Goal: Task Accomplishment & Management: Use online tool/utility

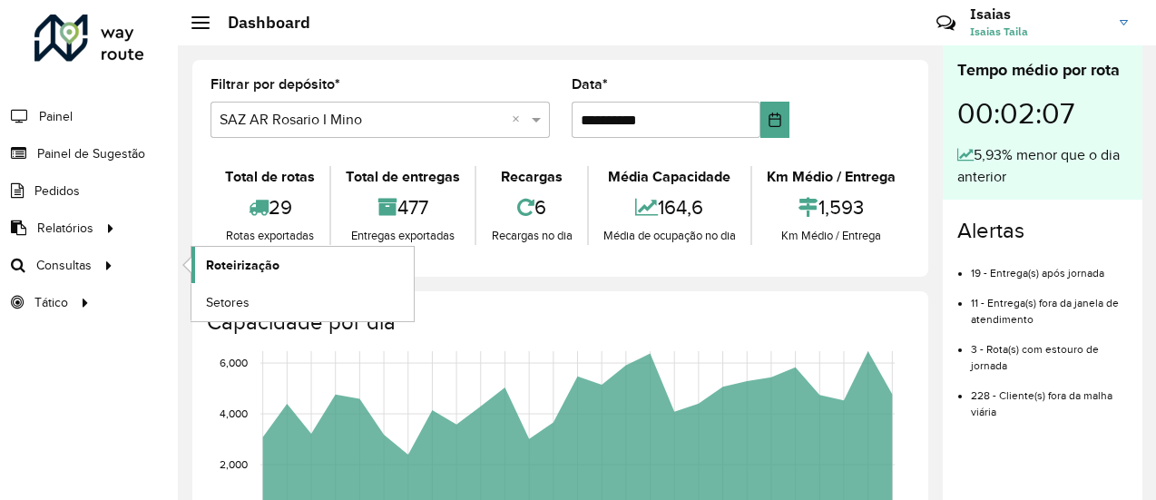
click at [224, 264] on span "Roteirização" at bounding box center [242, 265] width 73 height 19
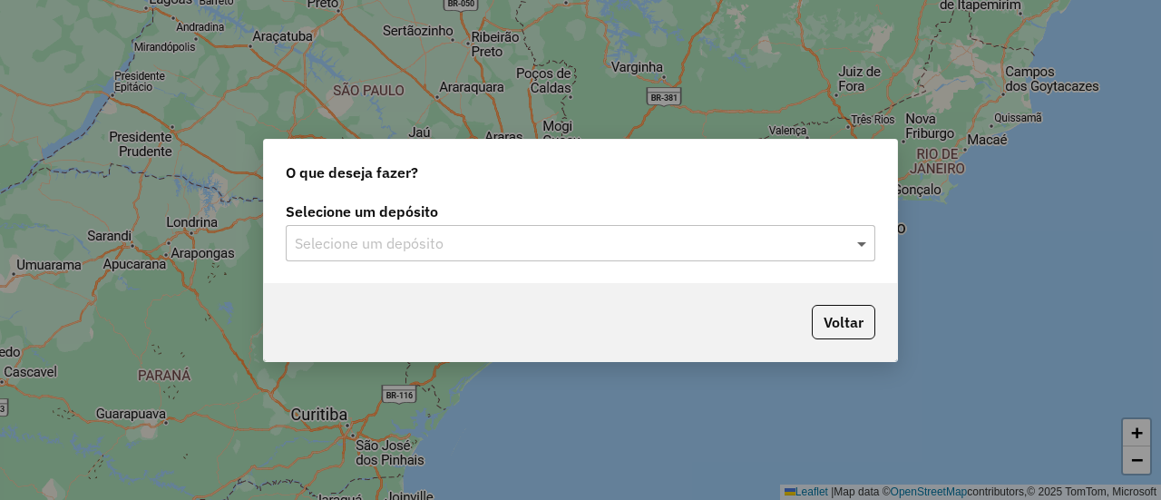
click at [860, 241] on span at bounding box center [864, 243] width 23 height 22
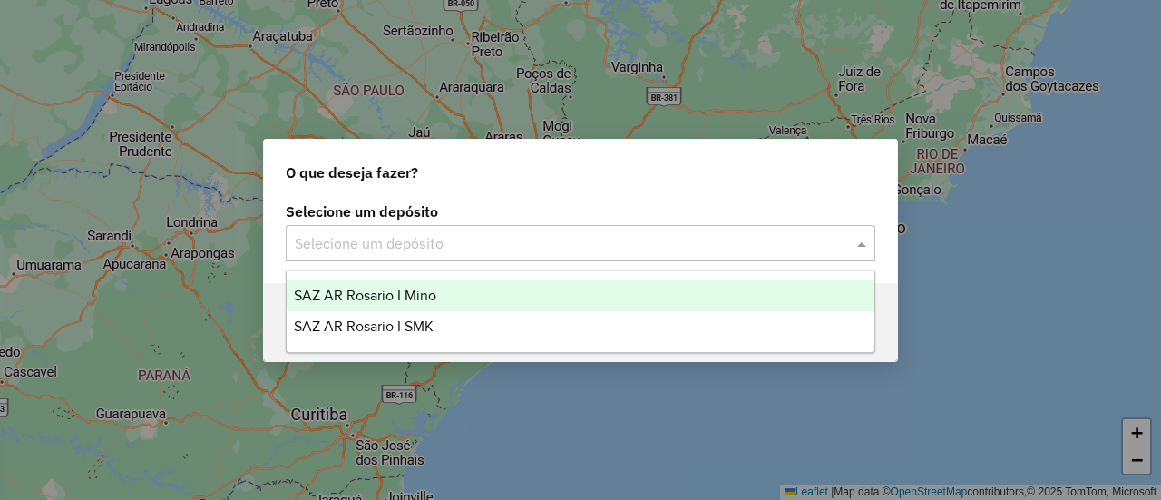
click at [413, 293] on span "SAZ AR Rosario I Mino" at bounding box center [365, 295] width 142 height 15
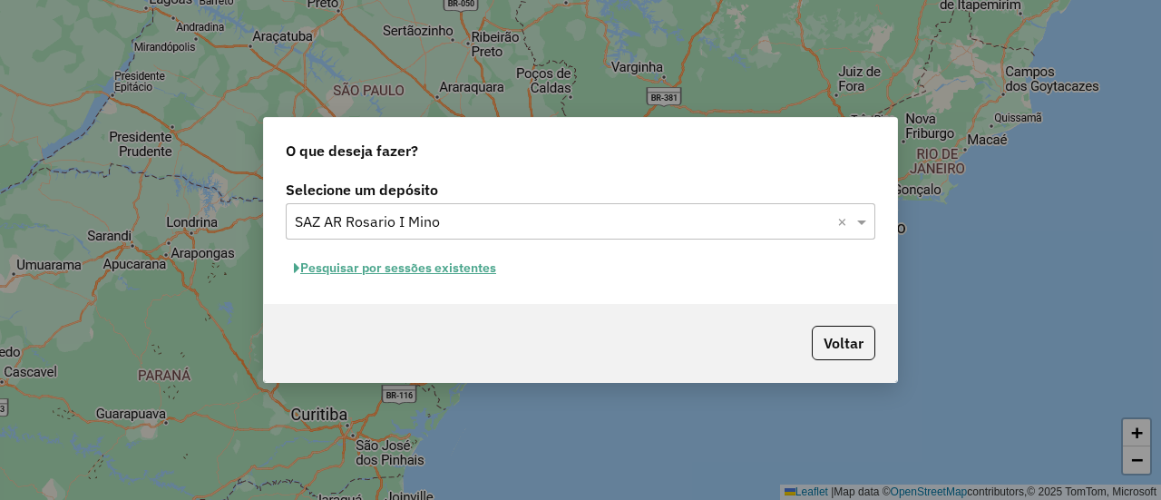
click at [473, 269] on button "Pesquisar por sessões existentes" at bounding box center [395, 268] width 219 height 28
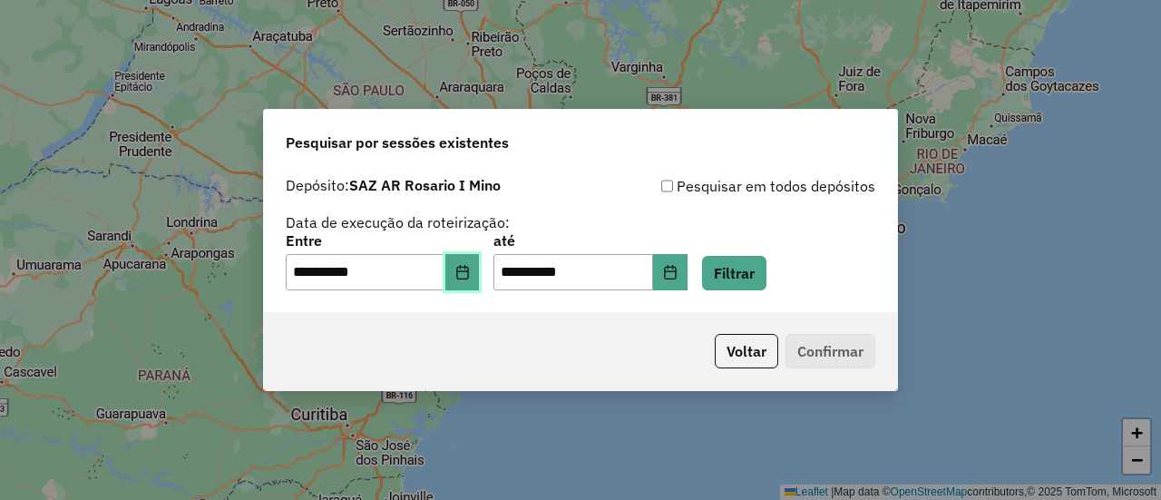
click at [480, 274] on button "Choose Date" at bounding box center [462, 272] width 34 height 36
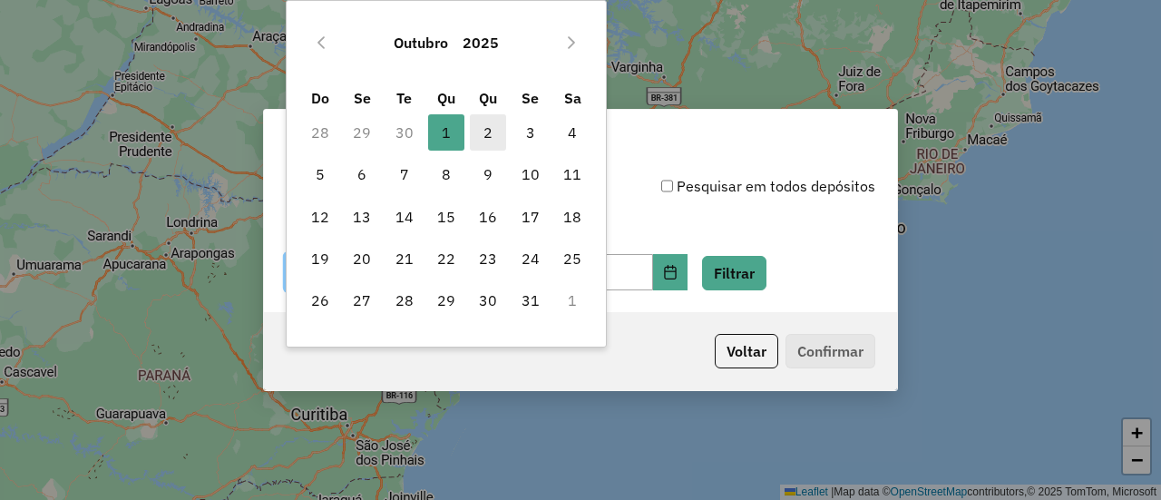
click at [486, 132] on span "2" at bounding box center [488, 132] width 36 height 36
type input "**********"
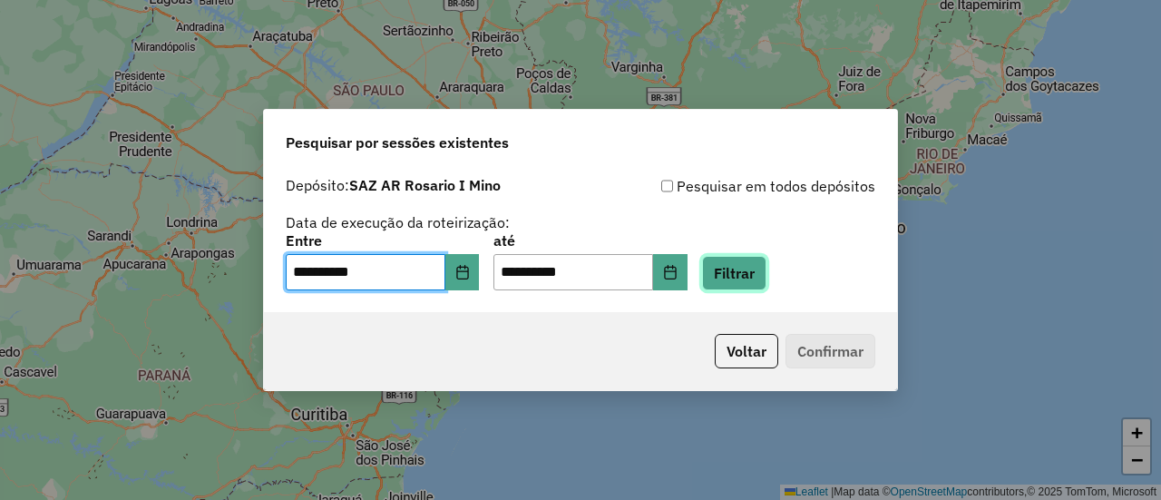
click at [759, 277] on button "Filtrar" at bounding box center [734, 273] width 64 height 34
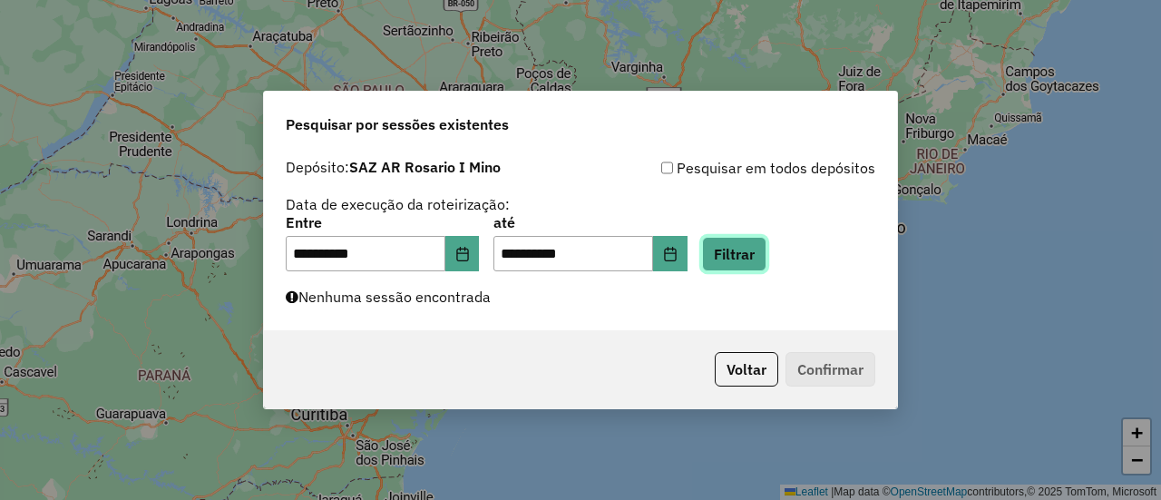
click at [766, 259] on button "Filtrar" at bounding box center [734, 254] width 64 height 34
click at [760, 242] on button "Filtrar" at bounding box center [734, 254] width 64 height 34
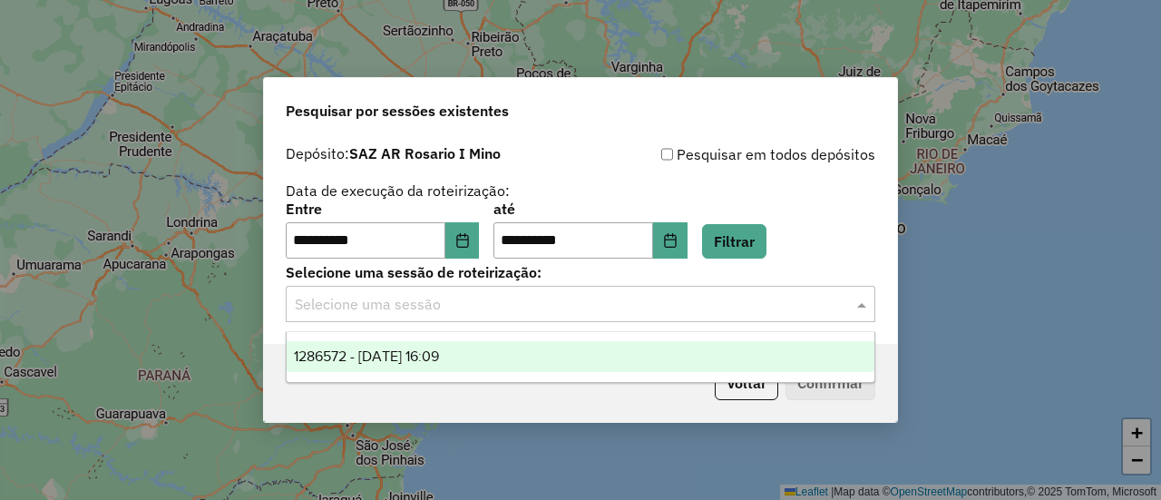
click at [861, 299] on span at bounding box center [864, 304] width 23 height 22
click at [486, 359] on div "1286572 - 02/10/2025 16:09" at bounding box center [581, 356] width 588 height 31
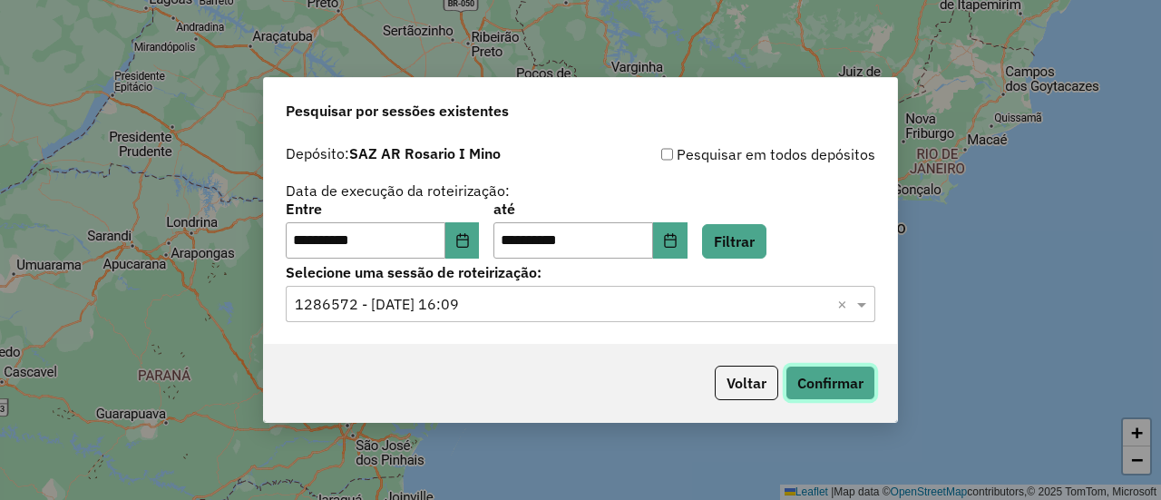
click at [823, 383] on button "Confirmar" at bounding box center [831, 383] width 90 height 34
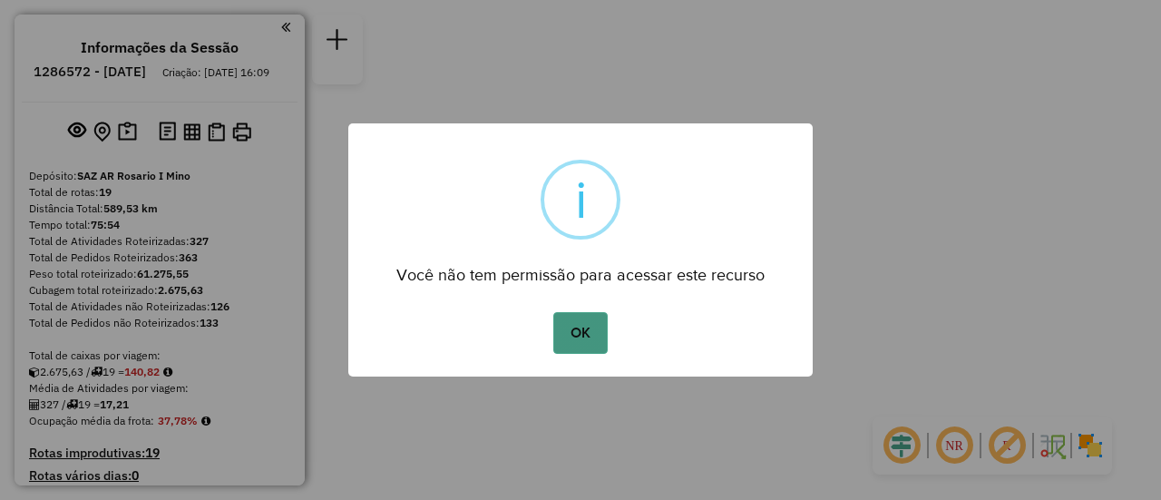
click at [572, 327] on button "OK" at bounding box center [580, 333] width 54 height 42
click at [578, 328] on button "OK" at bounding box center [580, 333] width 54 height 42
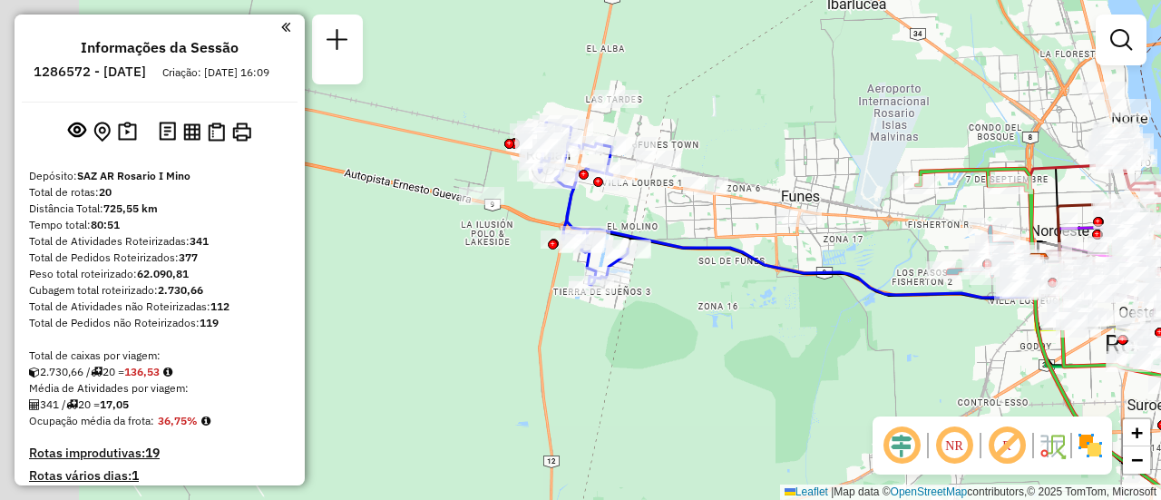
drag, startPoint x: 533, startPoint y: 201, endPoint x: 704, endPoint y: 314, distance: 204.3
click at [704, 314] on div "Janela de atendimento Grade de atendimento Capacidade Transportadoras Veículos …" at bounding box center [580, 250] width 1161 height 500
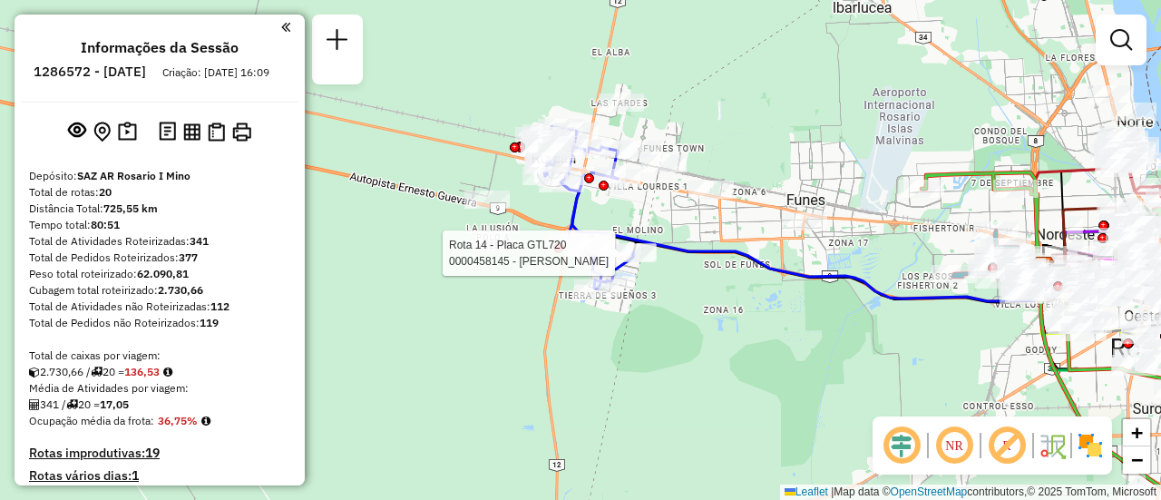
select select "**********"
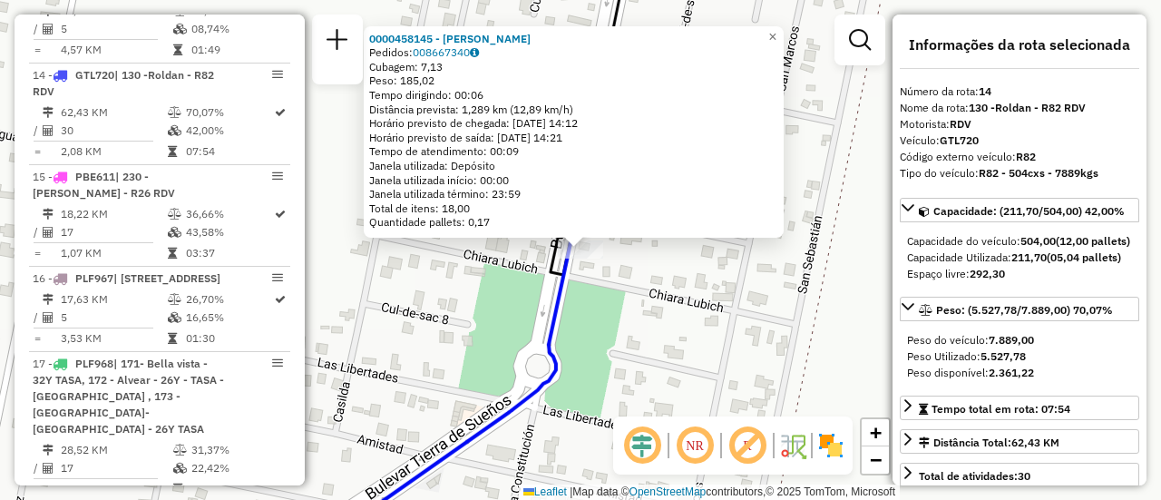
scroll to position [91, 0]
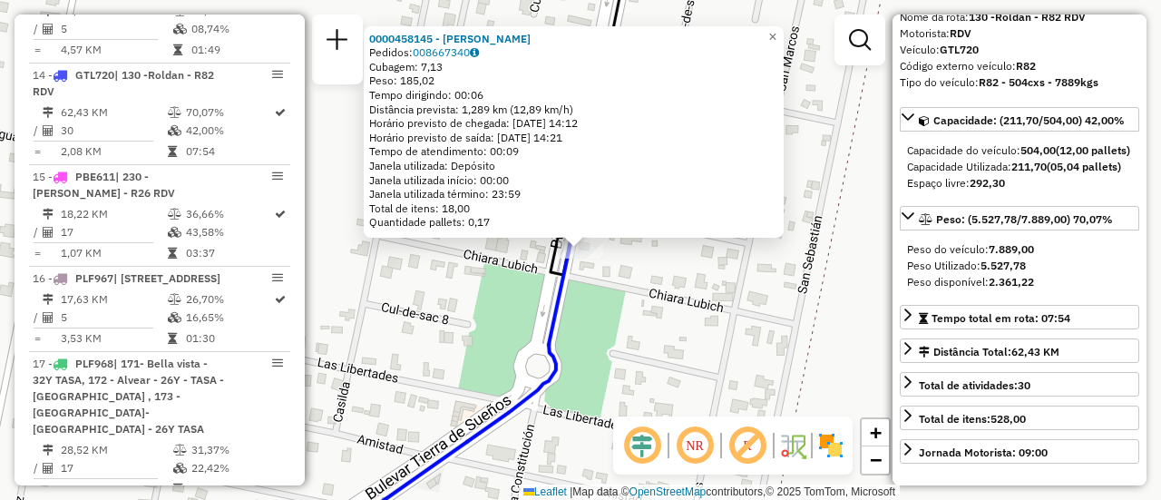
click at [786, 303] on div "0000458145 - GOMEZ ESTEBAN A Pedidos: 008667340 Cubagem: 7,13 Peso: 185,02 Temp…" at bounding box center [580, 250] width 1161 height 500
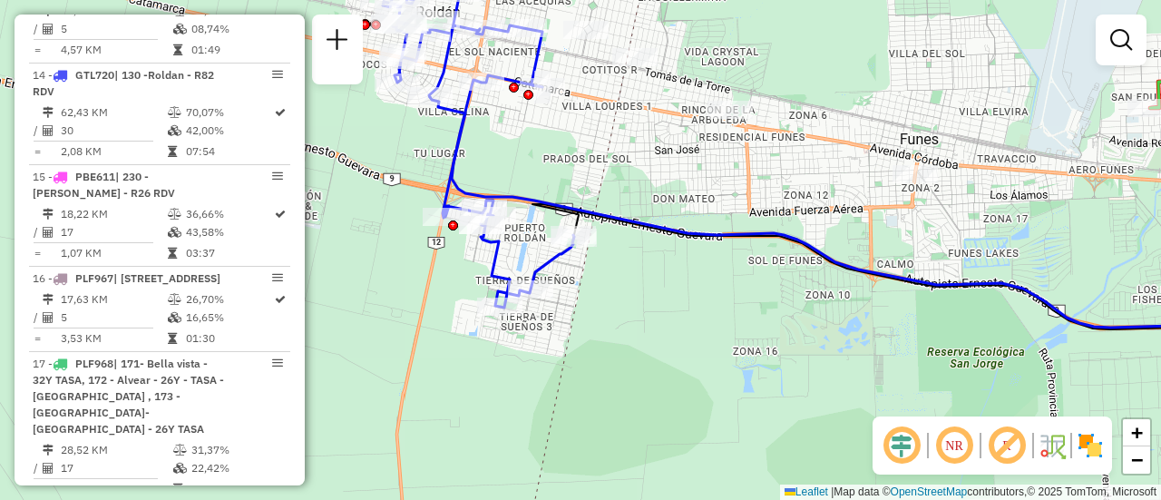
drag, startPoint x: 564, startPoint y: 150, endPoint x: 790, endPoint y: 251, distance: 247.7
click at [786, 251] on div "Janela de atendimento Grade de atendimento Capacidade Transportadoras Veículos …" at bounding box center [580, 250] width 1161 height 500
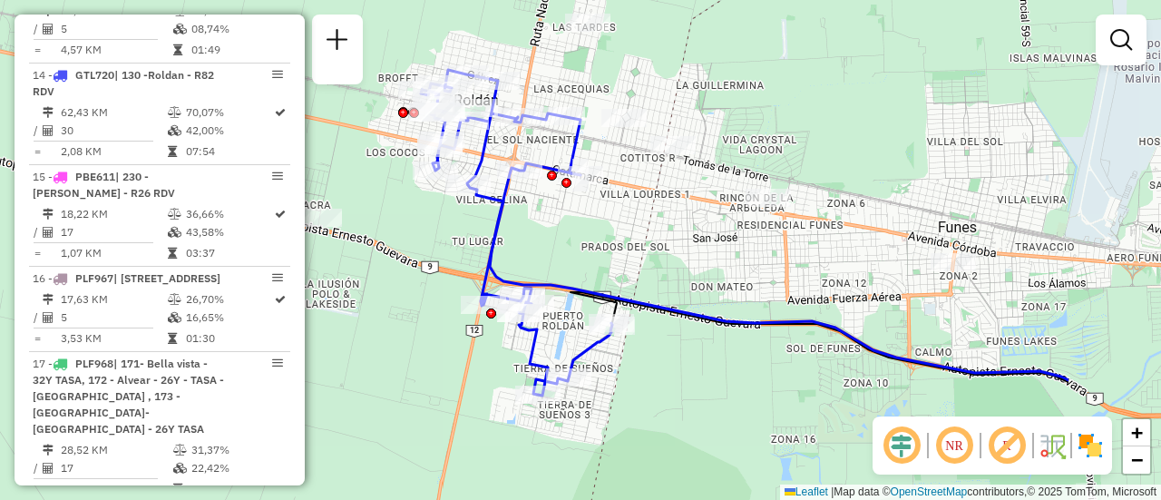
drag, startPoint x: 790, startPoint y: 270, endPoint x: 581, endPoint y: 250, distance: 210.5
click at [581, 250] on div "Janela de atendimento Grade de atendimento Capacidade Transportadoras Veículos …" at bounding box center [580, 250] width 1161 height 500
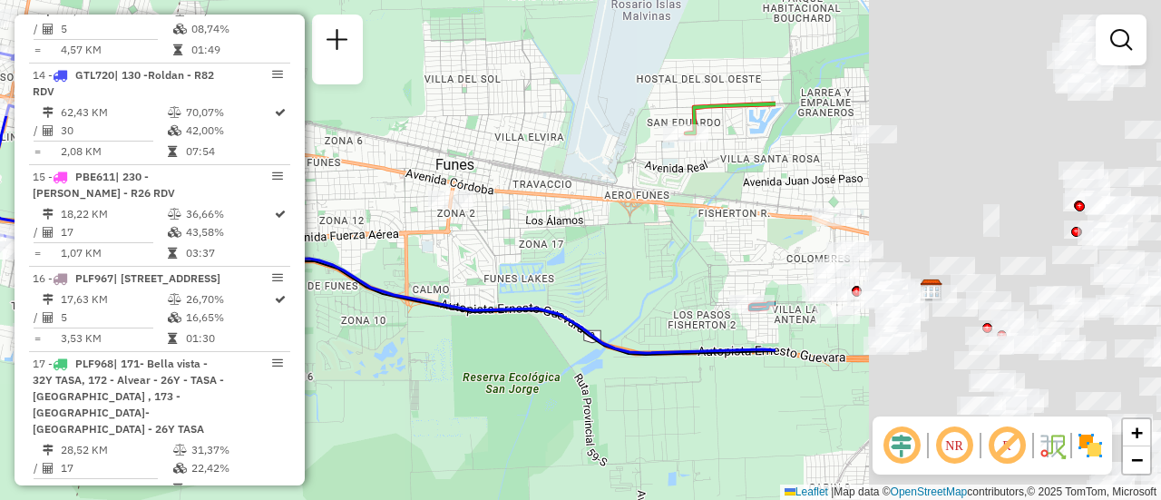
drag, startPoint x: 973, startPoint y: 322, endPoint x: 472, endPoint y: 259, distance: 505.5
click at [472, 259] on div "Janela de atendimento Grade de atendimento Capacidade Transportadoras Veículos …" at bounding box center [580, 250] width 1161 height 500
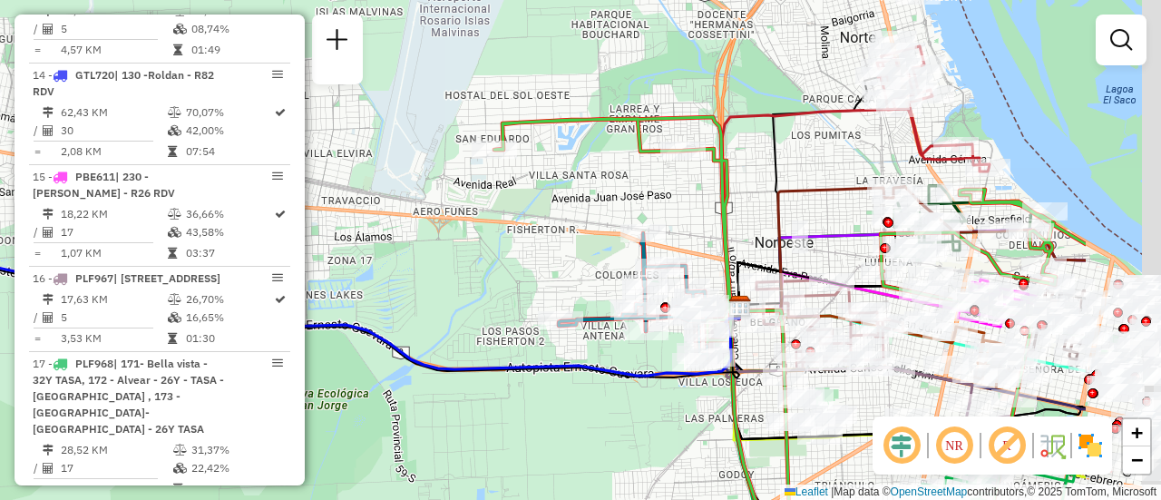
drag, startPoint x: 628, startPoint y: 249, endPoint x: 620, endPoint y: 210, distance: 40.7
click at [395, 272] on div "Janela de atendimento Grade de atendimento Capacidade Transportadoras Veículos …" at bounding box center [580, 250] width 1161 height 500
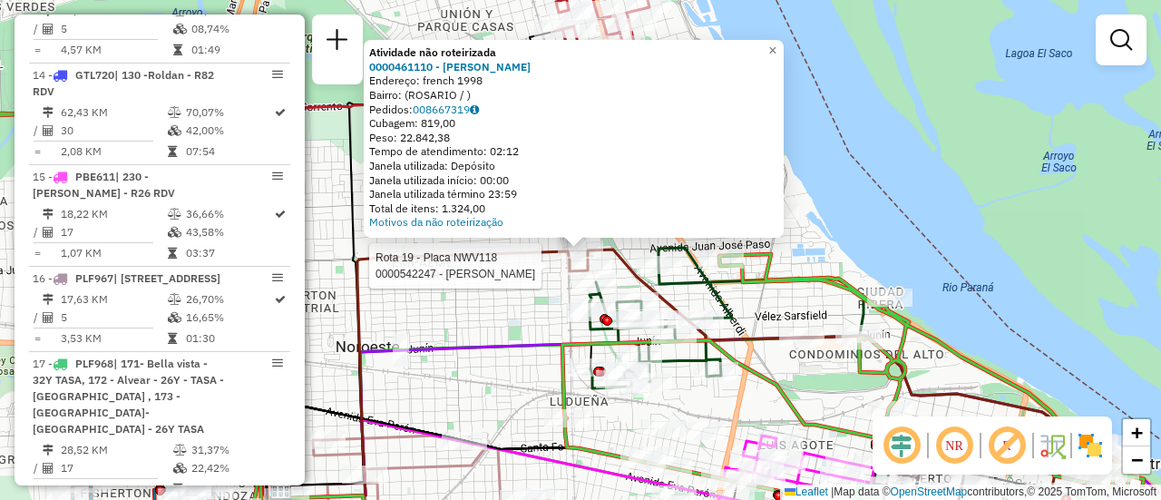
select select "**********"
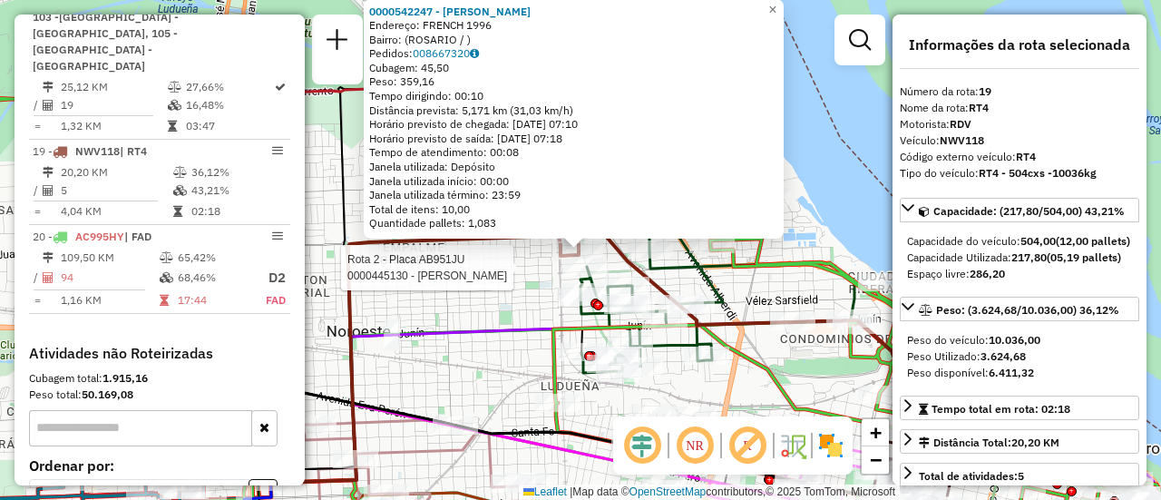
scroll to position [2638, 0]
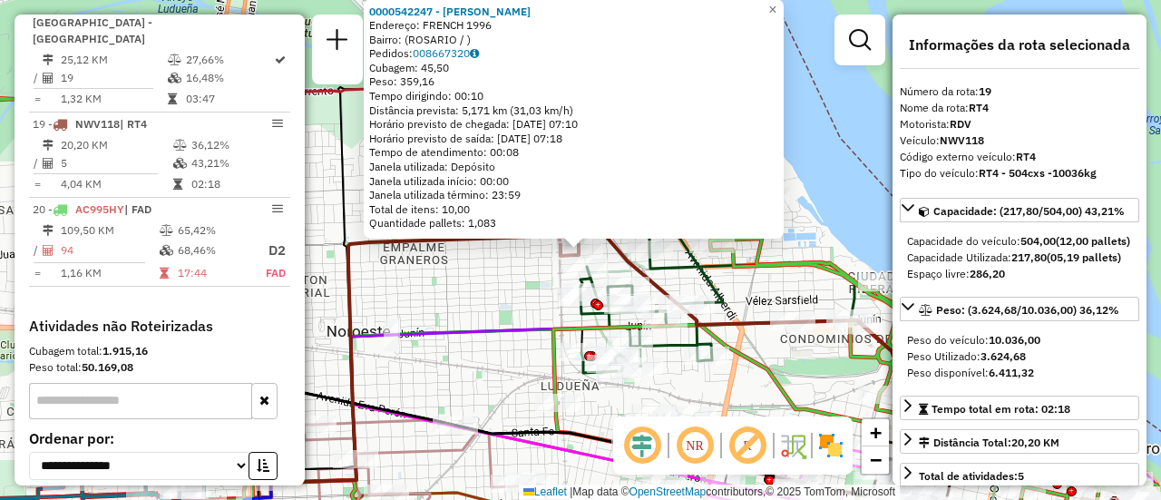
click at [512, 300] on div "0000542247 - Gonzales Maximiliano Jose Endereço: FRENCH 1996 Bairro: (ROSARIO /…" at bounding box center [580, 250] width 1161 height 500
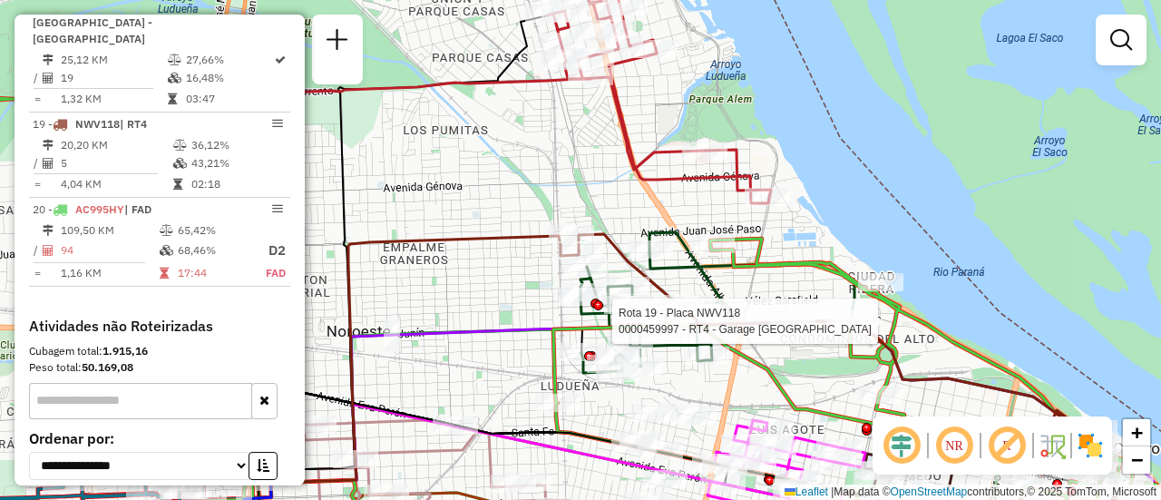
select select "**********"
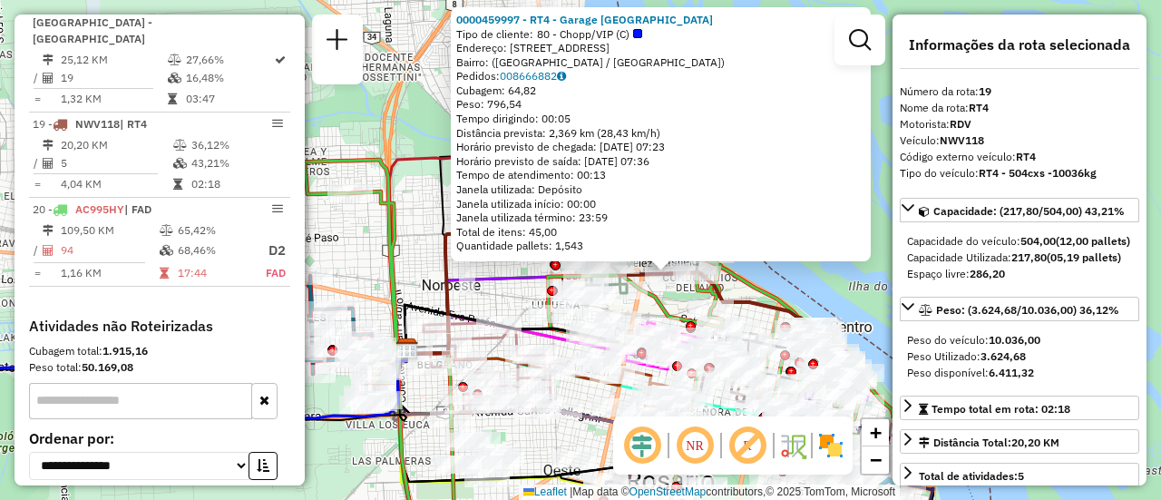
click at [415, 261] on div "0000459997 - RT4 - Garage Italia Tipo de cliente: 80 - Chopp/VIP (C) Endereço: …" at bounding box center [580, 250] width 1161 height 500
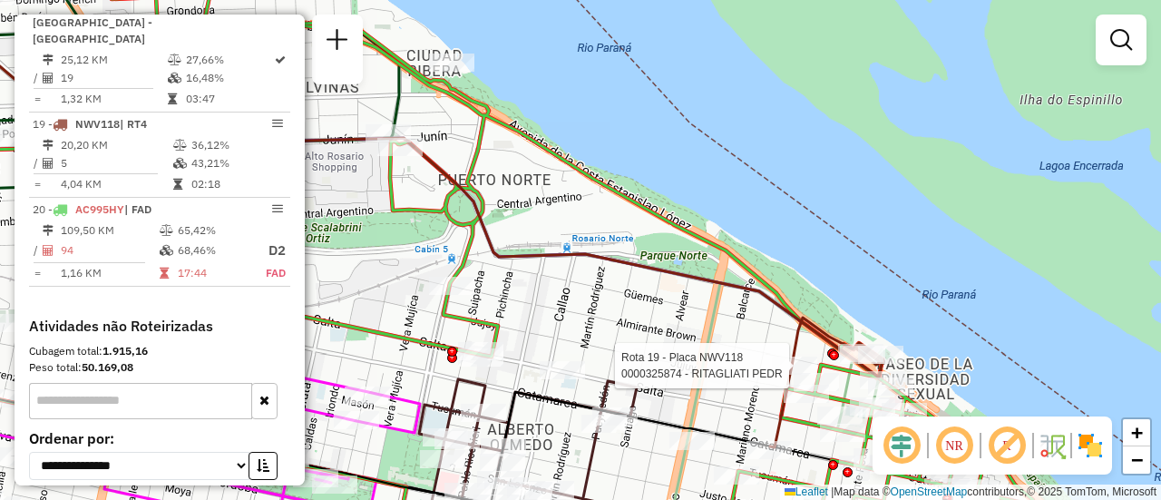
select select "**********"
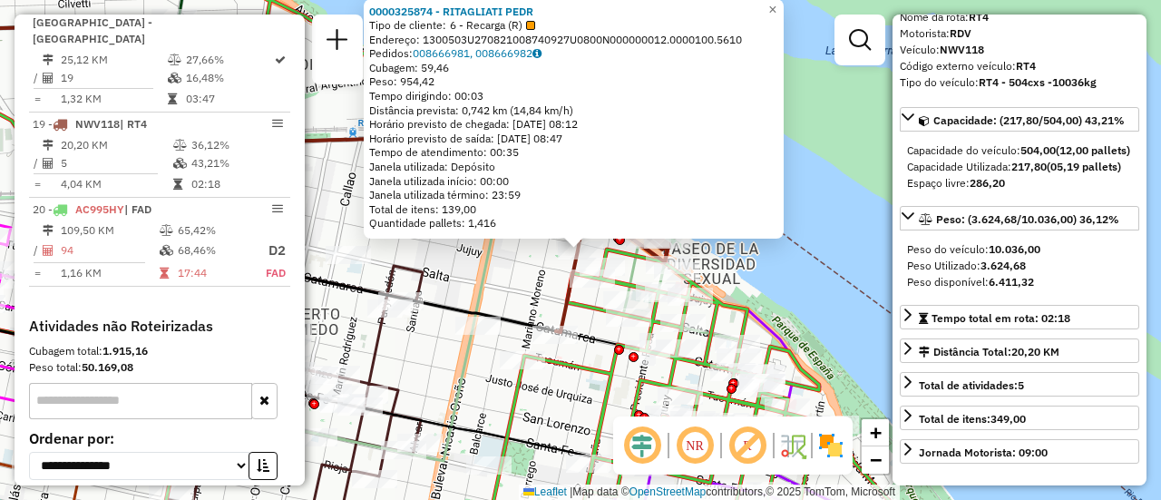
scroll to position [181, 0]
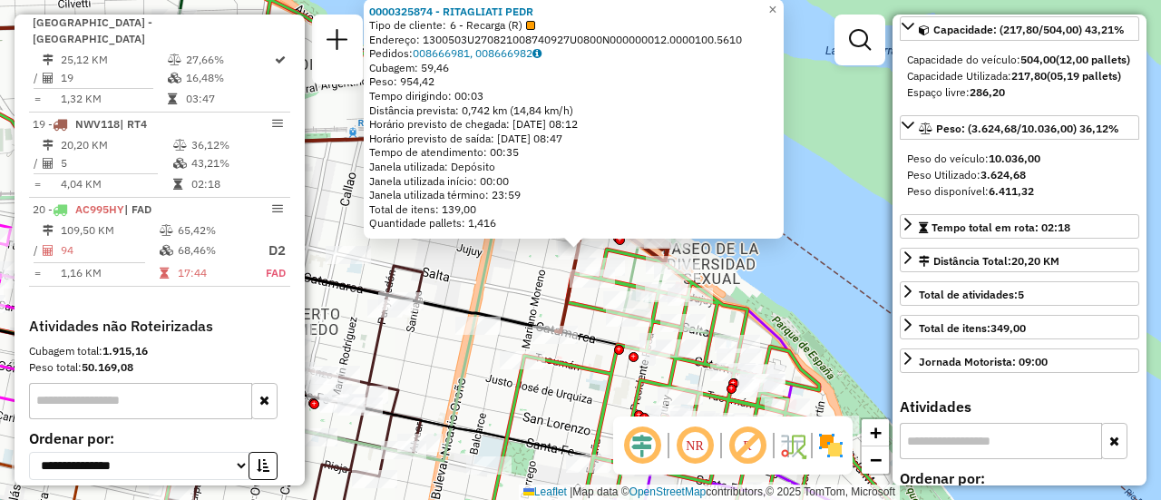
click at [512, 284] on div "0000325874 - RITAGLIATI PEDR Tipo de cliente: 6 - Recarga (R) Endereço: 1300503…" at bounding box center [580, 250] width 1161 height 500
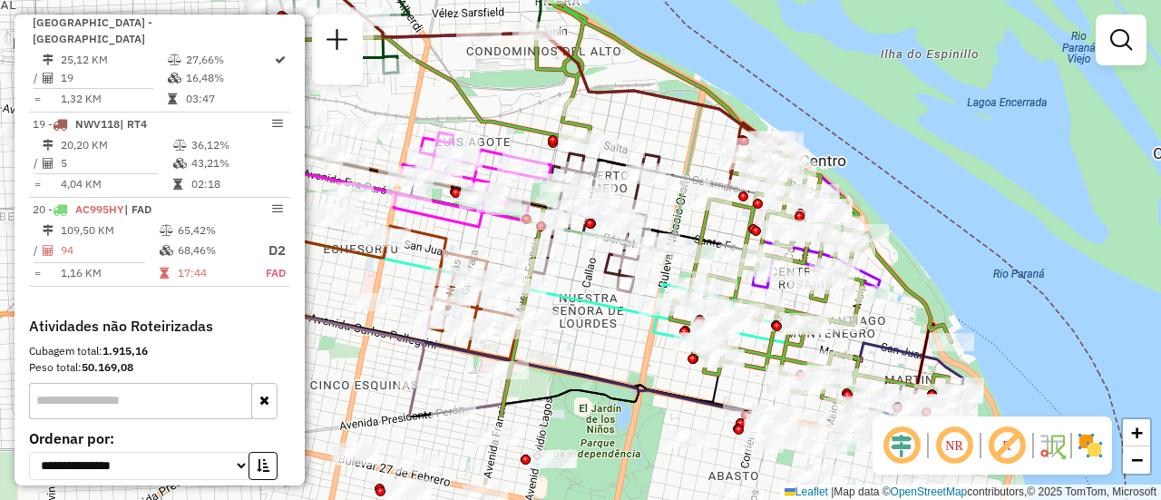
drag, startPoint x: 513, startPoint y: 281, endPoint x: 689, endPoint y: 153, distance: 217.5
click at [689, 153] on icon at bounding box center [751, 156] width 133 height 102
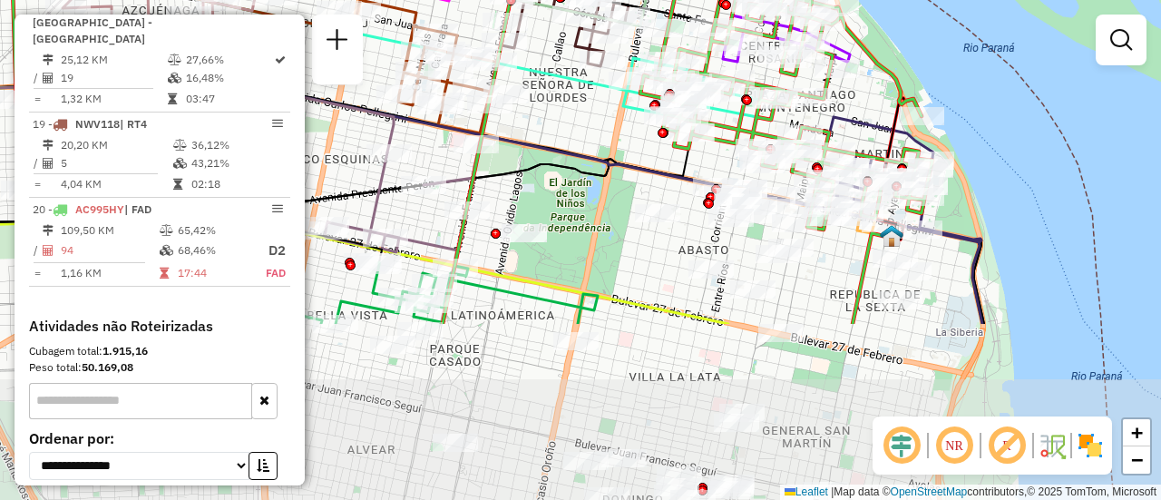
drag, startPoint x: 883, startPoint y: 336, endPoint x: 852, endPoint y: 139, distance: 199.4
click at [853, 108] on div "Janela de atendimento Grade de atendimento Capacidade Transportadoras Veículos …" at bounding box center [580, 250] width 1161 height 500
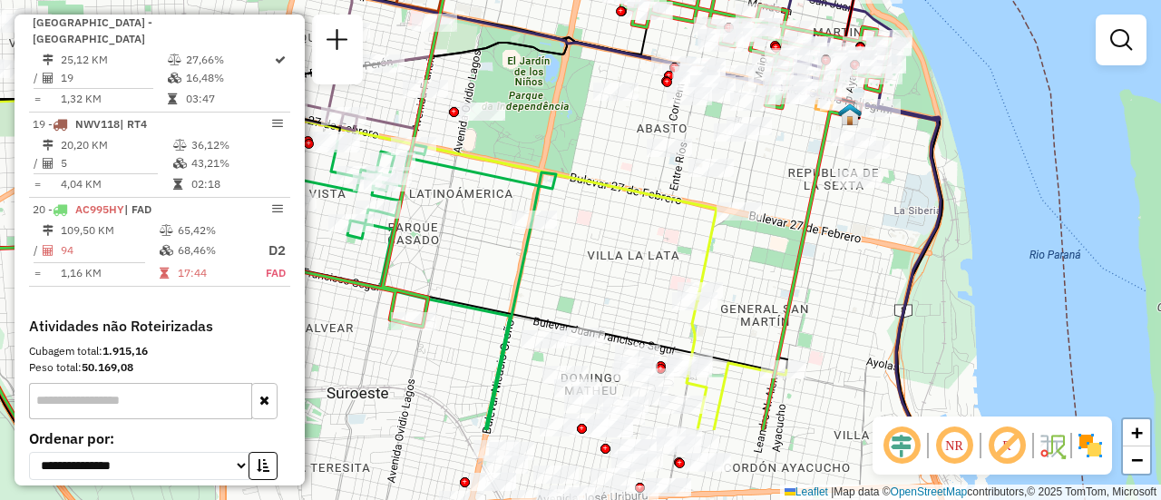
drag, startPoint x: 824, startPoint y: 355, endPoint x: 783, endPoint y: 235, distance: 126.5
click at [783, 235] on div "Janela de atendimento Grade de atendimento Capacidade Transportadoras Veículos …" at bounding box center [580, 250] width 1161 height 500
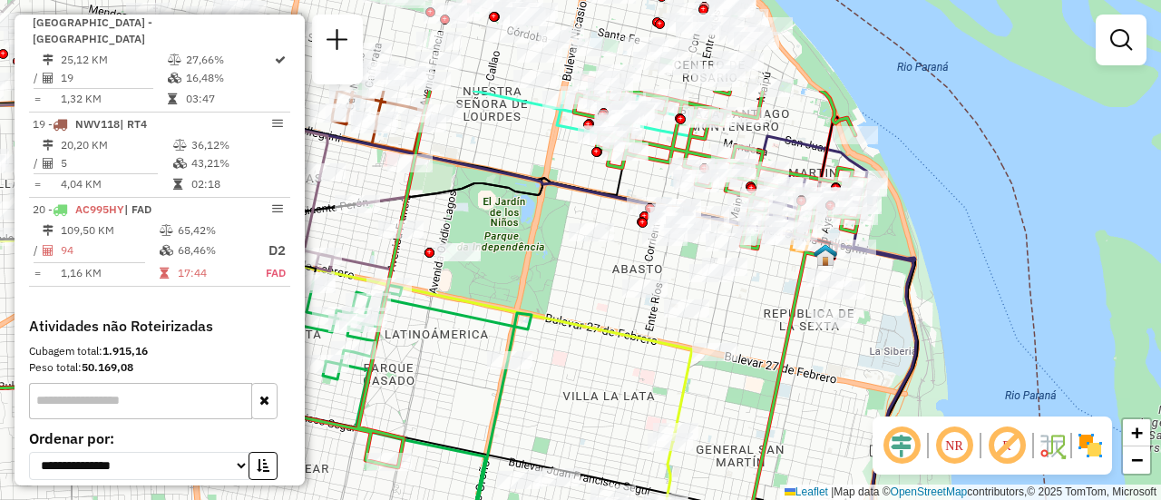
drag, startPoint x: 613, startPoint y: 243, endPoint x: 601, endPoint y: 327, distance: 85.2
click at [593, 347] on div "Janela de atendimento Grade de atendimento Capacidade Transportadoras Veículos …" at bounding box center [580, 250] width 1161 height 500
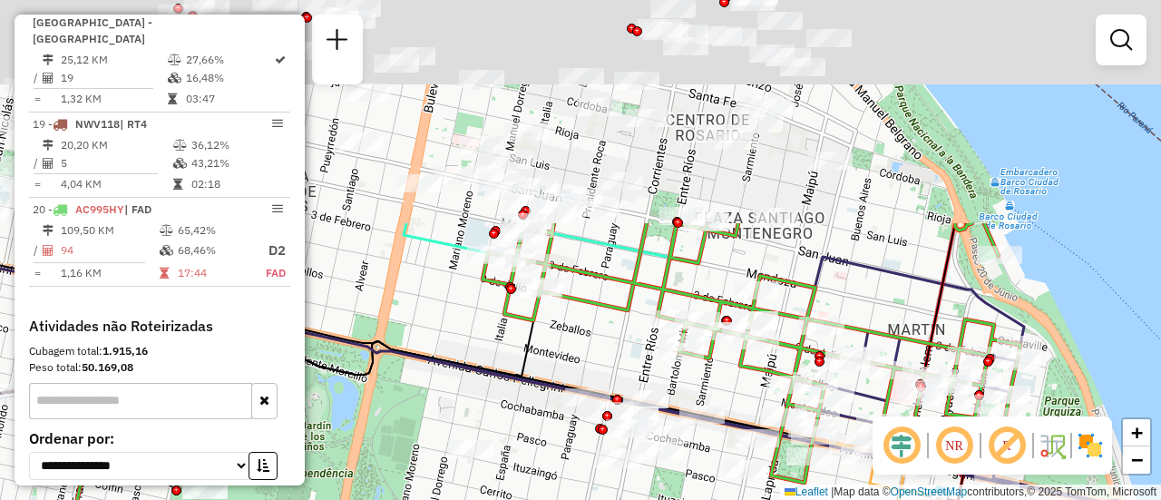
drag, startPoint x: 530, startPoint y: 77, endPoint x: 591, endPoint y: 405, distance: 333.0
click at [590, 427] on div "Janela de atendimento Grade de atendimento Capacidade Transportadoras Veículos …" at bounding box center [580, 250] width 1161 height 500
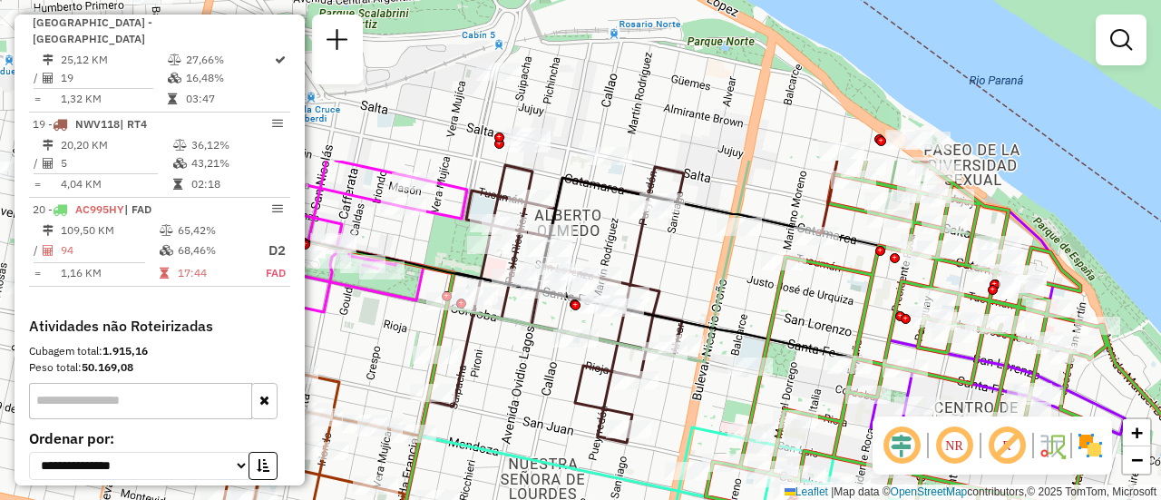
drag, startPoint x: 612, startPoint y: 222, endPoint x: 857, endPoint y: 433, distance: 322.9
click at [857, 433] on div "Janela de atendimento Grade de atendimento Capacidade Transportadoras Veículos …" at bounding box center [580, 250] width 1161 height 500
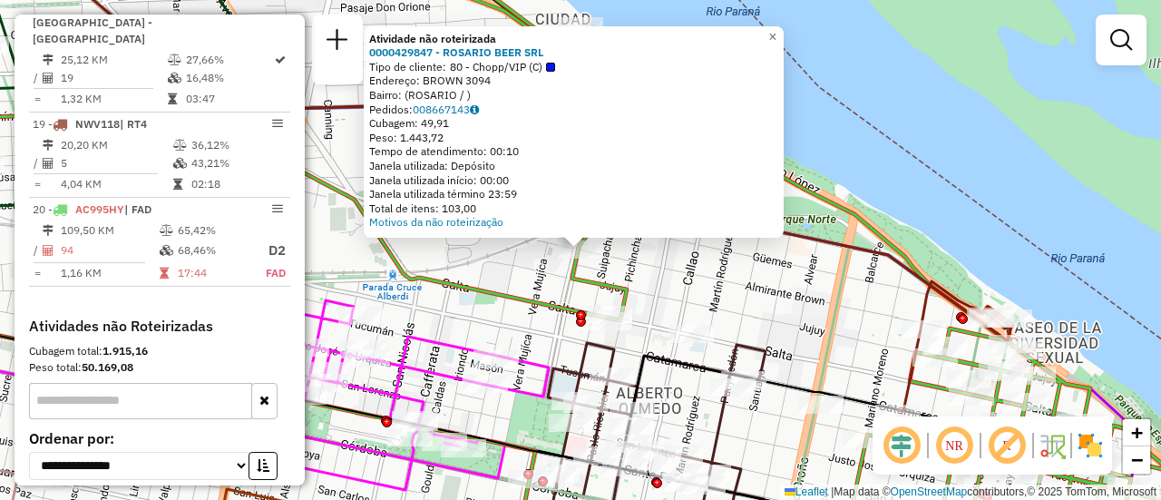
click at [512, 273] on div "Atividade não roteirizada 0000429847 - ROSARIO BEER SRL Tipo de cliente: 80 - C…" at bounding box center [580, 250] width 1161 height 500
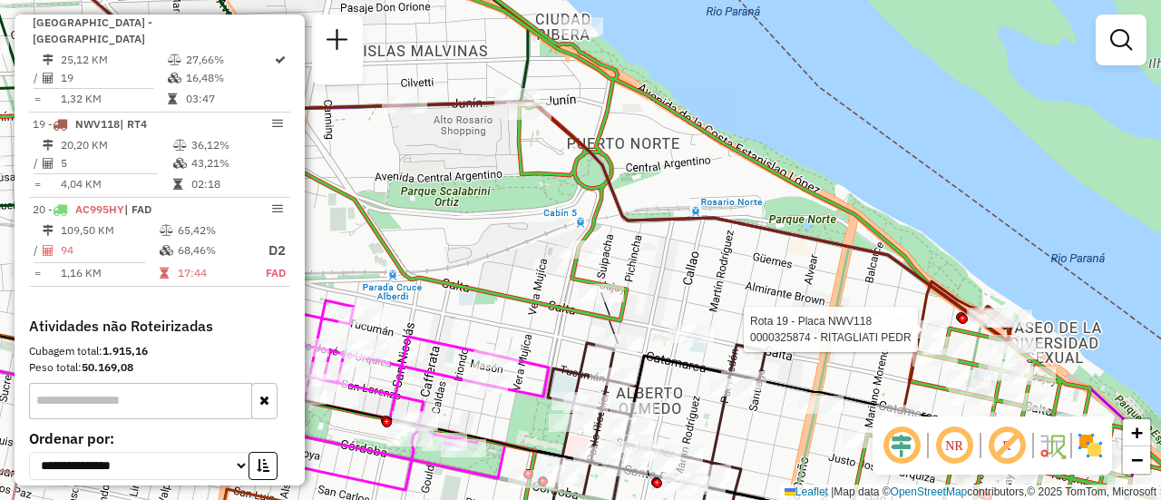
select select "**********"
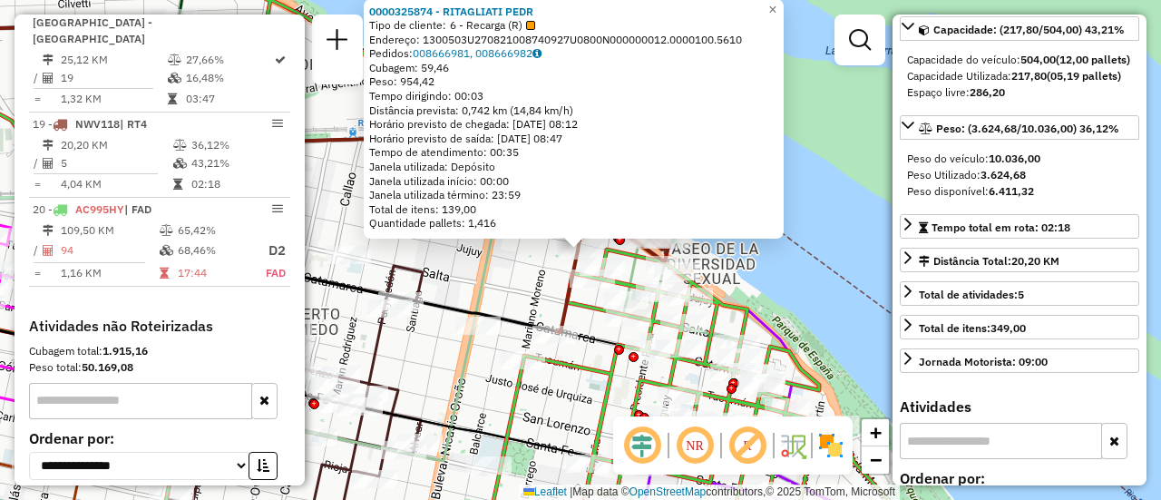
click at [494, 288] on div "0000325874 - RITAGLIATI PEDR Tipo de cliente: 6 - Recarga (R) Endereço: 1300503…" at bounding box center [580, 250] width 1161 height 500
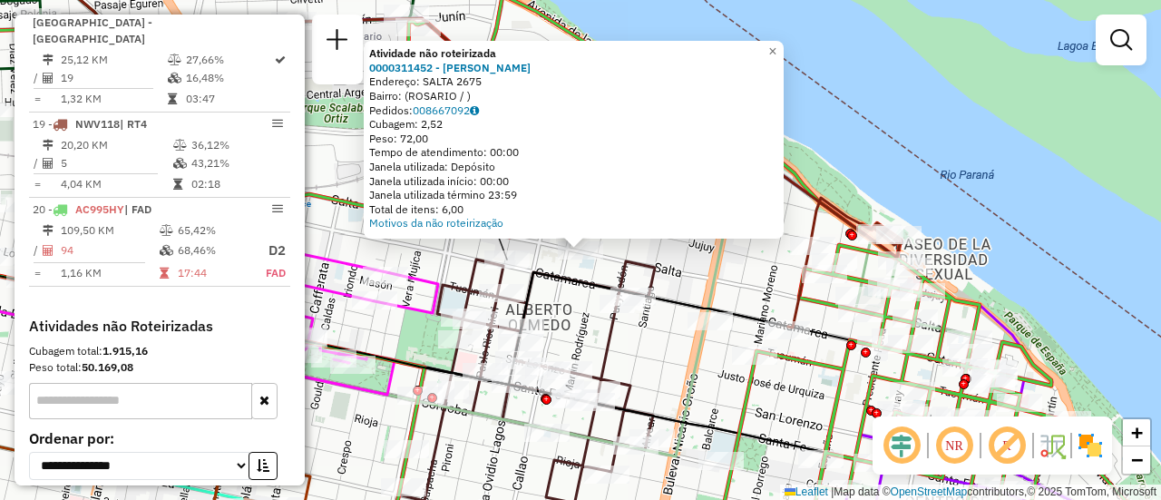
click at [456, 273] on div "Atividade não roteirizada 0000311452 - WENG XUEJUAN Endereço: SALTA 2675 Bairro…" at bounding box center [580, 250] width 1161 height 500
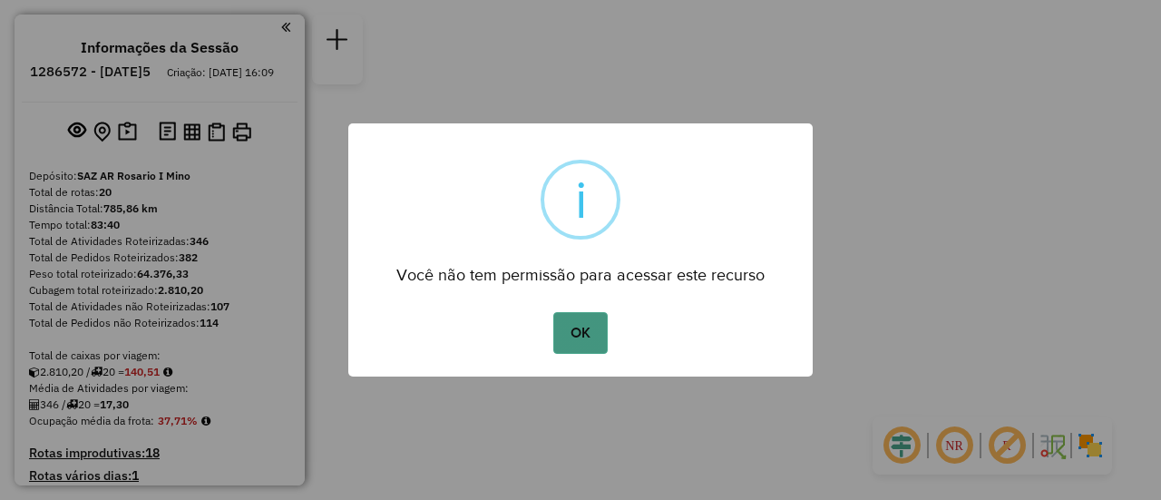
click at [579, 336] on button "OK" at bounding box center [580, 333] width 54 height 42
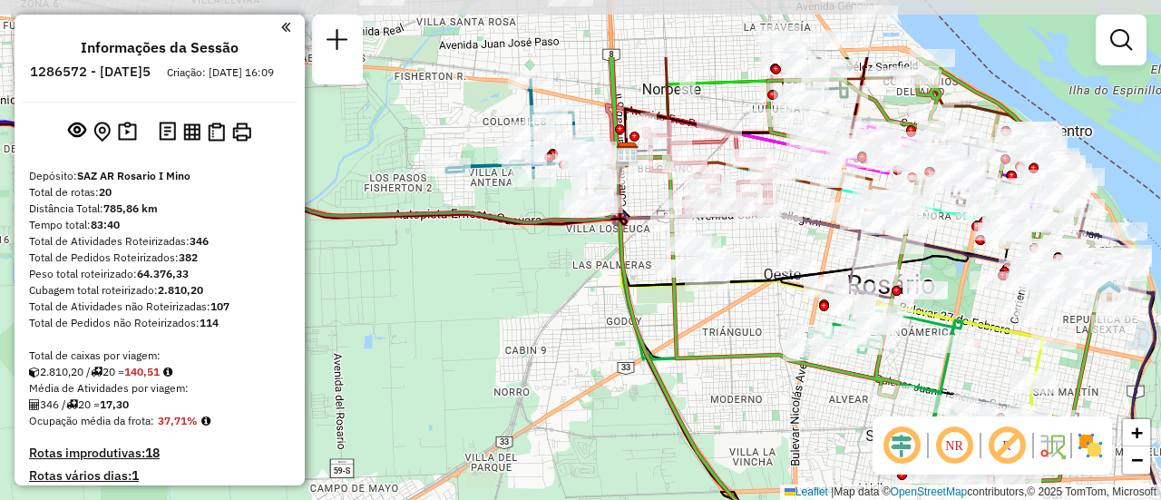
drag, startPoint x: 630, startPoint y: 288, endPoint x: 616, endPoint y: 322, distance: 36.2
click at [616, 322] on div "Janela de atendimento Grade de atendimento Capacidade Transportadoras Veículos …" at bounding box center [580, 250] width 1161 height 500
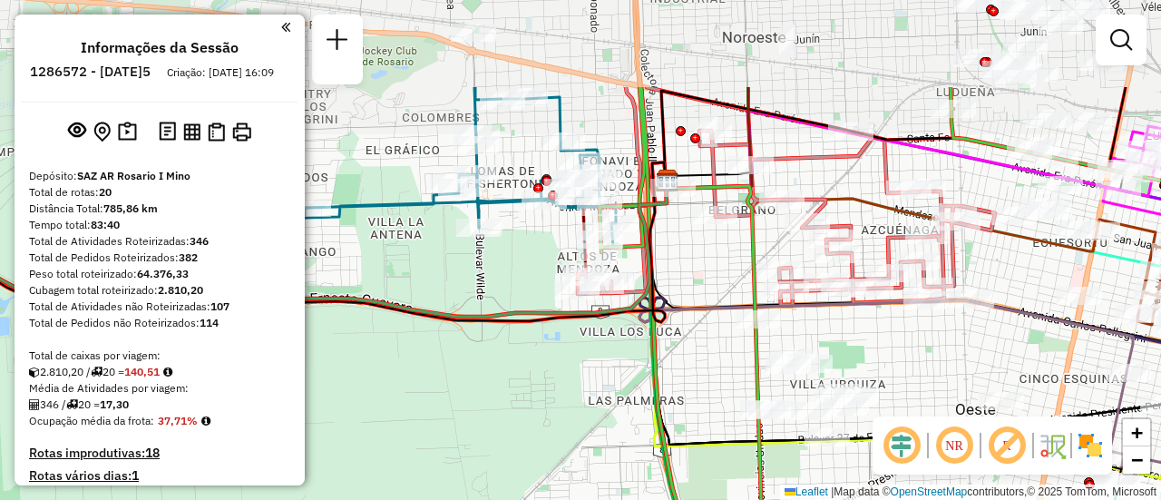
drag, startPoint x: 613, startPoint y: 250, endPoint x: 600, endPoint y: 344, distance: 94.3
click at [600, 344] on div "Janela de atendimento Grade de atendimento Capacidade Transportadoras Veículos …" at bounding box center [580, 250] width 1161 height 500
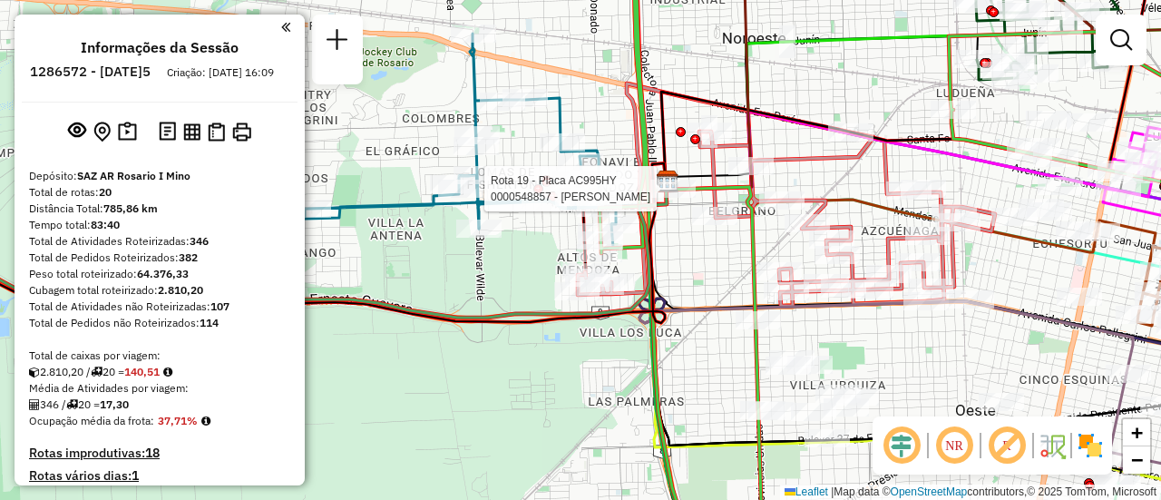
select select "**********"
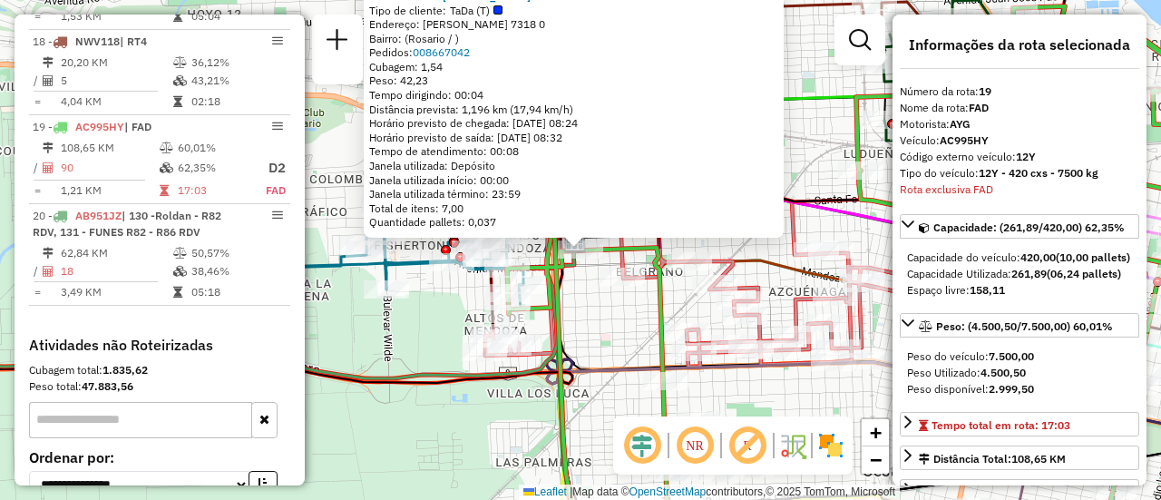
scroll to position [91, 0]
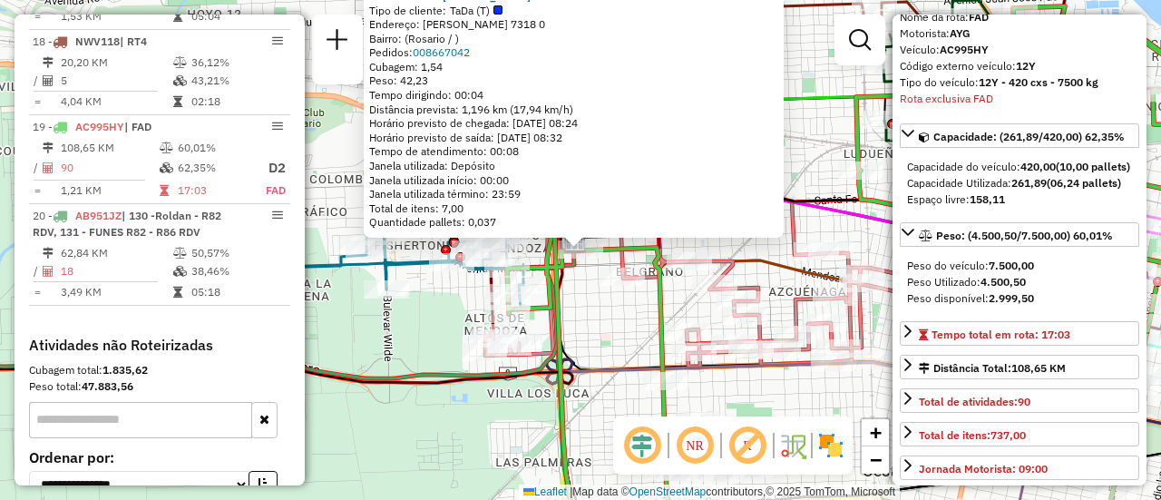
click at [632, 402] on div "0000548857 - Camila Garcia Lovell Tipo de cliente: TaDa (T) Endereço: Marcos Pa…" at bounding box center [580, 250] width 1161 height 500
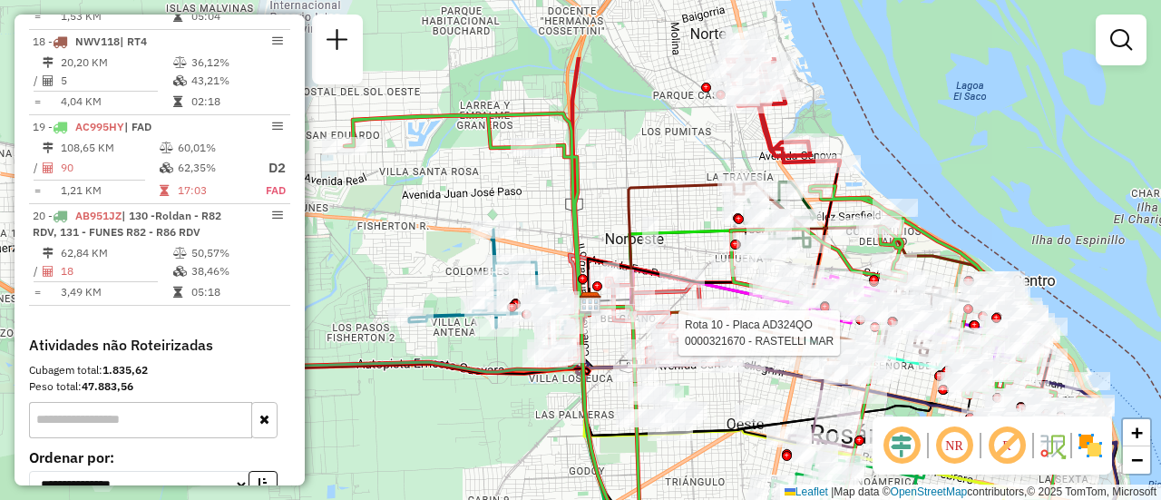
drag, startPoint x: 518, startPoint y: 269, endPoint x: 772, endPoint y: 388, distance: 280.4
click at [743, 373] on div at bounding box center [720, 364] width 45 height 18
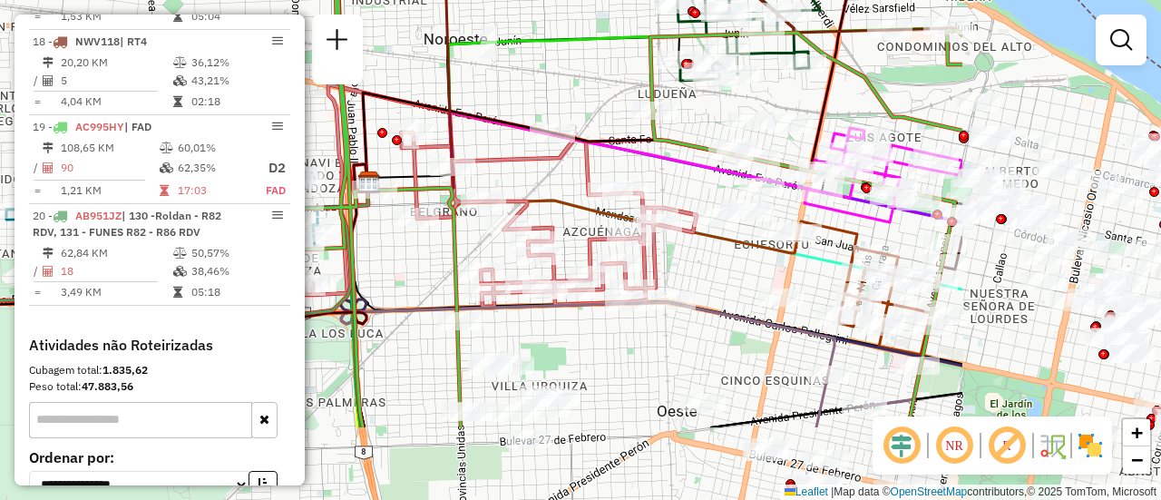
drag, startPoint x: 871, startPoint y: 331, endPoint x: 556, endPoint y: 209, distance: 337.7
click at [556, 209] on icon at bounding box center [582, 217] width 431 height 71
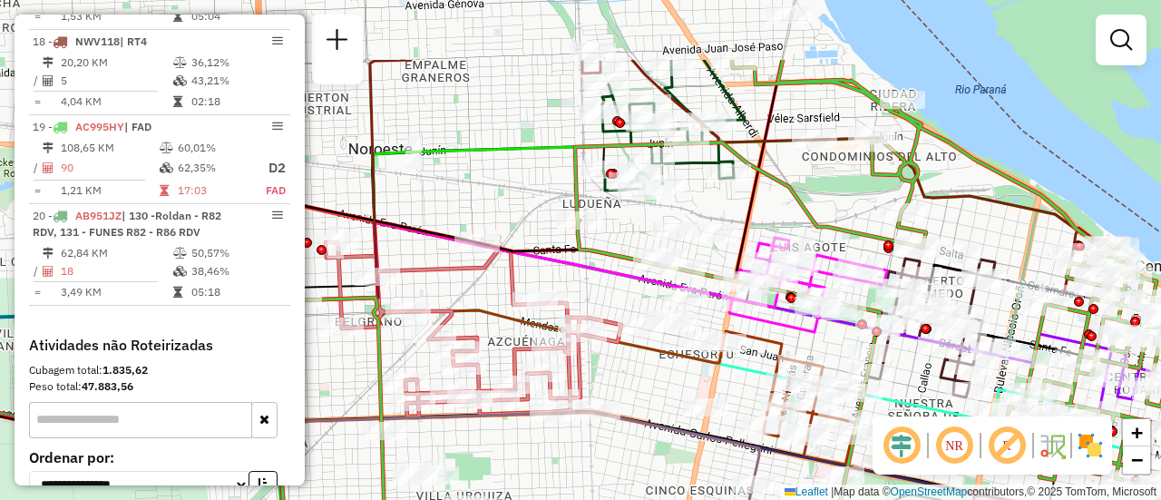
drag, startPoint x: 693, startPoint y: 268, endPoint x: 618, endPoint y: 377, distance: 133.1
click at [618, 377] on div "Janela de atendimento Grade de atendimento Capacidade Transportadoras Veículos …" at bounding box center [580, 250] width 1161 height 500
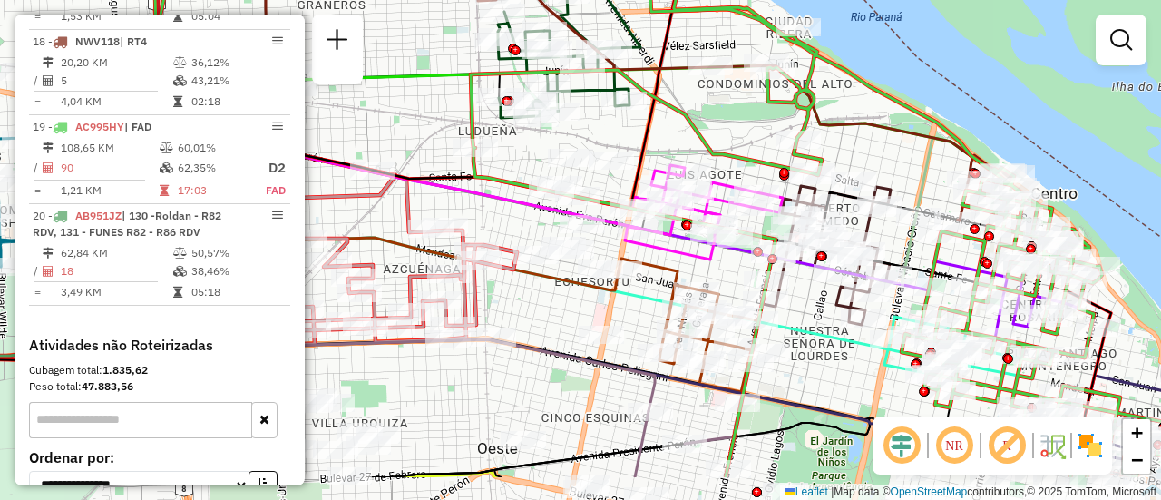
drag, startPoint x: 757, startPoint y: 392, endPoint x: 652, endPoint y: 319, distance: 127.1
click at [652, 319] on div "Janela de atendimento Grade de atendimento Capacidade Transportadoras Veículos …" at bounding box center [580, 250] width 1161 height 500
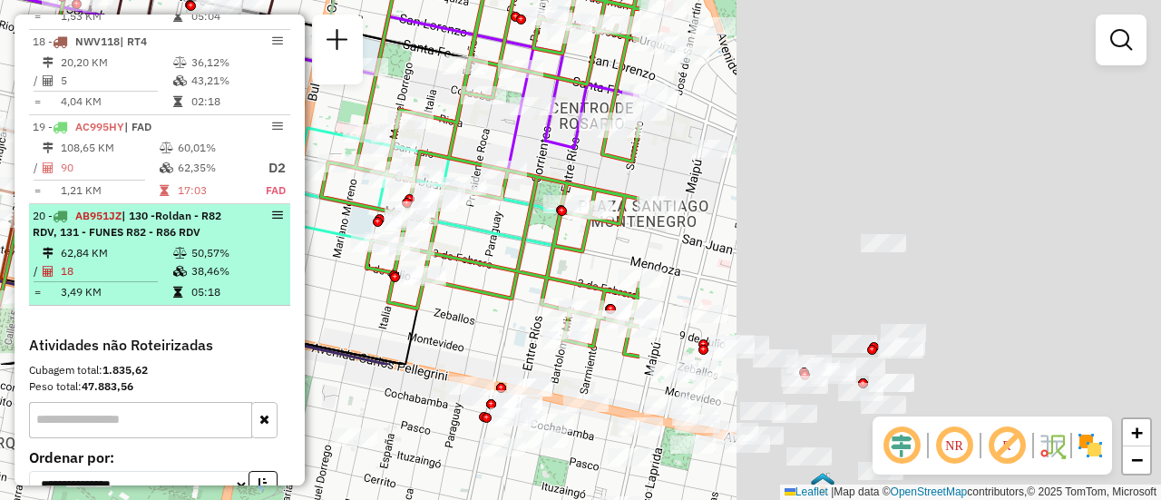
drag, startPoint x: 595, startPoint y: 261, endPoint x: 176, endPoint y: 147, distance: 434.4
click at [176, 147] on hb-router-mapa "Informações da Sessão 1286572 - 02/10/2025 Criação: 01/10/2025 16:09 Depósito: …" at bounding box center [580, 250] width 1161 height 500
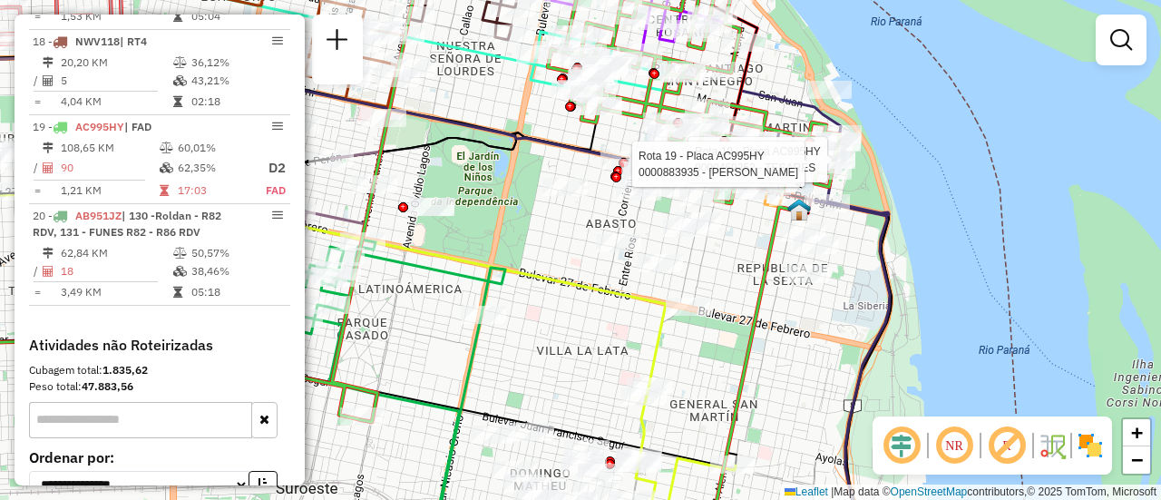
click at [989, 207] on div "Rota 19 - Placa AC995HY 0000469352 - TESARES Rota 19 - Placa AC995HY 0000883935…" at bounding box center [580, 250] width 1161 height 500
click at [558, 246] on div "Janela de atendimento Grade de atendimento Capacidade Transportadoras Veículos …" at bounding box center [580, 250] width 1161 height 500
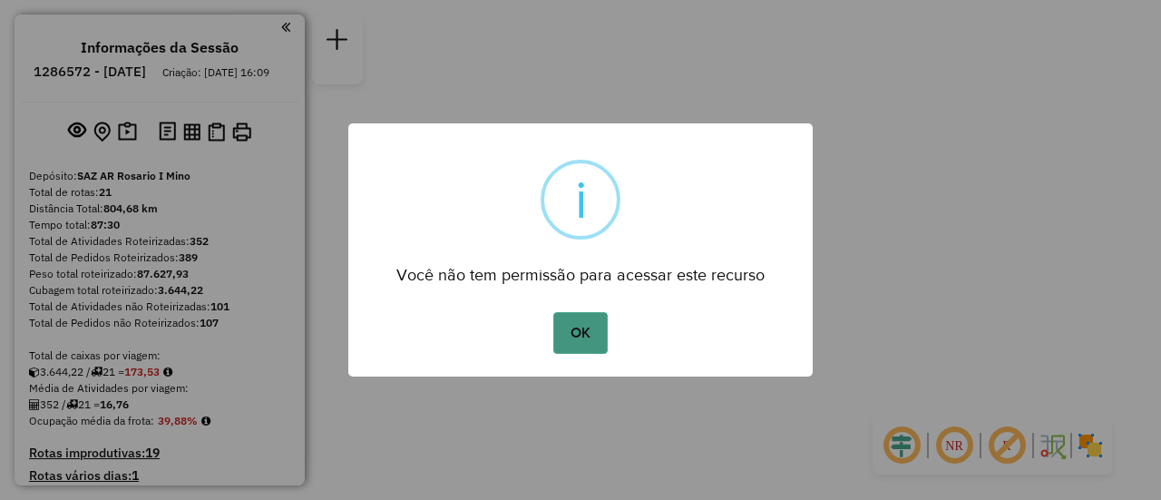
click at [583, 333] on button "OK" at bounding box center [580, 333] width 54 height 42
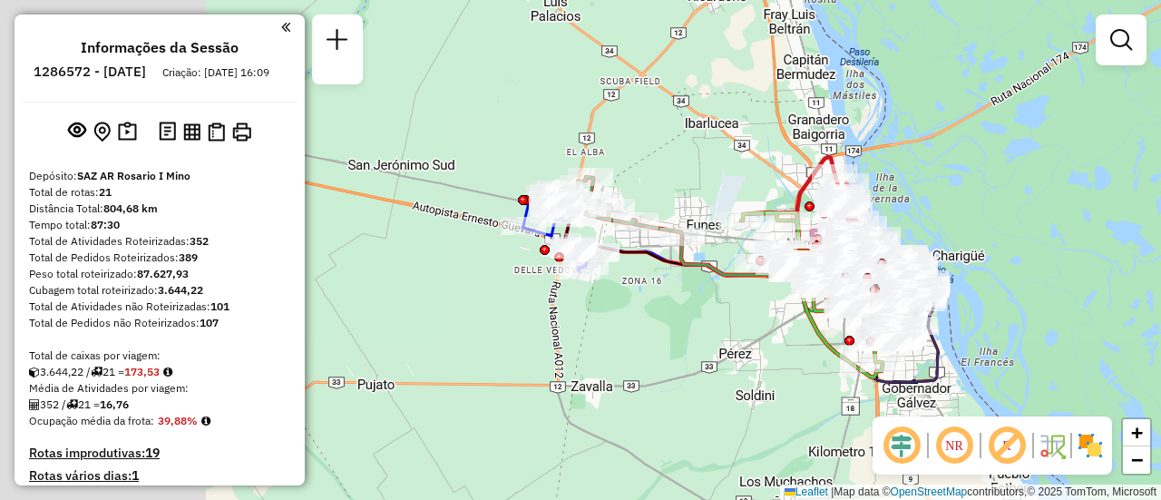
drag, startPoint x: 425, startPoint y: 135, endPoint x: 652, endPoint y: 182, distance: 231.6
click at [657, 182] on div "Janela de atendimento Grade de atendimento Capacidade Transportadoras Veículos …" at bounding box center [580, 250] width 1161 height 500
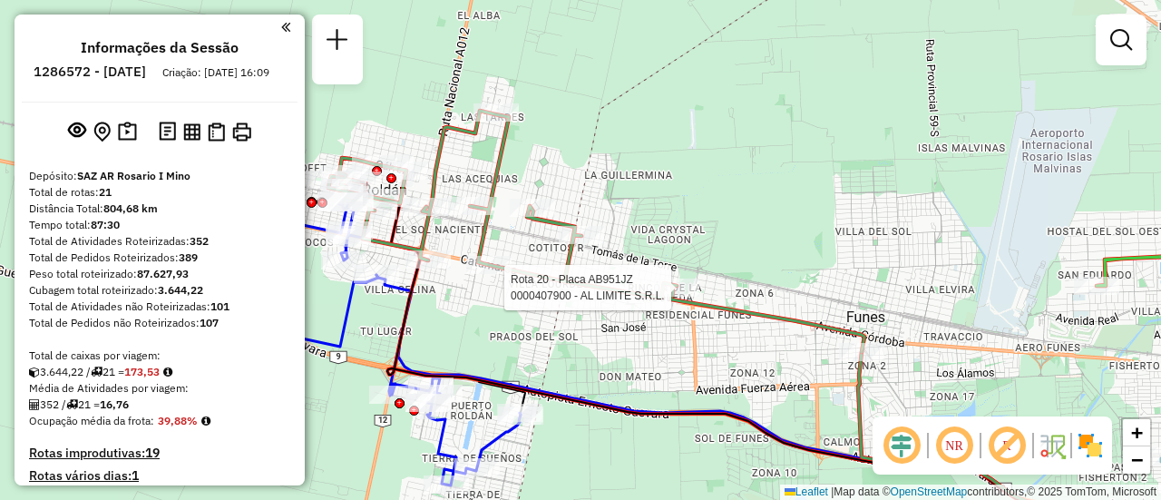
select select "**********"
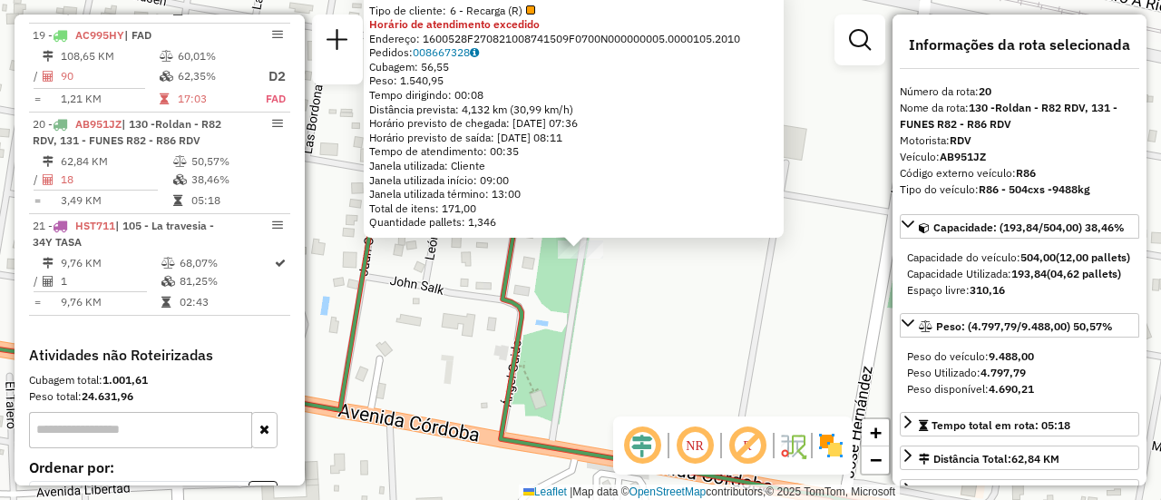
scroll to position [91, 0]
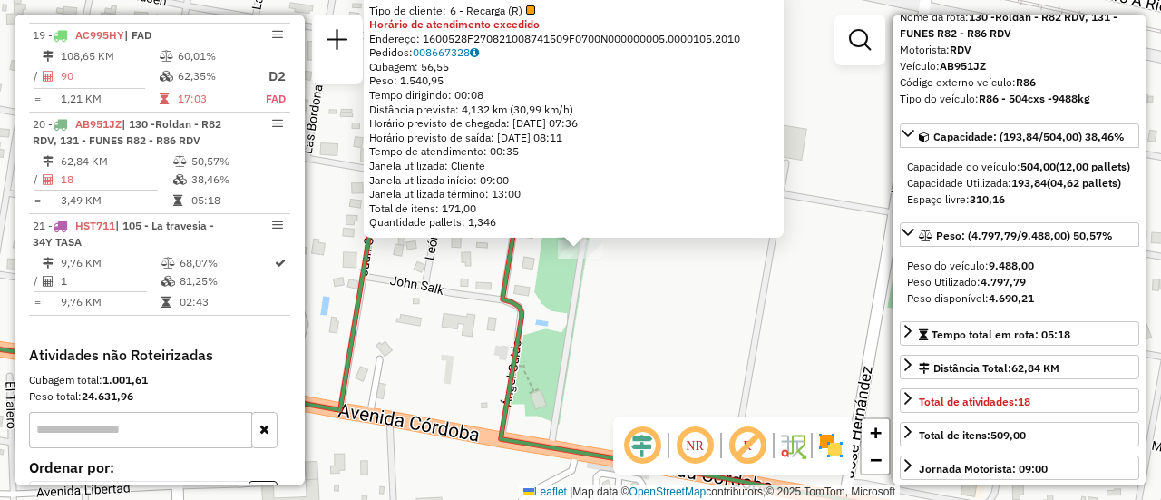
click at [698, 336] on div "0000407900 - AL LIMITE S.R.L. Tipo de cliente: 6 - Recarga (R) Horário de atend…" at bounding box center [580, 250] width 1161 height 500
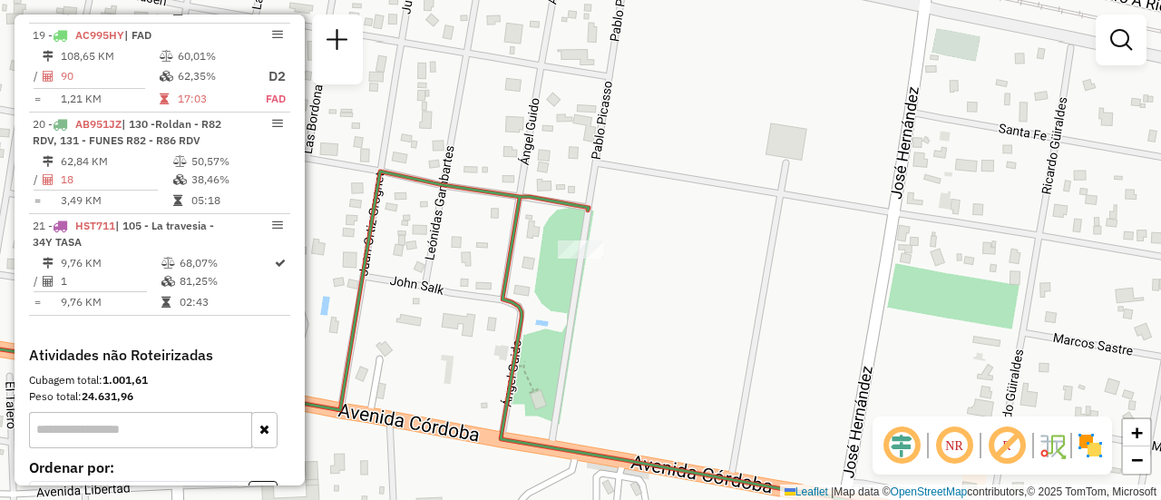
click at [424, 316] on div "Janela de atendimento Grade de atendimento Capacidade Transportadoras Veículos …" at bounding box center [580, 250] width 1161 height 500
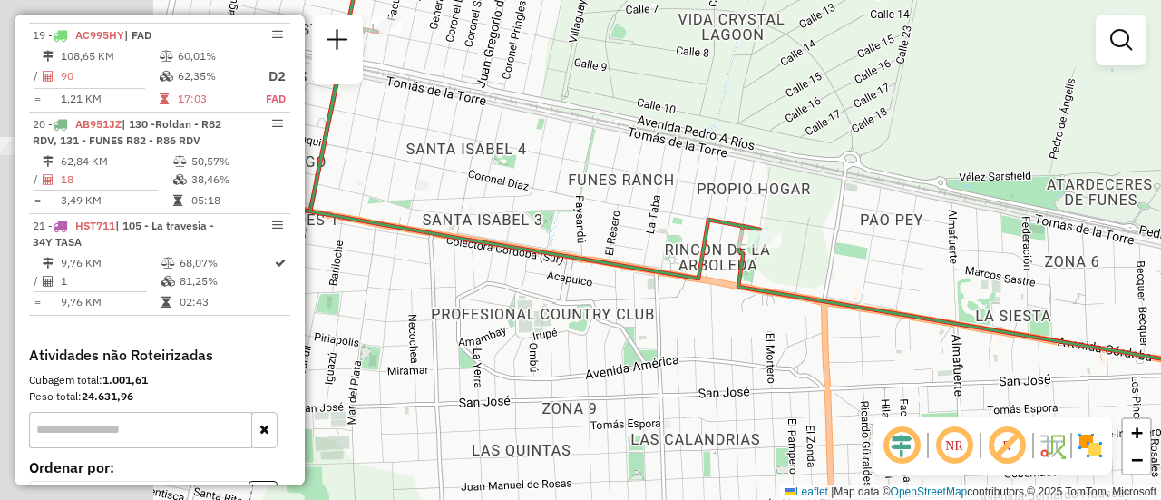
drag, startPoint x: 399, startPoint y: 272, endPoint x: 771, endPoint y: 202, distance: 378.4
click at [760, 203] on div "Janela de atendimento Grade de atendimento Capacidade Transportadoras Veículos …" at bounding box center [580, 250] width 1161 height 500
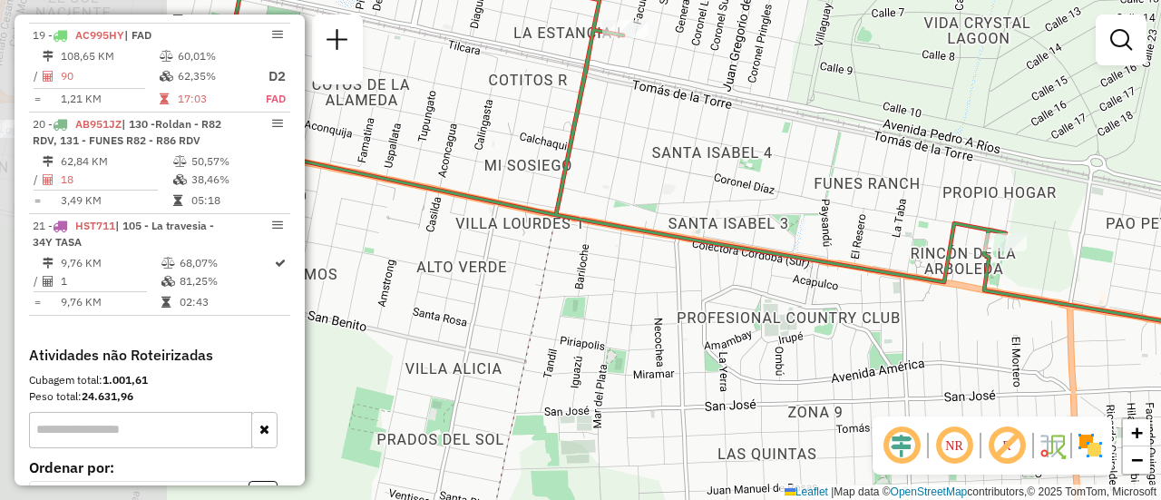
drag, startPoint x: 474, startPoint y: 278, endPoint x: 648, endPoint y: 291, distance: 173.7
click at [648, 291] on div "Janela de atendimento Grade de atendimento Capacidade Transportadoras Veículos …" at bounding box center [580, 250] width 1161 height 500
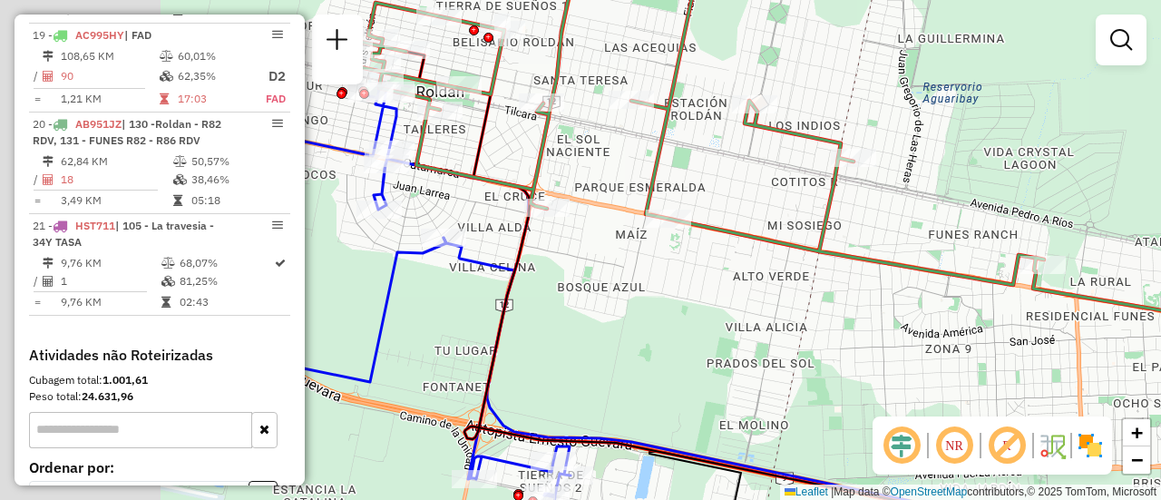
drag, startPoint x: 532, startPoint y: 289, endPoint x: 818, endPoint y: 288, distance: 285.7
click at [812, 288] on div "Janela de atendimento Grade de atendimento Capacidade Transportadoras Veículos …" at bounding box center [580, 250] width 1161 height 500
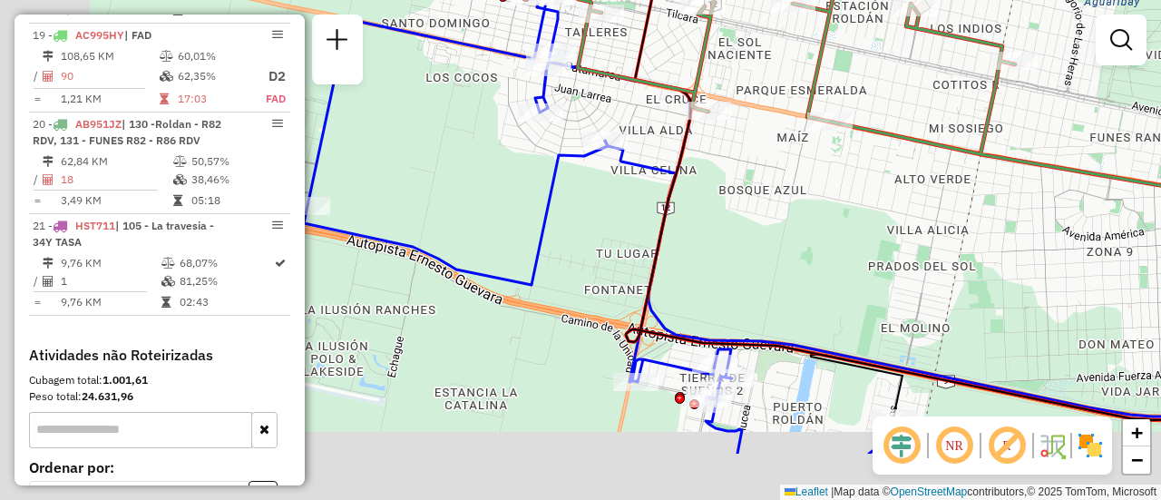
drag, startPoint x: 636, startPoint y: 294, endPoint x: 738, endPoint y: 195, distance: 142.4
click at [738, 195] on div "Janela de atendimento Grade de atendimento Capacidade Transportadoras Veículos …" at bounding box center [580, 250] width 1161 height 500
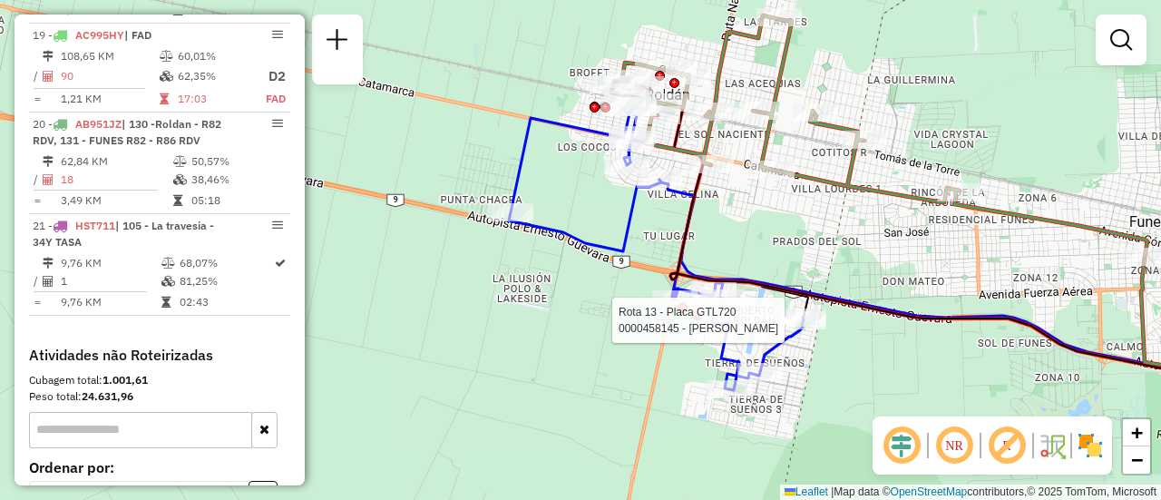
select select "**********"
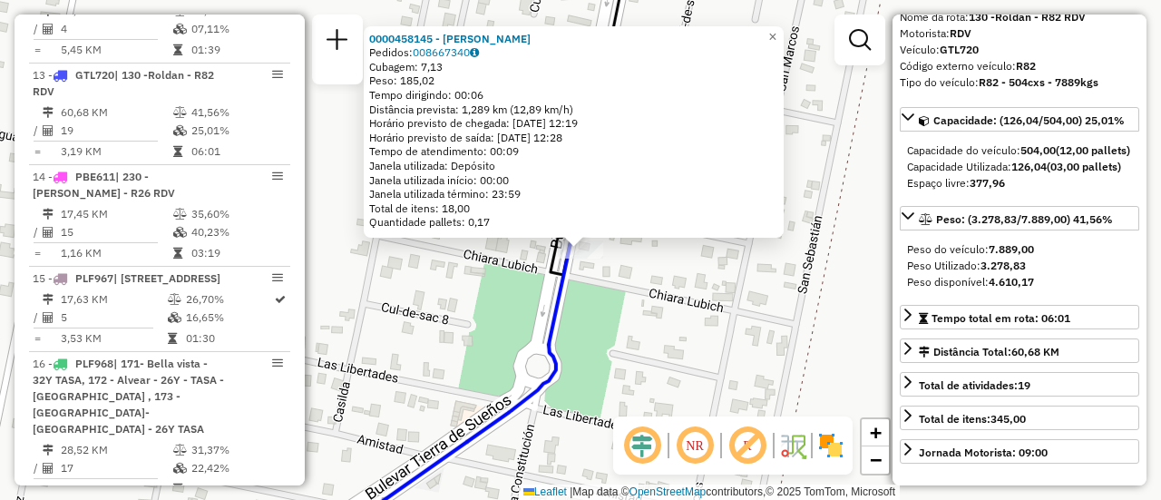
click at [715, 308] on div "0000458145 - GOMEZ ESTEBAN A Pedidos: 008667340 Cubagem: 7,13 Peso: 185,02 Temp…" at bounding box center [580, 250] width 1161 height 500
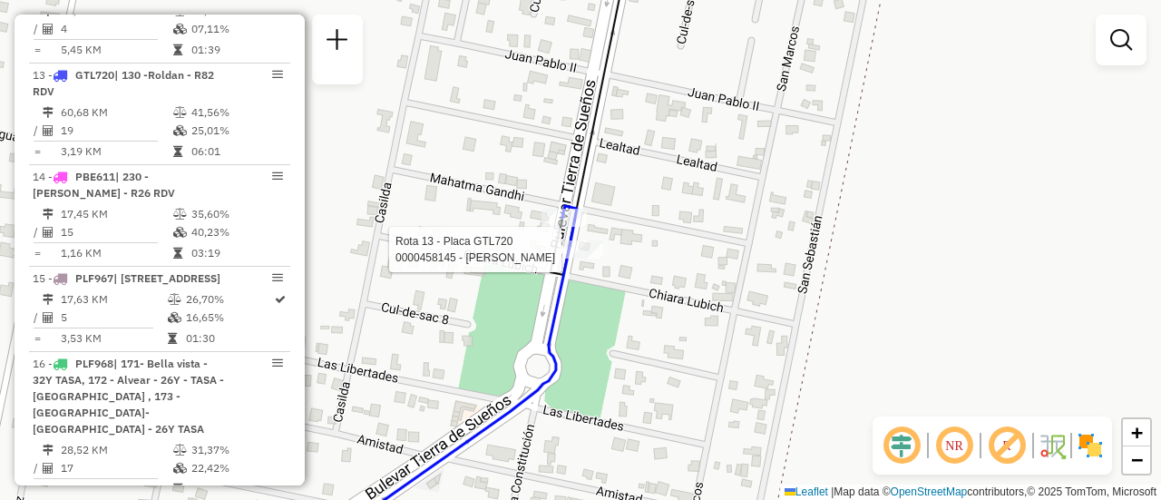
select select "**********"
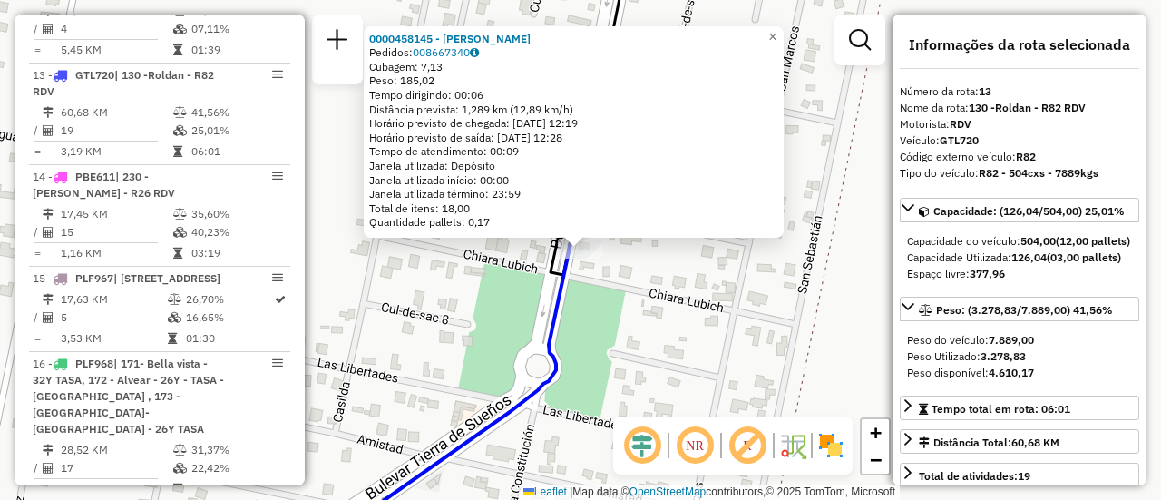
click at [756, 301] on div "0000458145 - GOMEZ ESTEBAN A Pedidos: 008667340 Cubagem: 7,13 Peso: 185,02 Temp…" at bounding box center [580, 250] width 1161 height 500
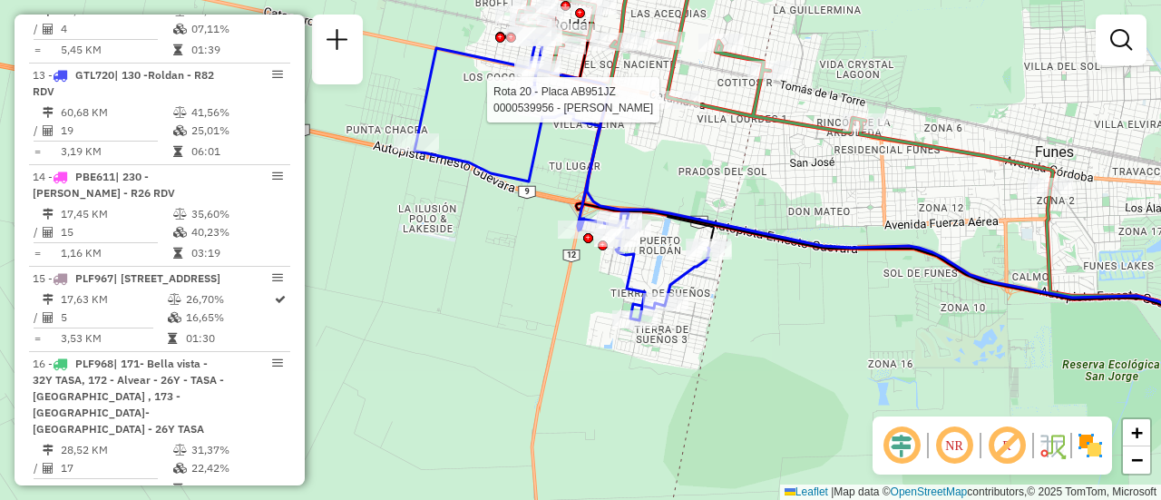
select select "**********"
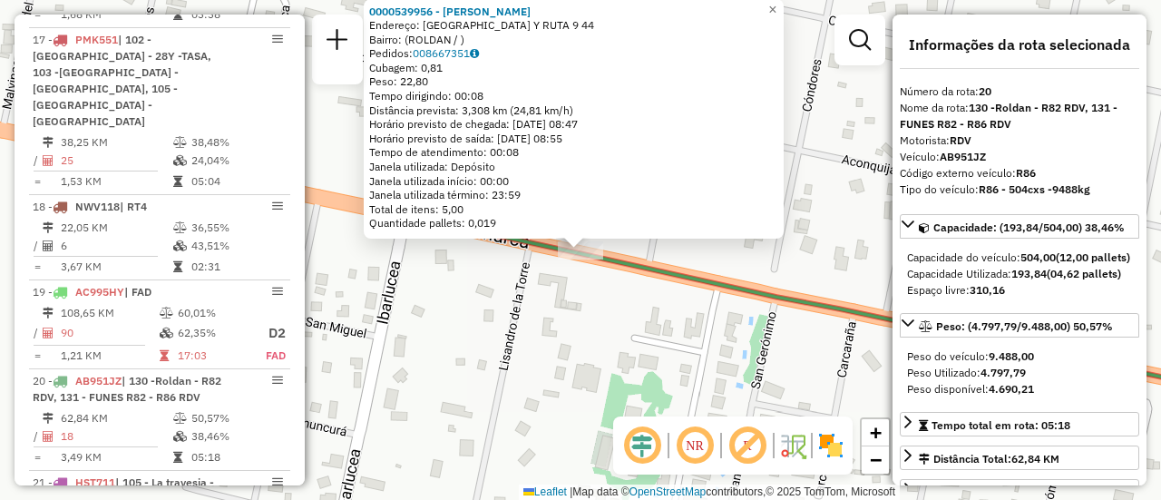
scroll to position [2710, 0]
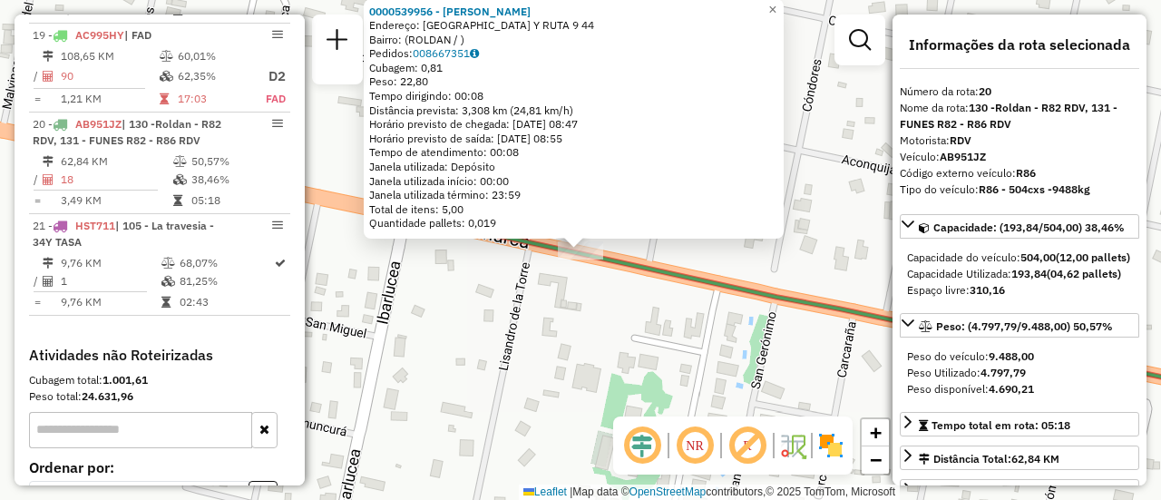
click at [600, 349] on div "0000539956 - Serio Marcos Gabriel Endereço: ALTO VERDE Y RUTA 9 44 Bairro: (ROL…" at bounding box center [580, 250] width 1161 height 500
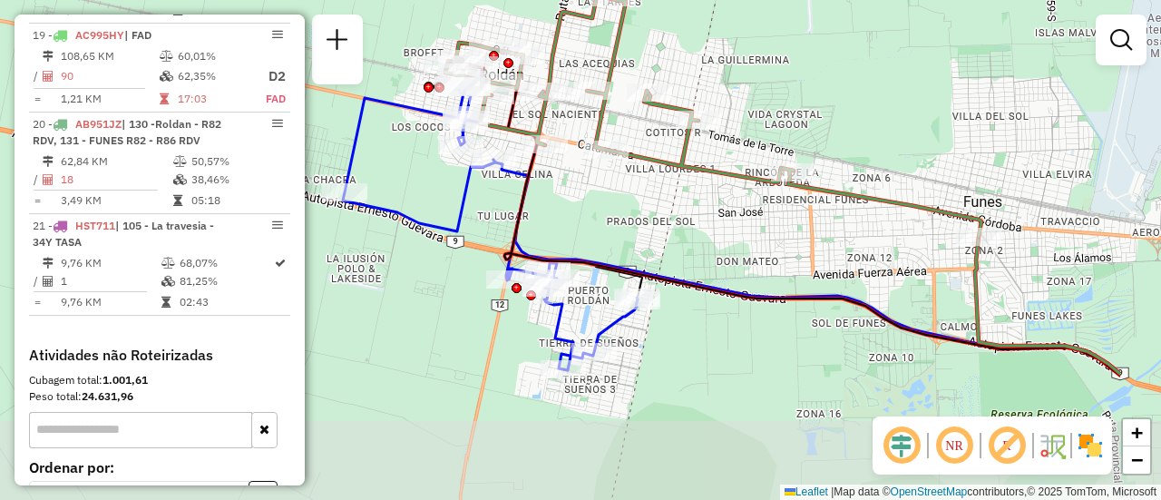
drag, startPoint x: 775, startPoint y: 142, endPoint x: 363, endPoint y: 111, distance: 413.0
click at [340, 101] on div "Janela de atendimento Grade de atendimento Capacidade Transportadoras Veículos …" at bounding box center [580, 250] width 1161 height 500
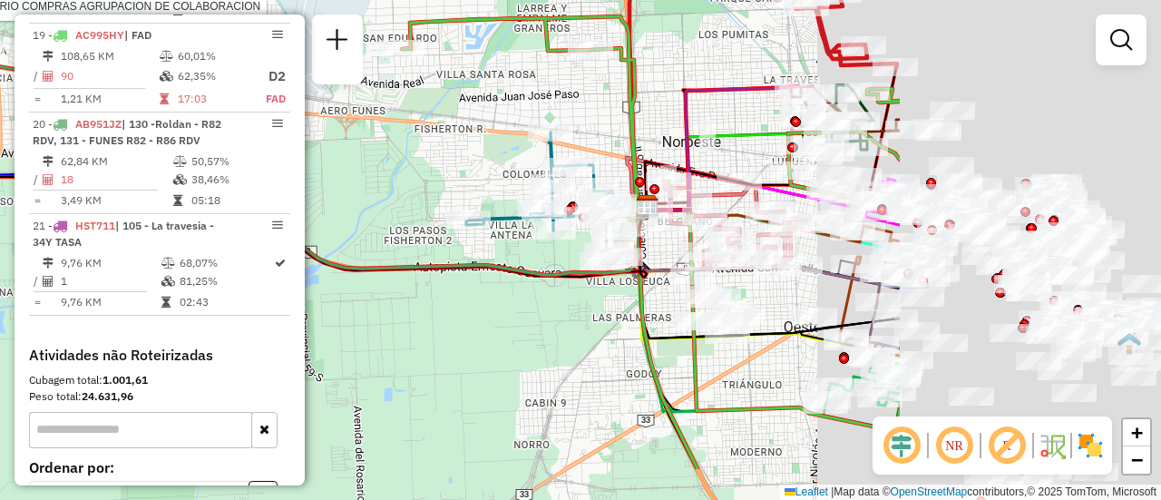
drag, startPoint x: 708, startPoint y: 212, endPoint x: 386, endPoint y: 141, distance: 329.9
click at [322, 131] on div "Rota 20 - Placa AB951JZ 0000517154 - ROSARIO COMPRAS AGRUPACION DE COLABORACION…" at bounding box center [580, 250] width 1161 height 500
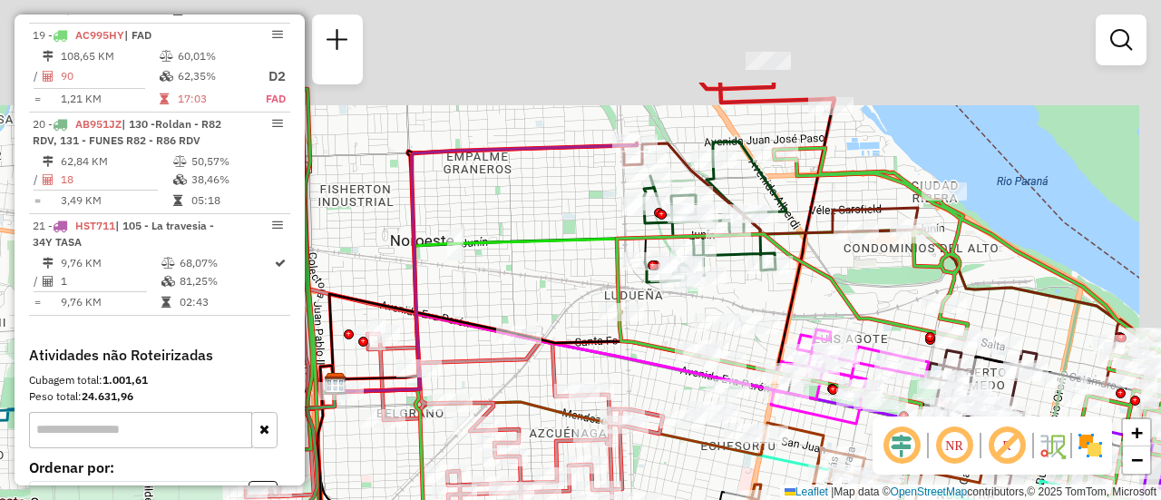
drag, startPoint x: 620, startPoint y: 73, endPoint x: 549, endPoint y: 218, distance: 161.5
click at [549, 218] on div "Rota 20 - Placa AB951JZ 0000517154 - ROSARIO COMPRAS AGRUPACION DE COLABORACION…" at bounding box center [580, 250] width 1161 height 500
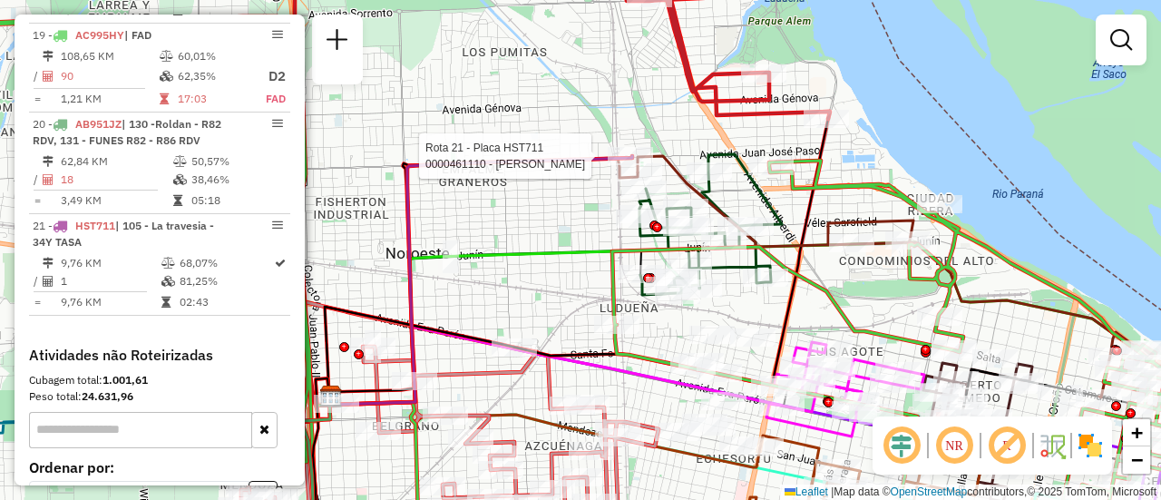
select select "**********"
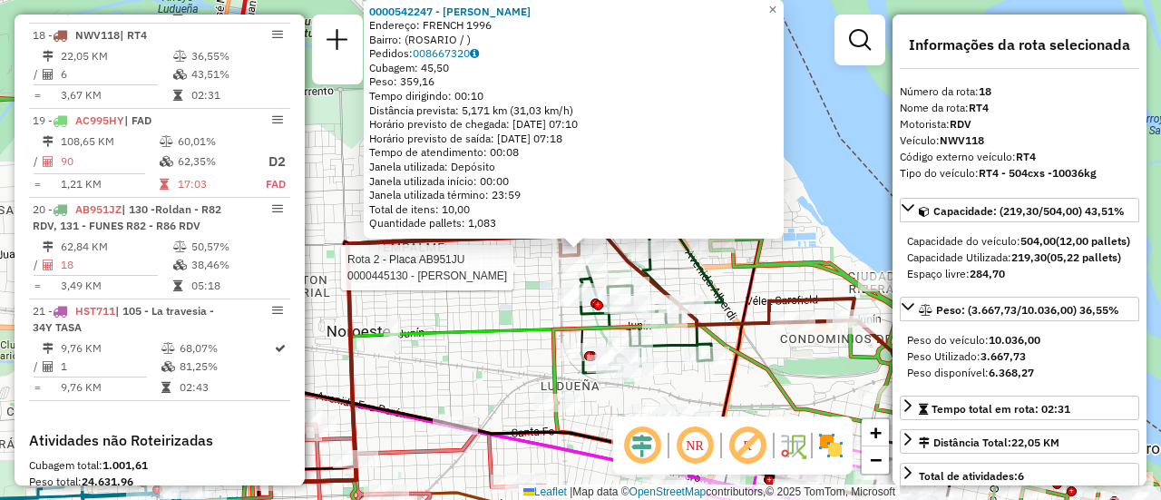
scroll to position [2536, 0]
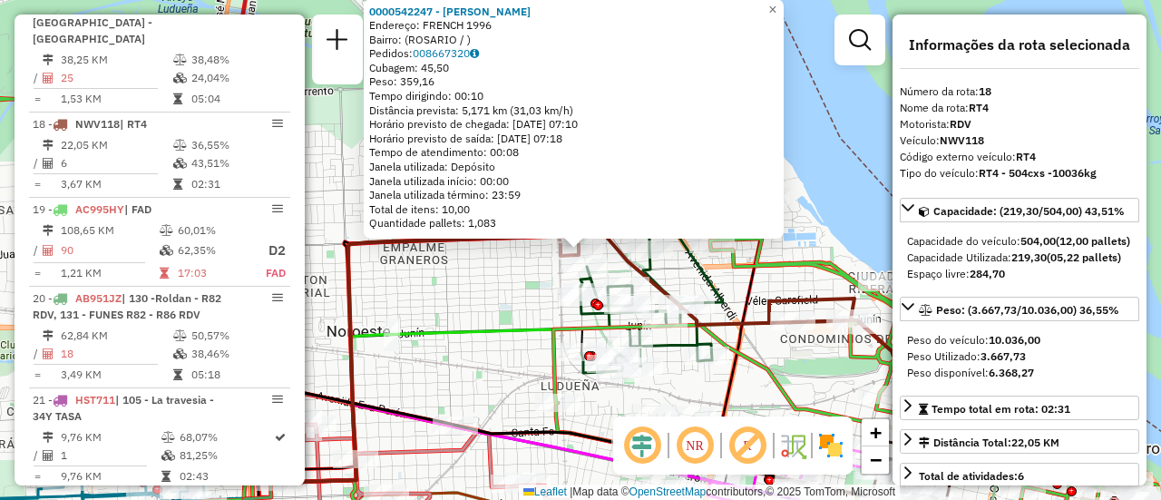
click at [484, 311] on div "0000542247 - Gonzales Maximiliano Jose Endereço: FRENCH 1996 Bairro: (ROSARIO /…" at bounding box center [580, 250] width 1161 height 500
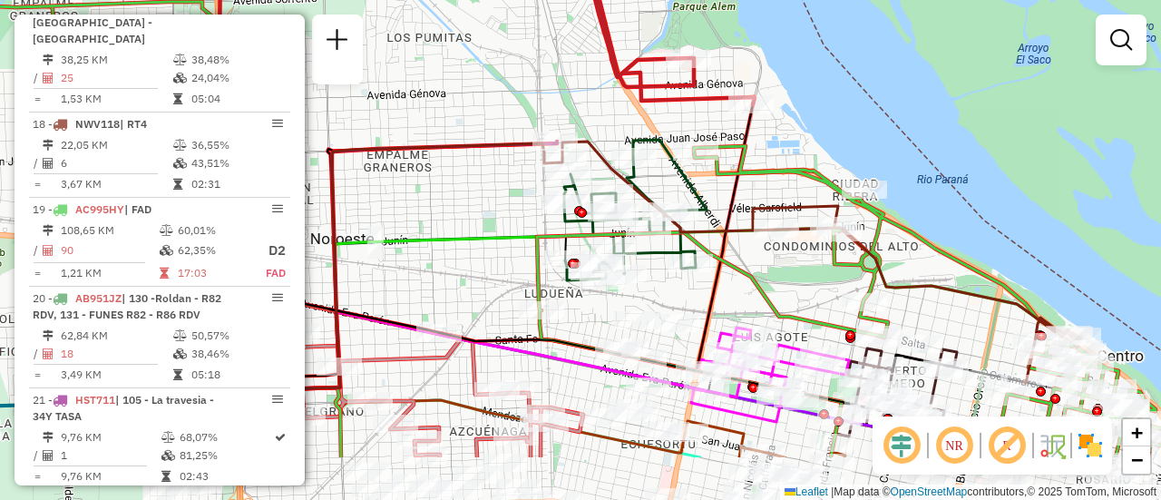
drag, startPoint x: 739, startPoint y: 320, endPoint x: 662, endPoint y: 86, distance: 246.4
click at [659, 142] on icon at bounding box center [821, 262] width 518 height 241
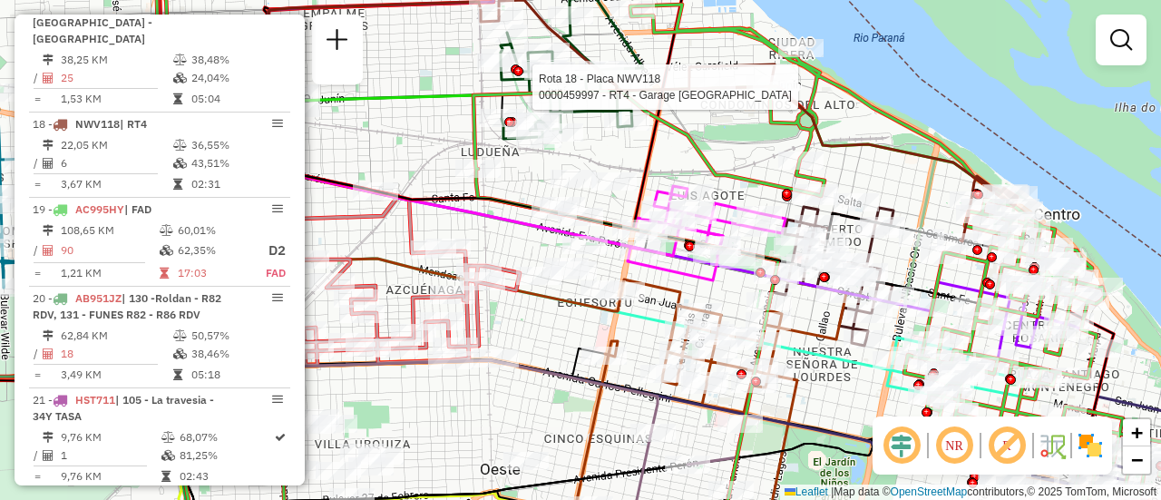
select select "**********"
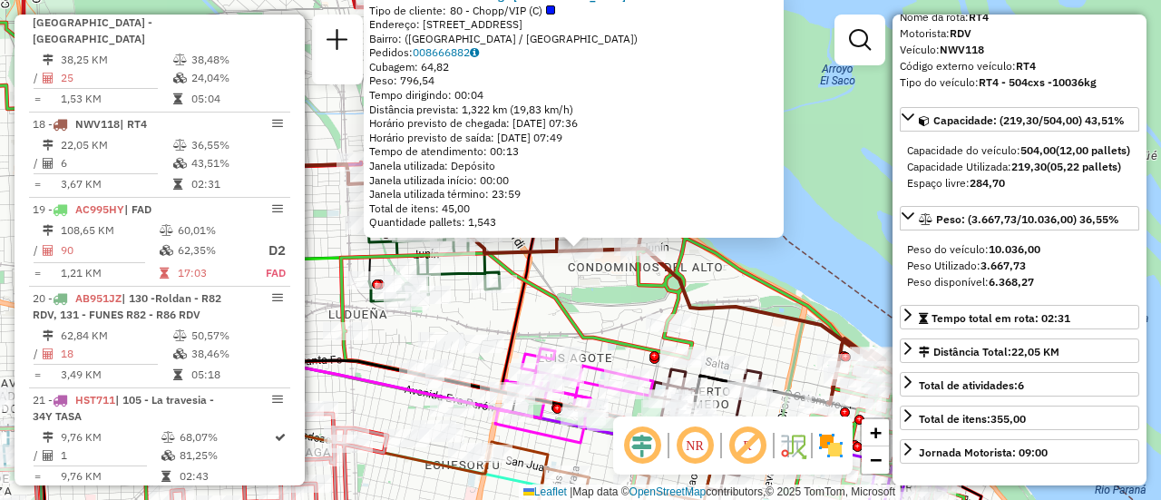
scroll to position [181, 0]
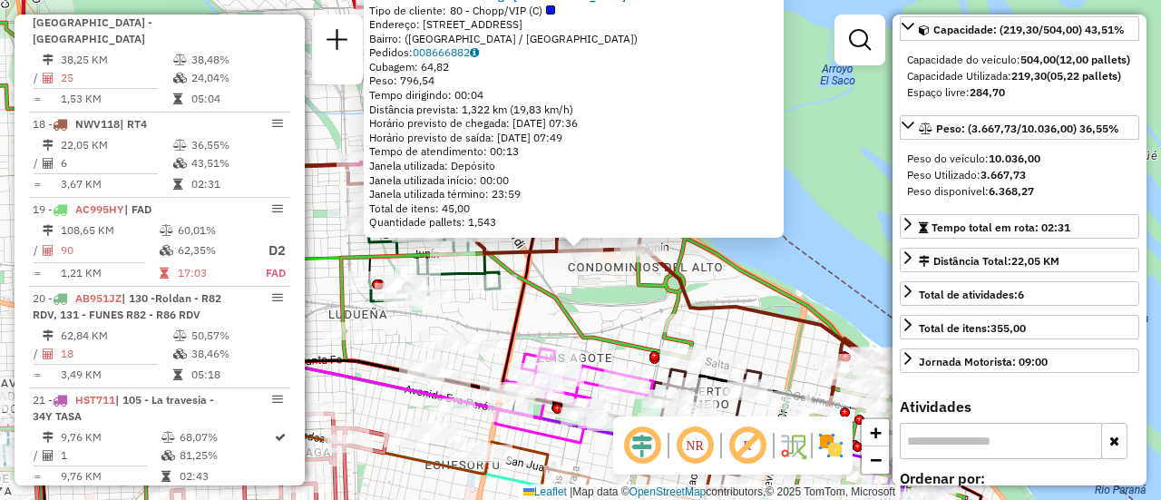
click at [597, 303] on div "0000459997 - RT4 - Garage Italia Tipo de cliente: 80 - Chopp/VIP (C) Endereço: …" at bounding box center [580, 250] width 1161 height 500
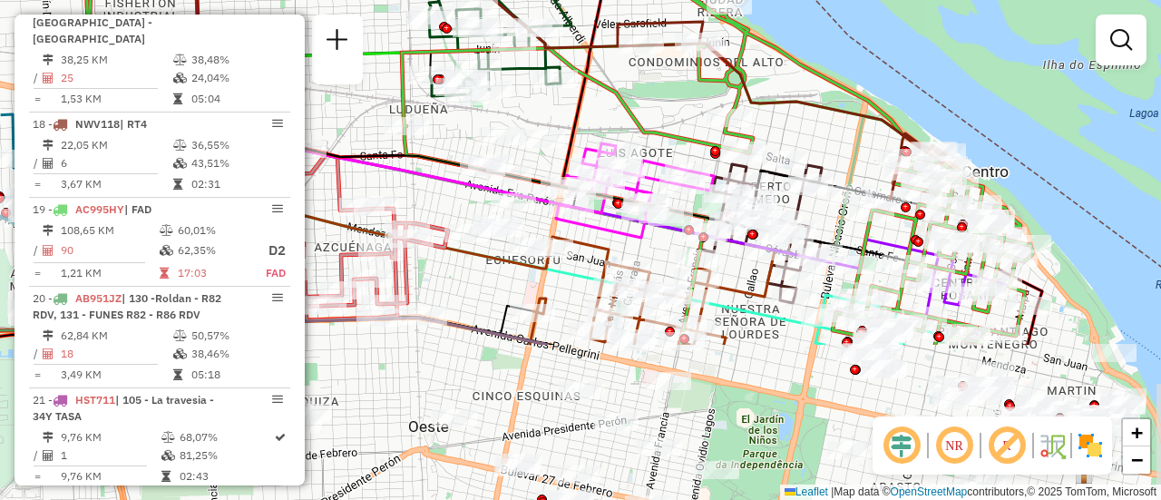
drag, startPoint x: 539, startPoint y: 306, endPoint x: 604, endPoint y: 110, distance: 206.5
click at [600, 100] on div "Janela de atendimento Grade de atendimento Capacidade Transportadoras Veículos …" at bounding box center [580, 250] width 1161 height 500
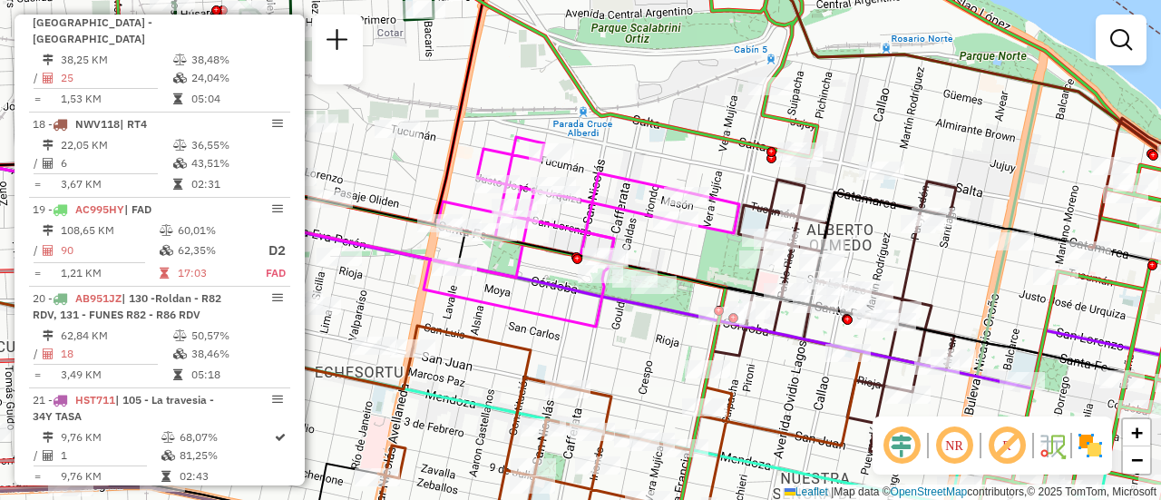
drag, startPoint x: 650, startPoint y: 154, endPoint x: 611, endPoint y: 136, distance: 43.0
click at [611, 136] on div "Janela de atendimento Grade de atendimento Capacidade Transportadoras Veículos …" at bounding box center [580, 250] width 1161 height 500
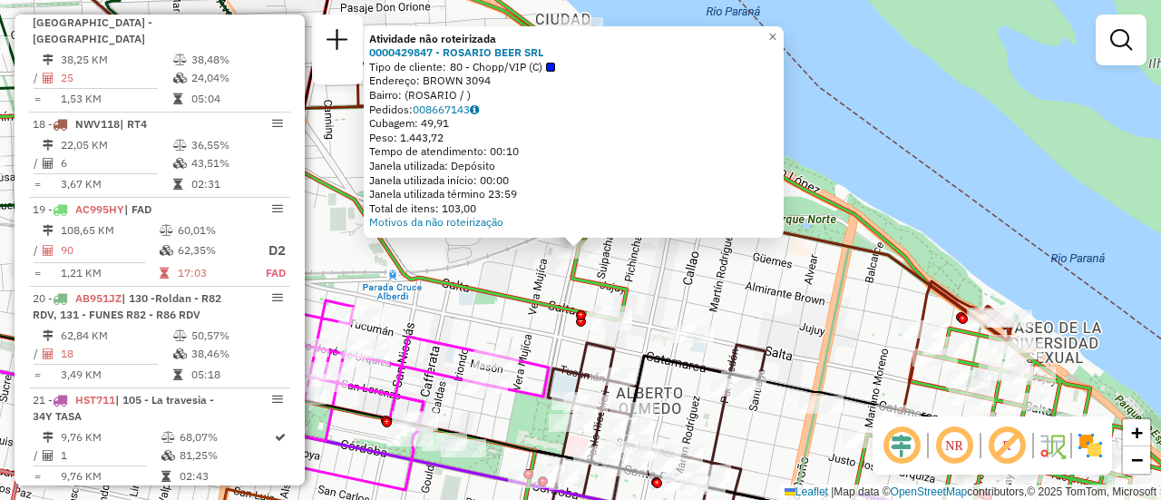
click at [676, 284] on div "Atividade não roteirizada 0000429847 - ROSARIO BEER SRL Tipo de cliente: 80 - C…" at bounding box center [580, 250] width 1161 height 500
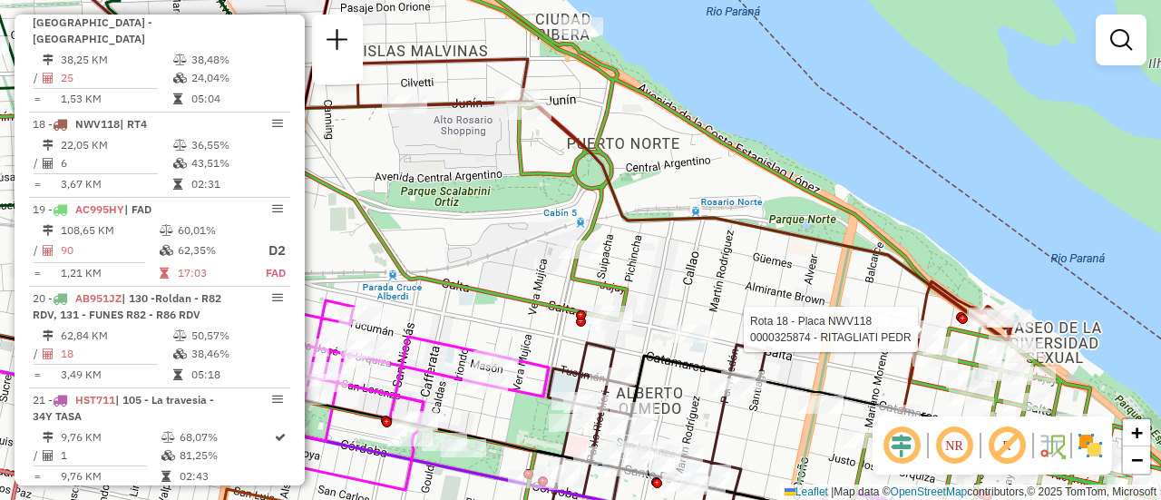
select select "**********"
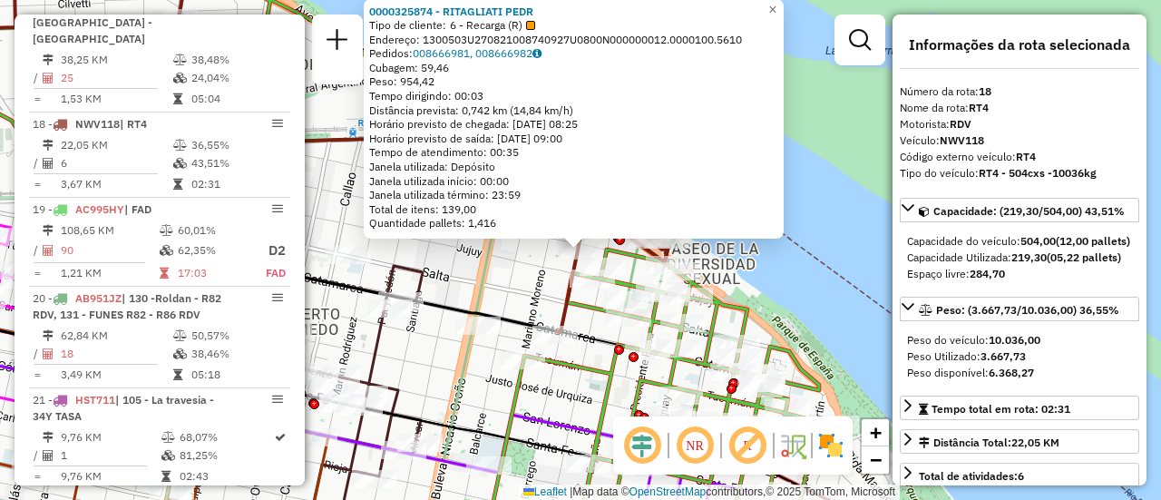
scroll to position [91, 0]
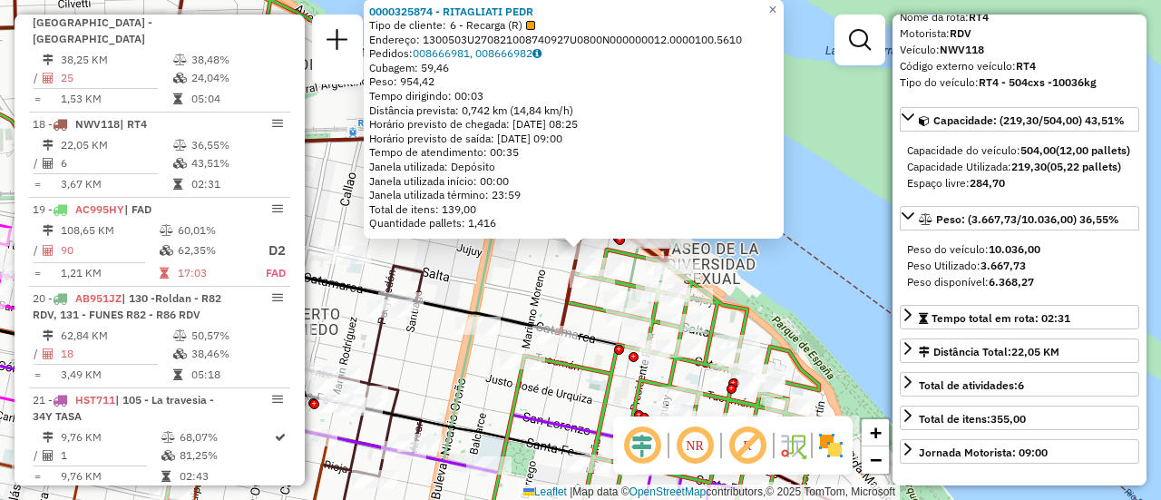
click at [514, 282] on div "0000325874 - RITAGLIATI PEDR Tipo de cliente: 6 - Recarga (R) Endereço: 1300503…" at bounding box center [580, 250] width 1161 height 500
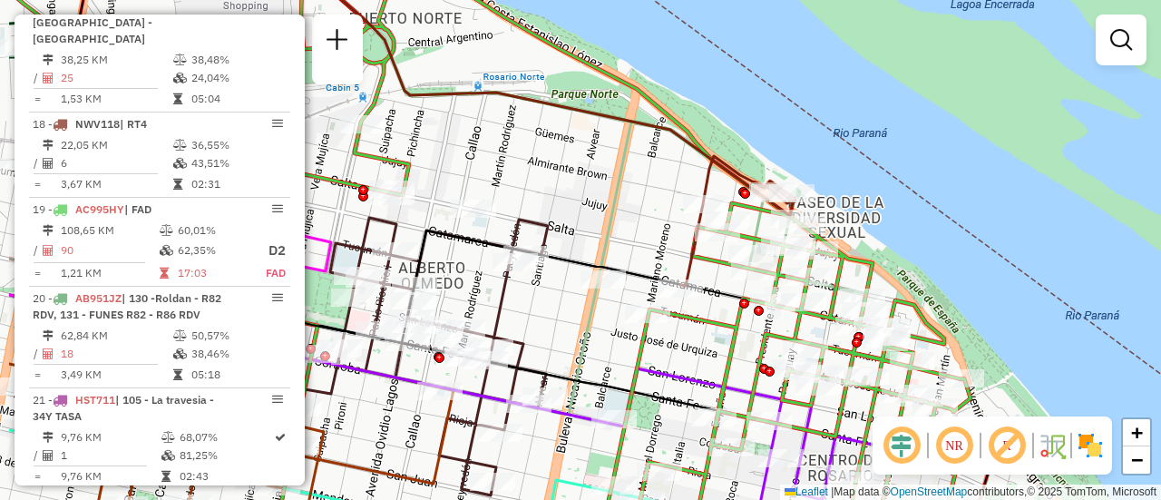
drag, startPoint x: 496, startPoint y: 281, endPoint x: 621, endPoint y: 235, distance: 133.5
click at [621, 235] on div "Janela de atendimento Grade de atendimento Capacidade Transportadoras Veículos …" at bounding box center [580, 250] width 1161 height 500
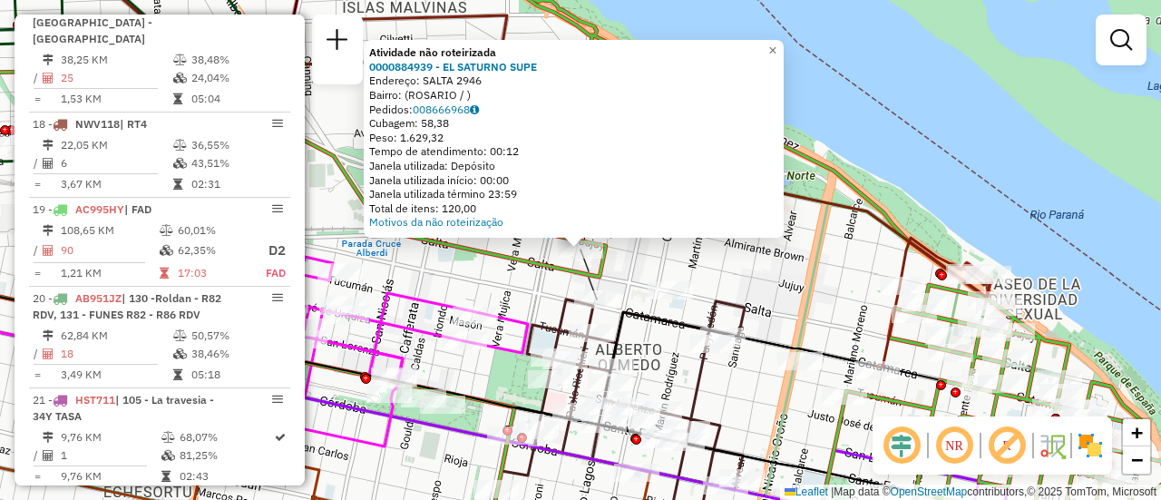
click at [504, 285] on div "Atividade não roteirizada 0000884939 - EL SATURNO SUPE Endereço: SALTA 2946 Bai…" at bounding box center [580, 250] width 1161 height 500
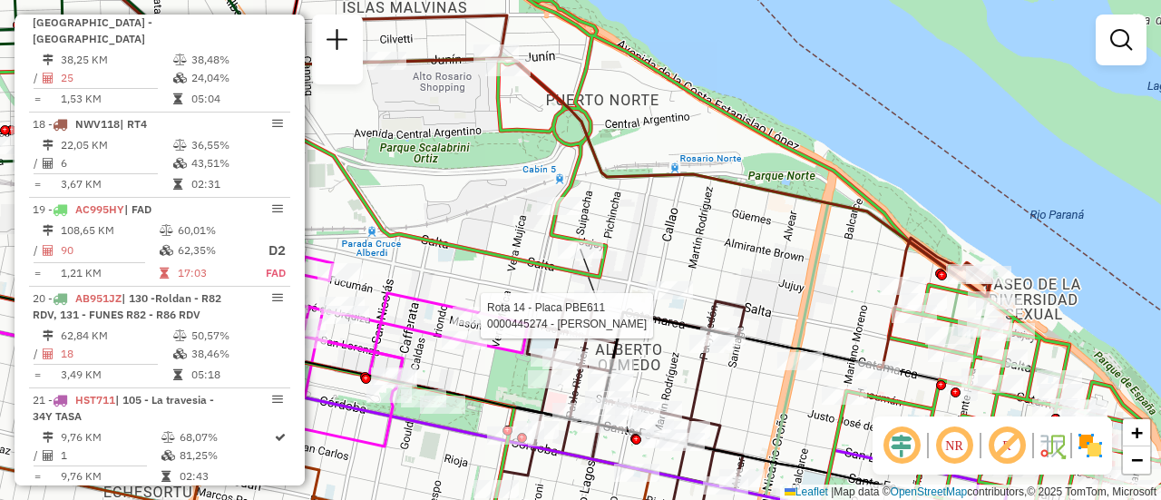
select select "**********"
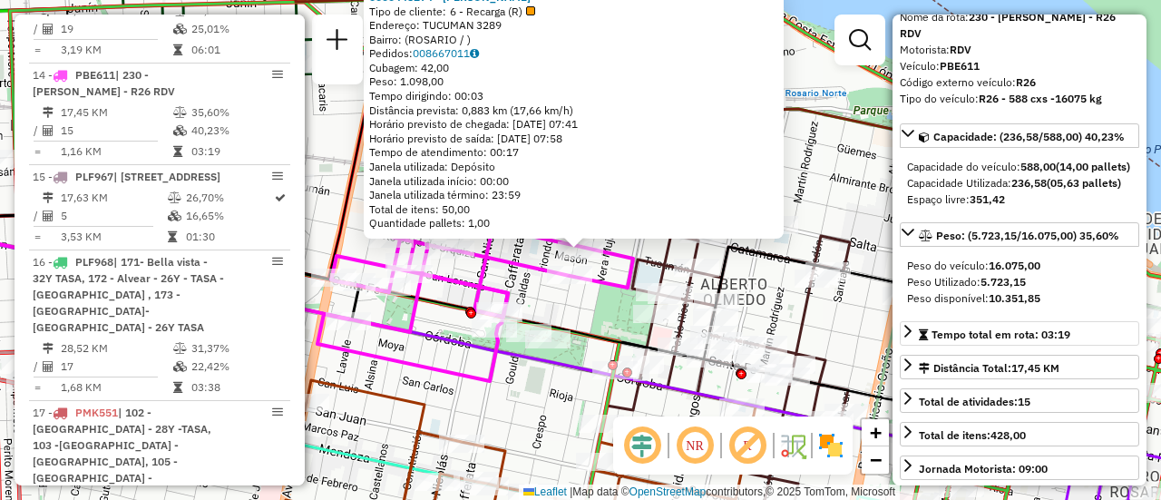
scroll to position [181, 0]
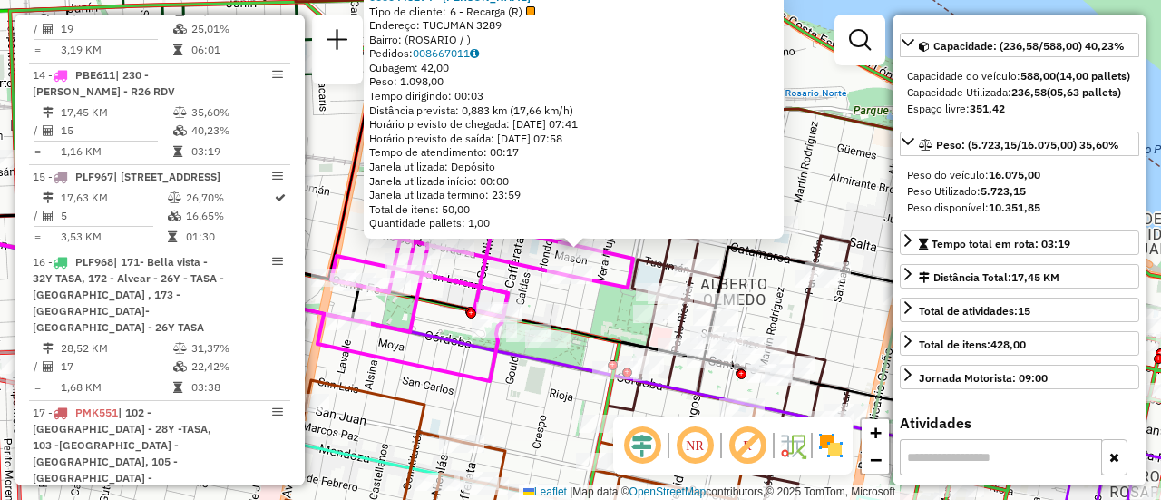
click at [596, 309] on div "0000445274 - RUIZ FRANCO NICOLAS Tipo de cliente: 6 - Recarga (R) Endereço: TUC…" at bounding box center [580, 250] width 1161 height 500
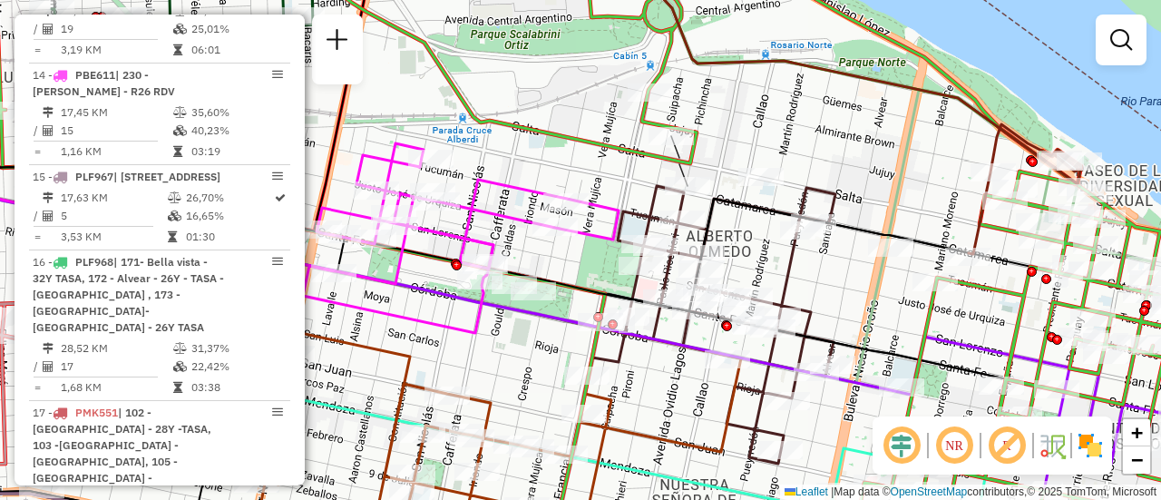
drag, startPoint x: 887, startPoint y: 177, endPoint x: 826, endPoint y: 112, distance: 88.6
click at [831, 103] on div "Janela de atendimento Grade de atendimento Capacidade Transportadoras Veículos …" at bounding box center [580, 250] width 1161 height 500
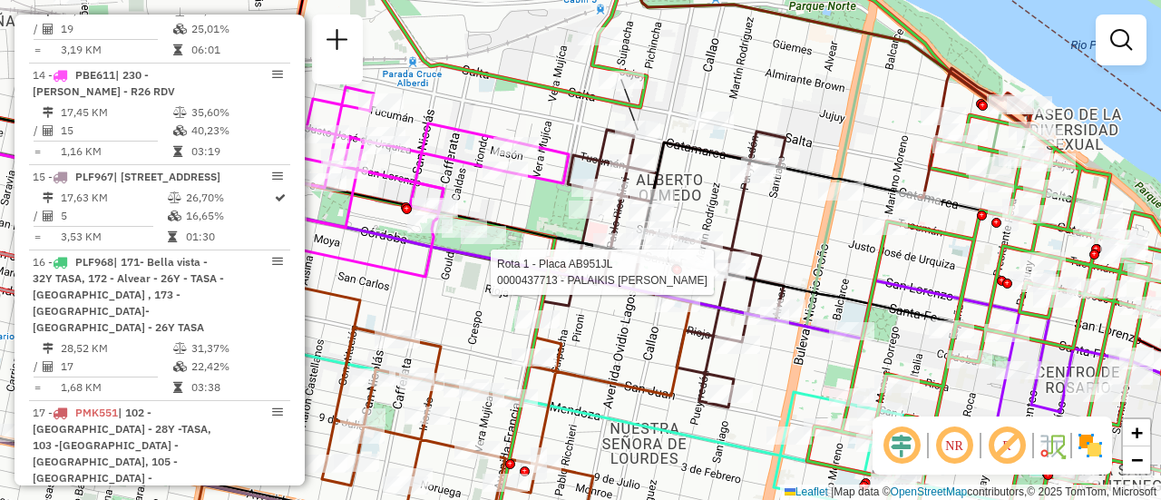
select select "**********"
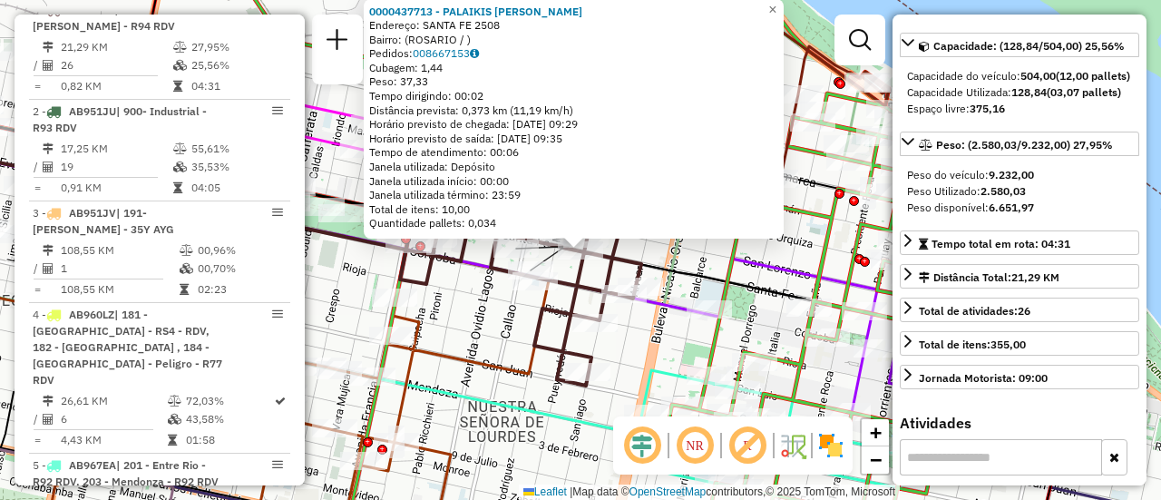
click at [649, 347] on div "0000437713 - PALAIKIS GONZALO JAVIER Endereço: SANTA FE 2508 Bairro: (ROSARIO /…" at bounding box center [580, 250] width 1161 height 500
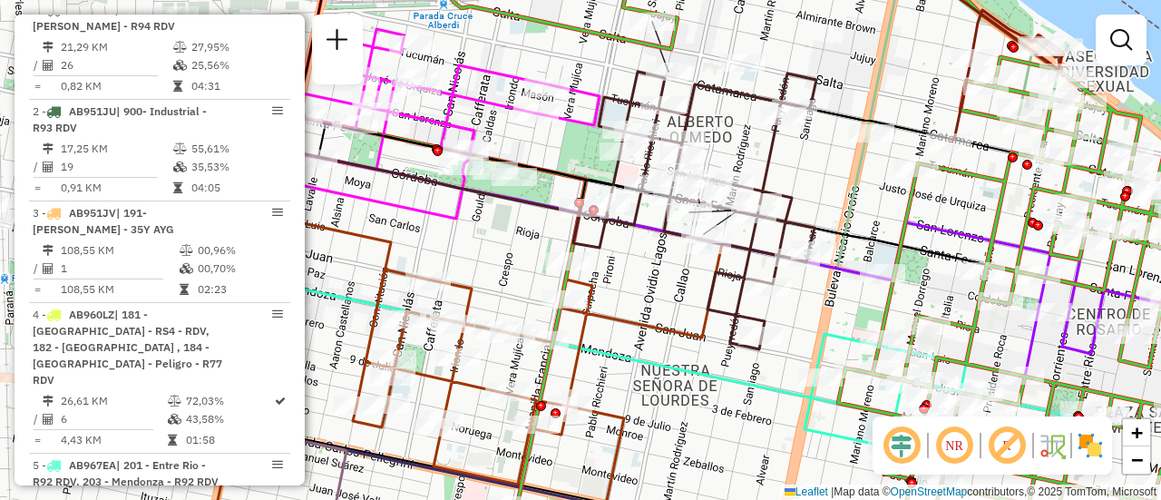
drag, startPoint x: 426, startPoint y: 322, endPoint x: 600, endPoint y: 286, distance: 177.0
click at [600, 286] on icon at bounding box center [468, 363] width 507 height 300
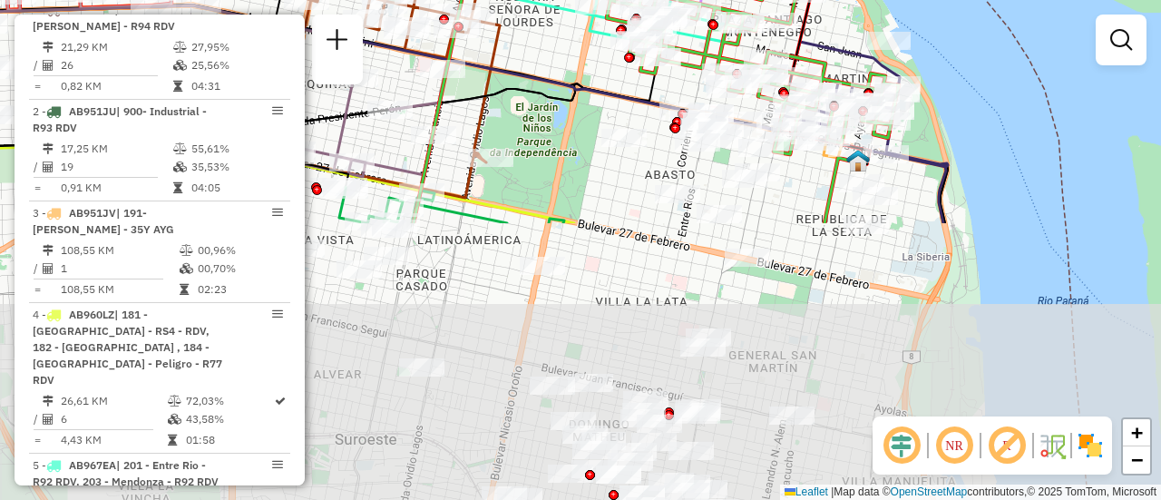
drag, startPoint x: 684, startPoint y: 333, endPoint x: 606, endPoint y: 47, distance: 296.2
click at [606, 47] on div "Janela de atendimento Grade de atendimento Capacidade Transportadoras Veículos …" at bounding box center [580, 250] width 1161 height 500
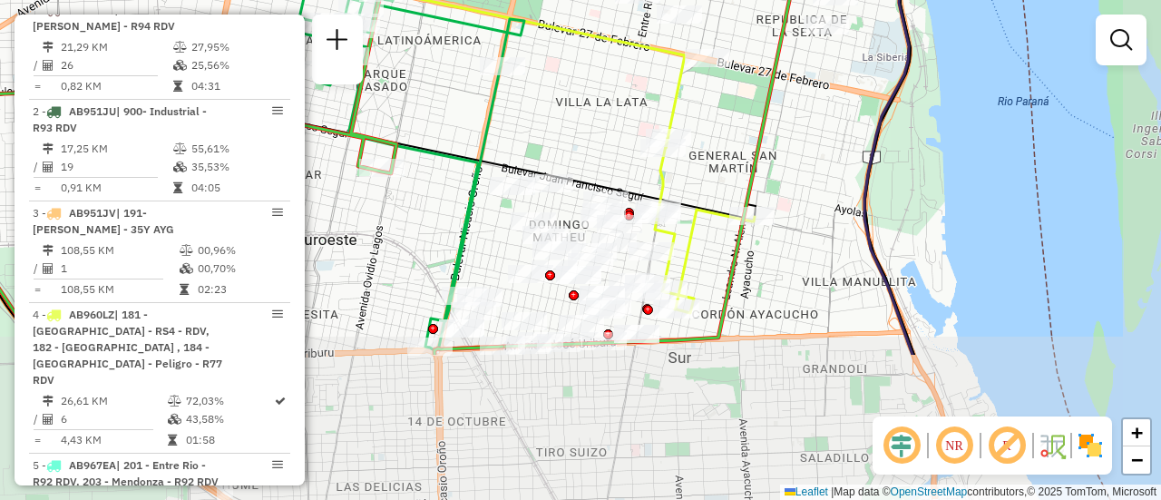
drag, startPoint x: 669, startPoint y: 366, endPoint x: 629, endPoint y: 170, distance: 200.8
click at [629, 170] on div "Rota 5 - Placa AB967EA 0000474653 - RENATO SRL Janela de atendimento Grade de a…" at bounding box center [580, 250] width 1161 height 500
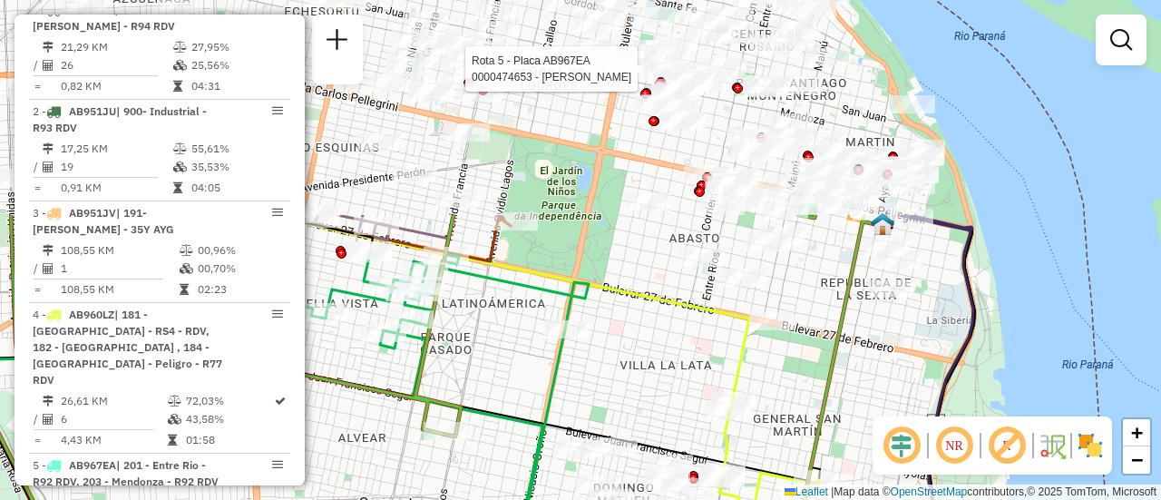
drag, startPoint x: 565, startPoint y: 122, endPoint x: 646, endPoint y: 395, distance: 284.7
click at [639, 397] on div "Rota 5 - Placa AB967EA 0000474653 - RENATO SRL Janela de atendimento Grade de a…" at bounding box center [580, 250] width 1161 height 500
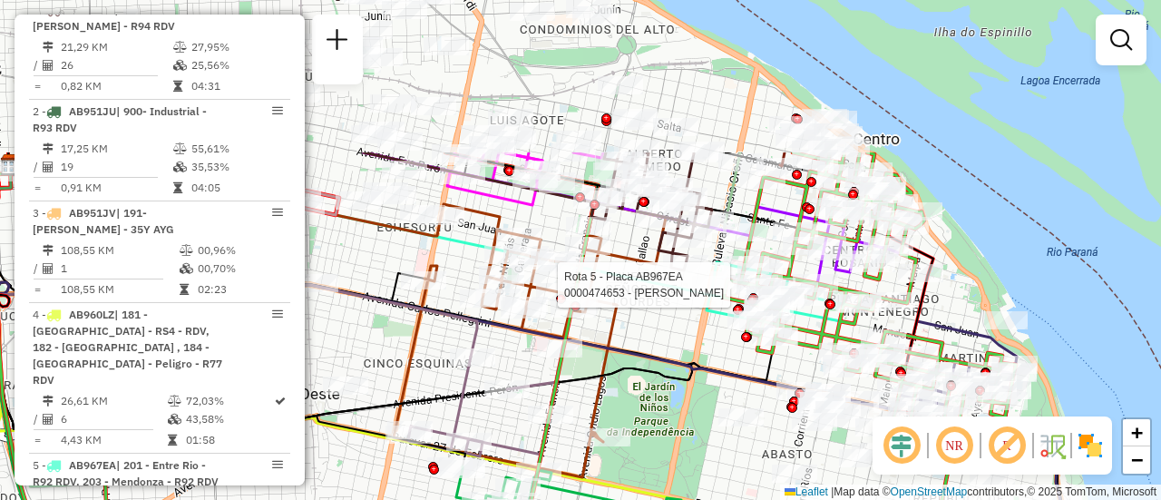
drag, startPoint x: 615, startPoint y: 254, endPoint x: 712, endPoint y: 437, distance: 207.3
click at [708, 442] on div "Rota 5 - Placa AB967EA 0000474653 - RENATO SRL Janela de atendimento Grade de a…" at bounding box center [580, 250] width 1161 height 500
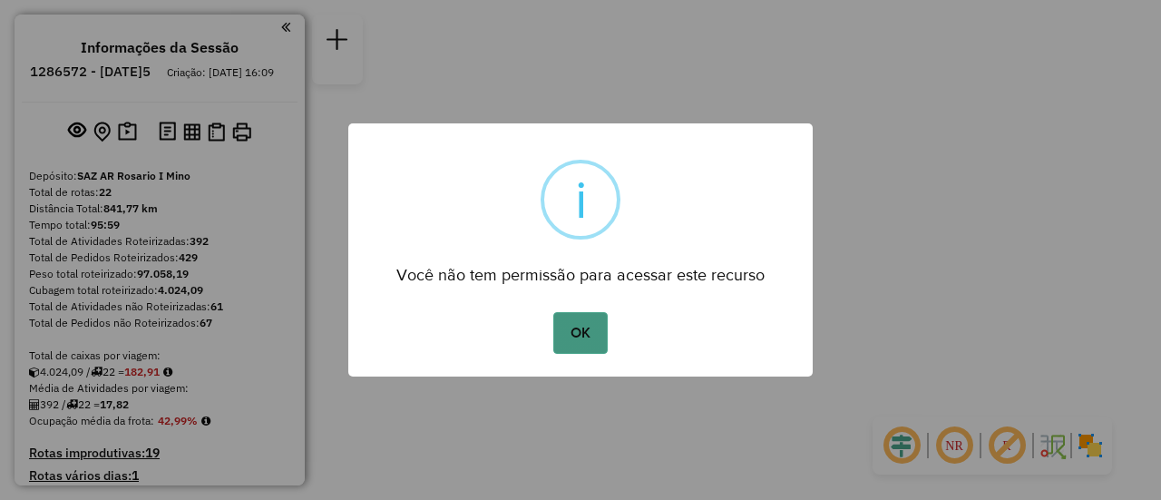
click at [580, 332] on button "OK" at bounding box center [580, 333] width 54 height 42
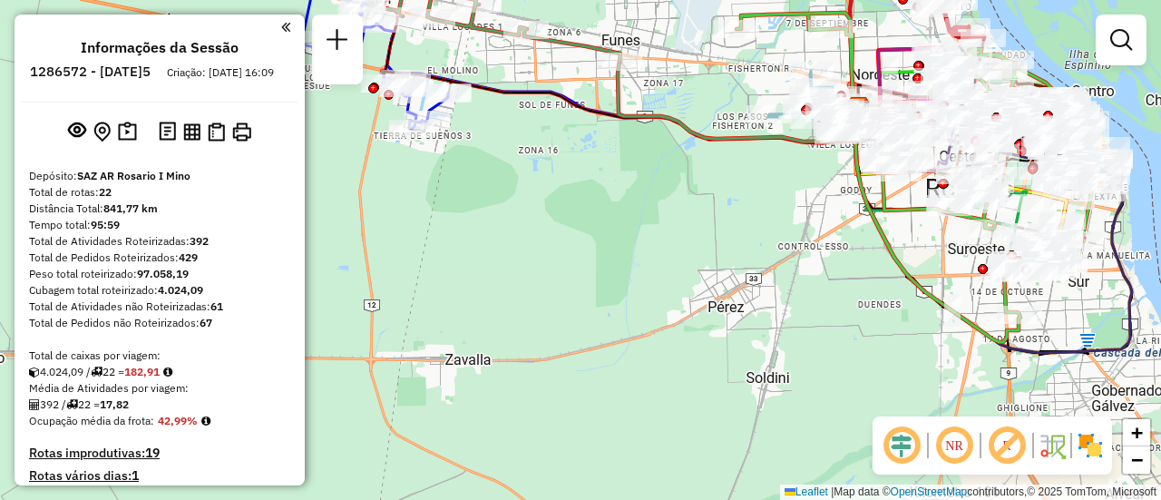
drag, startPoint x: 552, startPoint y: 180, endPoint x: 531, endPoint y: 366, distance: 188.1
click at [473, 368] on div "Janela de atendimento Grade de atendimento Capacidade Transportadoras Veículos …" at bounding box center [580, 250] width 1161 height 500
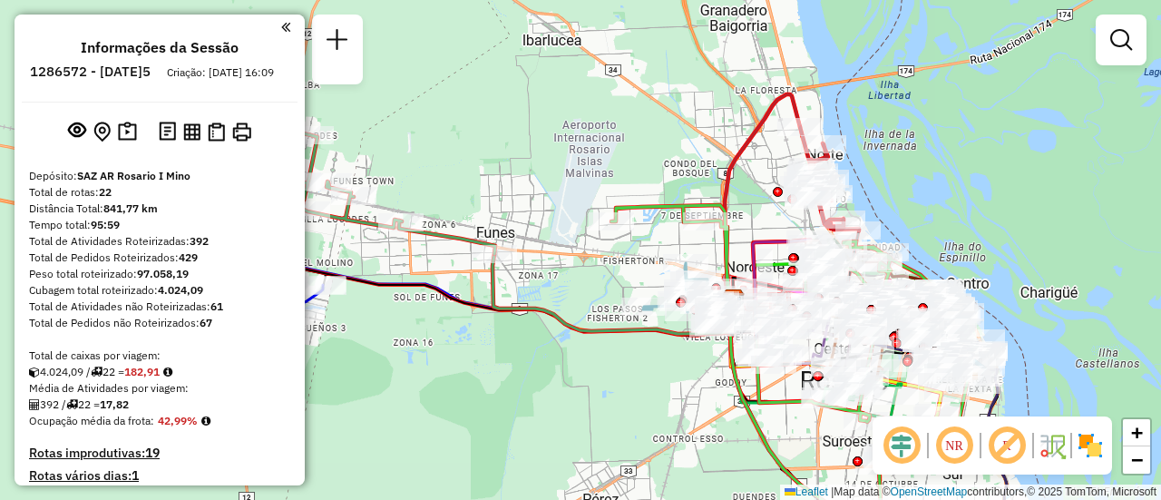
drag, startPoint x: 606, startPoint y: 261, endPoint x: 594, endPoint y: 275, distance: 18.0
click at [566, 281] on div "Janela de atendimento Grade de atendimento Capacidade Transportadoras Veículos …" at bounding box center [580, 250] width 1161 height 500
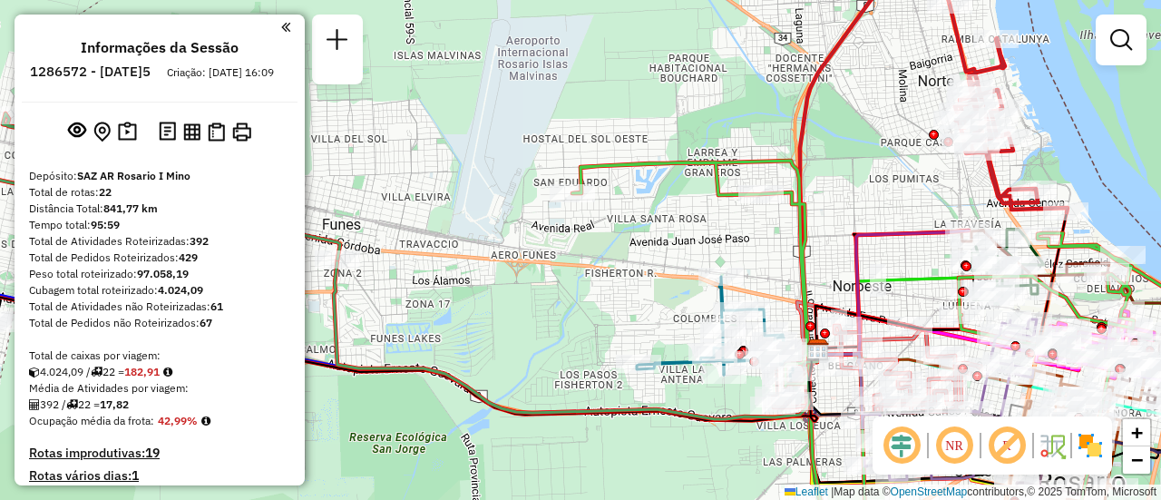
drag, startPoint x: 875, startPoint y: 188, endPoint x: 706, endPoint y: 175, distance: 170.1
click at [706, 175] on div "Janela de atendimento Grade de atendimento Capacidade Transportadoras Veículos …" at bounding box center [580, 250] width 1161 height 500
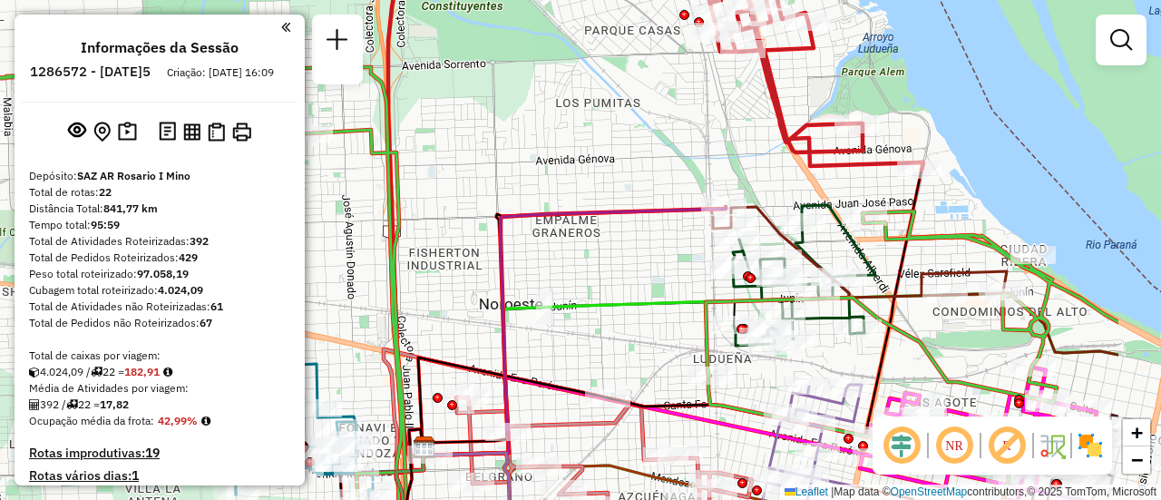
drag, startPoint x: 815, startPoint y: 190, endPoint x: 649, endPoint y: 150, distance: 171.6
click at [651, 148] on div "Janela de atendimento Grade de atendimento Capacidade Transportadoras Veículos …" at bounding box center [580, 250] width 1161 height 500
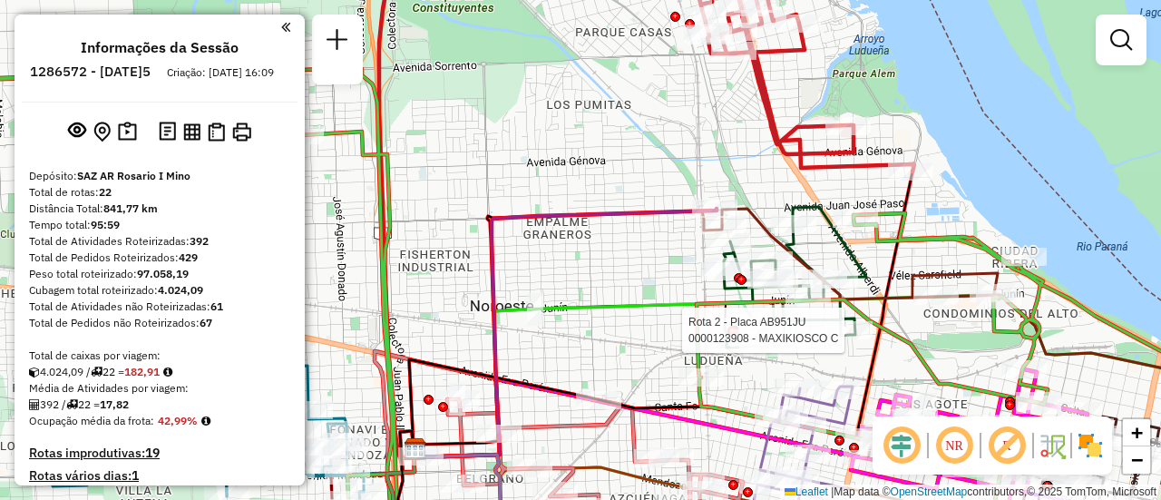
select select "**********"
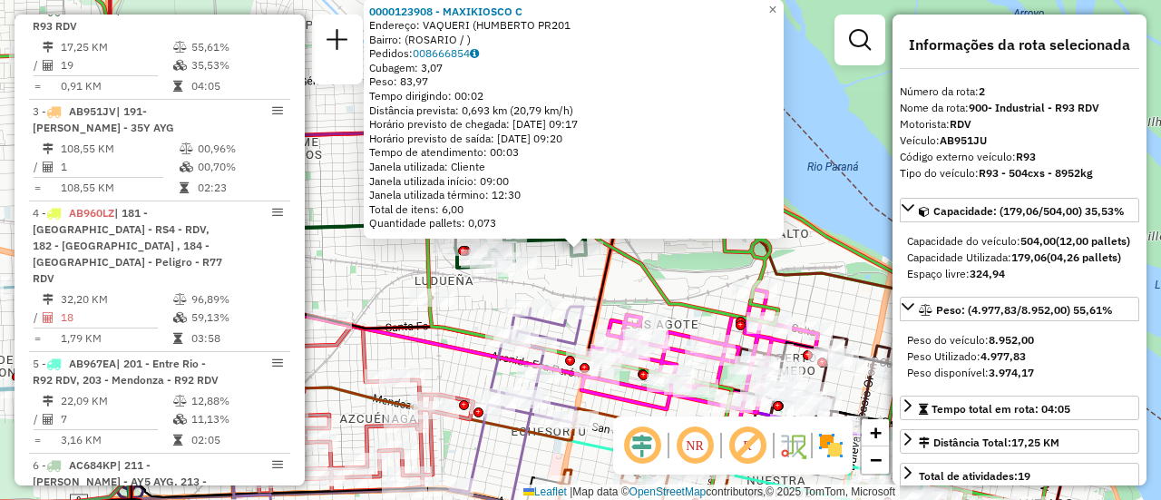
scroll to position [91, 0]
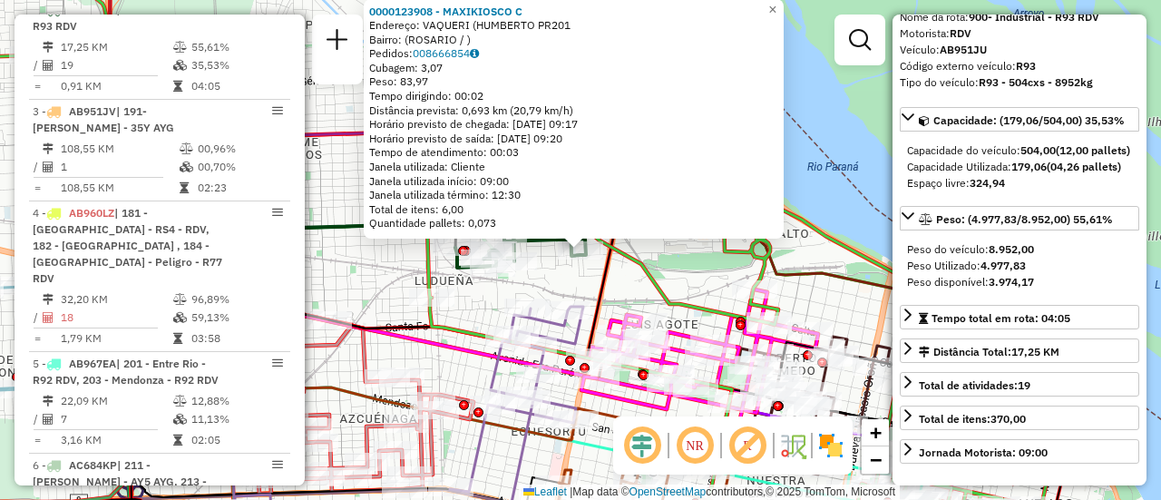
click at [561, 271] on div "0000123908 - MAXIKIOSCO C Endereço: VAQUERI (HUMBERTO PR201 Bairro: (ROSARIO / …" at bounding box center [580, 250] width 1161 height 500
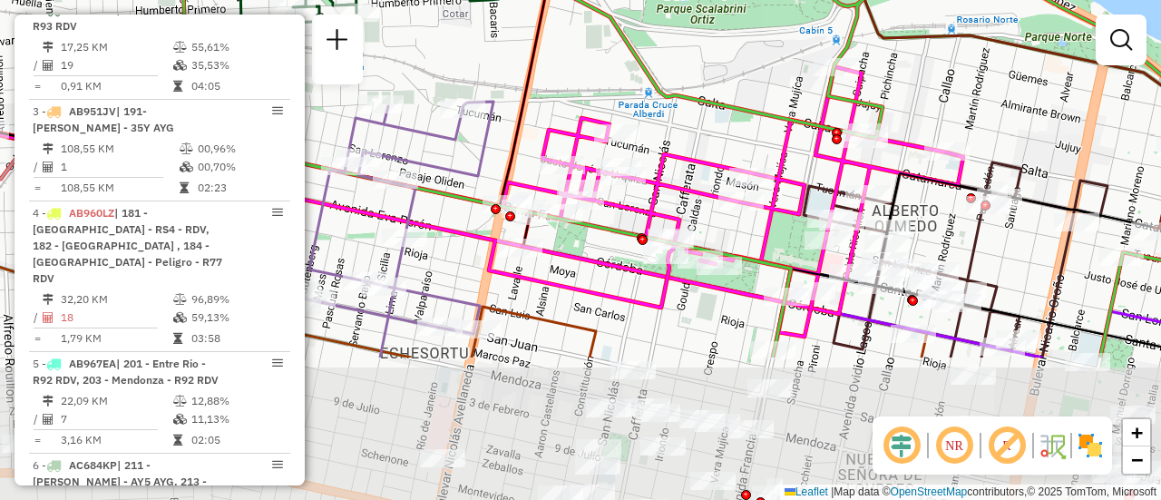
drag, startPoint x: 753, startPoint y: 267, endPoint x: 726, endPoint y: 122, distance: 146.8
click at [726, 122] on div "Janela de atendimento Grade de atendimento Capacidade Transportadoras Veículos …" at bounding box center [580, 250] width 1161 height 500
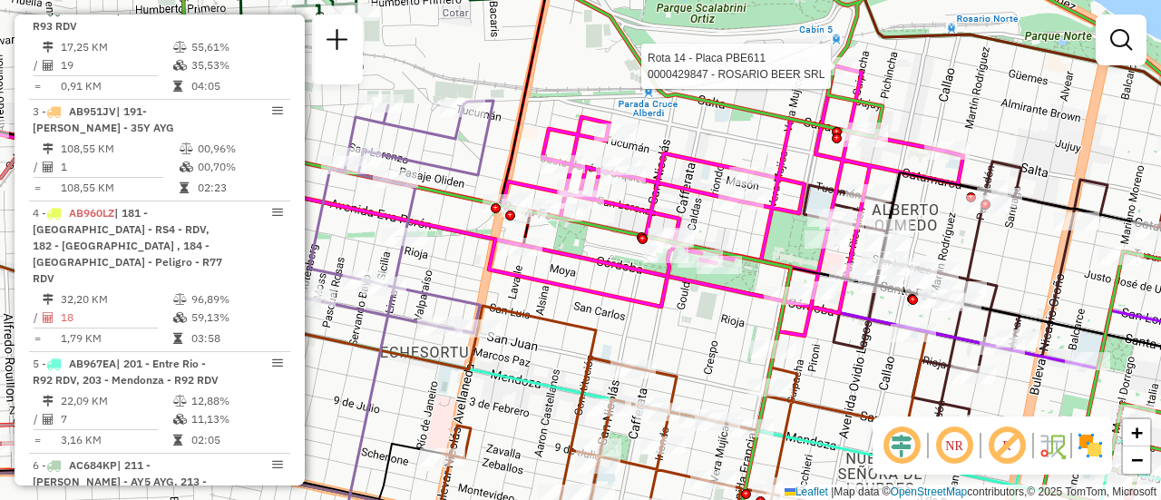
select select "**********"
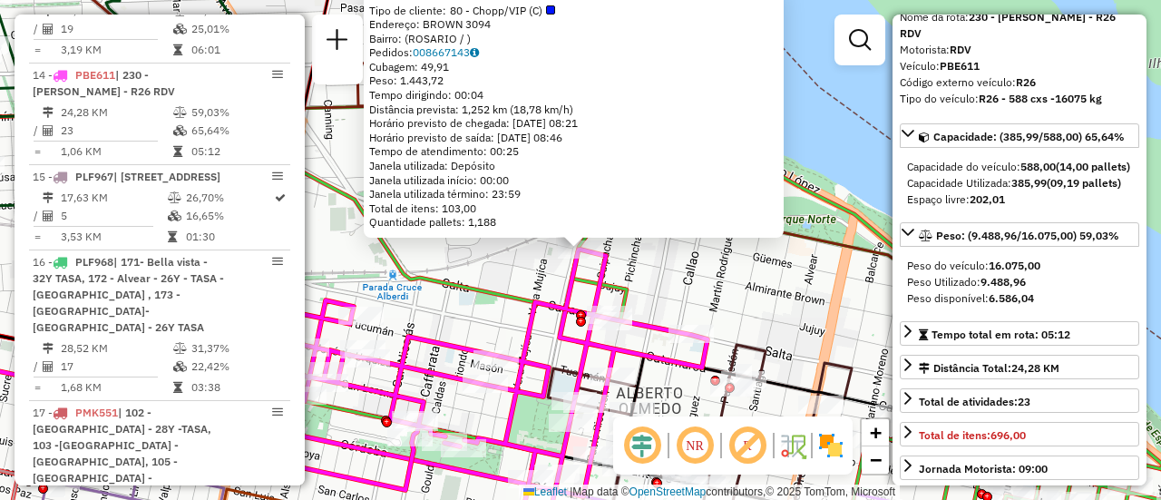
click at [666, 281] on div "0000429847 - [GEOGRAPHIC_DATA] BEER SRL Tipo de cliente: 80 - Chopp/VIP (C) End…" at bounding box center [580, 250] width 1161 height 500
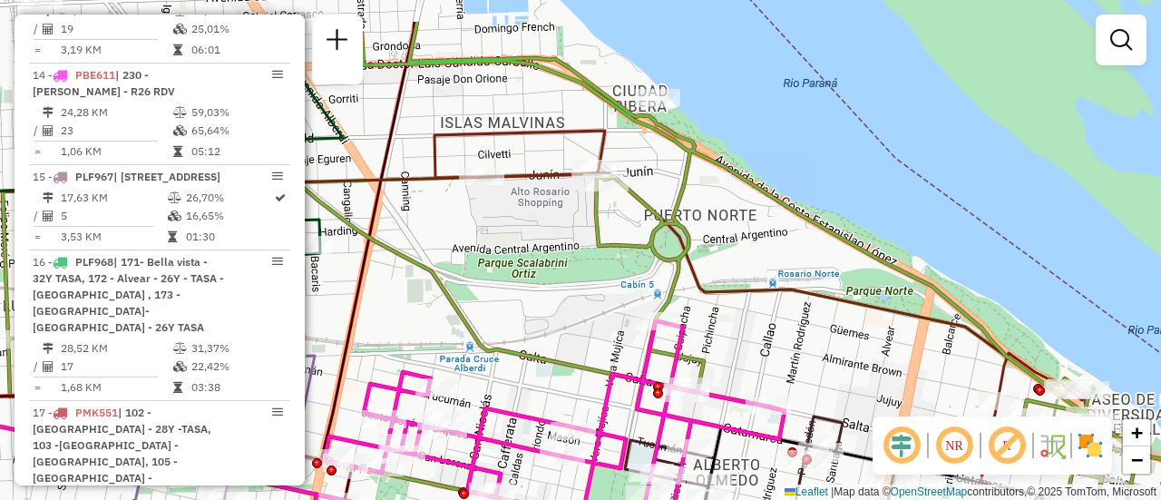
drag, startPoint x: 675, startPoint y: 267, endPoint x: 936, endPoint y: 416, distance: 301.1
click at [925, 419] on hb-router-mapa "Informações da Sessão 1286572 - 02/10/2025 Criação: 01/10/2025 16:09 Depósito: …" at bounding box center [580, 250] width 1161 height 500
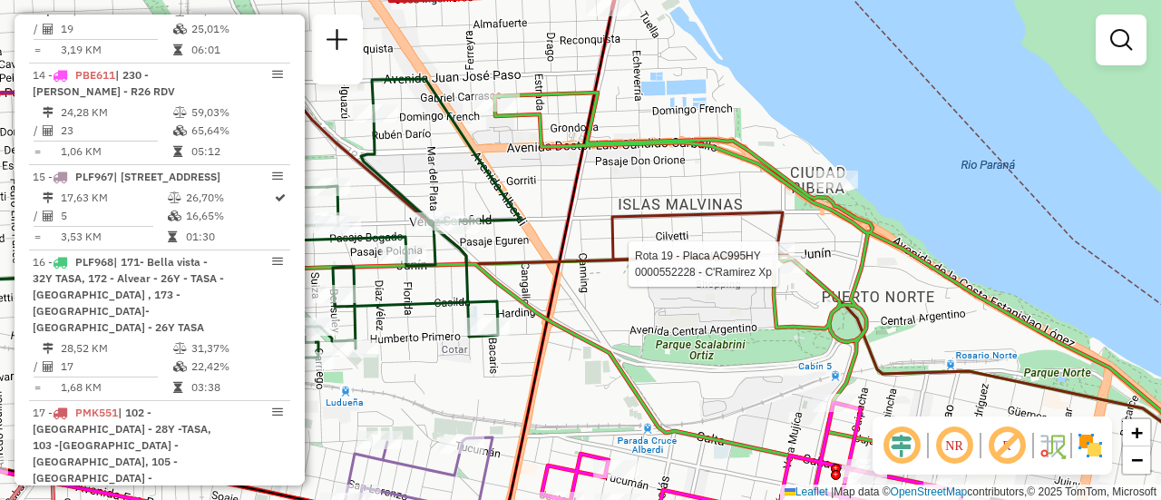
select select "**********"
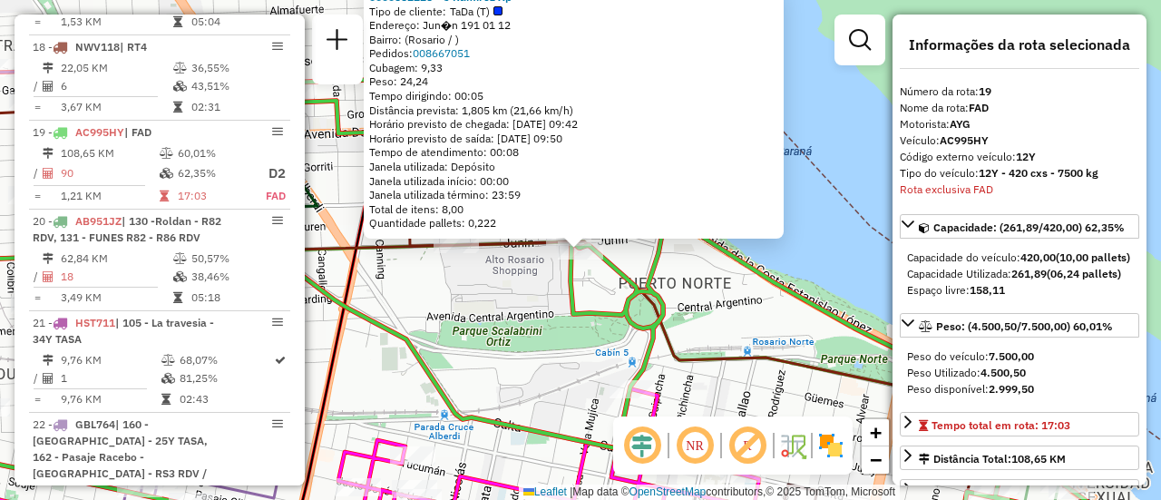
scroll to position [2621, 0]
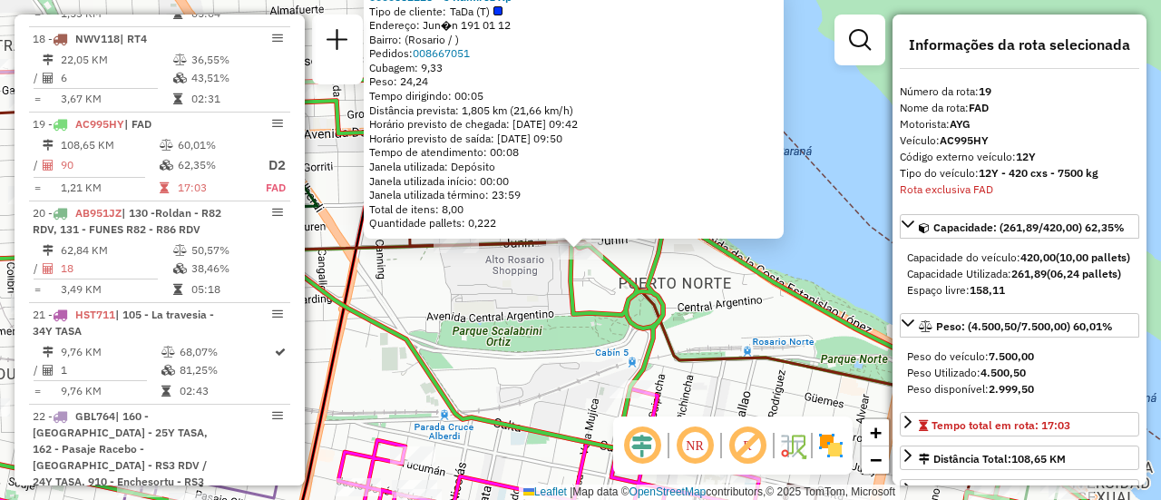
click at [532, 373] on div "0000552228 - C'Ramirez Xp Tipo de cliente: TaDa (T) Endereço: Jun�n 191 01 12 B…" at bounding box center [580, 250] width 1161 height 500
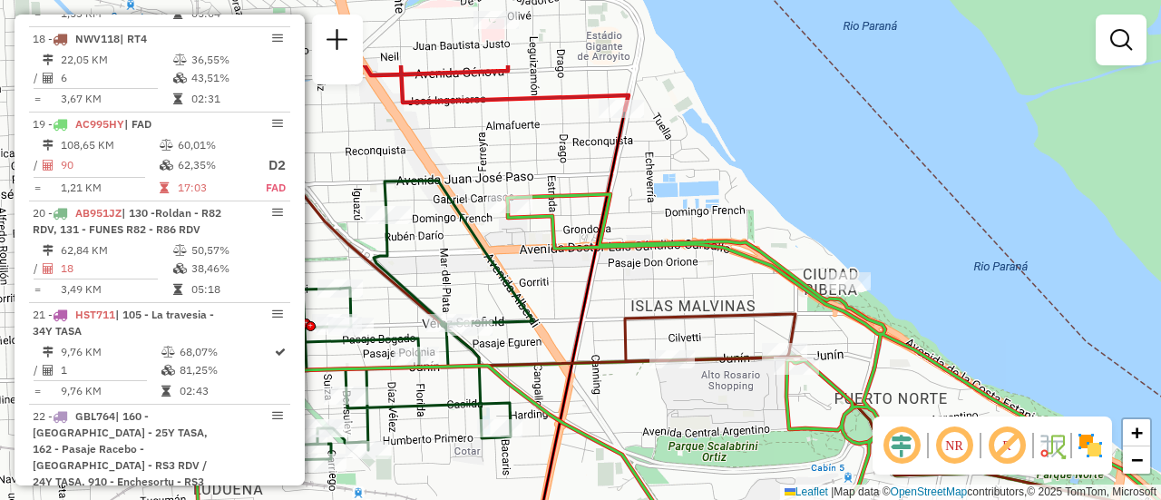
drag, startPoint x: 599, startPoint y: 236, endPoint x: 815, endPoint y: 351, distance: 244.7
click at [815, 351] on div "Janela de atendimento Grade de atendimento Capacidade Transportadoras Veículos …" at bounding box center [580, 250] width 1161 height 500
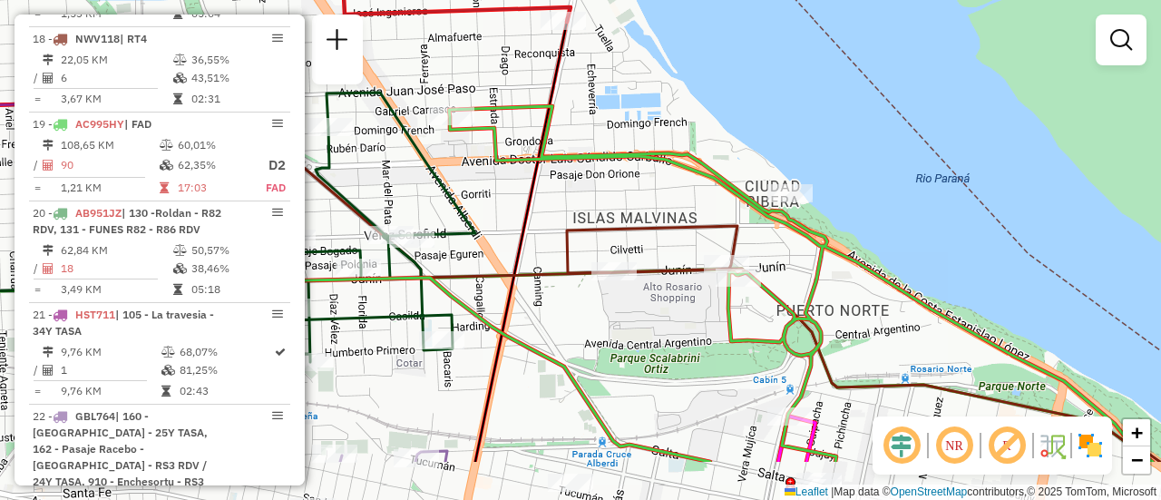
drag, startPoint x: 727, startPoint y: 412, endPoint x: 660, endPoint y: 308, distance: 122.8
click at [660, 308] on div "Janela de atendimento Grade de atendimento Capacidade Transportadoras Veículos …" at bounding box center [580, 250] width 1161 height 500
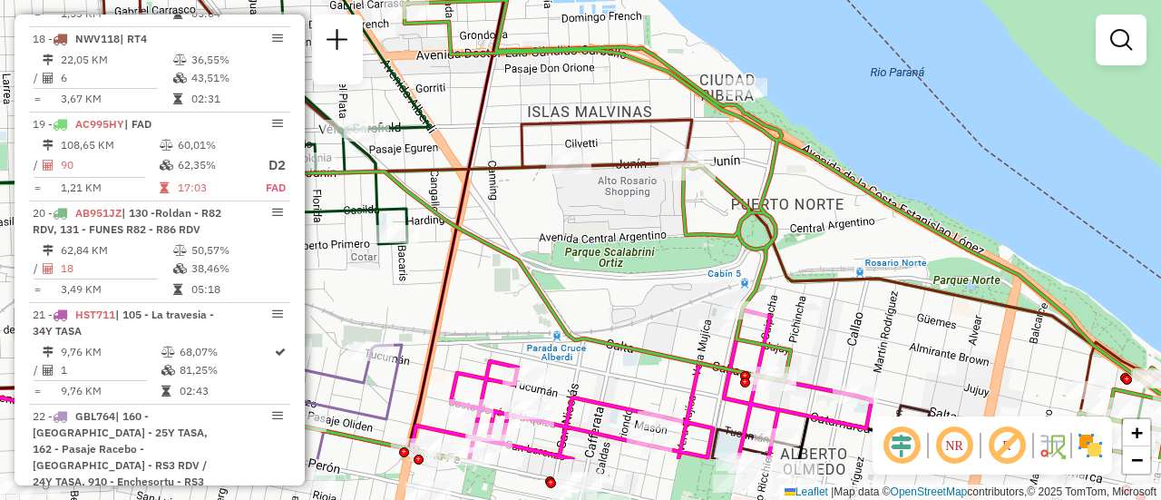
drag, startPoint x: 854, startPoint y: 249, endPoint x: 825, endPoint y: 184, distance: 71.5
click at [825, 184] on div "Janela de atendimento Grade de atendimento Capacidade Transportadoras Veículos …" at bounding box center [580, 250] width 1161 height 500
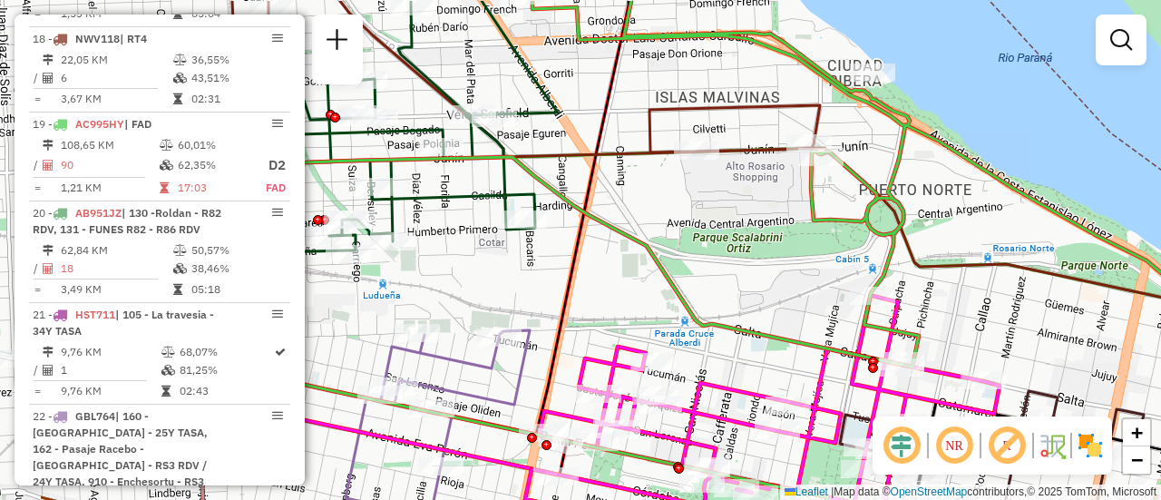
drag, startPoint x: 803, startPoint y: 264, endPoint x: 1036, endPoint y: 356, distance: 250.5
click at [1031, 357] on div "Janela de atendimento Grade de atendimento Capacidade Transportadoras Veículos …" at bounding box center [580, 250] width 1161 height 500
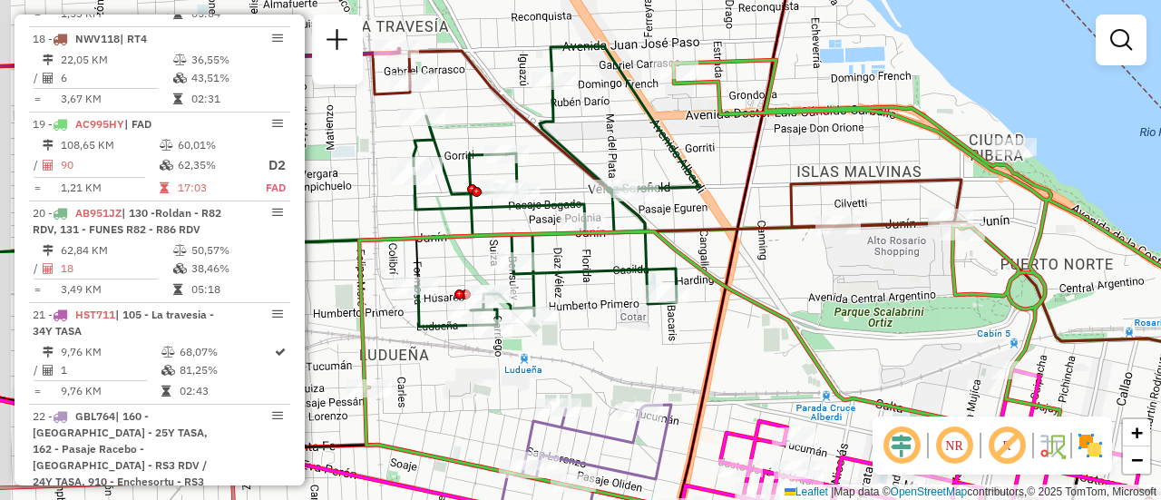
drag, startPoint x: 708, startPoint y: 187, endPoint x: 907, endPoint y: 228, distance: 202.8
click at [905, 233] on div "Janela de atendimento Grade de atendimento Capacidade Transportadoras Veículos …" at bounding box center [580, 250] width 1161 height 500
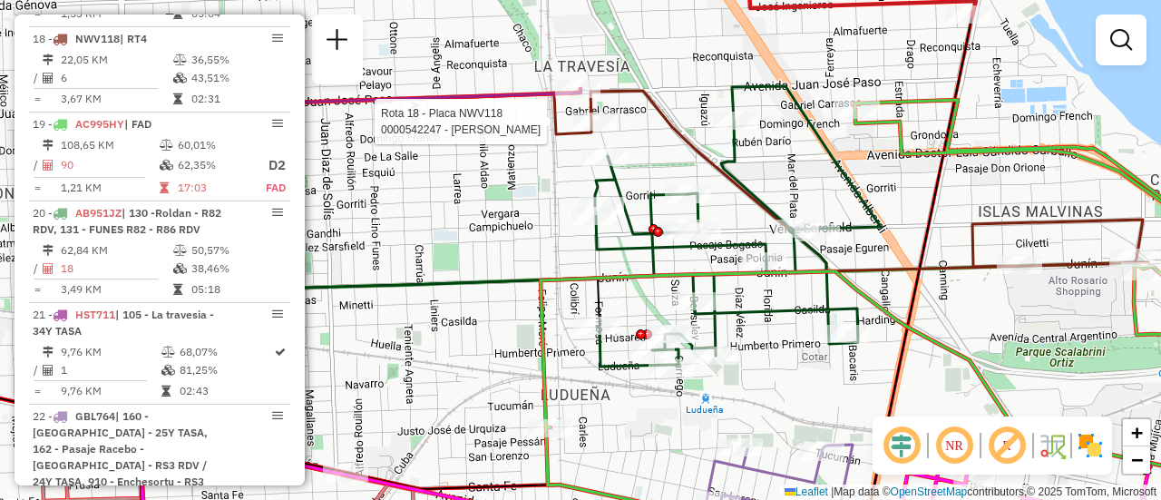
select select "**********"
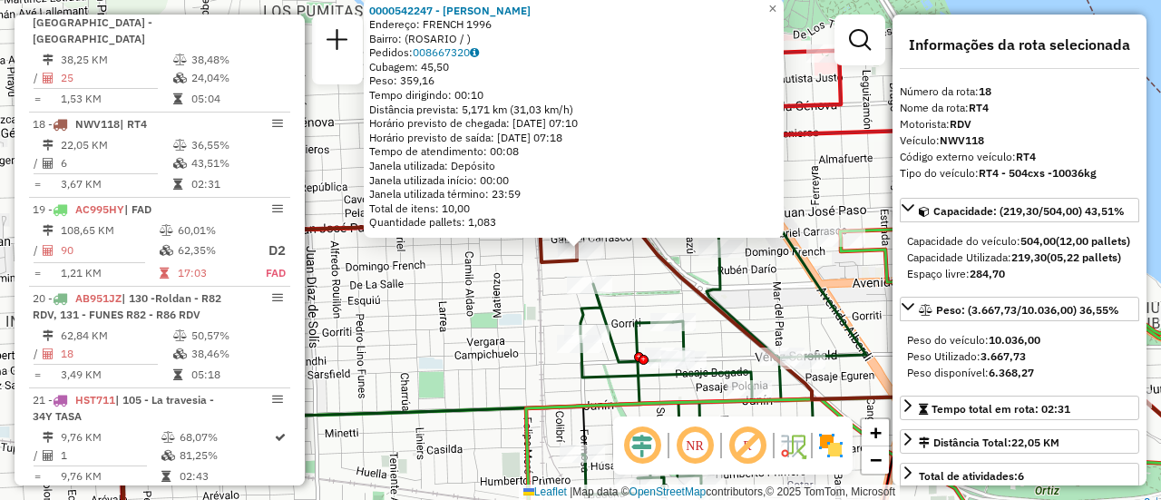
scroll to position [181, 0]
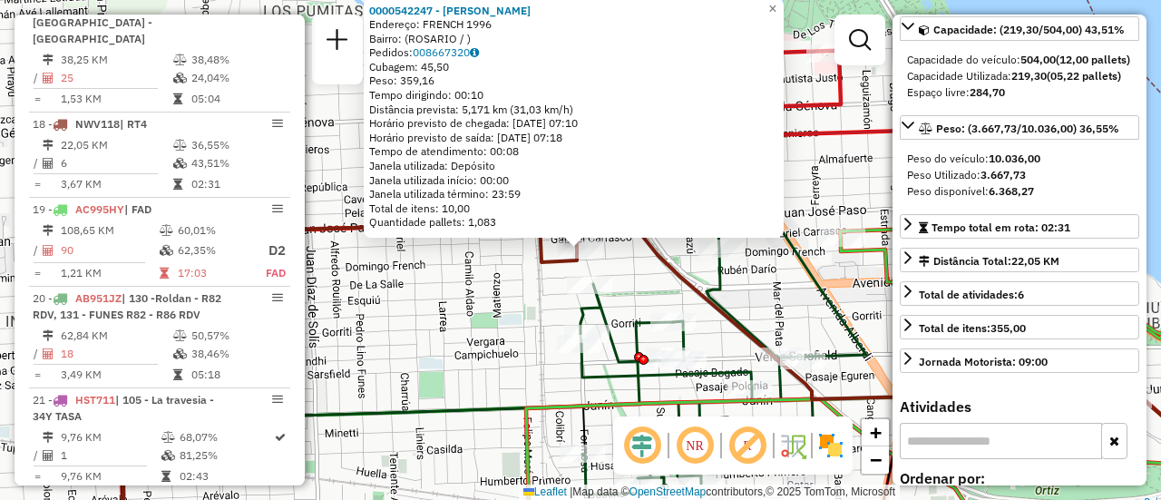
click at [434, 330] on div "0000542247 - Gonzales Maximiliano Jose Endereço: FRENCH 1996 Bairro: (ROSARIO /…" at bounding box center [580, 250] width 1161 height 500
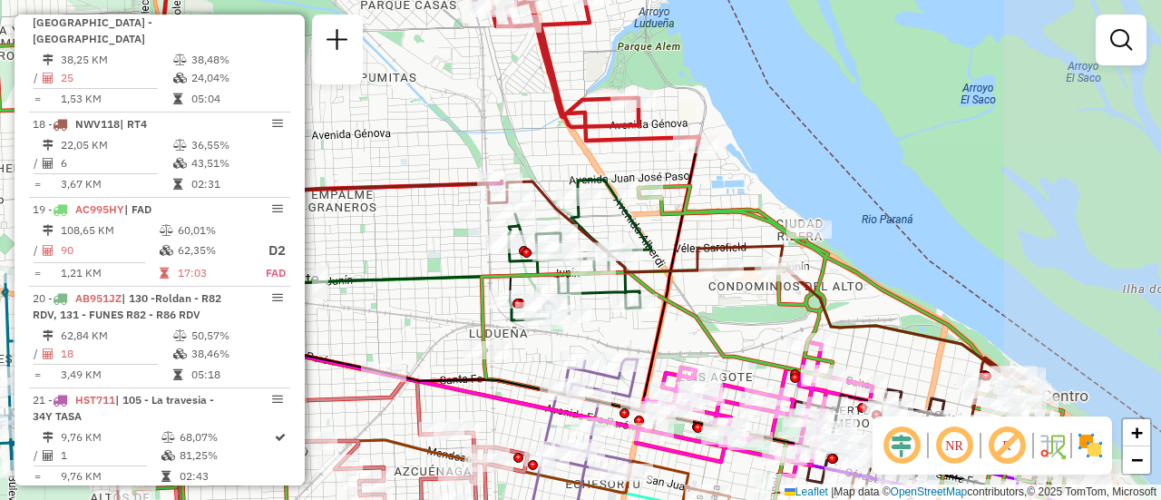
drag, startPoint x: 893, startPoint y: 257, endPoint x: 695, endPoint y: 233, distance: 200.0
click at [695, 233] on div "Janela de atendimento Grade de atendimento Capacidade Transportadoras Veículos …" at bounding box center [580, 250] width 1161 height 500
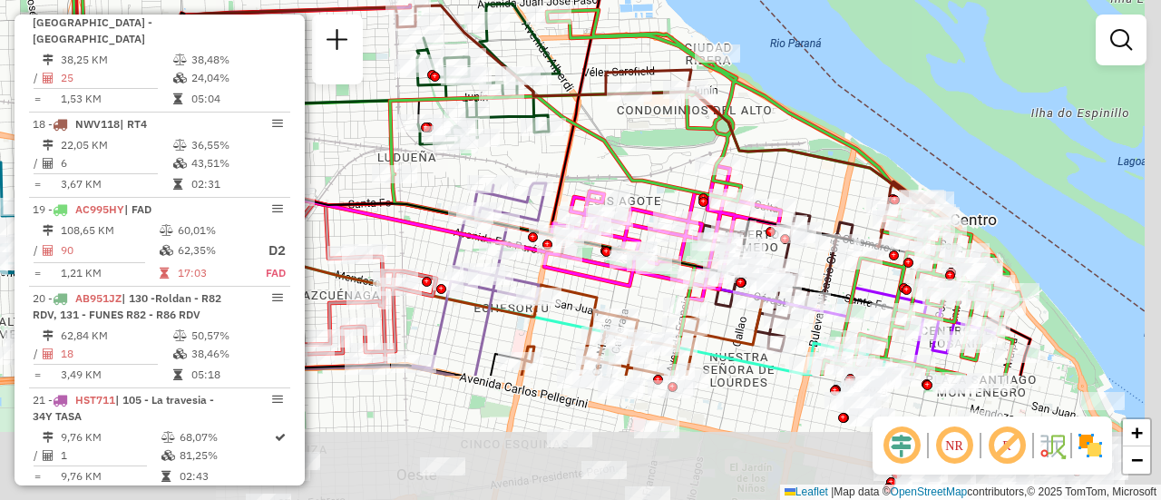
drag, startPoint x: 881, startPoint y: 344, endPoint x: 795, endPoint y: 170, distance: 194.3
click at [795, 170] on div "Janela de atendimento Grade de atendimento Capacidade Transportadoras Veículos …" at bounding box center [580, 250] width 1161 height 500
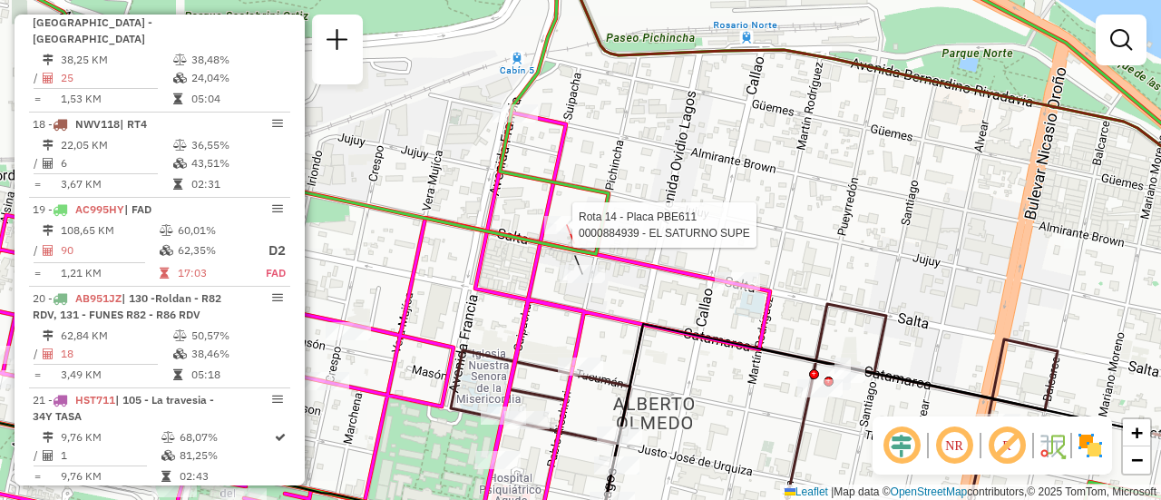
select select "**********"
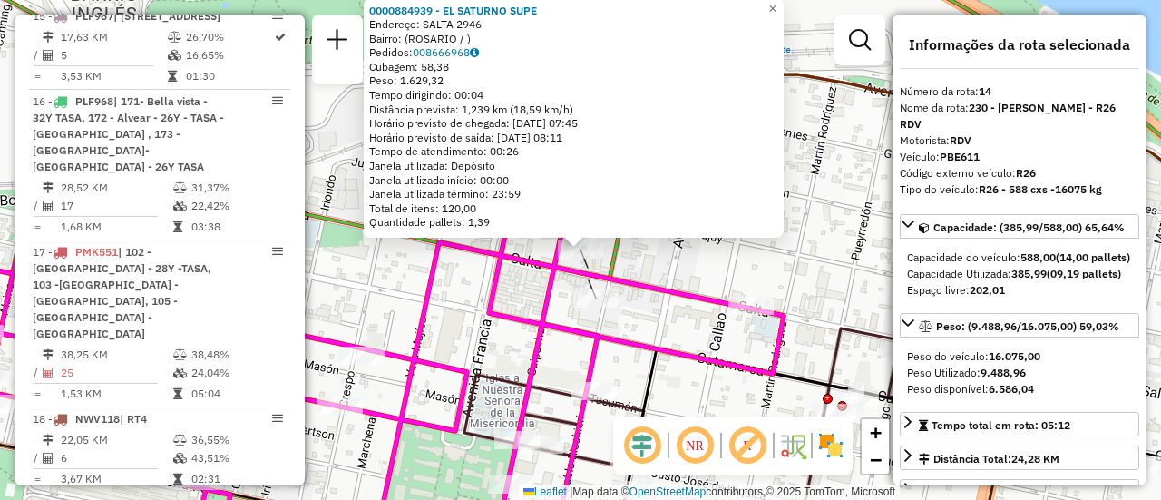
scroll to position [2081, 0]
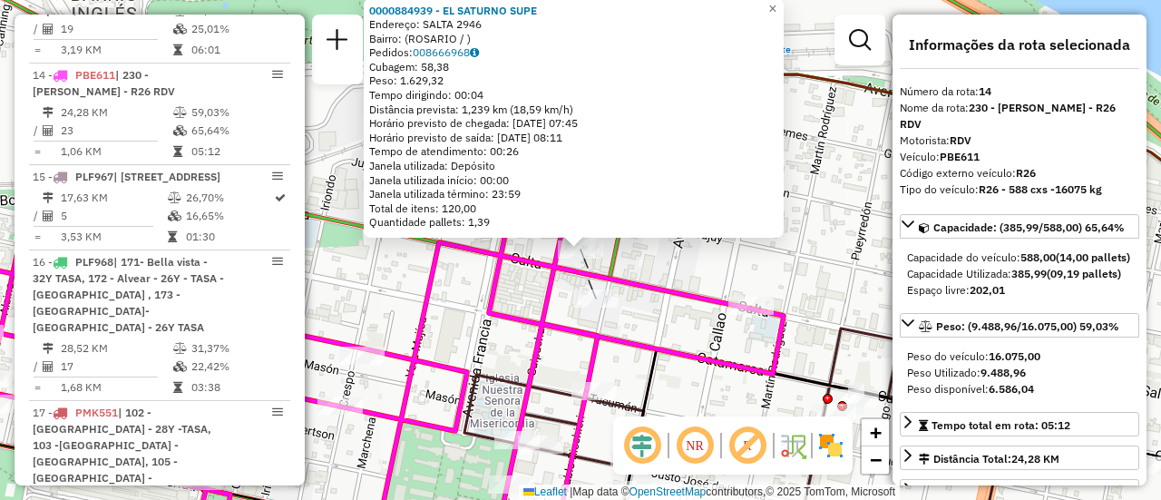
click at [758, 256] on div "0000884939 - EL SATURNO SUPE Endereço: SALTA 2946 Bairro: (ROSARIO / ) Pedidos:…" at bounding box center [580, 250] width 1161 height 500
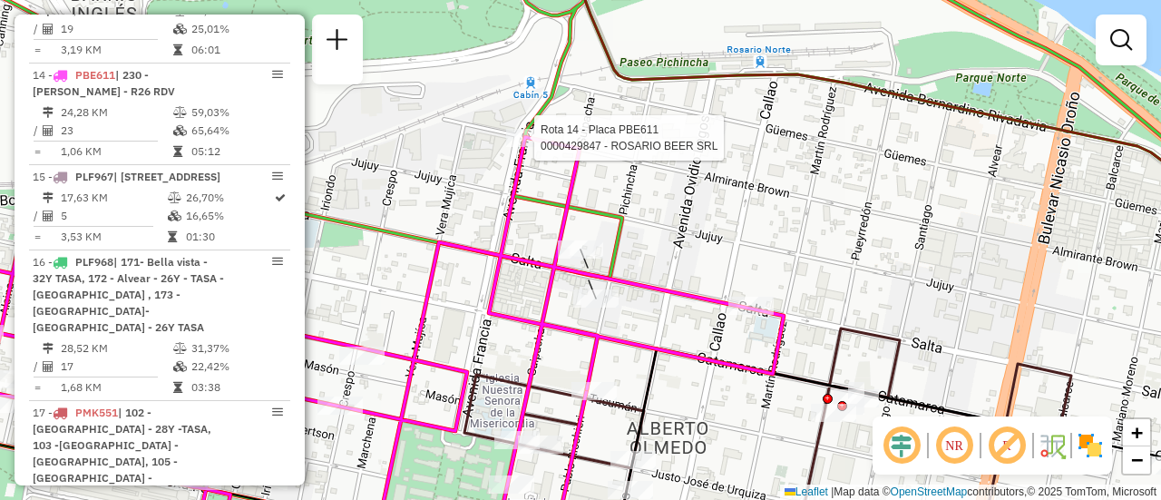
select select "**********"
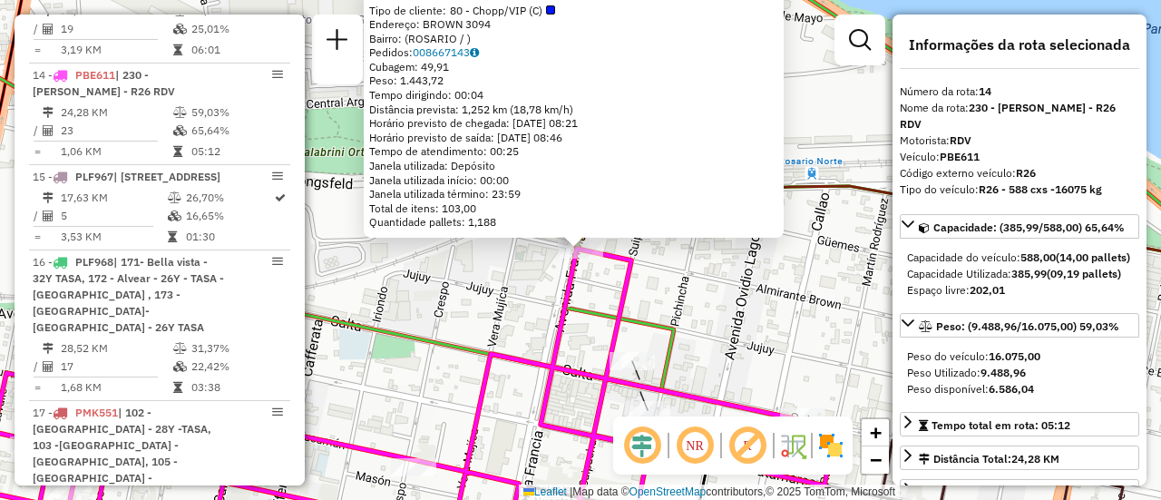
click at [710, 292] on div "0000429847 - ROSARIO BEER SRL Tipo de cliente: 80 - Chopp/VIP (C) Endereço: BRO…" at bounding box center [580, 250] width 1161 height 500
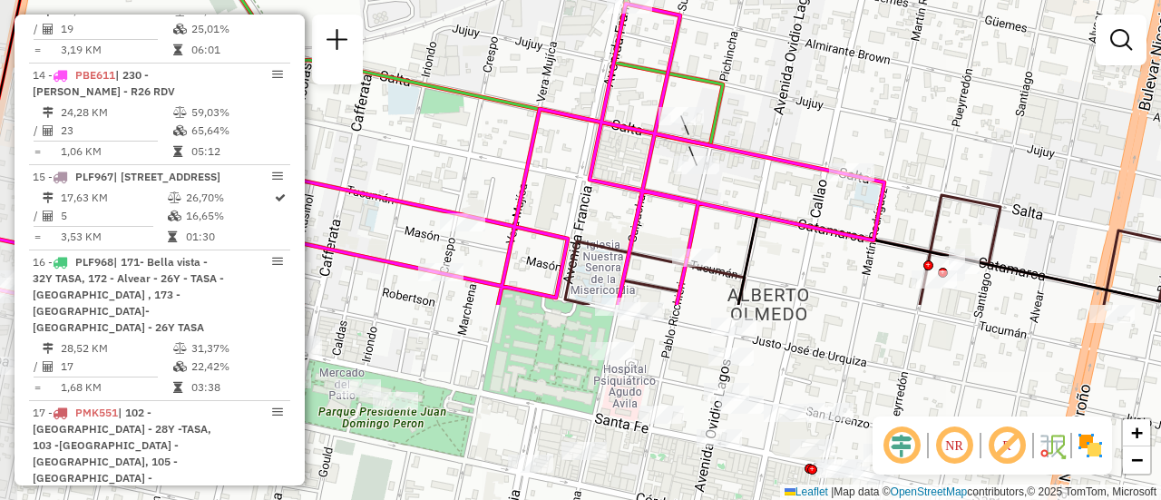
drag, startPoint x: 705, startPoint y: 293, endPoint x: 754, endPoint y: 43, distance: 255.1
click at [754, 43] on div "Janela de atendimento Grade de atendimento Capacidade Transportadoras Veículos …" at bounding box center [580, 250] width 1161 height 500
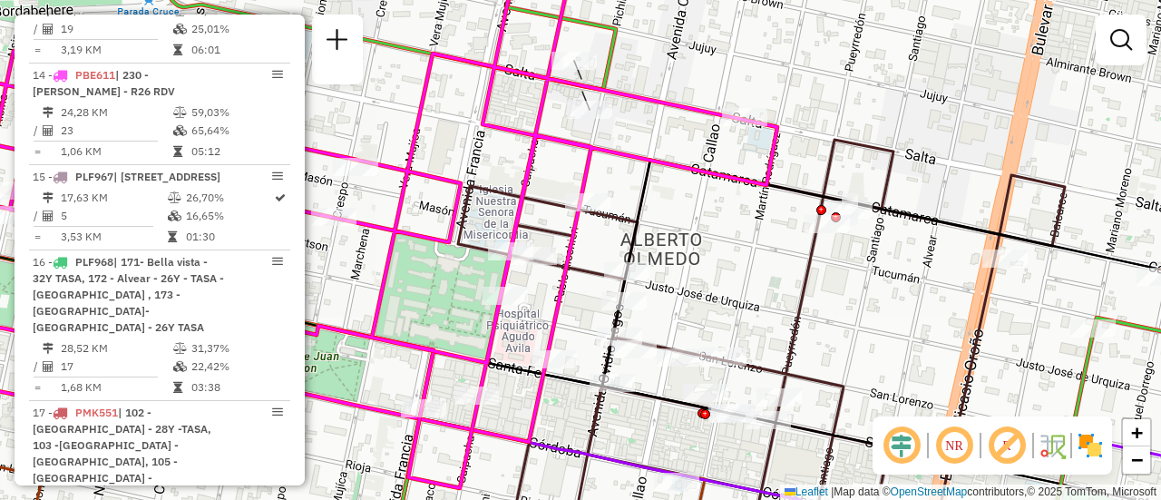
drag, startPoint x: 885, startPoint y: 152, endPoint x: 778, endPoint y: 102, distance: 118.1
click at [778, 102] on div "Janela de atendimento Grade de atendimento Capacidade Transportadoras Veículos …" at bounding box center [580, 250] width 1161 height 500
select select "**********"
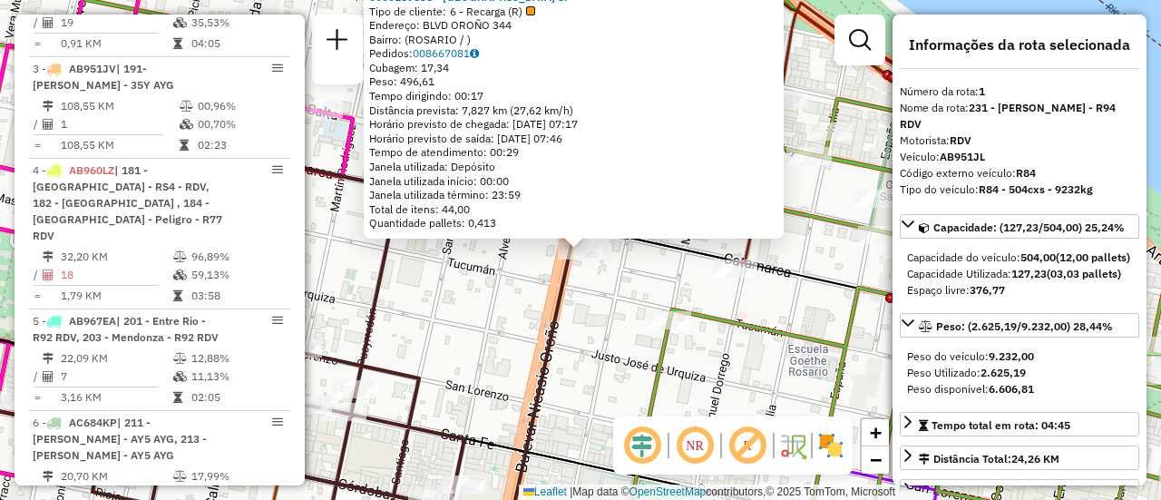
scroll to position [646, 0]
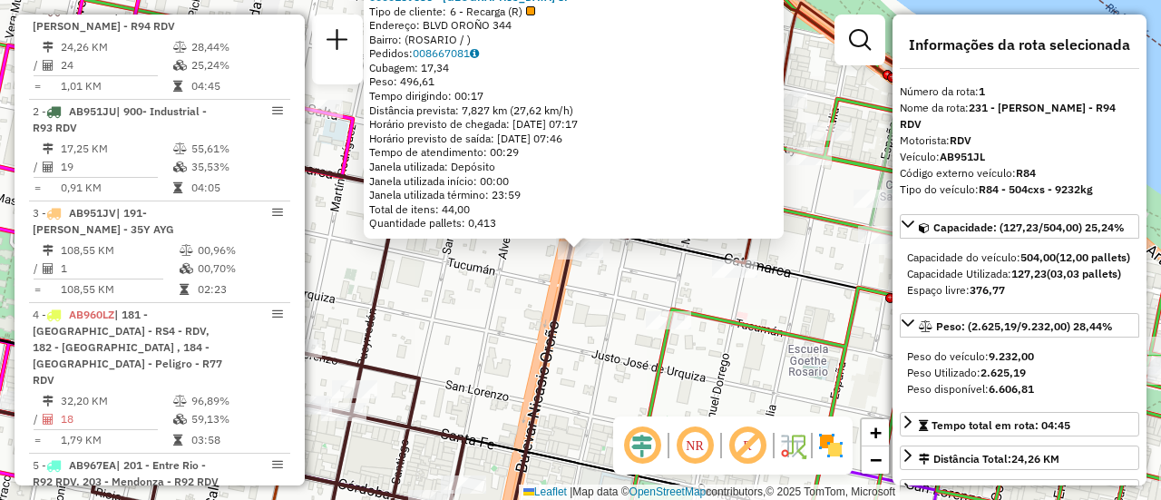
click at [584, 360] on div "0000159536 - LA GUAYRA S. Tipo de cliente: 6 - Recarga (R) Endereço: BLVD OROÑO…" at bounding box center [580, 250] width 1161 height 500
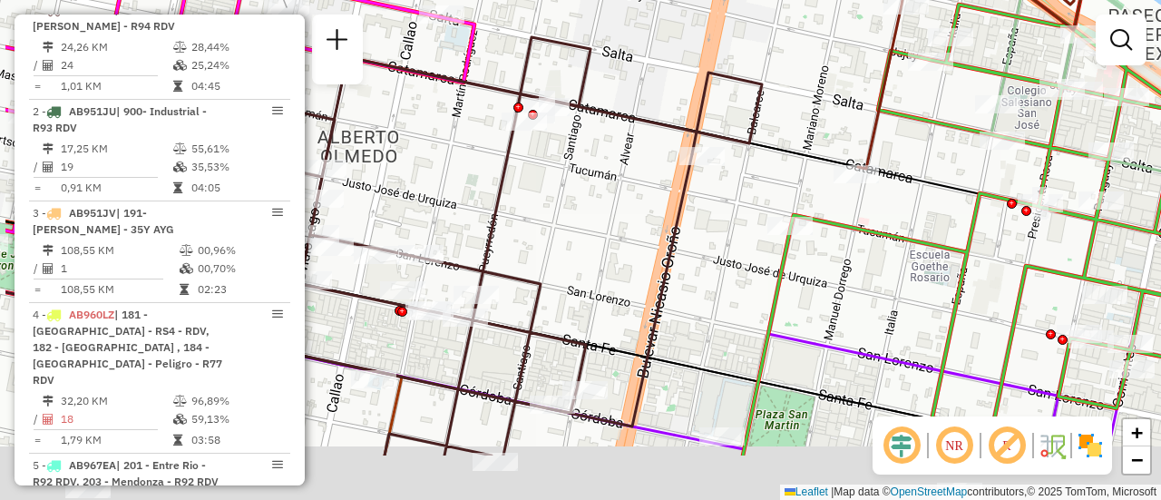
drag, startPoint x: 475, startPoint y: 269, endPoint x: 606, endPoint y: 173, distance: 162.2
click at [606, 173] on div "Janela de atendimento Grade de atendimento Capacidade Transportadoras Veículos …" at bounding box center [580, 250] width 1161 height 500
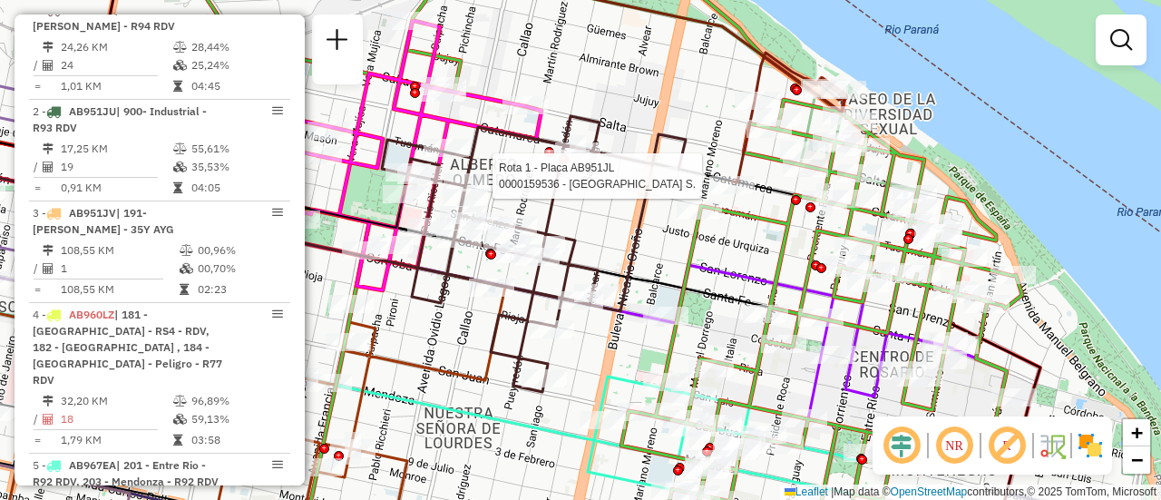
select select "**********"
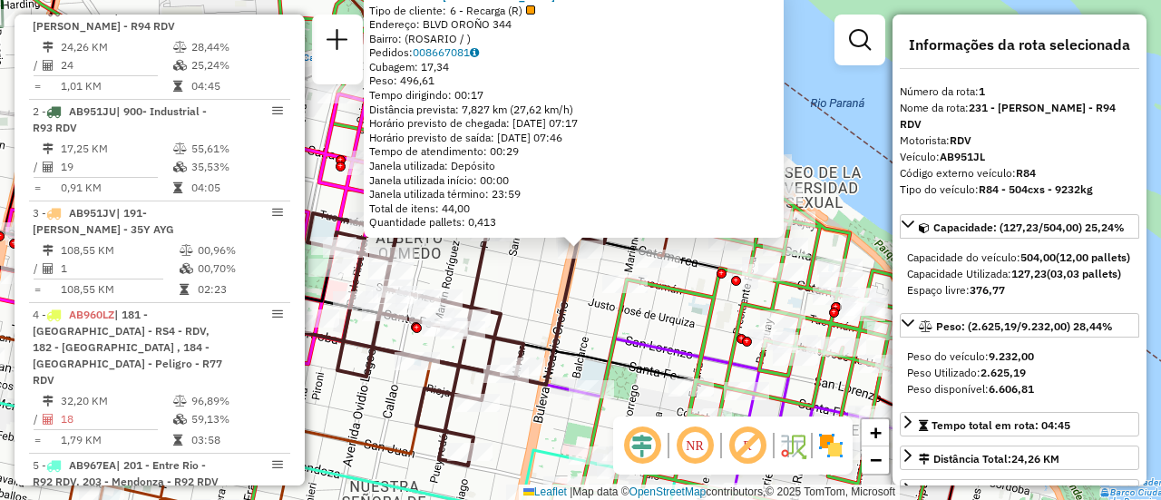
click at [534, 292] on div "0000159536 - LA GUAYRA S. Tipo de cliente: 6 - Recarga (R) Endereço: BLVD OROÑO…" at bounding box center [580, 250] width 1161 height 500
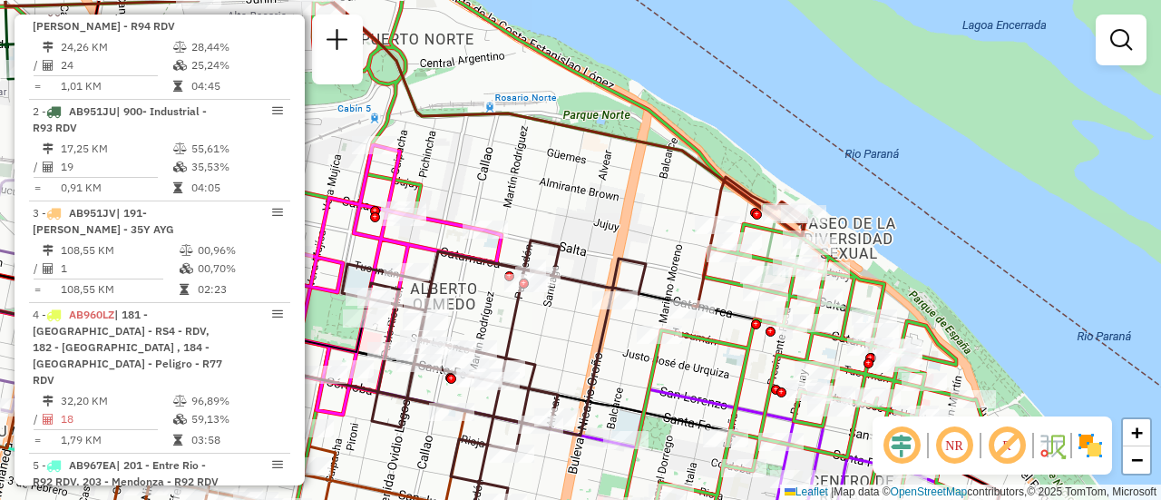
drag, startPoint x: 566, startPoint y: 184, endPoint x: 772, endPoint y: 355, distance: 267.4
click at [737, 352] on div "Janela de atendimento Grade de atendimento Capacidade Transportadoras Veículos …" at bounding box center [580, 250] width 1161 height 500
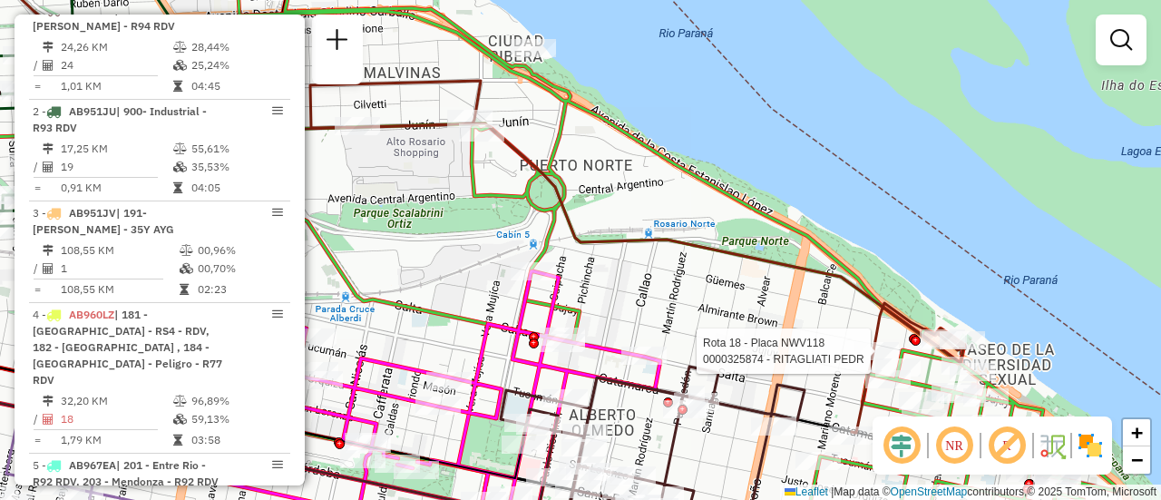
select select "**********"
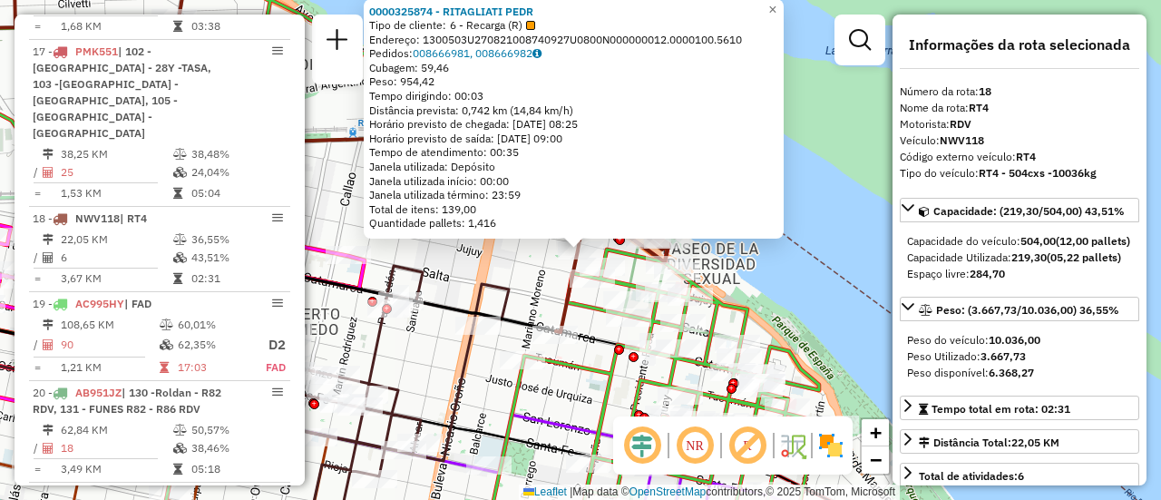
scroll to position [2536, 0]
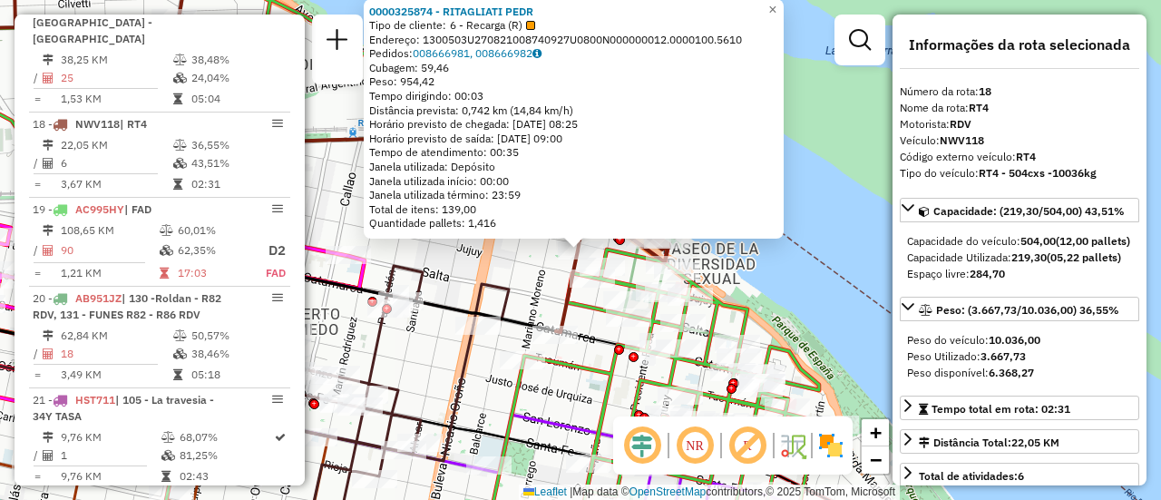
click at [522, 287] on div "0000325874 - RITAGLIATI PEDR Tipo de cliente: 6 - Recarga (R) Endereço: 1300503…" at bounding box center [580, 250] width 1161 height 500
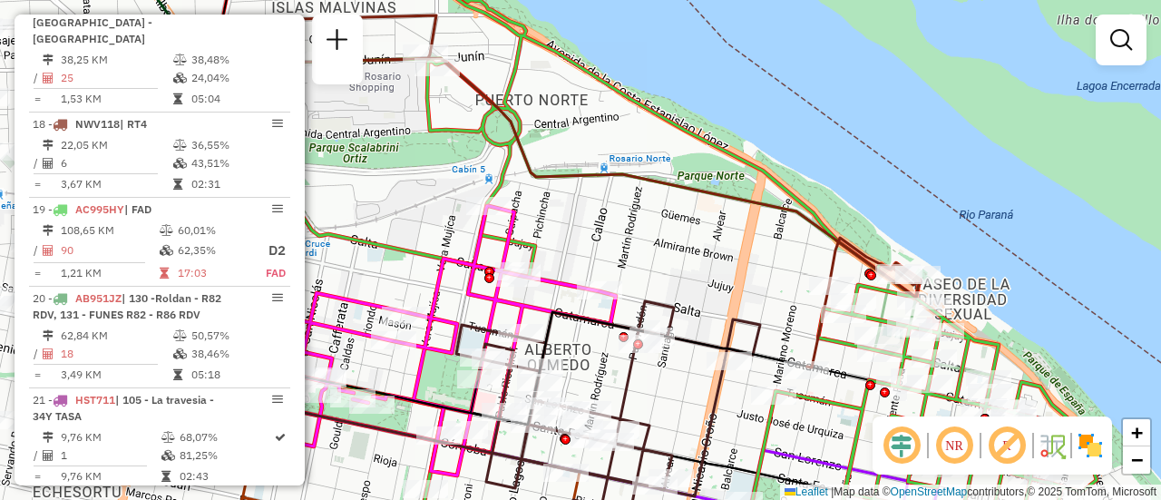
drag, startPoint x: 390, startPoint y: 262, endPoint x: 784, endPoint y: 358, distance: 405.2
click at [760, 358] on icon at bounding box center [608, 439] width 304 height 276
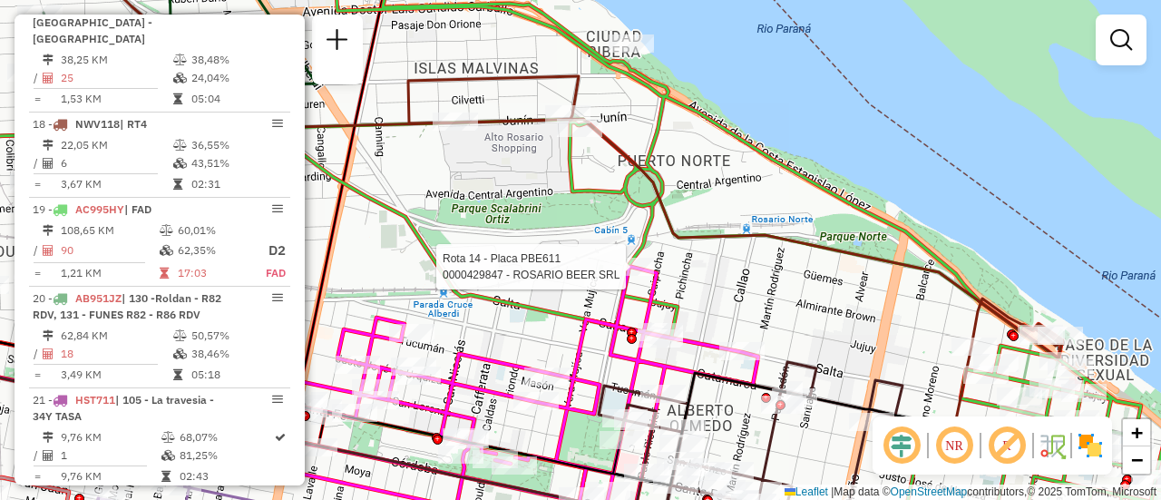
select select "**********"
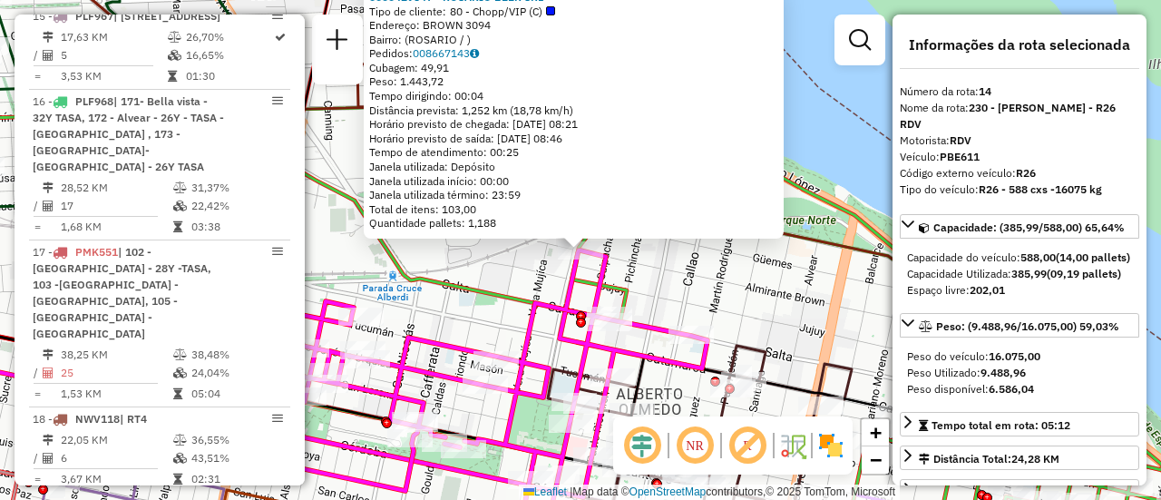
scroll to position [2081, 0]
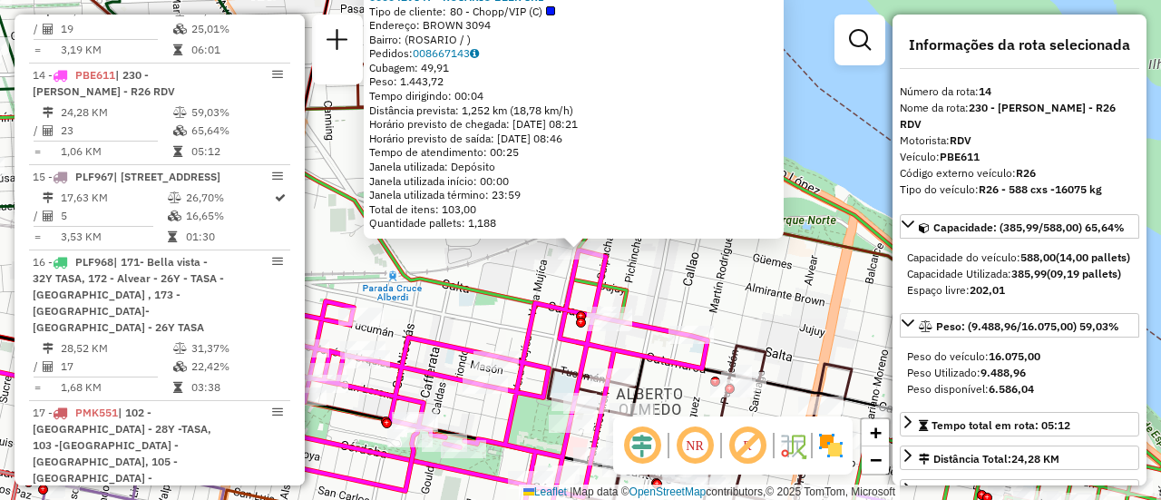
click at [745, 296] on div "0000429847 - ROSARIO BEER SRL Tipo de cliente: 80 - Chopp/VIP (C) Endereço: BRO…" at bounding box center [580, 250] width 1161 height 500
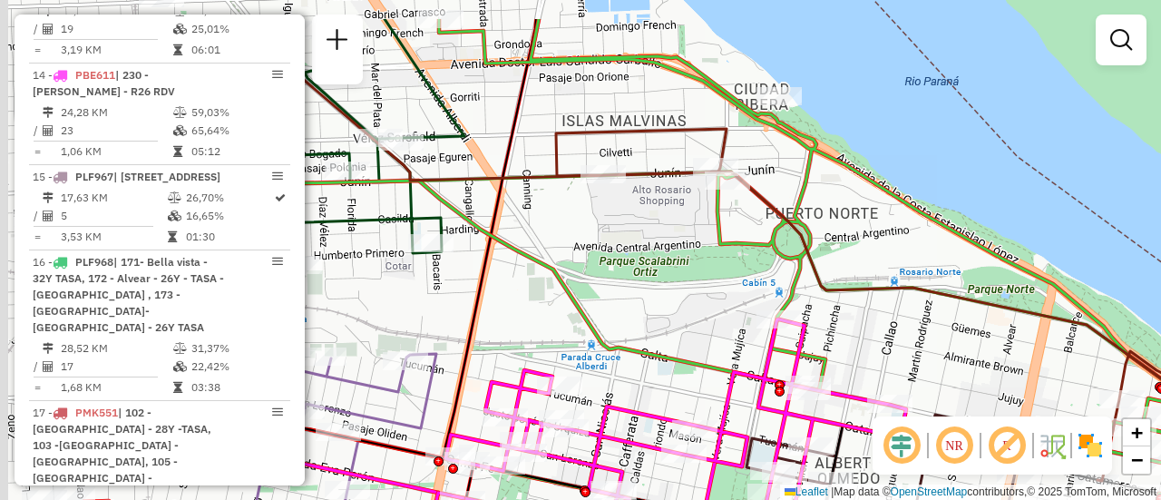
drag, startPoint x: 723, startPoint y: 292, endPoint x: 930, endPoint y: 372, distance: 221.7
click at [930, 372] on div "Janela de atendimento Grade de atendimento Capacidade Transportadoras Veículos …" at bounding box center [580, 250] width 1161 height 500
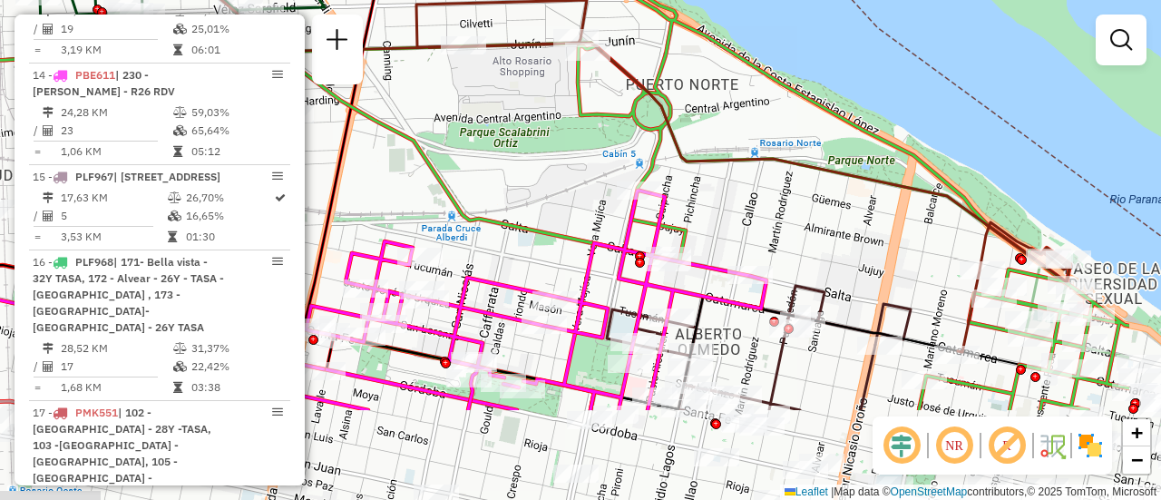
drag, startPoint x: 959, startPoint y: 335, endPoint x: 776, endPoint y: 174, distance: 242.9
click at [776, 174] on div "Janela de atendimento Grade de atendimento Capacidade Transportadoras Veículos …" at bounding box center [580, 250] width 1161 height 500
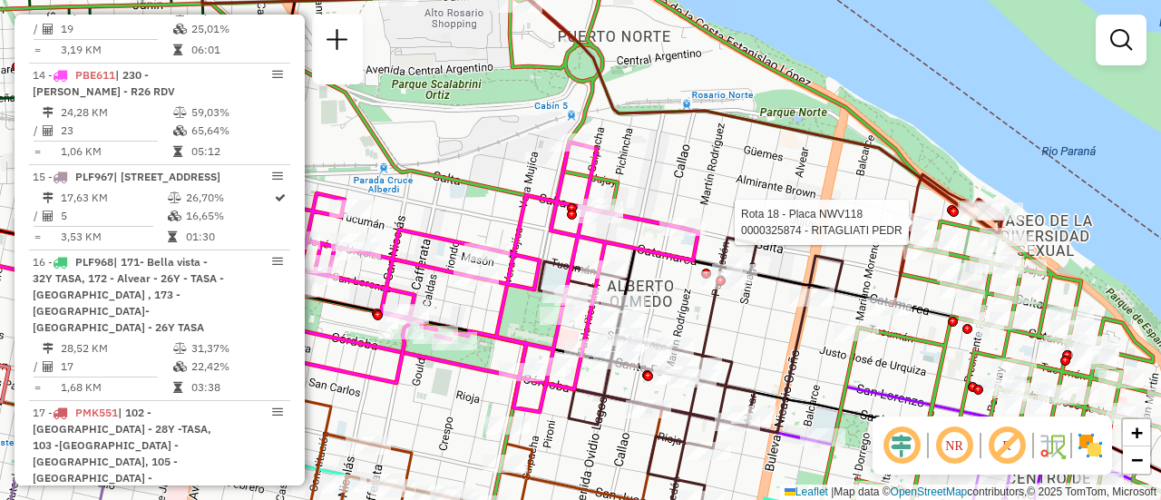
select select "**********"
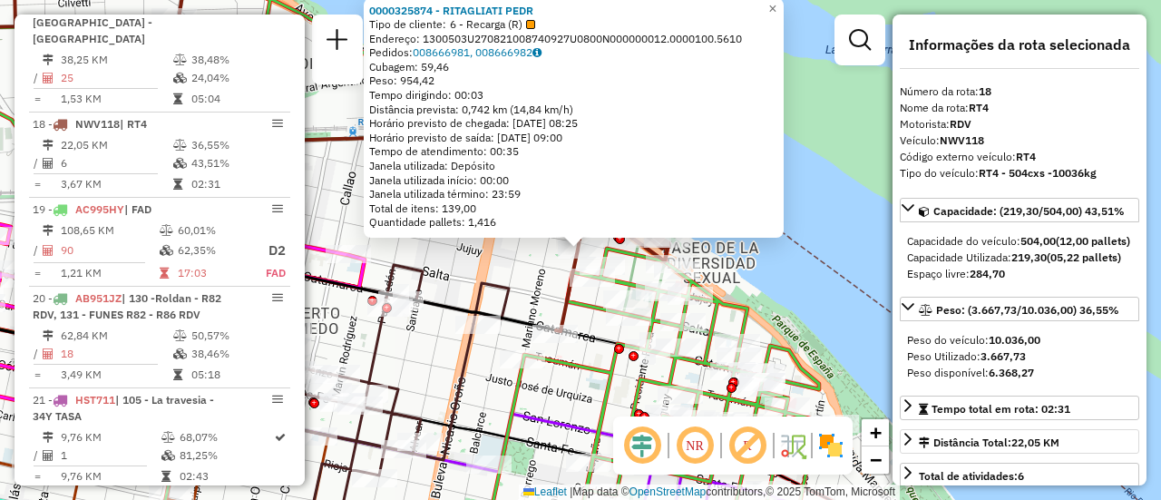
scroll to position [181, 0]
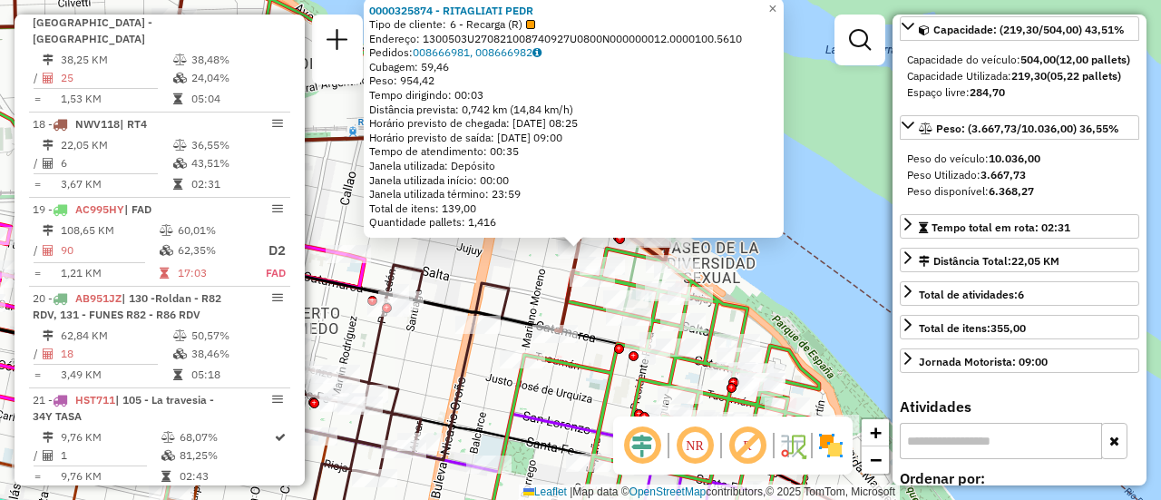
click at [525, 288] on div "0000325874 - RITAGLIATI PEDR Tipo de cliente: 6 - Recarga (R) Endereço: 1300503…" at bounding box center [580, 250] width 1161 height 500
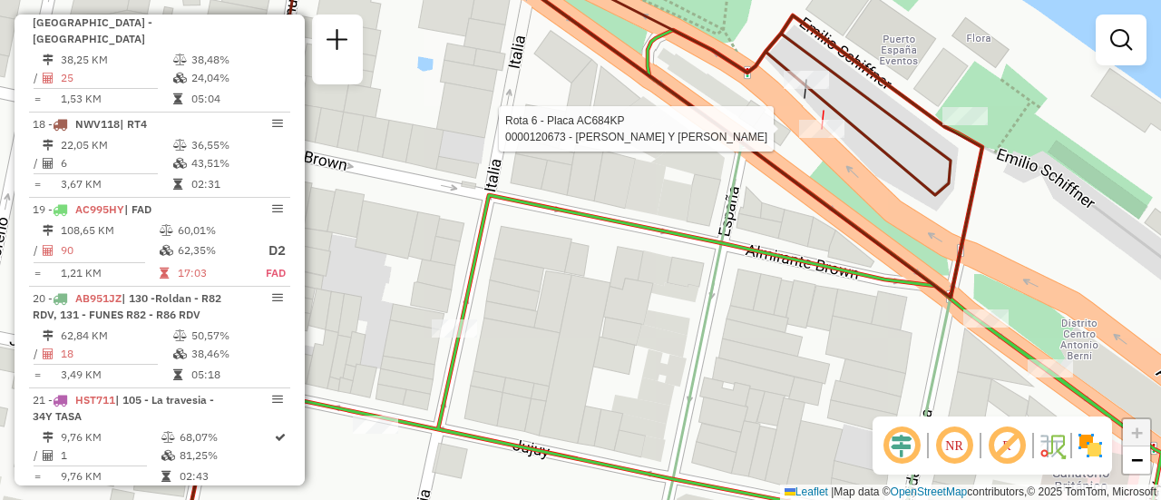
select select "**********"
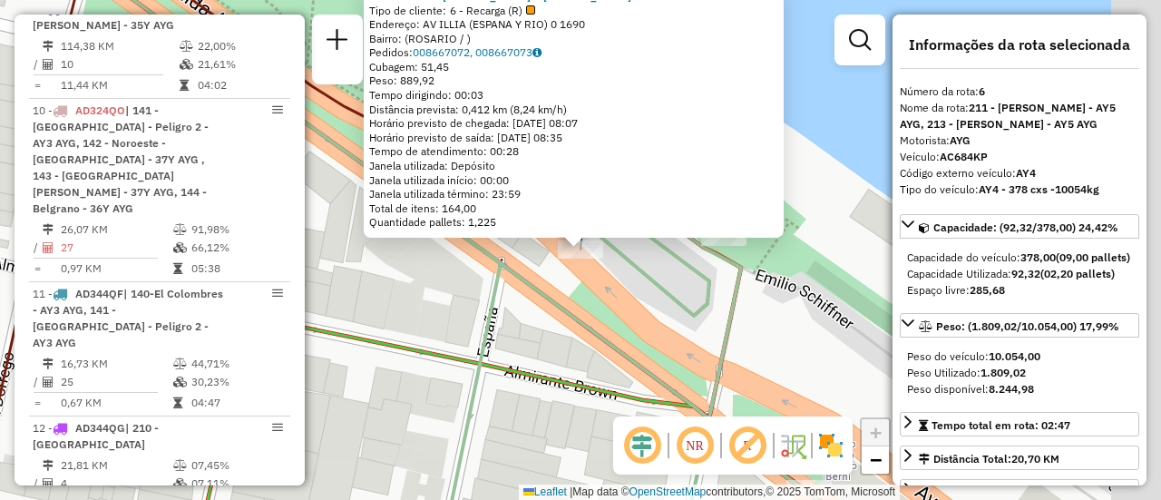
scroll to position [1186, 0]
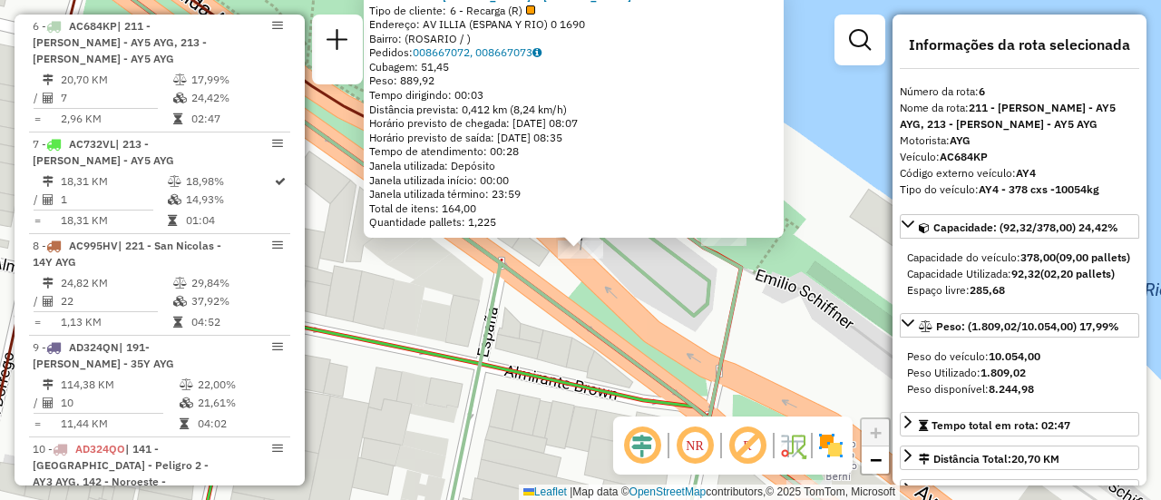
click at [575, 323] on icon at bounding box center [646, 343] width 480 height 414
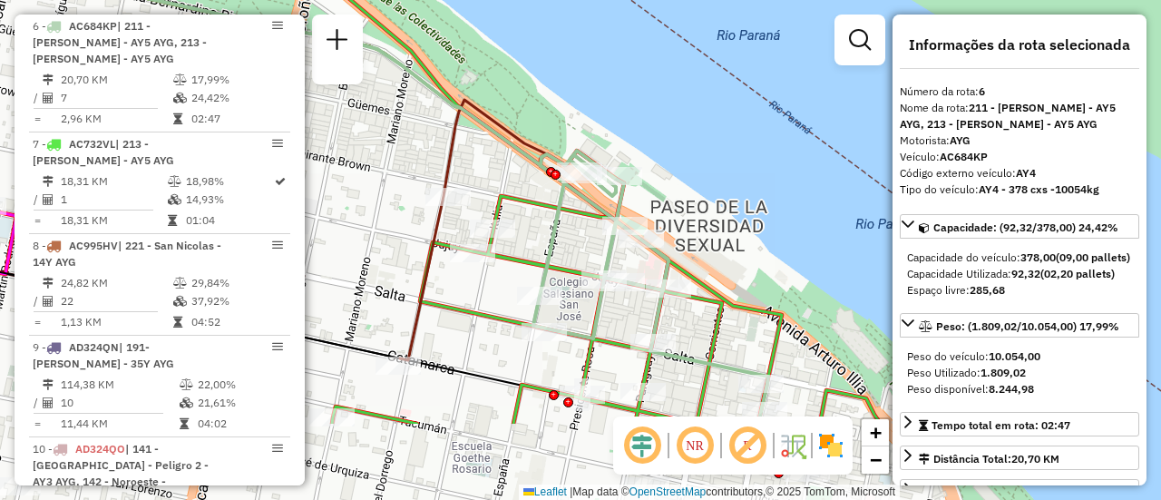
drag, startPoint x: 593, startPoint y: 317, endPoint x: 581, endPoint y: 236, distance: 81.6
click at [581, 236] on div "Janela de atendimento Grade de atendimento Capacidade Transportadoras Veículos …" at bounding box center [580, 250] width 1161 height 500
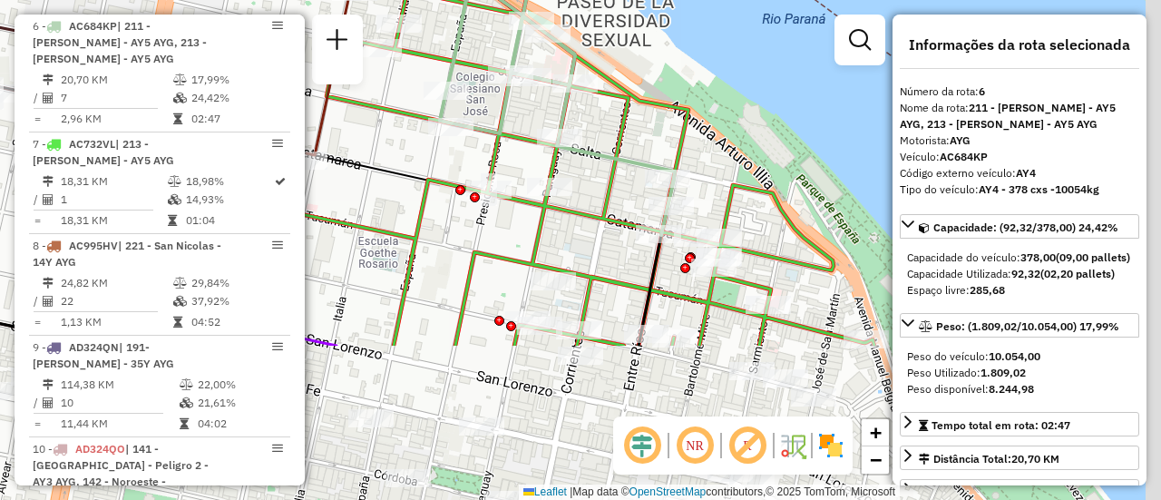
drag, startPoint x: 678, startPoint y: 353, endPoint x: 581, endPoint y: 148, distance: 227.2
click at [581, 148] on icon at bounding box center [557, 90] width 235 height 289
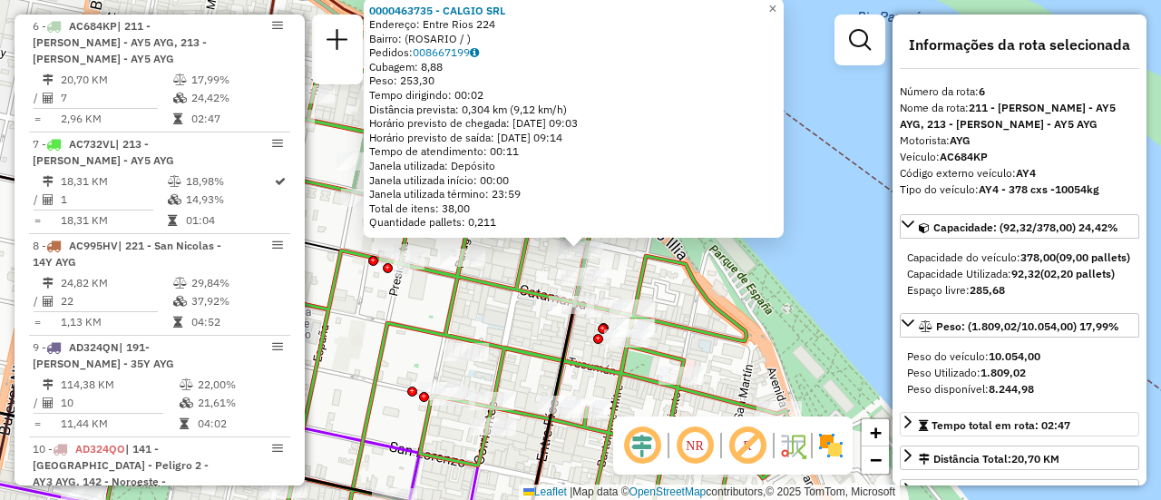
scroll to position [91, 0]
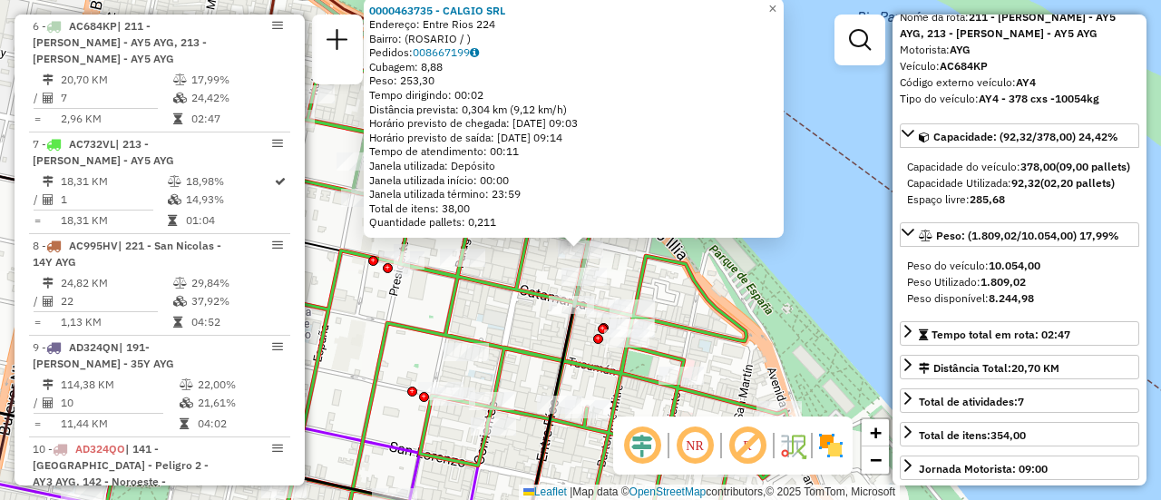
click at [488, 323] on div "0000463735 - CALGIO SRL Endereço: Entre Rios 224 Bairro: (ROSARIO / ) Pedidos: …" at bounding box center [580, 250] width 1161 height 500
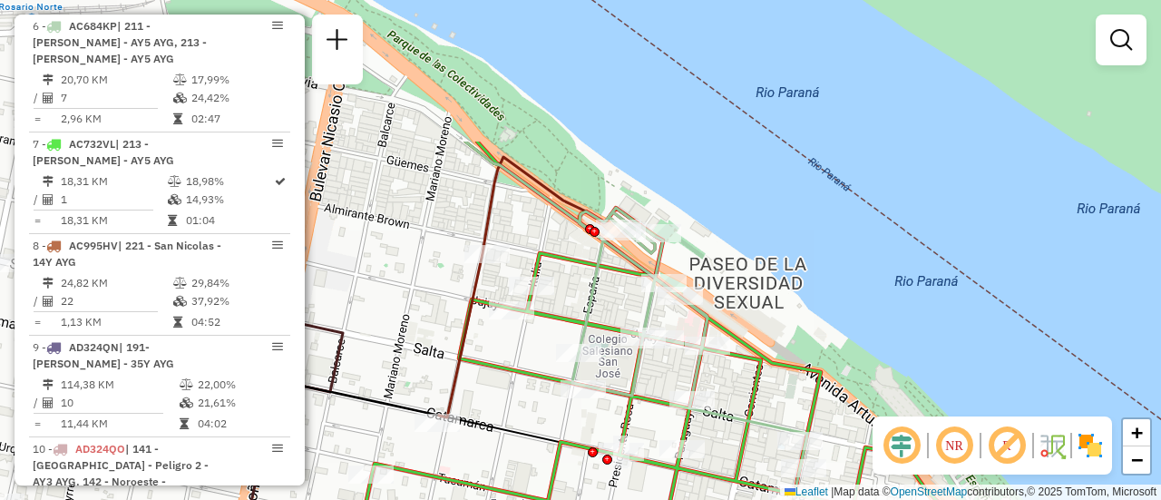
drag, startPoint x: 417, startPoint y: 181, endPoint x: 650, endPoint y: 365, distance: 297.1
click at [646, 372] on icon at bounding box center [689, 352] width 235 height 289
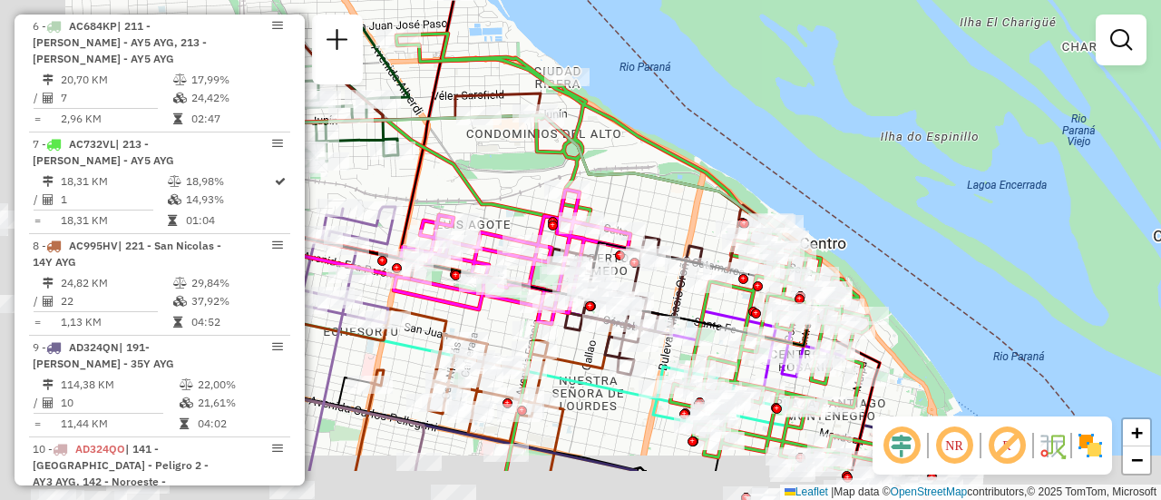
drag, startPoint x: 416, startPoint y: 288, endPoint x: 835, endPoint y: 132, distance: 446.0
click at [820, 111] on div "Janela de atendimento Grade de atendimento Capacidade Transportadoras Veículos …" at bounding box center [580, 250] width 1161 height 500
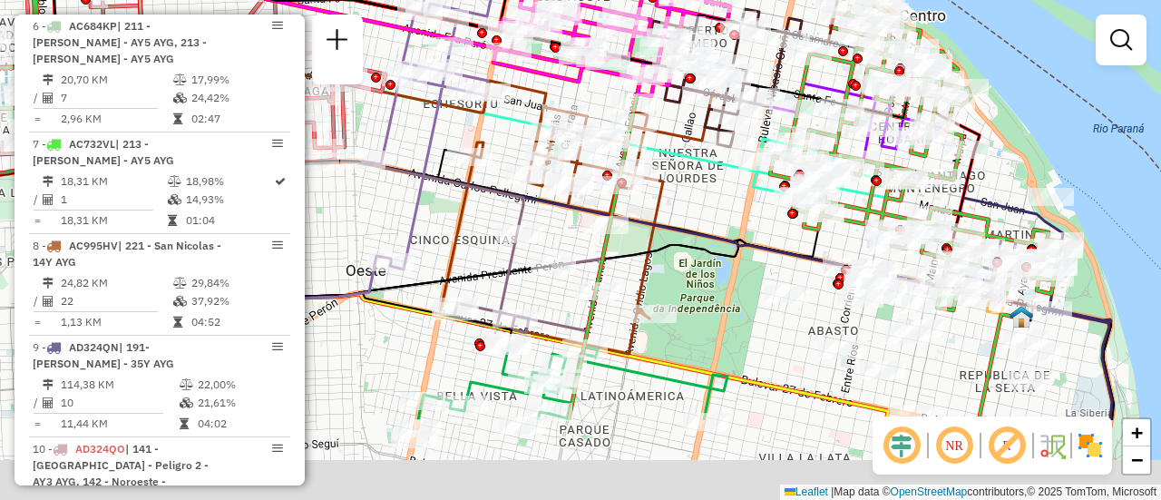
drag, startPoint x: 804, startPoint y: 394, endPoint x: 728, endPoint y: 67, distance: 335.1
click at [729, 75] on div "Janela de atendimento Grade de atendimento Capacidade Transportadoras Veículos …" at bounding box center [580, 250] width 1161 height 500
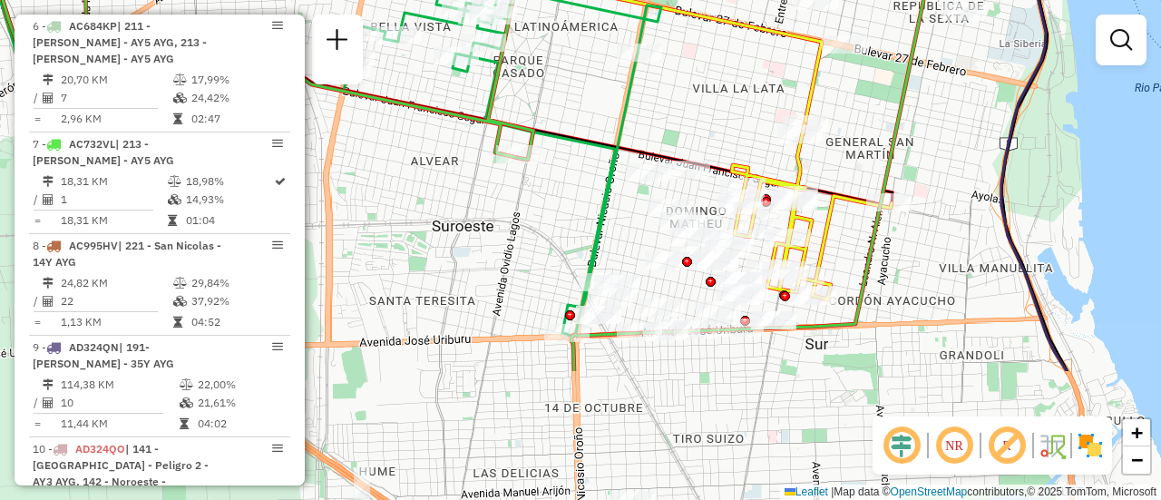
drag, startPoint x: 947, startPoint y: 329, endPoint x: 896, endPoint y: 151, distance: 185.8
click at [896, 151] on icon at bounding box center [796, 139] width 315 height 388
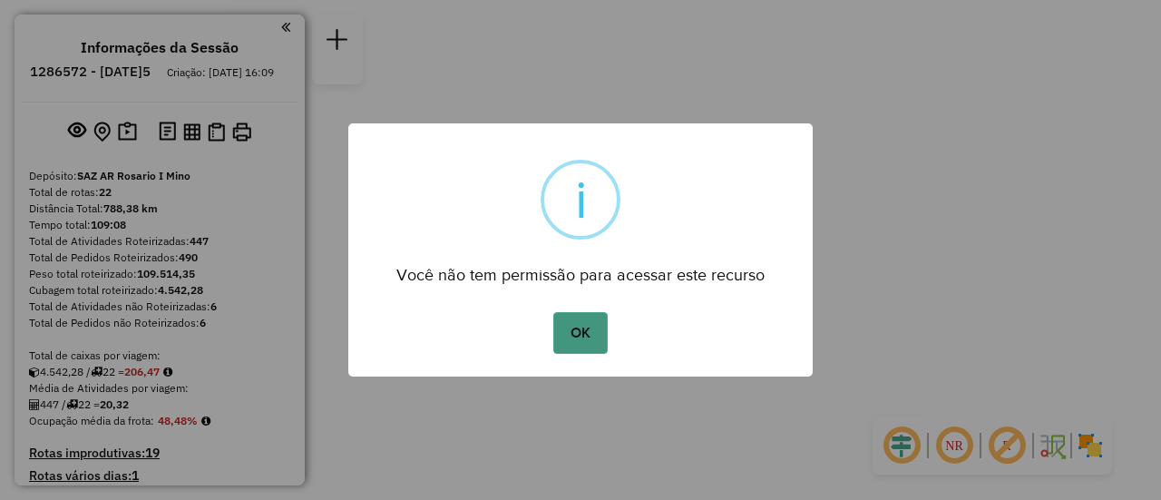
click at [579, 329] on button "OK" at bounding box center [580, 333] width 54 height 42
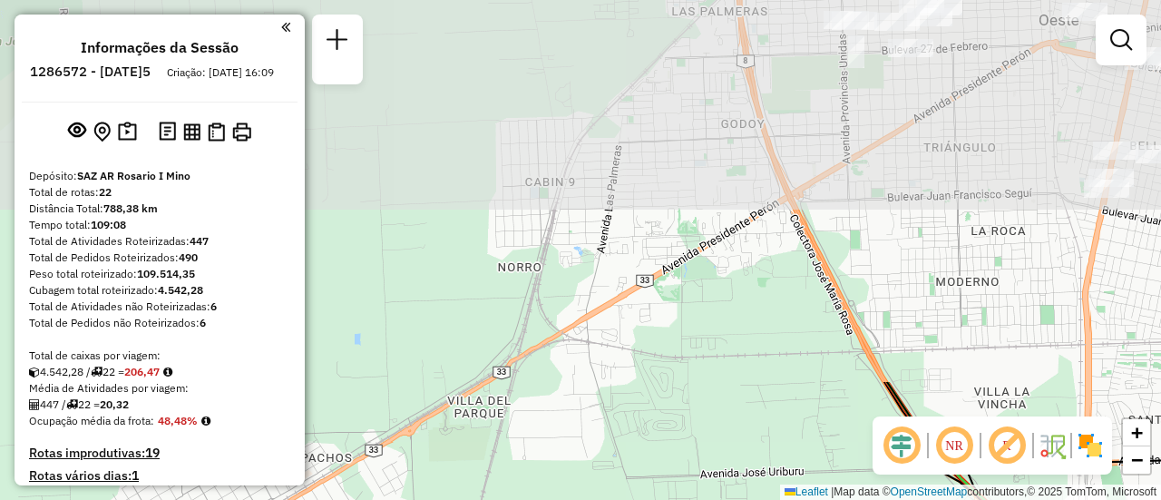
drag, startPoint x: 752, startPoint y: 111, endPoint x: 794, endPoint y: 425, distance: 317.5
click at [716, 499] on html "Aguarde... Pop-up bloqueado! Seu navegador bloqueou automáticamente a abertura …" at bounding box center [580, 250] width 1161 height 500
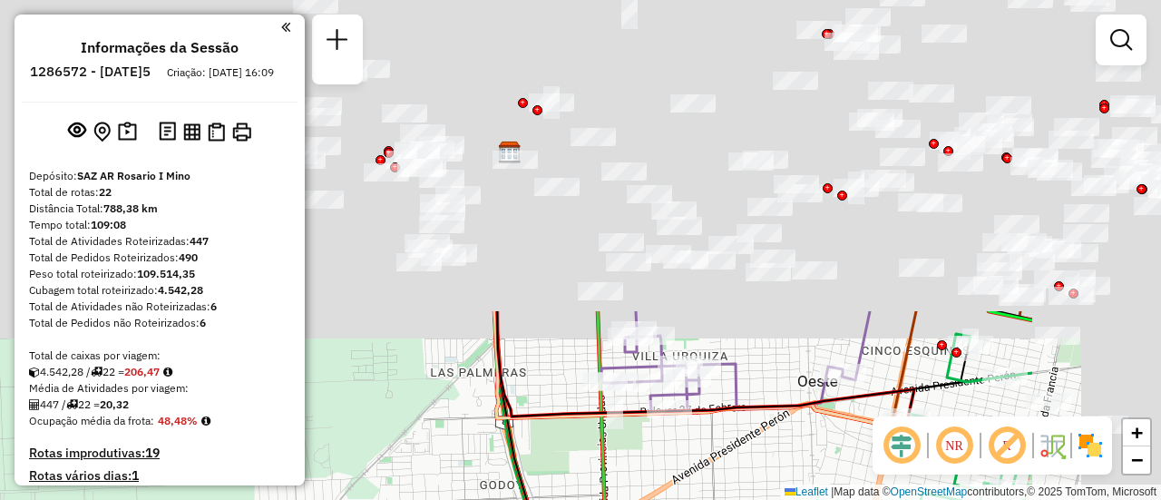
drag, startPoint x: 923, startPoint y: 168, endPoint x: 675, endPoint y: 542, distance: 448.8
click at [675, 499] on html "Aguarde... Pop-up bloqueado! Seu navegador bloqueou automáticamente a abertura …" at bounding box center [580, 250] width 1161 height 500
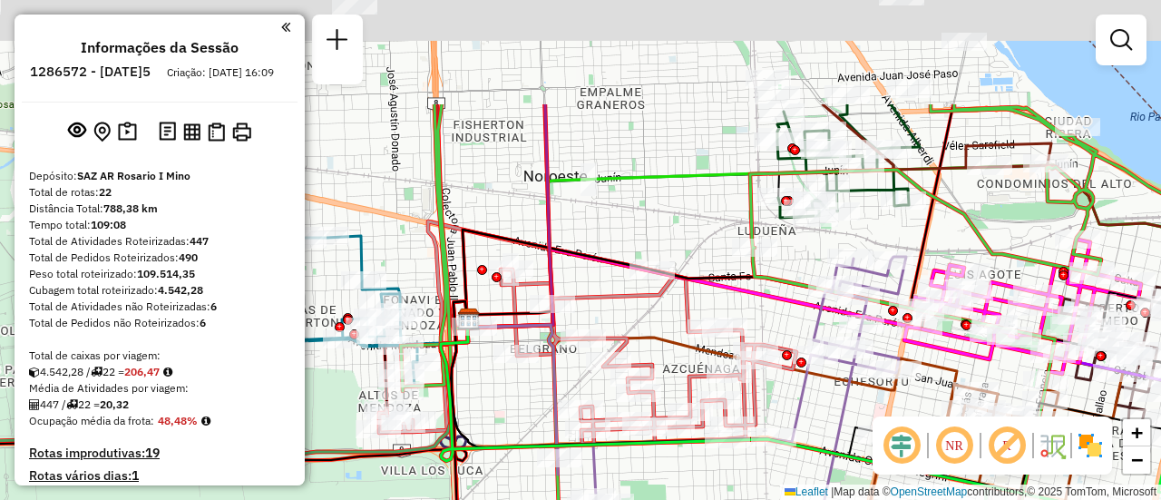
drag, startPoint x: 793, startPoint y: 166, endPoint x: 695, endPoint y: 457, distance: 307.2
click at [695, 457] on icon at bounding box center [820, 404] width 839 height 600
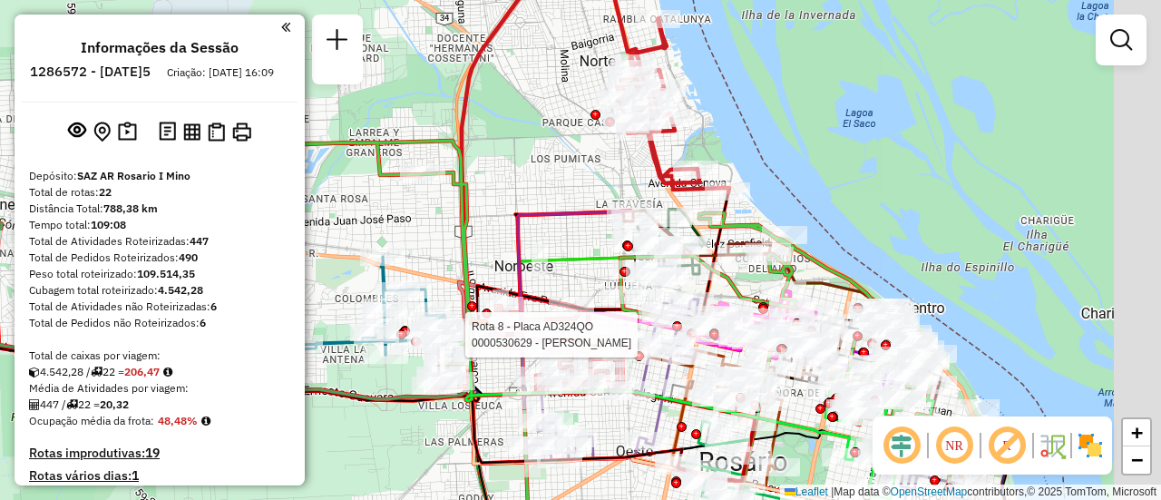
drag, startPoint x: 655, startPoint y: 159, endPoint x: 552, endPoint y: 132, distance: 106.7
click at [564, 139] on div "Rota 8 - Placa AD324QO 0000530629 - Chen Zhen Janela de atendimento Grade de at…" at bounding box center [580, 250] width 1161 height 500
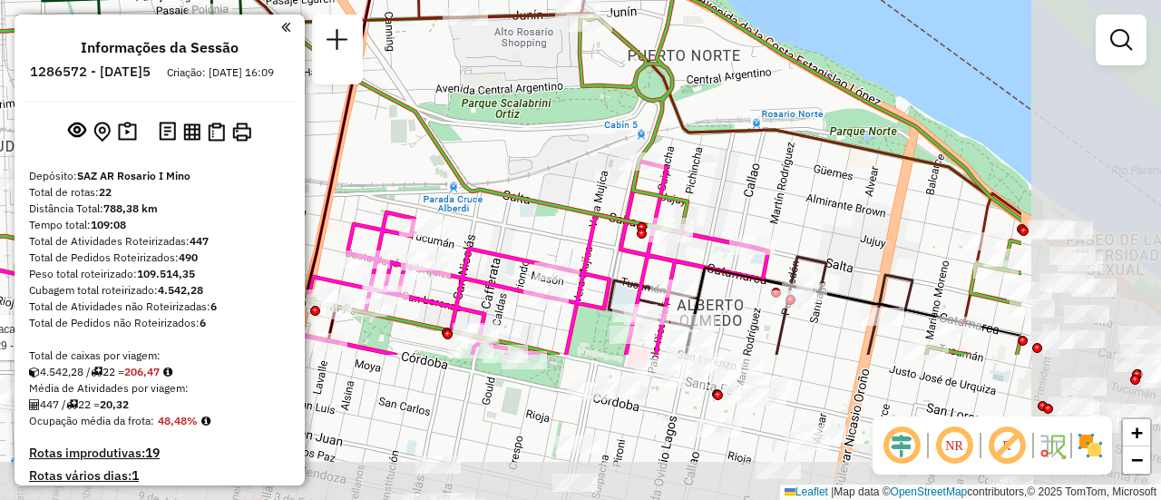
drag, startPoint x: 808, startPoint y: 339, endPoint x: 525, endPoint y: 129, distance: 352.7
click at [527, 132] on div "Rota 8 - Placa AD324QO 0000530629 - Chen Zhen Janela de atendimento Grade de at…" at bounding box center [580, 250] width 1161 height 500
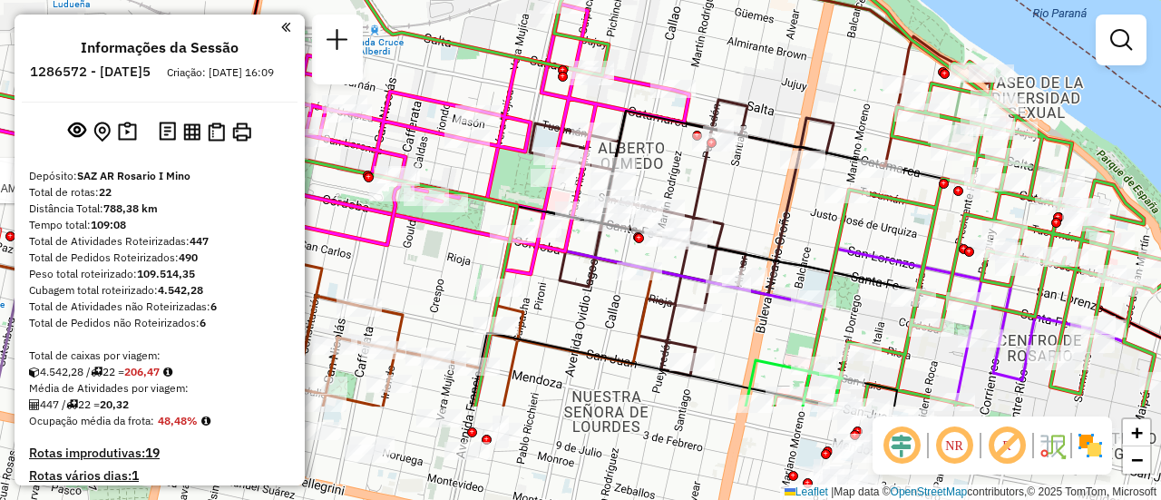
drag, startPoint x: 800, startPoint y: 340, endPoint x: 746, endPoint y: 194, distance: 155.9
click at [746, 194] on div "Rota 8 - Placa AD324QO 0000530629 - Chen Zhen Janela de atendimento Grade de at…" at bounding box center [580, 250] width 1161 height 500
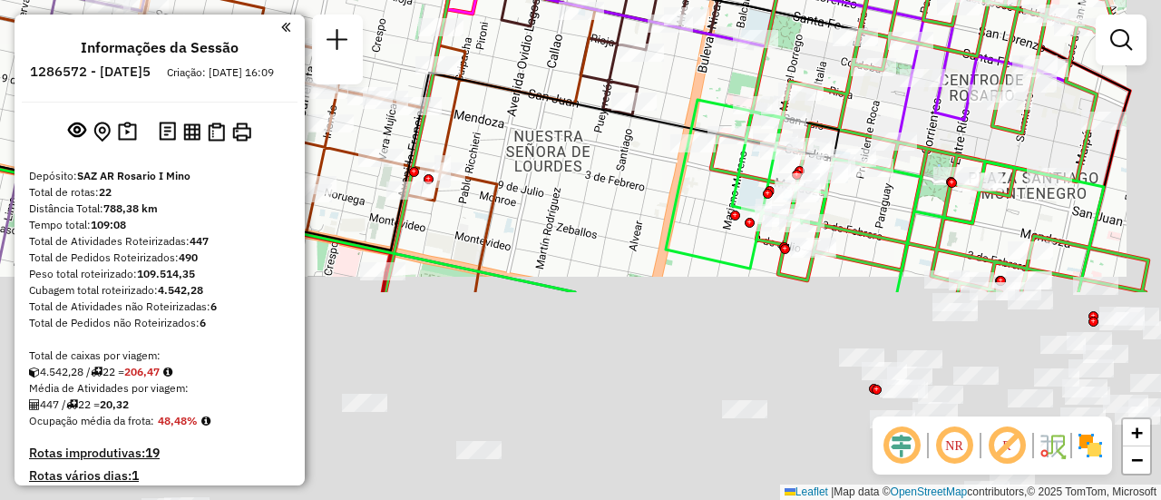
drag, startPoint x: 886, startPoint y: 274, endPoint x: 775, endPoint y: -110, distance: 399.6
click at [775, 0] on html "Aguarde... Pop-up bloqueado! Seu navegador bloqueou automáticamente a abertura …" at bounding box center [580, 250] width 1161 height 500
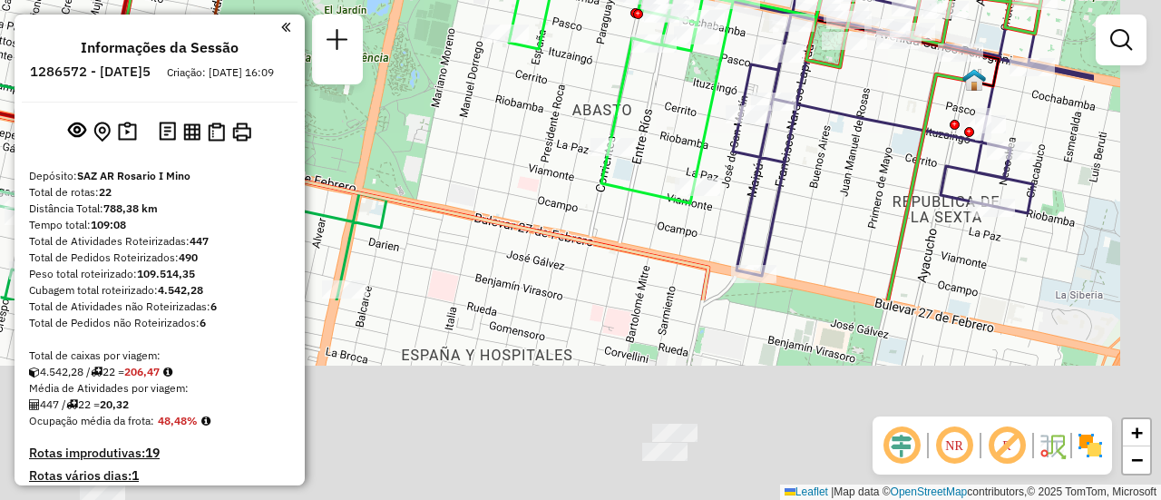
drag, startPoint x: 753, startPoint y: 276, endPoint x: 489, endPoint y: -83, distance: 445.8
click at [489, 0] on html "Aguarde... Pop-up bloqueado! Seu navegador bloqueou automáticamente a abertura …" at bounding box center [580, 250] width 1161 height 500
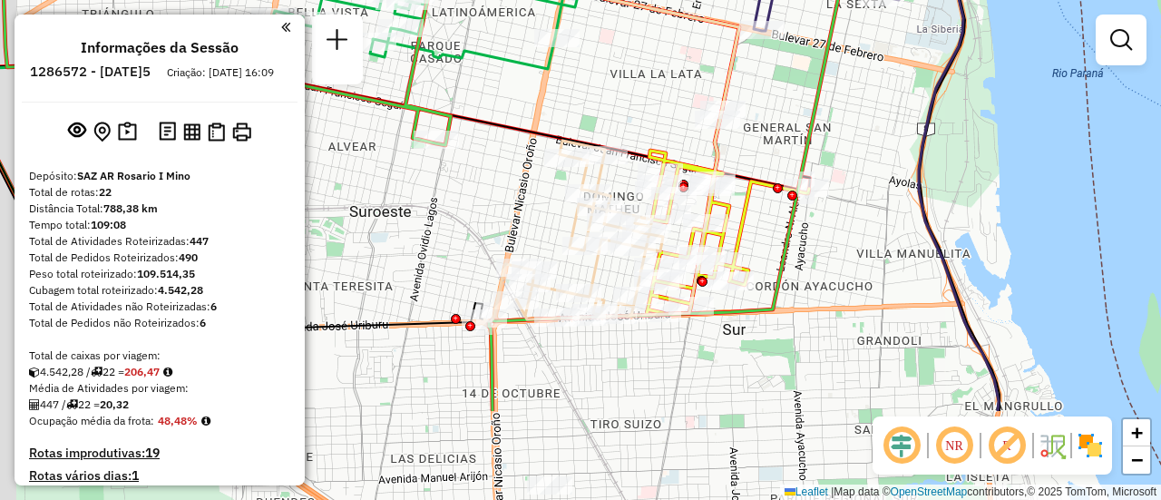
drag, startPoint x: 711, startPoint y: 239, endPoint x: 798, endPoint y: 76, distance: 185.0
click at [798, 76] on div "Rota 8 - Placa AD324QO 0000530629 - Chen Zhen Rota 1 - Placa AB951JL 0000364252…" at bounding box center [580, 250] width 1161 height 500
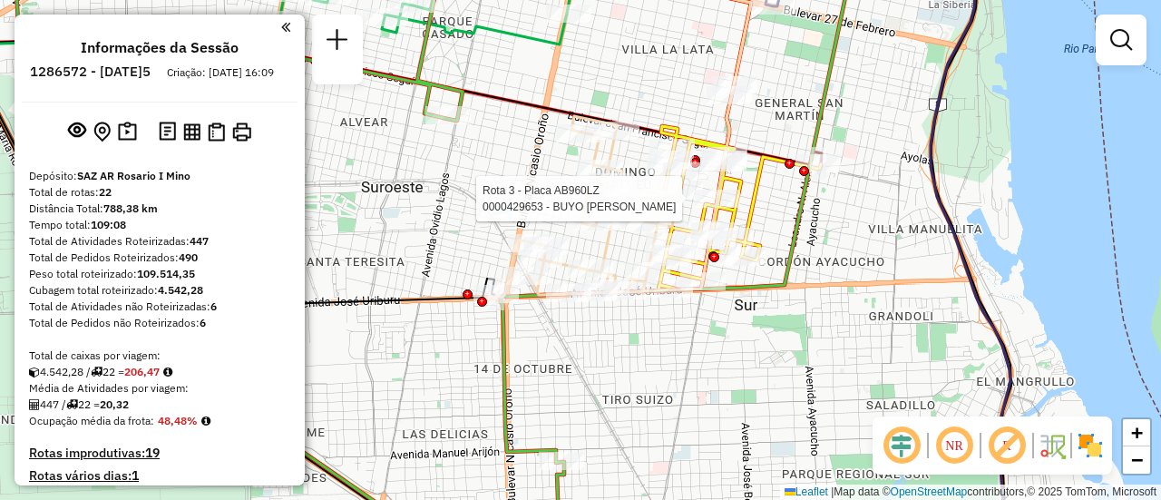
select select "**********"
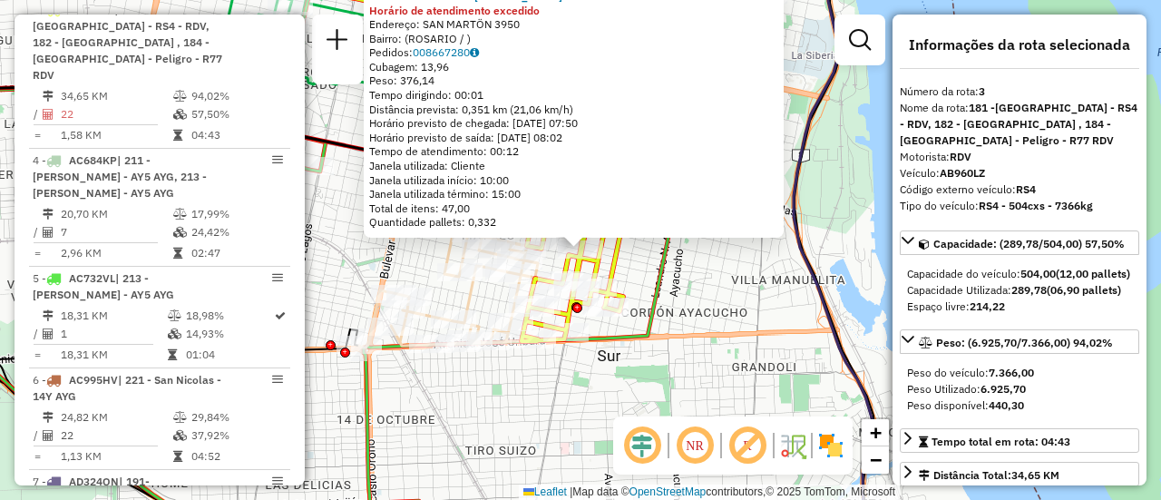
scroll to position [181, 0]
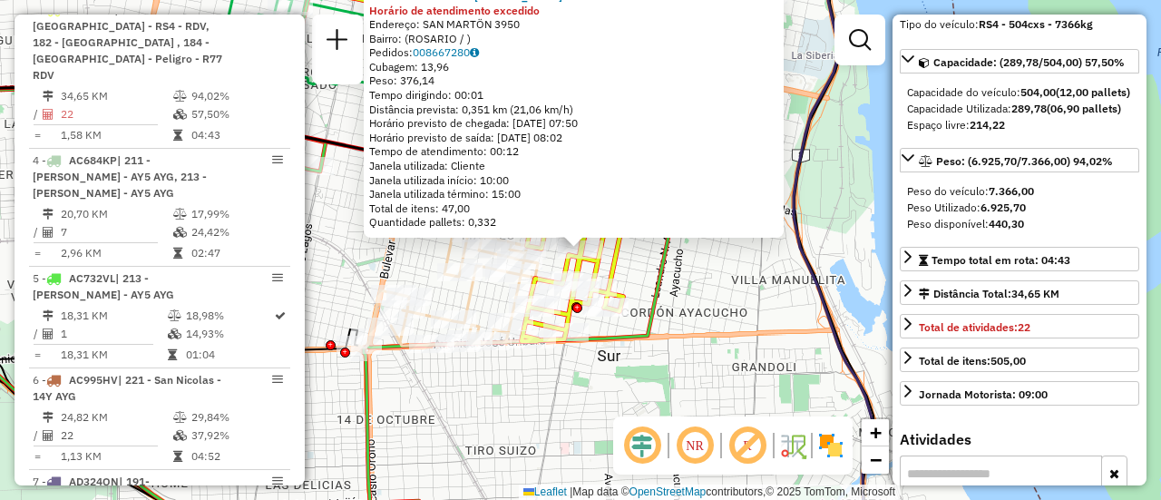
click at [711, 290] on div "0000429653 - BUYO LEANDRO FLORENCIO Horário de atendimento excedido Endereço: S…" at bounding box center [580, 250] width 1161 height 500
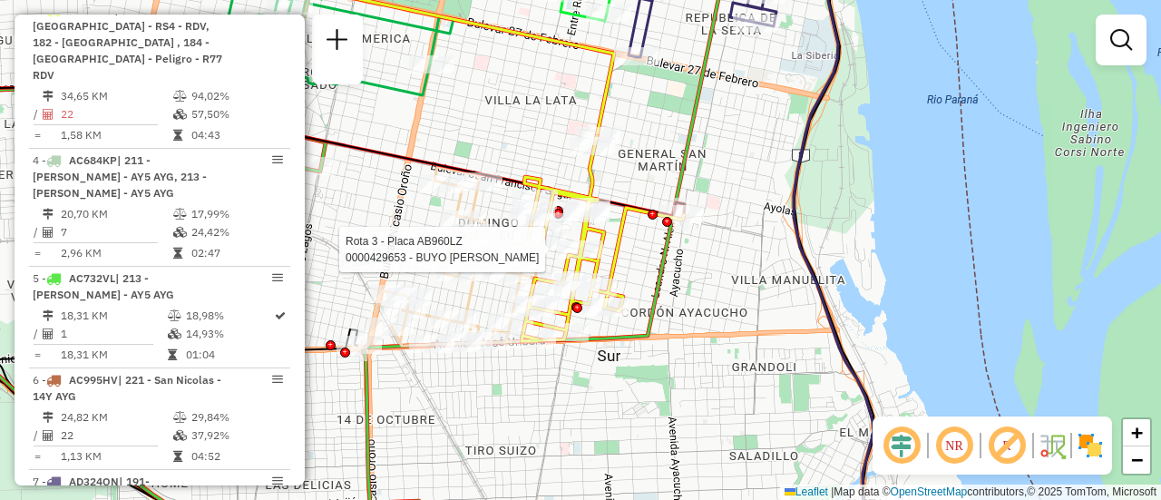
select select "**********"
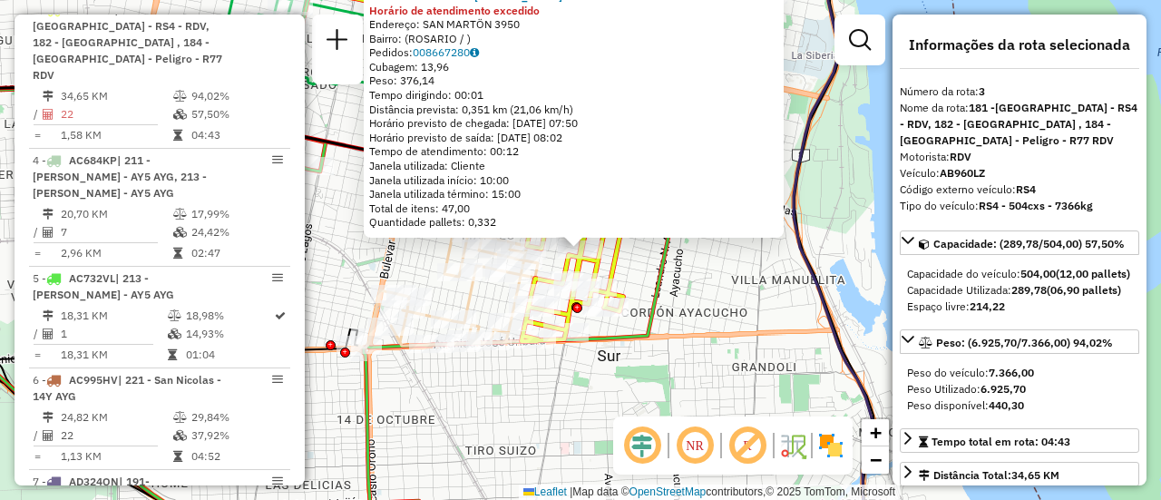
click at [691, 267] on div "0000429653 - BUYO LEANDRO FLORENCIO Horário de atendimento excedido Endereço: S…" at bounding box center [580, 250] width 1161 height 500
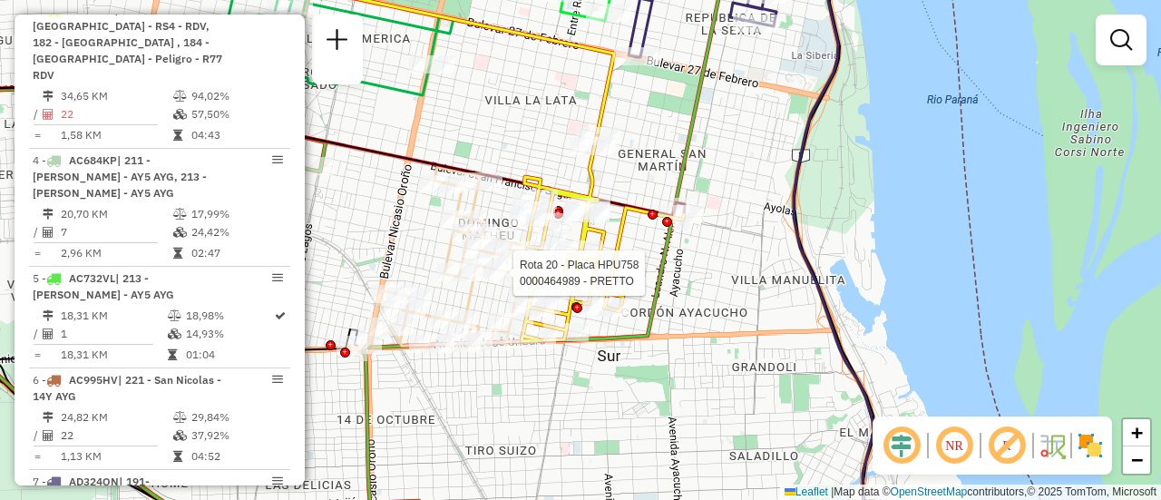
select select "**********"
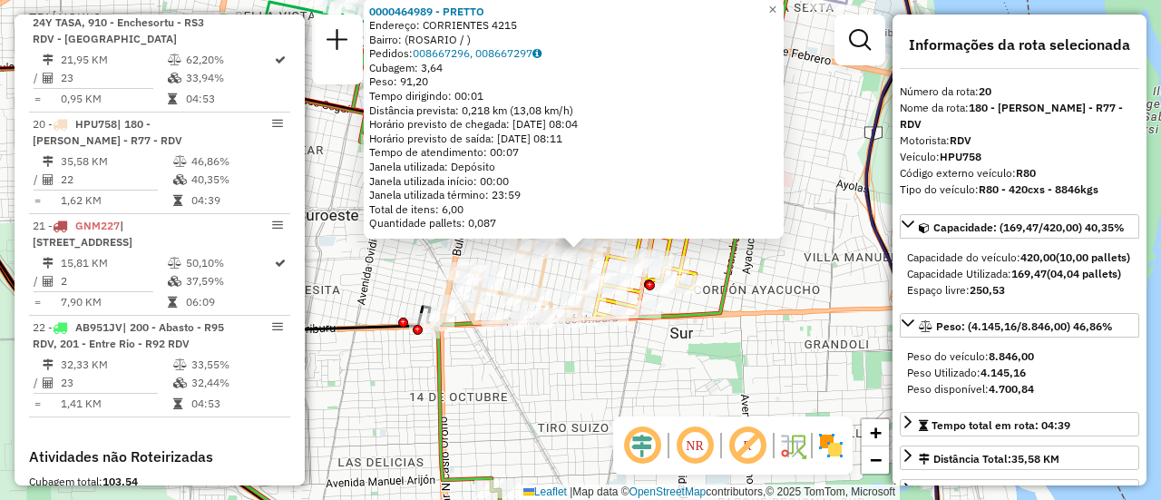
scroll to position [91, 0]
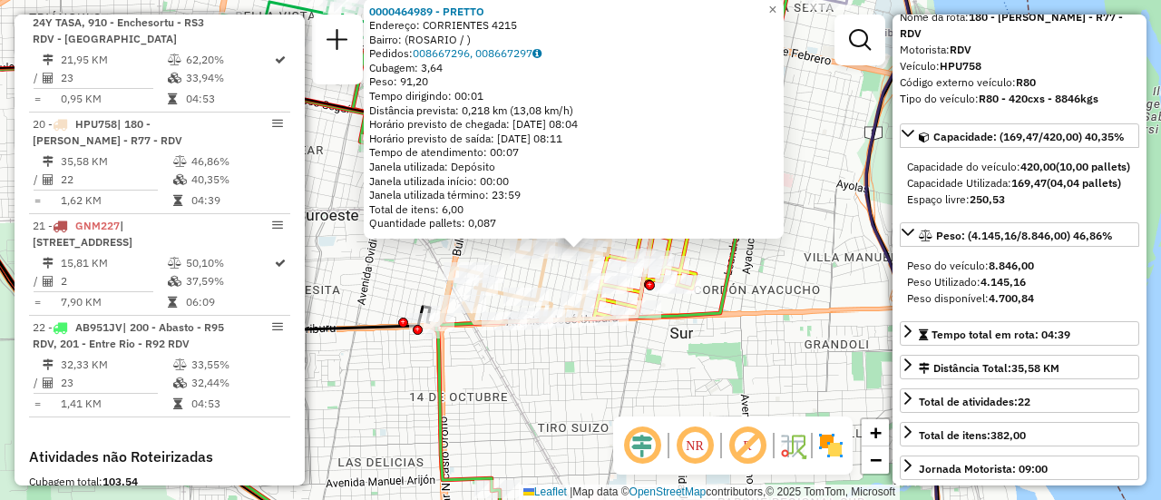
click at [688, 362] on div "0000464989 - PRETTO Endereço: CORRIENTES 4215 Bairro: (ROSARIO / ) Pedidos: 008…" at bounding box center [580, 250] width 1161 height 500
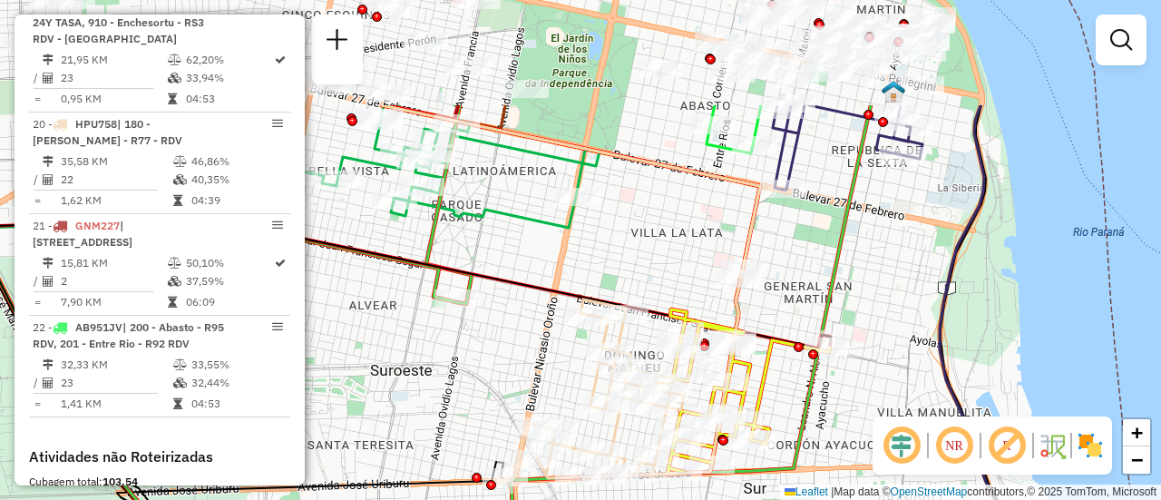
drag, startPoint x: 607, startPoint y: 97, endPoint x: 682, endPoint y: 208, distance: 133.8
click at [680, 220] on div "Janela de atendimento Grade de atendimento Capacidade Transportadoras Veículos …" at bounding box center [580, 250] width 1161 height 500
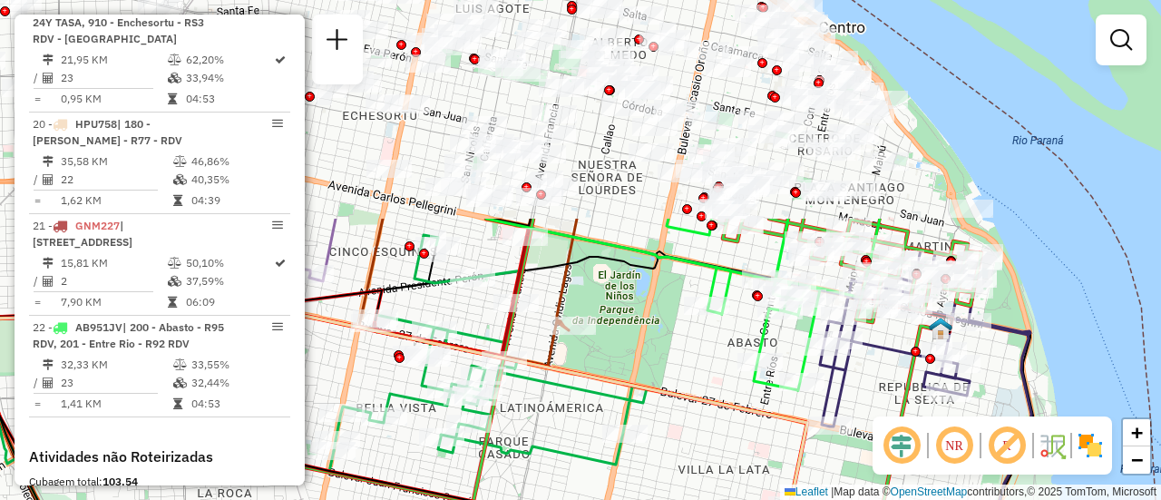
drag, startPoint x: 667, startPoint y: 160, endPoint x: 725, endPoint y: 448, distance: 294.2
click at [725, 448] on div "Janela de atendimento Grade de atendimento Capacidade Transportadoras Veículos …" at bounding box center [580, 250] width 1161 height 500
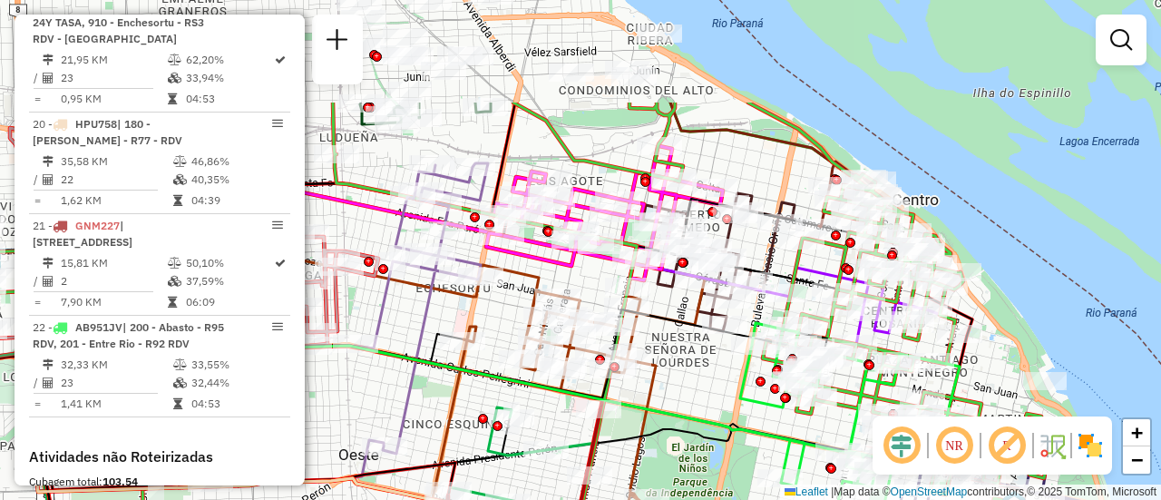
drag, startPoint x: 674, startPoint y: 253, endPoint x: 737, endPoint y: 405, distance: 164.7
click at [740, 405] on icon at bounding box center [850, 442] width 220 height 239
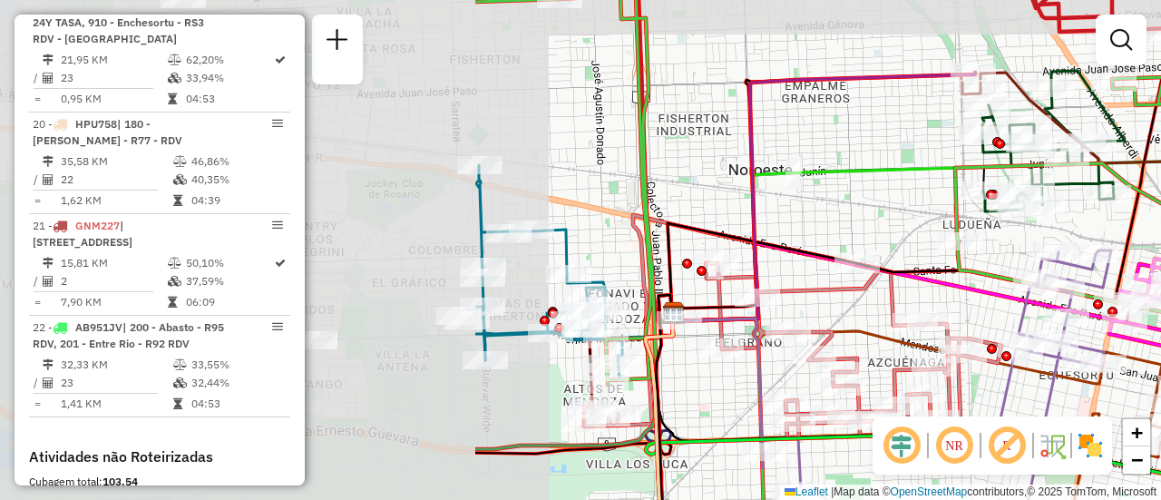
drag, startPoint x: 569, startPoint y: 171, endPoint x: 1160, endPoint y: 217, distance: 593.1
click at [1160, 217] on div "Janela de atendimento Grade de atendimento Capacidade Transportadoras Veículos …" at bounding box center [580, 250] width 1161 height 500
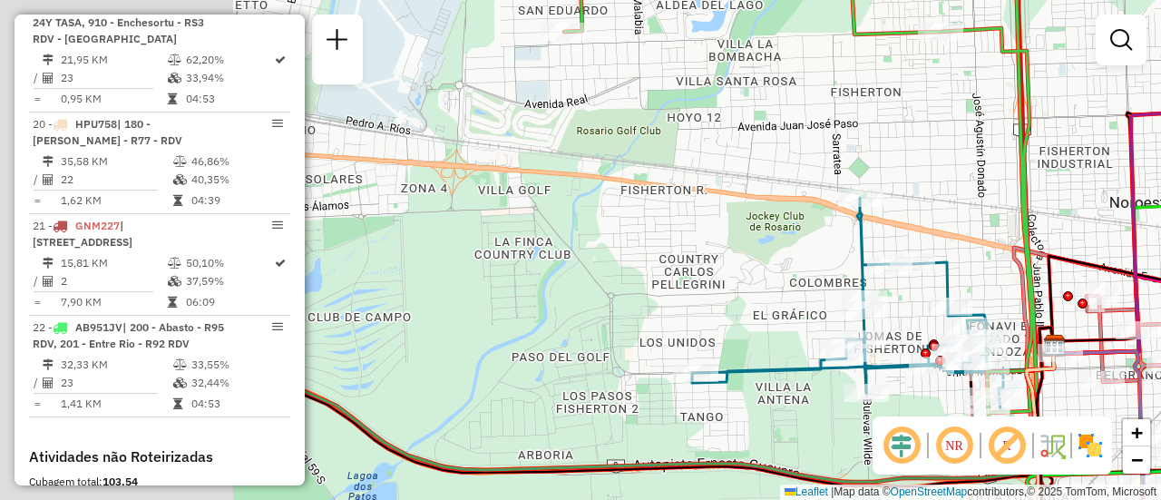
drag, startPoint x: 421, startPoint y: 217, endPoint x: 1051, endPoint y: 248, distance: 631.2
click at [1059, 248] on div "Rota 12 - Placa PBE611 0000429847 - ROSARIO BEER SRL Janela de atendimento Grad…" at bounding box center [580, 250] width 1161 height 500
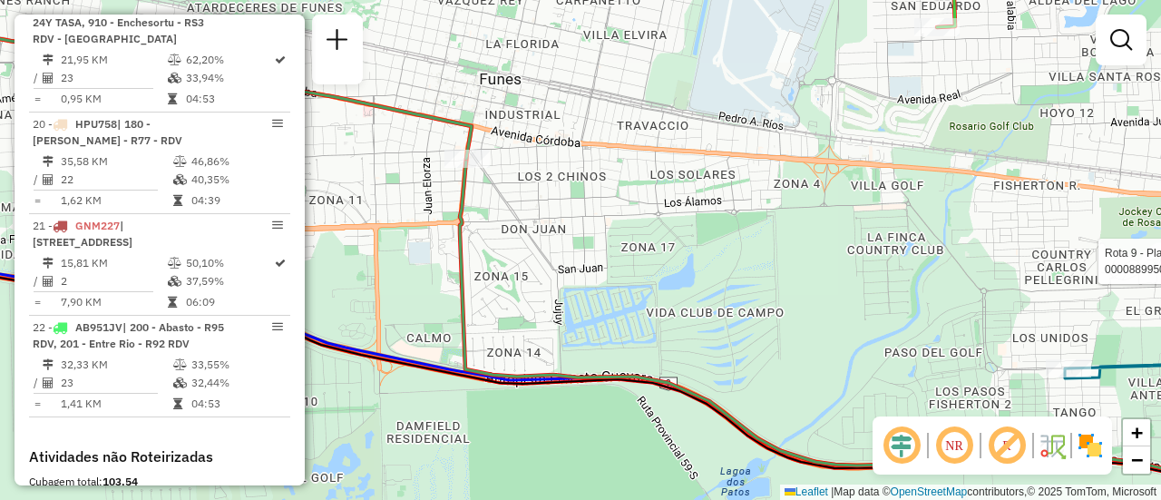
drag, startPoint x: 744, startPoint y: 264, endPoint x: 1147, endPoint y: 240, distance: 403.4
click at [1160, 245] on div "Rota 12 - Placa PBE611 0000429847 - ROSARIO BEER SRL Rota 9 - Placa AD344QF 000…" at bounding box center [580, 250] width 1161 height 500
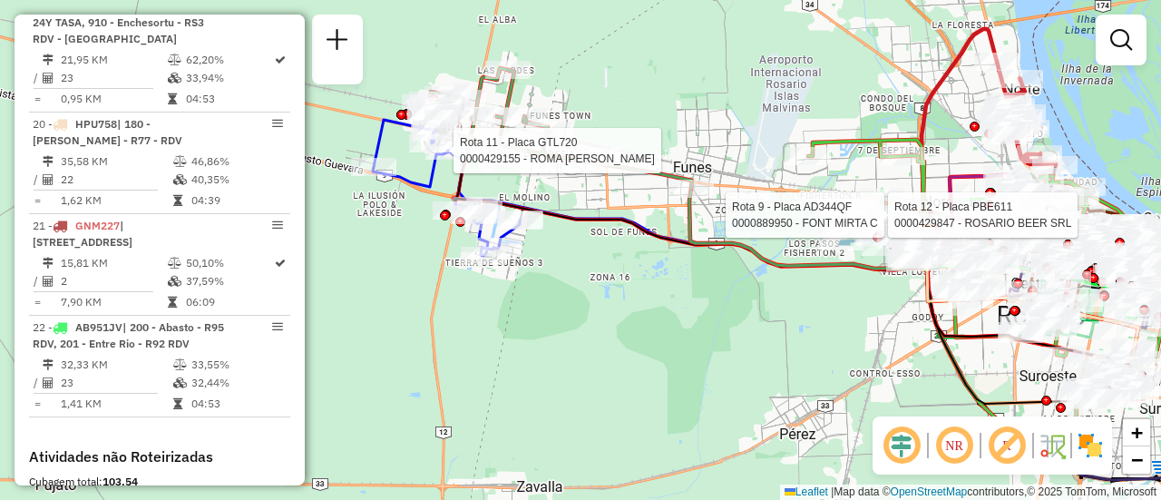
select select "**********"
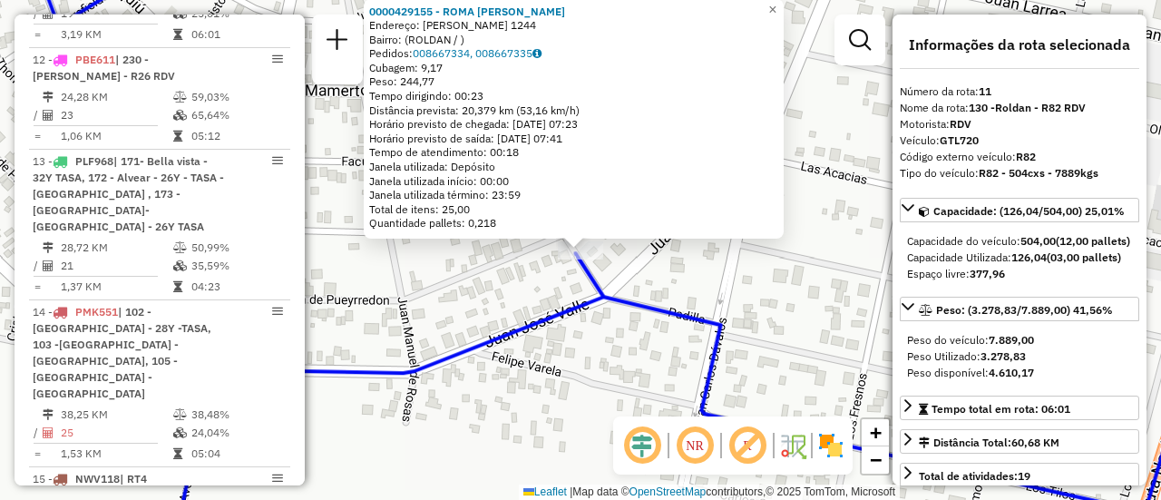
scroll to position [1776, 0]
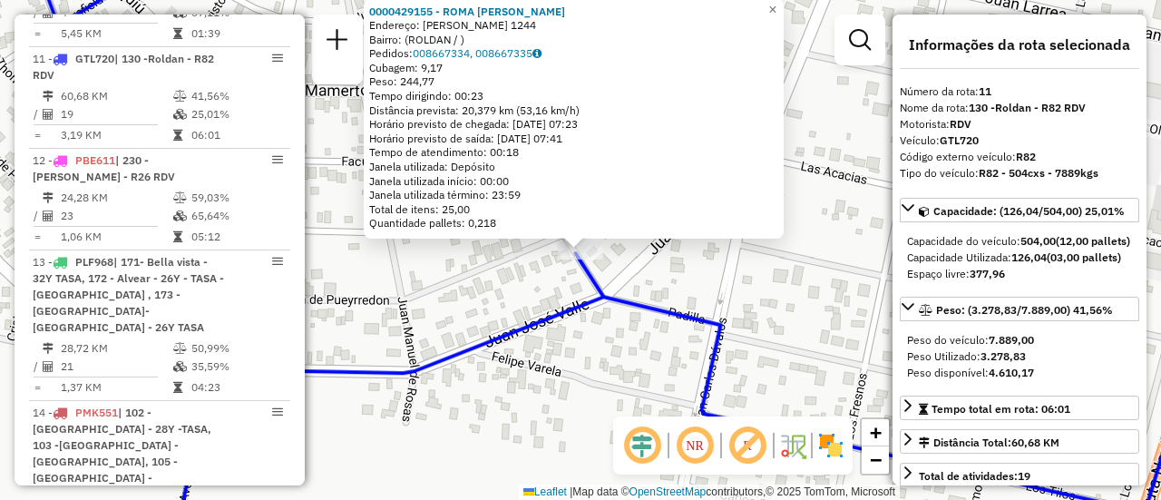
click at [690, 270] on div "0000429155 - ROMA [PERSON_NAME]: [PERSON_NAME] 1244 Bairro: (ROLDAN / ) Pedidos…" at bounding box center [580, 250] width 1161 height 500
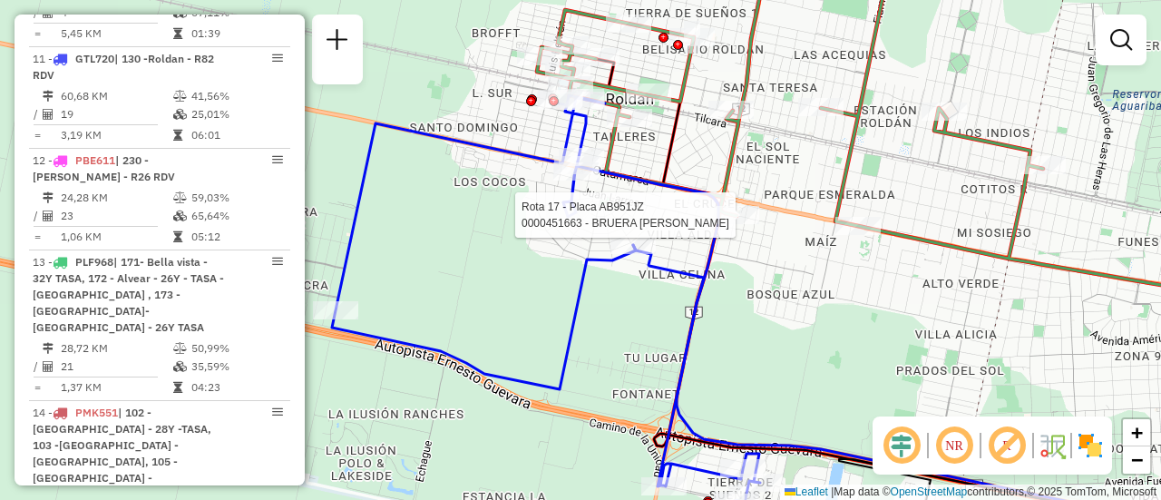
select select "**********"
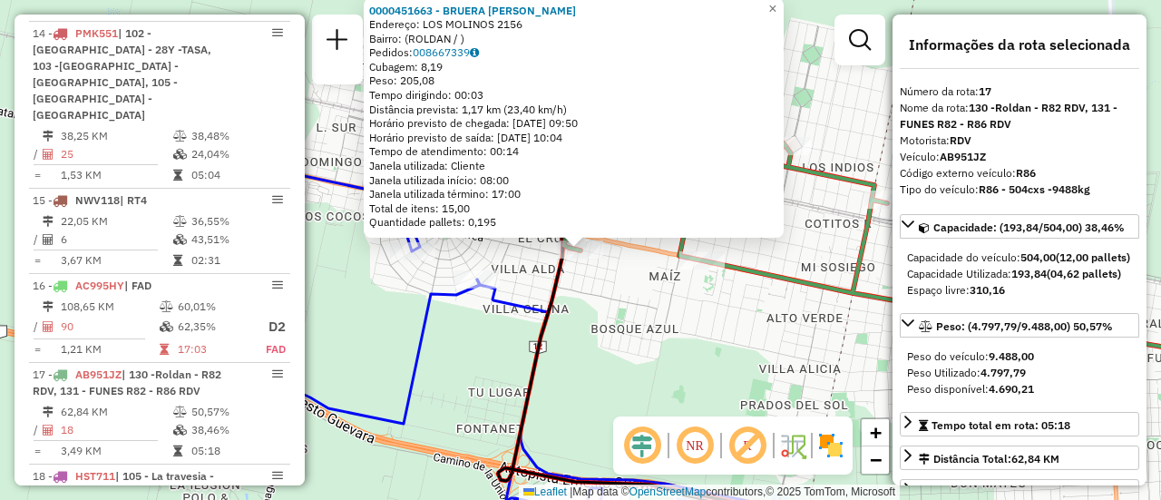
scroll to position [2406, 0]
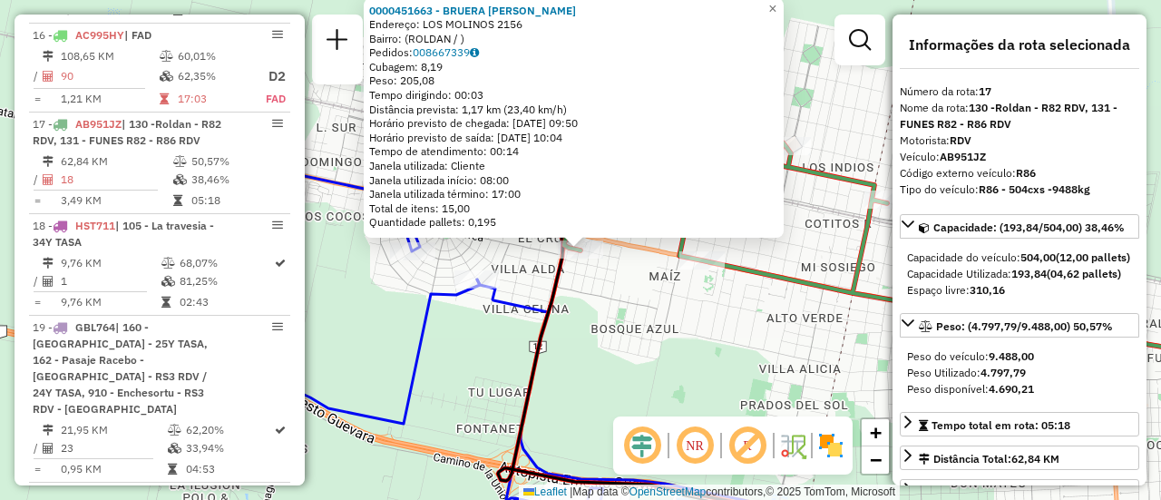
click at [597, 331] on div "0000451663 - BRUERA URIEL ESTEBAN Endereço: LOS MOLINOS 2156 Bairro: (ROLDAN / …" at bounding box center [580, 250] width 1161 height 500
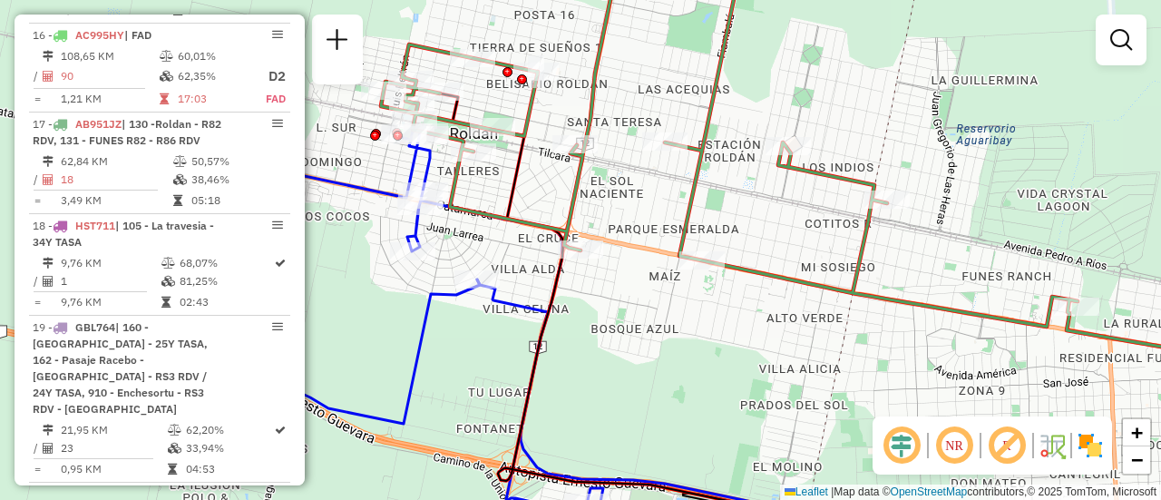
click at [947, 266] on div "Janela de atendimento Grade de atendimento Capacidade Transportadoras Veículos …" at bounding box center [580, 250] width 1161 height 500
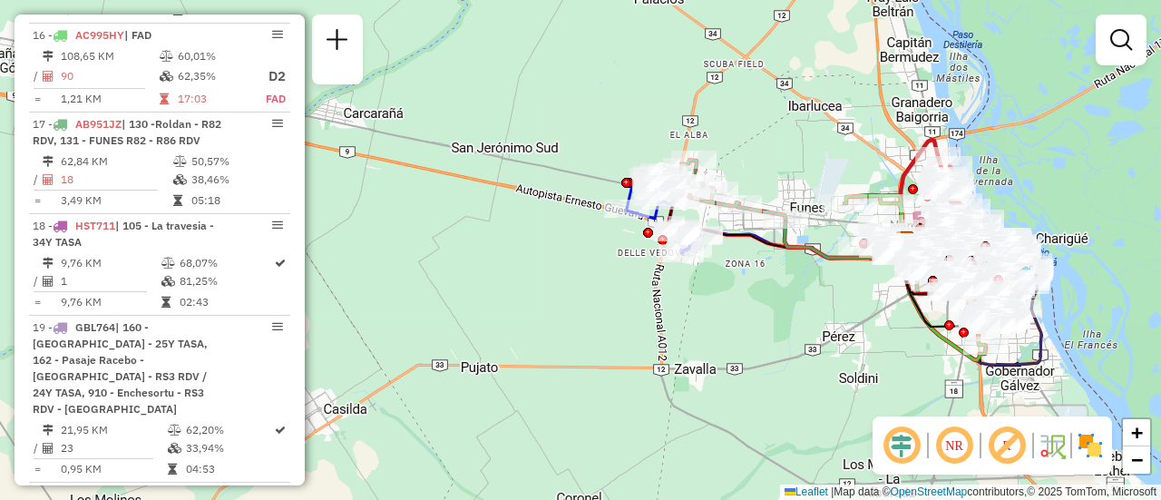
drag, startPoint x: 897, startPoint y: 209, endPoint x: 721, endPoint y: 205, distance: 176.0
click at [715, 159] on div "Janela de atendimento Grade de atendimento Capacidade Transportadoras Veículos …" at bounding box center [580, 250] width 1161 height 500
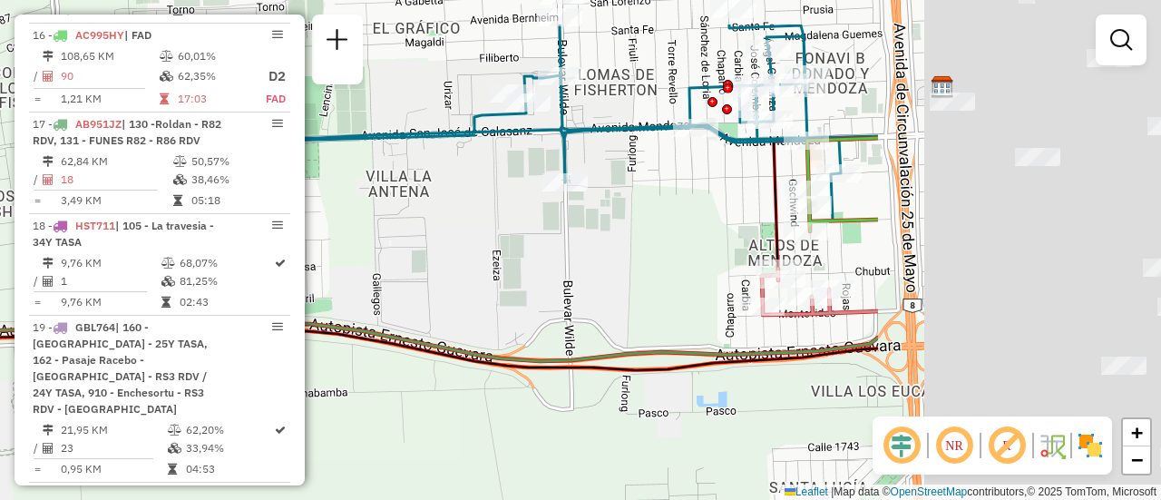
drag, startPoint x: 880, startPoint y: 190, endPoint x: 431, endPoint y: 250, distance: 453.0
click at [436, 246] on div "Janela de atendimento Grade de atendimento Capacidade Transportadoras Veículos …" at bounding box center [580, 250] width 1161 height 500
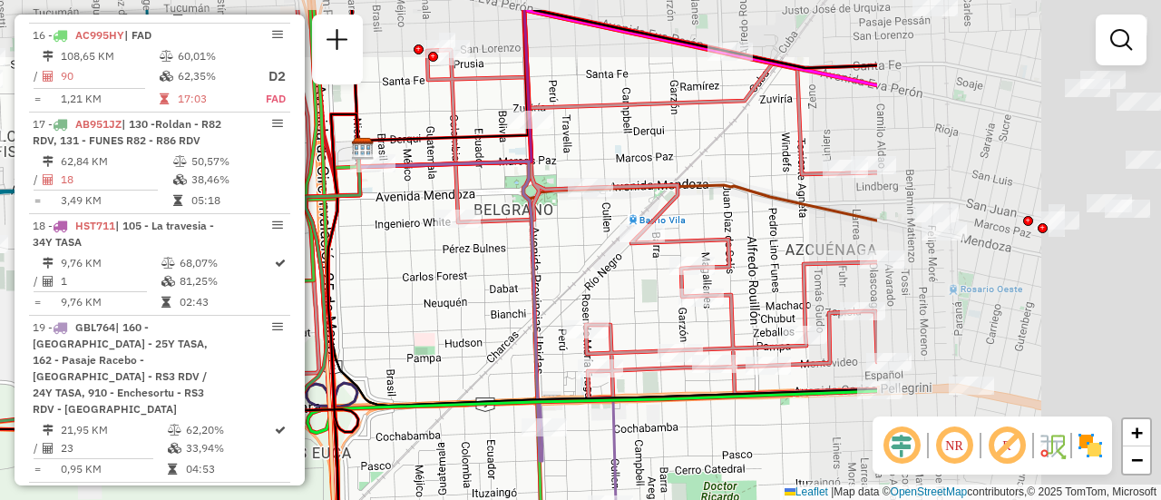
drag, startPoint x: 773, startPoint y: 240, endPoint x: 422, endPoint y: 327, distance: 361.5
click at [380, 326] on div "Janela de atendimento Grade de atendimento Capacidade Transportadoras Veículos …" at bounding box center [580, 250] width 1161 height 500
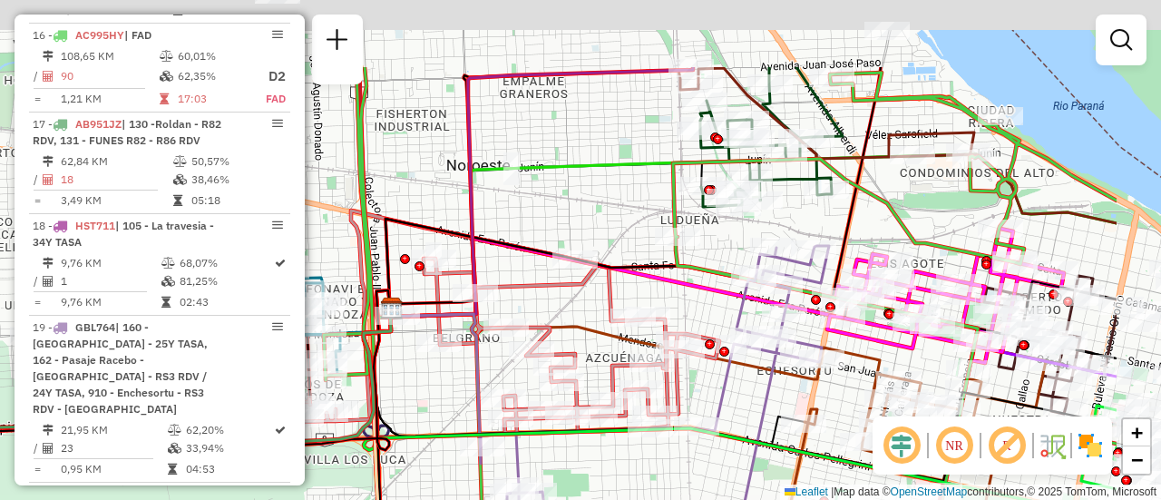
drag, startPoint x: 1043, startPoint y: 234, endPoint x: 776, endPoint y: 414, distance: 321.5
click at [827, 363] on icon at bounding box center [945, 296] width 237 height 134
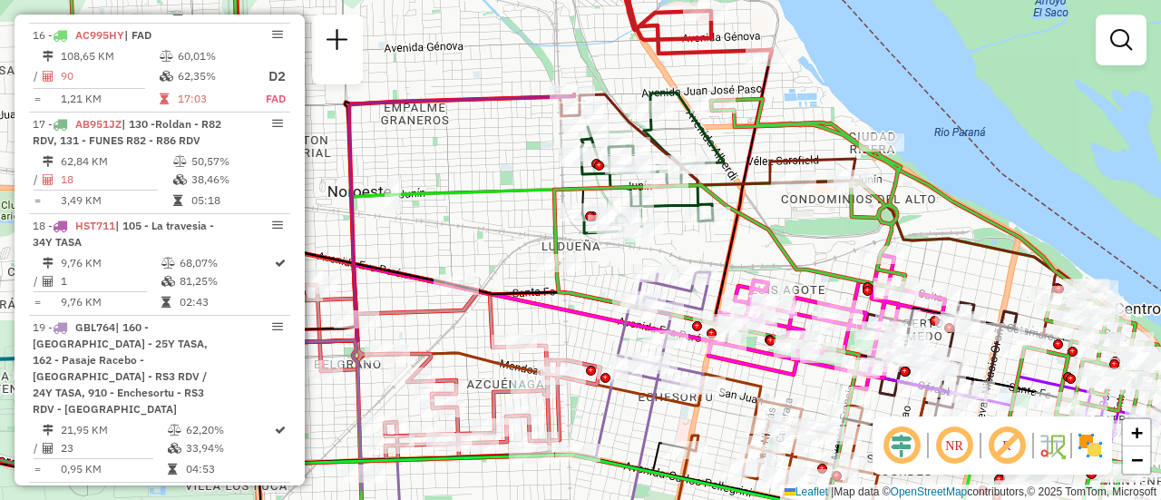
drag, startPoint x: 825, startPoint y: 270, endPoint x: 782, endPoint y: 226, distance: 61.6
click at [742, 193] on div "Janela de atendimento Grade de atendimento Capacidade Transportadoras Veículos …" at bounding box center [580, 250] width 1161 height 500
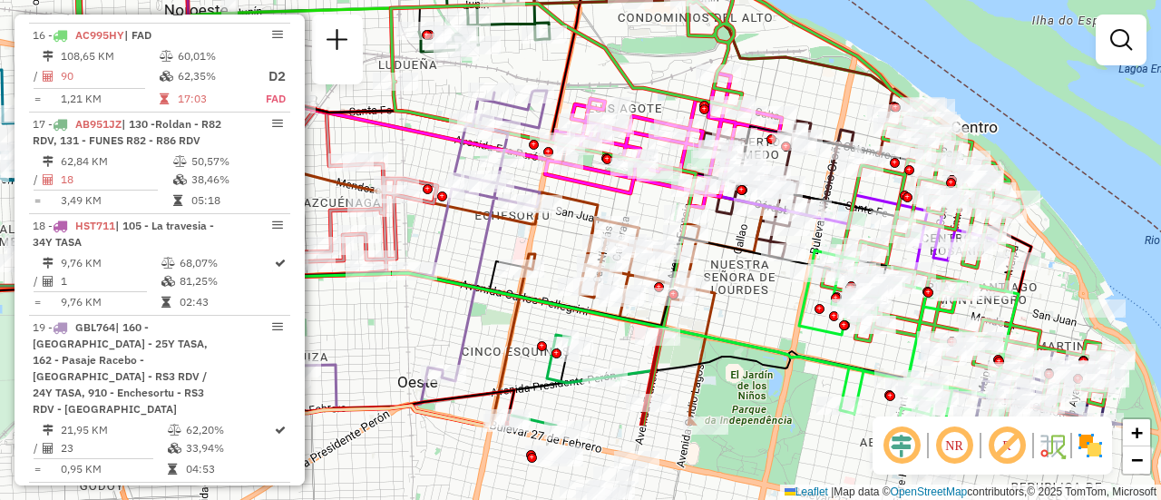
drag, startPoint x: 950, startPoint y: 322, endPoint x: 860, endPoint y: 198, distance: 153.3
click at [860, 198] on icon at bounding box center [511, 126] width 1206 height 600
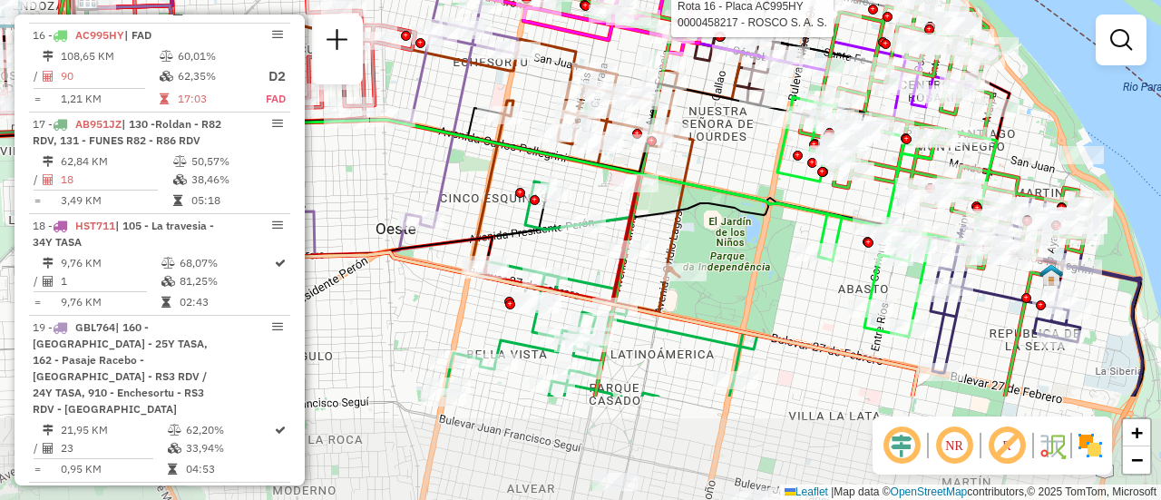
drag, startPoint x: 858, startPoint y: 333, endPoint x: 843, endPoint y: 205, distance: 128.8
click at [843, 205] on icon at bounding box center [602, 189] width 1084 height 415
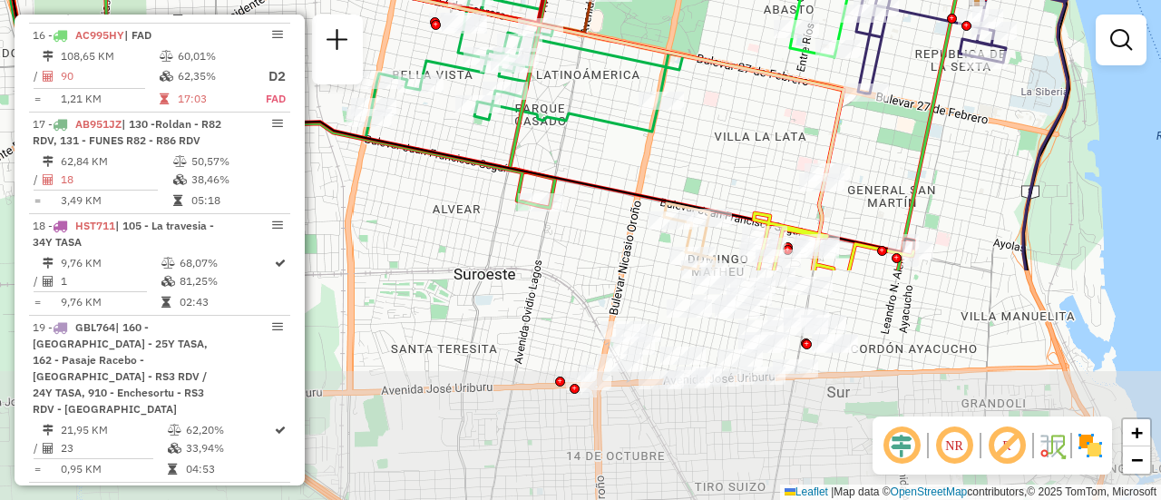
drag, startPoint x: 850, startPoint y: 388, endPoint x: 777, endPoint y: 106, distance: 291.3
click at [777, 106] on div "Rota 16 - Placa AC995HY 0000458217 - ROSCO S. A. S. Rota 16 - Placa AC995HY 000…" at bounding box center [580, 250] width 1161 height 500
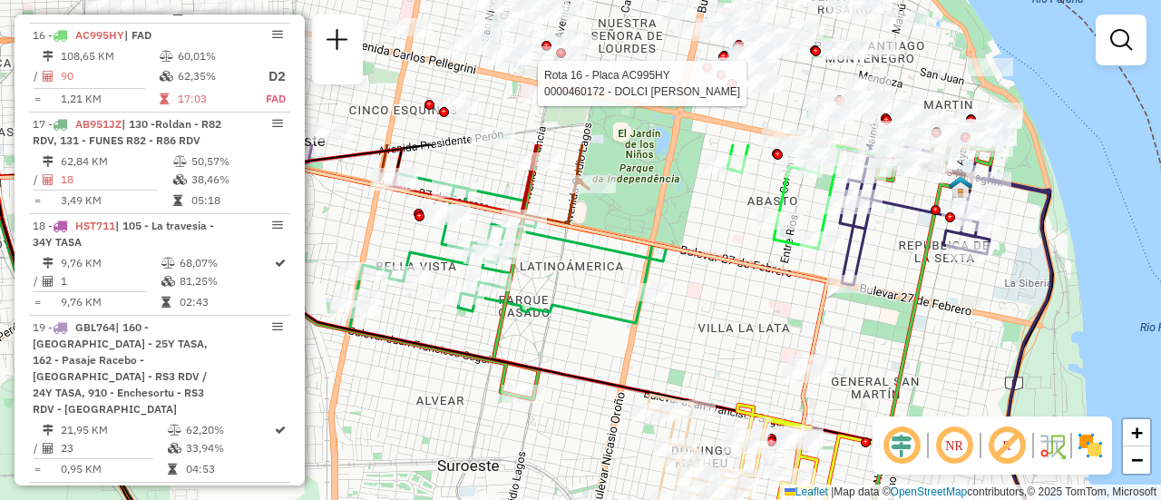
drag, startPoint x: 777, startPoint y: 117, endPoint x: 780, endPoint y: 372, distance: 254.9
click at [769, 372] on div "Rota 16 - Placa AC995HY 0000458217 - ROSCO S. A. S. Rota 16 - Placa AC995HY 000…" at bounding box center [580, 250] width 1161 height 500
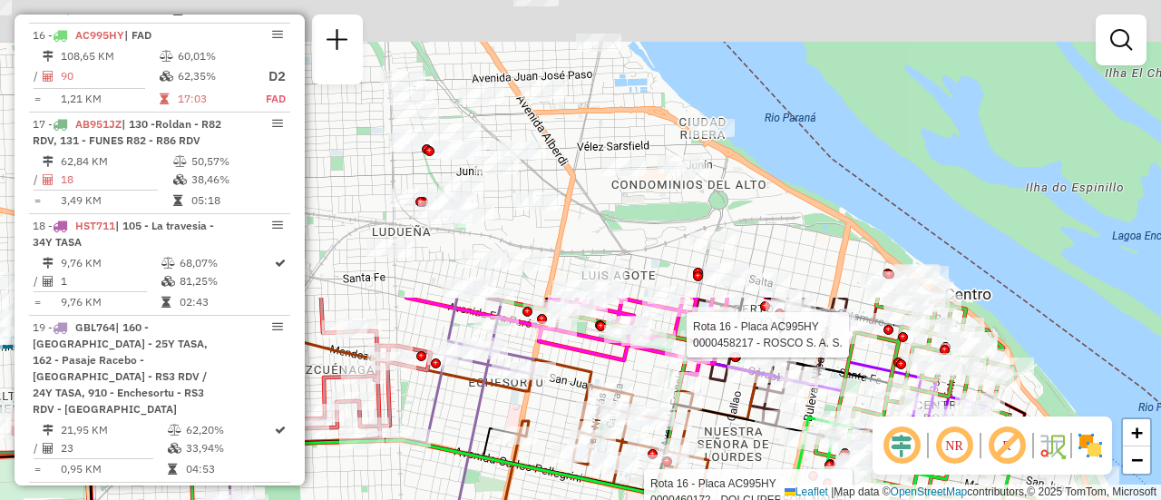
drag, startPoint x: 692, startPoint y: 196, endPoint x: 804, endPoint y: 542, distance: 364.0
click at [804, 499] on html "Aguarde... Pop-up bloqueado! Seu navegador bloqueou automáticamente a abertura …" at bounding box center [580, 250] width 1161 height 500
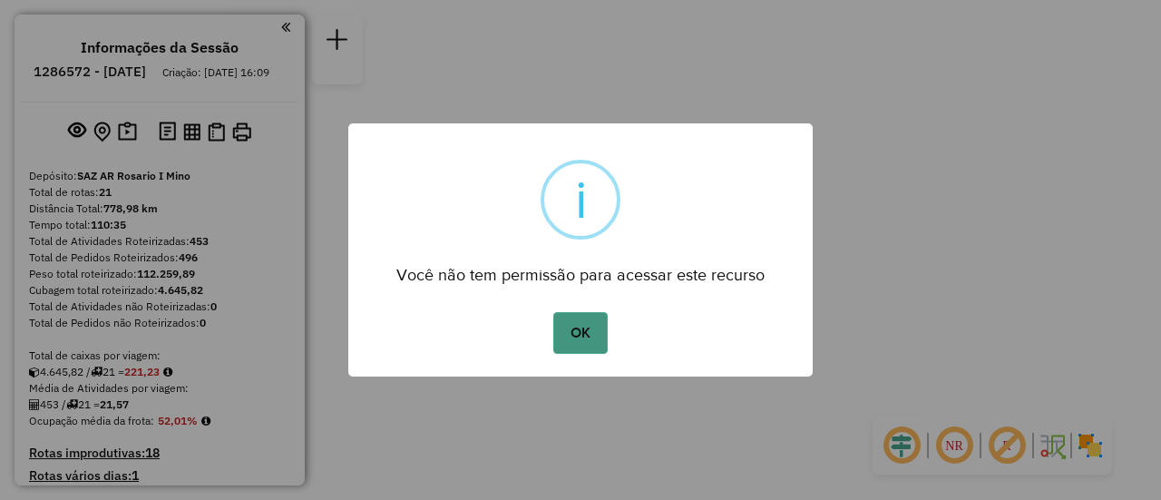
click at [580, 338] on button "OK" at bounding box center [580, 333] width 54 height 42
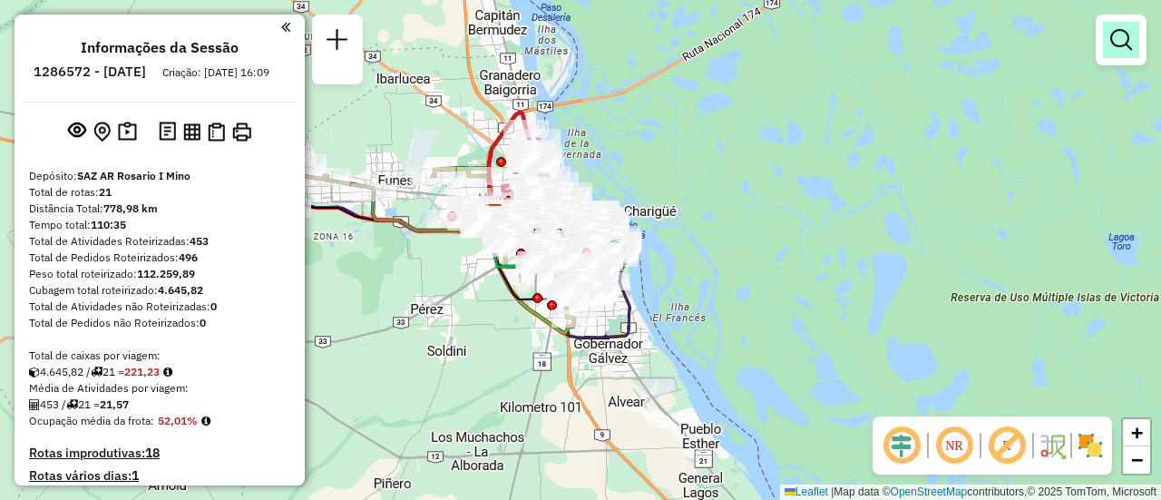
click at [1121, 43] on em at bounding box center [1121, 40] width 22 height 22
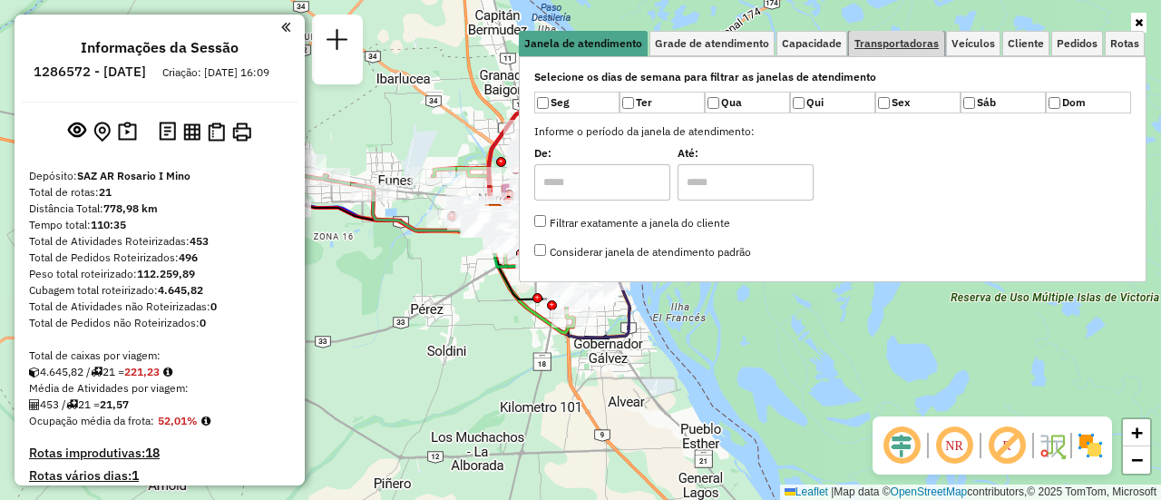
click at [911, 41] on span "Transportadoras" at bounding box center [896, 43] width 84 height 11
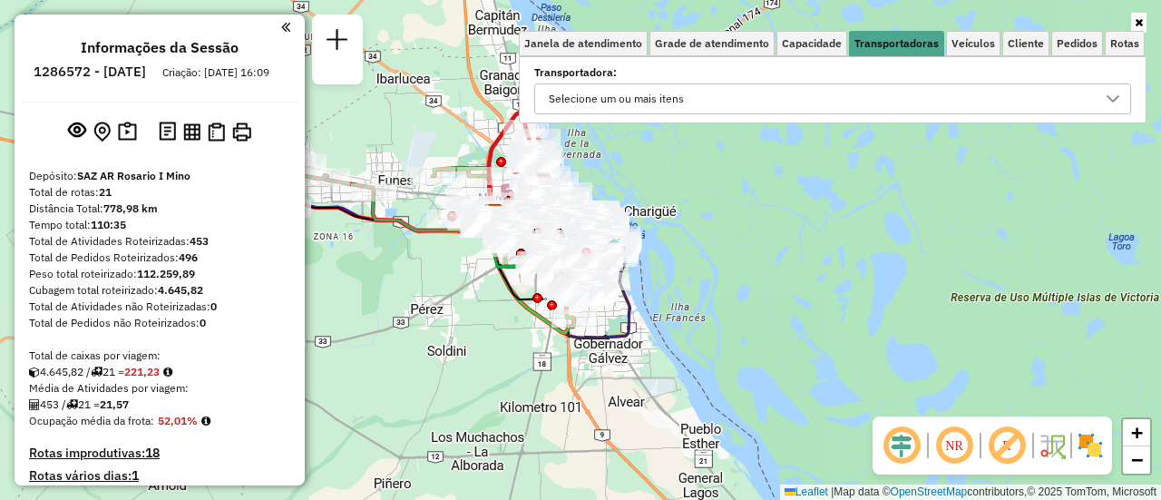
click at [1114, 102] on icon at bounding box center [1113, 99] width 15 height 15
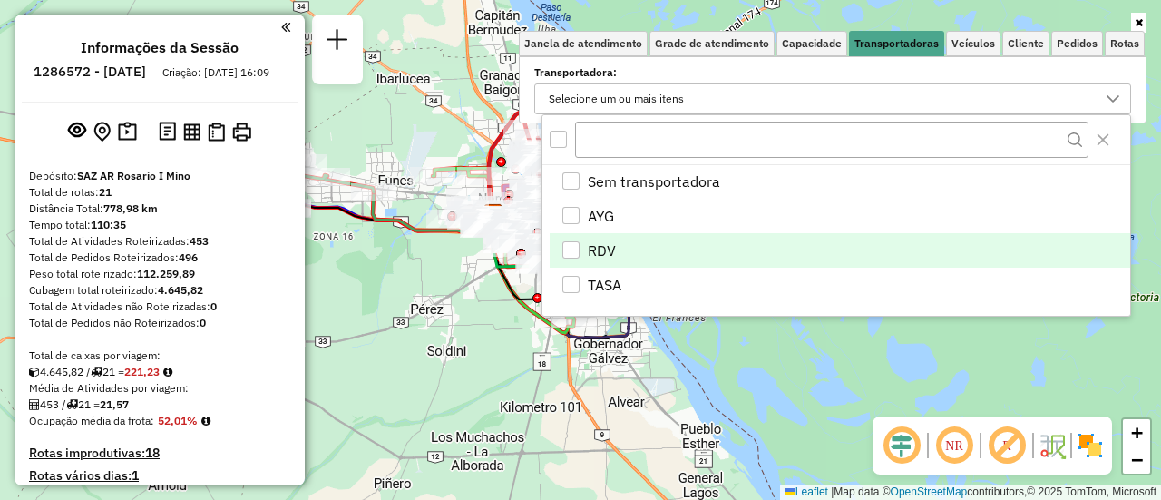
drag, startPoint x: 572, startPoint y: 248, endPoint x: 581, endPoint y: 250, distance: 9.5
click at [573, 248] on div "RDV" at bounding box center [570, 249] width 17 height 17
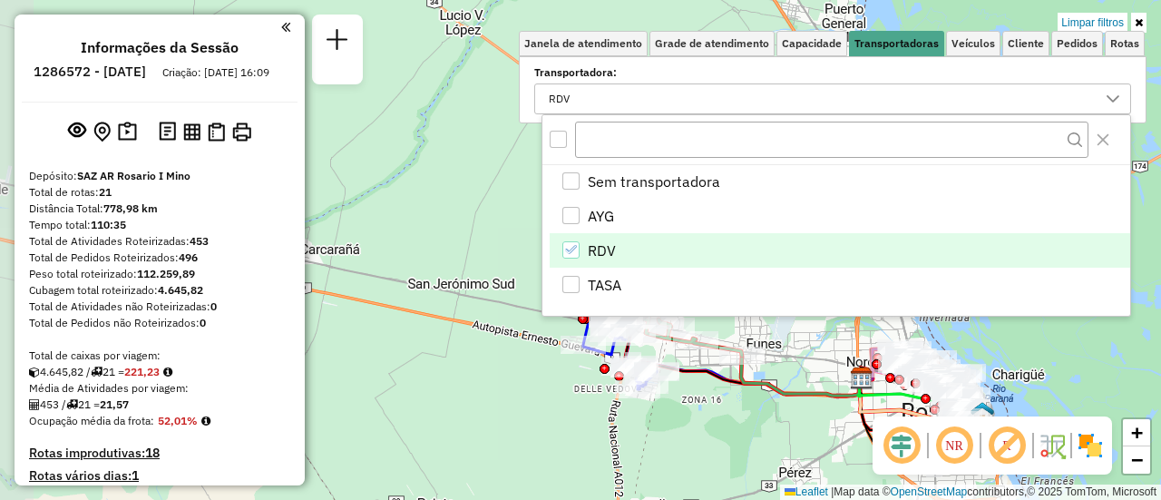
drag, startPoint x: 423, startPoint y: 288, endPoint x: 745, endPoint y: 440, distance: 355.9
click at [782, 448] on div "Limpar filtros Janela de atendimento Grade de atendimento Capacidade Transporta…" at bounding box center [580, 250] width 1161 height 500
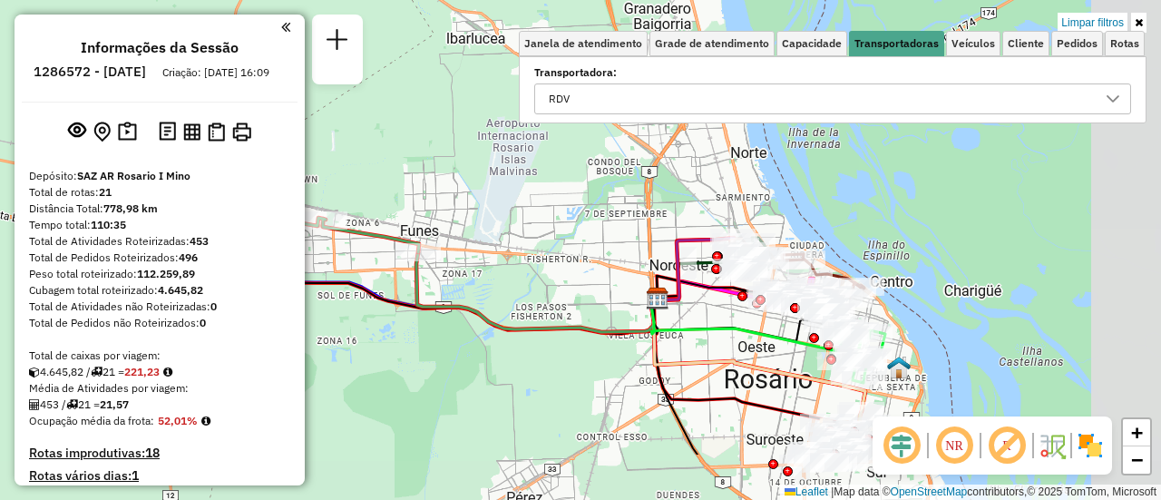
drag, startPoint x: 739, startPoint y: 287, endPoint x: 457, endPoint y: 195, distance: 296.6
click at [452, 191] on div "Limpar filtros Janela de atendimento Grade de atendimento Capacidade Transporta…" at bounding box center [580, 250] width 1161 height 500
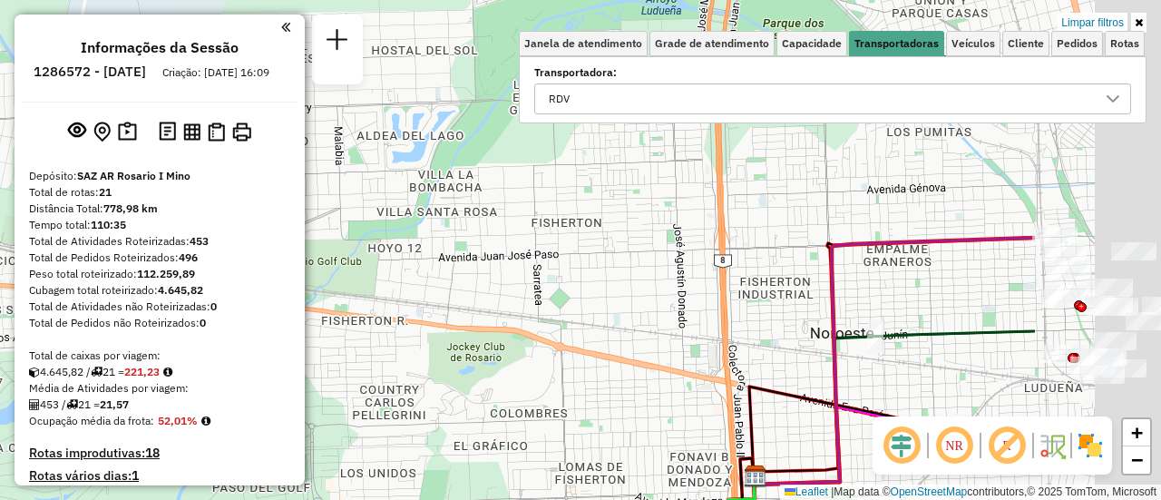
drag, startPoint x: 954, startPoint y: 251, endPoint x: 399, endPoint y: 179, distance: 559.9
click at [424, 184] on div "Limpar filtros Janela de atendimento Grade de atendimento Capacidade Transporta…" at bounding box center [580, 250] width 1161 height 500
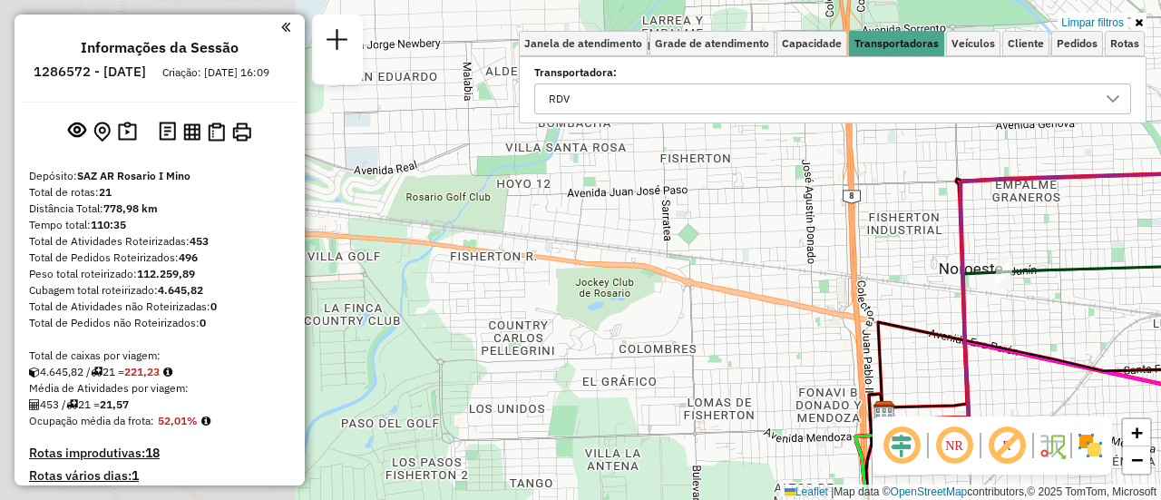
drag, startPoint x: 697, startPoint y: 231, endPoint x: 1099, endPoint y: 216, distance: 403.0
click at [1160, 209] on div "Rota 9 - Placa AB951JU 0000445130 - MONARDEZ CLAUDIO ELISEO Limpar filtros Jane…" at bounding box center [580, 250] width 1161 height 500
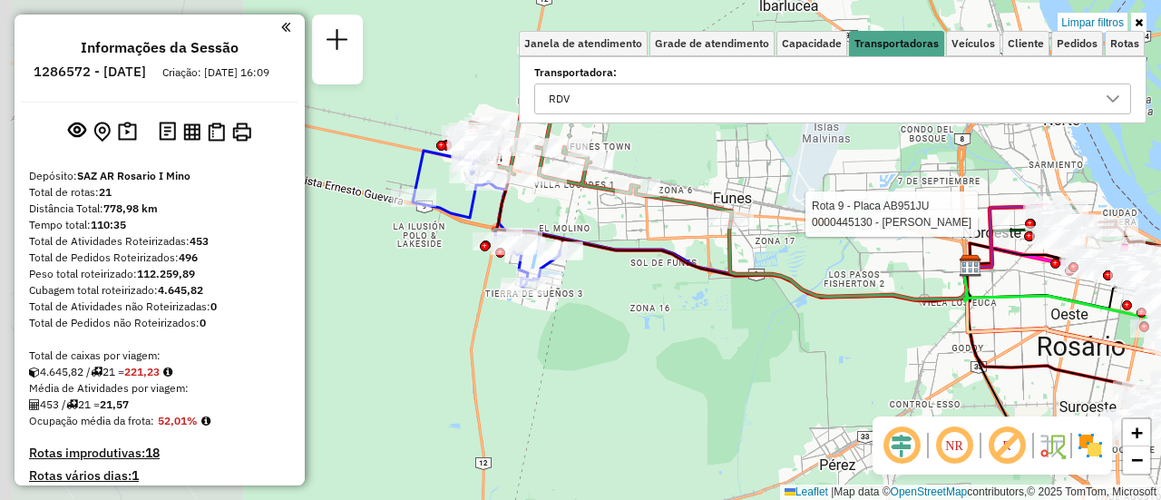
drag, startPoint x: 480, startPoint y: 204, endPoint x: 856, endPoint y: 233, distance: 377.6
click at [833, 236] on div "Rota 9 - Placa AB951JU 0000445130 - MONARDEZ CLAUDIO ELISEO Limpar filtros Jane…" at bounding box center [580, 250] width 1161 height 500
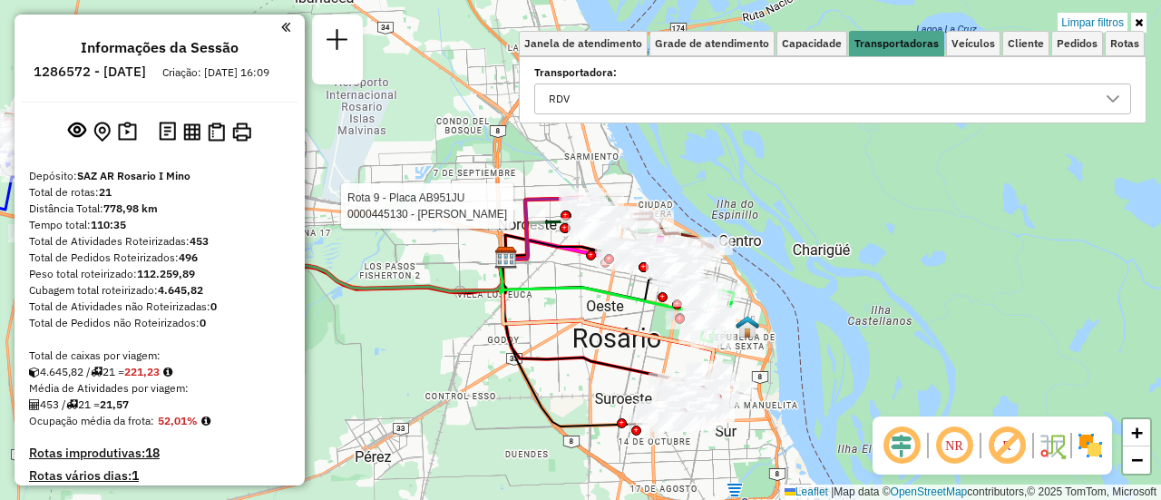
drag, startPoint x: 890, startPoint y: 183, endPoint x: 409, endPoint y: 179, distance: 480.8
click at [391, 179] on div "Rota 9 - Placa AB951JU 0000445130 - MONARDEZ CLAUDIO ELISEO Limpar filtros Jane…" at bounding box center [580, 250] width 1161 height 500
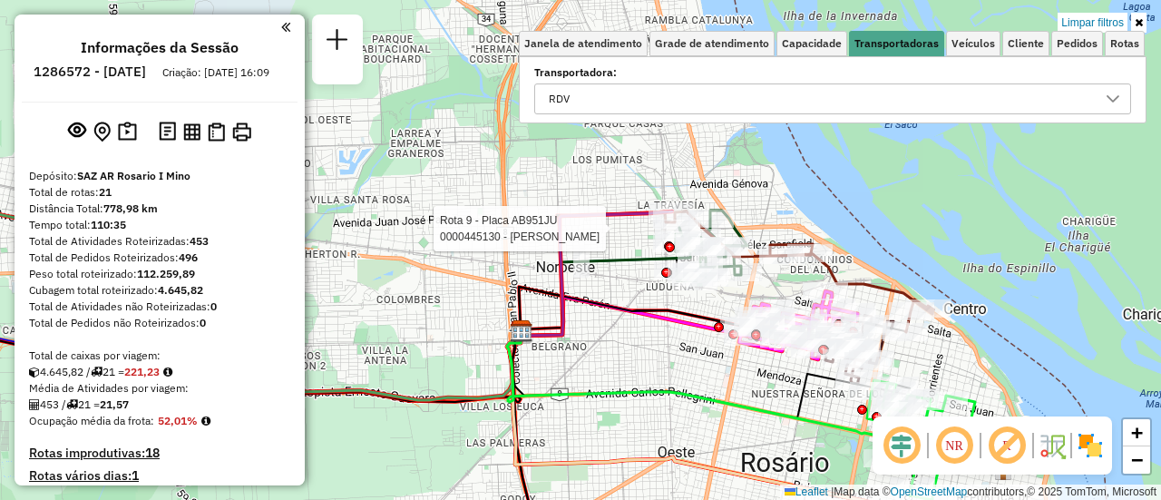
click at [660, 161] on div "Rota 9 - Placa AB951JU 0000445130 - MONARDEZ CLAUDIO ELISEO Limpar filtros Jane…" at bounding box center [580, 250] width 1161 height 500
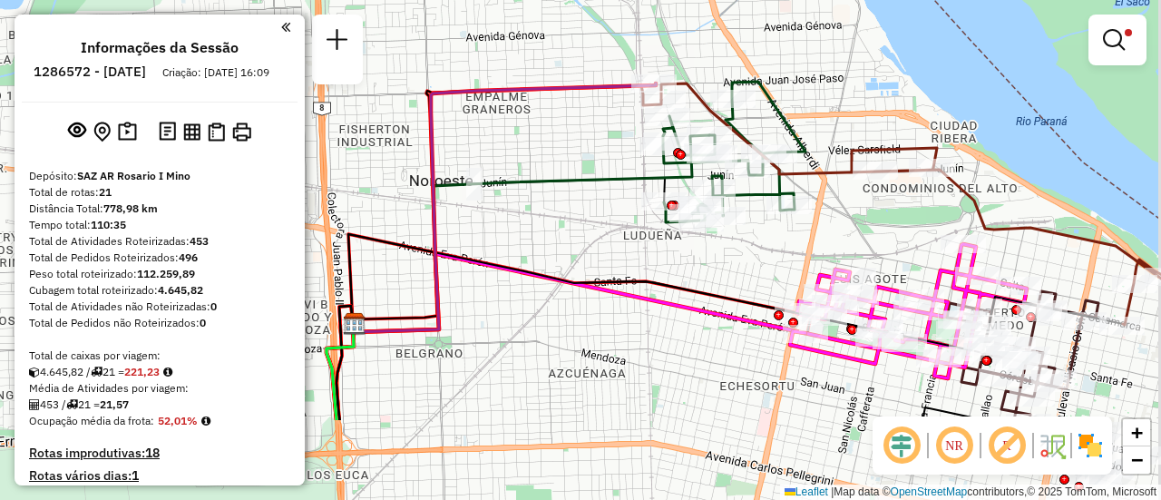
drag, startPoint x: 647, startPoint y: 231, endPoint x: 572, endPoint y: 102, distance: 148.7
click at [569, 101] on div "Limpar filtros Janela de atendimento Grade de atendimento Capacidade Transporta…" at bounding box center [580, 250] width 1161 height 500
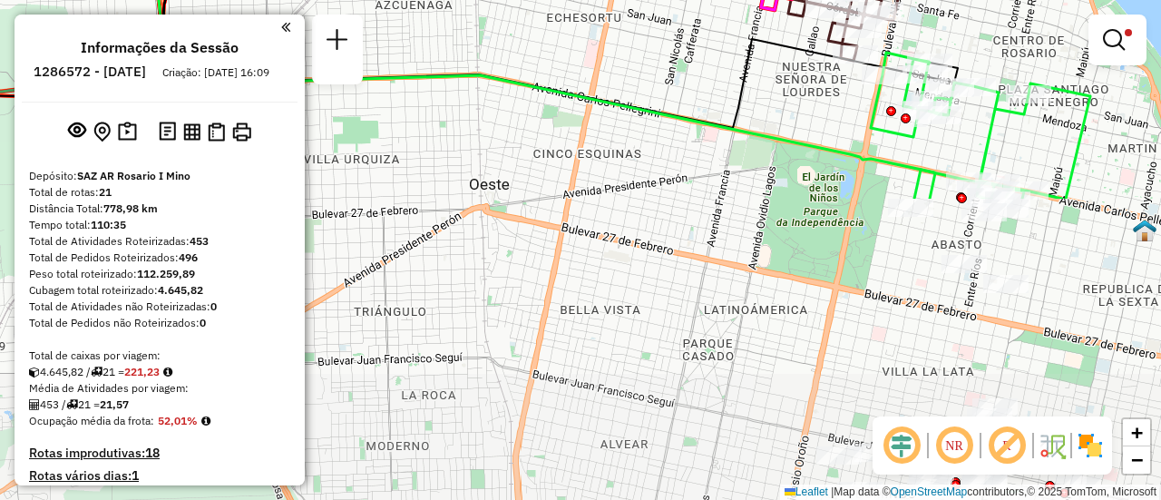
drag, startPoint x: 1096, startPoint y: 270, endPoint x: 971, endPoint y: 17, distance: 281.9
click at [971, 17] on div "Limpar filtros Janela de atendimento Grade de atendimento Capacidade Transporta…" at bounding box center [580, 250] width 1161 height 500
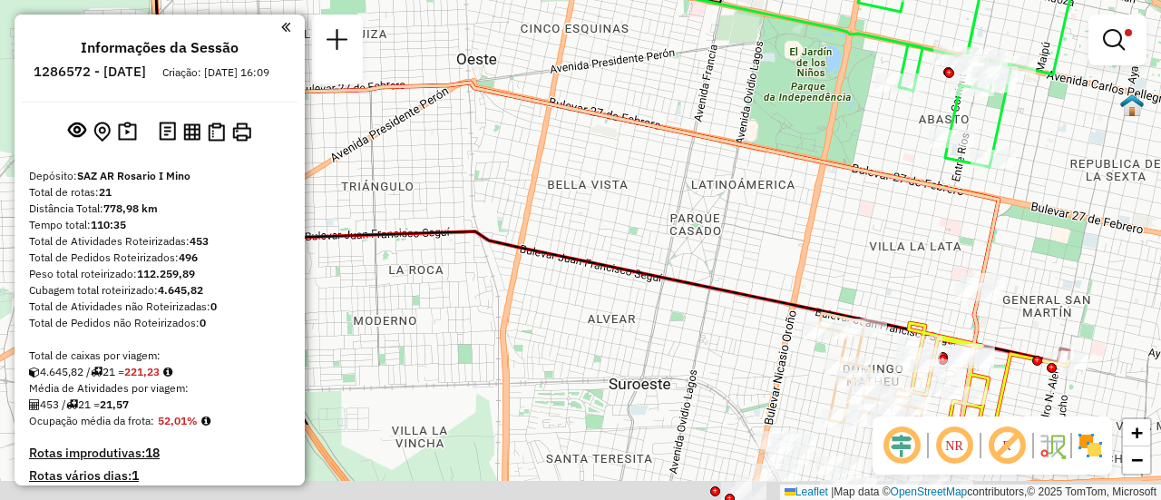
drag, startPoint x: 912, startPoint y: 344, endPoint x: 872, endPoint y: 79, distance: 267.9
click at [872, 79] on div "Limpar filtros Janela de atendimento Grade de atendimento Capacidade Transporta…" at bounding box center [580, 250] width 1161 height 500
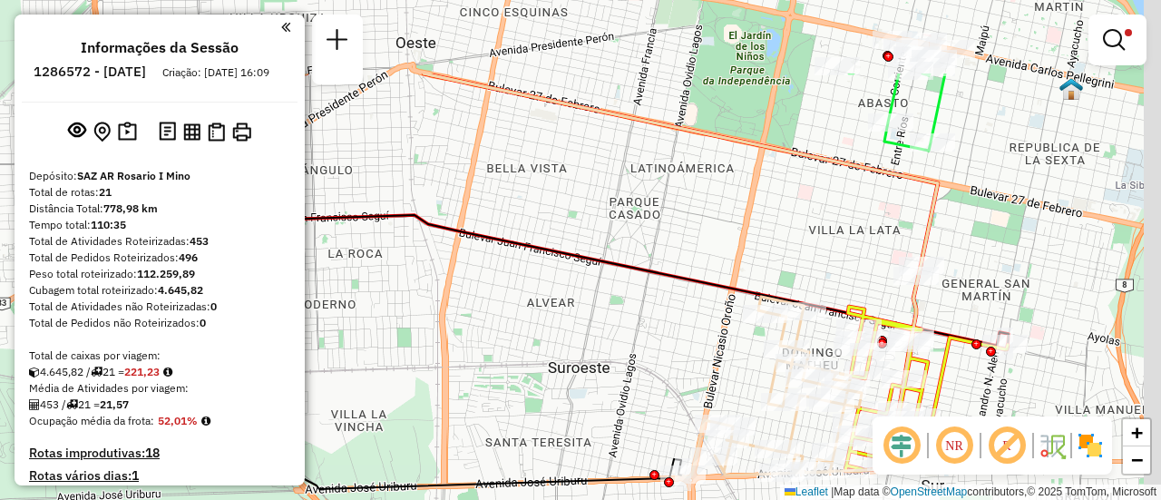
drag, startPoint x: 860, startPoint y: 118, endPoint x: 833, endPoint y: 300, distance: 184.3
click at [833, 299] on div "Limpar filtros Janela de atendimento Grade de atendimento Capacidade Transporta…" at bounding box center [580, 250] width 1161 height 500
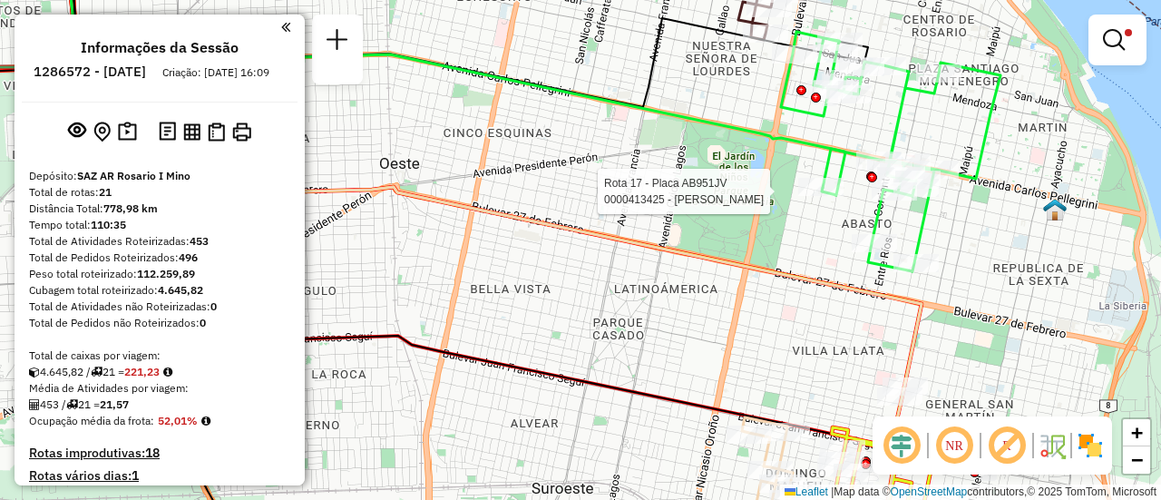
select select "**********"
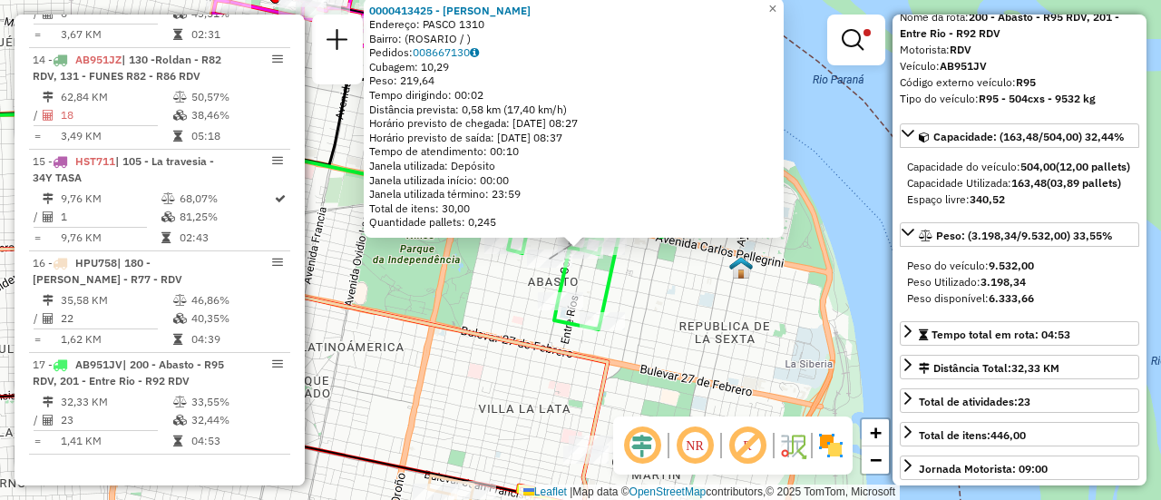
scroll to position [181, 0]
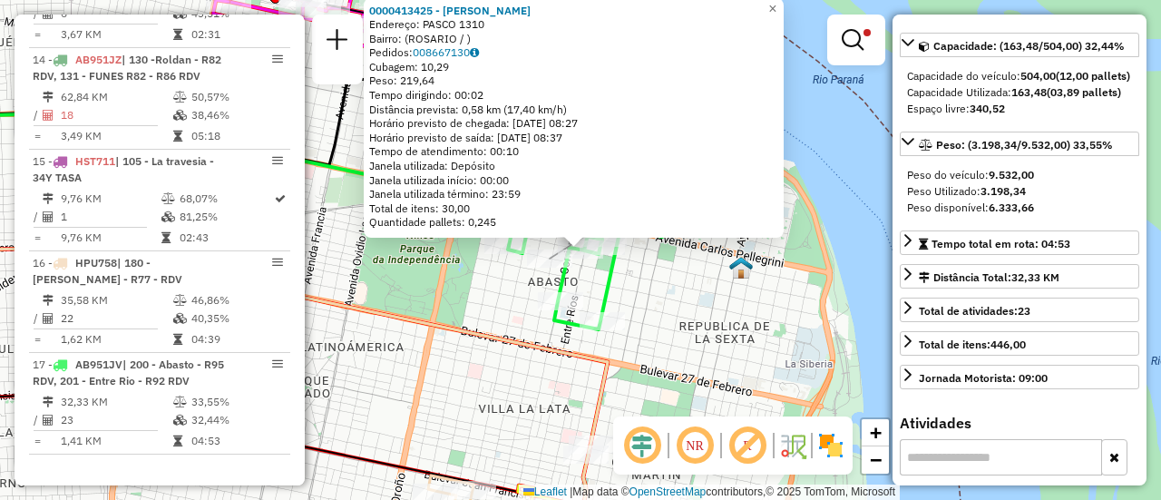
click at [707, 305] on div "0000413425 - GONZALEZ RODRIGO ISMAEL ANTONIO Endereço: PASCO 1310 Bairro: (ROSA…" at bounding box center [580, 250] width 1161 height 500
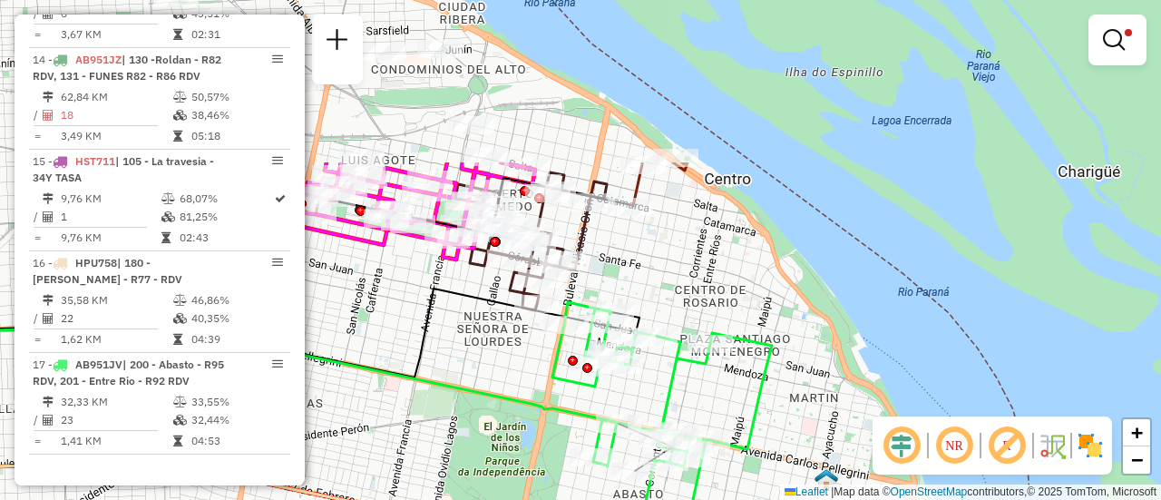
drag, startPoint x: 600, startPoint y: 84, endPoint x: 686, endPoint y: 297, distance: 229.1
click at [686, 297] on div "Limpar filtros Janela de atendimento Grade de atendimento Capacidade Transporta…" at bounding box center [580, 250] width 1161 height 500
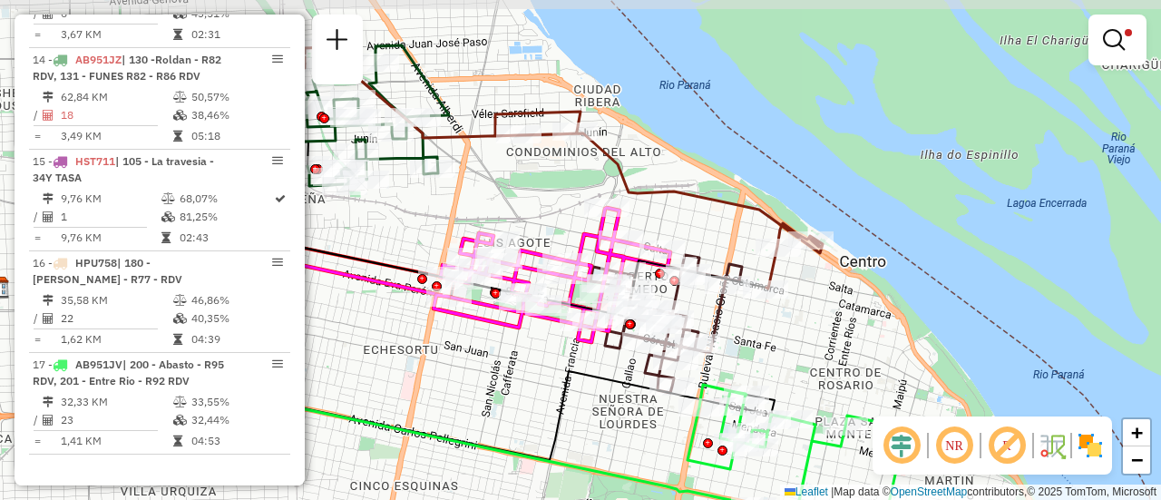
drag, startPoint x: 692, startPoint y: 293, endPoint x: 801, endPoint y: 338, distance: 117.9
click at [799, 338] on div "Limpar filtros Janela de atendimento Grade de atendimento Capacidade Transporta…" at bounding box center [580, 250] width 1161 height 500
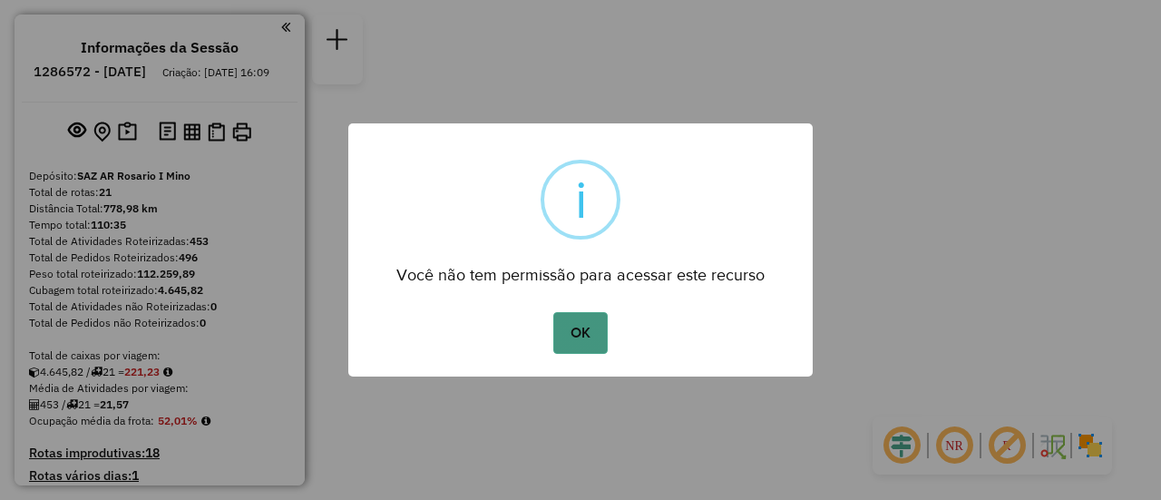
click at [579, 325] on button "OK" at bounding box center [580, 333] width 54 height 42
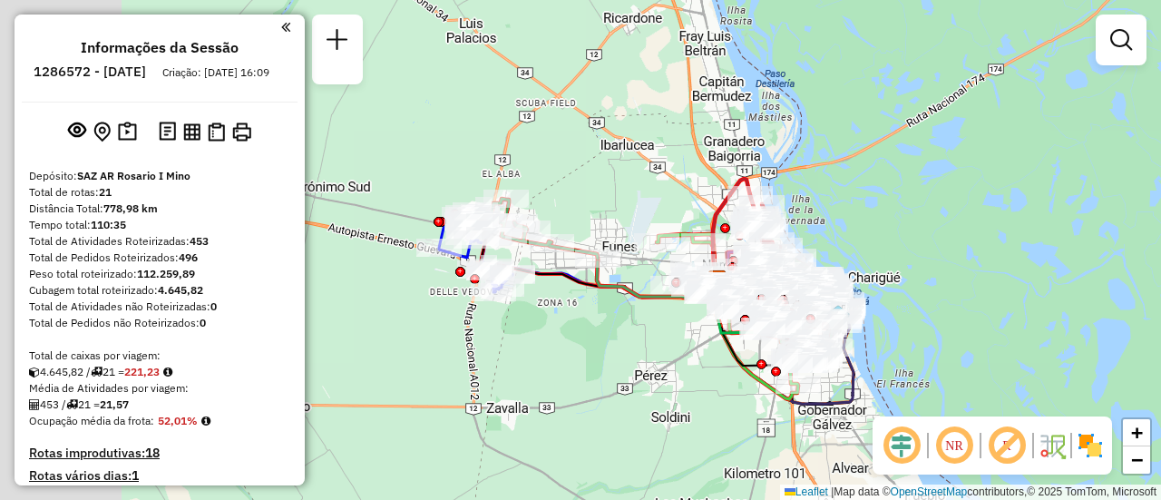
drag, startPoint x: 532, startPoint y: 249, endPoint x: 668, endPoint y: 356, distance: 173.1
click at [668, 356] on div "Janela de atendimento Grade de atendimento Capacidade Transportadoras Veículos …" at bounding box center [580, 250] width 1161 height 500
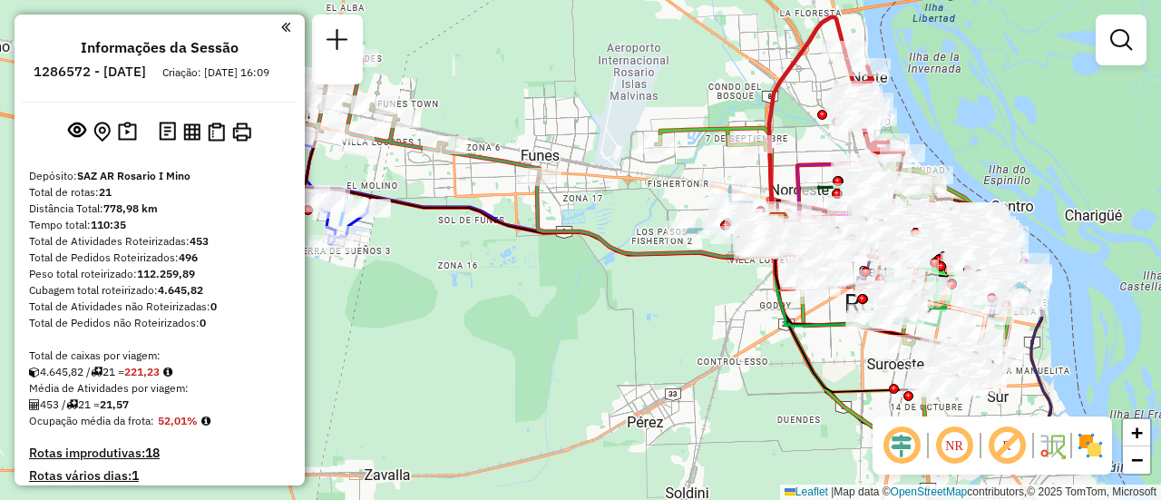
drag, startPoint x: 845, startPoint y: 136, endPoint x: 708, endPoint y: 195, distance: 149.1
click at [706, 190] on div "Janela de atendimento Grade de atendimento Capacidade Transportadoras Veículos …" at bounding box center [580, 250] width 1161 height 500
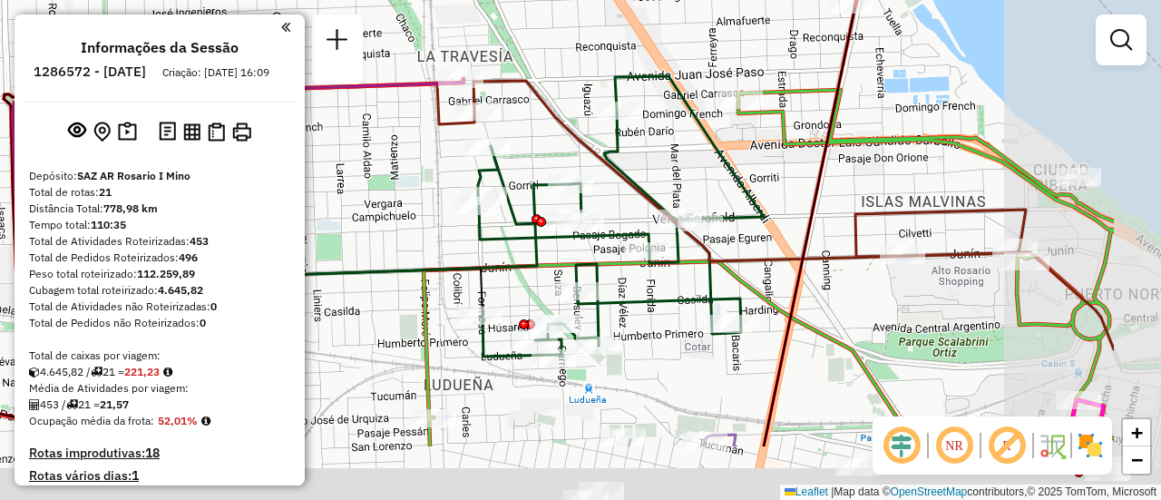
drag, startPoint x: 880, startPoint y: 253, endPoint x: 580, endPoint y: -16, distance: 403.4
click at [580, 0] on html "Aguarde... Pop-up bloqueado! Seu navegador bloqueou automáticamente a abertura …" at bounding box center [580, 250] width 1161 height 500
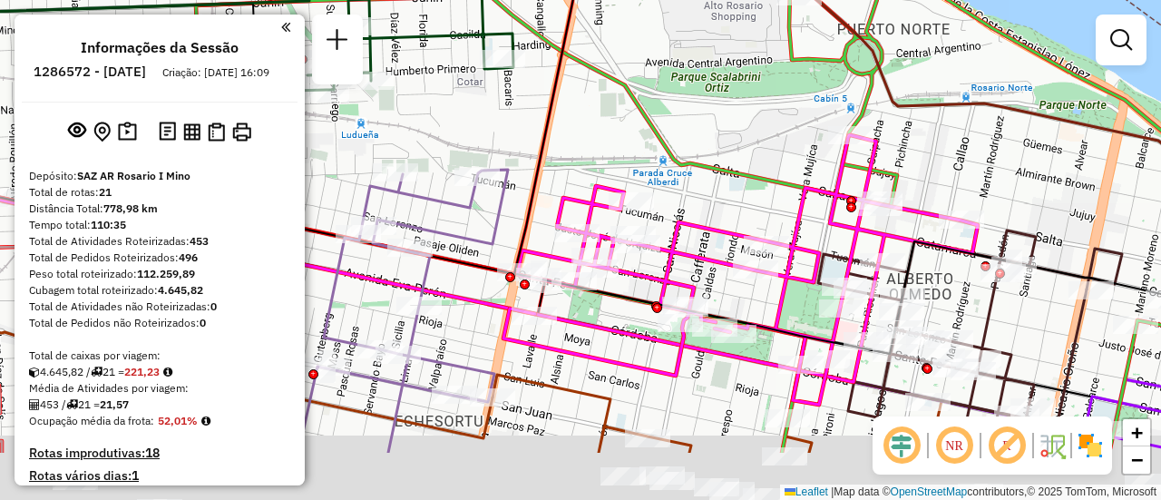
drag, startPoint x: 821, startPoint y: 210, endPoint x: 725, endPoint y: 109, distance: 139.2
click at [725, 109] on div "Janela de atendimento Grade de atendimento Capacidade Transportadoras Veículos …" at bounding box center [580, 250] width 1161 height 500
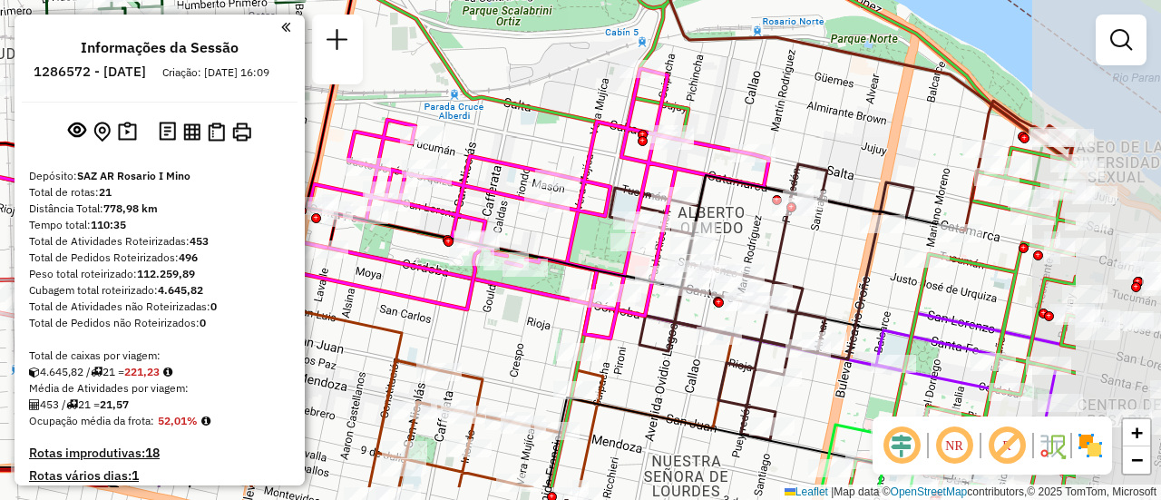
drag, startPoint x: 850, startPoint y: 136, endPoint x: 776, endPoint y: 117, distance: 75.9
click at [776, 117] on div "Janela de atendimento Grade de atendimento Capacidade Transportadoras Veículos …" at bounding box center [580, 250] width 1161 height 500
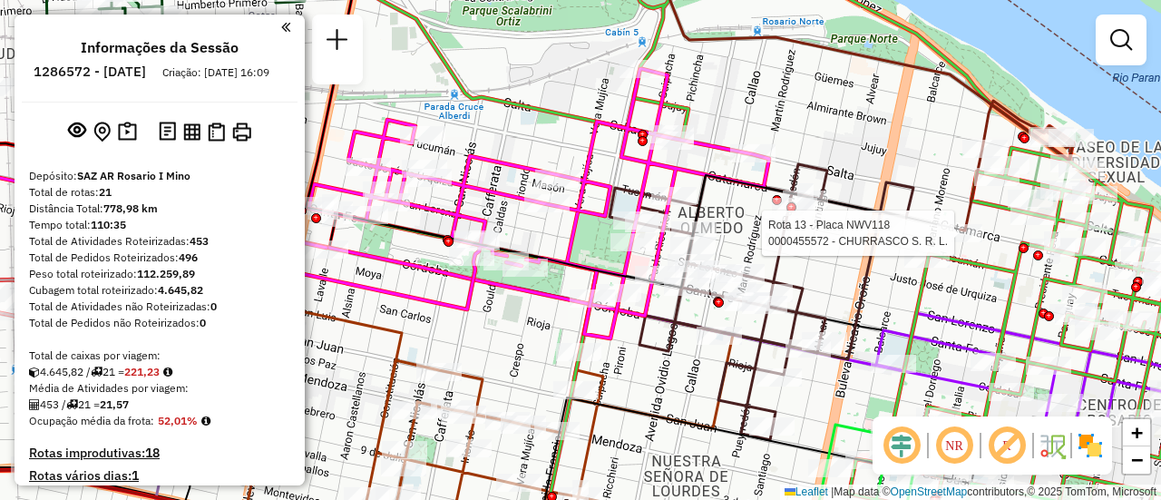
select select "**********"
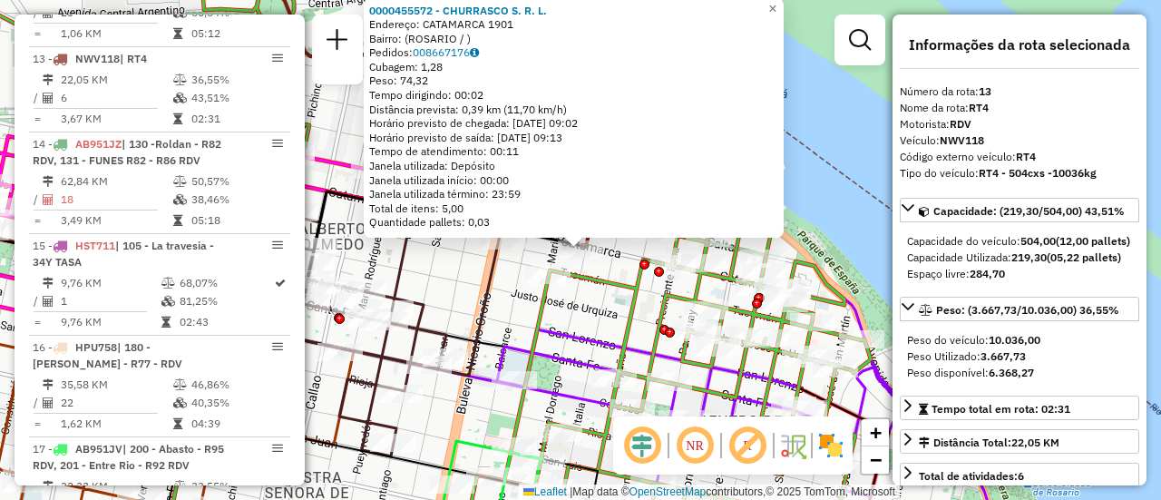
scroll to position [181, 0]
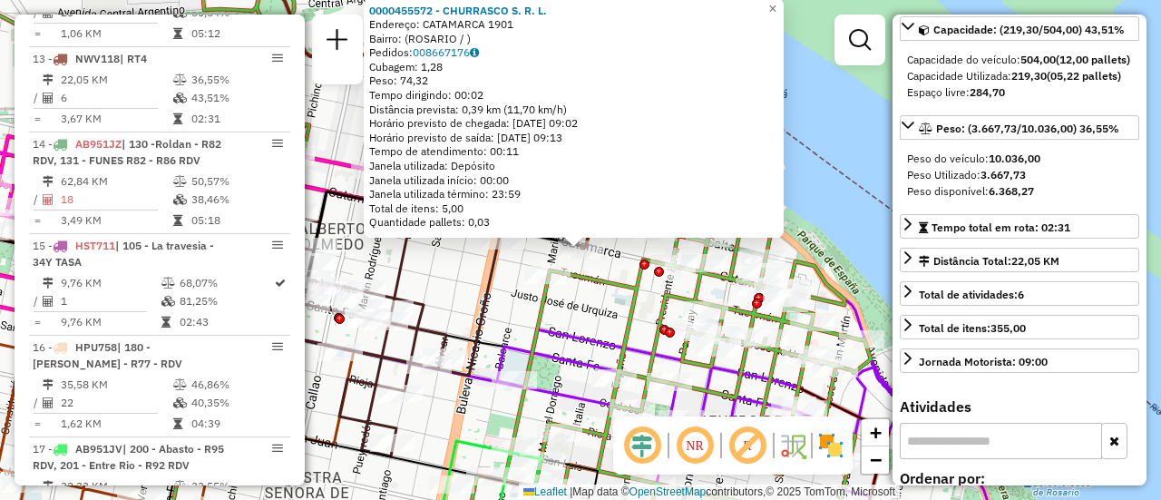
click at [854, 210] on div "0000455572 - CHURRASCO S. R. L. Endereço: CATAMARCA 1901 Bairro: ([GEOGRAPHIC_D…" at bounding box center [580, 250] width 1161 height 500
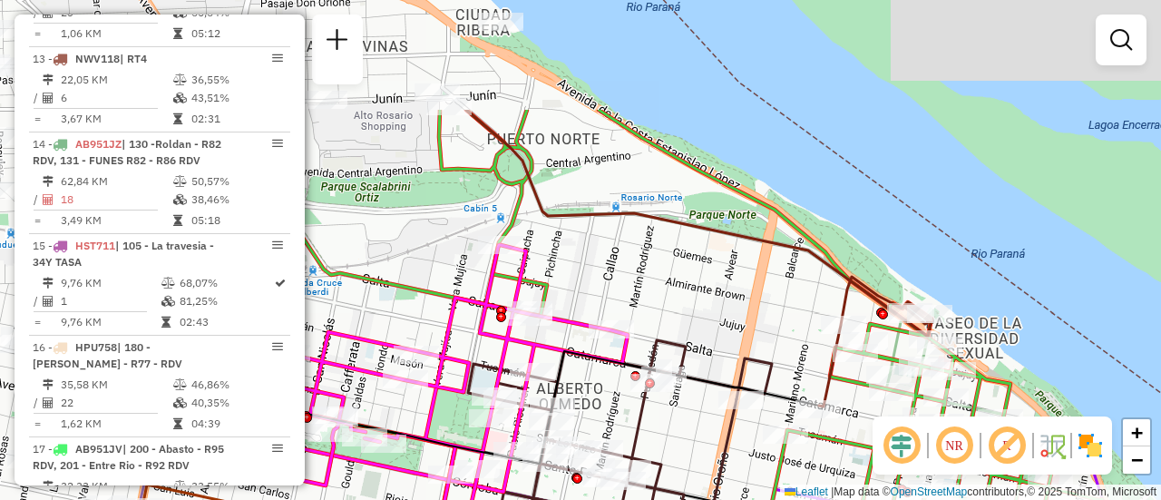
drag, startPoint x: 532, startPoint y: 190, endPoint x: 786, endPoint y: 354, distance: 301.9
click at [786, 354] on div "Janela de atendimento Grade de atendimento Capacidade Transportadoras Veículos …" at bounding box center [580, 250] width 1161 height 500
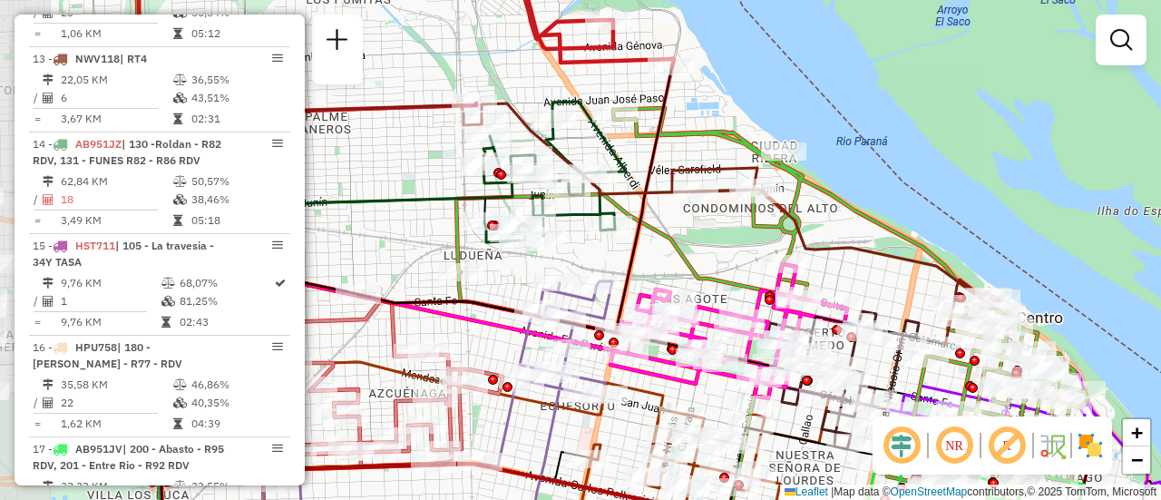
drag, startPoint x: 518, startPoint y: 267, endPoint x: 691, endPoint y: 254, distance: 173.7
click at [691, 254] on icon at bounding box center [611, 250] width 1108 height 573
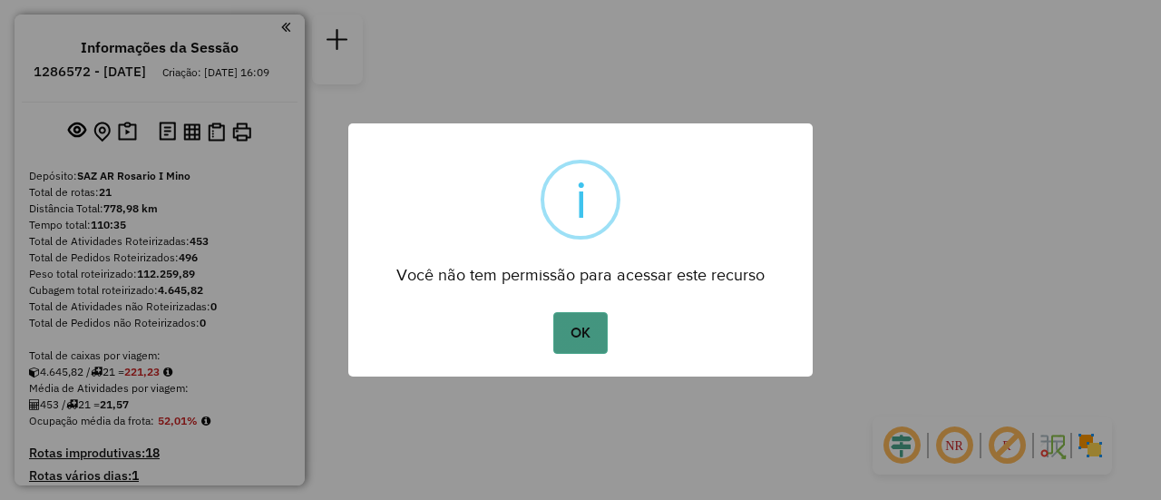
click at [578, 313] on button "OK" at bounding box center [580, 333] width 54 height 42
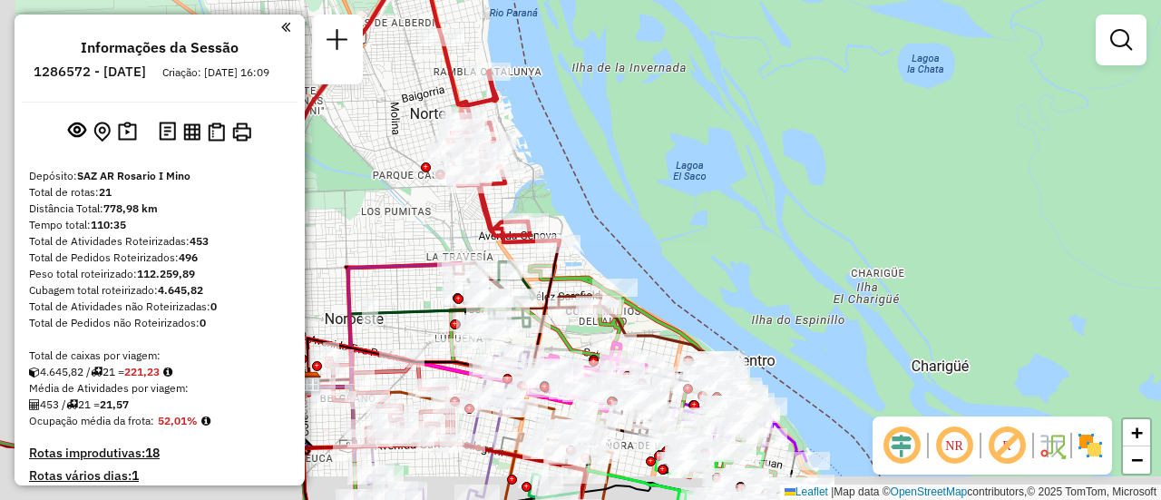
drag, startPoint x: 578, startPoint y: 247, endPoint x: 854, endPoint y: 134, distance: 297.8
click at [855, 131] on div "Janela de atendimento Grade de atendimento Capacidade Transportadoras Veículos …" at bounding box center [580, 250] width 1161 height 500
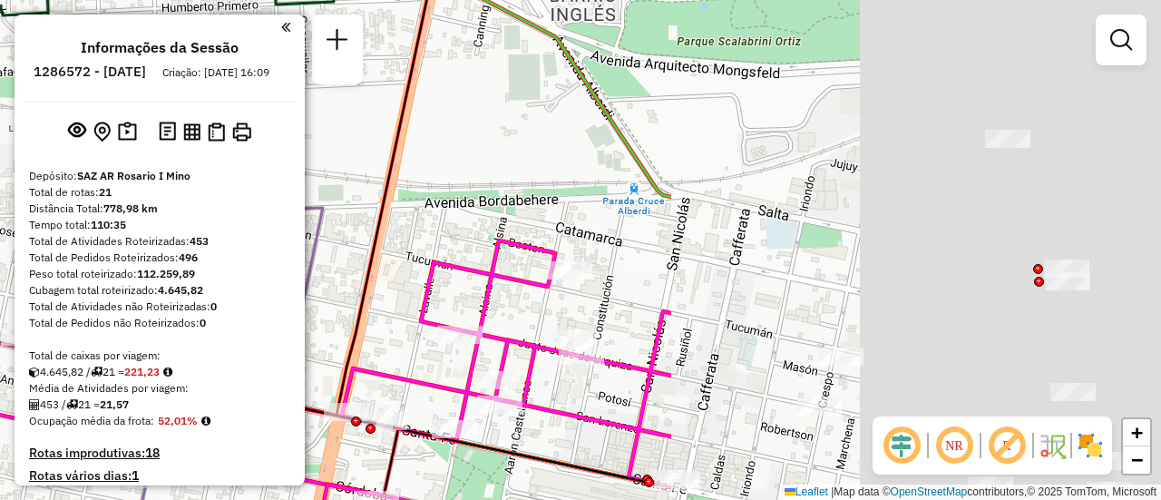
drag, startPoint x: 1044, startPoint y: 176, endPoint x: 475, endPoint y: 250, distance: 573.6
click at [347, 223] on div "Janela de atendimento Grade de atendimento Capacidade Transportadoras Veículos …" at bounding box center [580, 250] width 1161 height 500
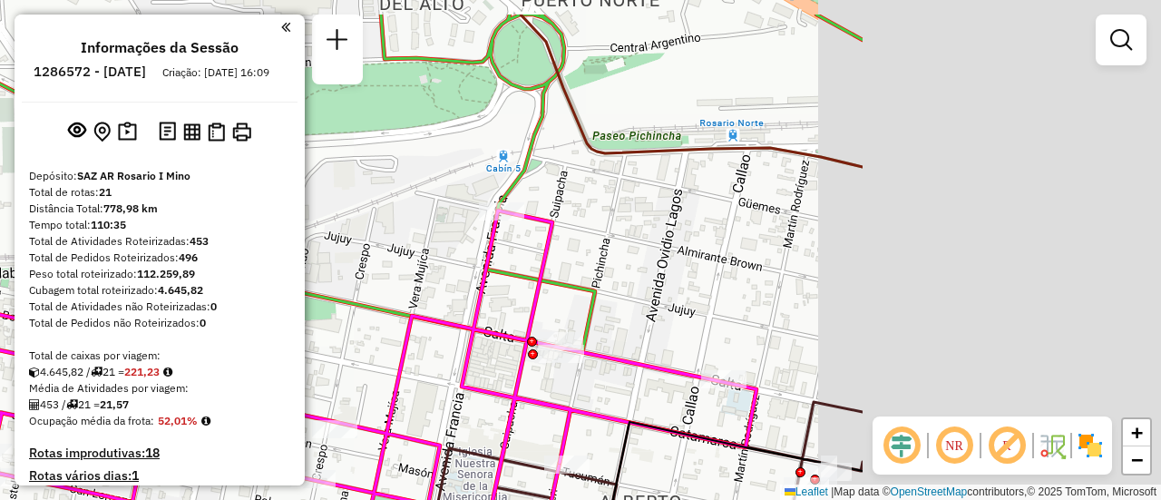
drag, startPoint x: 776, startPoint y: 232, endPoint x: 337, endPoint y: 298, distance: 443.0
click at [341, 298] on icon at bounding box center [165, 315] width 1393 height 600
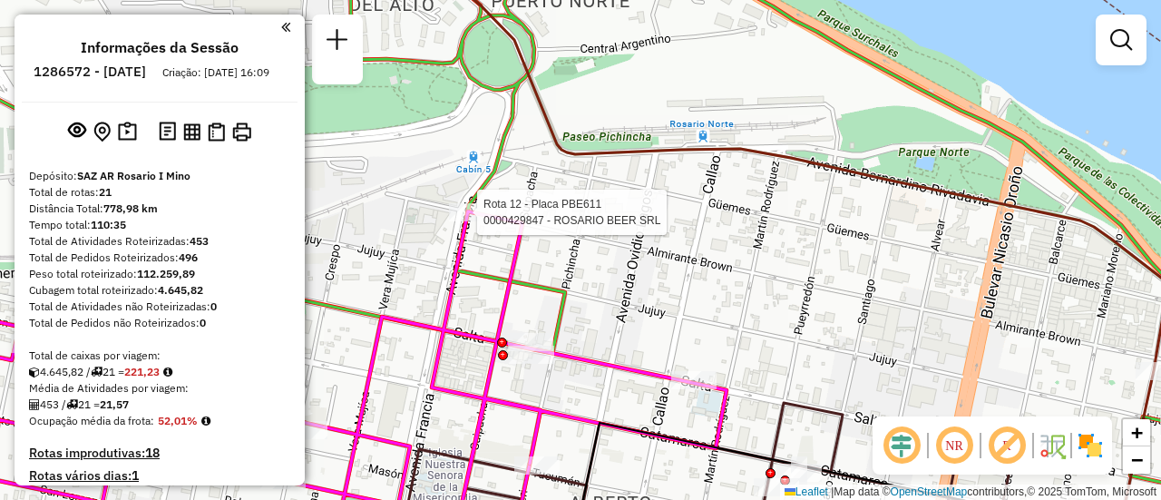
select select "**********"
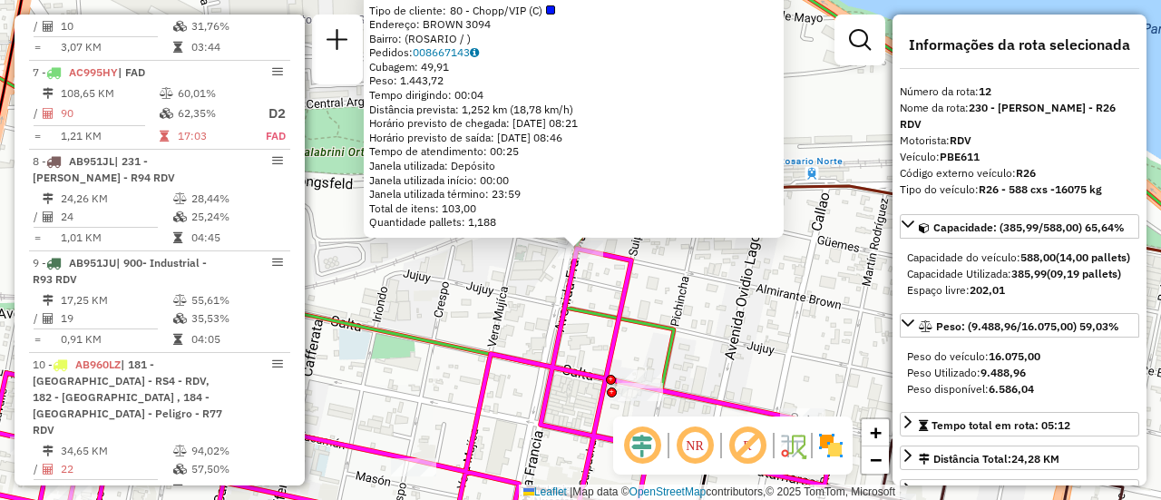
scroll to position [1865, 0]
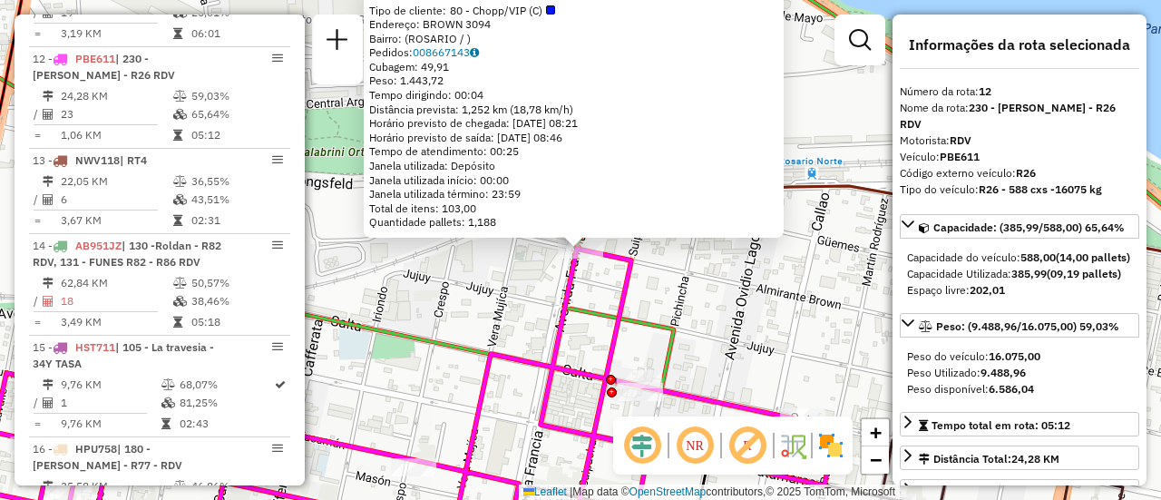
click at [473, 297] on div "0000429847 - [GEOGRAPHIC_DATA] BEER SRL Tipo de cliente: 80 - Chopp/VIP (C) End…" at bounding box center [580, 250] width 1161 height 500
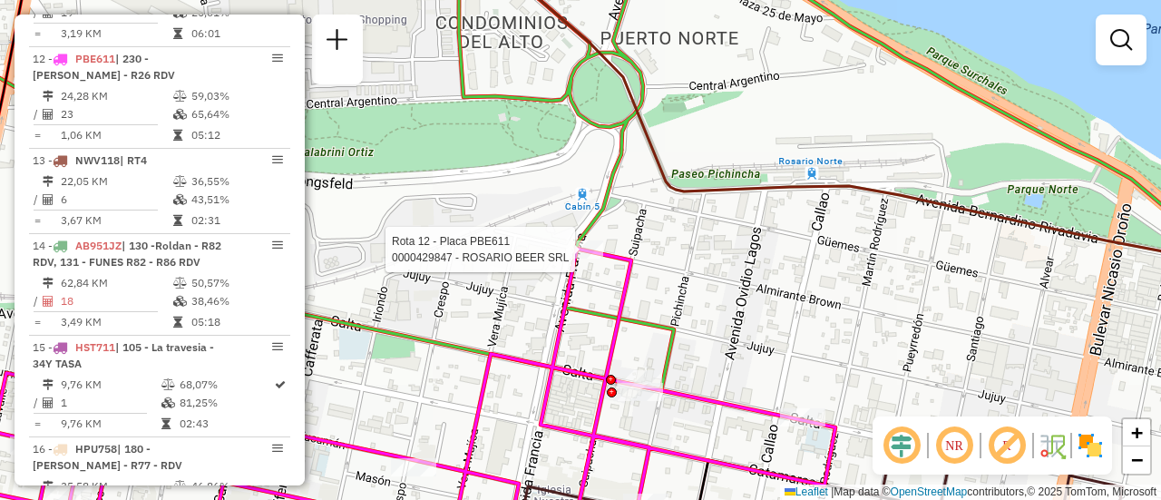
select select "**********"
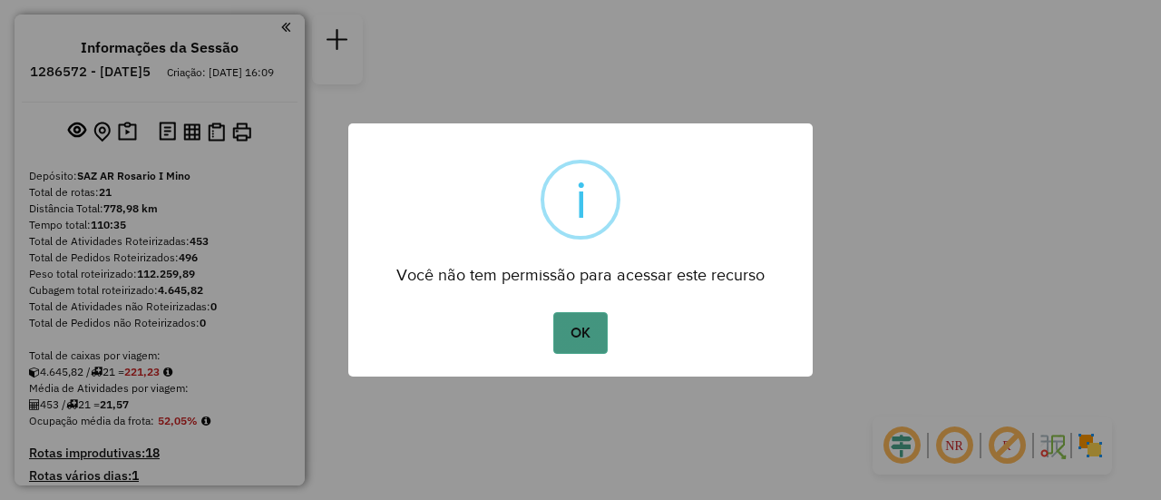
click at [571, 329] on button "OK" at bounding box center [580, 333] width 54 height 42
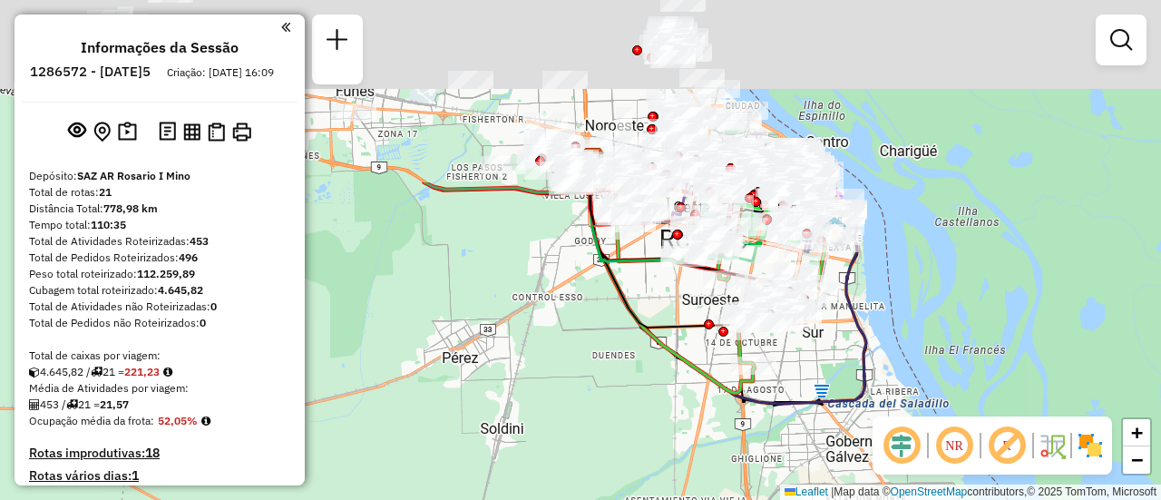
drag, startPoint x: 641, startPoint y: 166, endPoint x: 598, endPoint y: 449, distance: 286.3
click at [591, 448] on div "Janela de atendimento Grade de atendimento Capacidade Transportadoras Veículos …" at bounding box center [580, 250] width 1161 height 500
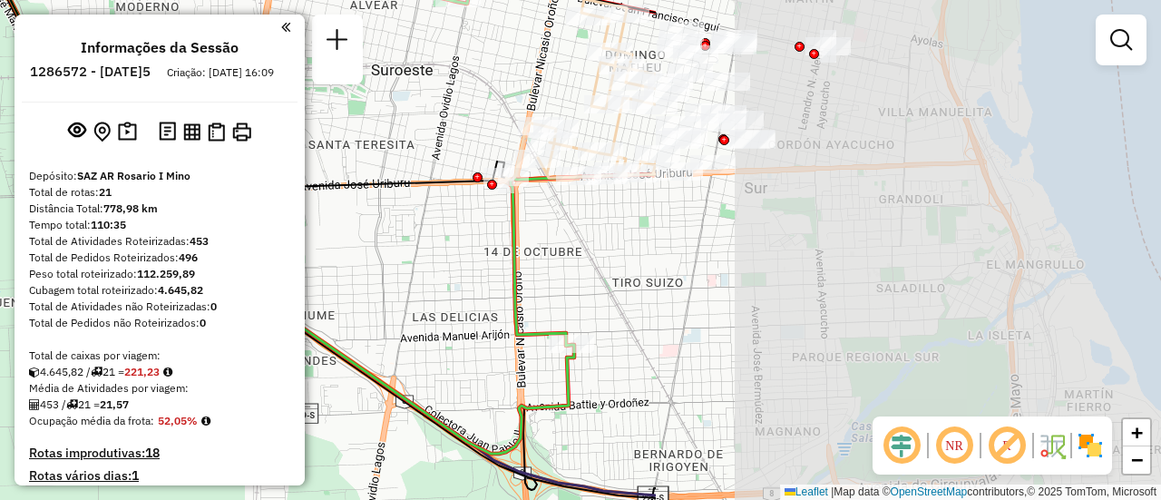
drag, startPoint x: 1003, startPoint y: 254, endPoint x: 379, endPoint y: 281, distance: 624.7
click at [379, 281] on div "Janela de atendimento Grade de atendimento Capacidade Transportadoras Veículos …" at bounding box center [580, 250] width 1161 height 500
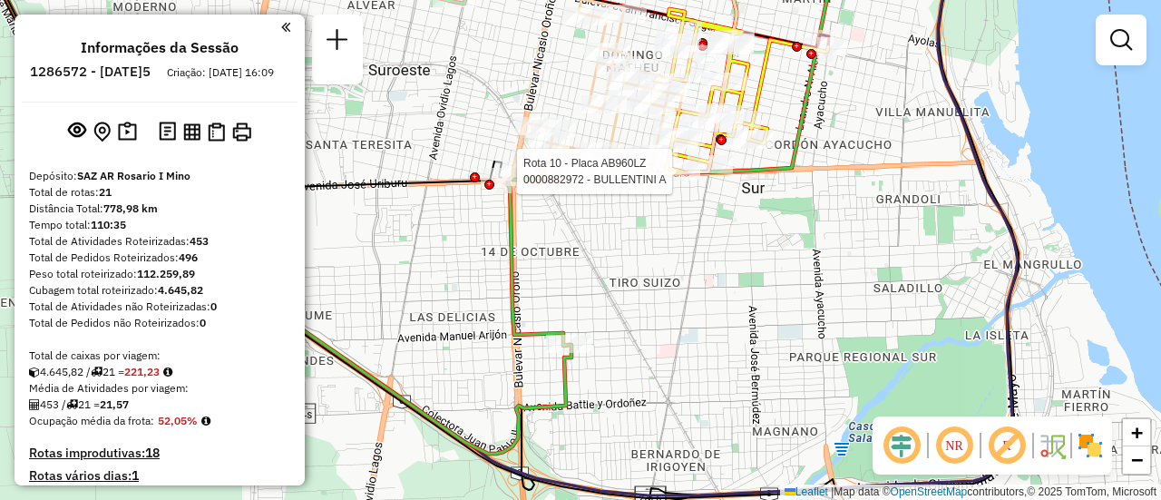
select select "**********"
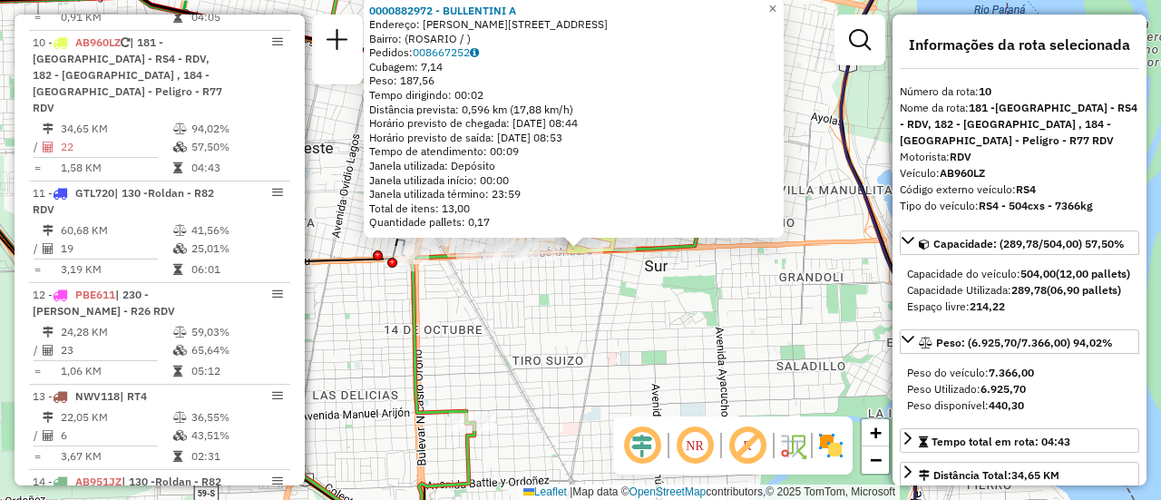
scroll to position [91, 0]
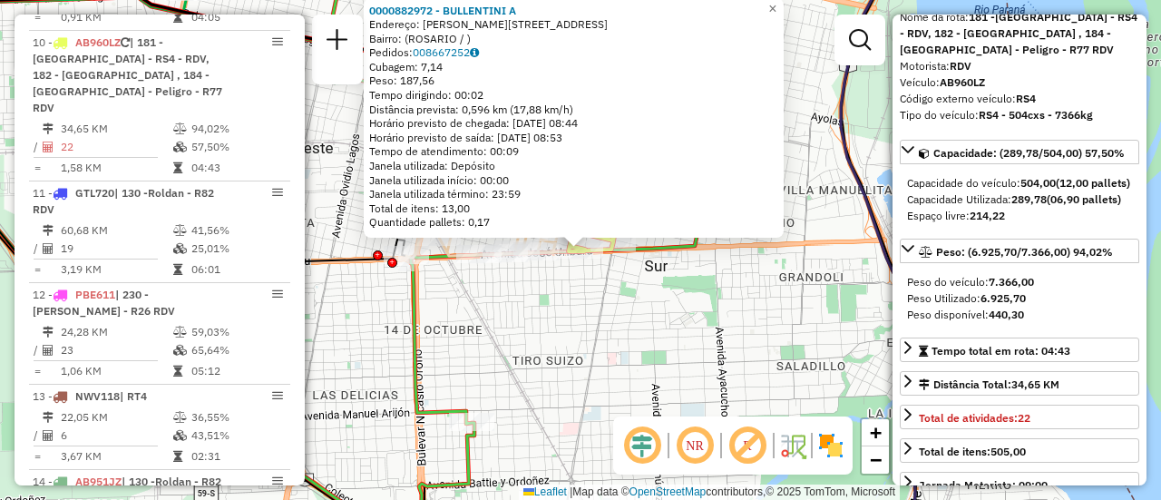
click at [710, 347] on div "0000882972 - BULLENTINI A Endereço: [STREET_ADDRESS] Bairro: ([GEOGRAPHIC_DATA]…" at bounding box center [580, 250] width 1161 height 500
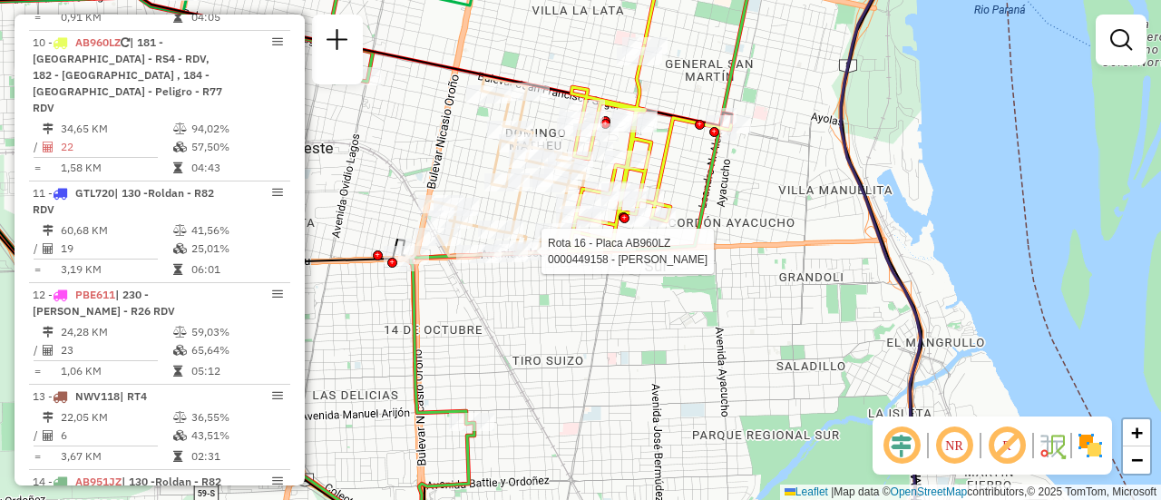
select select "**********"
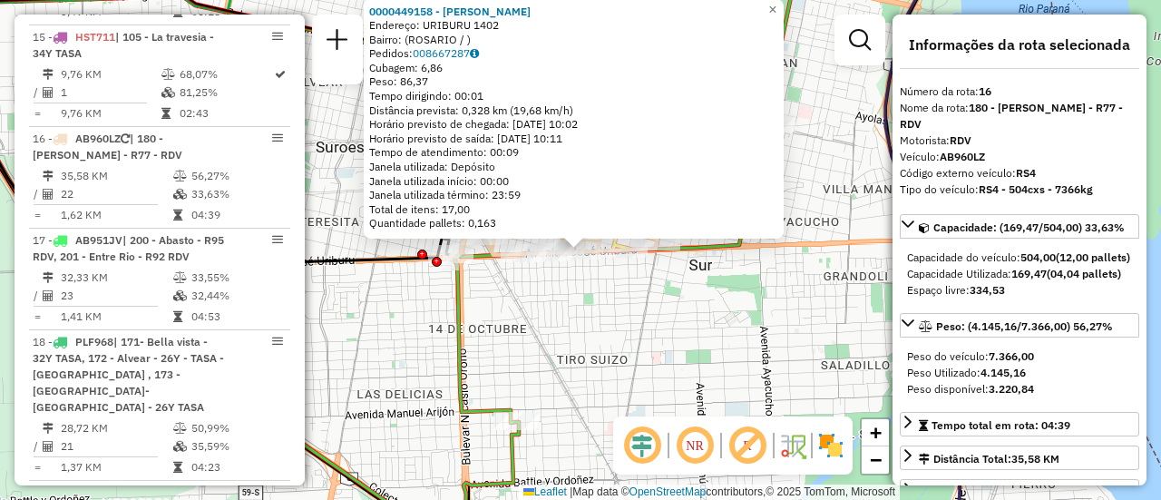
scroll to position [2271, 0]
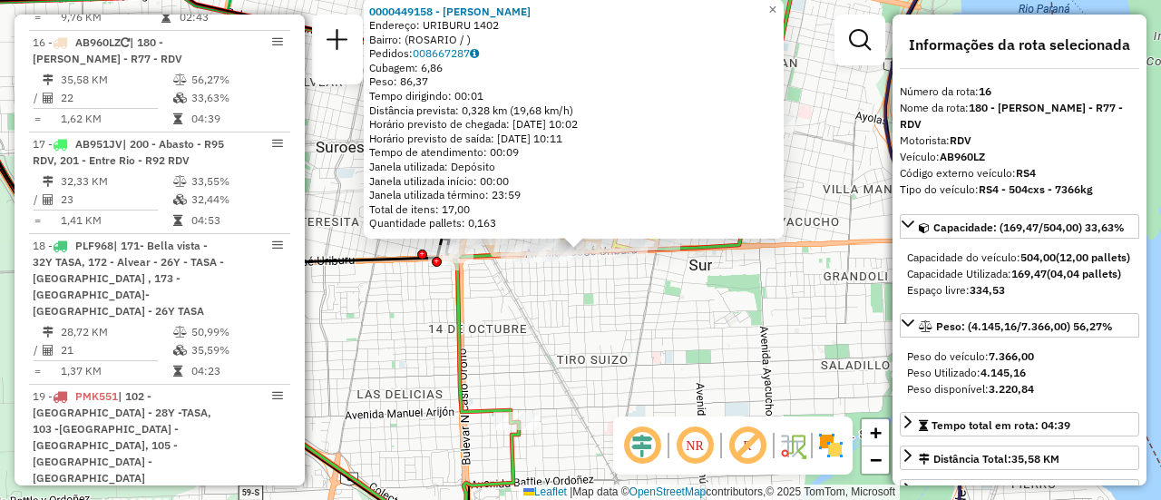
click at [801, 334] on div "0000449158 - YPPOLITI [PERSON_NAME]: URIBURU 1402 Bairro: ([GEOGRAPHIC_DATA] / …" at bounding box center [580, 250] width 1161 height 500
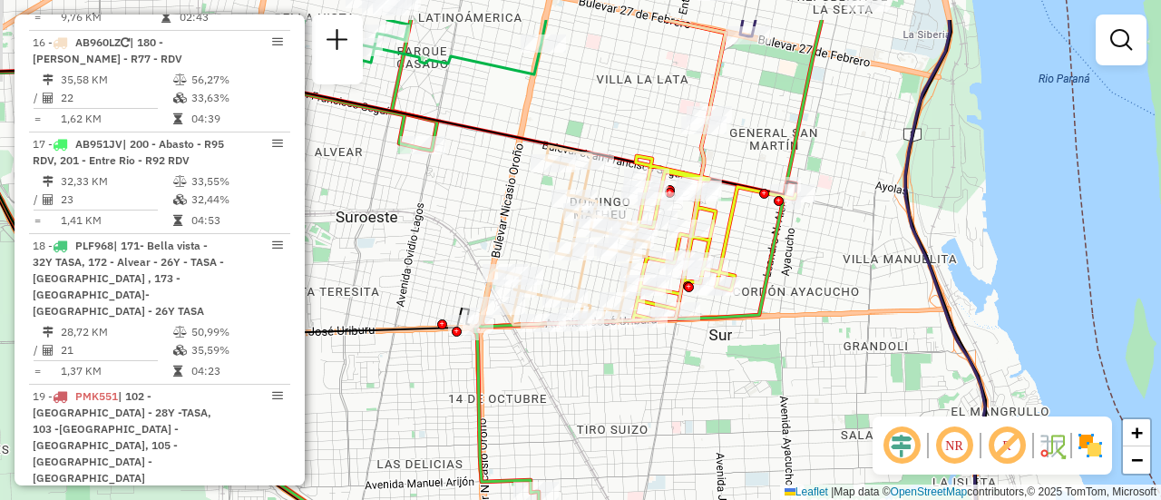
drag, startPoint x: 384, startPoint y: 155, endPoint x: 487, endPoint y: 398, distance: 264.2
click at [480, 395] on div "Janela de atendimento Grade de atendimento Capacidade Transportadoras Veículos …" at bounding box center [580, 250] width 1161 height 500
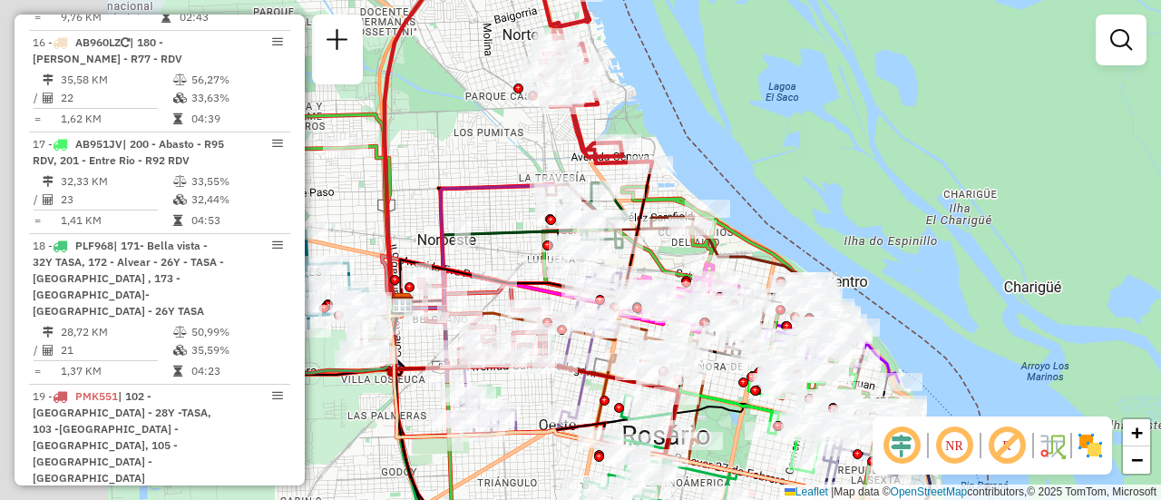
drag, startPoint x: 558, startPoint y: 185, endPoint x: 1115, endPoint y: 193, distance: 557.0
click at [1107, 194] on div "Janela de atendimento Grade de atendimento Capacidade Transportadoras Veículos …" at bounding box center [580, 250] width 1161 height 500
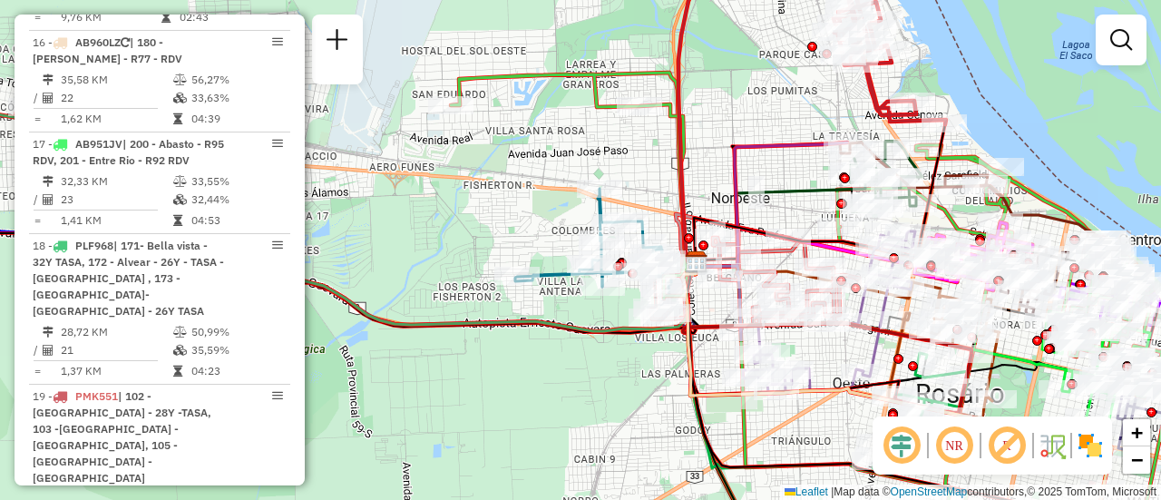
drag, startPoint x: 825, startPoint y: 215, endPoint x: 785, endPoint y: 156, distance: 71.7
click at [785, 156] on div "Janela de atendimento Grade de atendimento Capacidade Transportadoras Veículos …" at bounding box center [580, 250] width 1161 height 500
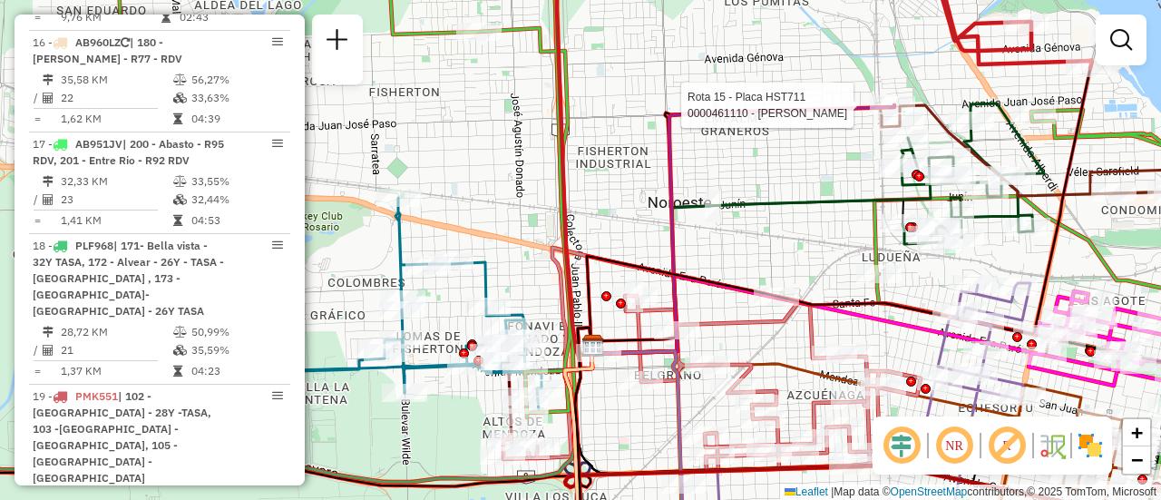
select select "**********"
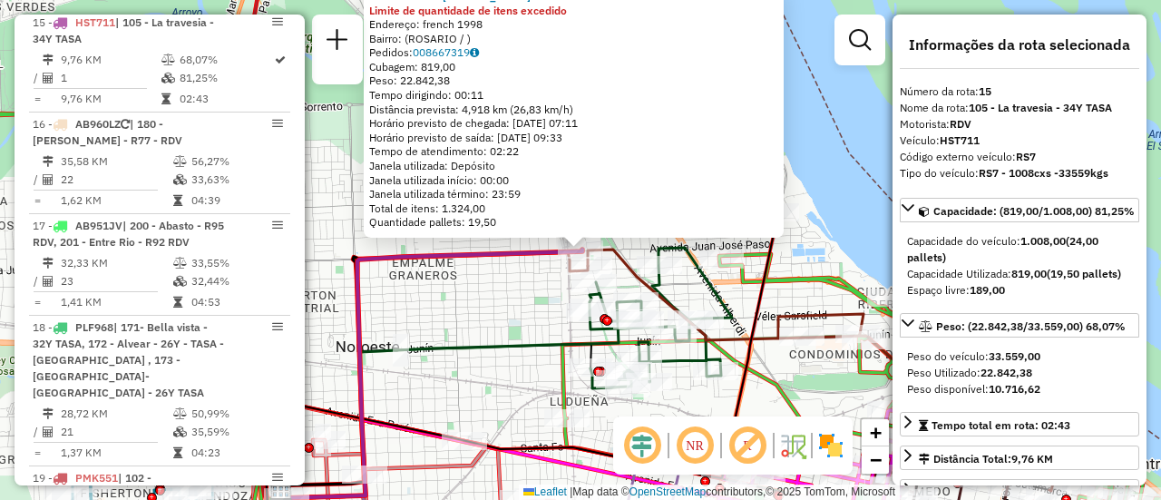
scroll to position [2170, 0]
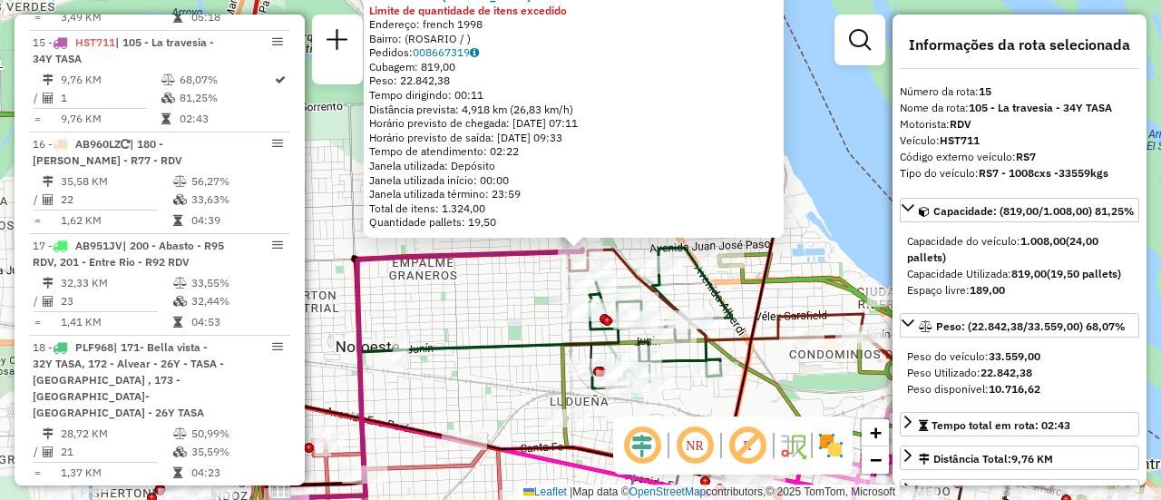
click at [503, 329] on div "0000461110 - [PERSON_NAME] - RDV Limite de quantidade de itens excedido Endereç…" at bounding box center [580, 250] width 1161 height 500
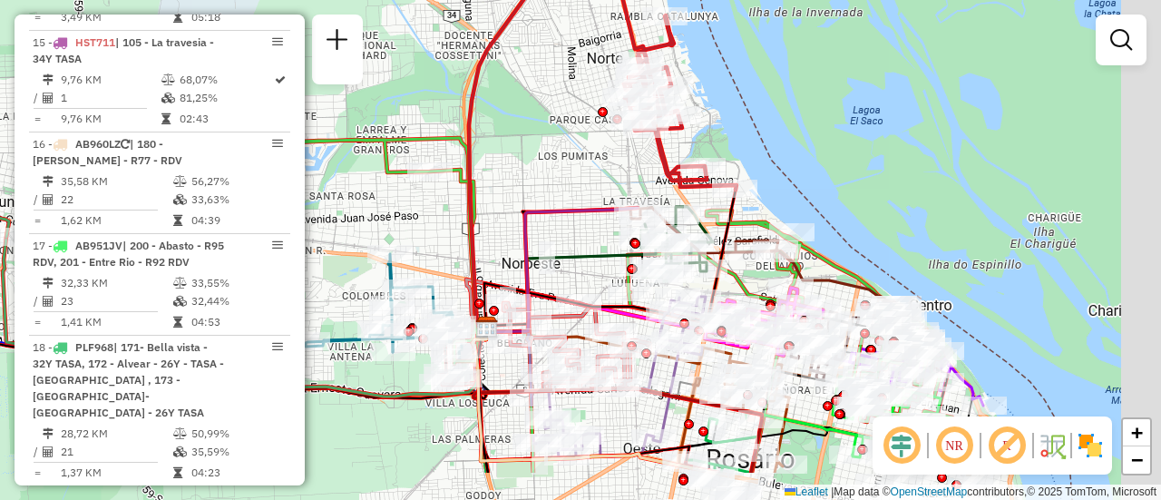
drag, startPoint x: 812, startPoint y: 356, endPoint x: 703, endPoint y: 196, distance: 193.2
click at [704, 197] on div "Rota 13 - Placa NWV118 0000459997 - RT4 - Garage Italia Janela de atendimento G…" at bounding box center [580, 250] width 1161 height 500
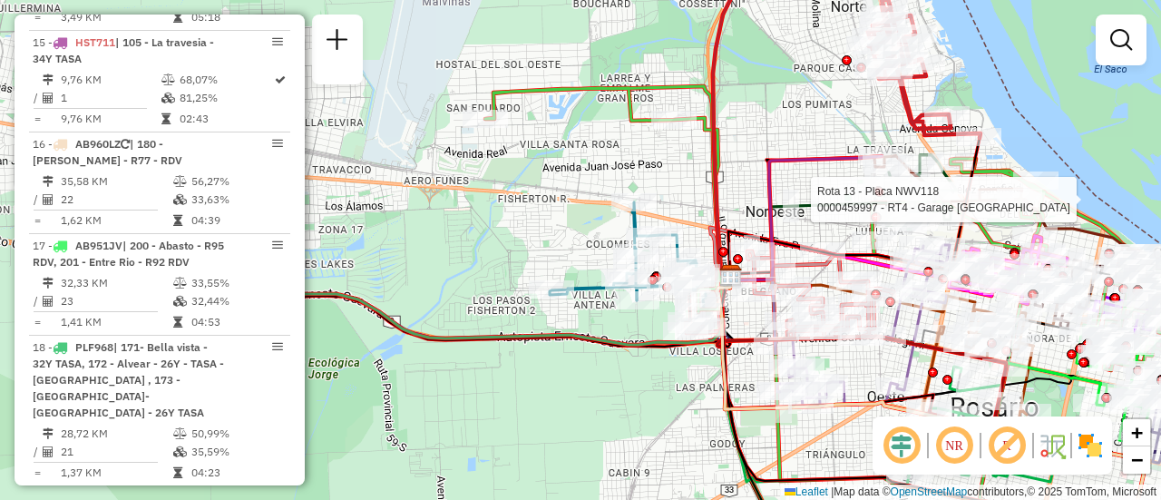
drag, startPoint x: 366, startPoint y: 162, endPoint x: 904, endPoint y: 203, distance: 539.4
click at [885, 203] on div "Rota 13 - Placa NWV118 0000459997 - RT4 - Garage Italia Janela de atendimento G…" at bounding box center [580, 250] width 1161 height 500
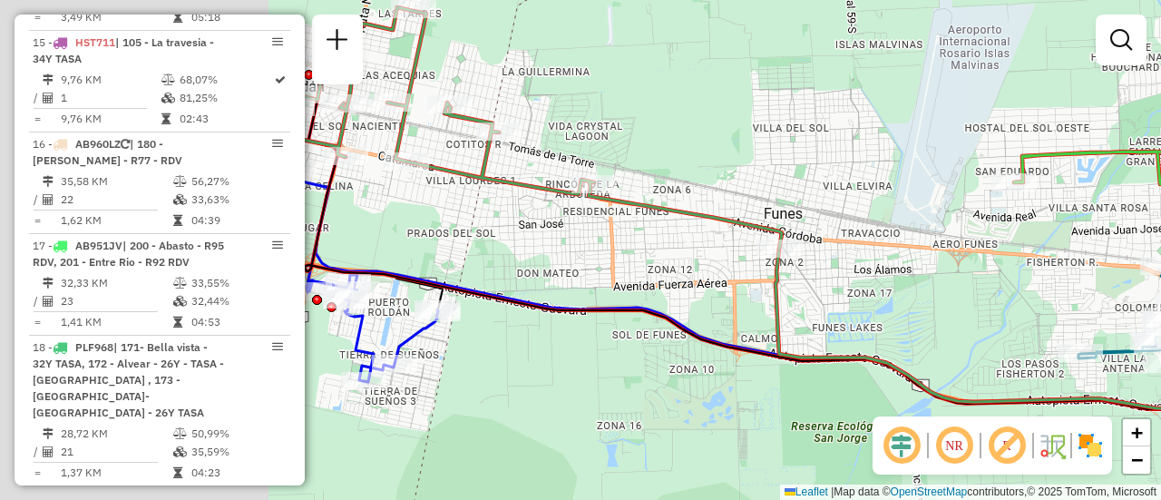
drag, startPoint x: 641, startPoint y: 258, endPoint x: 1050, endPoint y: 307, distance: 412.0
click at [981, 305] on div "Rota 13 - Placa NWV118 0000459997 - RT4 - Garage Italia Janela de atendimento G…" at bounding box center [580, 250] width 1161 height 500
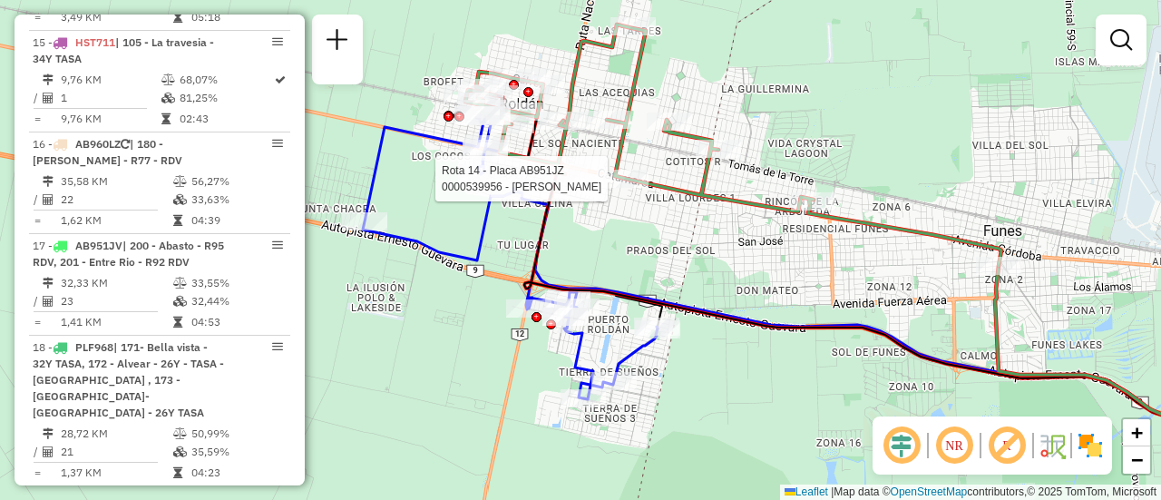
select select "**********"
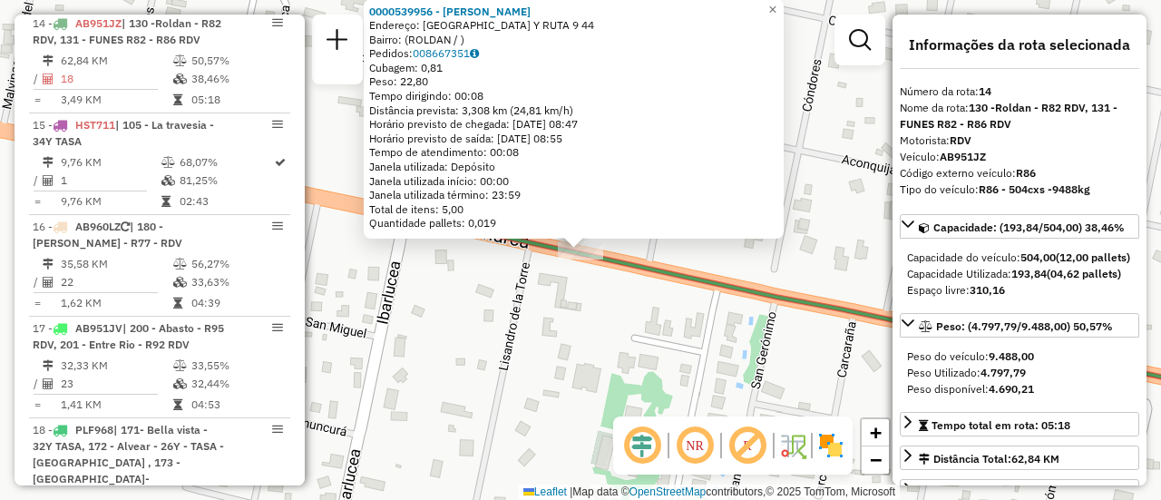
scroll to position [2052, 0]
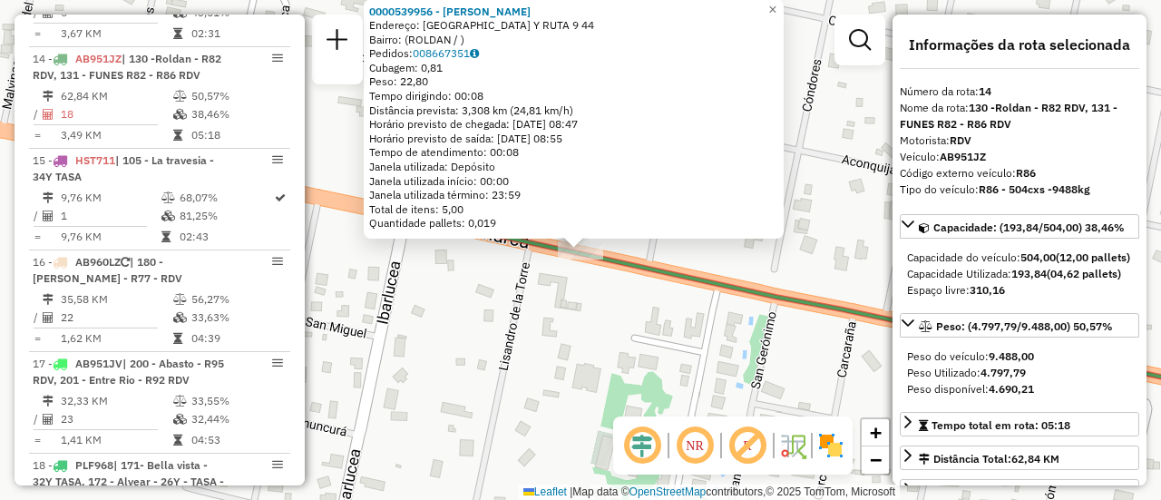
click at [589, 335] on div "0000539956 - Serio [PERSON_NAME]: [GEOGRAPHIC_DATA] Y RUTA 9 44 Bairro: (ROLDAN…" at bounding box center [580, 250] width 1161 height 500
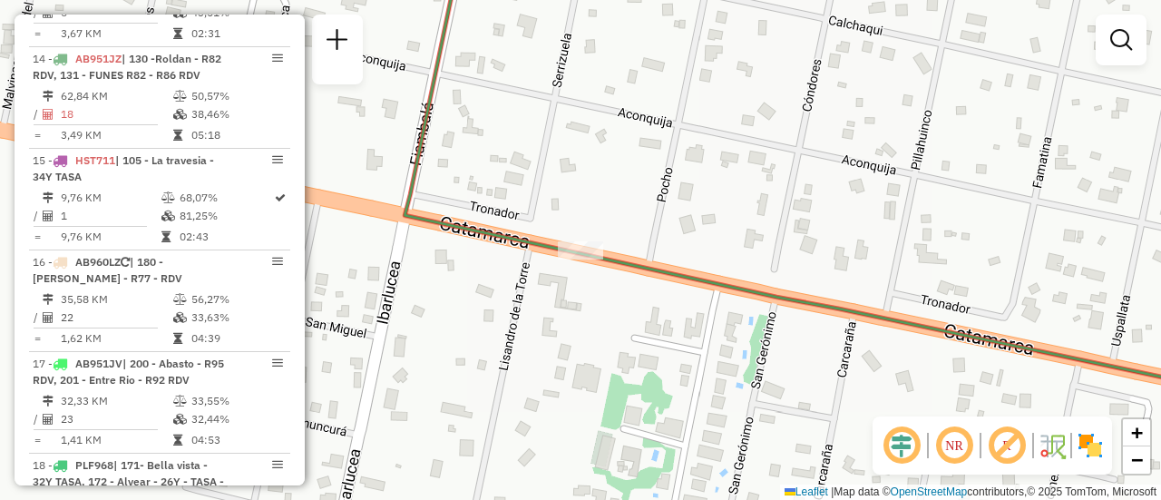
drag, startPoint x: 453, startPoint y: 302, endPoint x: 741, endPoint y: 287, distance: 288.9
click at [739, 288] on div "Janela de atendimento Grade de atendimento Capacidade Transportadoras Veículos …" at bounding box center [580, 250] width 1161 height 500
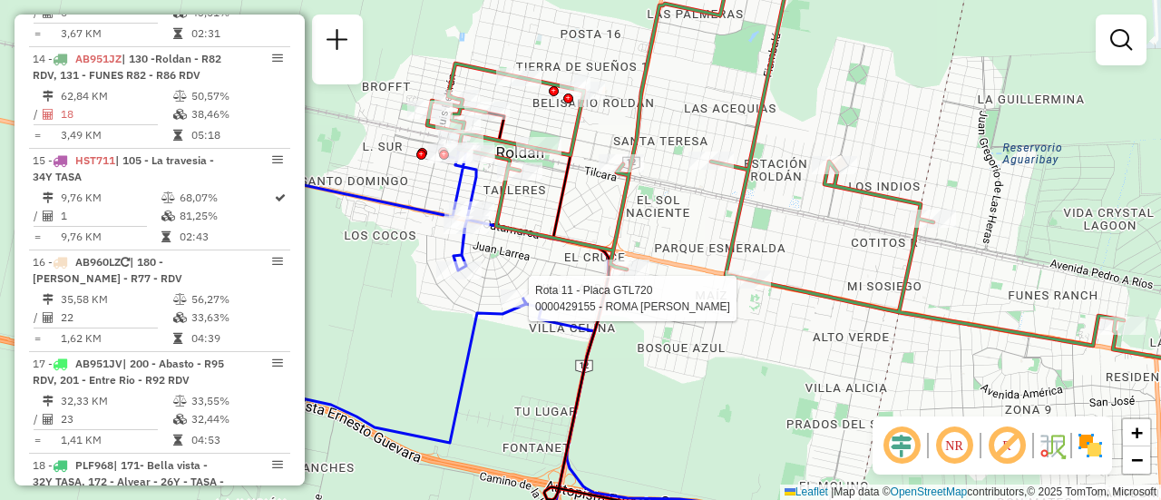
select select "**********"
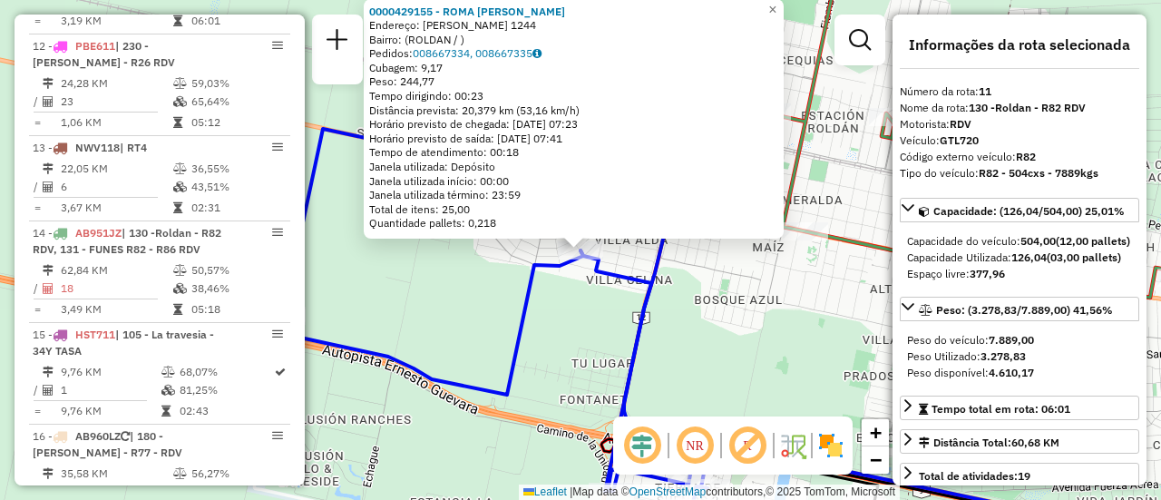
scroll to position [1763, 0]
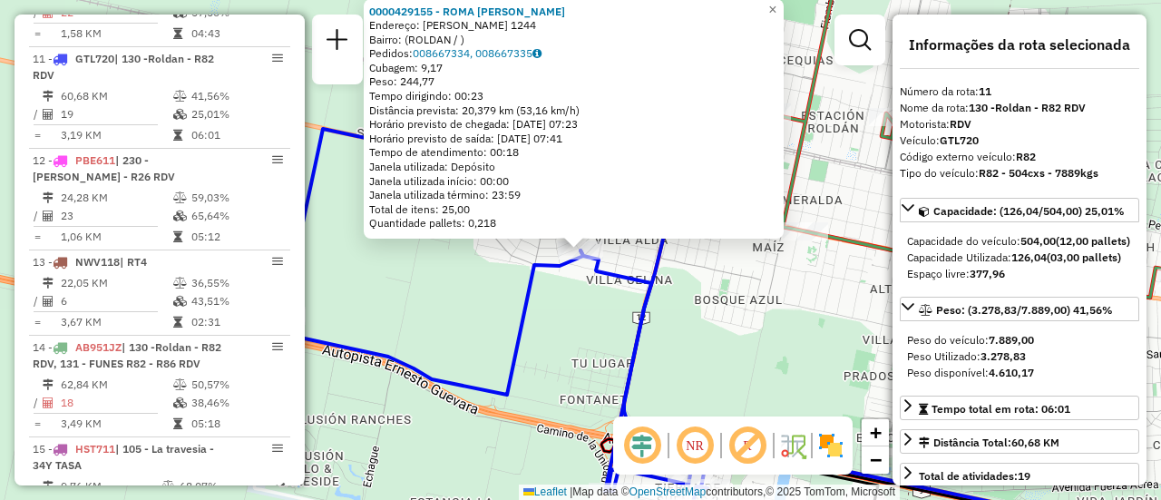
drag, startPoint x: 794, startPoint y: 328, endPoint x: 778, endPoint y: 327, distance: 15.4
click at [788, 327] on div "0000429155 - ROMA [PERSON_NAME]: [PERSON_NAME] 1244 Bairro: (ROLDAN / ) Pedidos…" at bounding box center [580, 250] width 1161 height 500
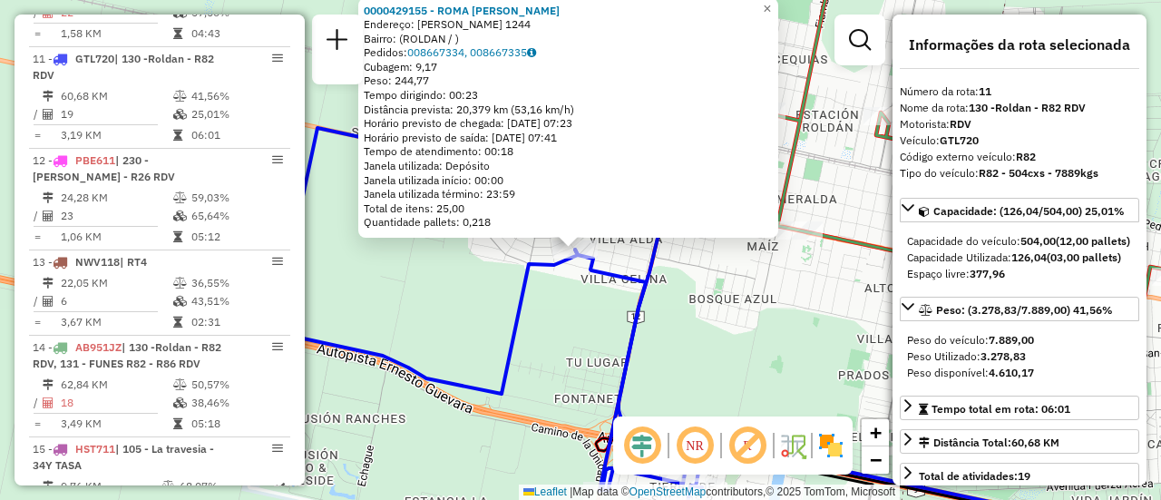
click at [652, 328] on div "0000429155 - ROMA [PERSON_NAME]: [PERSON_NAME] 1244 Bairro: (ROLDAN / ) Pedidos…" at bounding box center [580, 250] width 1161 height 500
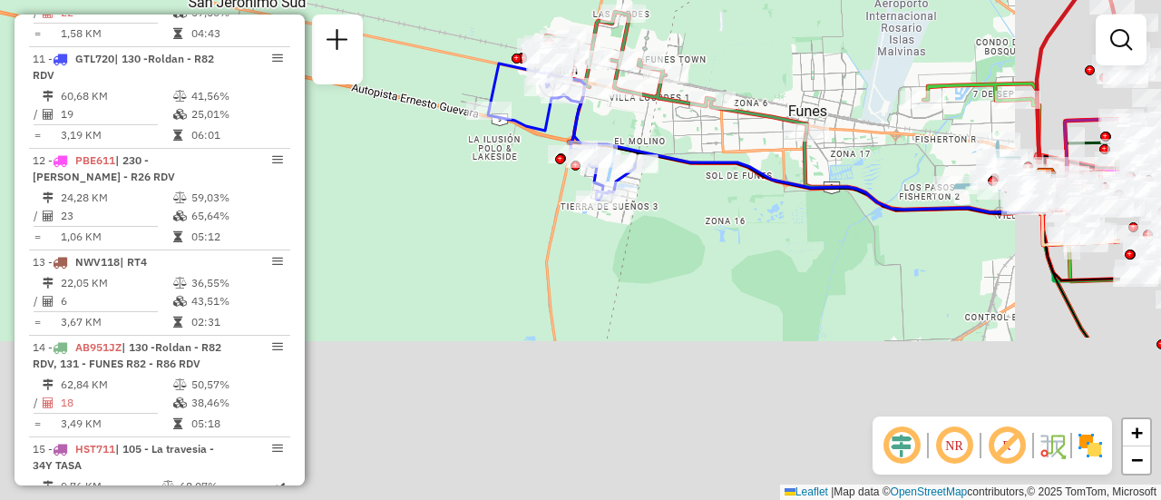
drag, startPoint x: 953, startPoint y: 288, endPoint x: 0, endPoint y: -104, distance: 1031.1
click at [0, 0] on html "Aguarde... Pop-up bloqueado! Seu navegador bloqueou automáticamente a abertura …" at bounding box center [580, 250] width 1161 height 500
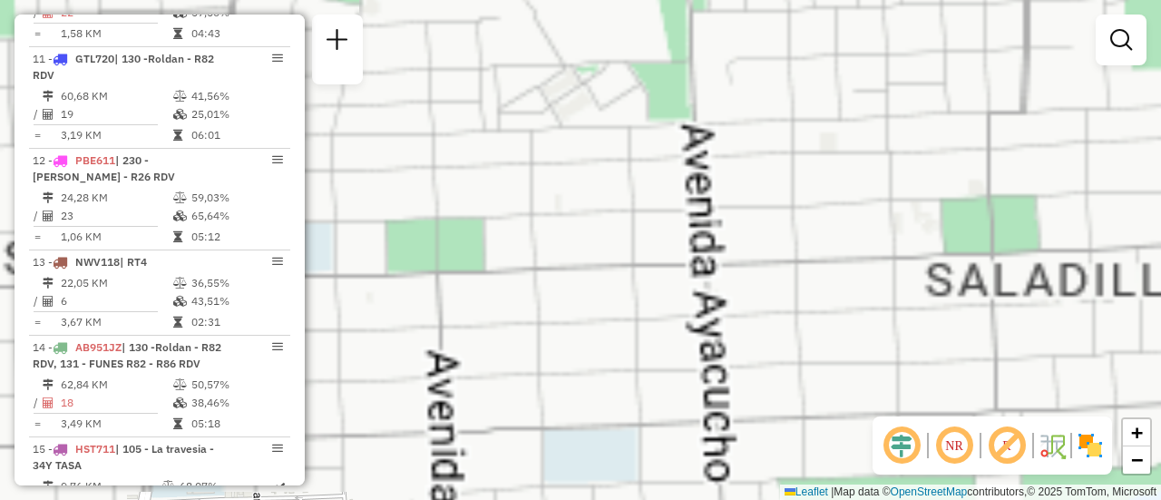
drag, startPoint x: 522, startPoint y: 132, endPoint x: 885, endPoint y: 319, distance: 409.3
click at [905, 454] on hb-router-mapa "Informações da Sessão 1286572 - [DATE] Criação: [DATE] 16:09 Depósito: SAZ AR R…" at bounding box center [580, 250] width 1161 height 500
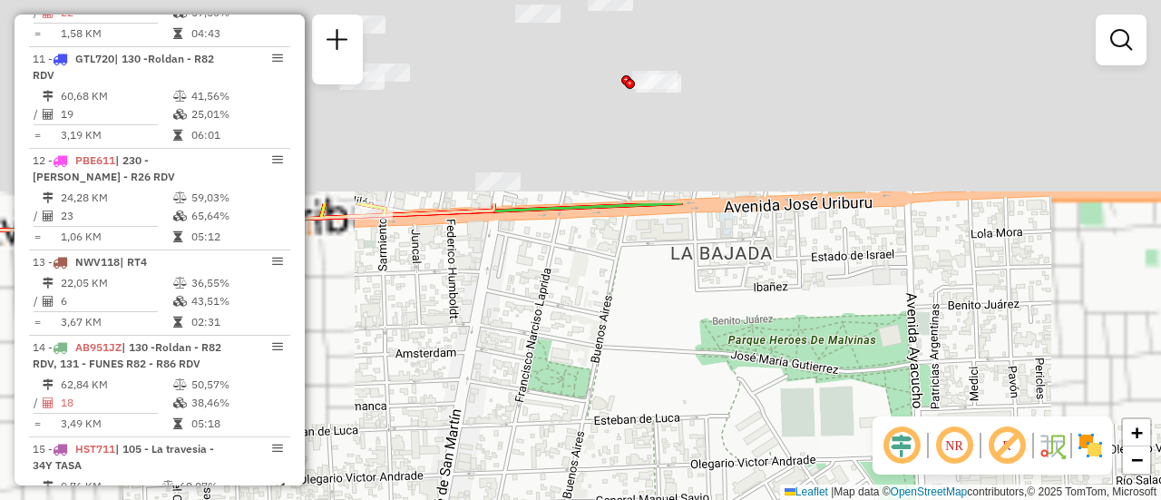
drag, startPoint x: 747, startPoint y: 131, endPoint x: 790, endPoint y: 380, distance: 253.1
click at [790, 380] on div "Janela de atendimento Grade de atendimento Capacidade Transportadoras Veículos …" at bounding box center [580, 250] width 1161 height 500
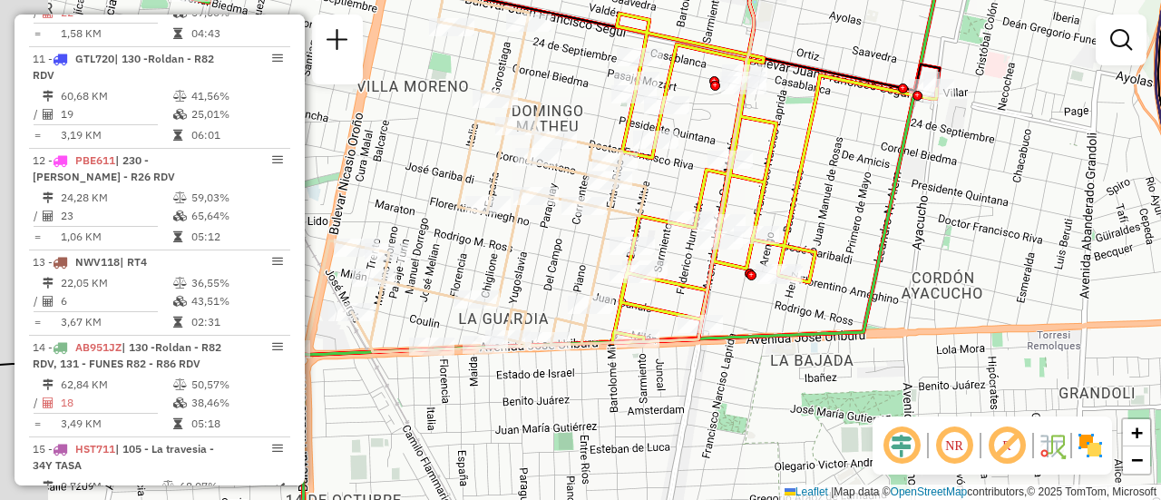
drag, startPoint x: 826, startPoint y: 262, endPoint x: 974, endPoint y: 318, distance: 158.2
click at [937, 343] on icon at bounding box center [684, 167] width 505 height 363
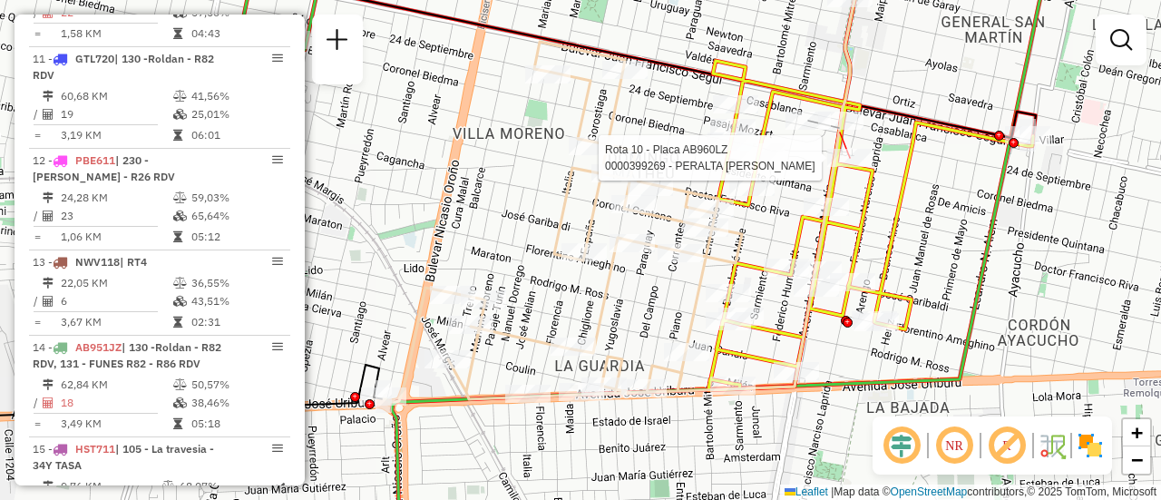
select select "**********"
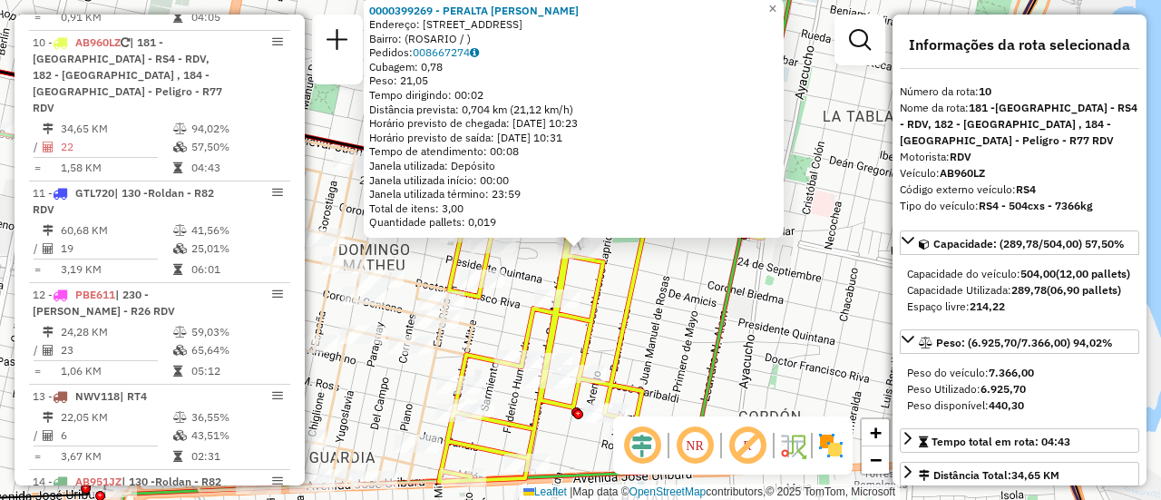
scroll to position [91, 0]
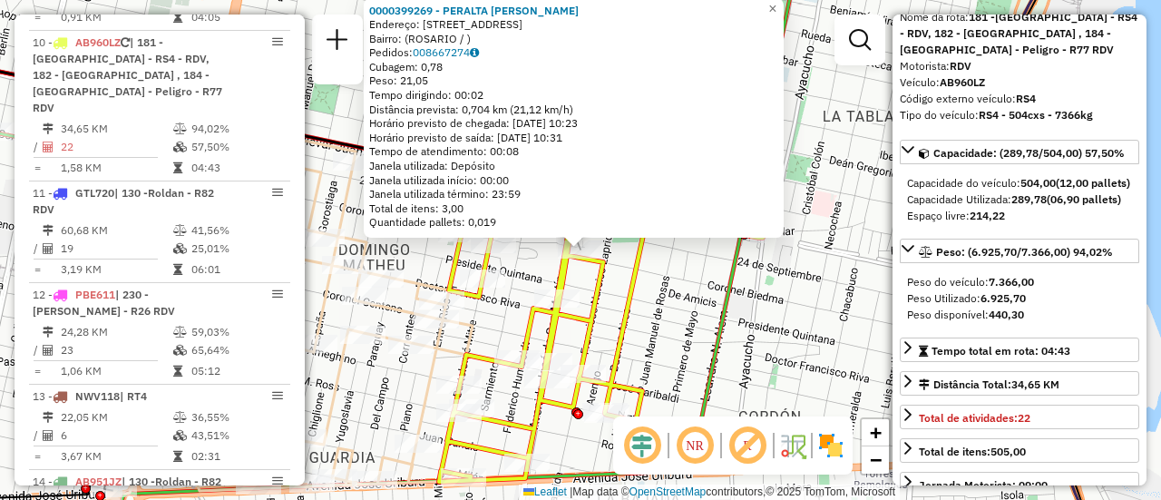
click at [742, 329] on div "0000399269 - PERALTA [PERSON_NAME]: [STREET_ADDRESS] Bairro: ([GEOGRAPHIC_DATA]…" at bounding box center [580, 250] width 1161 height 500
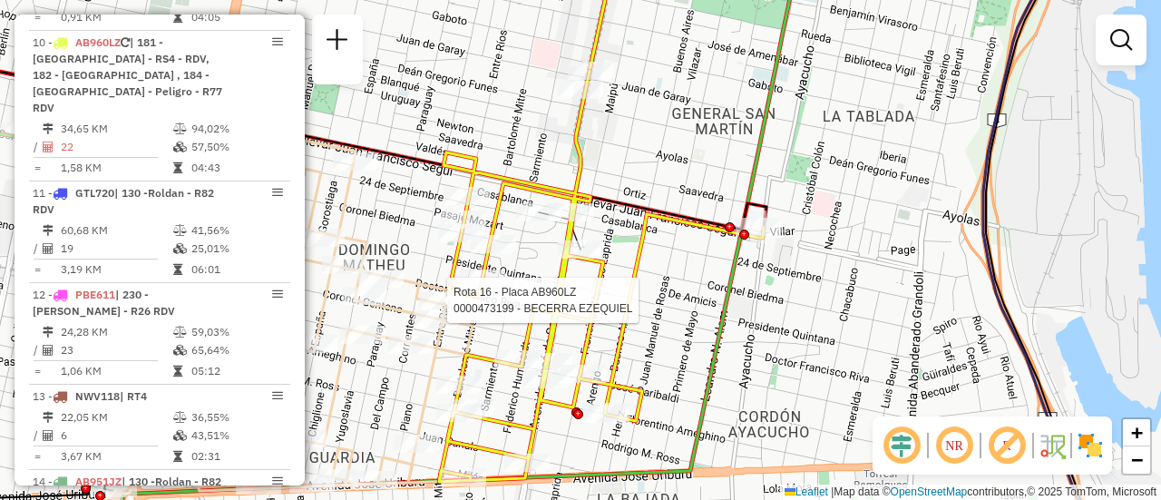
select select "**********"
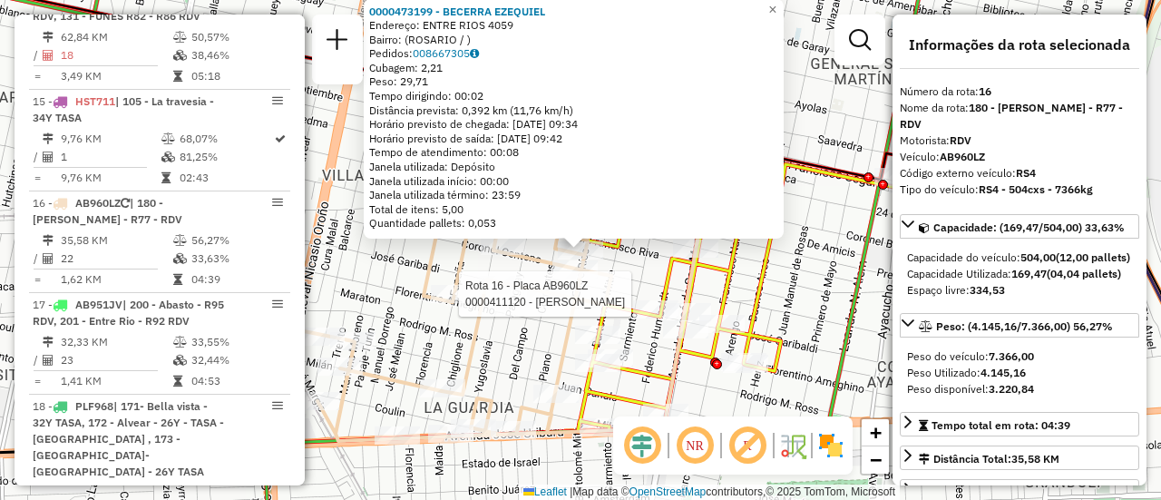
scroll to position [2271, 0]
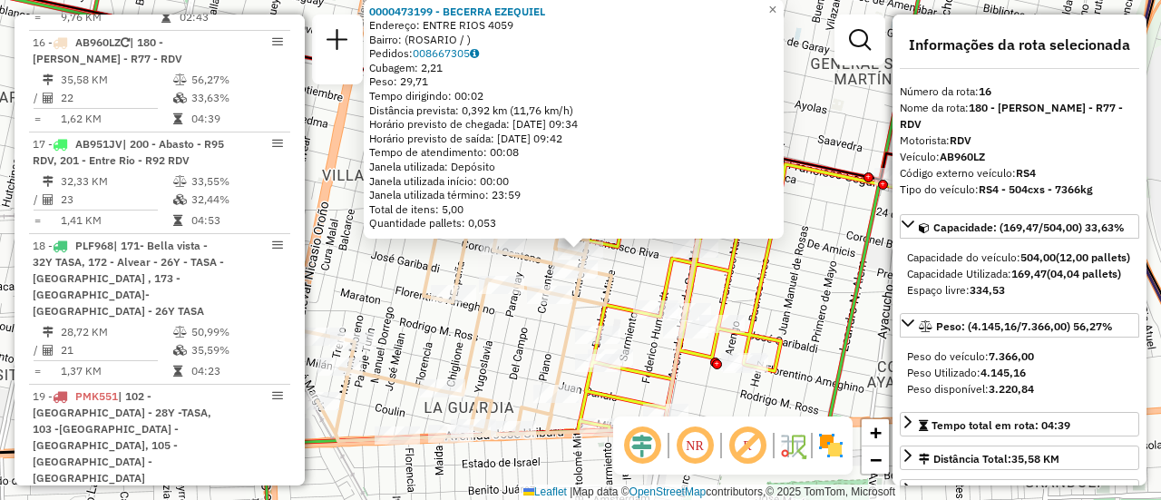
click at [768, 290] on icon at bounding box center [740, 226] width 325 height 411
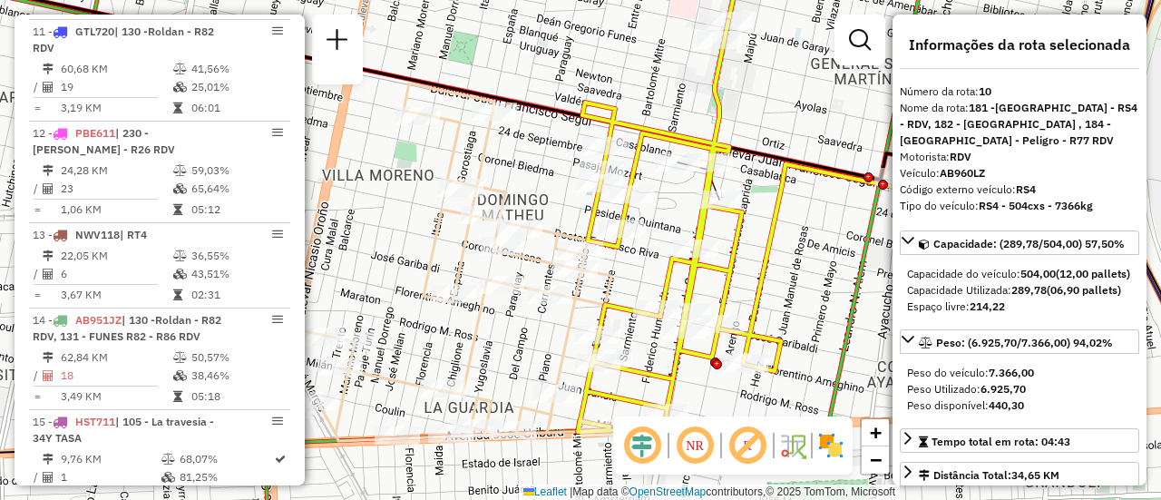
scroll to position [1629, 0]
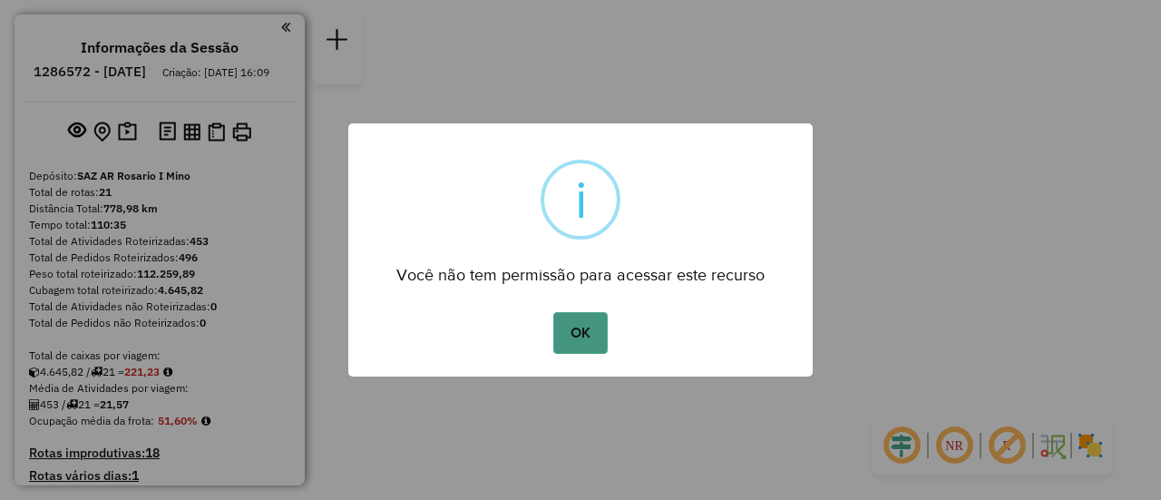
click at [574, 332] on button "OK" at bounding box center [580, 333] width 54 height 42
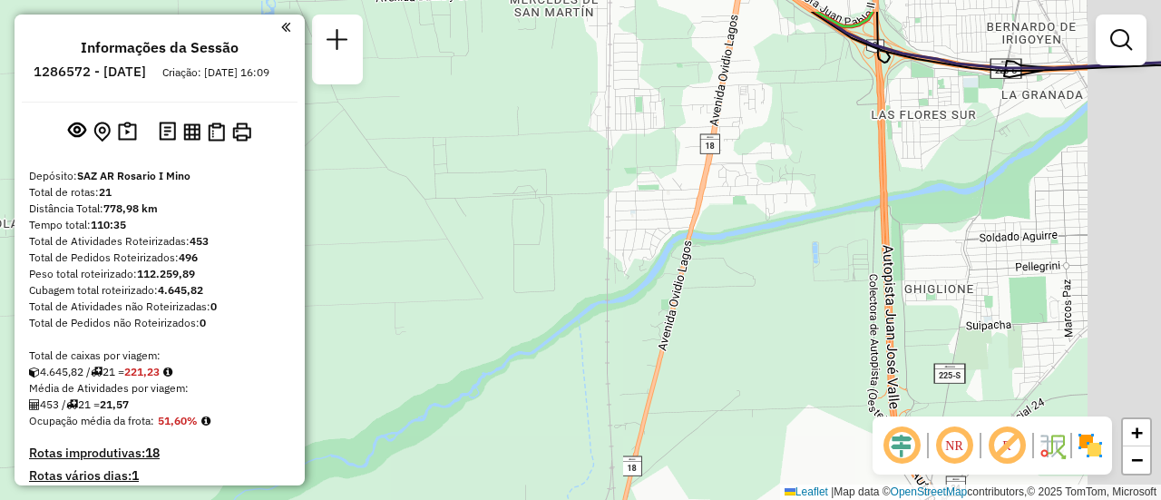
drag, startPoint x: 809, startPoint y: 165, endPoint x: 541, endPoint y: 430, distance: 377.2
click at [540, 434] on div "Janela de atendimento Grade de atendimento Capacidade Transportadoras Veículos …" at bounding box center [580, 250] width 1161 height 500
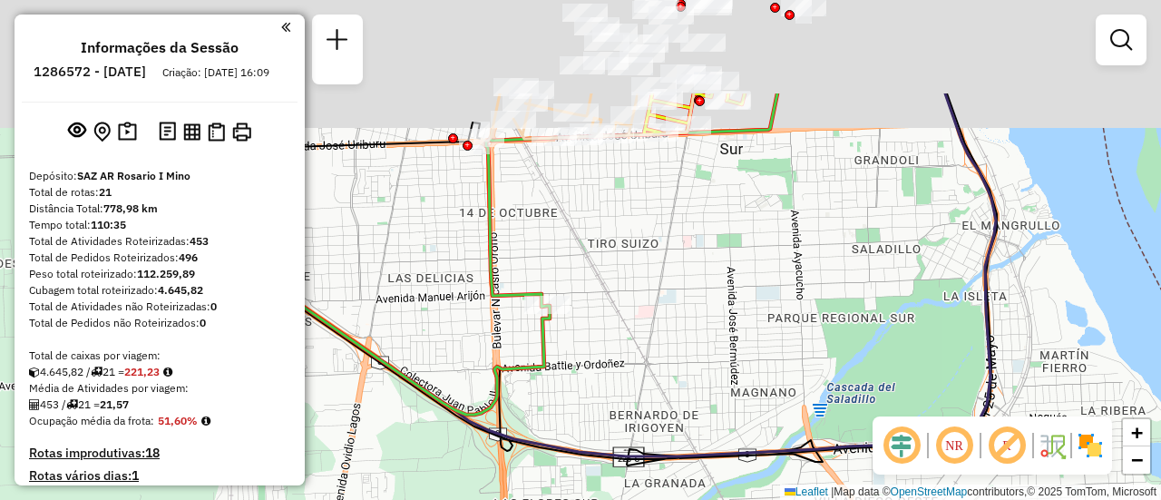
drag, startPoint x: 824, startPoint y: 129, endPoint x: 532, endPoint y: 542, distance: 506.4
click at [532, 499] on html "Aguarde... Pop-up bloqueado! Seu navegador bloqueou automáticamente a abertura …" at bounding box center [580, 250] width 1161 height 500
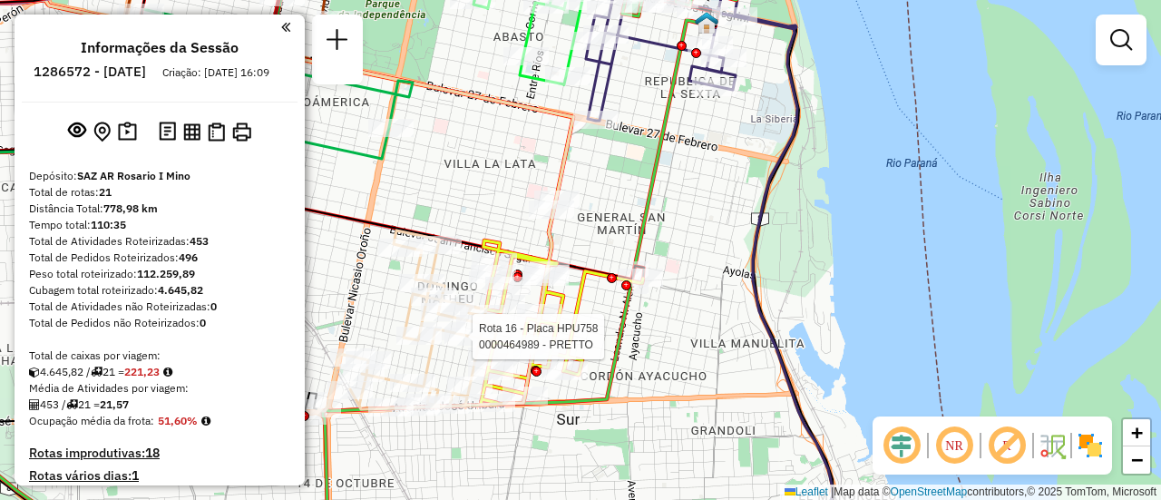
select select "**********"
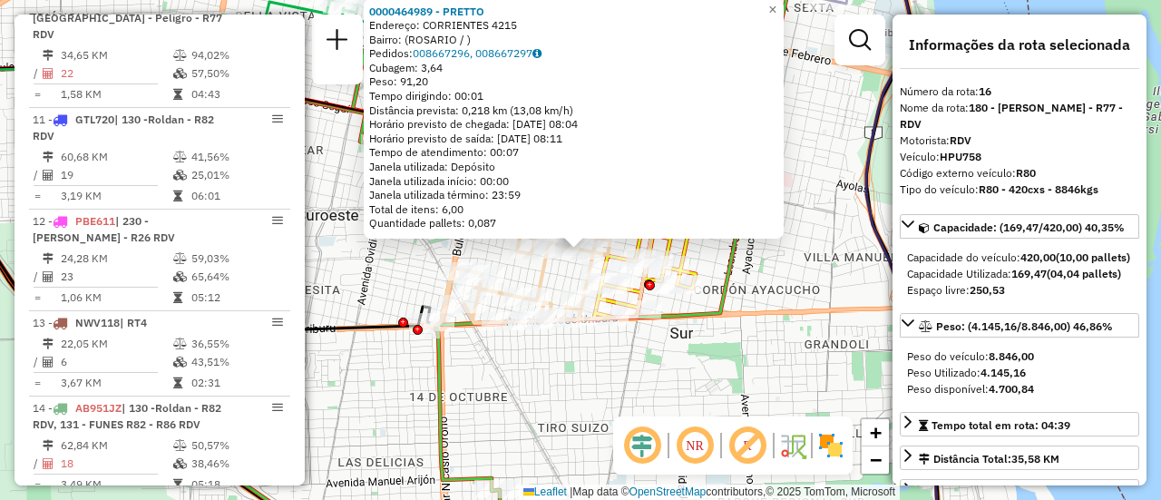
scroll to position [2271, 0]
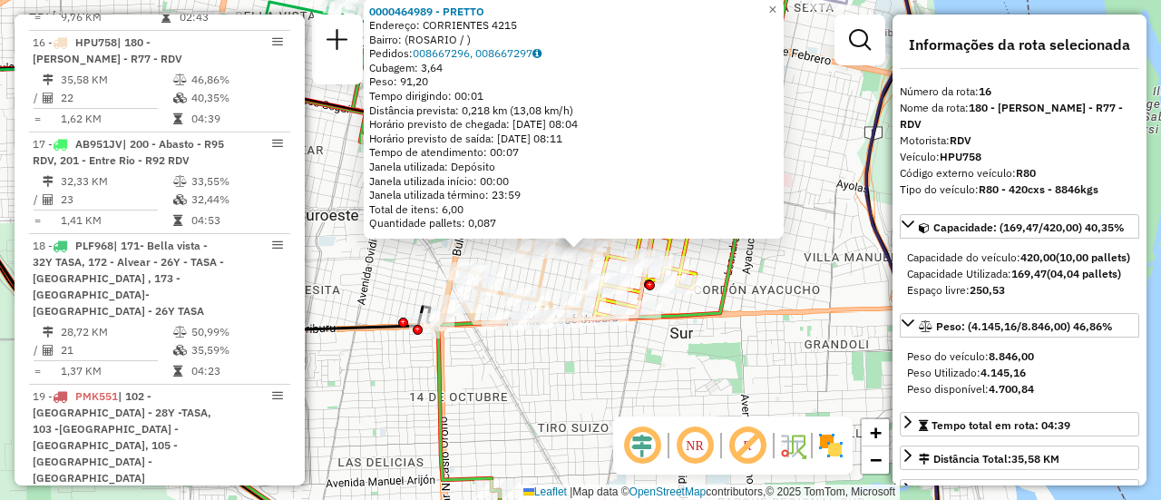
click at [764, 359] on div "0000464989 - PRETTO Endereço: CORRIENTES 4215 Bairro: (ROSARIO / ) Pedidos: 008…" at bounding box center [580, 250] width 1161 height 500
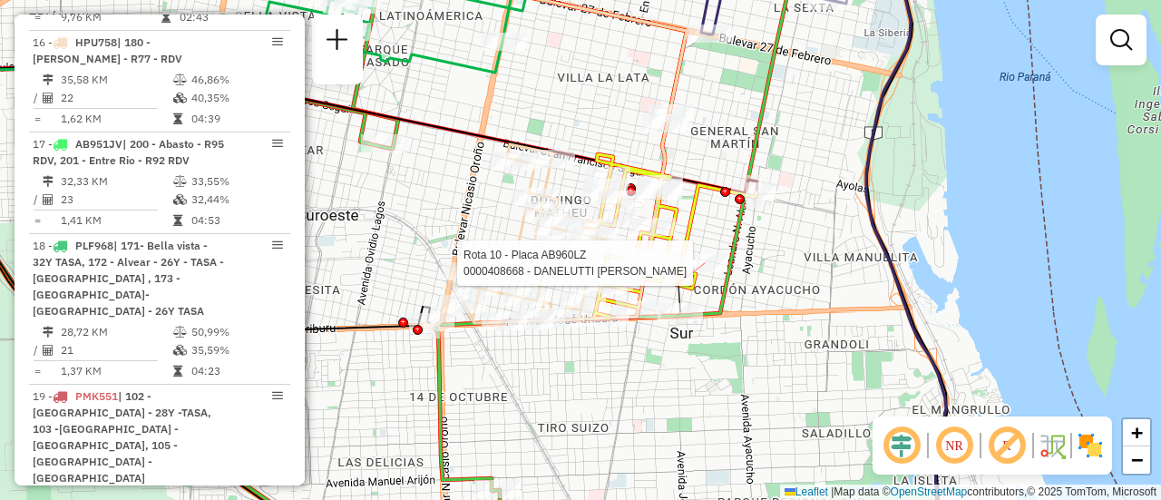
select select "**********"
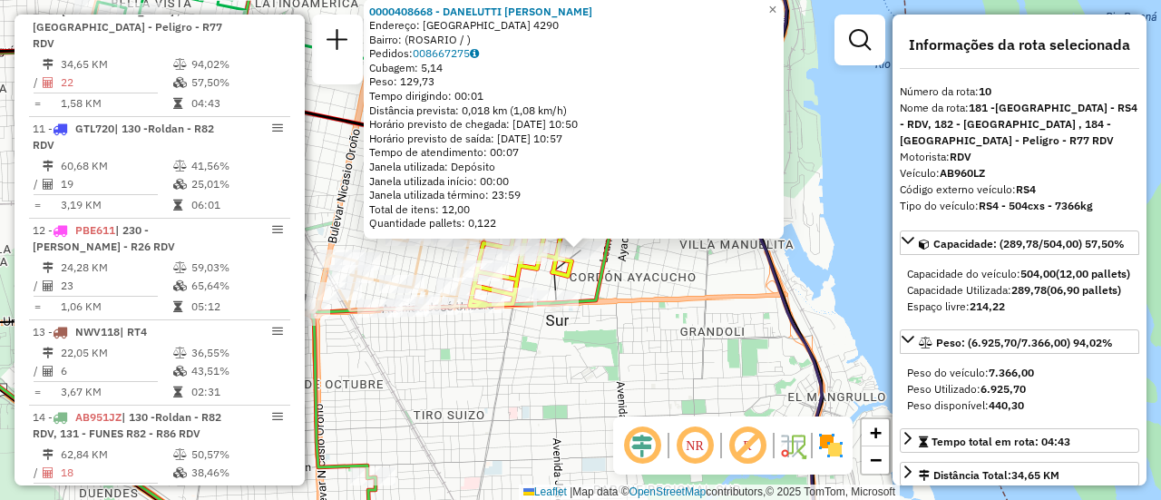
scroll to position [1629, 0]
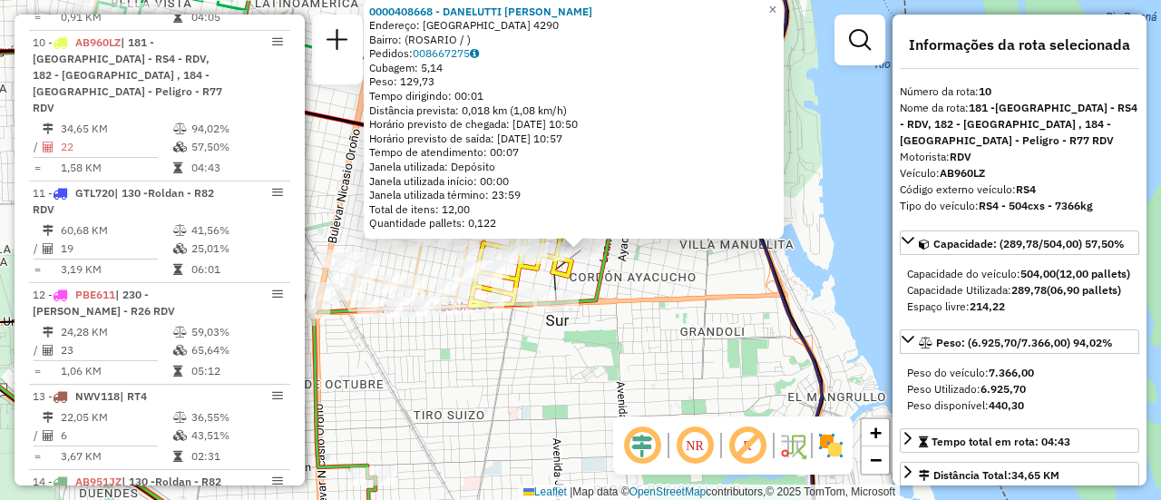
click at [571, 401] on div "0000408668 - DANELUTTI NICOLAS MANUEL Endereço: BUENOS AIRES 4290 Bairro: (ROSA…" at bounding box center [580, 250] width 1161 height 500
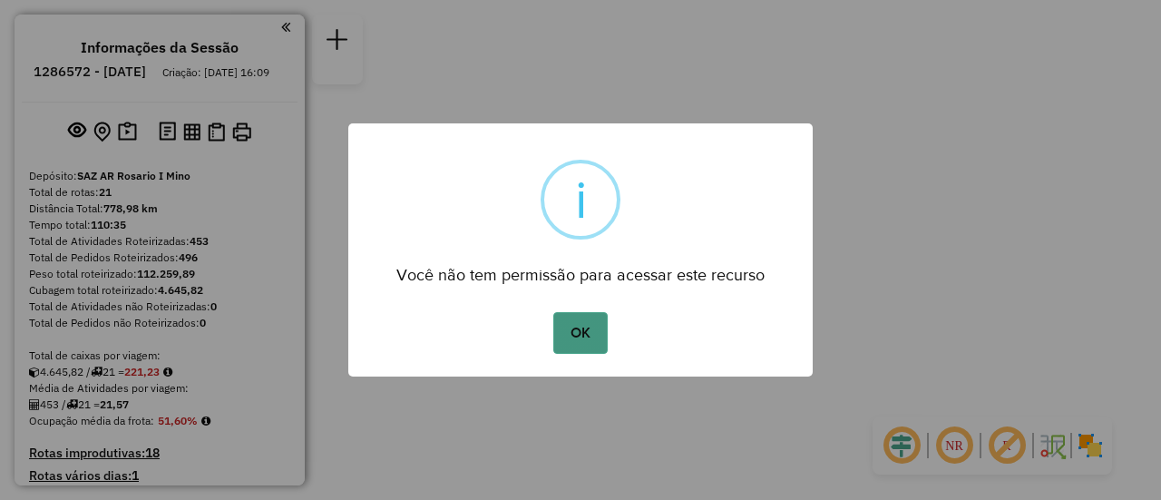
click at [573, 329] on button "OK" at bounding box center [580, 333] width 54 height 42
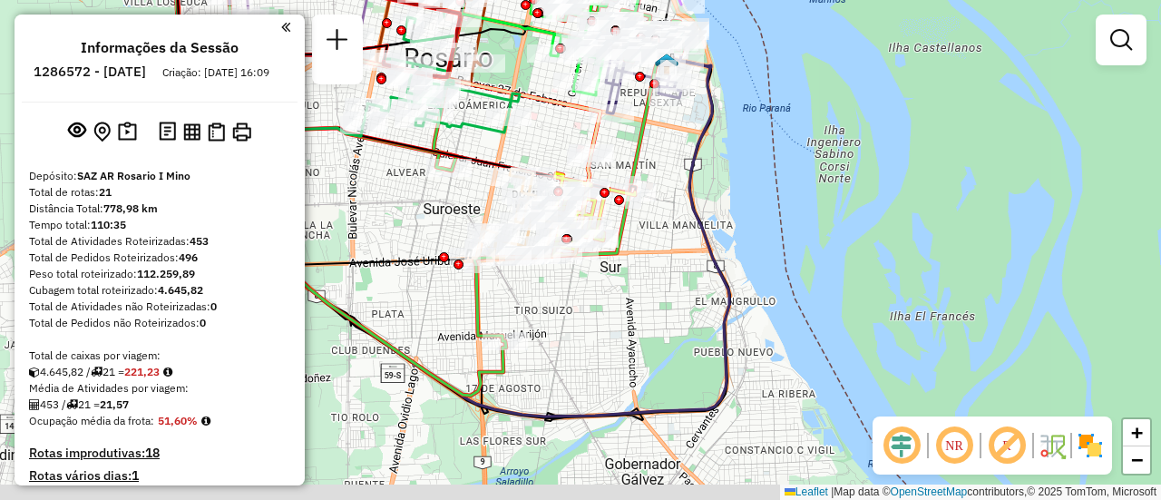
drag, startPoint x: 736, startPoint y: 240, endPoint x: 931, endPoint y: 205, distance: 198.2
click at [916, 207] on div "Janela de atendimento Grade de atendimento Capacidade Transportadoras Veículos …" at bounding box center [580, 250] width 1161 height 500
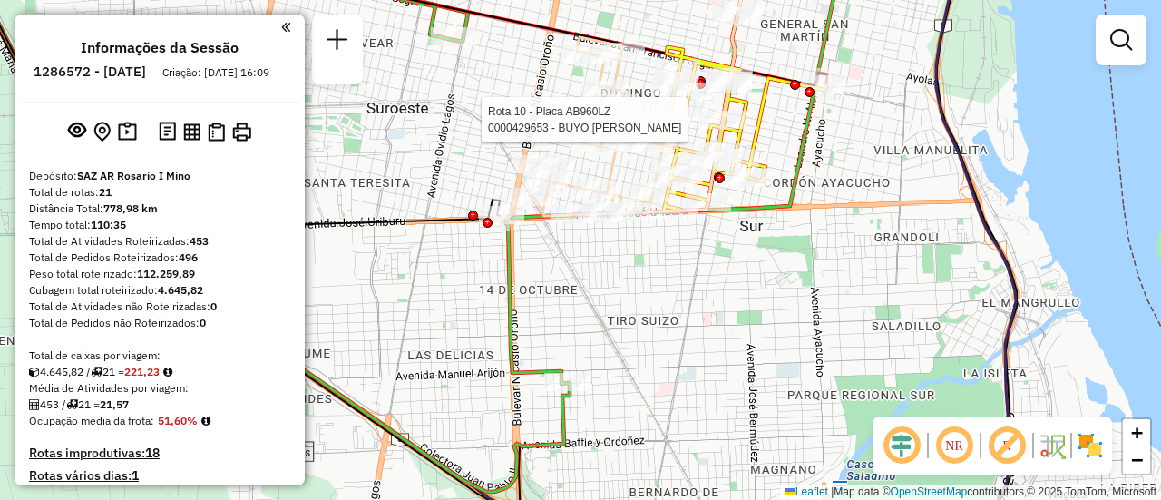
select select "**********"
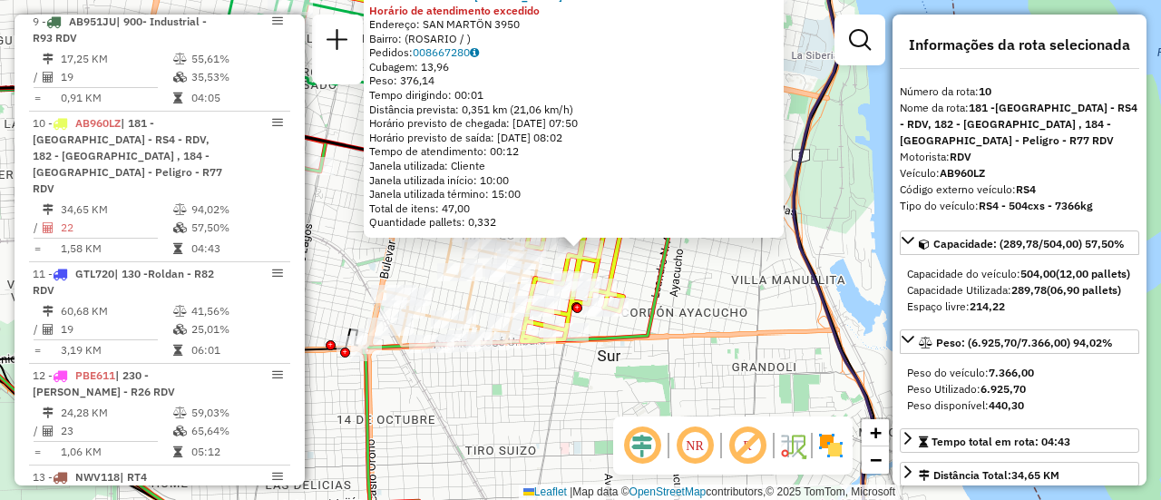
scroll to position [1629, 0]
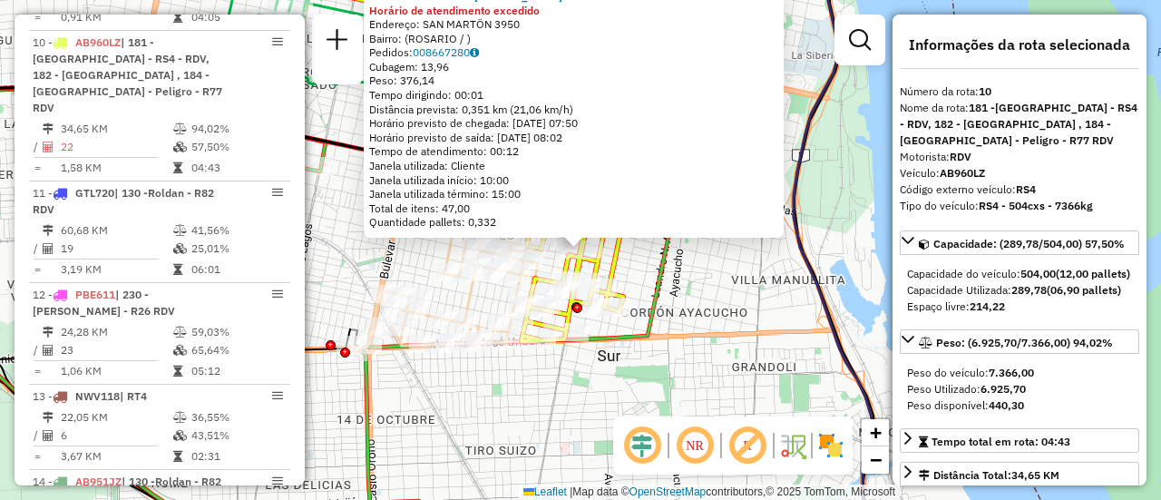
drag, startPoint x: 705, startPoint y: 303, endPoint x: 503, endPoint y: 293, distance: 202.5
click at [704, 303] on div "0000429653 - BUYO LEANDRO FLORENCIO Horário de atendimento excedido Endereço: S…" at bounding box center [580, 250] width 1161 height 500
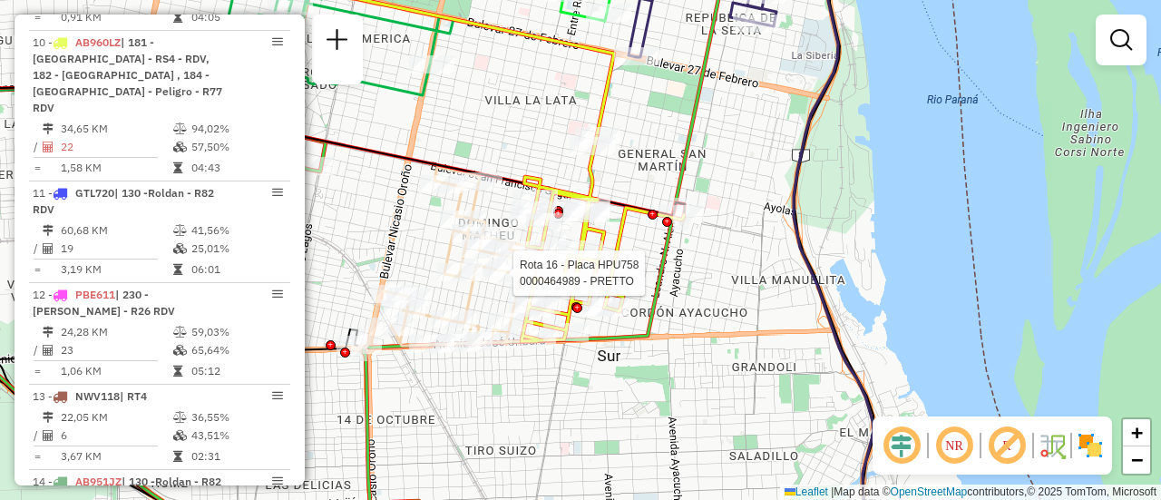
select select "**********"
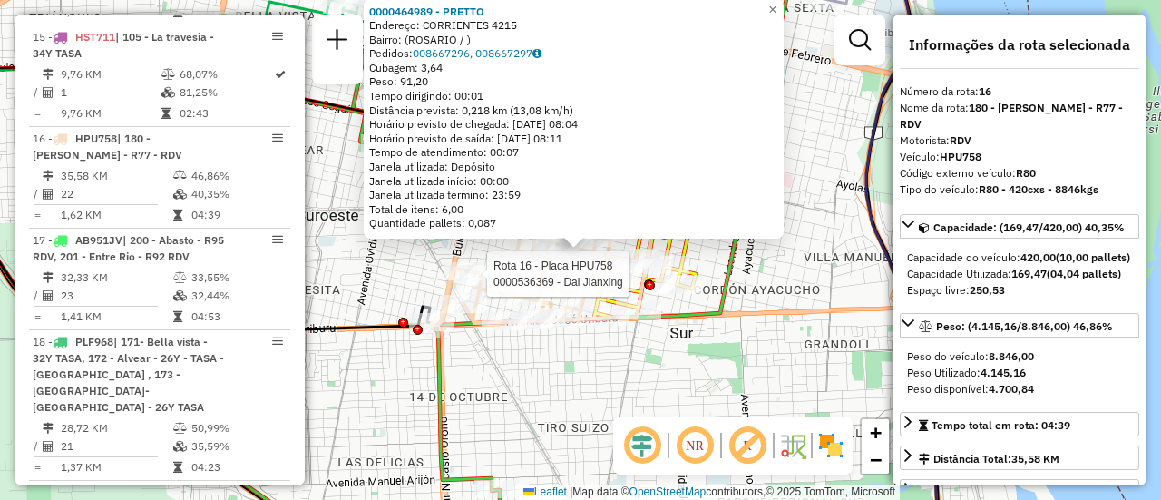
scroll to position [2271, 0]
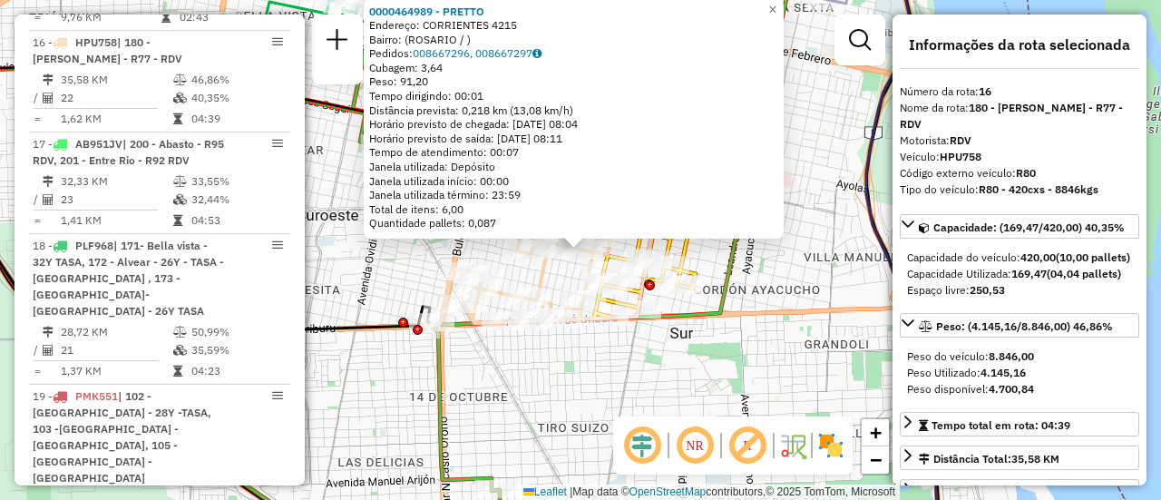
click at [743, 351] on div "0000464989 - PRETTO Endereço: CORRIENTES 4215 Bairro: ([GEOGRAPHIC_DATA] / ) Pe…" at bounding box center [580, 250] width 1161 height 500
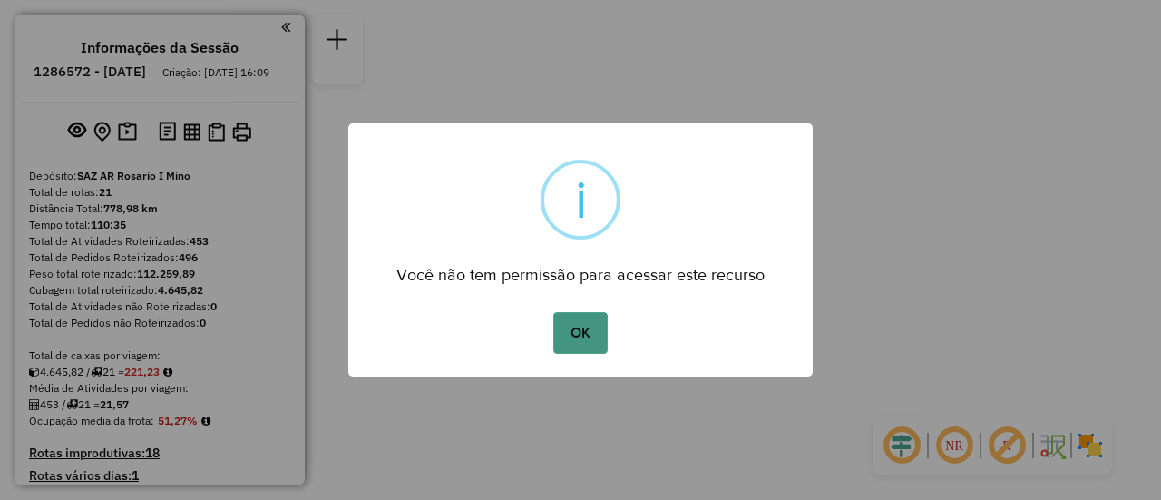
click at [573, 337] on button "OK" at bounding box center [580, 333] width 54 height 42
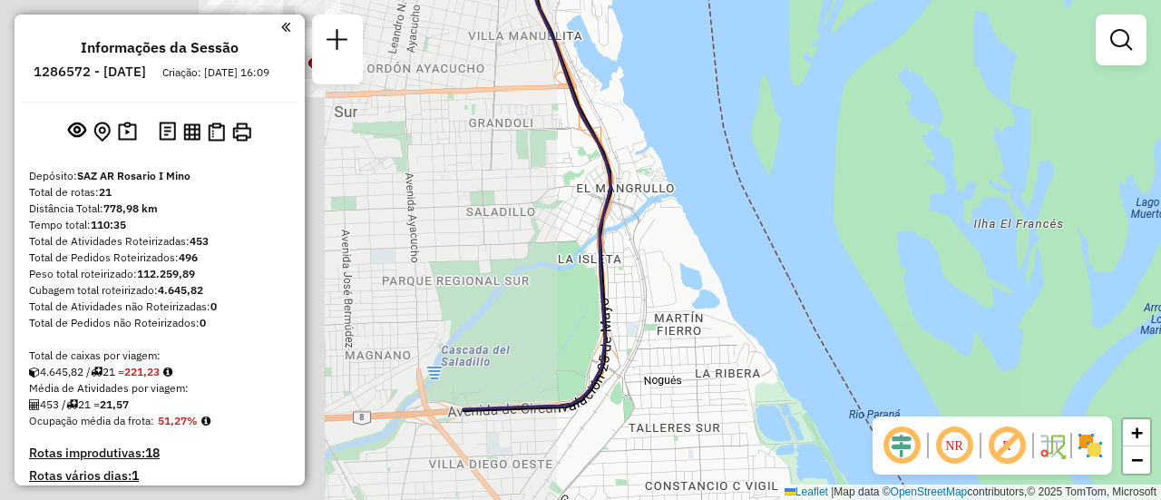
drag, startPoint x: 780, startPoint y: 240, endPoint x: 1145, endPoint y: 221, distance: 365.1
click at [1160, 237] on div "Janela de atendimento Grade de atendimento Capacidade Transportadoras Veículos …" at bounding box center [580, 250] width 1161 height 500
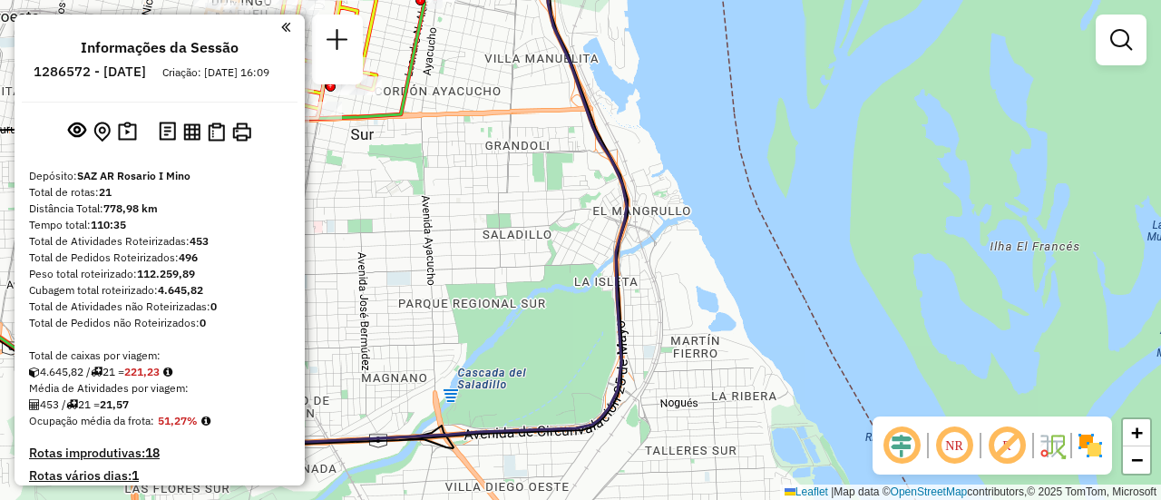
drag, startPoint x: 564, startPoint y: 150, endPoint x: 915, endPoint y: 300, distance: 382.0
click at [902, 315] on div "Janela de atendimento Grade de atendimento Capacidade Transportadoras Veículos …" at bounding box center [580, 250] width 1161 height 500
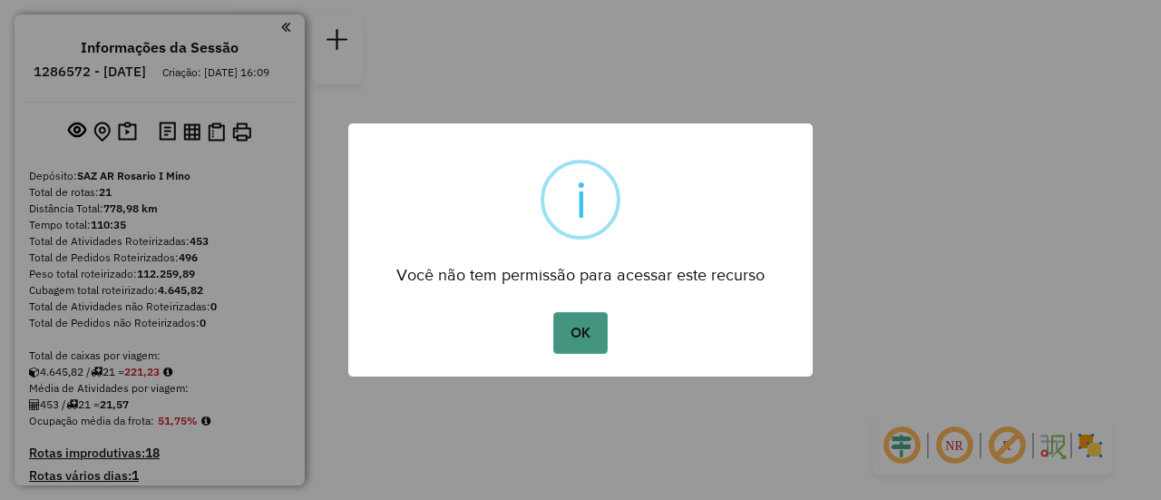
click at [574, 319] on button "OK" at bounding box center [580, 333] width 54 height 42
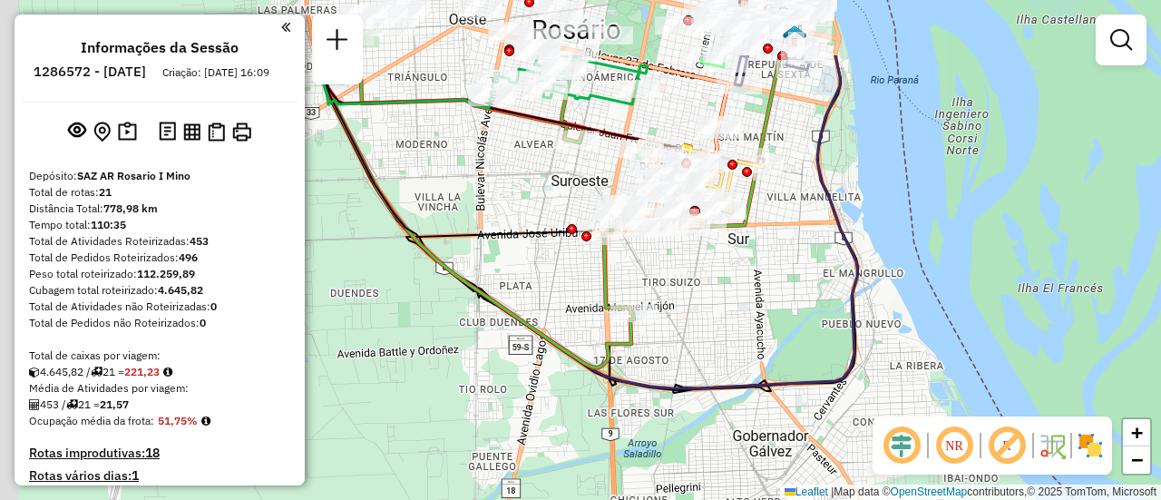
drag, startPoint x: 640, startPoint y: 119, endPoint x: 983, endPoint y: 251, distance: 367.6
click at [948, 246] on div "Janela de atendimento Grade de atendimento Capacidade Transportadoras Veículos …" at bounding box center [580, 250] width 1161 height 500
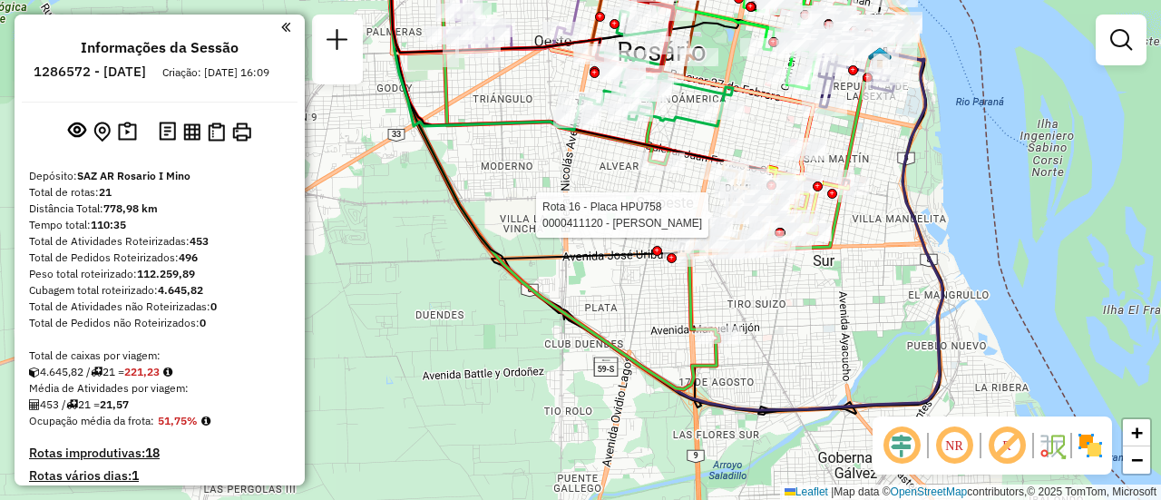
select select "**********"
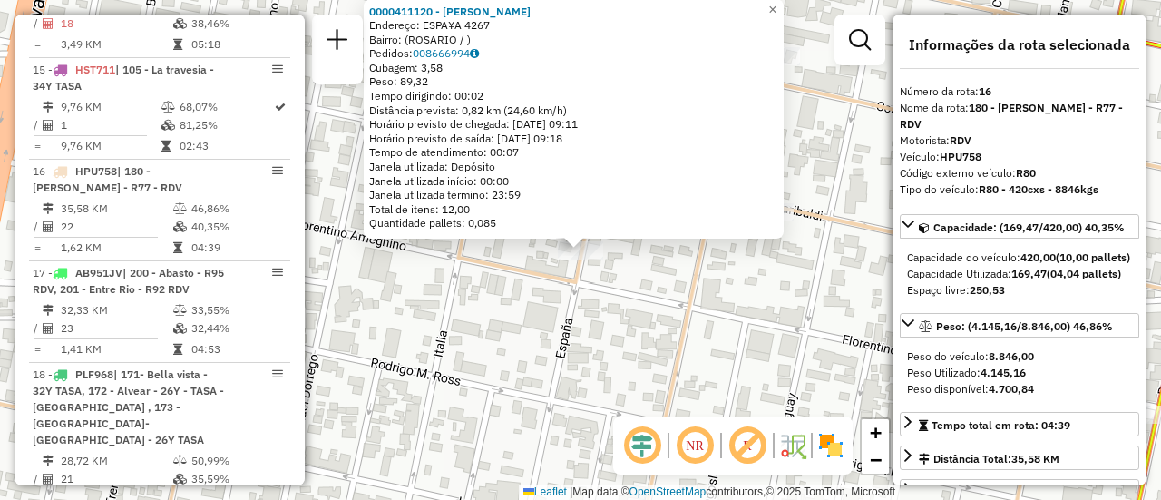
scroll to position [2255, 0]
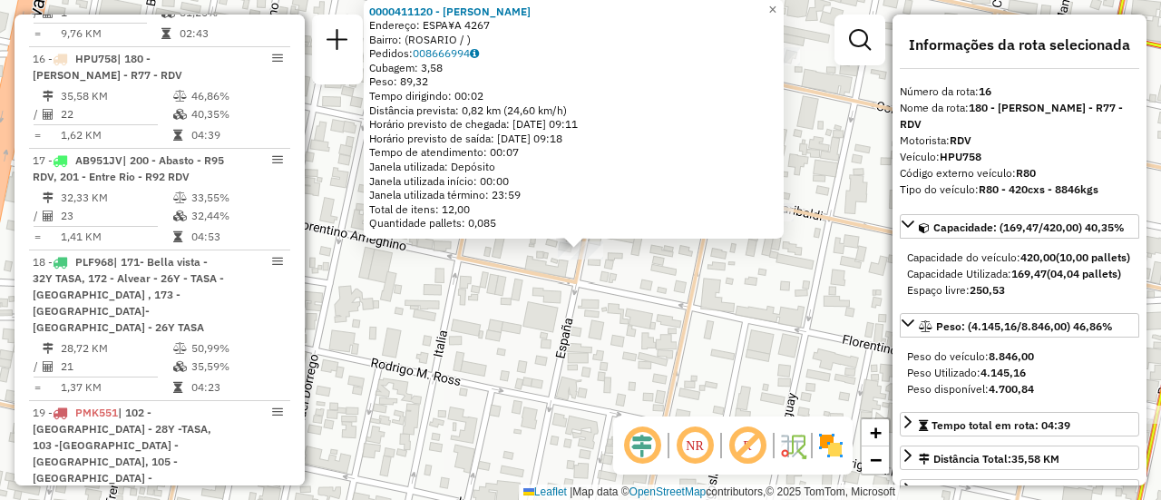
click at [712, 303] on div "0000411120 - GAGLIARDI [PERSON_NAME]: ESPA¥A 4267 Bairro: ([GEOGRAPHIC_DATA] / …" at bounding box center [580, 250] width 1161 height 500
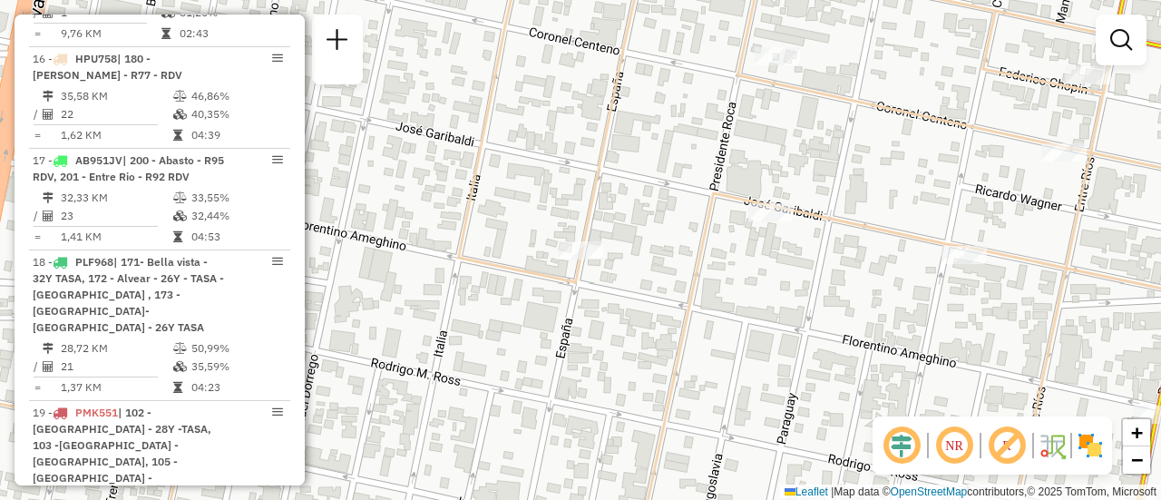
click at [625, 238] on div "Janela de atendimento Grade de atendimento Capacidade Transportadoras Veículos …" at bounding box center [580, 250] width 1161 height 500
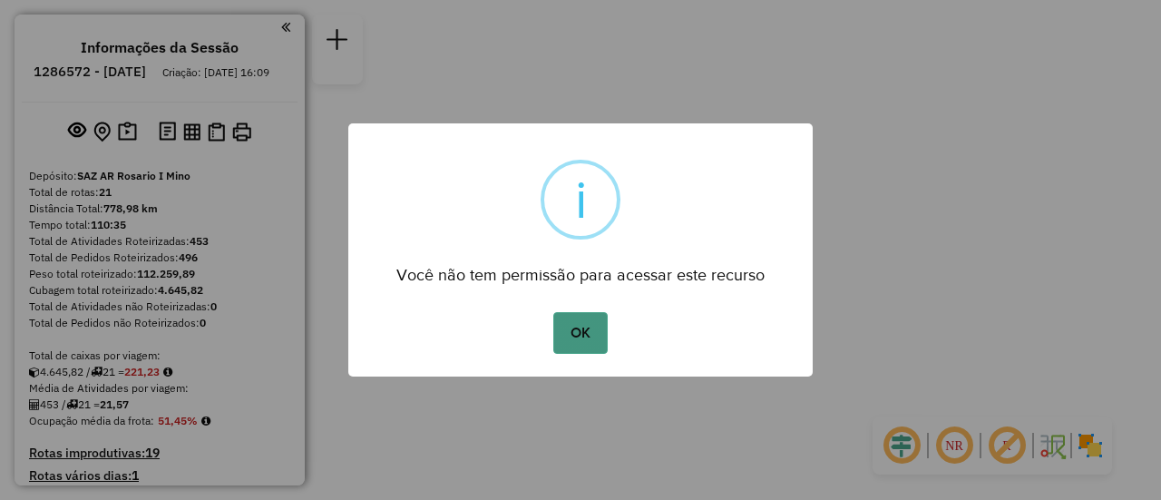
click at [580, 327] on button "OK" at bounding box center [580, 333] width 54 height 42
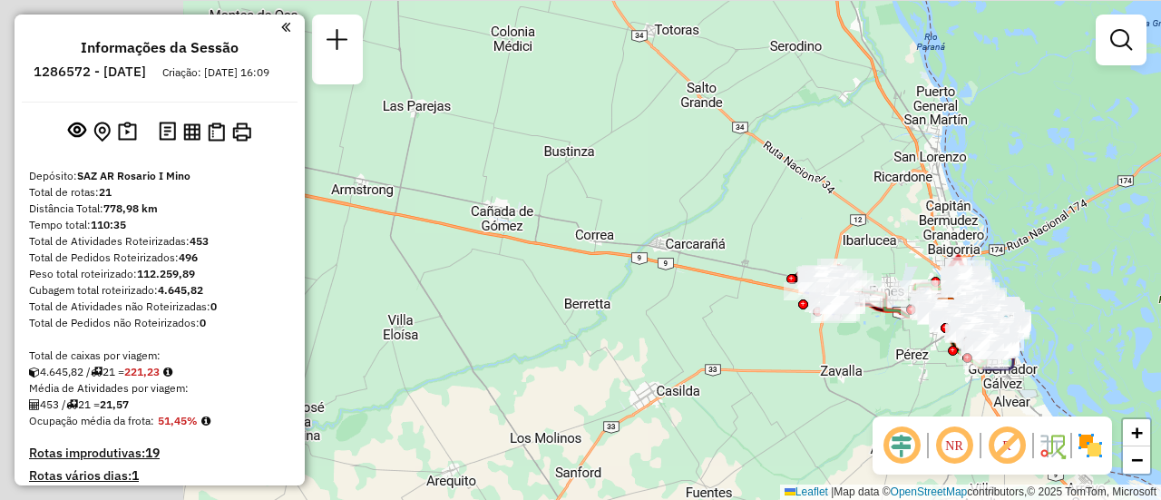
drag, startPoint x: 480, startPoint y: 185, endPoint x: 864, endPoint y: 246, distance: 389.4
click at [864, 246] on div "Janela de atendimento Grade de atendimento Capacidade Transportadoras Veículos …" at bounding box center [580, 250] width 1161 height 500
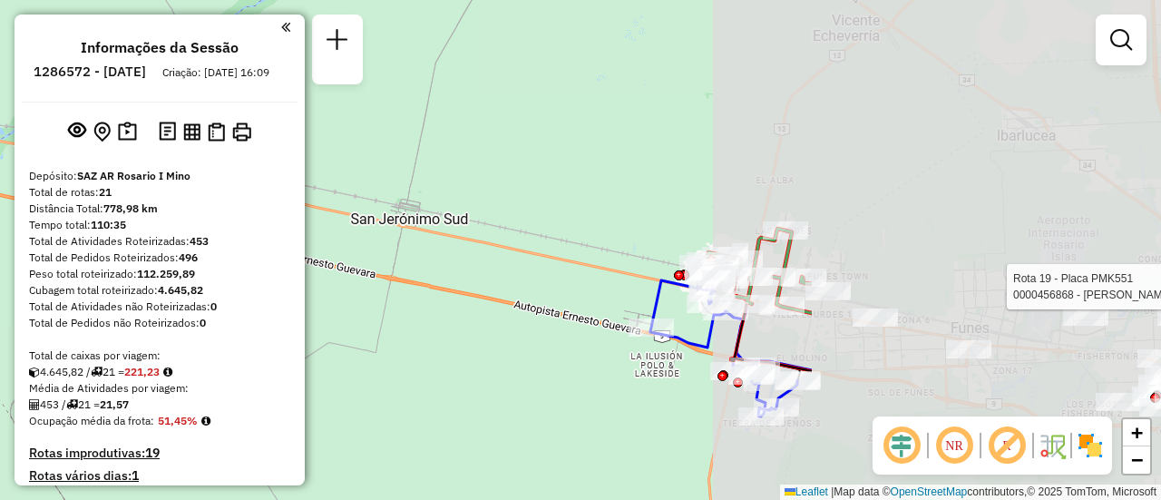
drag, startPoint x: 766, startPoint y: 204, endPoint x: 483, endPoint y: 211, distance: 283.1
click at [442, 200] on div "Rota 19 - Placa PMK551 0000456868 - [PERSON_NAME] - SAEZ [PERSON_NAME] de atend…" at bounding box center [580, 250] width 1161 height 500
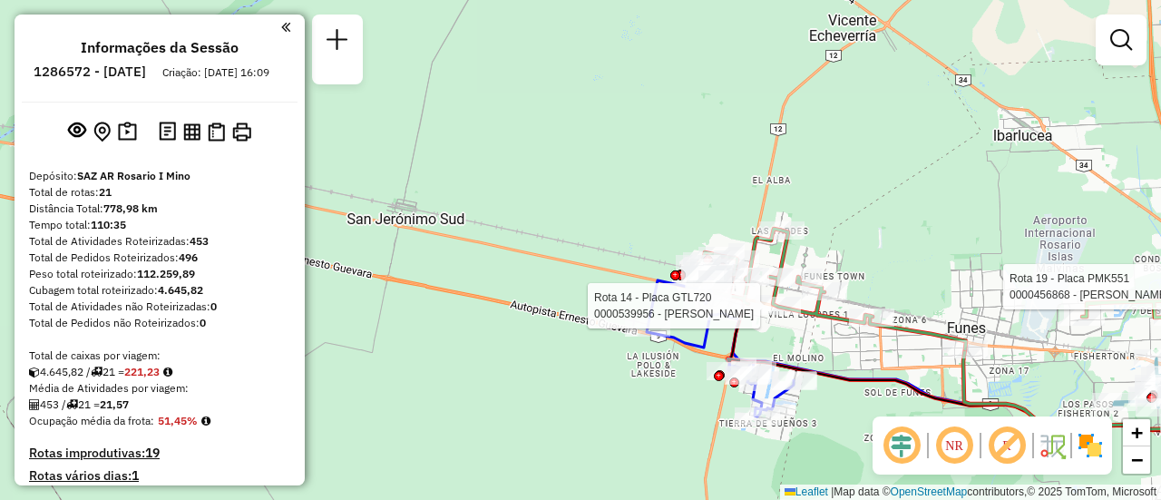
select select "**********"
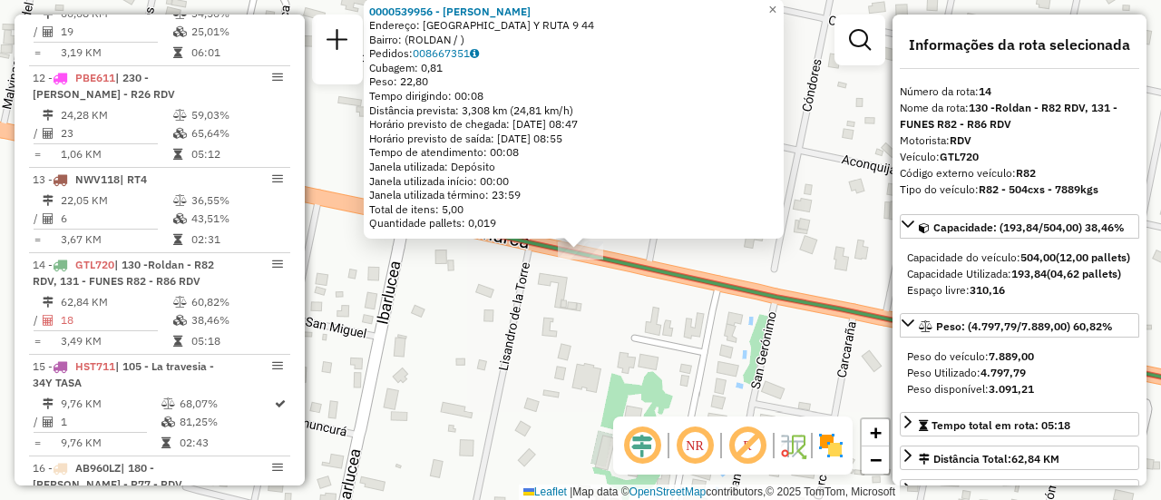
scroll to position [2052, 0]
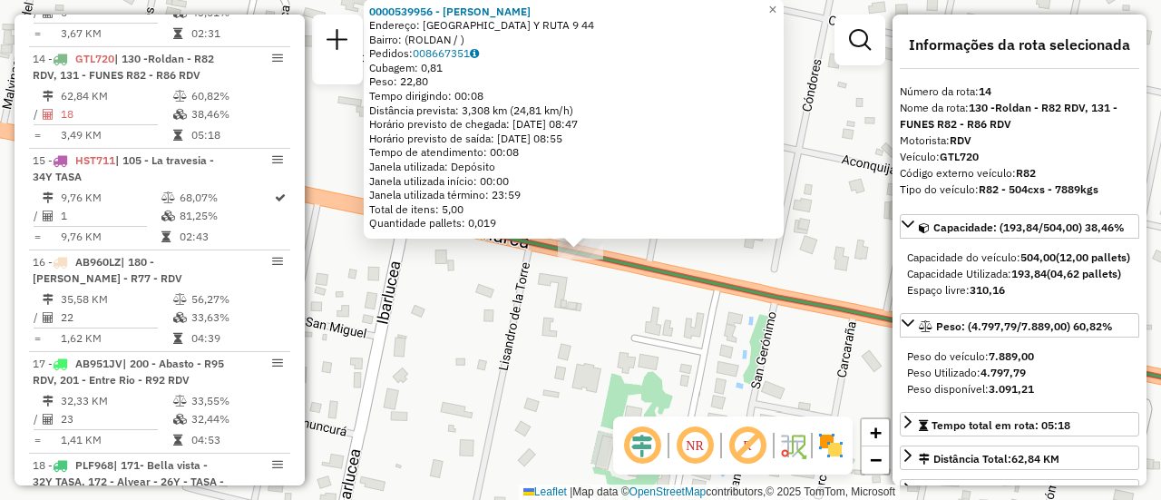
drag, startPoint x: 619, startPoint y: 362, endPoint x: 734, endPoint y: 309, distance: 126.6
click at [619, 363] on div "0000539956 - Serio [PERSON_NAME]: [GEOGRAPHIC_DATA] Y RUTA 9 44 Bairro: (ROLDAN…" at bounding box center [580, 250] width 1161 height 500
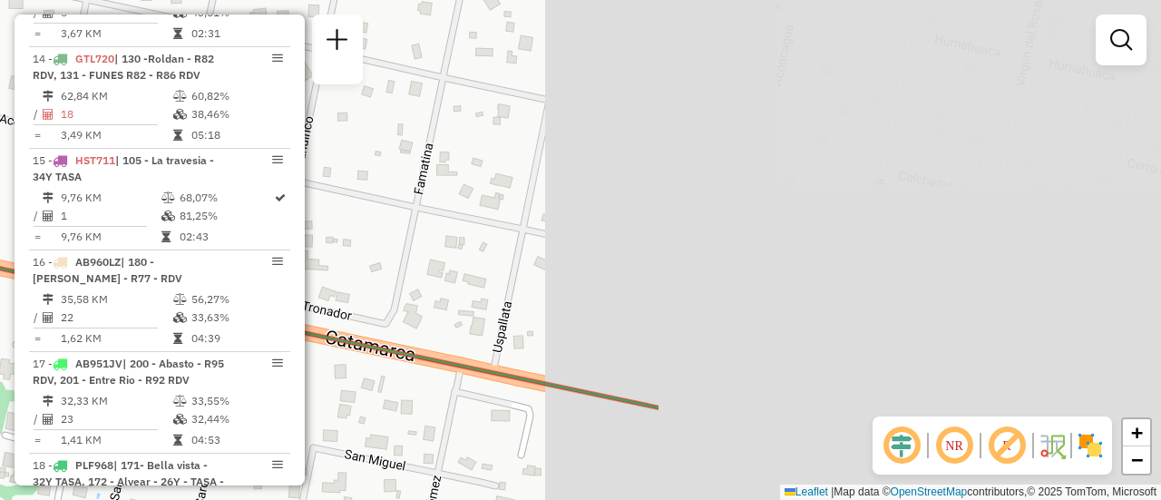
drag, startPoint x: 866, startPoint y: 249, endPoint x: 394, endPoint y: 292, distance: 474.5
click at [231, 256] on hb-router-mapa "Informações da Sessão 1286572 - [DATE] Criação: [DATE] 16:09 Depósito: SAZ AR R…" at bounding box center [580, 250] width 1161 height 500
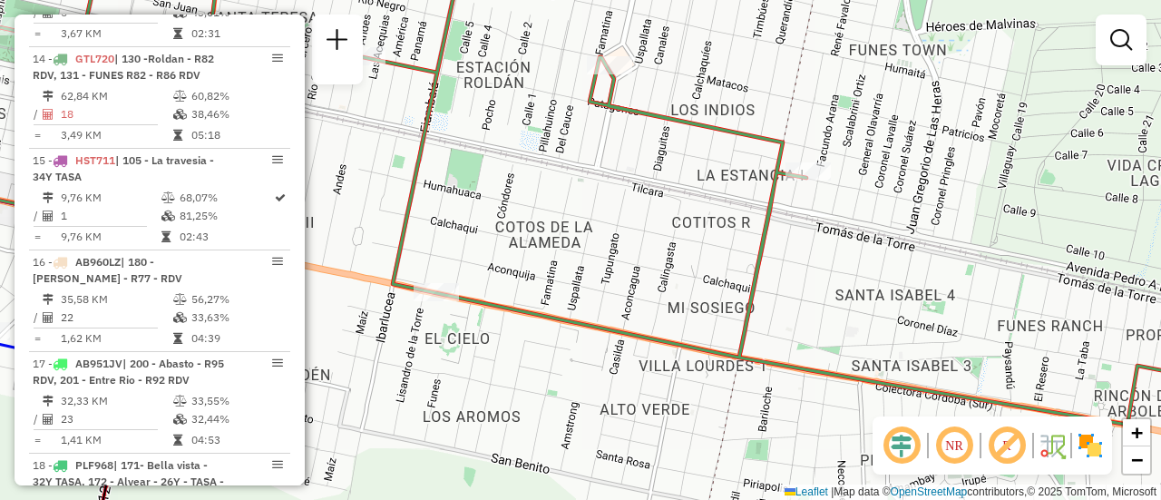
drag, startPoint x: 913, startPoint y: 300, endPoint x: 318, endPoint y: 239, distance: 597.3
click at [317, 239] on div "Janela de atendimento Grade de atendimento Capacidade Transportadoras Veículos …" at bounding box center [580, 250] width 1161 height 500
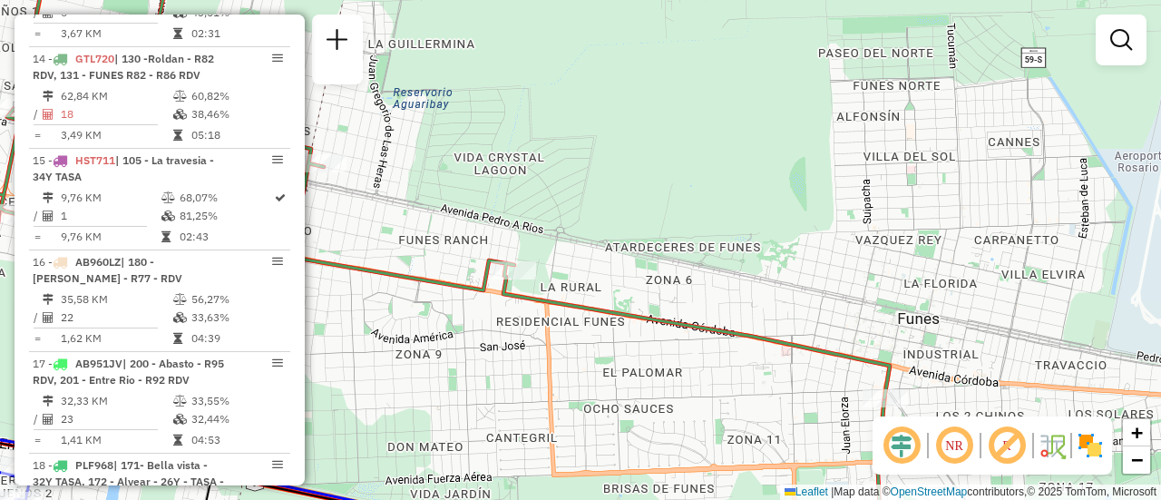
drag, startPoint x: 1020, startPoint y: 292, endPoint x: 307, endPoint y: 200, distance: 719.7
click at [283, 191] on hb-router-mapa "Informações da Sessão 1286572 - [DATE] Criação: [DATE] 16:09 Depósito: SAZ AR R…" at bounding box center [580, 250] width 1161 height 500
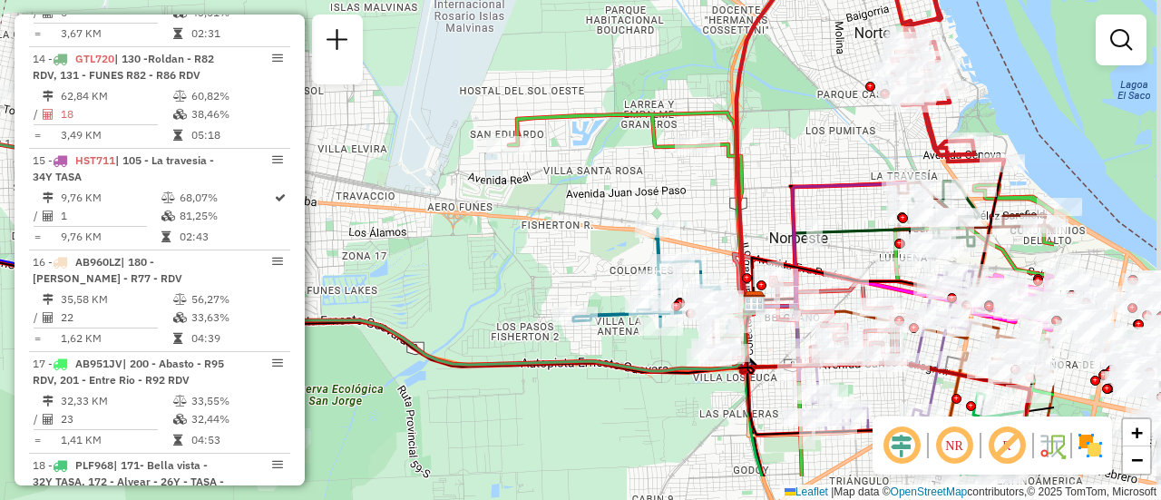
drag, startPoint x: 879, startPoint y: 249, endPoint x: 444, endPoint y: 182, distance: 439.5
click at [754, 182] on icon at bounding box center [829, 244] width 151 height 124
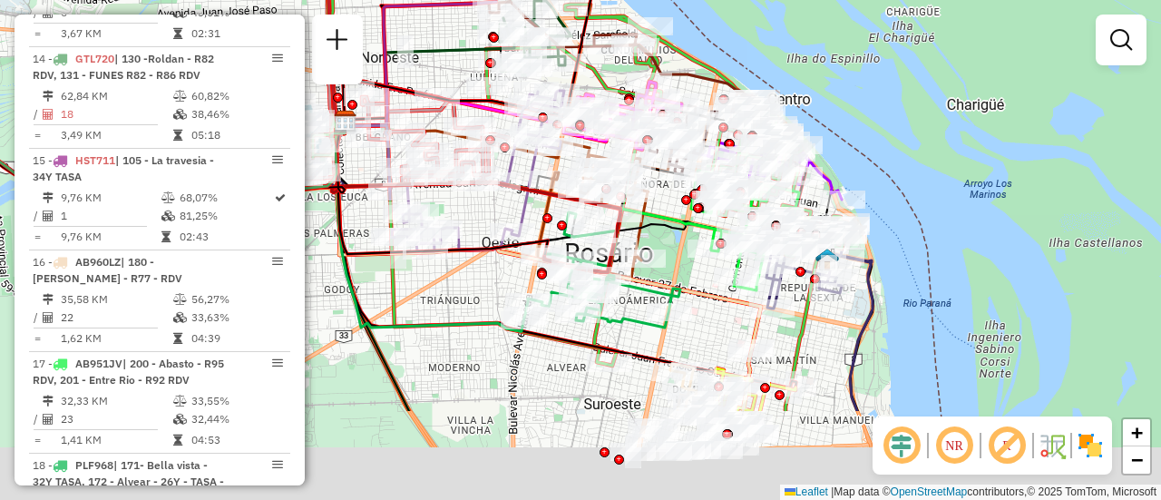
drag, startPoint x: 974, startPoint y: 300, endPoint x: 877, endPoint y: 6, distance: 309.5
click at [881, 15] on div "Janela de atendimento Grade de atendimento Capacidade Transportadoras Veículos …" at bounding box center [580, 250] width 1161 height 500
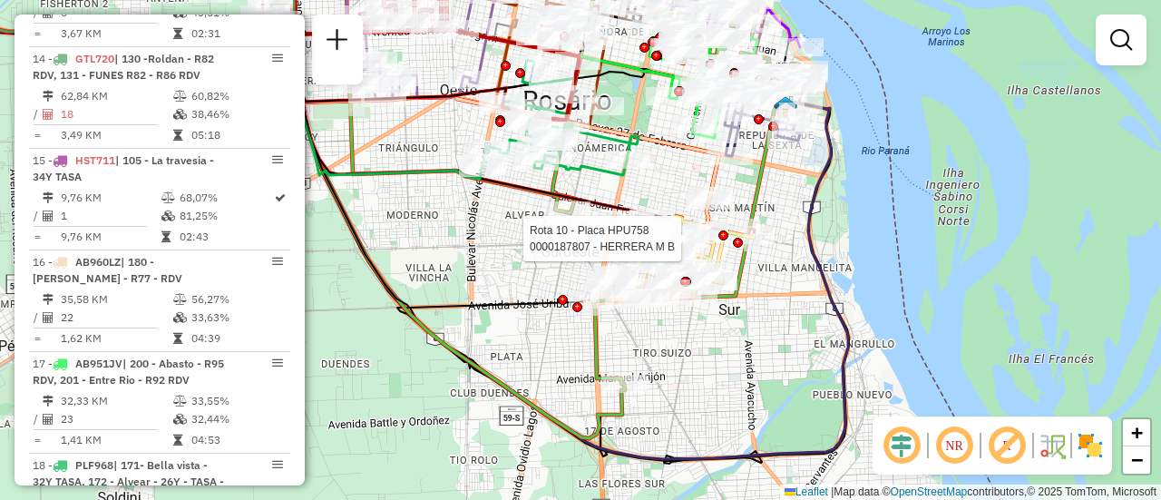
select select "**********"
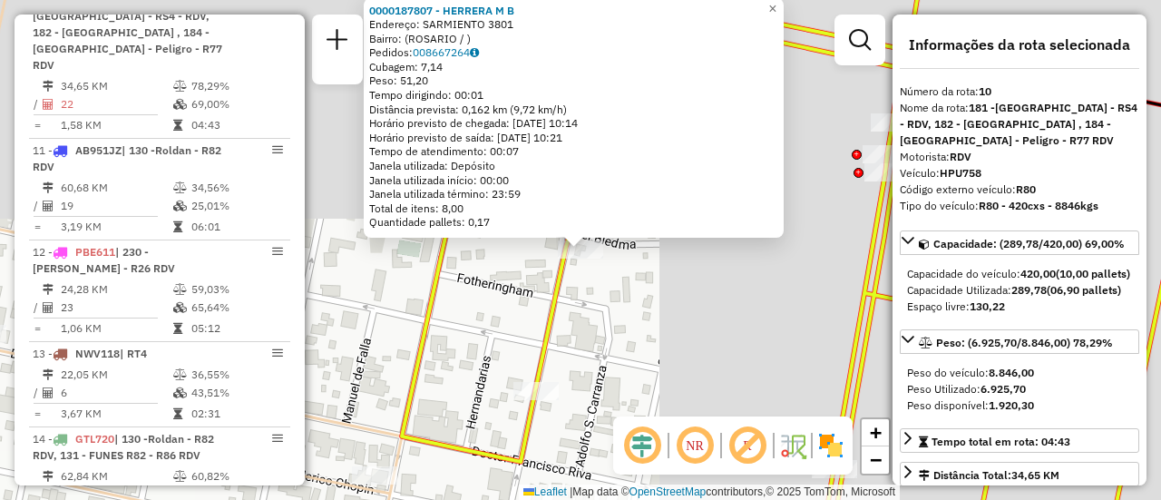
scroll to position [1629, 0]
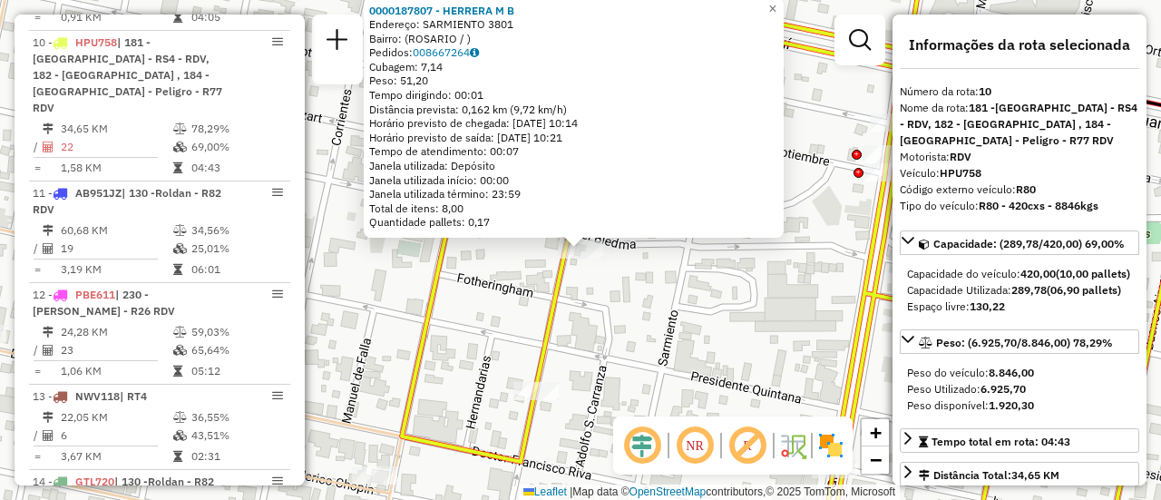
click at [722, 308] on div "0000187807 - HERRERA M B Endereço: SARMIENTO 3801 Bairro: ([GEOGRAPHIC_DATA] / …" at bounding box center [580, 250] width 1161 height 500
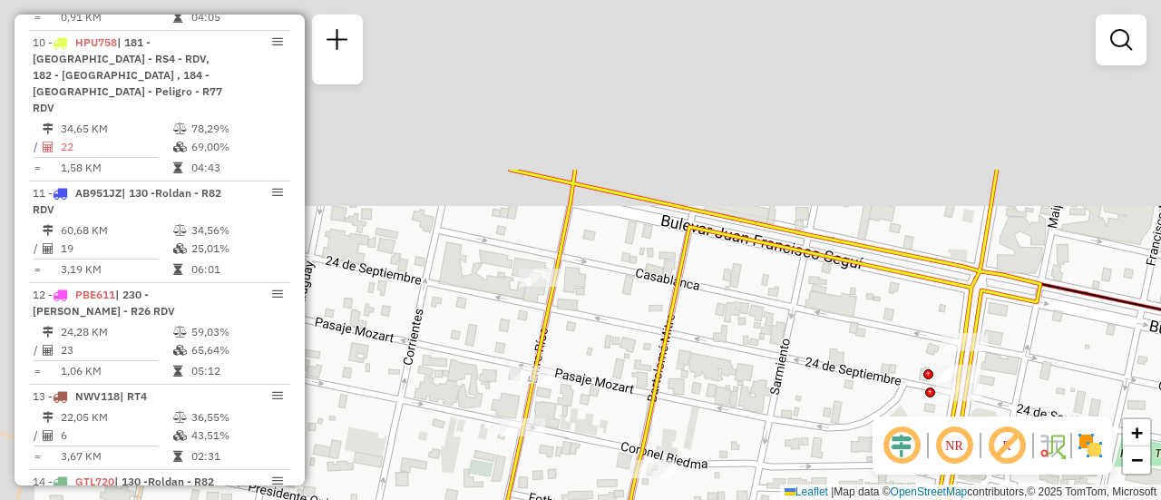
drag, startPoint x: 556, startPoint y: 132, endPoint x: 706, endPoint y: 451, distance: 351.8
click at [729, 499] on html "Aguarde... Pop-up bloqueado! Seu navegador bloqueou automáticamente a abertura …" at bounding box center [580, 250] width 1161 height 500
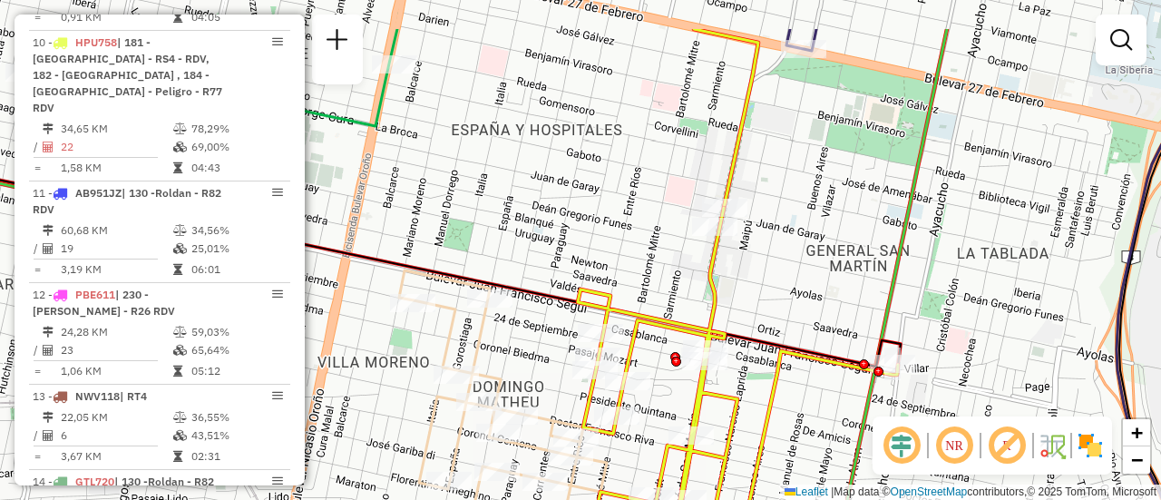
drag, startPoint x: 589, startPoint y: 174, endPoint x: 610, endPoint y: 415, distance: 241.4
click at [608, 458] on div "Janela de atendimento Grade de atendimento Capacidade Transportadoras Veículos …" at bounding box center [580, 250] width 1161 height 500
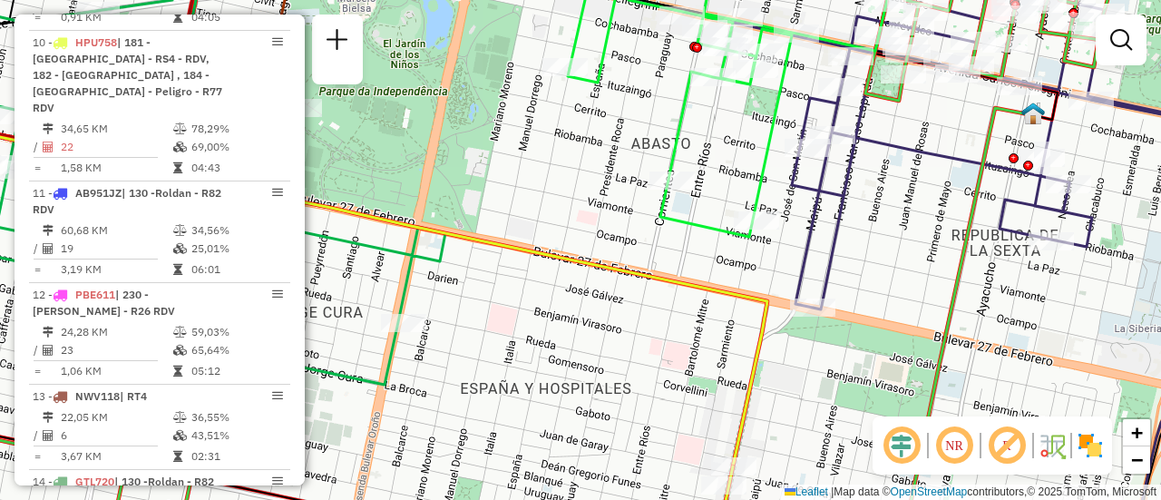
drag, startPoint x: 634, startPoint y: 245, endPoint x: 632, endPoint y: 412, distance: 166.9
click at [620, 468] on div "Janela de atendimento Grade de atendimento Capacidade Transportadoras Veículos …" at bounding box center [580, 250] width 1161 height 500
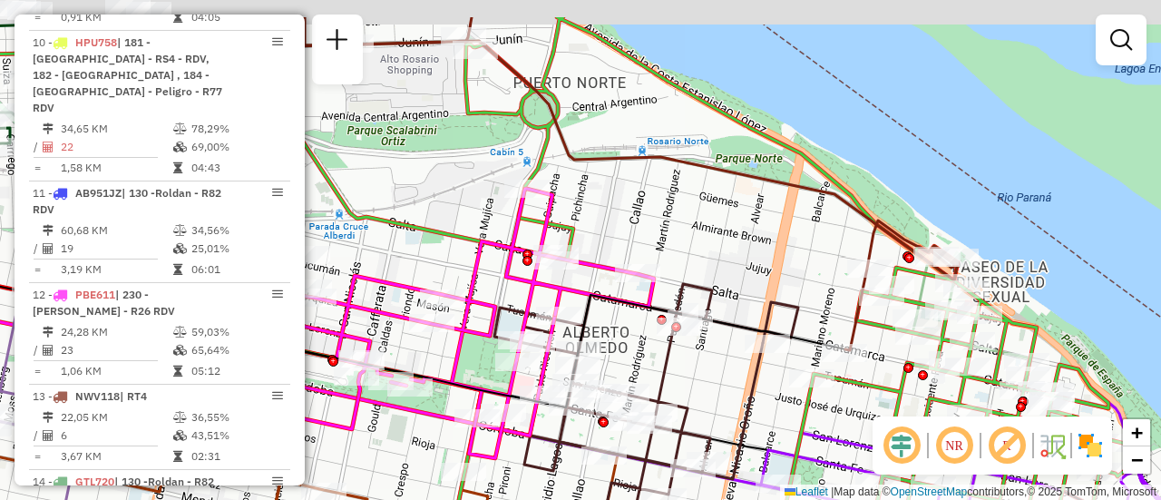
drag, startPoint x: 525, startPoint y: 145, endPoint x: 635, endPoint y: 220, distance: 133.1
click at [633, 219] on div "Rota 17 - Placa AB951JV 0000532536 - Pompi Abc S. A. S. Rota 7 - Placa AC995HY …" at bounding box center [580, 250] width 1161 height 500
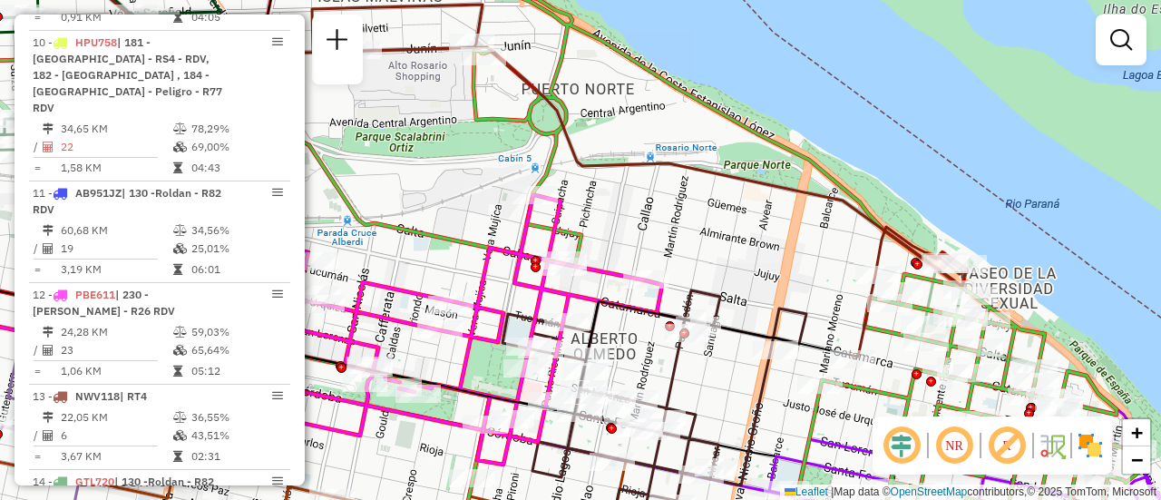
click at [650, 229] on div "Rota 17 - Placa AB951JV 0000532536 - Pompi Abc S. A. S. Rota 7 - Placa AC995HY …" at bounding box center [580, 250] width 1161 height 500
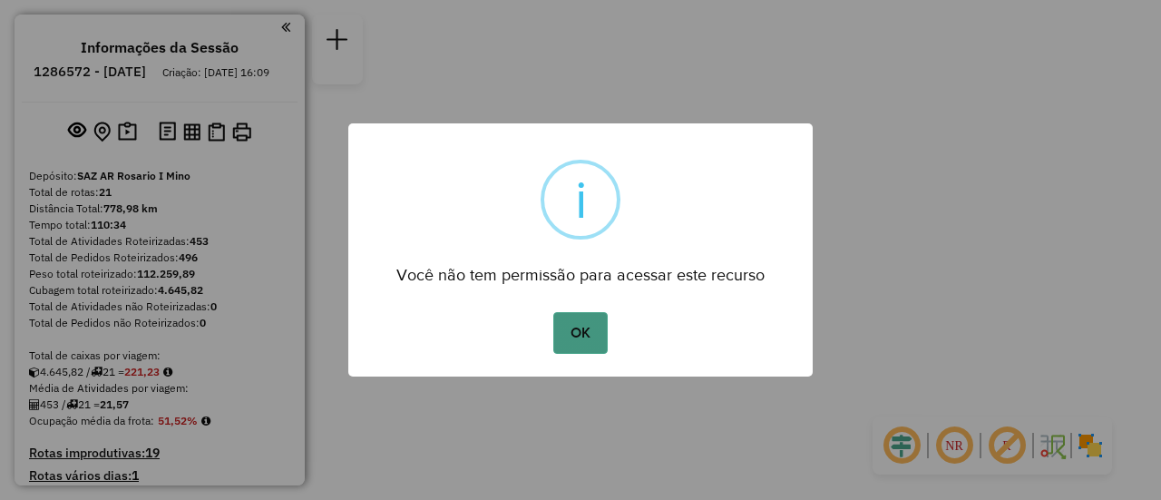
click at [591, 332] on button "OK" at bounding box center [580, 333] width 54 height 42
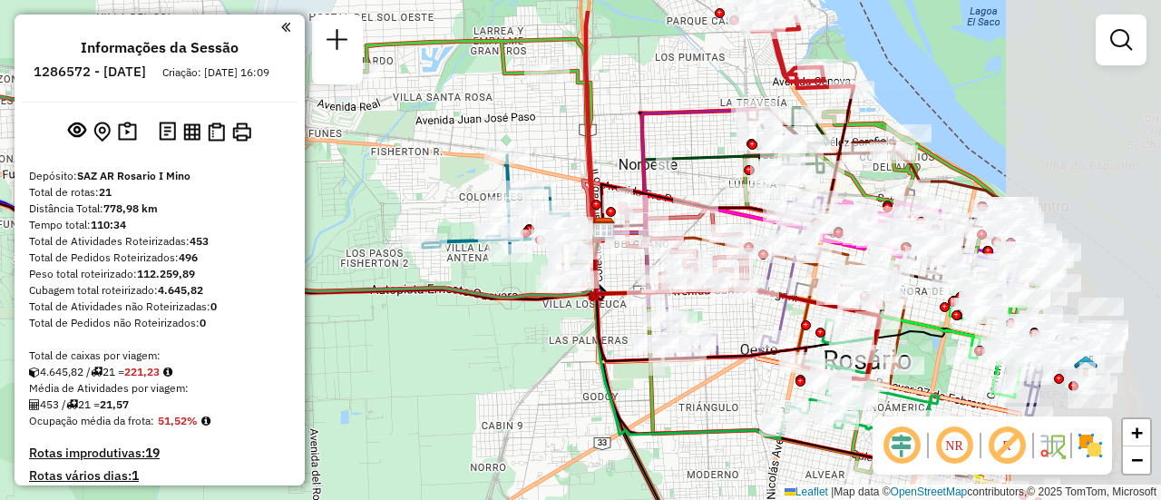
drag, startPoint x: 825, startPoint y: 82, endPoint x: 591, endPoint y: 142, distance: 241.8
click at [591, 142] on icon at bounding box center [594, 125] width 17 height 229
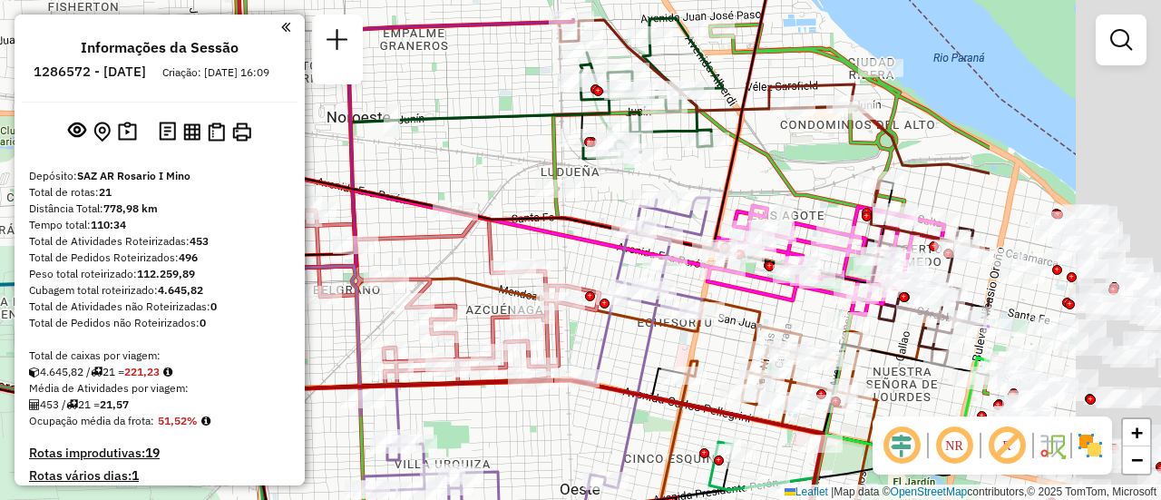
drag, startPoint x: 1037, startPoint y: 205, endPoint x: 747, endPoint y: 171, distance: 291.3
click at [747, 171] on icon at bounding box center [385, 203] width 1208 height 600
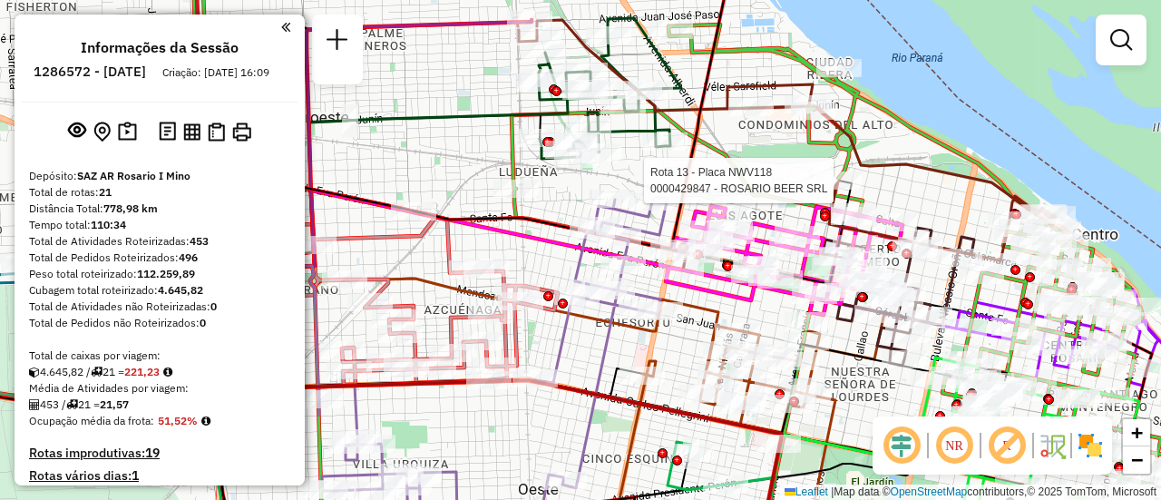
select select "**********"
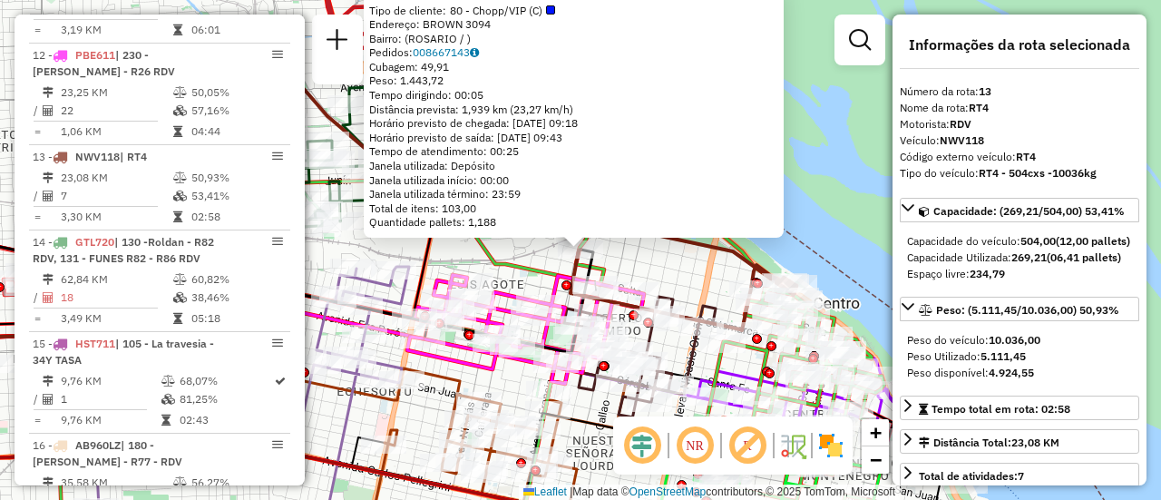
scroll to position [1967, 0]
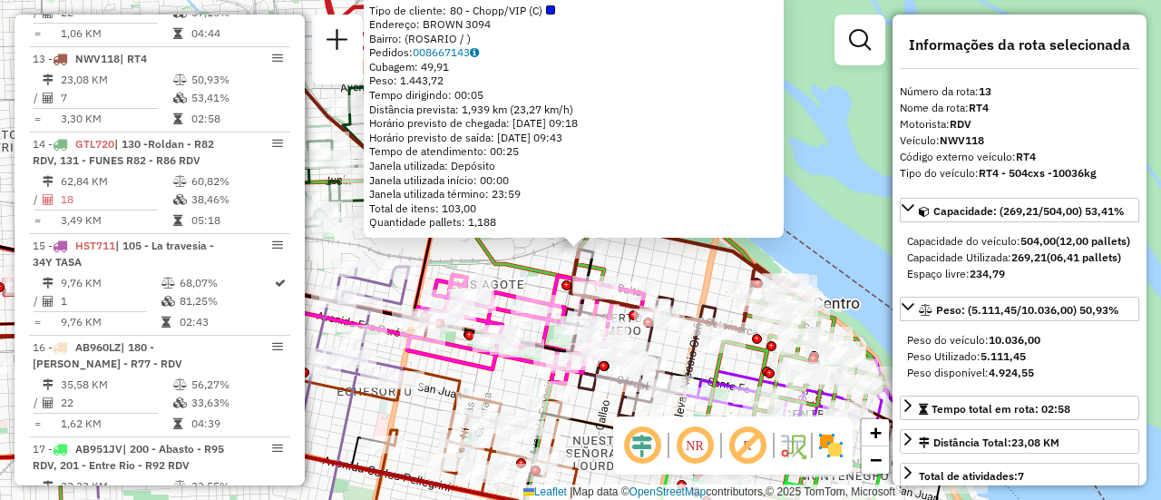
click at [689, 263] on div "0000429847 - [GEOGRAPHIC_DATA] BEER SRL Tipo de cliente: 80 - Chopp/VIP (C) End…" at bounding box center [580, 250] width 1161 height 500
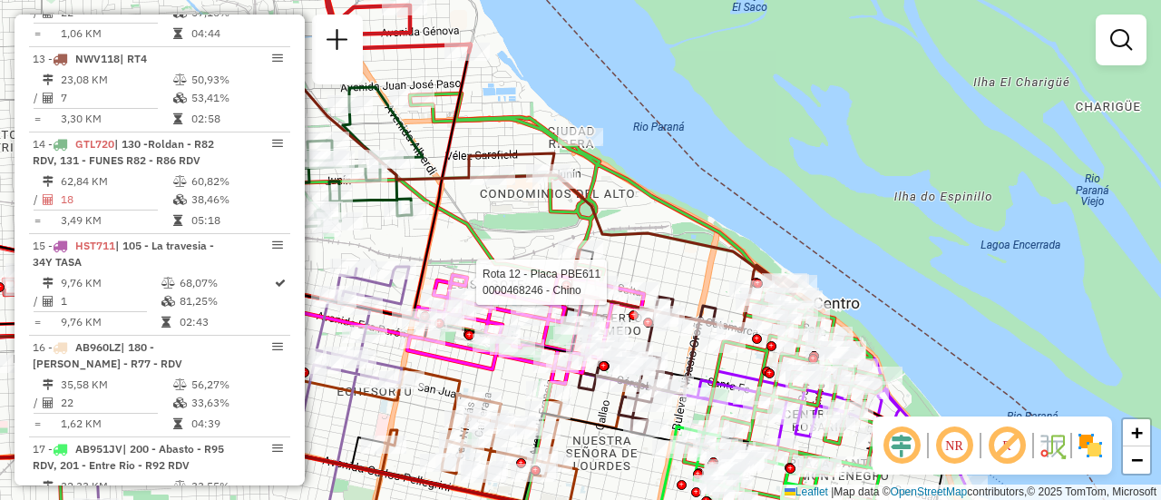
select select "**********"
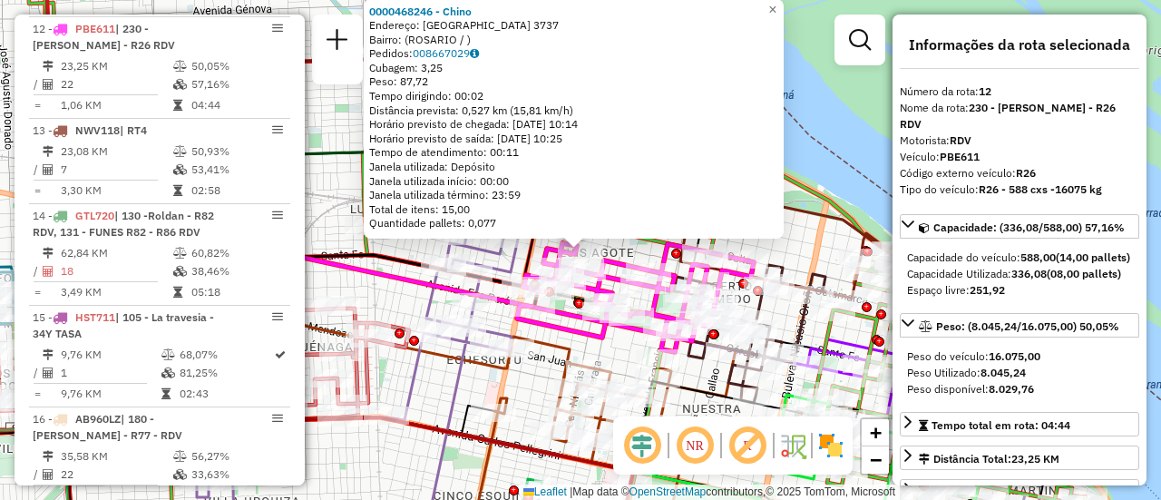
scroll to position [1865, 0]
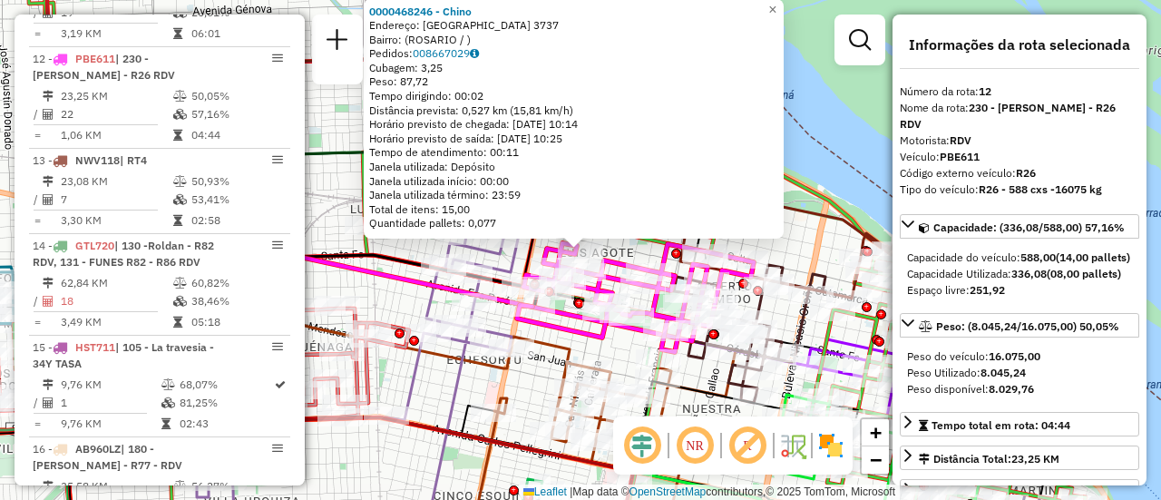
click at [607, 346] on icon at bounding box center [635, 297] width 237 height 109
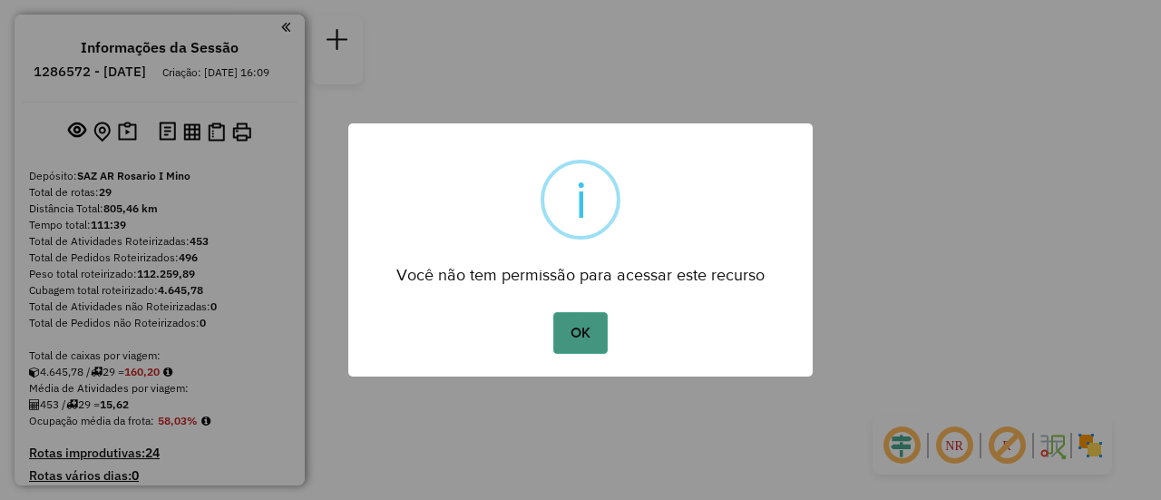
click at [578, 337] on button "OK" at bounding box center [580, 333] width 54 height 42
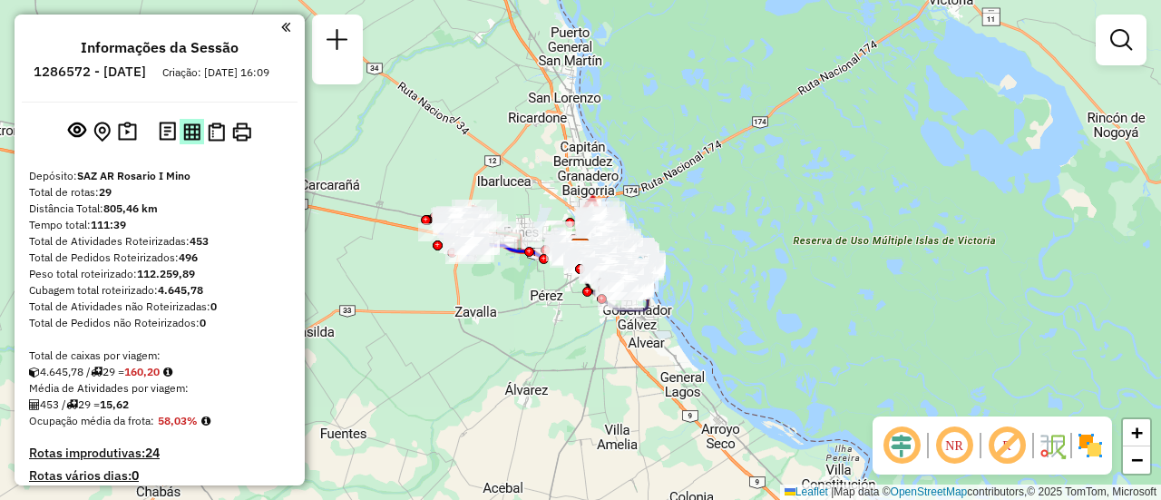
click at [191, 141] on img at bounding box center [191, 131] width 17 height 17
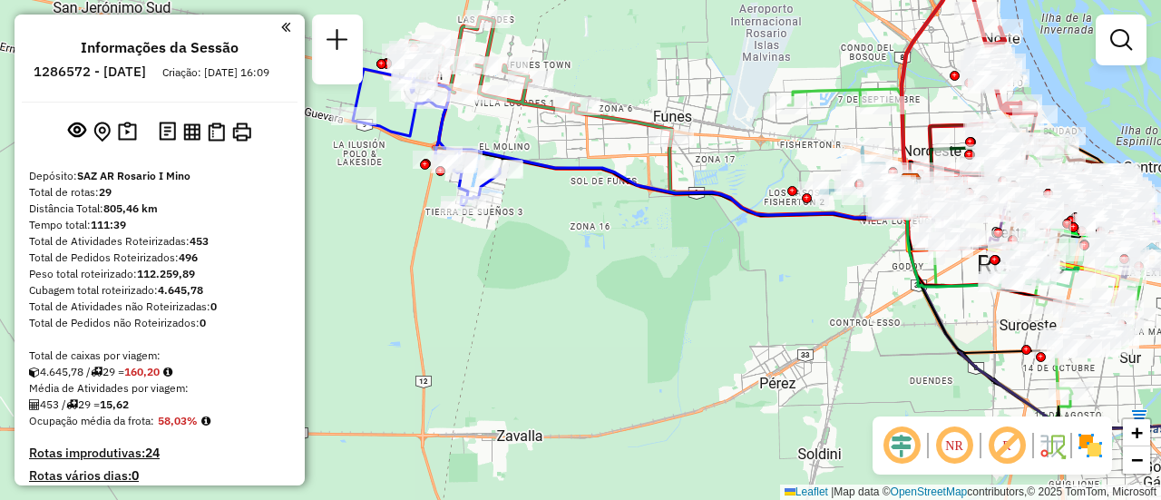
drag, startPoint x: 435, startPoint y: 142, endPoint x: 637, endPoint y: 170, distance: 203.3
click at [637, 170] on div "Janela de atendimento Grade de atendimento Capacidade Transportadoras Veículos …" at bounding box center [580, 250] width 1161 height 500
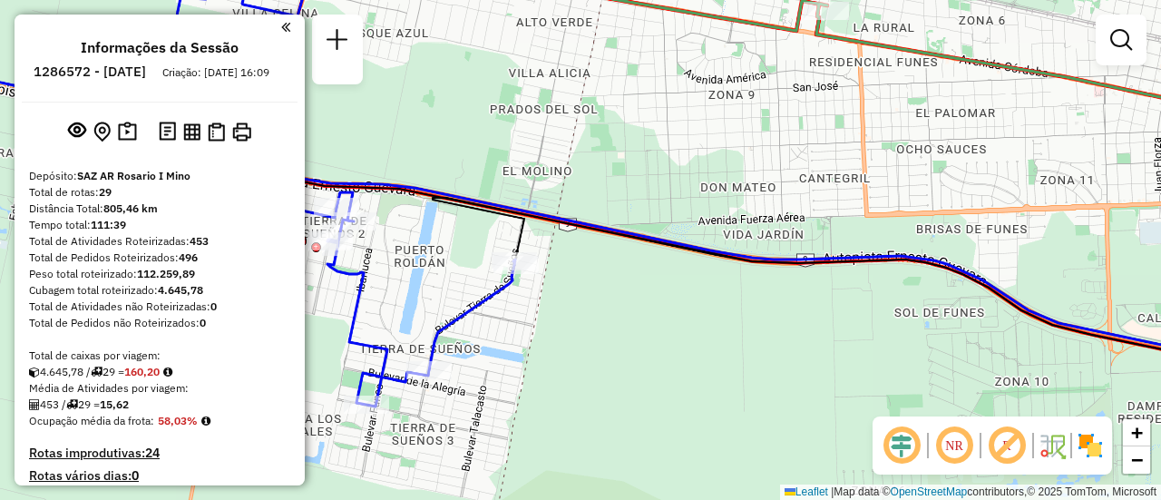
drag, startPoint x: 562, startPoint y: 141, endPoint x: 642, endPoint y: 166, distance: 83.8
click at [642, 166] on div "Janela de atendimento Grade de atendimento Capacidade Transportadoras Veículos …" at bounding box center [580, 250] width 1161 height 500
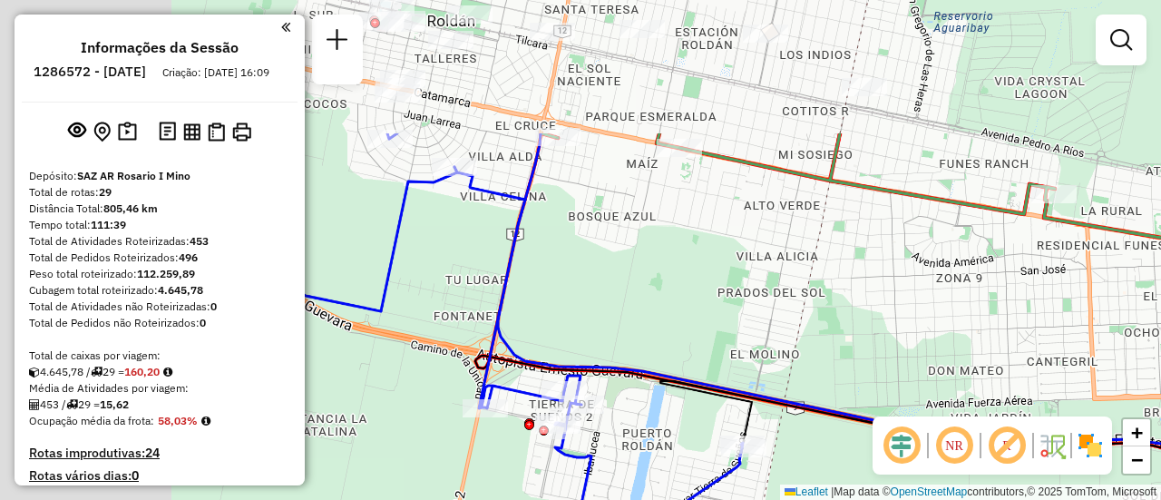
drag, startPoint x: 572, startPoint y: 109, endPoint x: 898, endPoint y: 343, distance: 401.0
click at [894, 342] on div "Janela de atendimento Grade de atendimento Capacidade Transportadoras Veículos …" at bounding box center [580, 250] width 1161 height 500
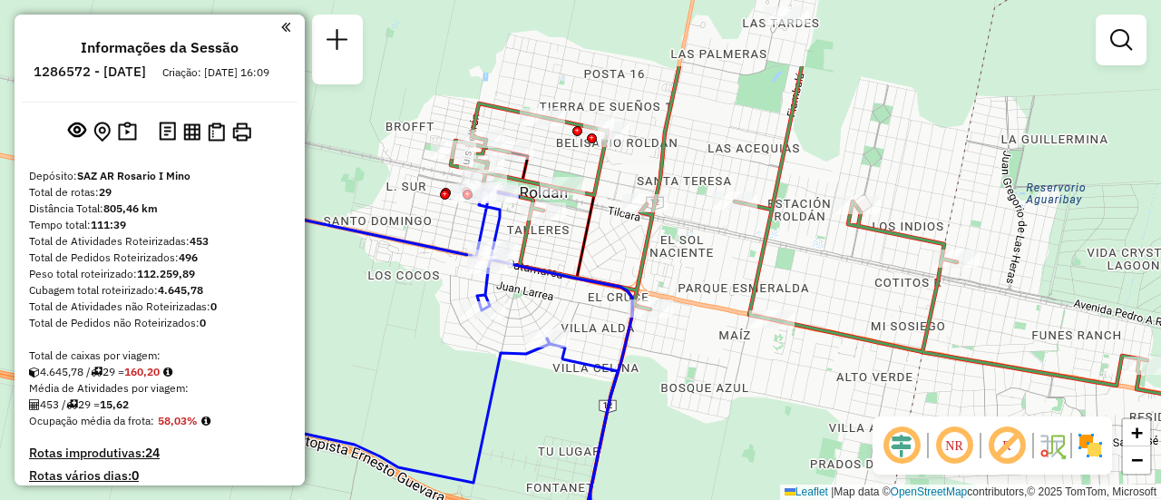
drag, startPoint x: 717, startPoint y: 154, endPoint x: 713, endPoint y: 270, distance: 116.2
click at [713, 270] on div "Janela de atendimento Grade de atendimento Capacidade Transportadoras Veículos …" at bounding box center [580, 250] width 1161 height 500
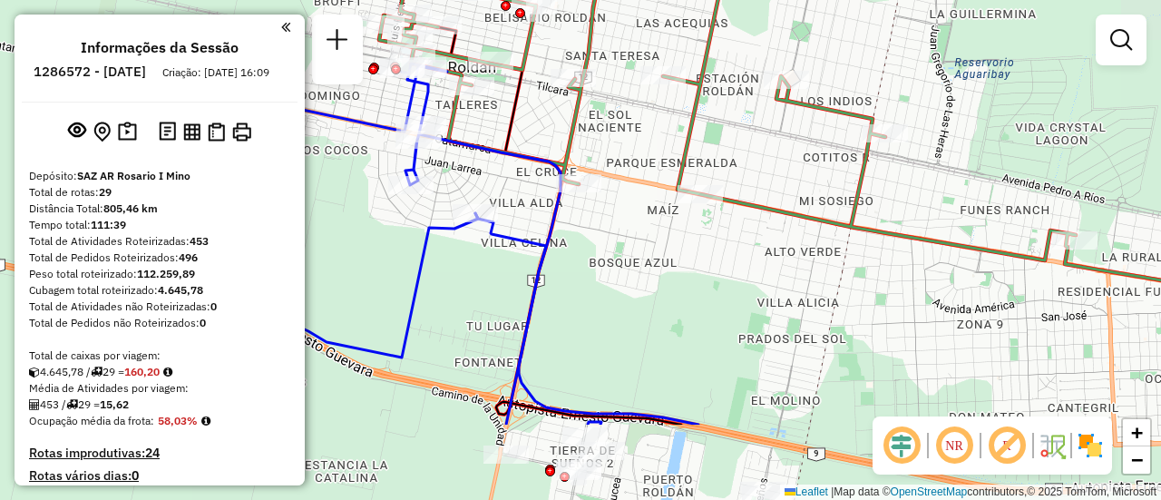
drag, startPoint x: 785, startPoint y: 278, endPoint x: 713, endPoint y: 153, distance: 144.2
click at [713, 153] on div "Janela de atendimento Grade de atendimento Capacidade Transportadoras Veículos …" at bounding box center [580, 250] width 1161 height 500
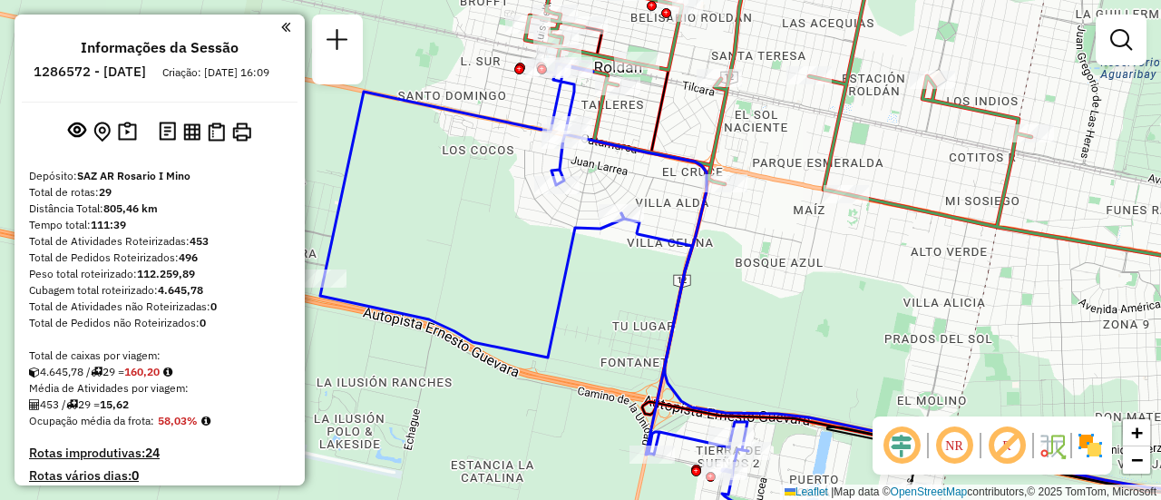
drag, startPoint x: 652, startPoint y: 251, endPoint x: 798, endPoint y: 251, distance: 146.0
click at [798, 251] on div "Janela de atendimento Grade de atendimento Capacidade Transportadoras Veículos …" at bounding box center [580, 250] width 1161 height 500
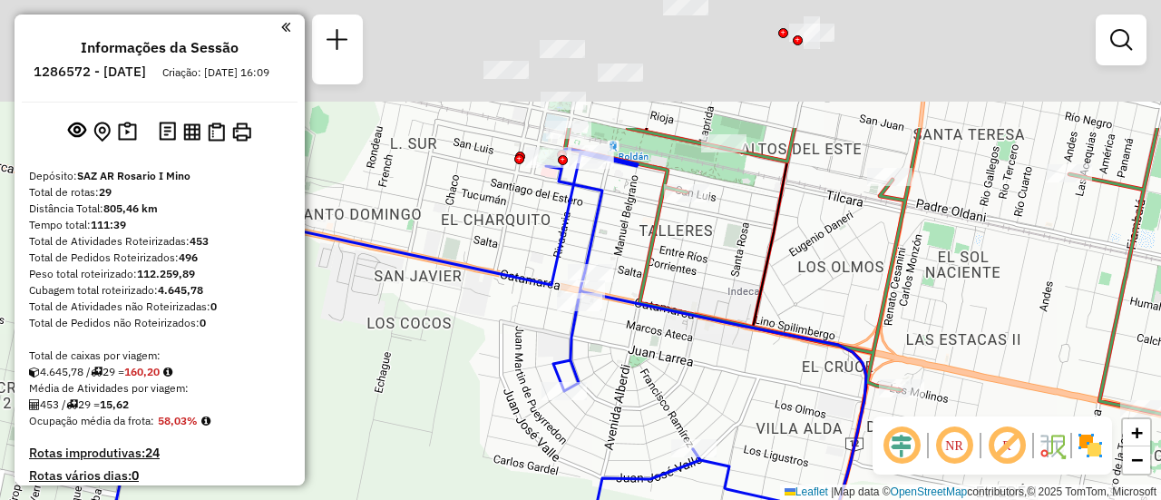
drag, startPoint x: 610, startPoint y: 135, endPoint x: 667, endPoint y: 268, distance: 144.7
click at [665, 269] on icon at bounding box center [948, 289] width 766 height 322
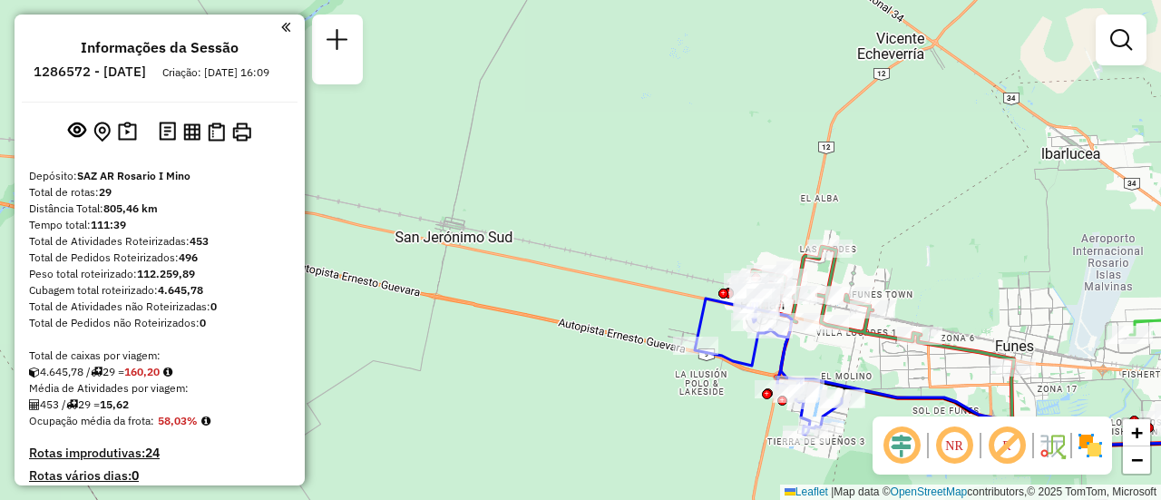
drag, startPoint x: 843, startPoint y: 210, endPoint x: 480, endPoint y: 106, distance: 377.5
click at [753, 183] on div "Janela de atendimento Grade de atendimento Capacidade Transportadoras Veículos …" at bounding box center [580, 250] width 1161 height 500
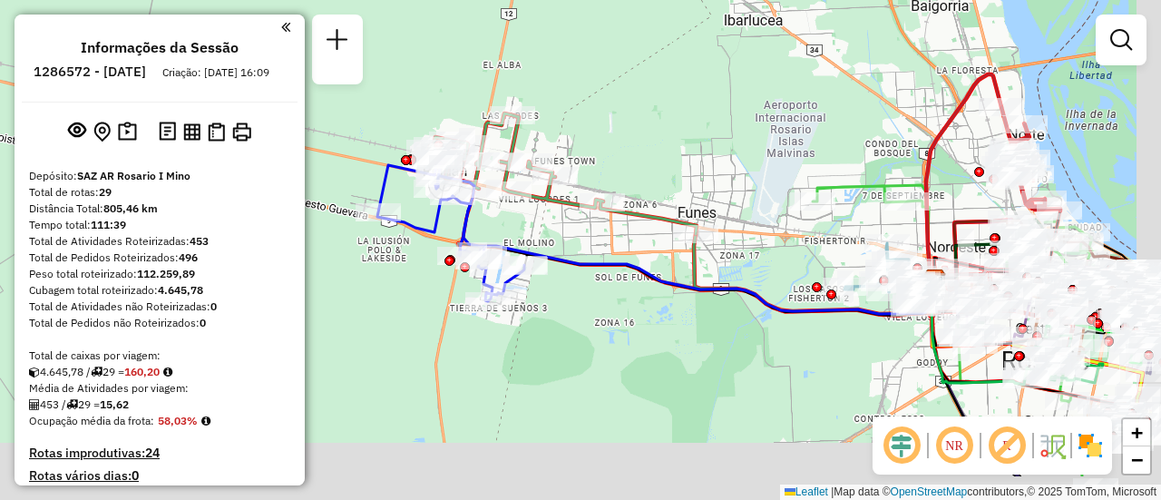
drag, startPoint x: 718, startPoint y: 165, endPoint x: 617, endPoint y: 136, distance: 105.7
click at [600, 136] on div "Janela de atendimento Grade de atendimento Capacidade Transportadoras Veículos …" at bounding box center [580, 250] width 1161 height 500
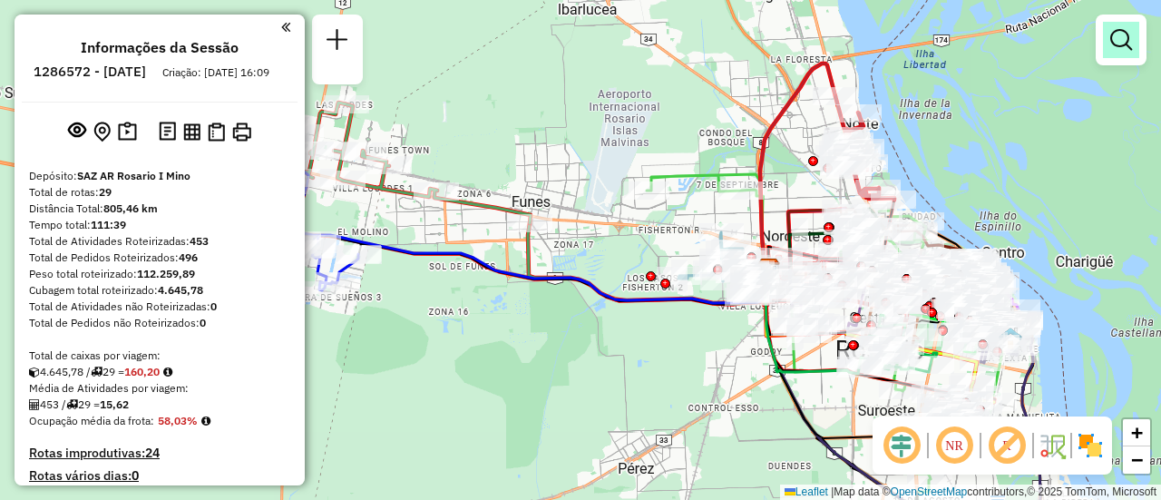
click at [1117, 37] on em at bounding box center [1121, 40] width 22 height 22
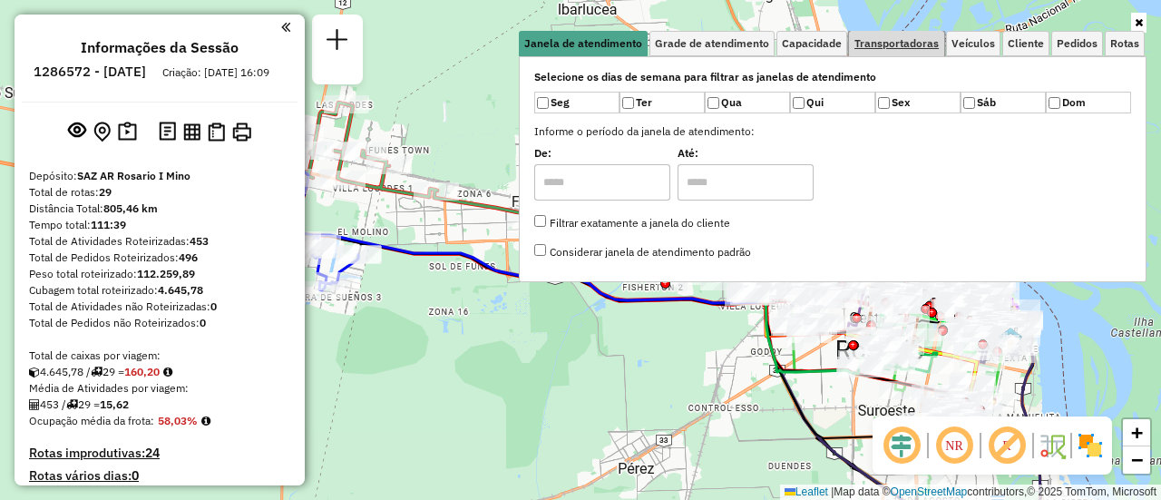
click at [904, 38] on span "Transportadoras" at bounding box center [896, 43] width 84 height 11
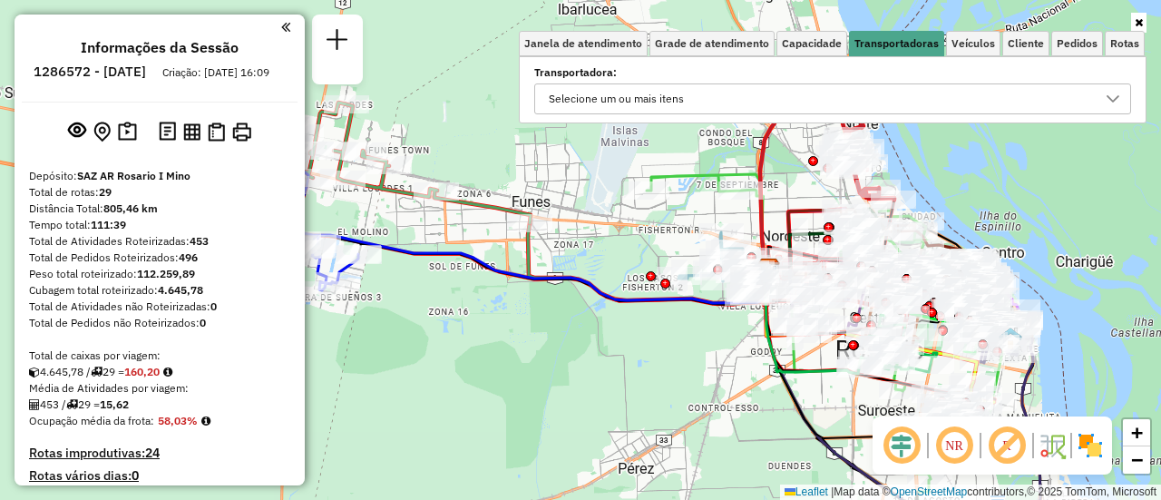
click at [1113, 100] on icon at bounding box center [1113, 99] width 15 height 15
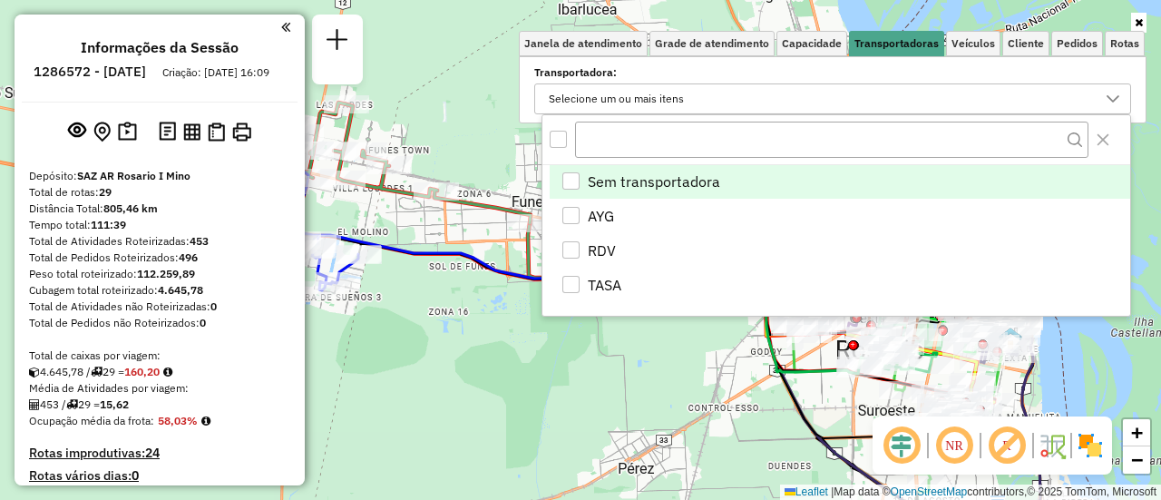
scroll to position [11, 63]
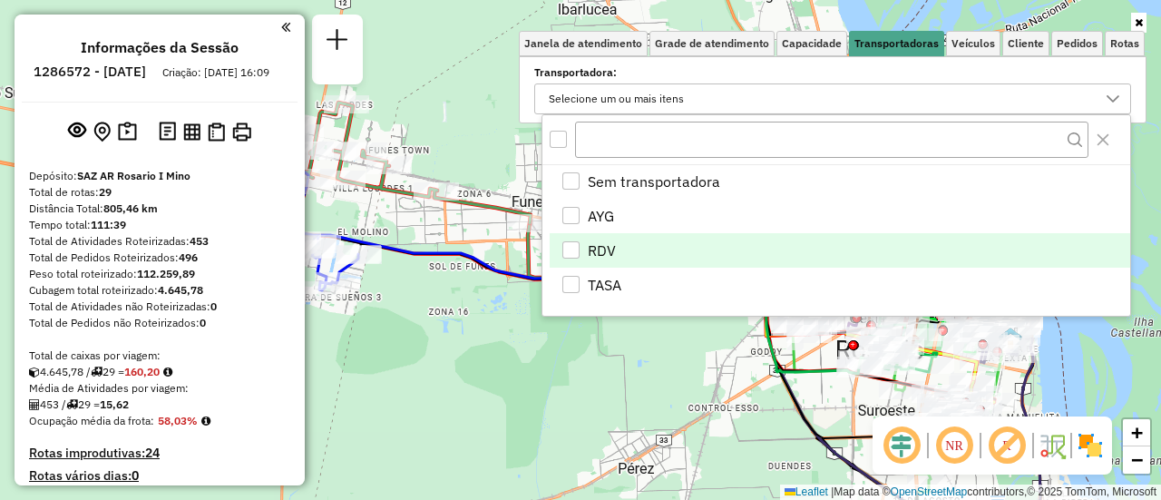
click at [567, 249] on div "RDV" at bounding box center [570, 249] width 17 height 17
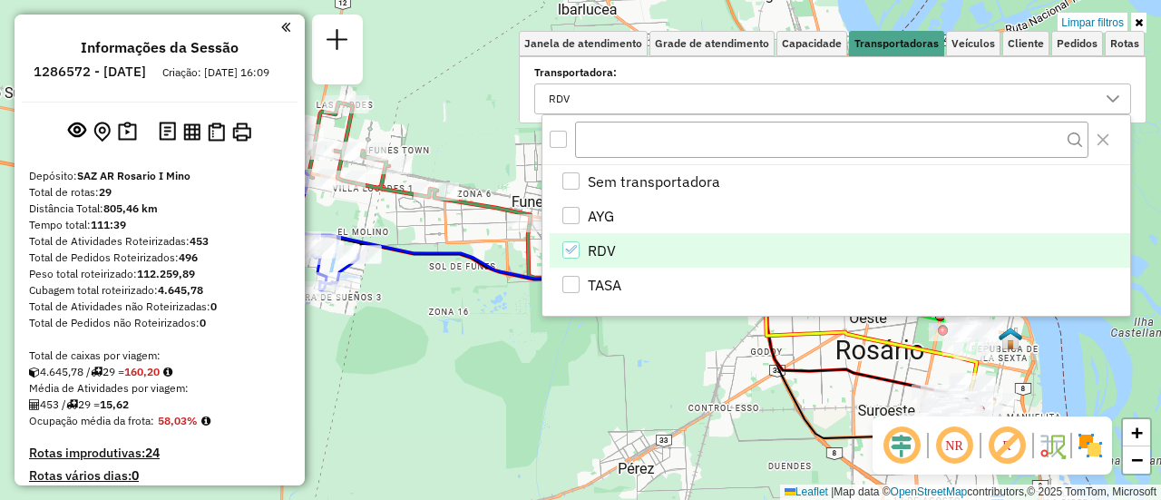
click at [737, 356] on div "Limpar filtros Janela de atendimento Grade de atendimento Capacidade Transporta…" at bounding box center [580, 250] width 1161 height 500
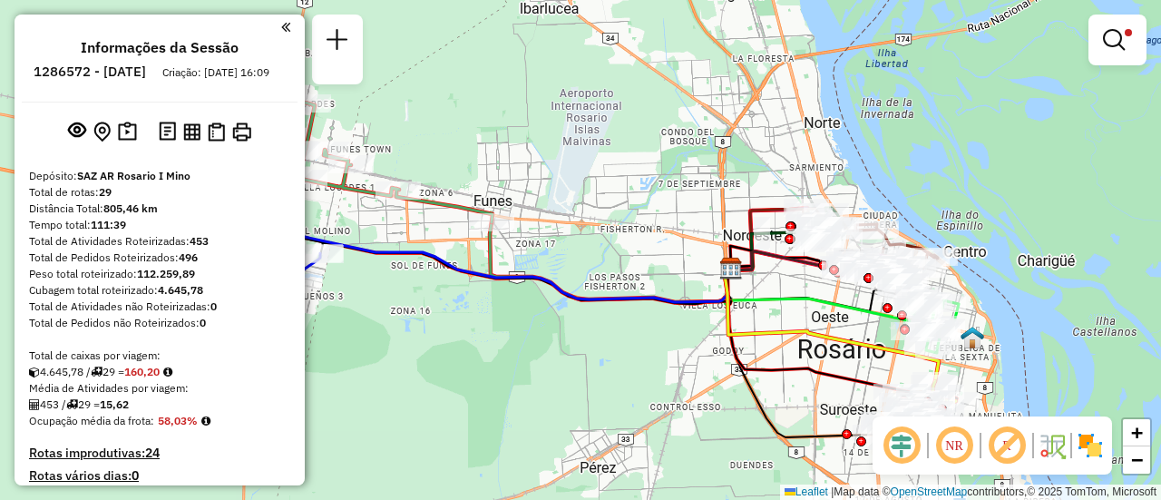
drag, startPoint x: 751, startPoint y: 283, endPoint x: 516, endPoint y: 314, distance: 236.9
click at [512, 314] on div "Limpar filtros Janela de atendimento Grade de atendimento Capacidade Transporta…" at bounding box center [580, 250] width 1161 height 500
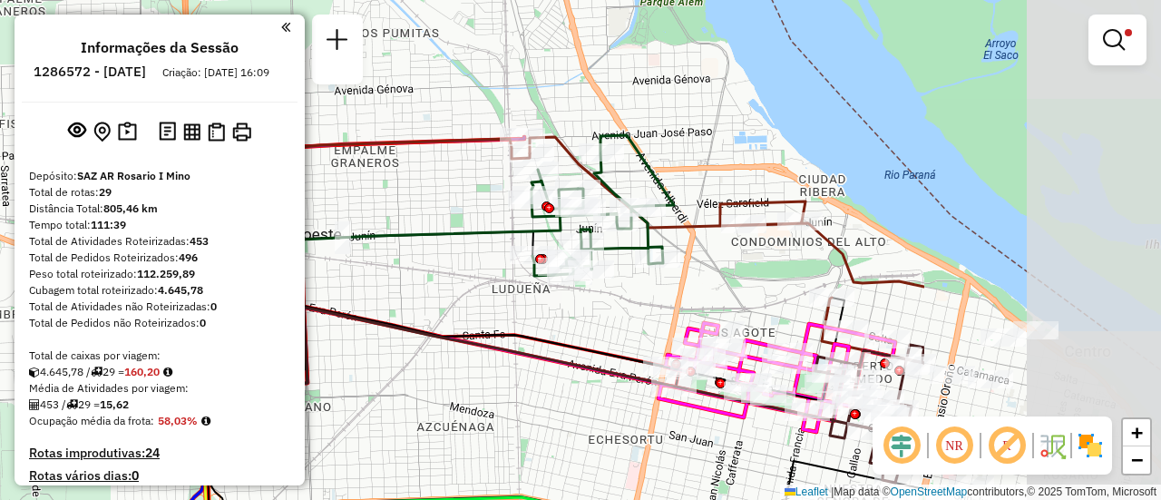
drag, startPoint x: 1005, startPoint y: 188, endPoint x: 649, endPoint y: 301, distance: 374.1
click at [649, 301] on div "Limpar filtros Janela de atendimento Grade de atendimento Capacidade Transporta…" at bounding box center [580, 250] width 1161 height 500
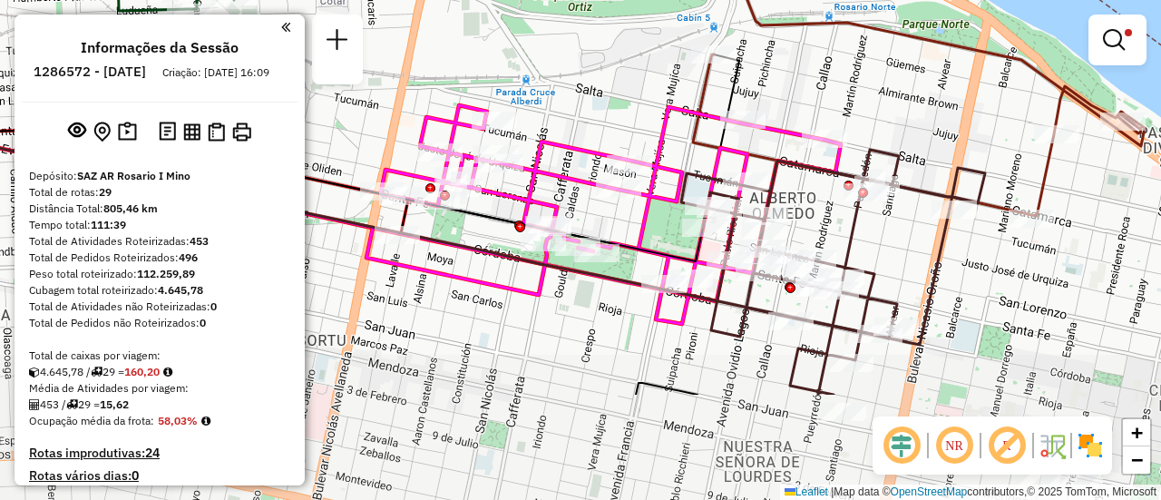
drag, startPoint x: 741, startPoint y: 270, endPoint x: 843, endPoint y: 115, distance: 185.4
click at [843, 115] on div "Limpar filtros Janela de atendimento Grade de atendimento Capacidade Transporta…" at bounding box center [580, 250] width 1161 height 500
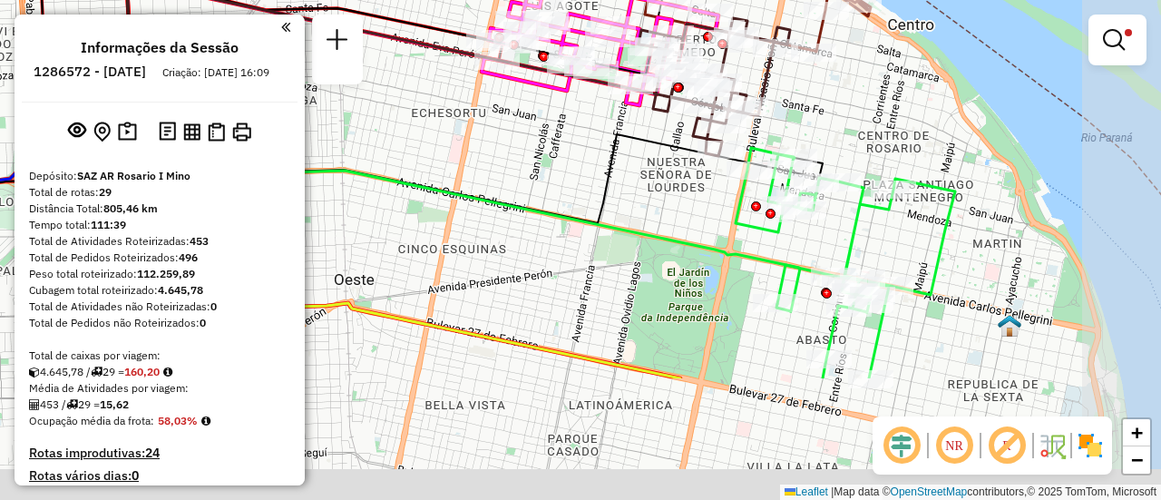
drag, startPoint x: 973, startPoint y: 295, endPoint x: 818, endPoint y: 122, distance: 232.5
click at [818, 122] on div "Limpar filtros Janela de atendimento Grade de atendimento Capacidade Transporta…" at bounding box center [580, 250] width 1161 height 500
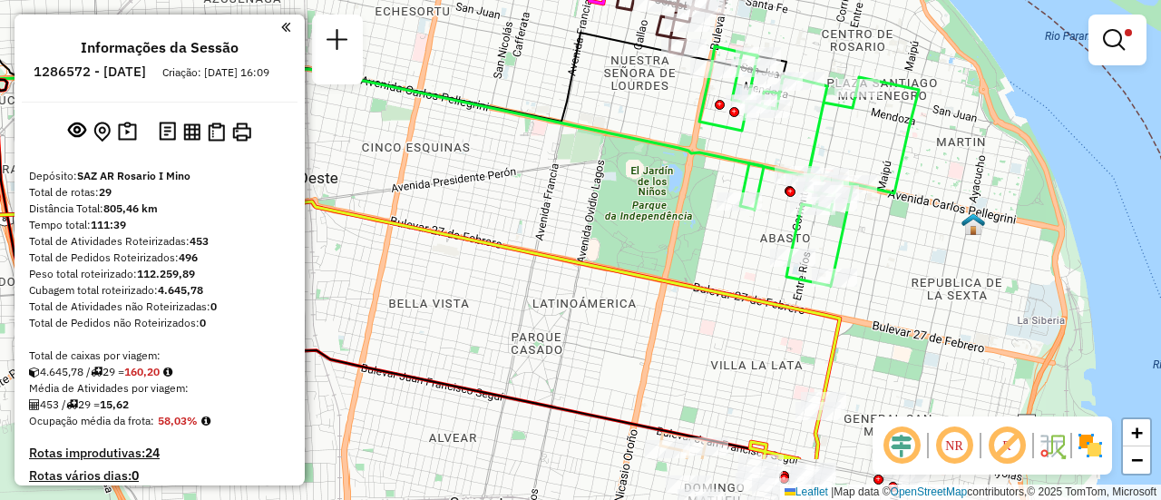
drag, startPoint x: 912, startPoint y: 249, endPoint x: 854, endPoint y: 65, distance: 192.8
click at [854, 65] on div "Limpar filtros Janela de atendimento Grade de atendimento Capacidade Transporta…" at bounding box center [580, 250] width 1161 height 500
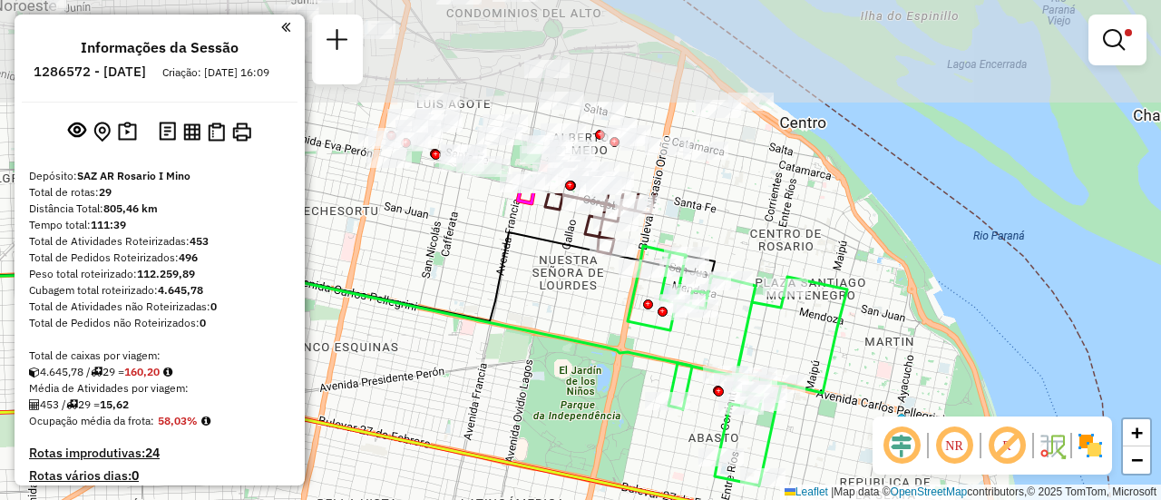
drag, startPoint x: 739, startPoint y: 63, endPoint x: 594, endPoint y: 308, distance: 284.7
click at [594, 308] on div "Limpar filtros Janela de atendimento Grade de atendimento Capacidade Transporta…" at bounding box center [580, 250] width 1161 height 500
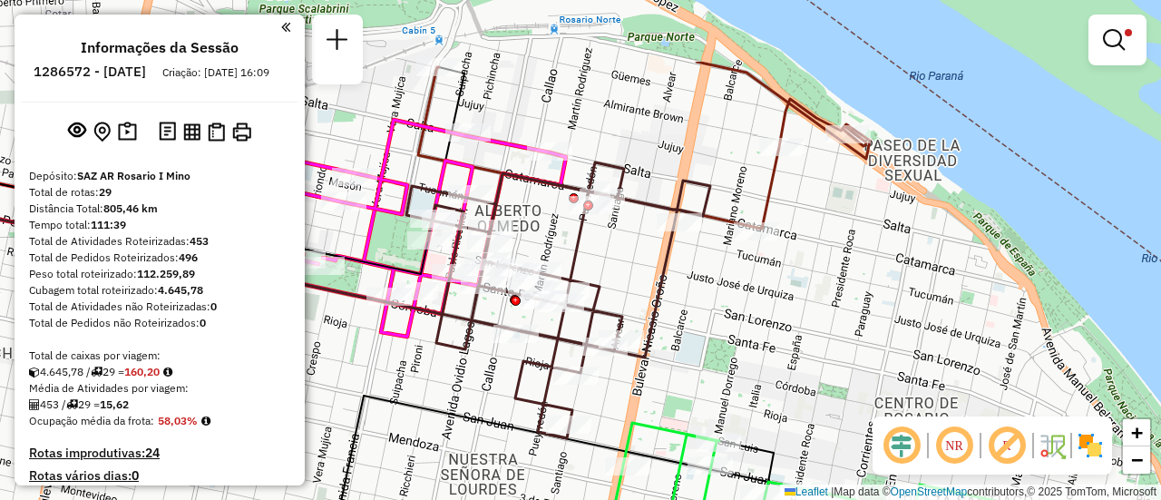
drag, startPoint x: 764, startPoint y: 75, endPoint x: 824, endPoint y: 192, distance: 131.4
click at [822, 191] on div "Limpar filtros Janela de atendimento Grade de atendimento Capacidade Transporta…" at bounding box center [580, 250] width 1161 height 500
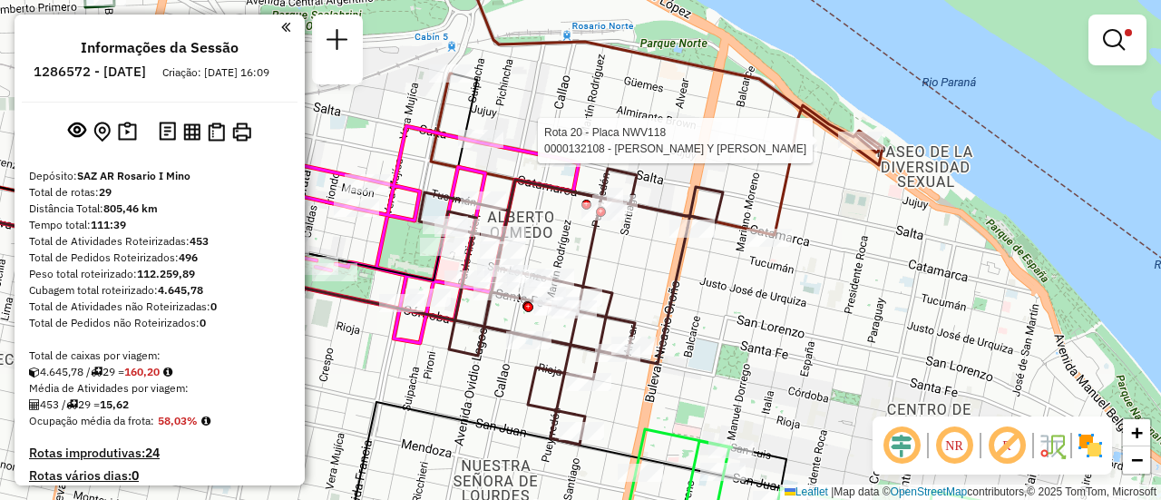
select select "**********"
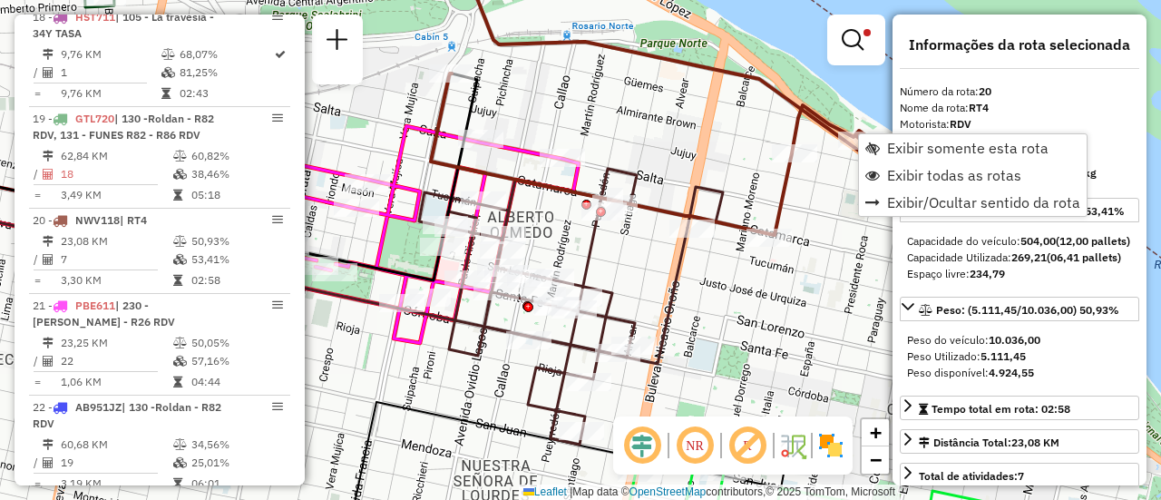
scroll to position [1052, 0]
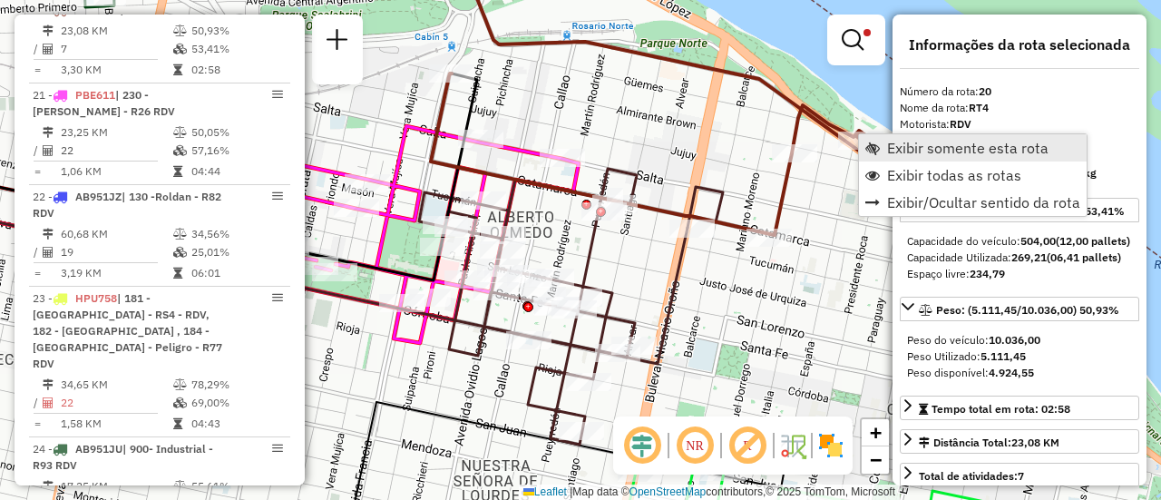
click at [958, 142] on span "Exibir somente esta rota" at bounding box center [967, 148] width 161 height 15
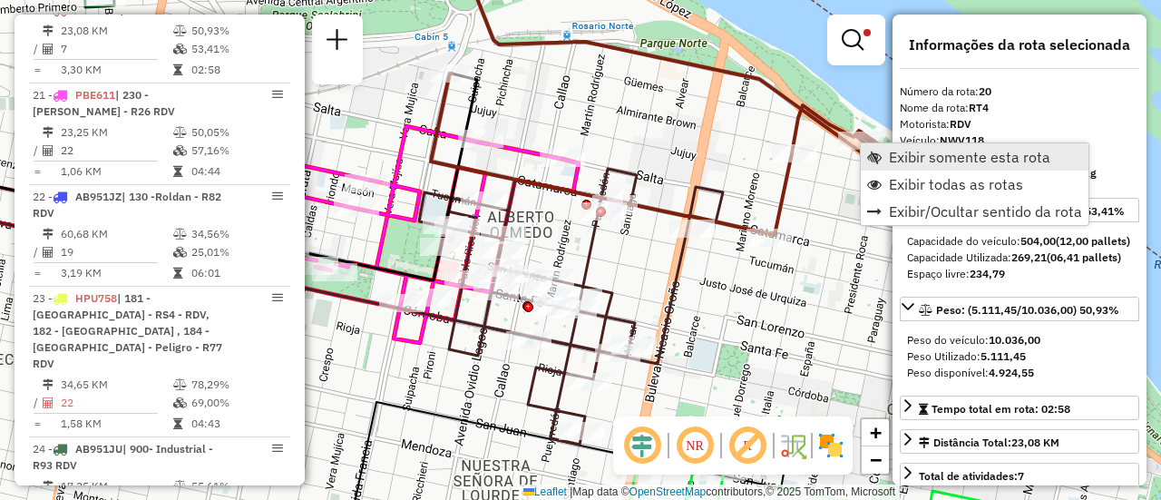
click at [931, 157] on span "Exibir somente esta rota" at bounding box center [969, 157] width 161 height 15
click at [736, 198] on div "Limpar filtros Janela de atendimento Grade de atendimento Capacidade Transporta…" at bounding box center [580, 250] width 1161 height 500
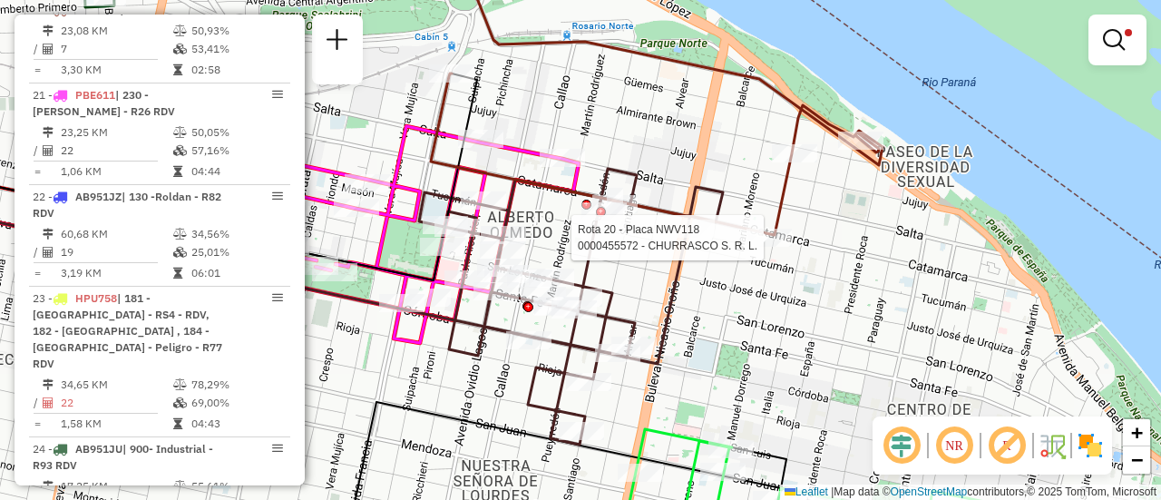
select select "**********"
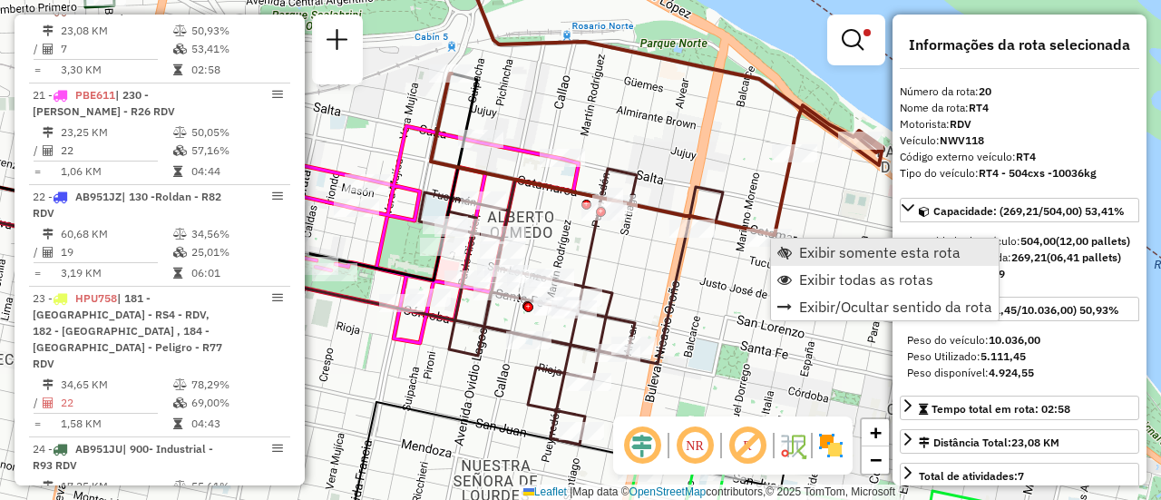
click at [831, 249] on span "Exibir somente esta rota" at bounding box center [879, 252] width 161 height 15
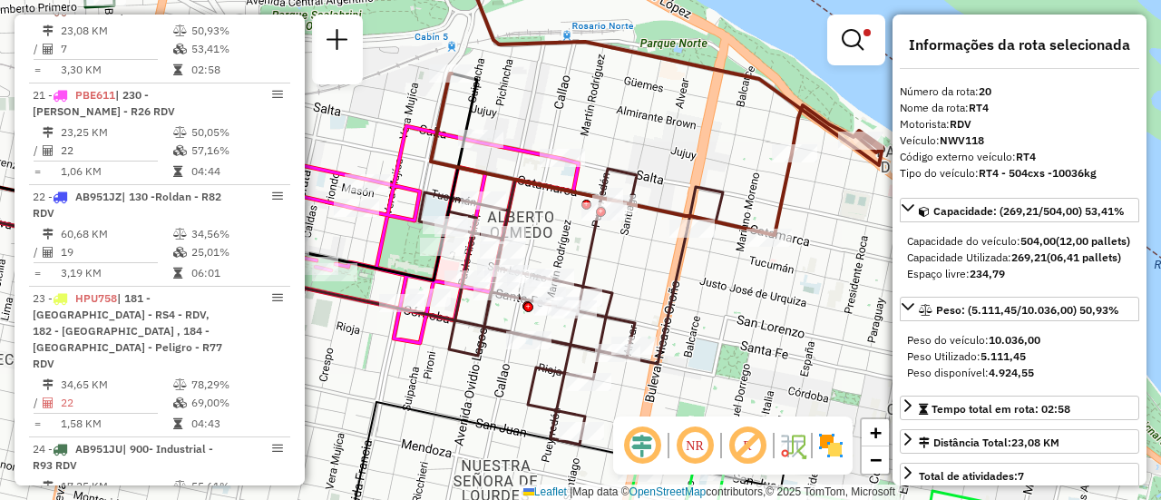
click at [541, 111] on div "Limpar filtros Janela de atendimento Grade de atendimento Capacidade Transporta…" at bounding box center [580, 250] width 1161 height 500
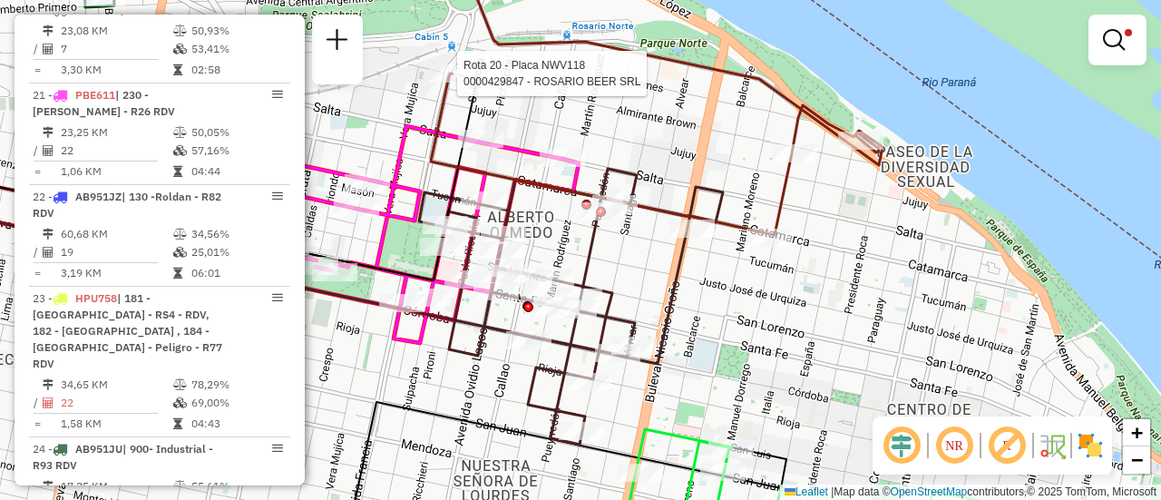
select select "**********"
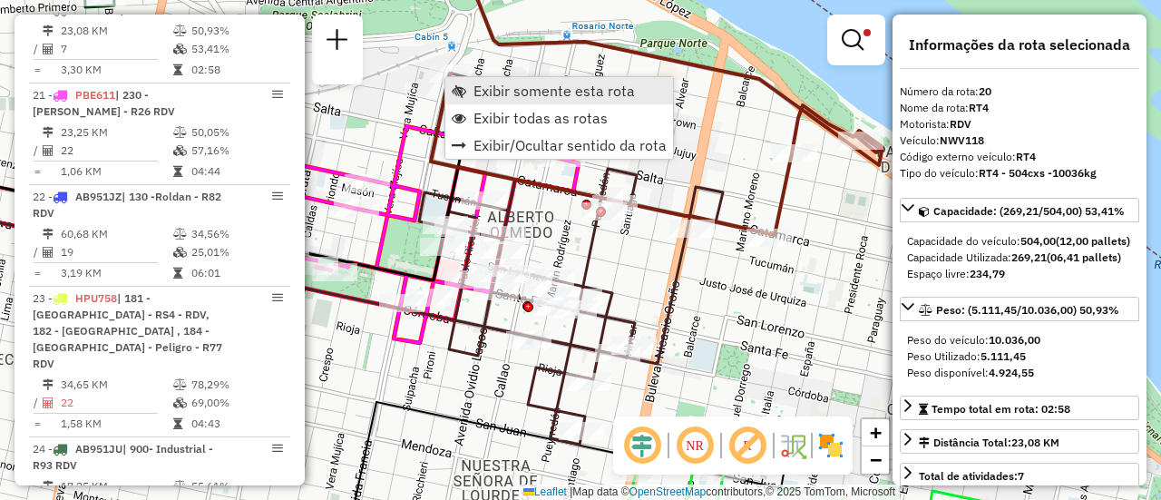
click at [534, 90] on span "Exibir somente esta rota" at bounding box center [553, 90] width 161 height 15
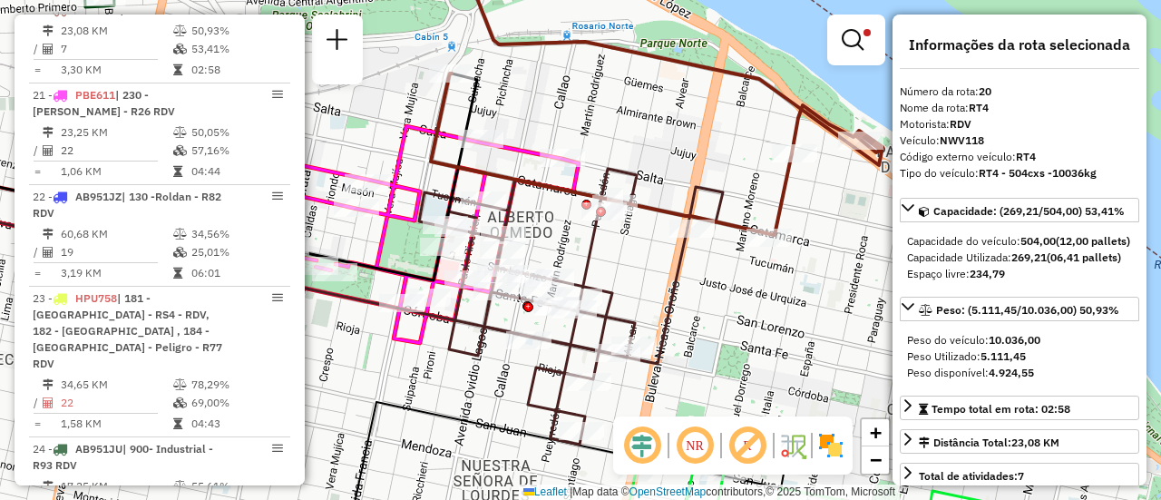
click at [803, 315] on div "Limpar filtros Janela de atendimento Grade de atendimento Capacidade Transporta…" at bounding box center [580, 250] width 1161 height 500
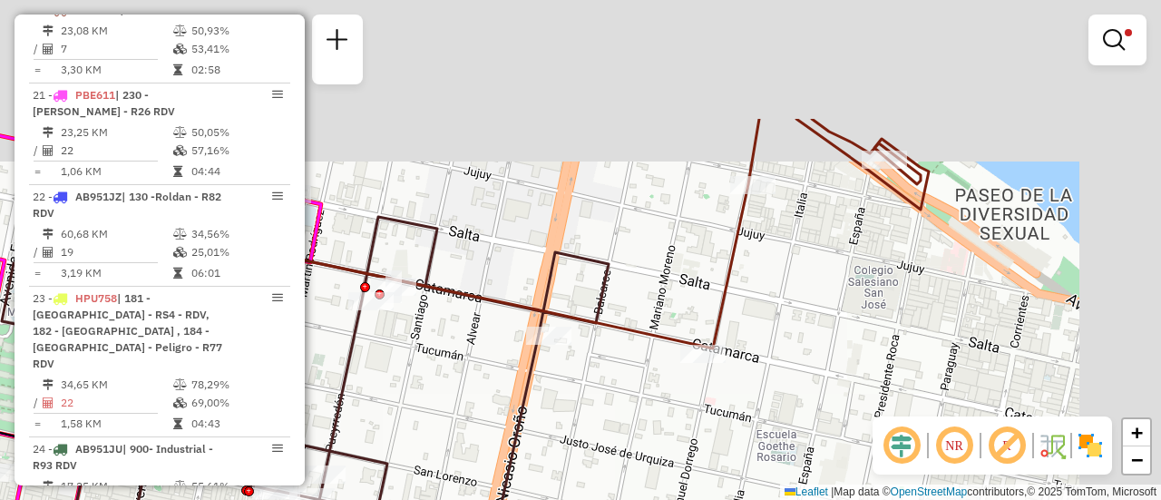
drag, startPoint x: 909, startPoint y: 82, endPoint x: 717, endPoint y: 261, distance: 262.5
click at [717, 261] on icon at bounding box center [477, 233] width 903 height 229
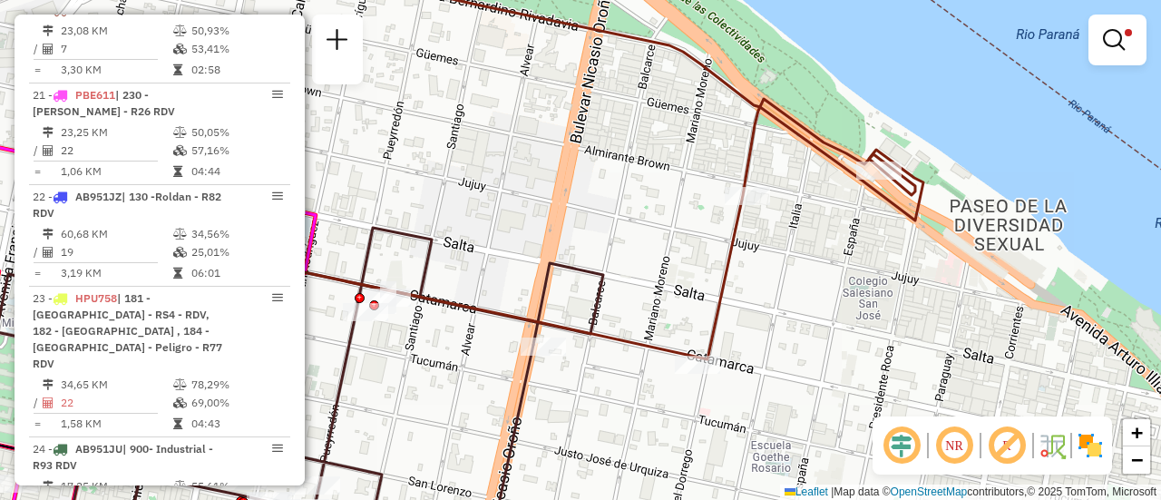
click at [741, 275] on div "Limpar filtros Janela de atendimento Grade de atendimento Capacidade Transporta…" at bounding box center [580, 250] width 1161 height 500
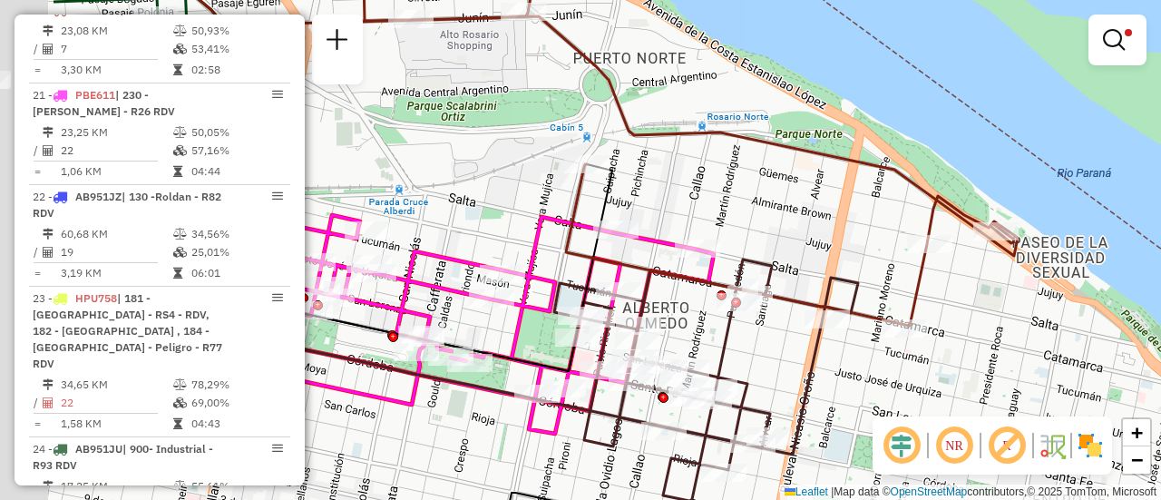
drag, startPoint x: 520, startPoint y: 206, endPoint x: 767, endPoint y: 210, distance: 247.7
click at [767, 210] on div "Limpar filtros Janela de atendimento Grade de atendimento Capacidade Transporta…" at bounding box center [580, 250] width 1161 height 500
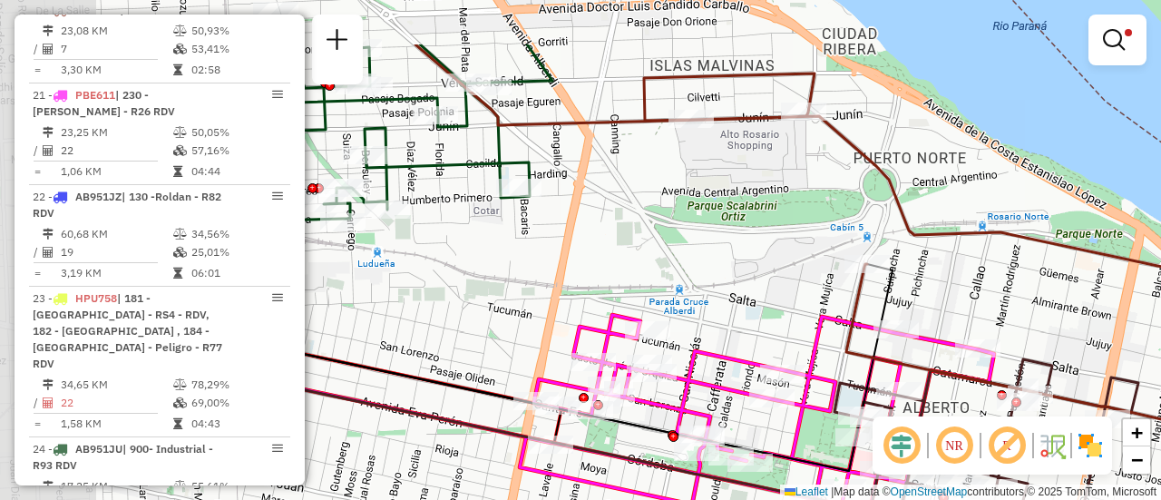
drag, startPoint x: 625, startPoint y: 118, endPoint x: 843, endPoint y: 229, distance: 244.6
click at [843, 229] on div "Limpar filtros Janela de atendimento Grade de atendimento Capacidade Transporta…" at bounding box center [580, 250] width 1161 height 500
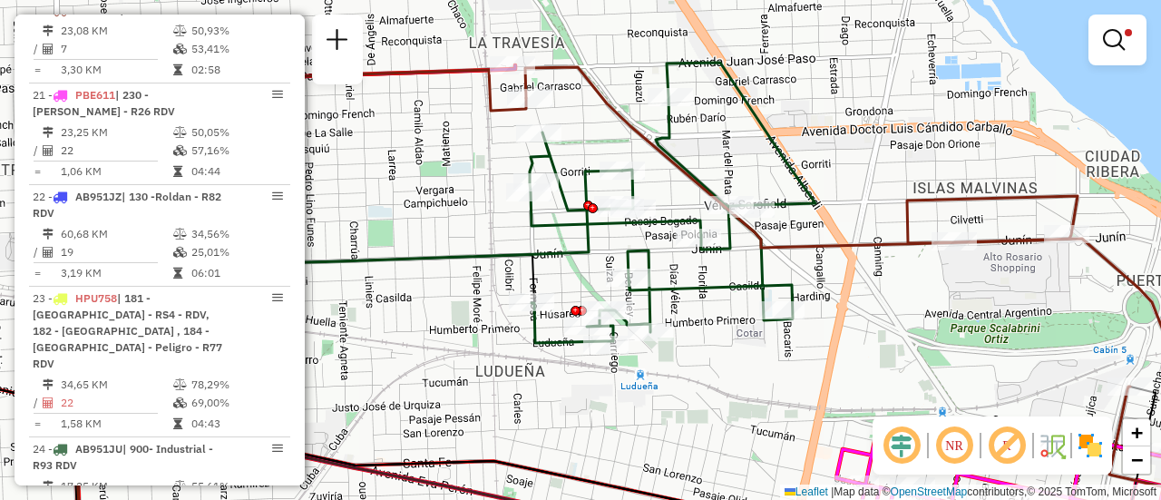
drag, startPoint x: 952, startPoint y: 180, endPoint x: 761, endPoint y: 149, distance: 193.0
click at [762, 149] on div "Limpar filtros Janela de atendimento Grade de atendimento Capacidade Transporta…" at bounding box center [580, 250] width 1161 height 500
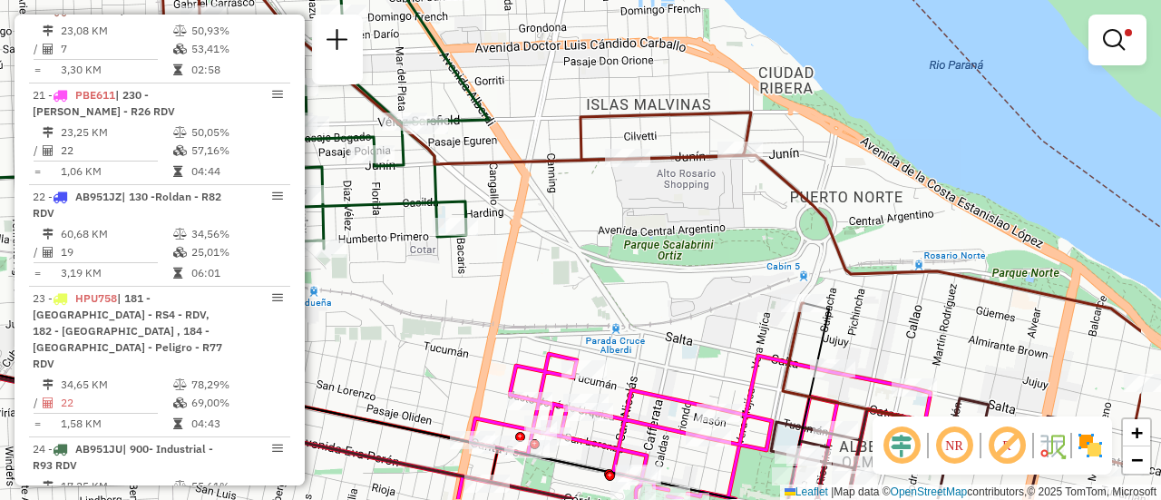
drag, startPoint x: 757, startPoint y: 225, endPoint x: 591, endPoint y: 181, distance: 172.7
click at [573, 176] on div "Limpar filtros Janela de atendimento Grade de atendimento Capacidade Transporta…" at bounding box center [580, 250] width 1161 height 500
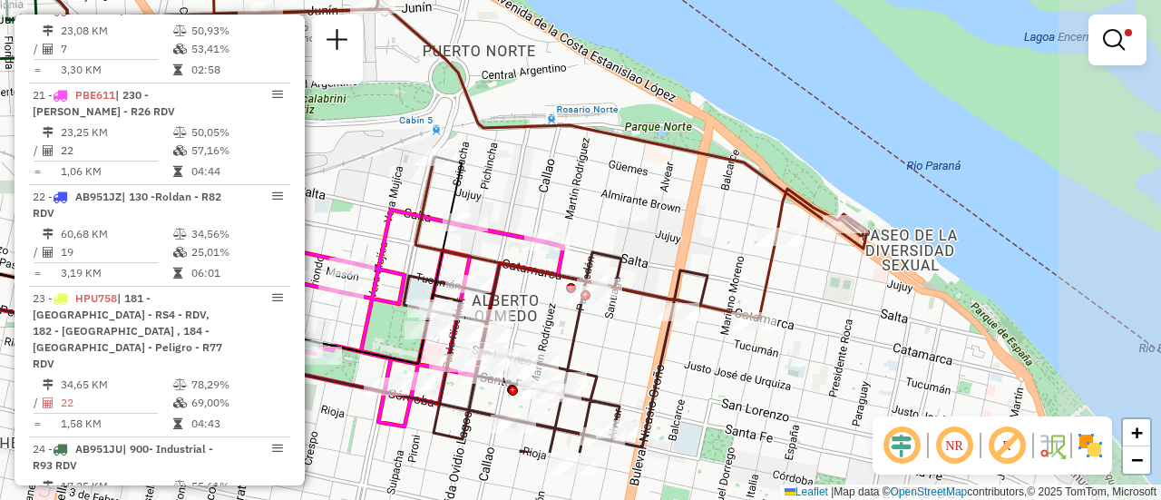
drag, startPoint x: 866, startPoint y: 339, endPoint x: 740, endPoint y: 279, distance: 139.6
click at [740, 279] on div "Limpar filtros Janela de atendimento Grade de atendimento Capacidade Transporta…" at bounding box center [580, 250] width 1161 height 500
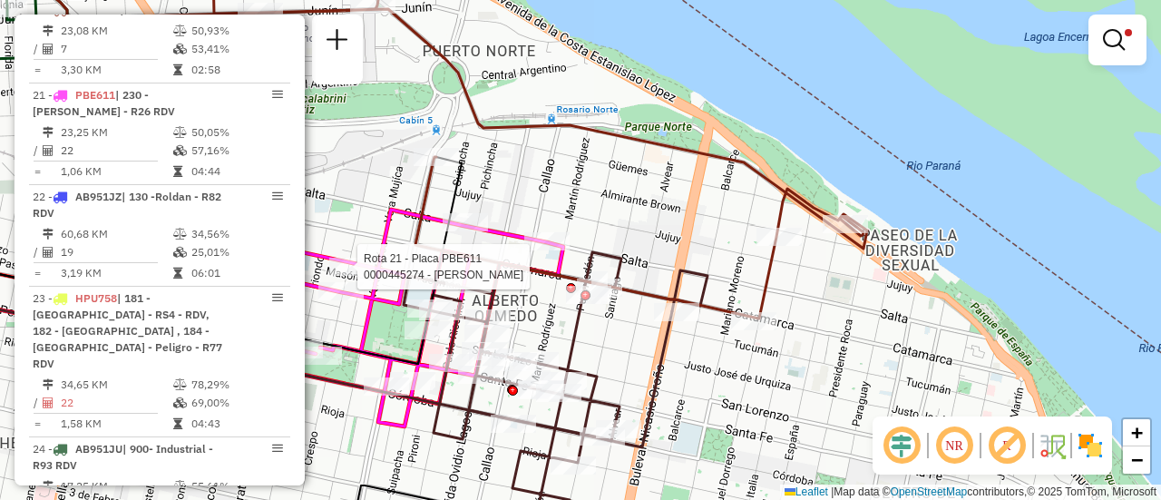
select select "**********"
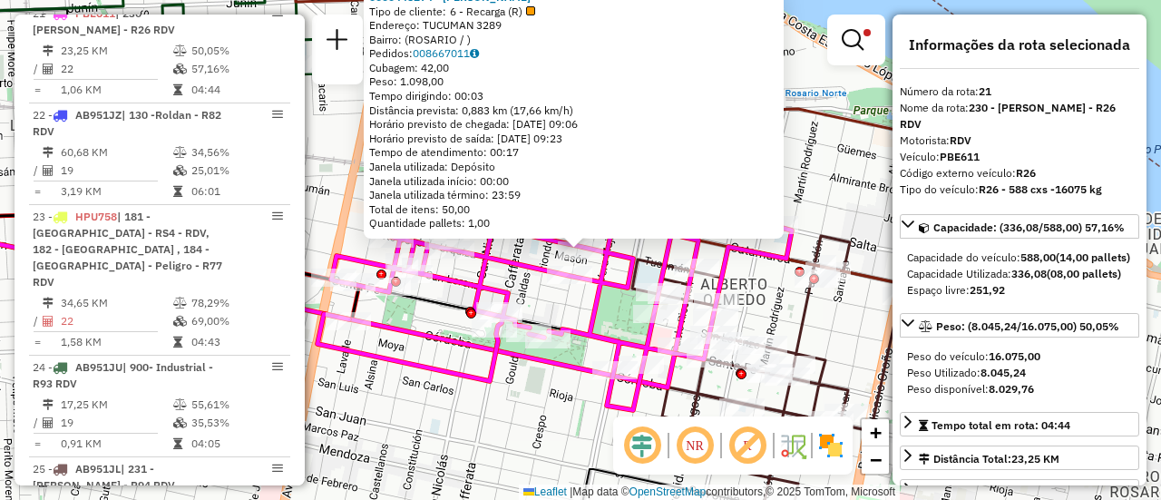
scroll to position [1137, 0]
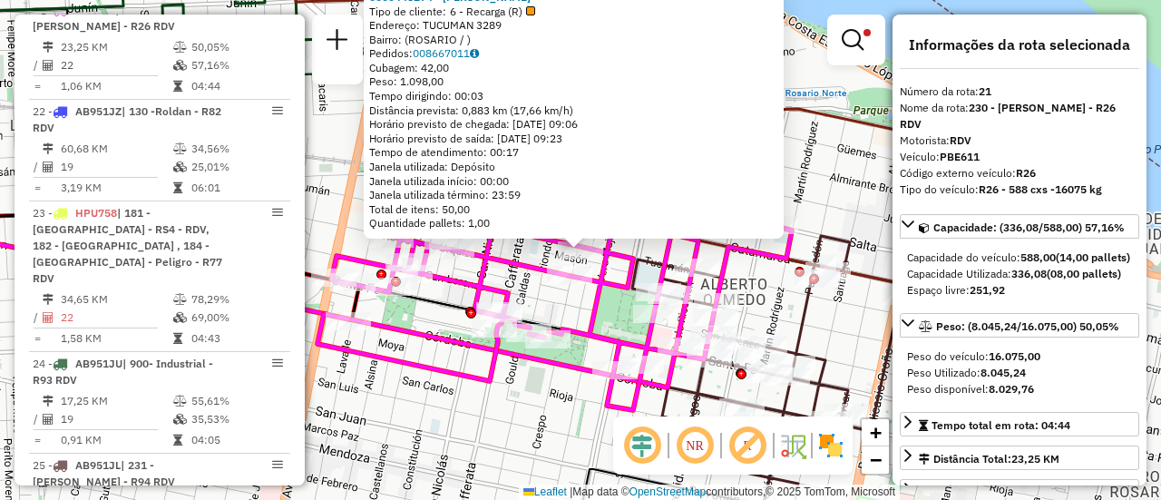
click at [525, 288] on div "0000445274 - RUIZ FRANCO NICOLAS Tipo de cliente: 6 - Recarga (R) Endereço: TUC…" at bounding box center [580, 250] width 1161 height 500
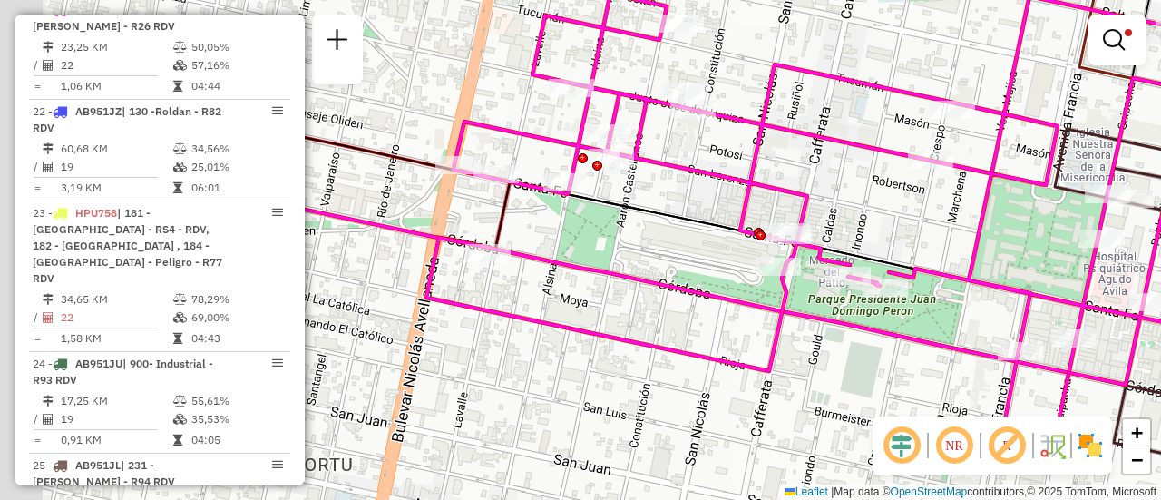
drag, startPoint x: 391, startPoint y: 273, endPoint x: 697, endPoint y: 222, distance: 309.9
click at [697, 222] on icon at bounding box center [680, 102] width 981 height 406
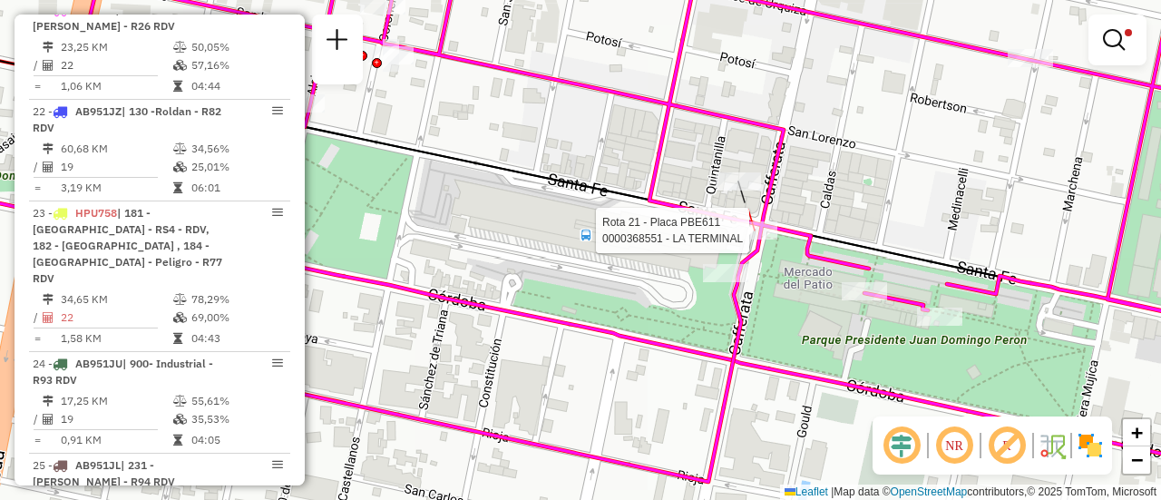
select select "**********"
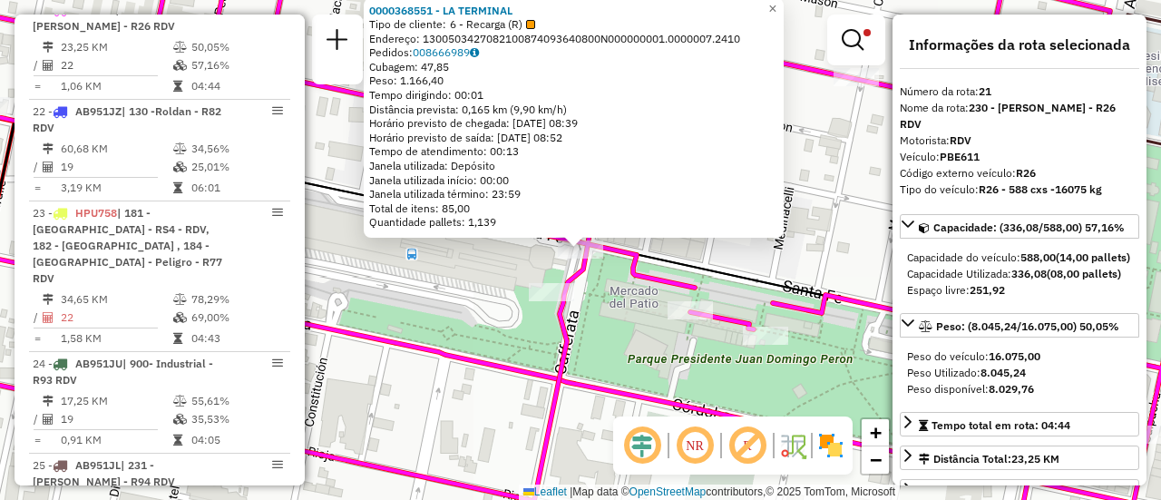
scroll to position [91, 0]
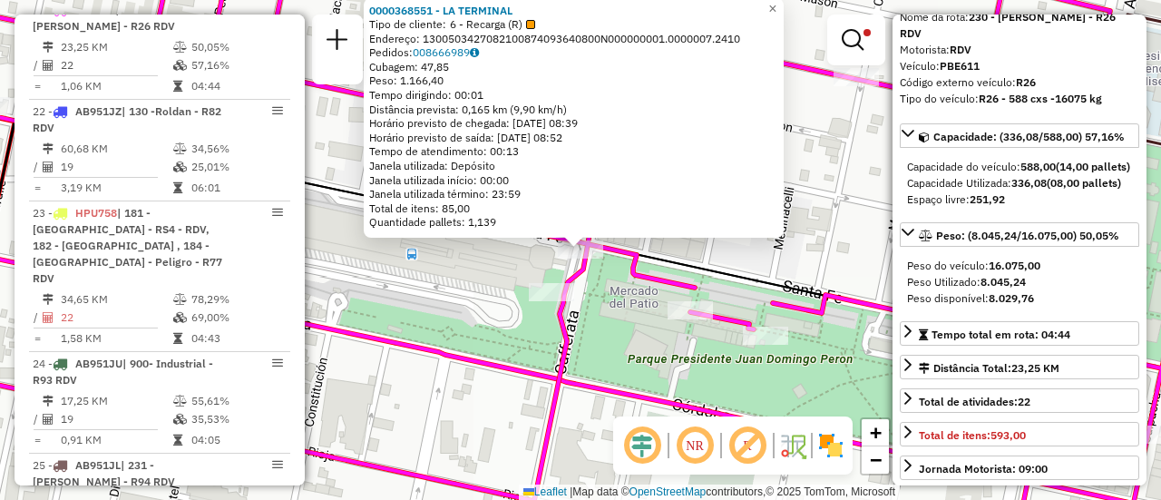
click at [617, 335] on div "0000368551 - LA TERMINAL Tipo de cliente: 6 - Recarga (R) Endereço: 13005034270…" at bounding box center [580, 250] width 1161 height 500
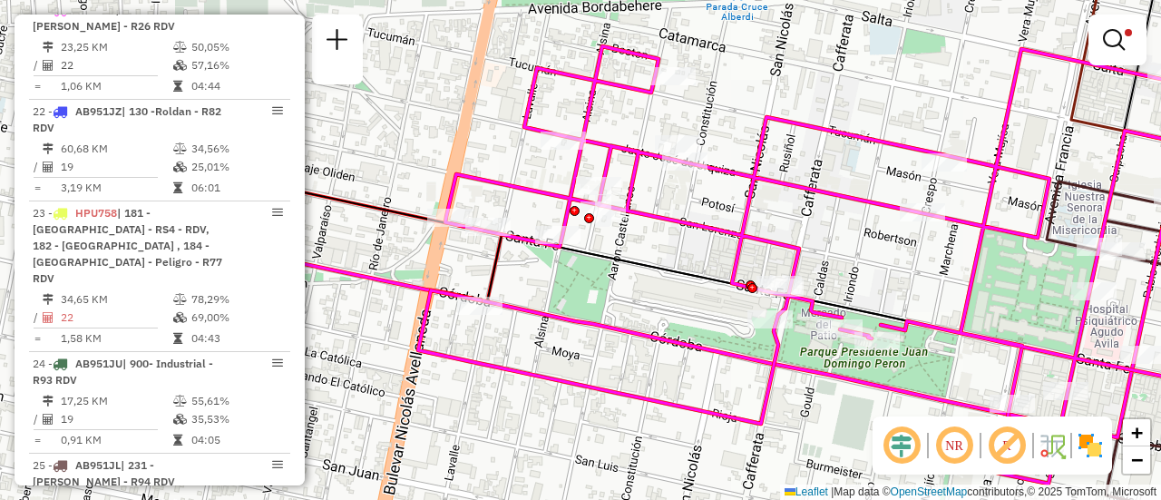
drag, startPoint x: 574, startPoint y: 173, endPoint x: 737, endPoint y: 221, distance: 170.2
click at [737, 221] on icon at bounding box center [892, 264] width 948 height 437
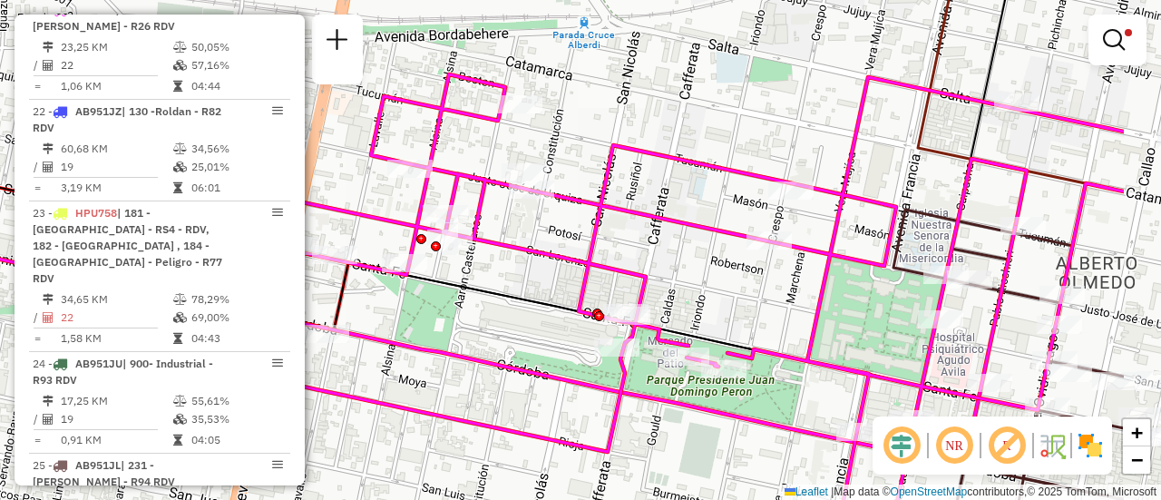
drag, startPoint x: 827, startPoint y: 147, endPoint x: 674, endPoint y: 175, distance: 155.9
click at [674, 175] on div "Limpar filtros Janela de atendimento Grade de atendimento Capacidade Transporta…" at bounding box center [580, 250] width 1161 height 500
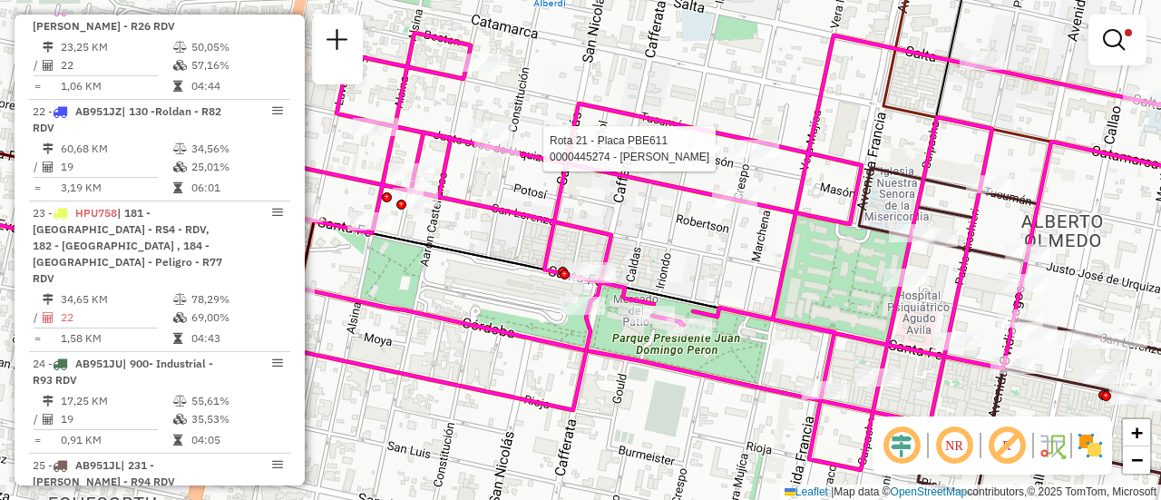
select select "**********"
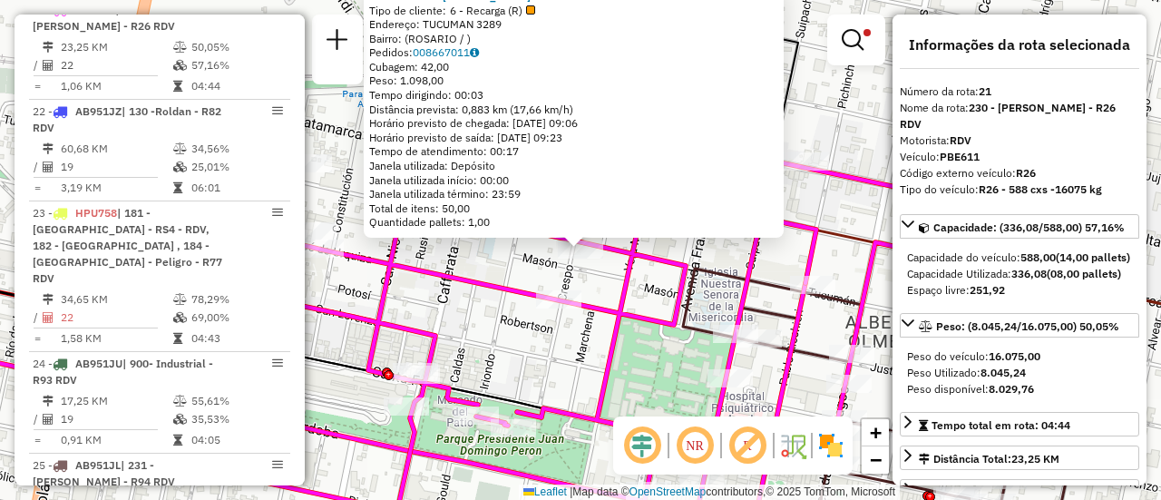
click at [493, 330] on div "0000445274 - RUIZ FRANCO NICOLAS Tipo de cliente: 6 - Recarga (R) Endereço: TUC…" at bounding box center [580, 250] width 1161 height 500
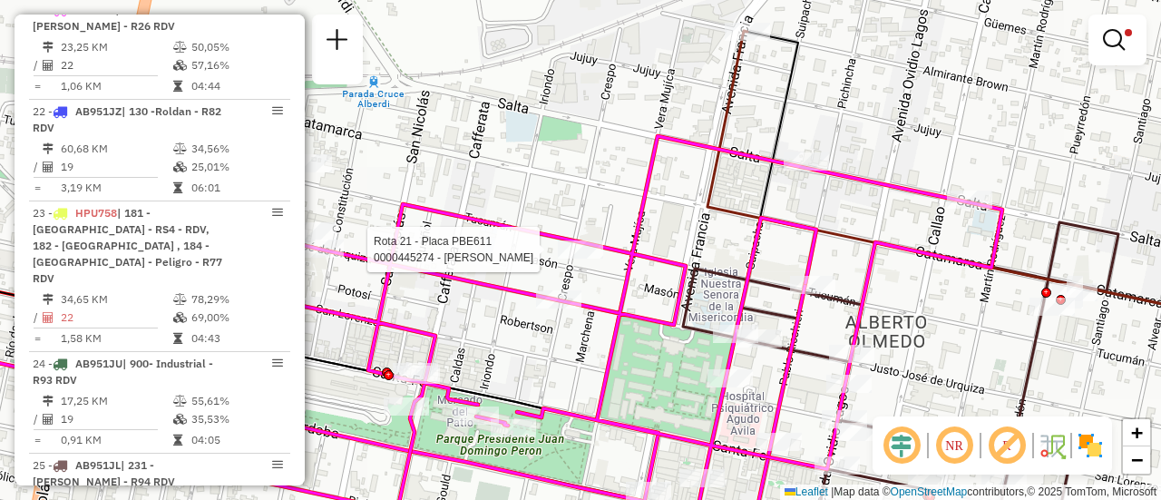
select select "**********"
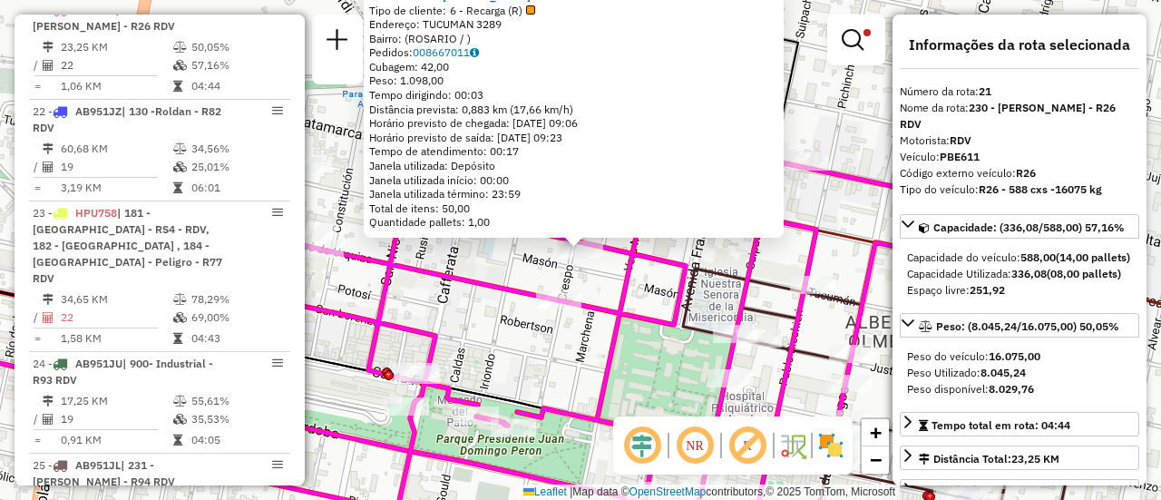
click at [581, 338] on div "0000445274 - RUIZ FRANCO NICOLAS Tipo de cliente: 6 - Recarga (R) Endereço: TUC…" at bounding box center [580, 250] width 1161 height 500
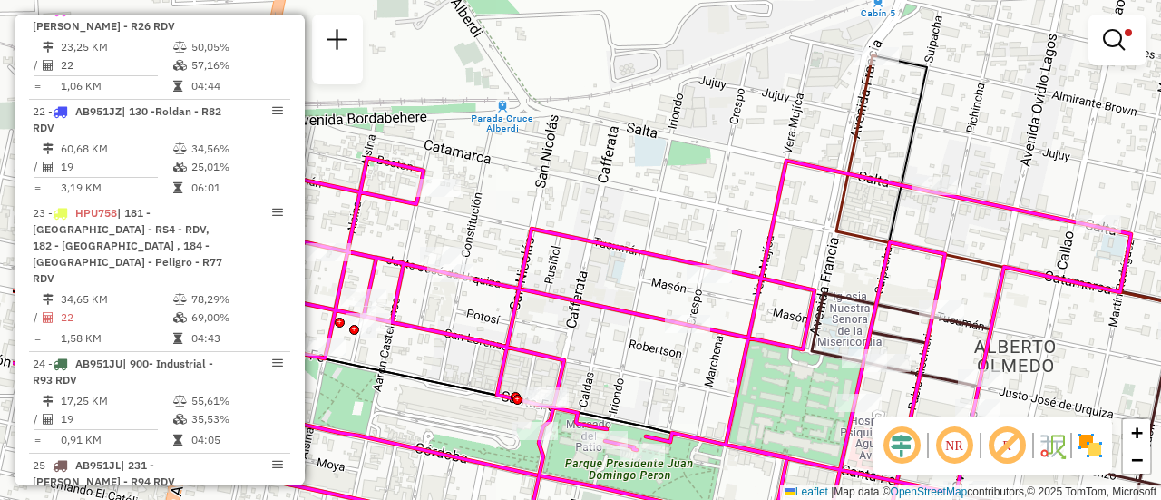
drag, startPoint x: 452, startPoint y: 250, endPoint x: 596, endPoint y: 274, distance: 146.1
click at [595, 276] on div "Limpar filtros Janela de atendimento Grade de atendimento Capacidade Transporta…" at bounding box center [580, 250] width 1161 height 500
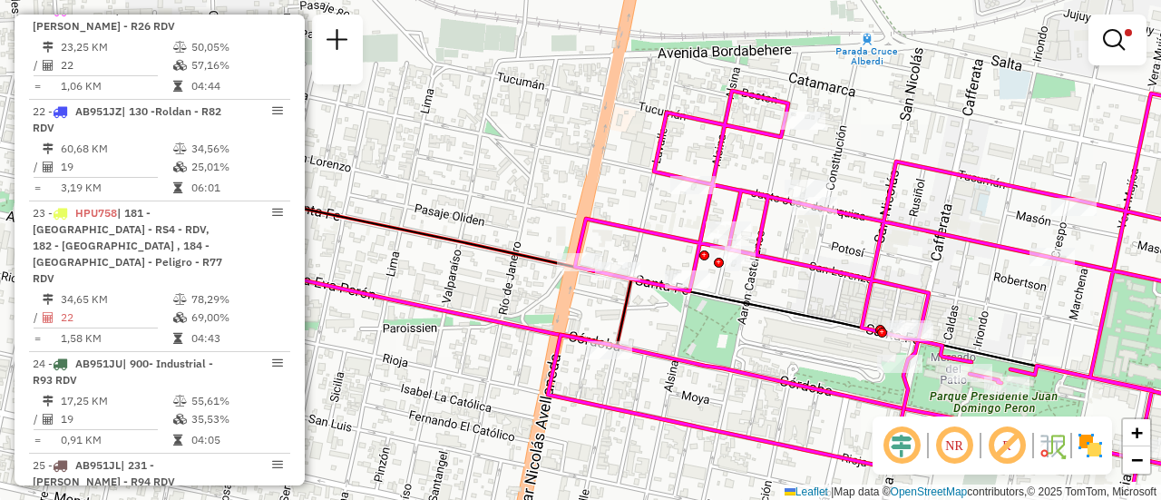
drag, startPoint x: 427, startPoint y: 298, endPoint x: 777, endPoint y: 230, distance: 356.7
click at [777, 230] on div "Limpar filtros Janela de atendimento Grade de atendimento Capacidade Transporta…" at bounding box center [580, 250] width 1161 height 500
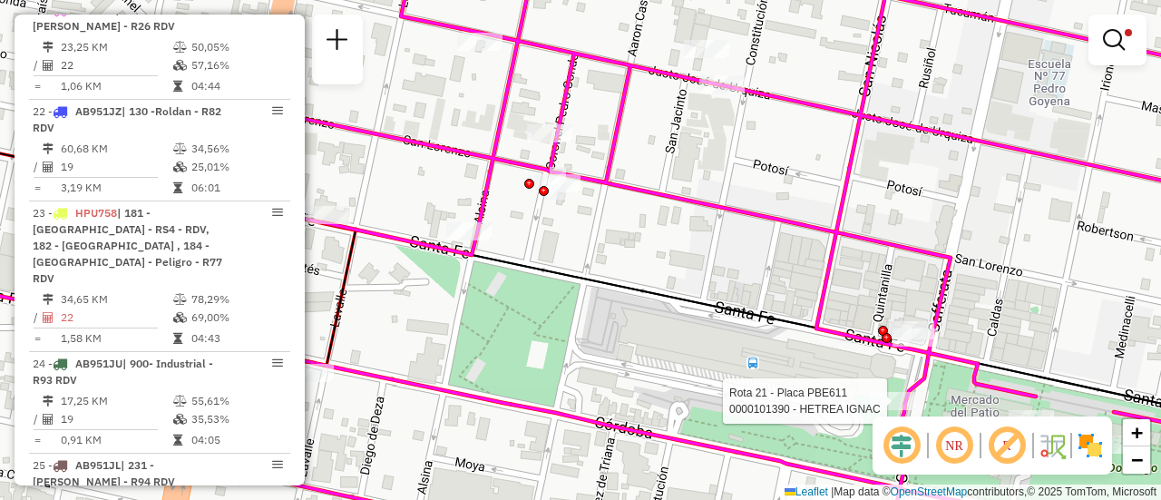
select select "**********"
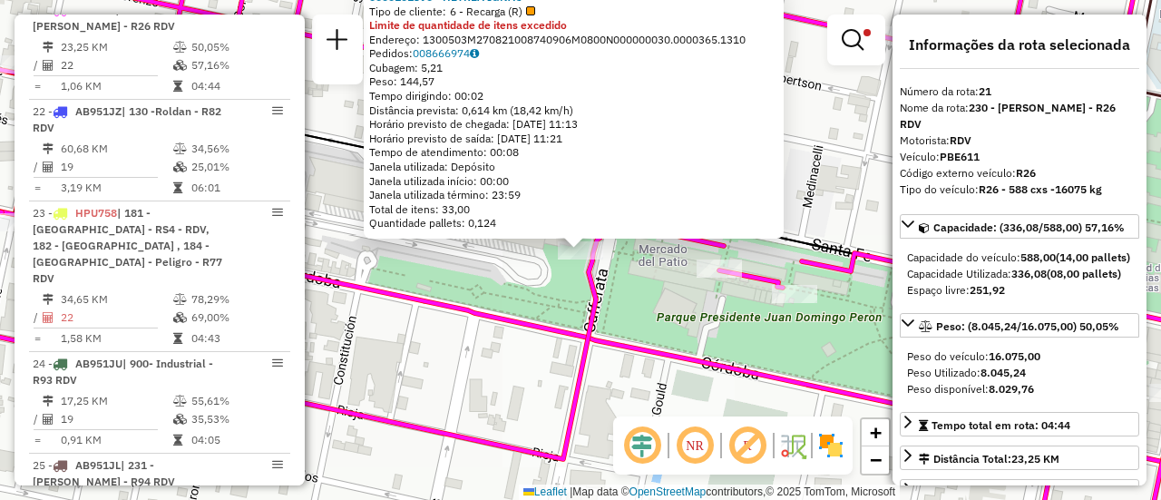
click at [644, 327] on div "0000101390 - HETREA IGNAC Tipo de cliente: 6 - Recarga (R) Limite de quantidade…" at bounding box center [580, 250] width 1161 height 500
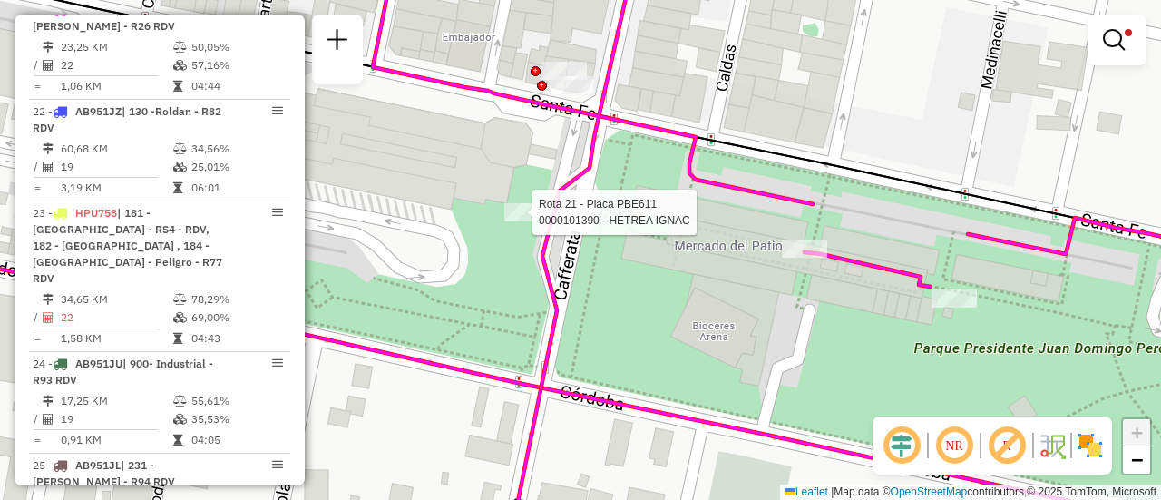
select select "**********"
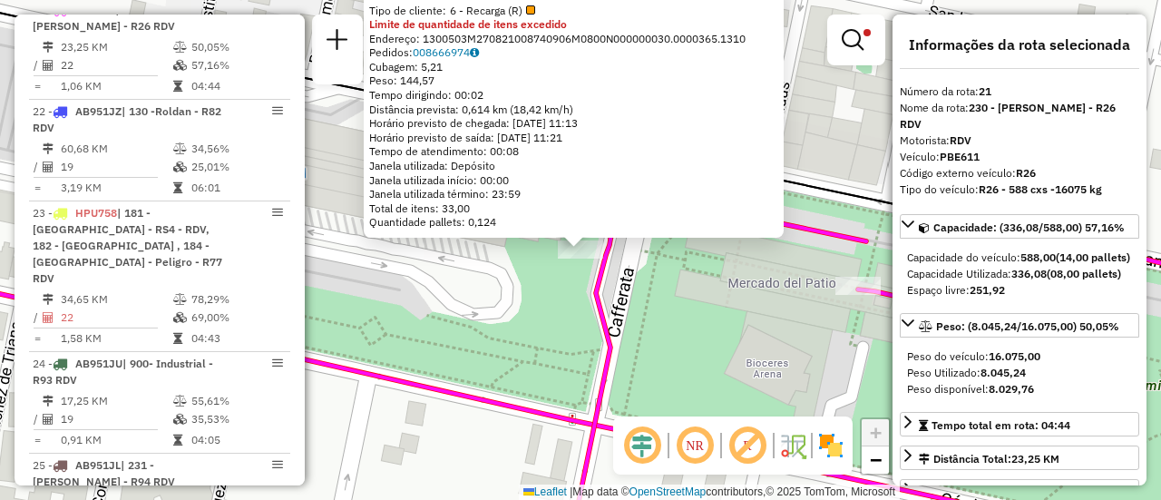
click at [678, 332] on div "0000101390 - HETREA IGNAC Tipo de cliente: 6 - Recarga (R) Limite de quantidade…" at bounding box center [580, 250] width 1161 height 500
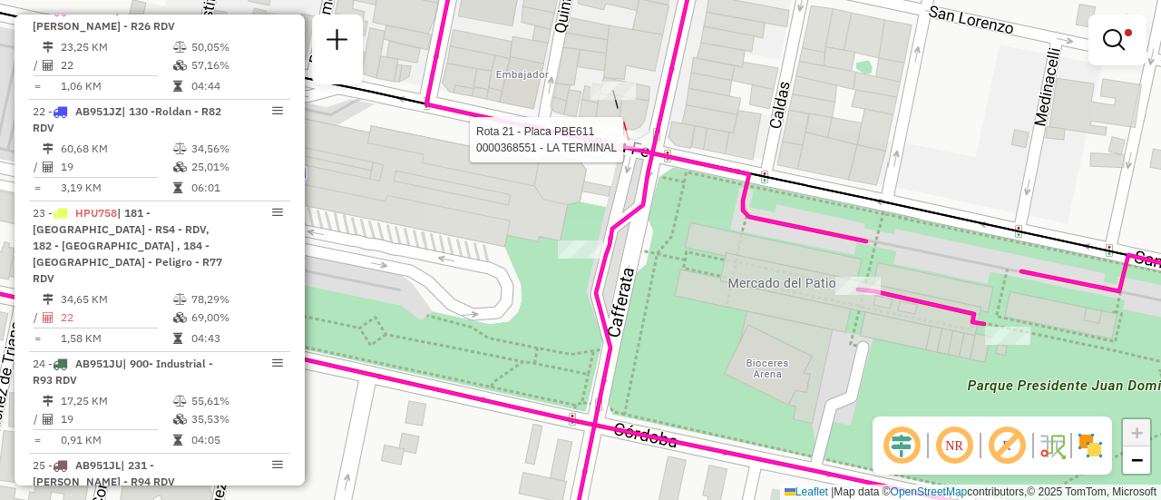
select select "**********"
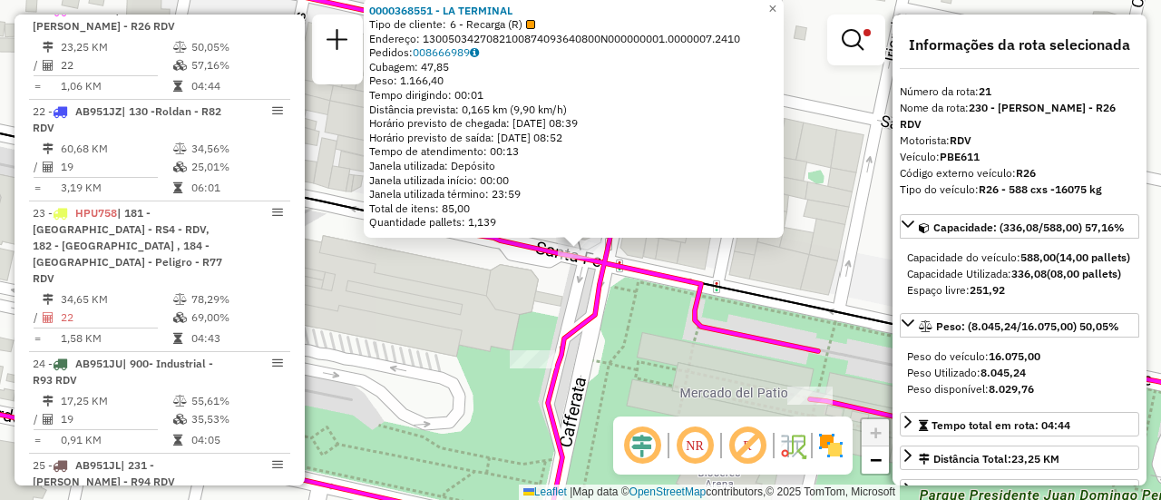
click at [509, 280] on div "0000368551 - LA TERMINAL Tipo de cliente: 6 - Recarga (R) Endereço: 13005034270…" at bounding box center [580, 250] width 1161 height 500
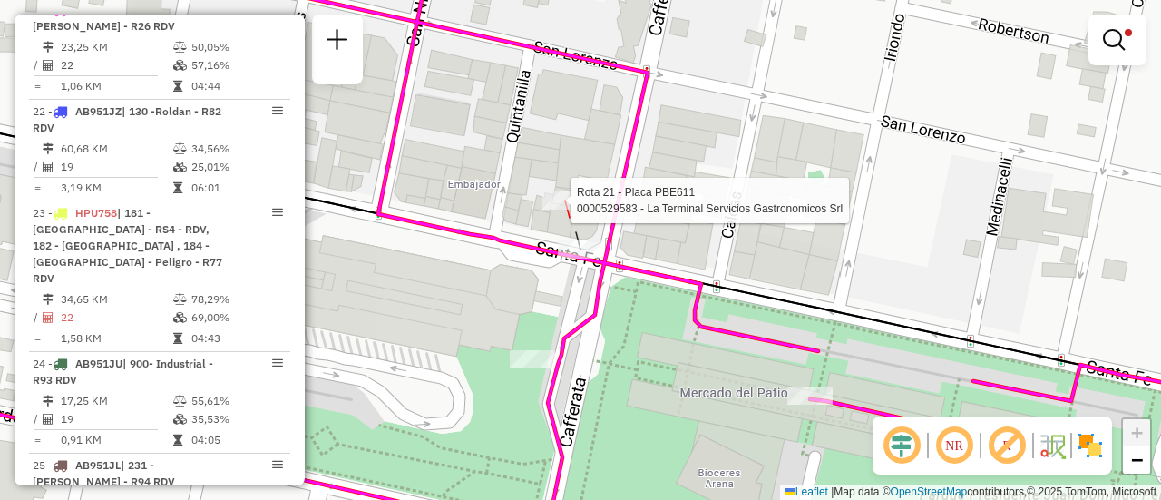
select select "**********"
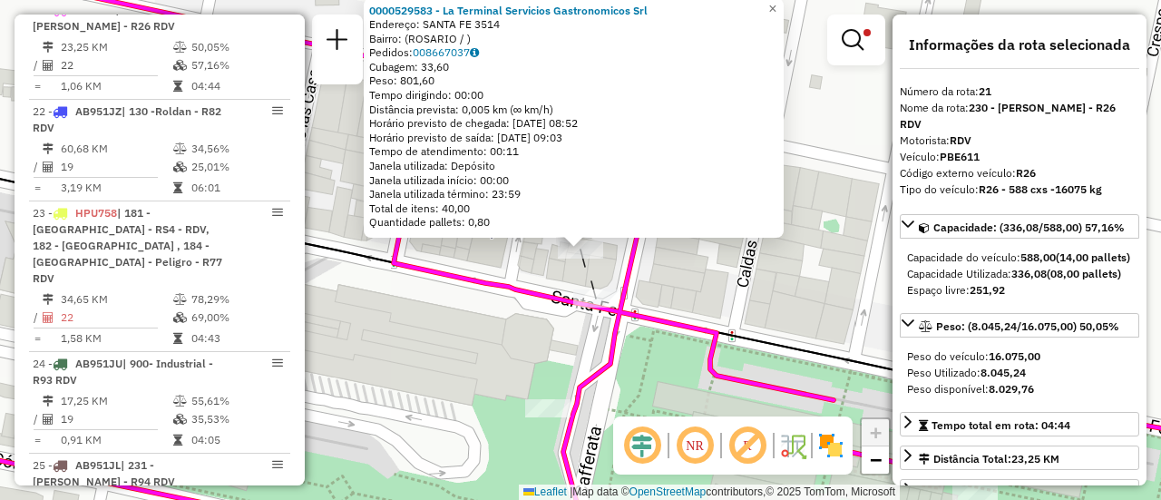
click at [519, 265] on div "0000529583 - La Terminal Servicios Gastronomicos Srl Endereço: SANTA FE 3514 Ba…" at bounding box center [580, 250] width 1161 height 500
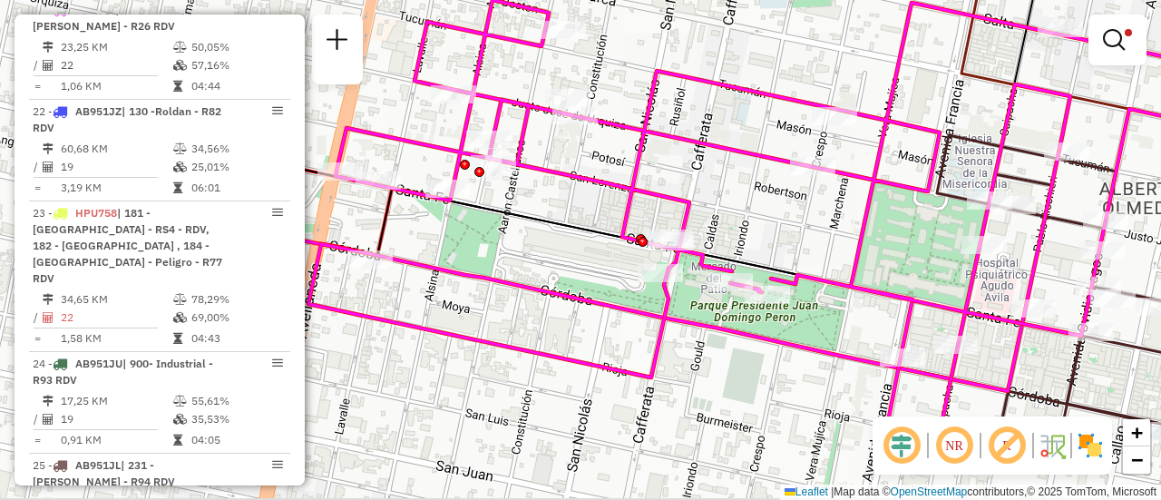
drag, startPoint x: 441, startPoint y: 275, endPoint x: 664, endPoint y: 216, distance: 230.8
click at [662, 217] on div "Limpar filtros Janela de atendimento Grade de atendimento Capacidade Transporta…" at bounding box center [580, 250] width 1161 height 500
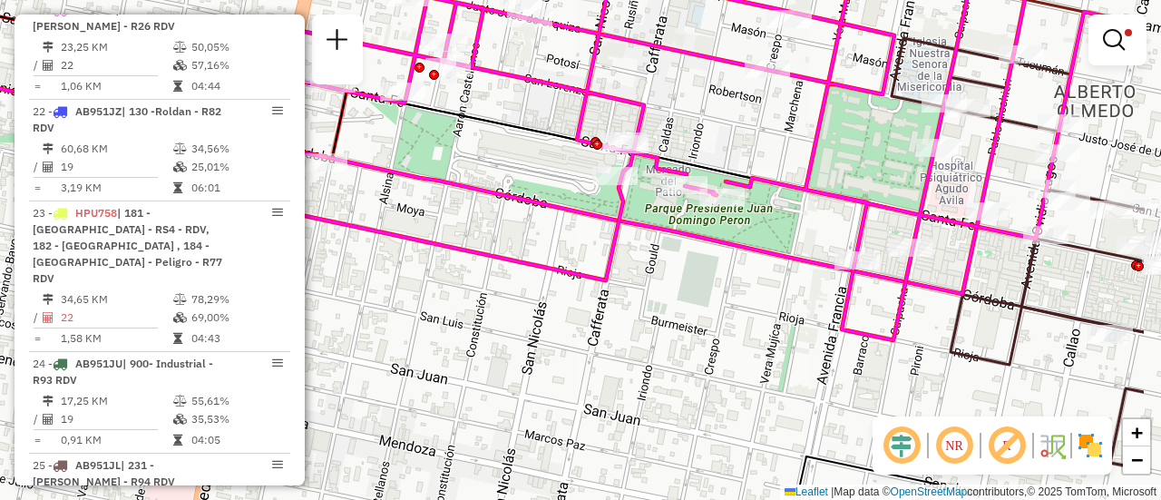
drag, startPoint x: 948, startPoint y: 177, endPoint x: 717, endPoint y: 71, distance: 253.7
click at [717, 71] on icon at bounding box center [703, 121] width 881 height 437
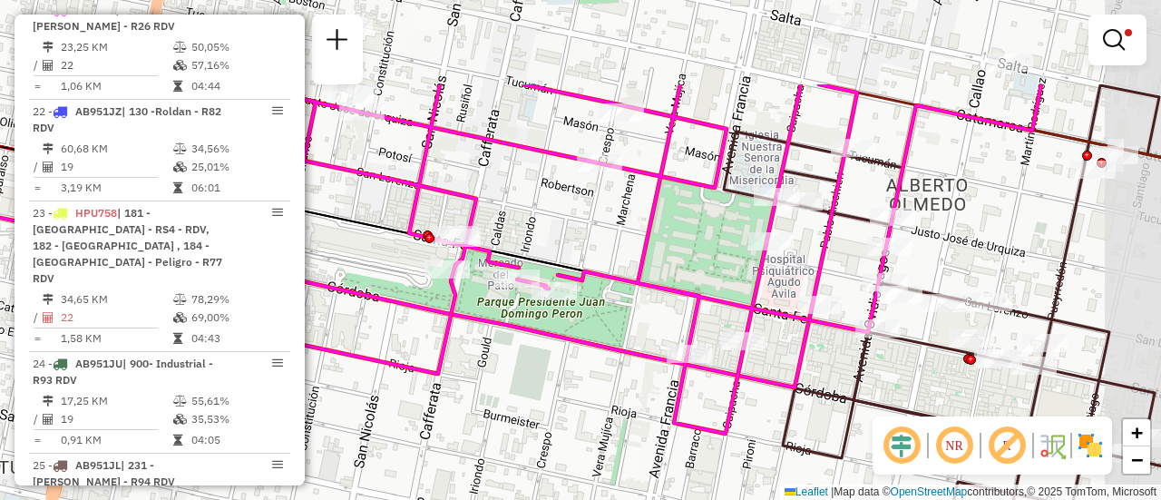
drag, startPoint x: 751, startPoint y: 117, endPoint x: 680, endPoint y: 251, distance: 151.8
click at [680, 251] on div "Limpar filtros Janela de atendimento Grade de atendimento Capacidade Transporta…" at bounding box center [580, 250] width 1161 height 500
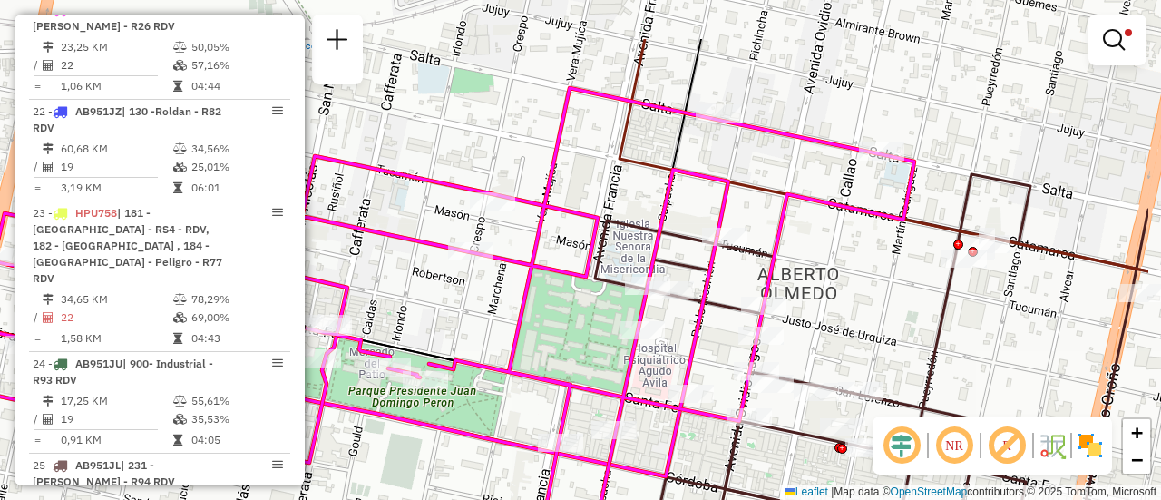
drag, startPoint x: 824, startPoint y: 86, endPoint x: 695, endPoint y: 175, distance: 156.5
click at [695, 175] on icon at bounding box center [440, 303] width 948 height 437
select select "**********"
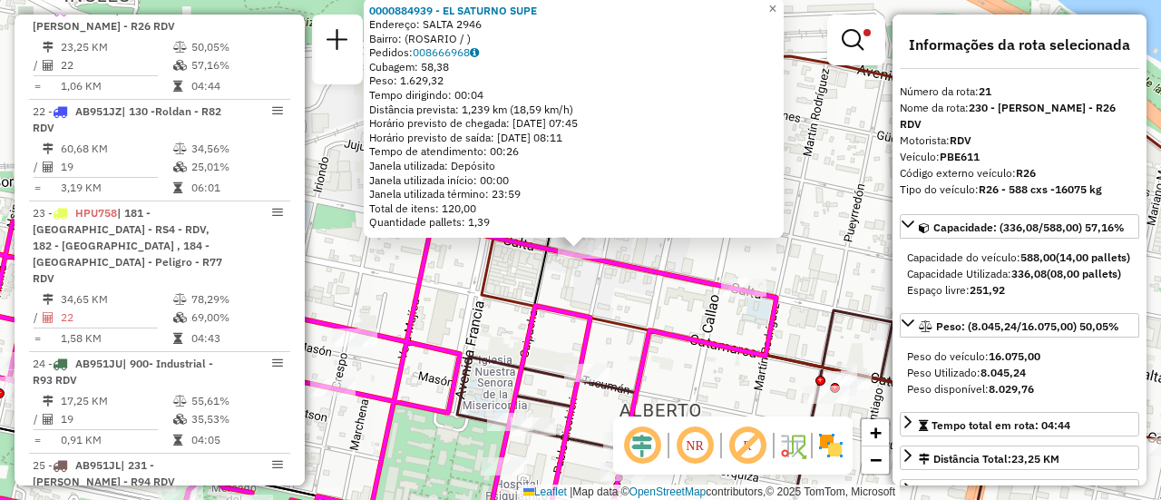
click at [636, 320] on icon at bounding box center [880, 196] width 796 height 492
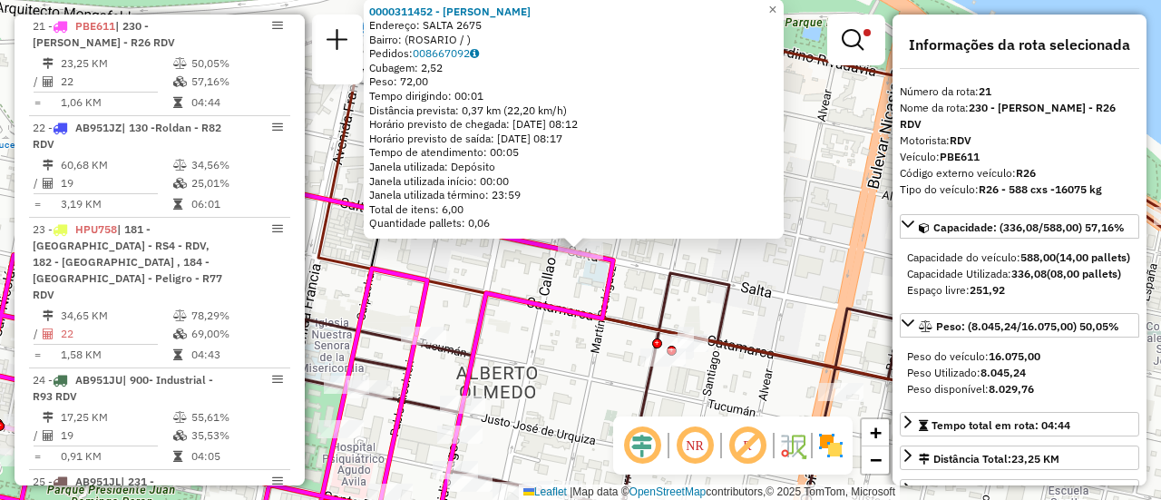
scroll to position [1137, 0]
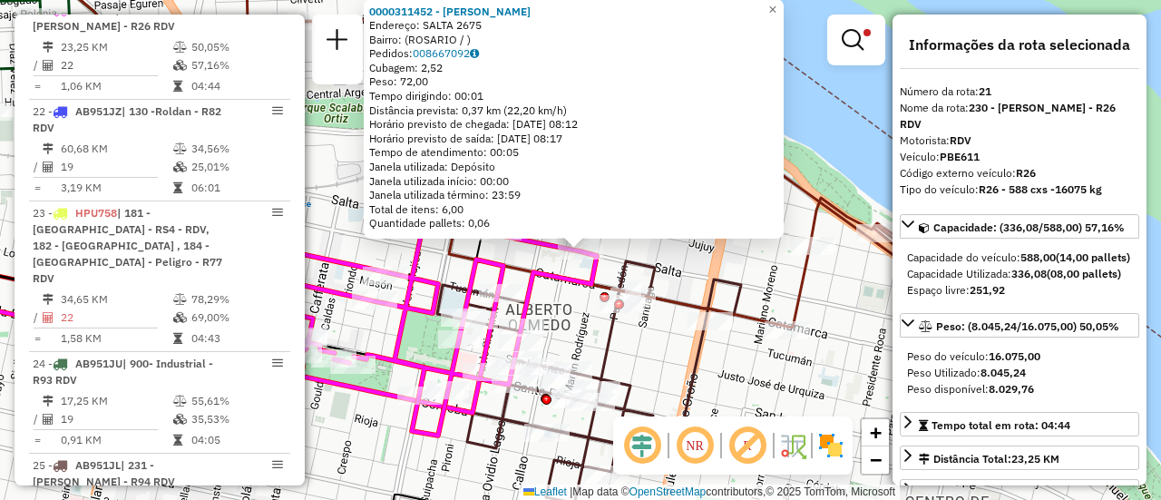
click at [547, 307] on div "0000311452 - WENG XUEJUAN Endereço: SALTA 2675 Bairro: (ROSARIO / ) Pedidos: 00…" at bounding box center [580, 250] width 1161 height 500
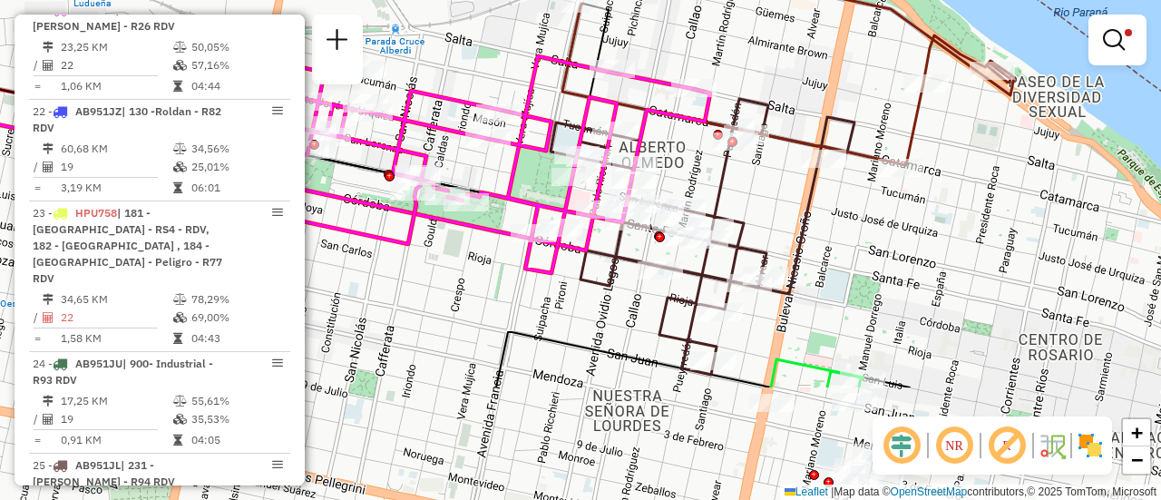
drag, startPoint x: 629, startPoint y: 366, endPoint x: 742, endPoint y: 203, distance: 198.0
click at [742, 203] on div "Limpar filtros Janela de atendimento Grade de atendimento Capacidade Transporta…" at bounding box center [580, 250] width 1161 height 500
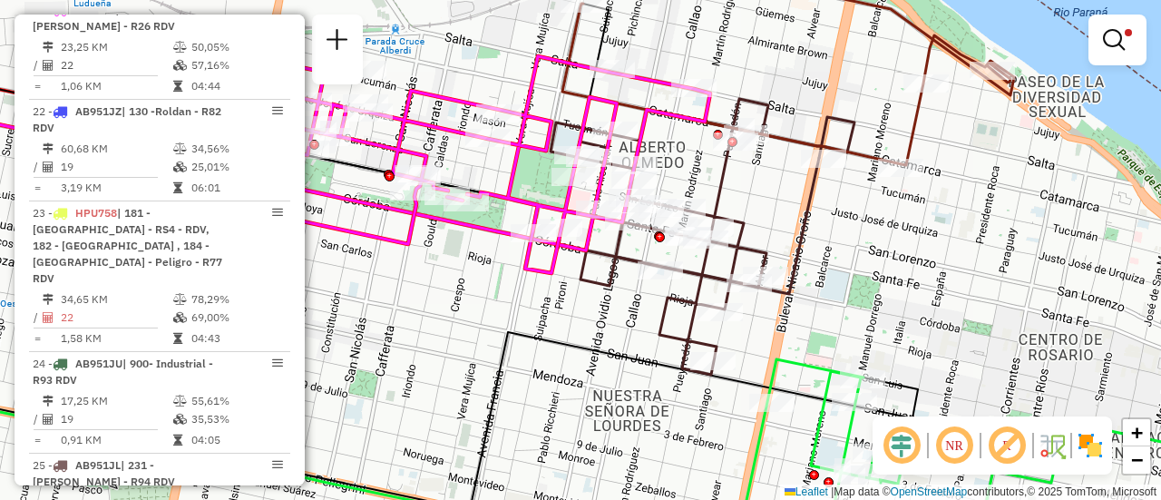
click at [831, 228] on div "Limpar filtros Janela de atendimento Grade de atendimento Capacidade Transporta…" at bounding box center [580, 250] width 1161 height 500
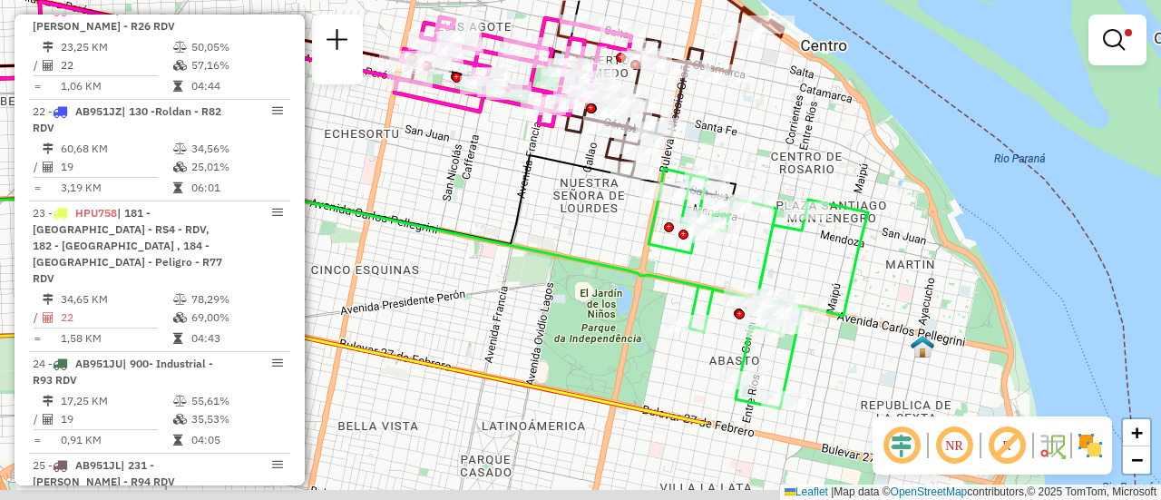
drag, startPoint x: 558, startPoint y: 321, endPoint x: 392, endPoint y: 186, distance: 214.1
click at [392, 186] on div "Limpar filtros Janela de atendimento Grade de atendimento Capacidade Transporta…" at bounding box center [580, 250] width 1161 height 500
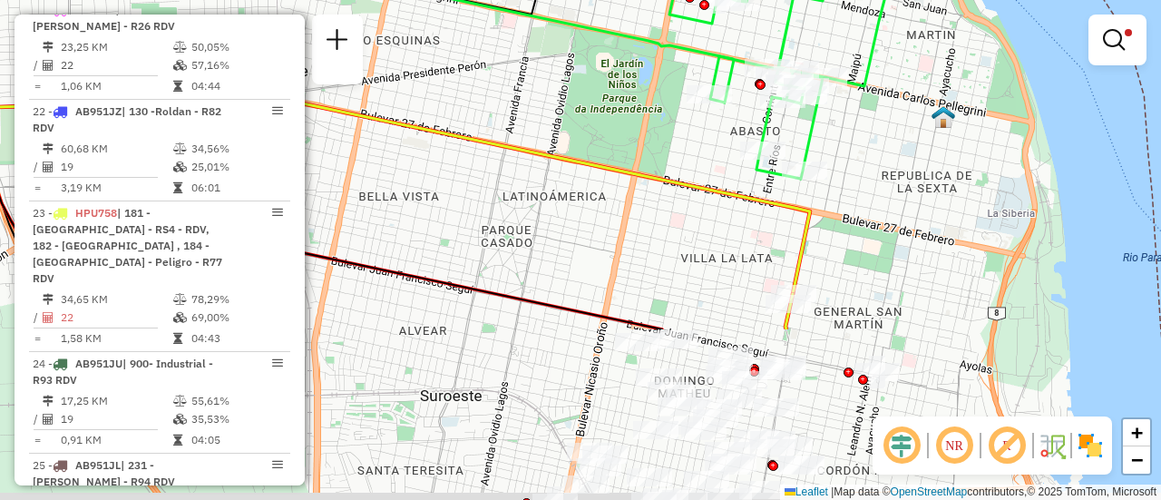
drag, startPoint x: 770, startPoint y: 379, endPoint x: 835, endPoint y: 159, distance: 229.9
click at [835, 159] on div "Limpar filtros Janela de atendimento Grade de atendimento Capacidade Transporta…" at bounding box center [580, 250] width 1161 height 500
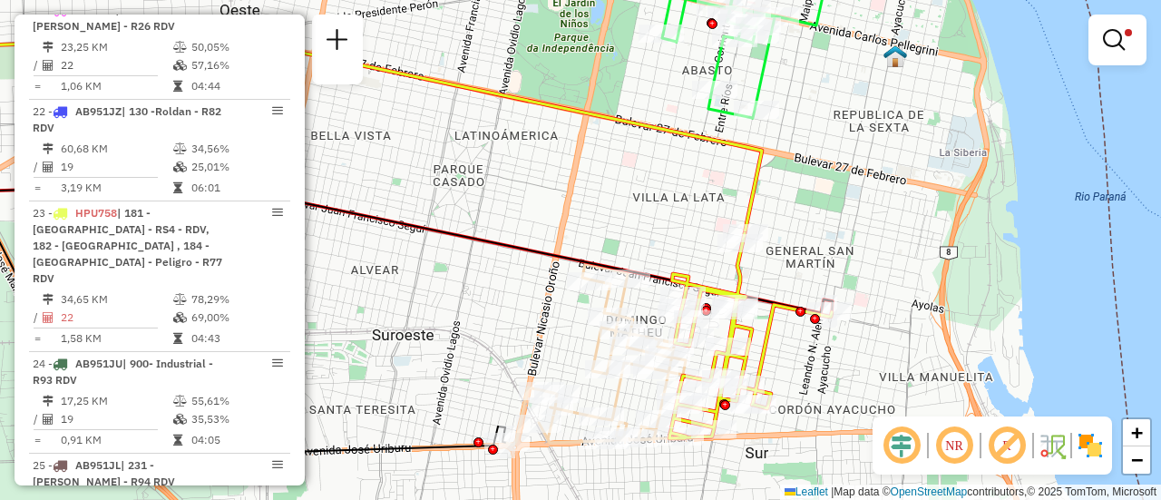
drag, startPoint x: 731, startPoint y: 264, endPoint x: 565, endPoint y: 20, distance: 295.1
click at [565, 20] on div "Limpar filtros Janela de atendimento Grade de atendimento Capacidade Transporta…" at bounding box center [580, 250] width 1161 height 500
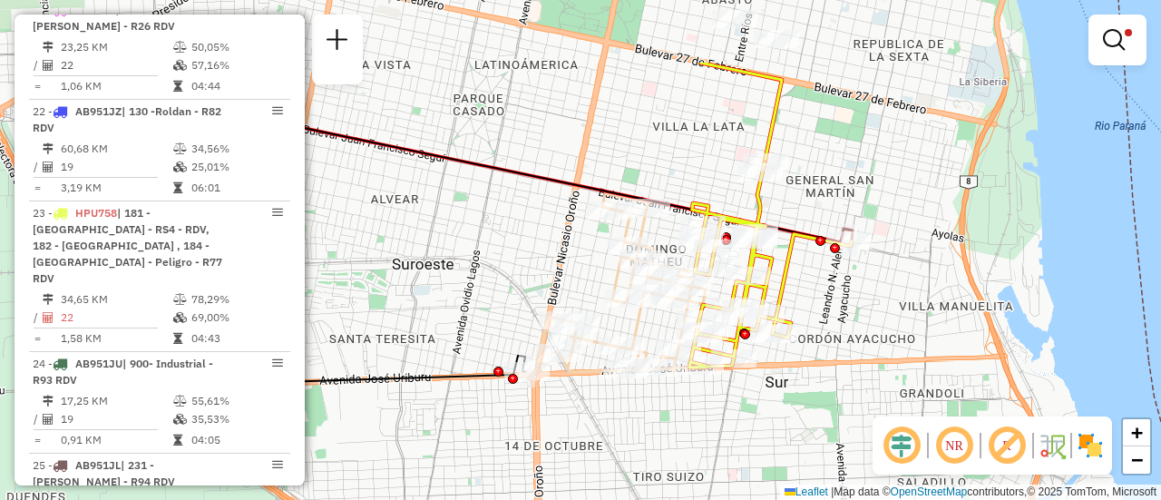
drag, startPoint x: 417, startPoint y: 173, endPoint x: 761, endPoint y: 424, distance: 425.3
click at [761, 424] on div "Limpar filtros Janela de atendimento Grade de atendimento Capacidade Transporta…" at bounding box center [580, 250] width 1161 height 500
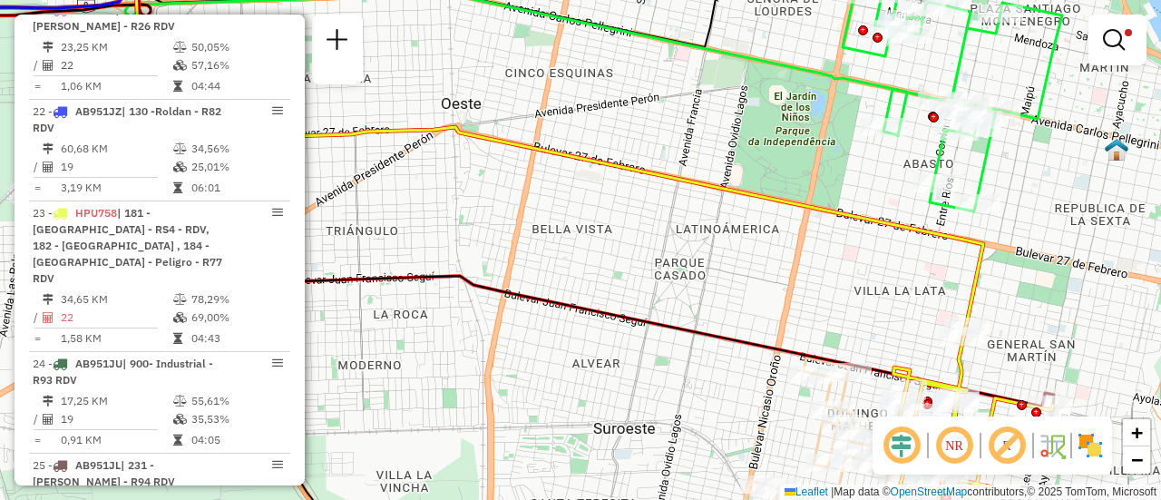
drag, startPoint x: 662, startPoint y: 211, endPoint x: 665, endPoint y: 542, distance: 331.1
click at [665, 499] on html "Aplicando filtros Pop-up bloqueado! Seu navegador bloqueou automáticamente a ab…" at bounding box center [580, 250] width 1161 height 500
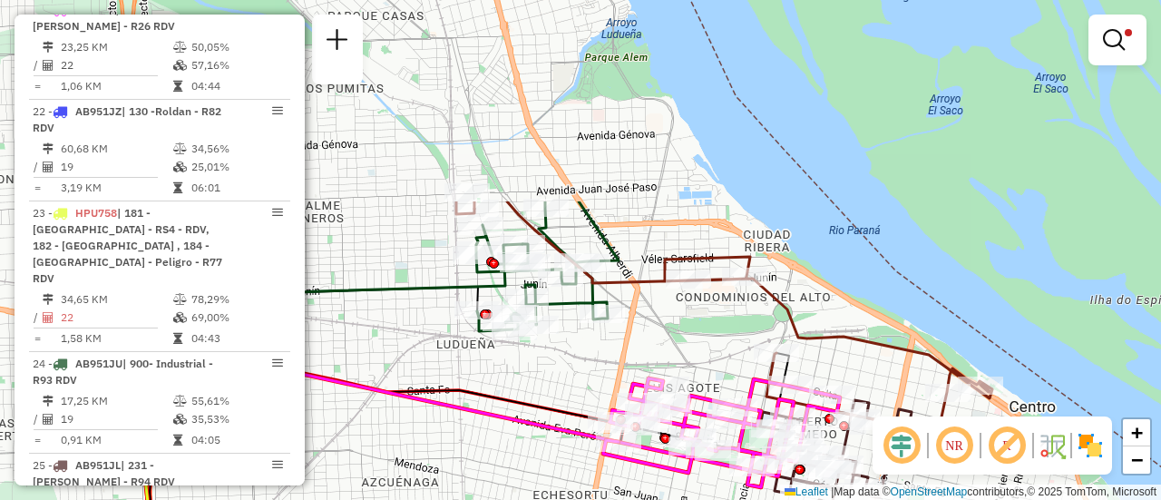
drag, startPoint x: 647, startPoint y: 97, endPoint x: 649, endPoint y: 348, distance: 251.3
click at [649, 348] on div "Limpar filtros Janela de atendimento Grade de atendimento Capacidade Transporta…" at bounding box center [580, 250] width 1161 height 500
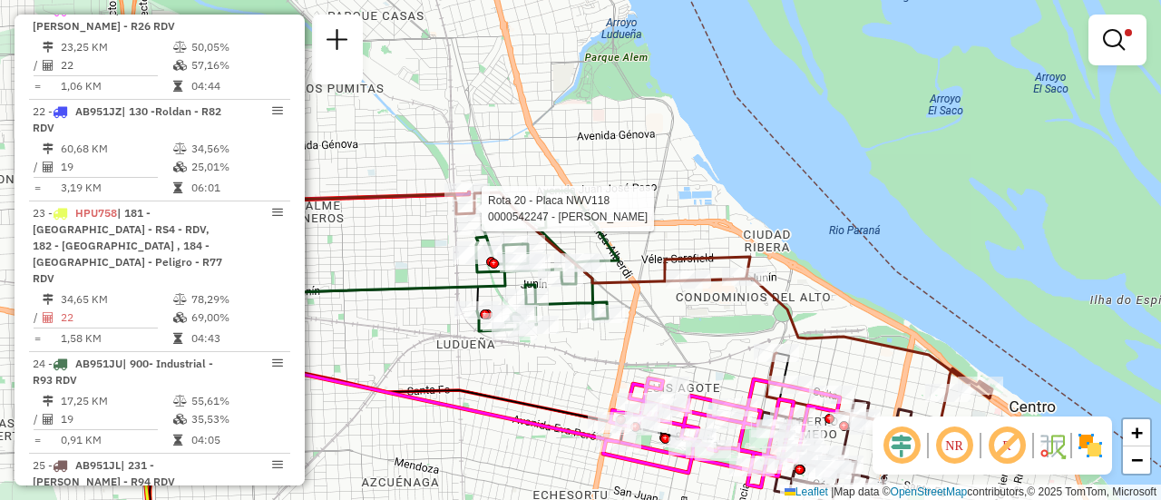
select select "**********"
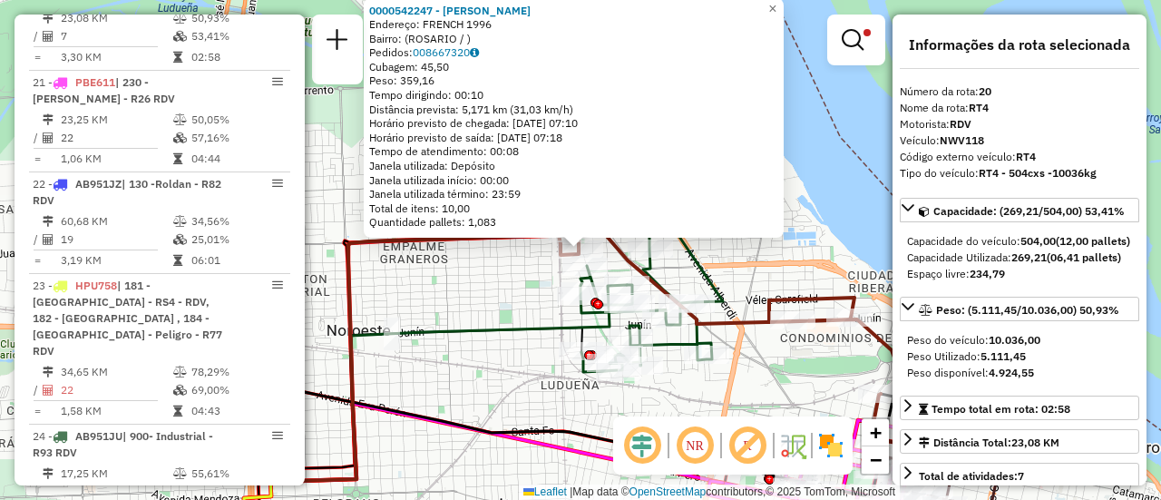
scroll to position [1052, 0]
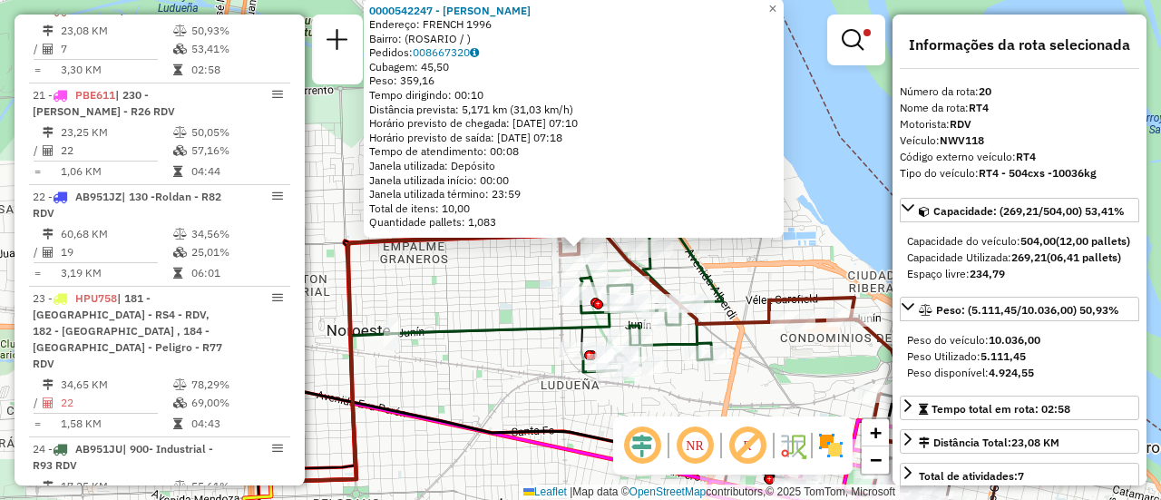
click at [518, 304] on div "0000542247 - Gonzales Maximiliano Jose Endereço: FRENCH 1996 Bairro: (ROSARIO /…" at bounding box center [580, 250] width 1161 height 500
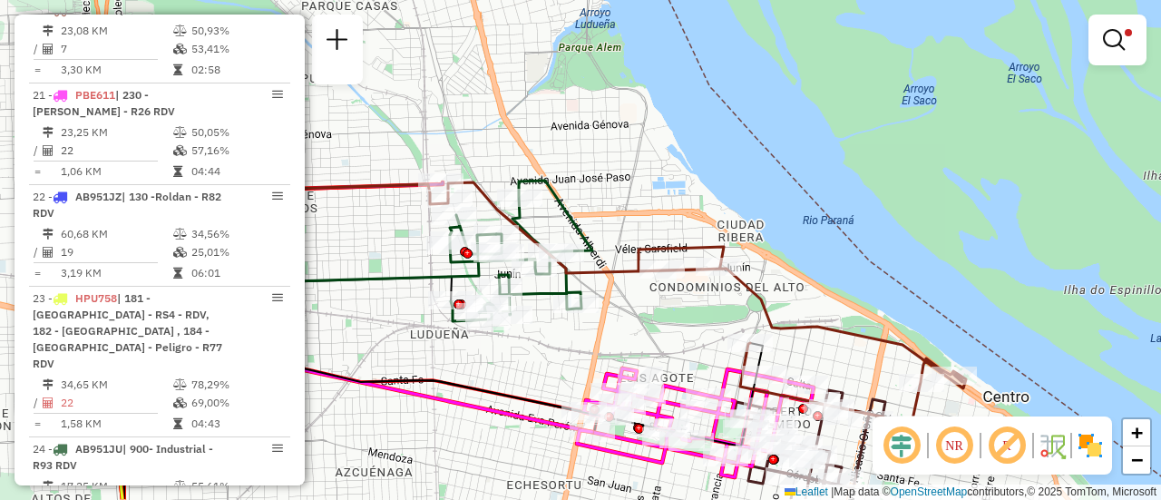
drag, startPoint x: 768, startPoint y: 356, endPoint x: 598, endPoint y: 291, distance: 182.3
click at [598, 291] on div "Limpar filtros Janela de atendimento Grade de atendimento Capacidade Transporta…" at bounding box center [580, 250] width 1161 height 500
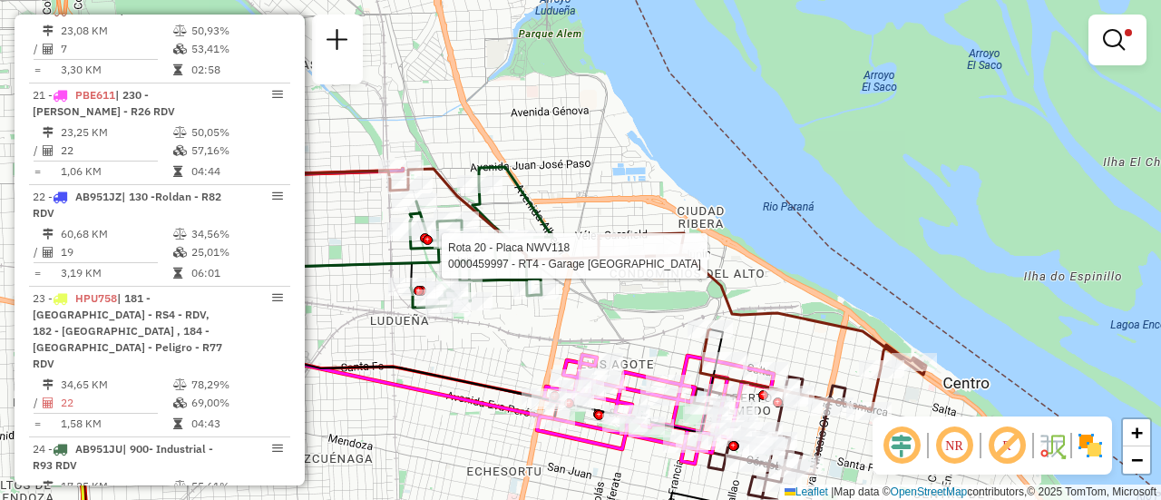
select select "**********"
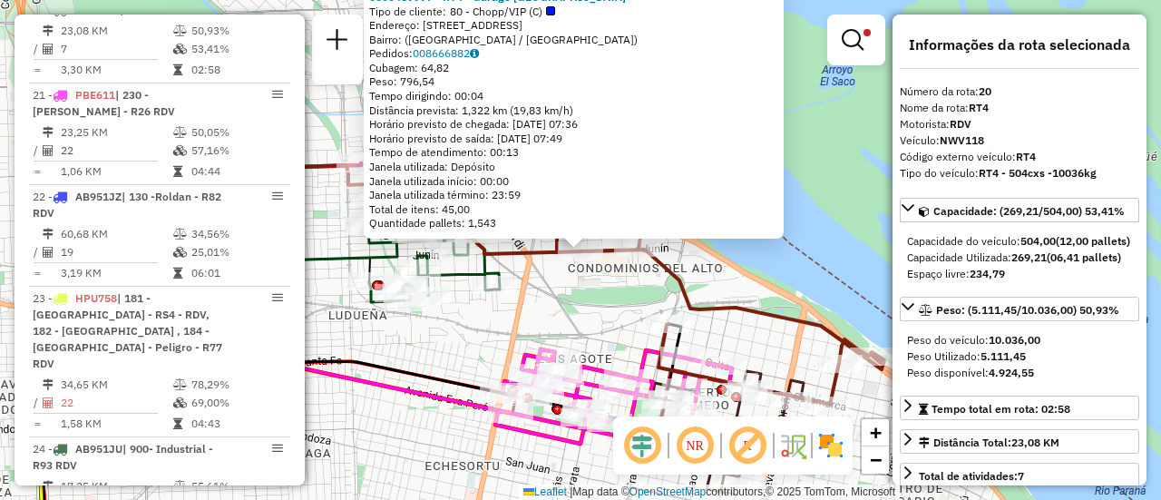
click at [558, 308] on div "0000459997 - RT4 - Garage Italia Tipo de cliente: 80 - Chopp/VIP (C) Endereço: …" at bounding box center [580, 250] width 1161 height 500
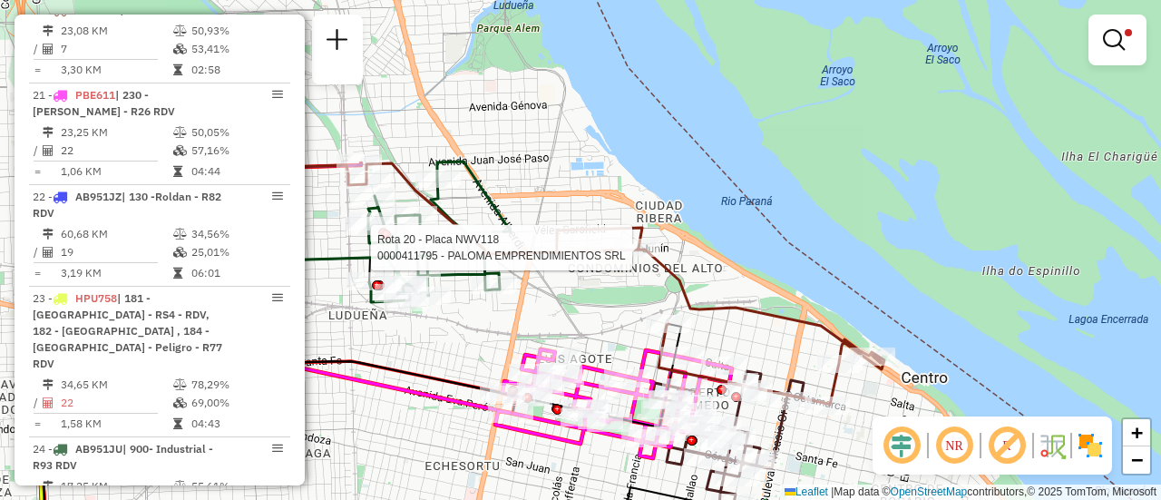
select select "**********"
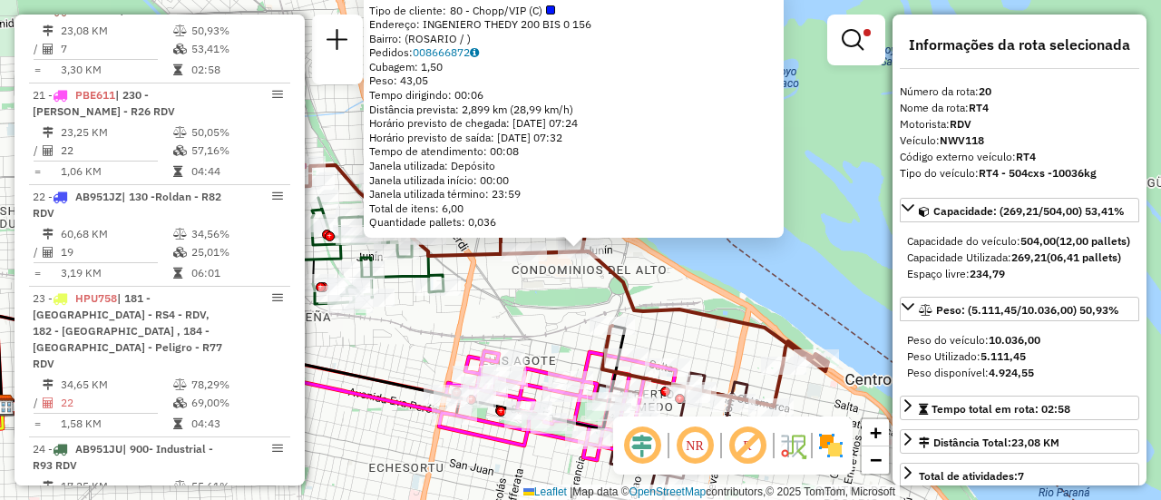
click at [544, 331] on div "0000411795 - PALOMA EMPRENDIMIENTOS SRL Tipo de cliente: 80 - Chopp/VIP (C) End…" at bounding box center [580, 250] width 1161 height 500
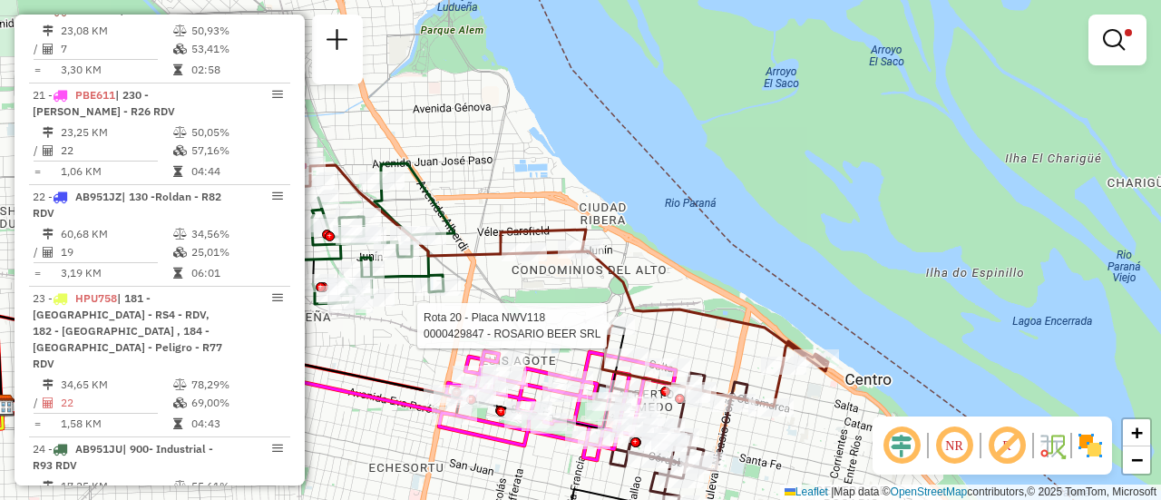
select select "**********"
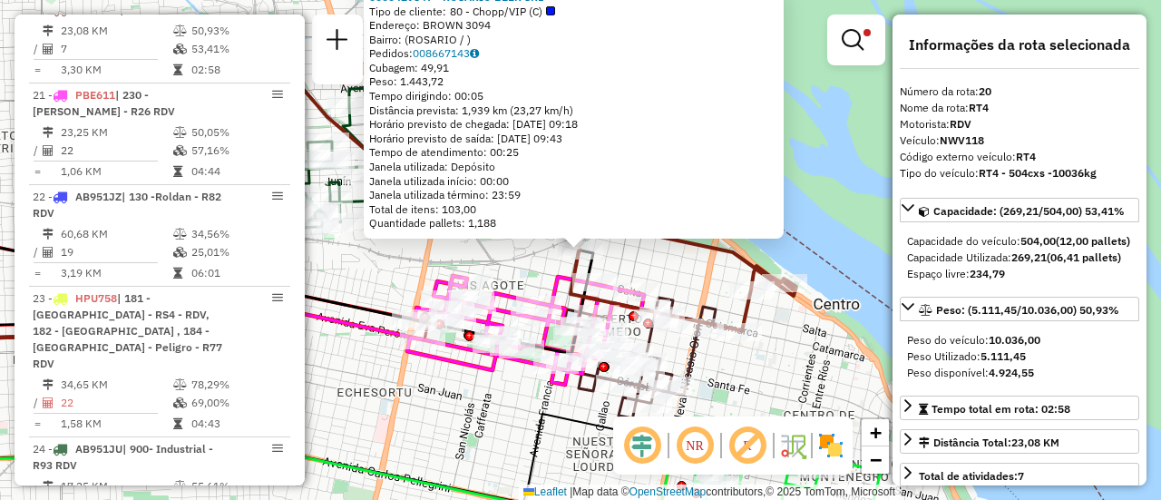
click at [511, 268] on div "0000429847 - ROSARIO BEER SRL Tipo de cliente: 80 - Chopp/VIP (C) Endereço: BRO…" at bounding box center [580, 250] width 1161 height 500
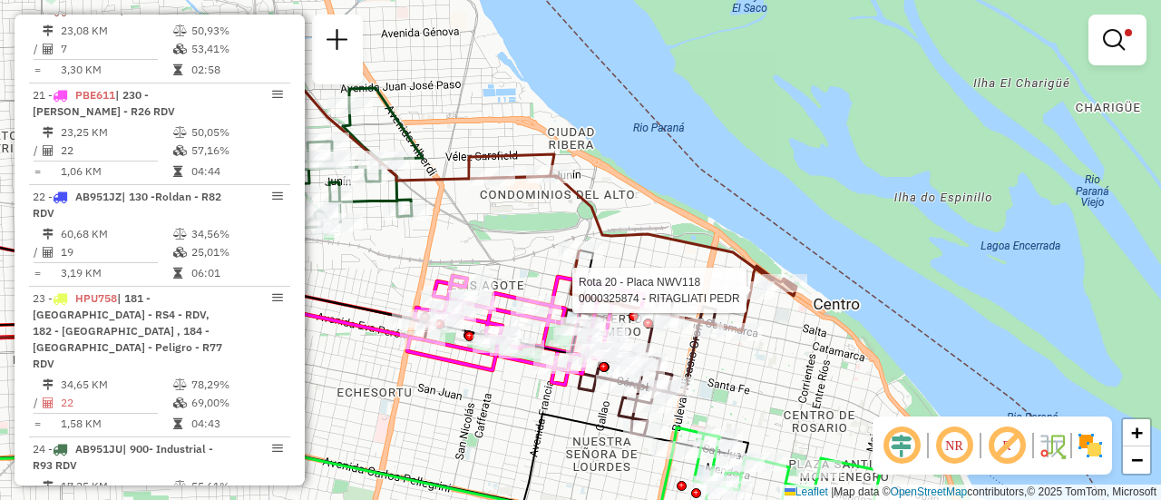
select select "**********"
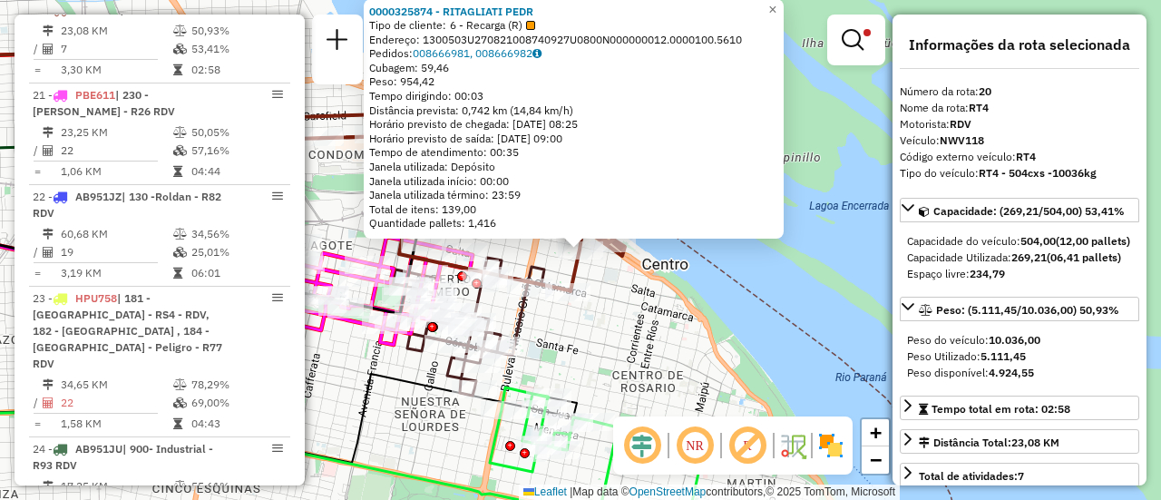
click at [582, 382] on div "0000325874 - RITAGLIATI PEDR Tipo de cliente: 6 - Recarga (R) Endereço: 1300503…" at bounding box center [580, 250] width 1161 height 500
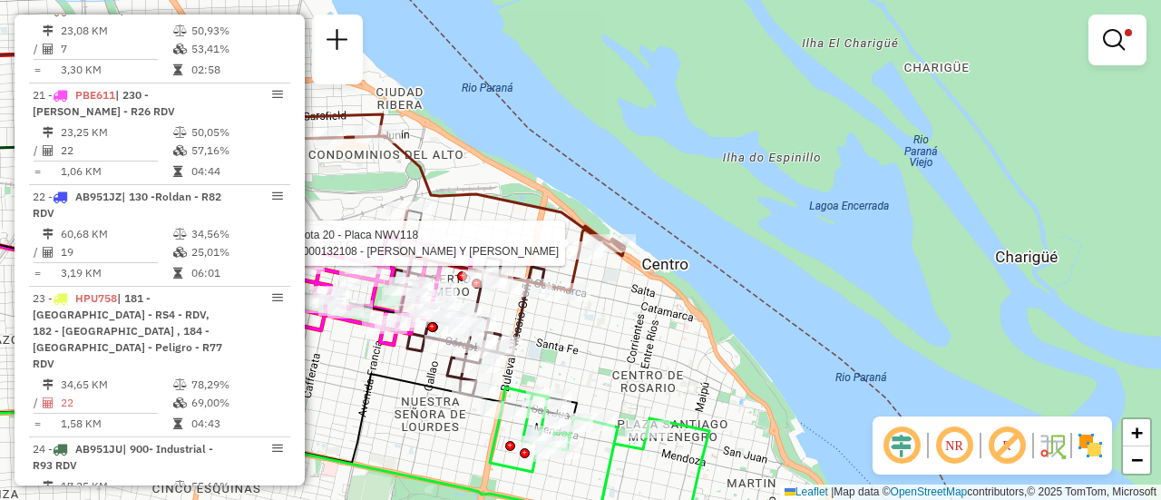
select select "**********"
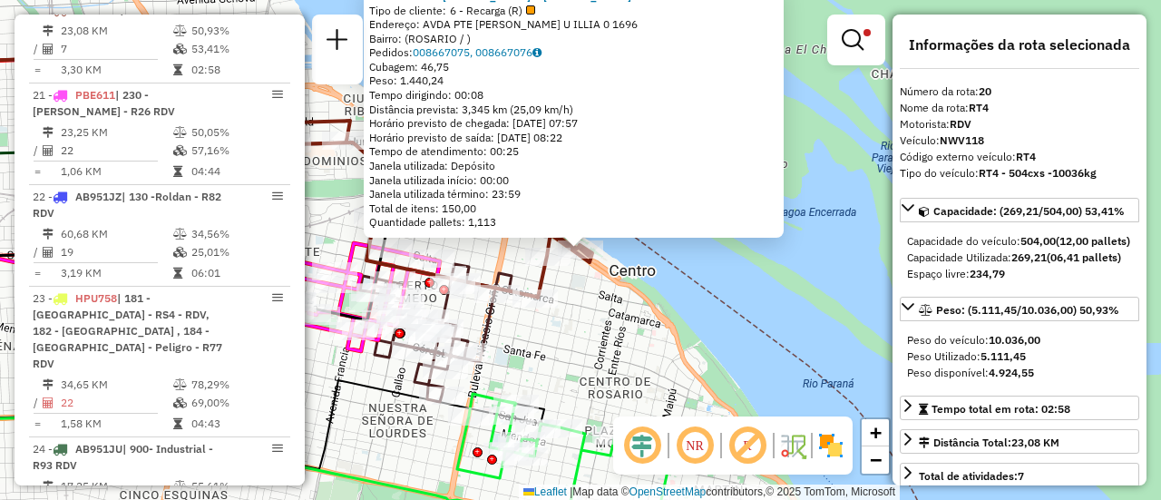
click at [589, 347] on div "0000132108 - RITAGLIATI PEDRO Y GONZALEZ SERGIO SH Tipo de cliente: 6 - Recarga…" at bounding box center [580, 250] width 1161 height 500
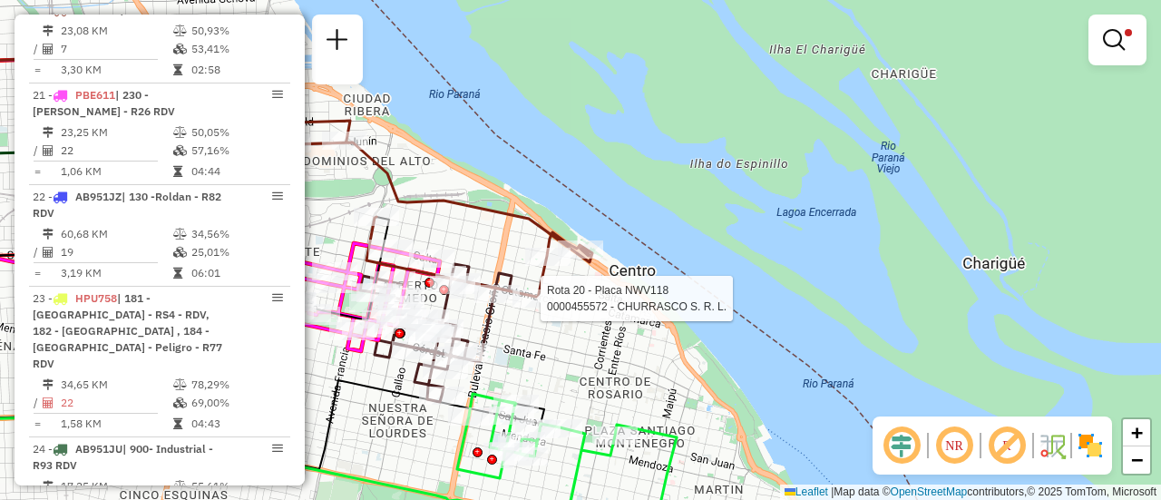
select select "**********"
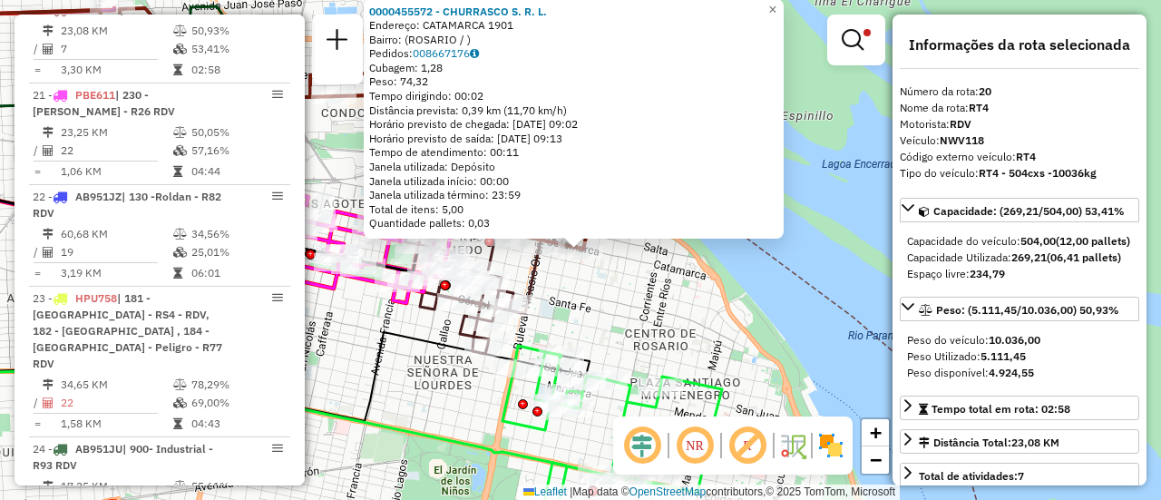
click at [586, 309] on div "0000455572 - CHURRASCO S. R. L. Endereço: CATAMARCA 1901 Bairro: (ROSARIO / ) P…" at bounding box center [580, 250] width 1161 height 500
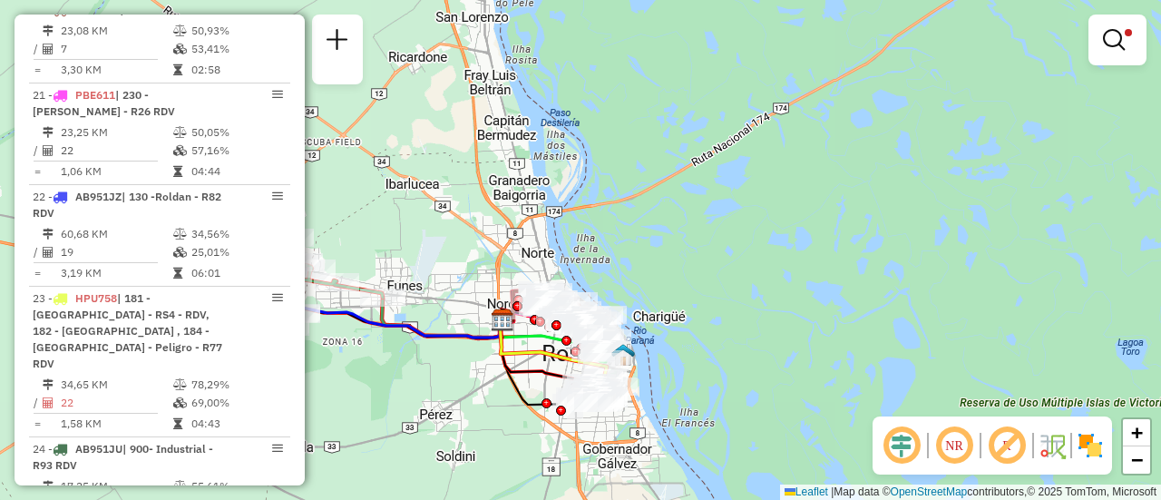
click at [730, 405] on div "Limpar filtros Janela de atendimento Grade de atendimento Capacidade Transporta…" at bounding box center [580, 250] width 1161 height 500
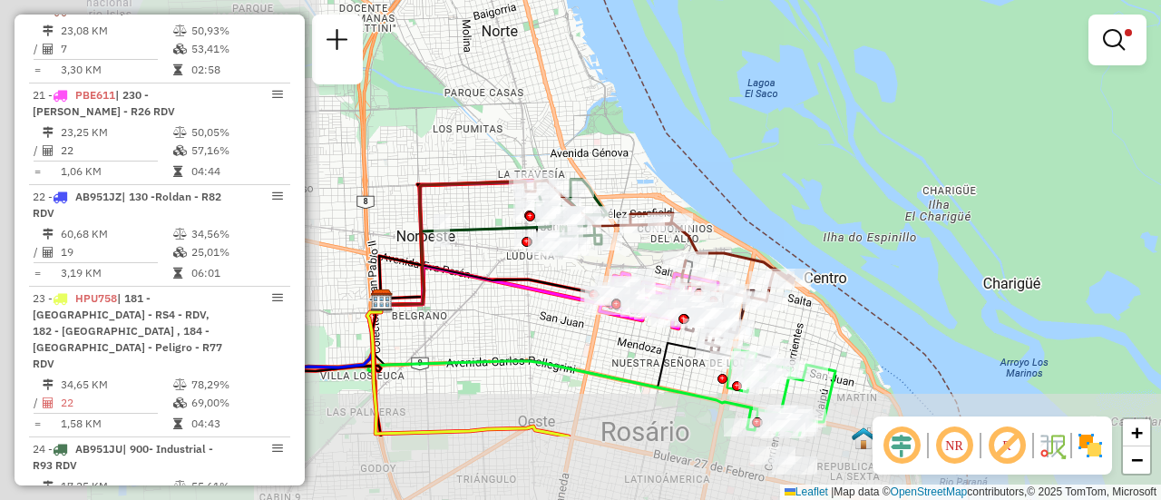
drag, startPoint x: 431, startPoint y: 298, endPoint x: 836, endPoint y: 176, distance: 423.6
click at [836, 181] on div "Limpar filtros Janela de atendimento Grade de atendimento Capacidade Transporta…" at bounding box center [580, 250] width 1161 height 500
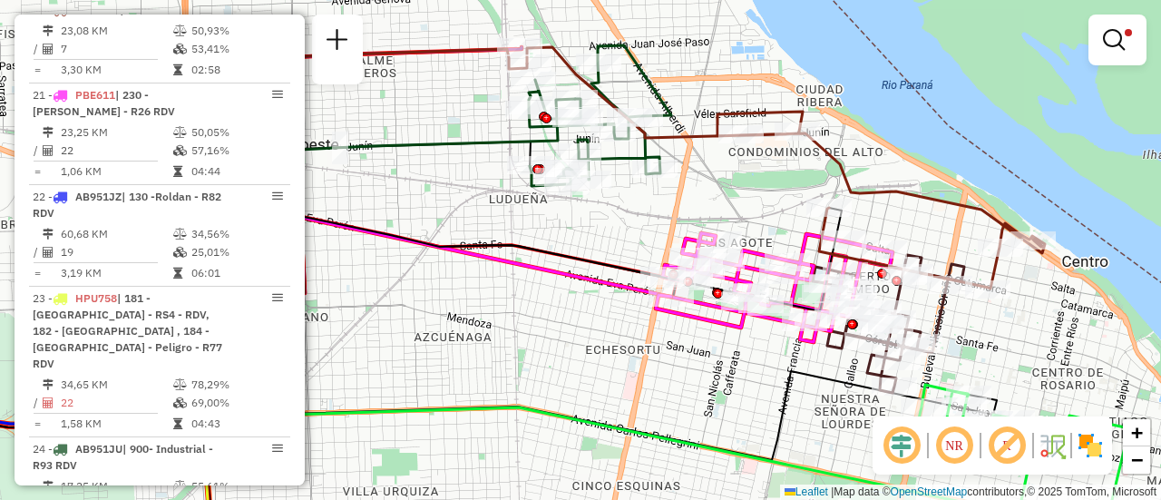
drag, startPoint x: 750, startPoint y: 214, endPoint x: 730, endPoint y: 187, distance: 33.7
click at [730, 187] on div "Limpar filtros Janela de atendimento Grade de atendimento Capacidade Transporta…" at bounding box center [580, 250] width 1161 height 500
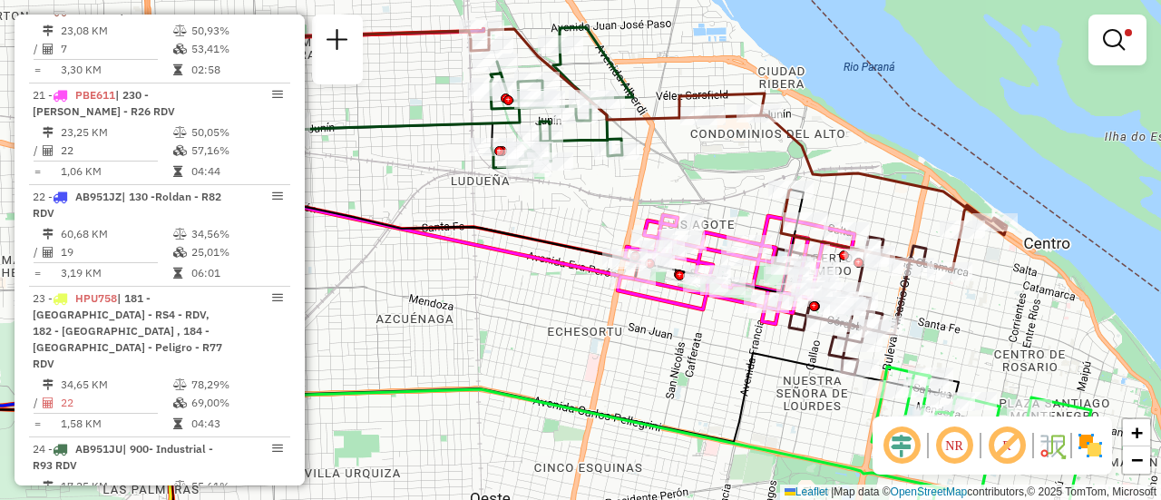
drag, startPoint x: 778, startPoint y: 181, endPoint x: 600, endPoint y: 160, distance: 179.1
click at [601, 161] on div "Limpar filtros Janela de atendimento Grade de atendimento Capacidade Transporta…" at bounding box center [580, 250] width 1161 height 500
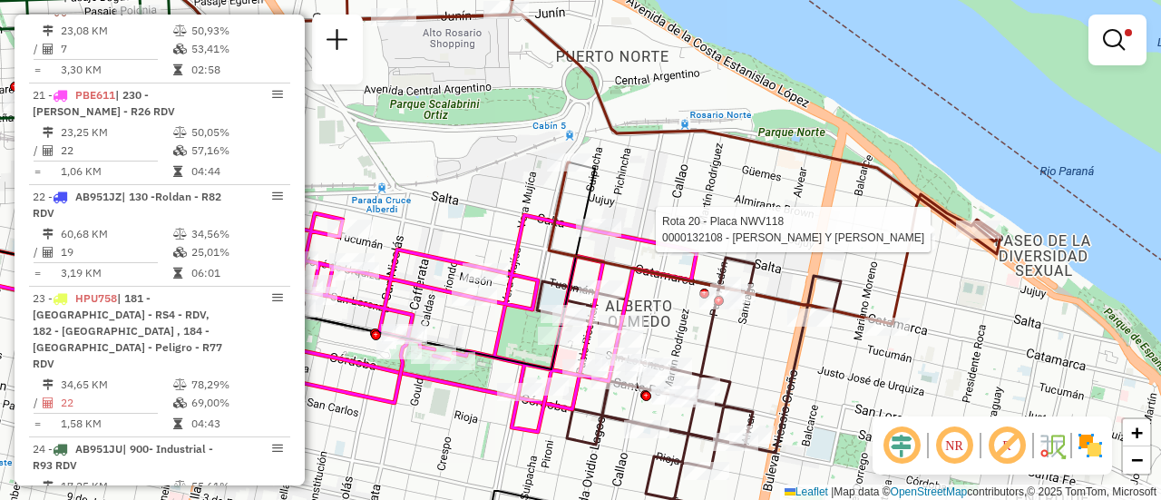
select select "**********"
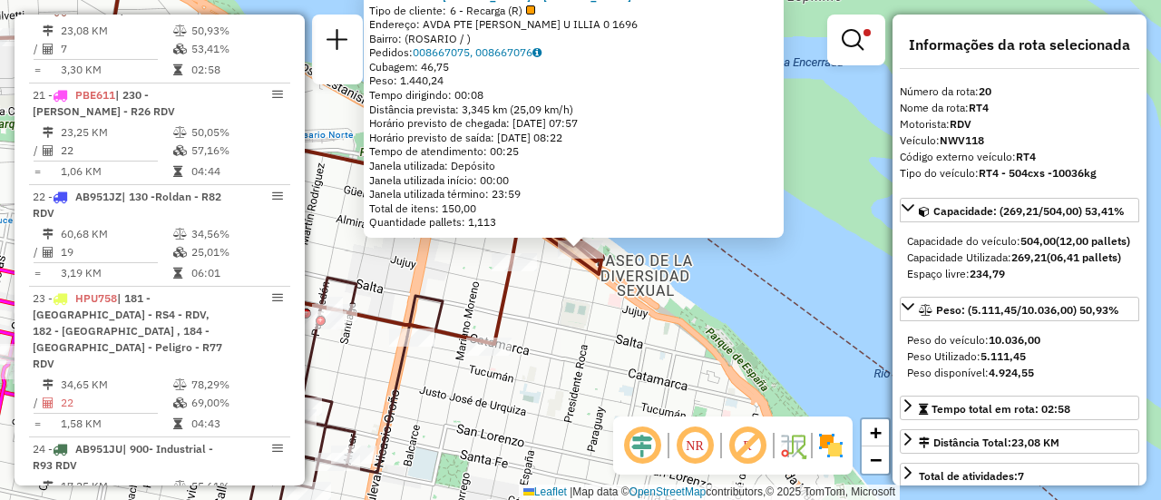
click at [778, 314] on div "0000132108 - RITAGLIATI PEDRO Y GONZALEZ SERGIO SH Tipo de cliente: 6 - Recarga…" at bounding box center [580, 250] width 1161 height 500
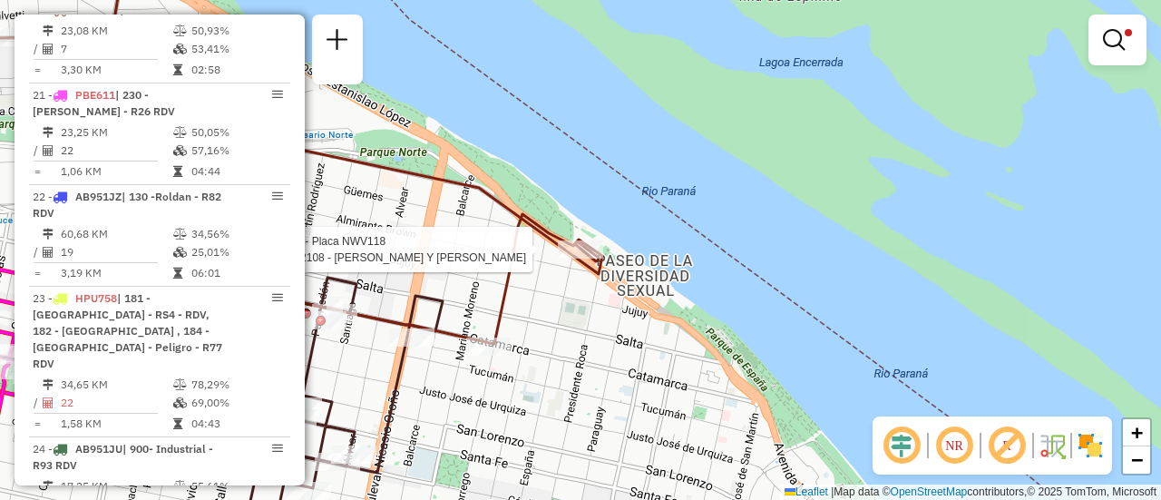
select select "**********"
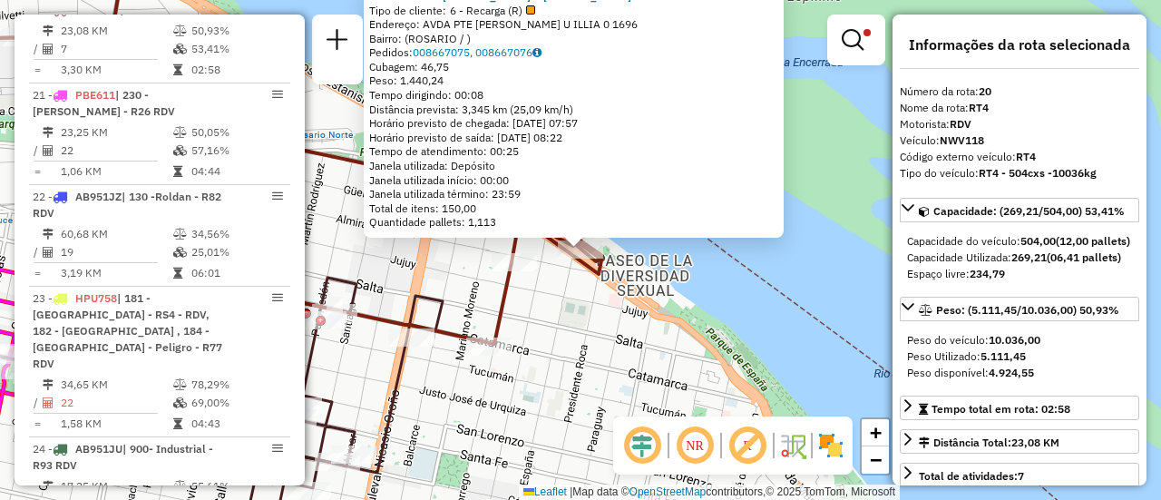
click at [640, 315] on div "0000132108 - RITAGLIATI PEDRO Y GONZALEZ SERGIO SH Tipo de cliente: 6 - Recarga…" at bounding box center [580, 250] width 1161 height 500
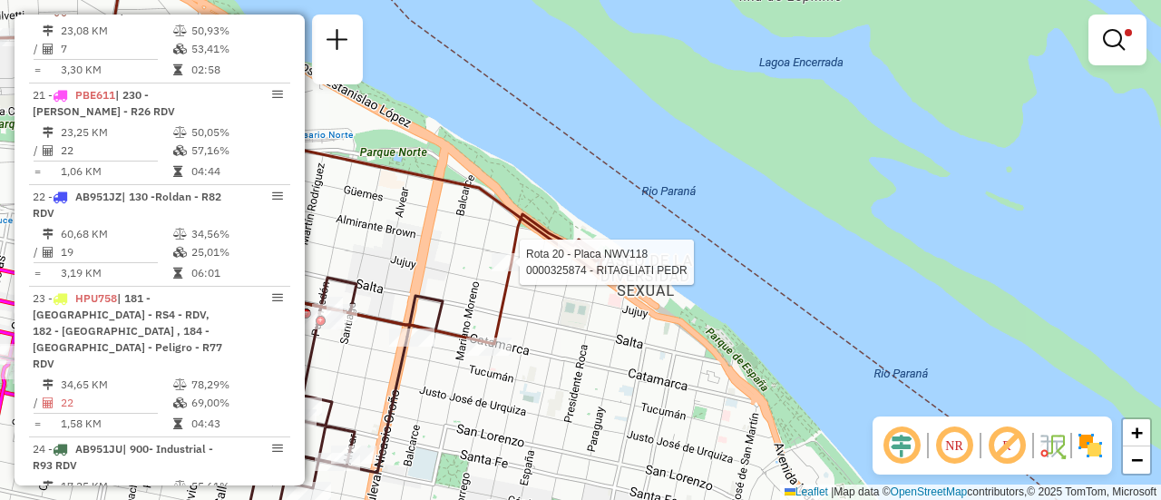
select select "**********"
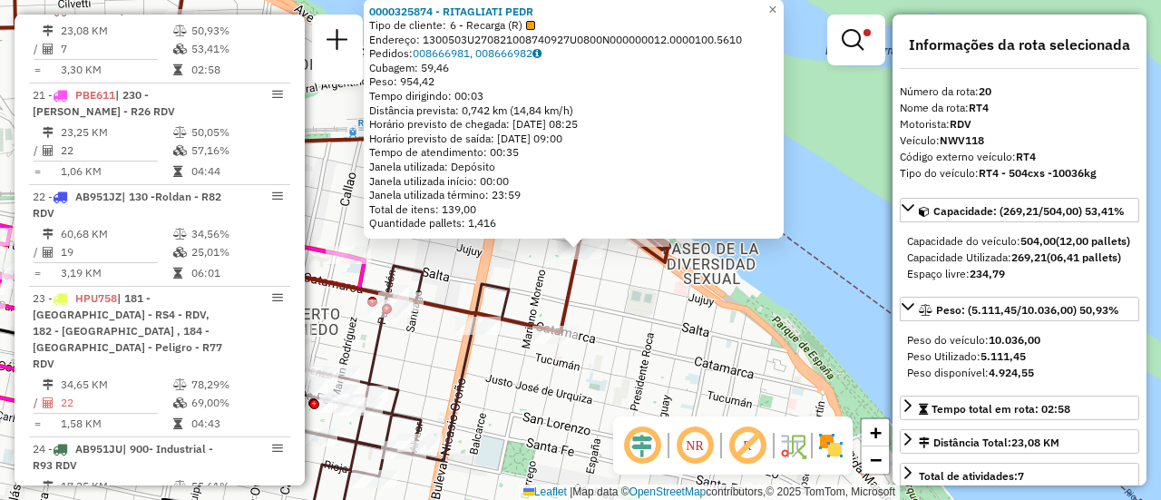
click at [616, 317] on div "0000325874 - RITAGLIATI PEDR Tipo de cliente: 6 - Recarga (R) Endereço: 1300503…" at bounding box center [580, 250] width 1161 height 500
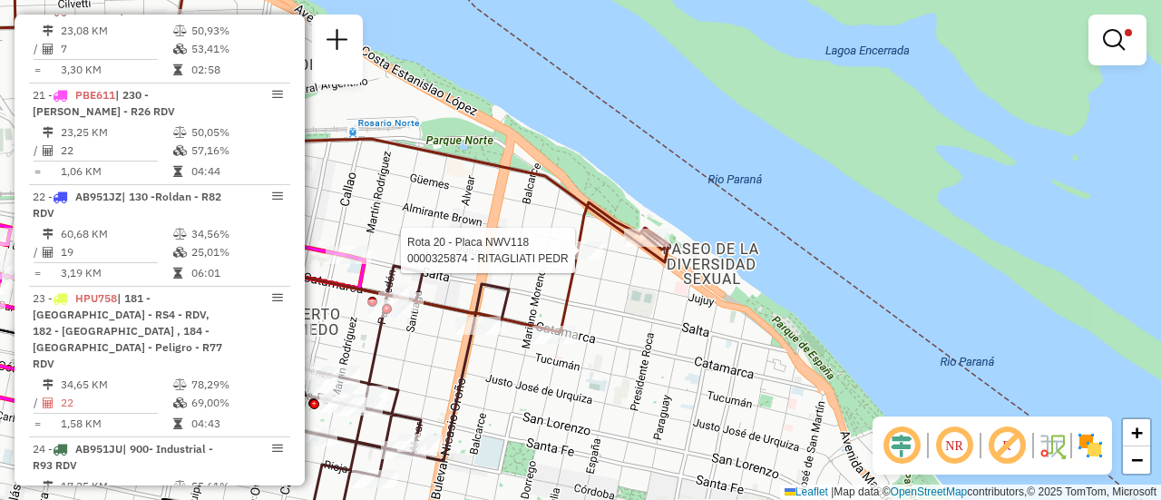
select select "**********"
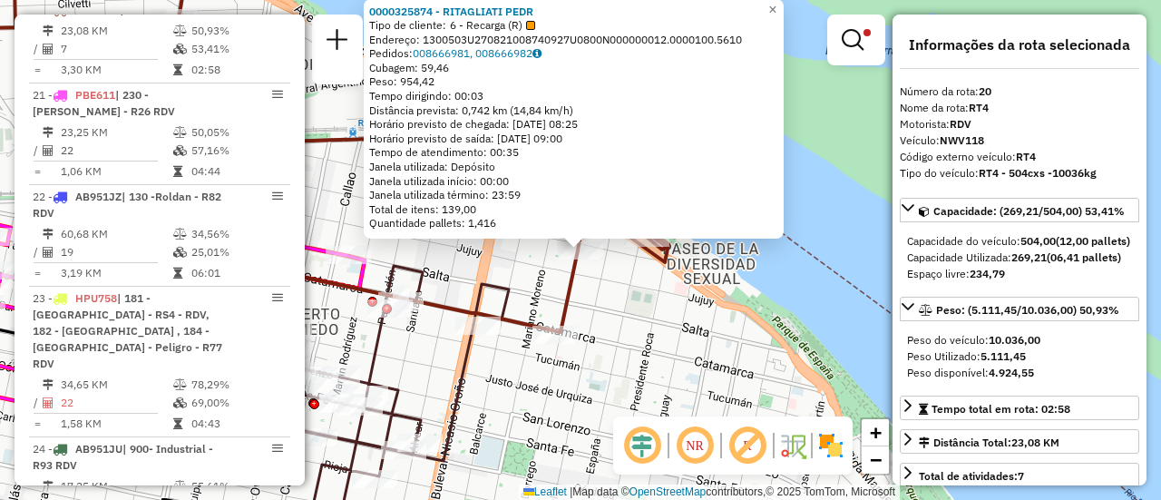
click at [618, 329] on div "0000325874 - RITAGLIATI PEDR Tipo de cliente: 6 - Recarga (R) Endereço: 1300503…" at bounding box center [580, 250] width 1161 height 500
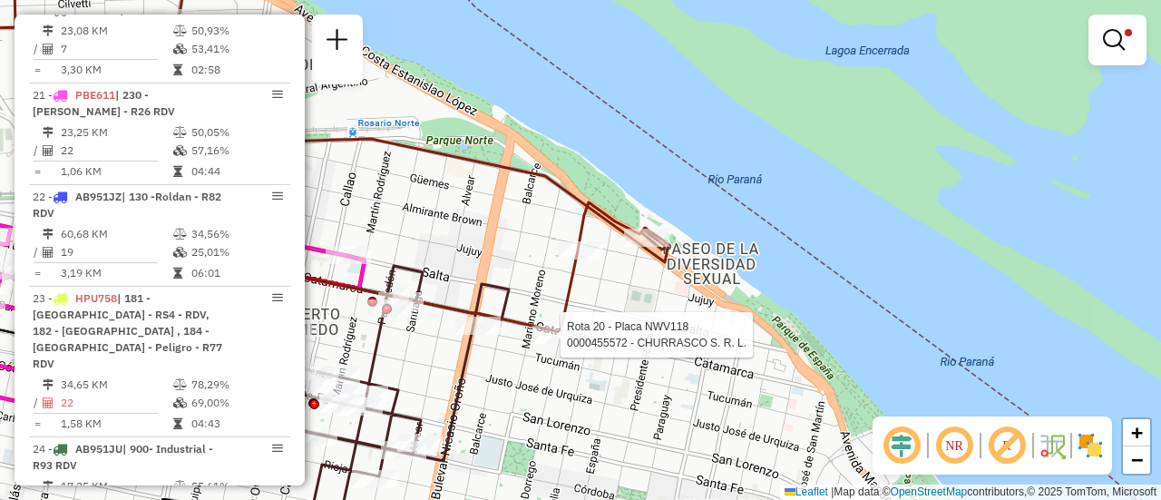
select select "**********"
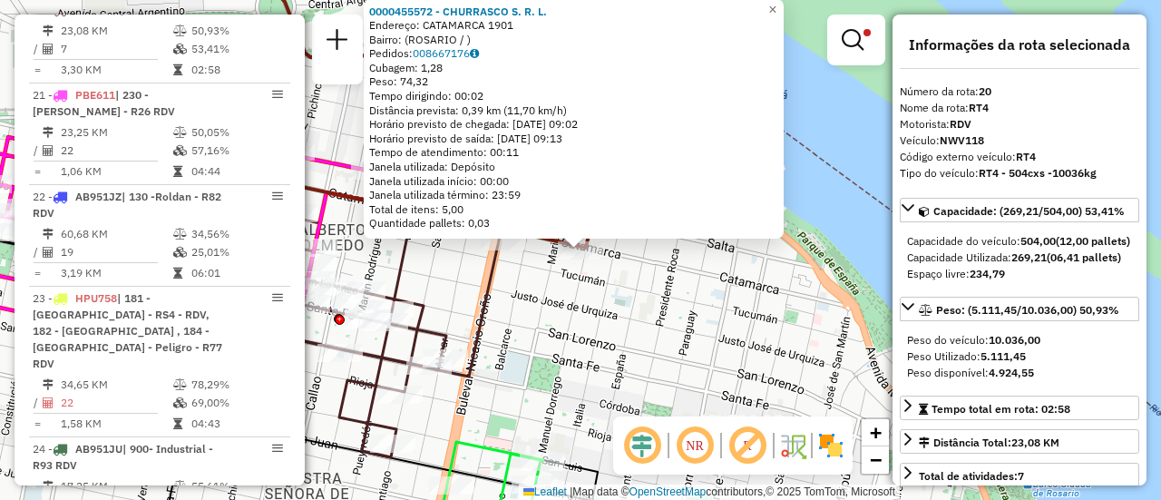
click at [555, 303] on div "0000455572 - CHURRASCO S. R. L. Endereço: CATAMARCA 1901 Bairro: (ROSARIO / ) P…" at bounding box center [580, 250] width 1161 height 500
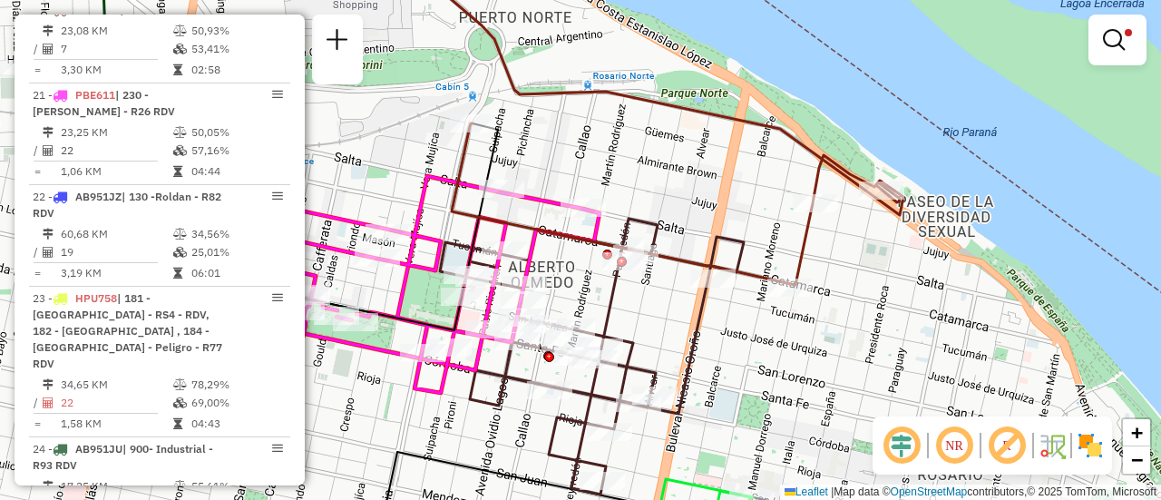
drag, startPoint x: 450, startPoint y: 271, endPoint x: 659, endPoint y: 308, distance: 212.8
click at [659, 308] on div "Limpar filtros Janela de atendimento Grade de atendimento Capacidade Transporta…" at bounding box center [580, 250] width 1161 height 500
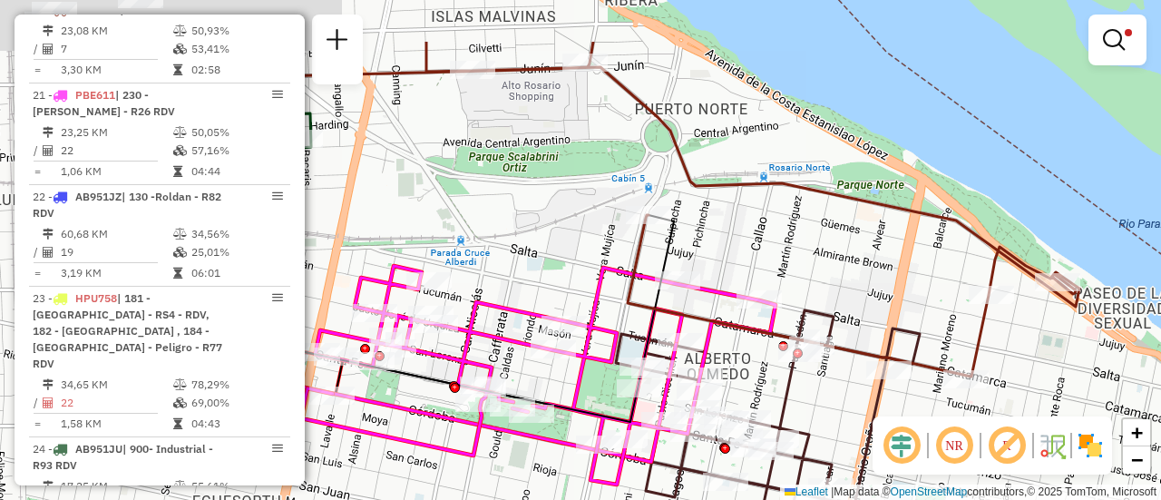
drag, startPoint x: 572, startPoint y: 172, endPoint x: 820, endPoint y: 307, distance: 282.1
click at [816, 314] on div "Limpar filtros Janela de atendimento Grade de atendimento Capacidade Transporta…" at bounding box center [580, 250] width 1161 height 500
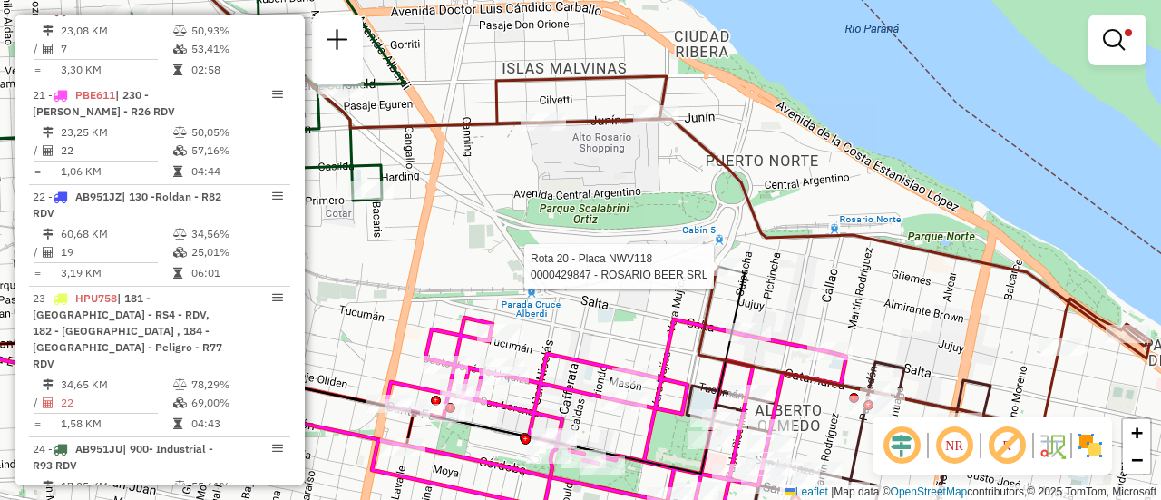
select select "**********"
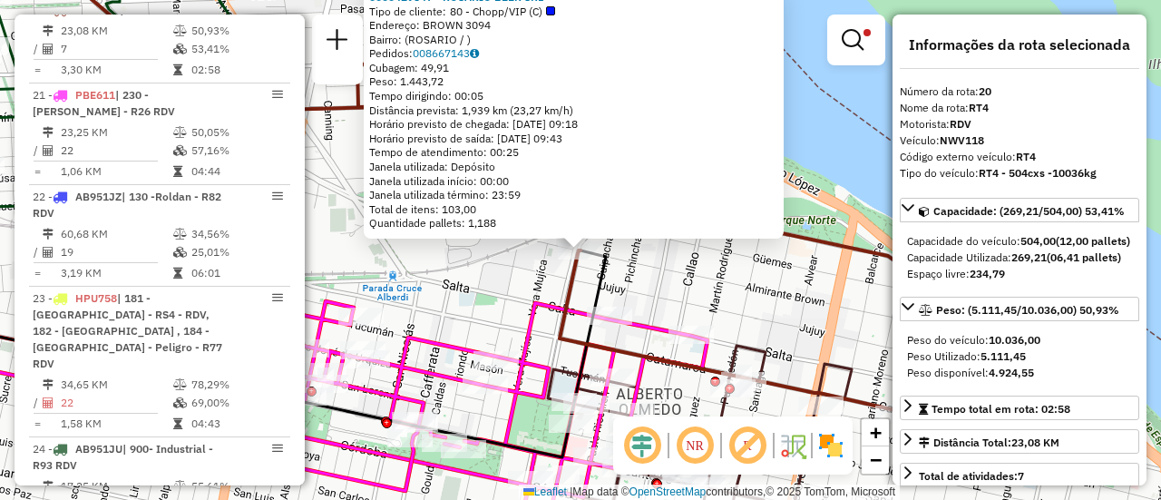
click at [512, 276] on div "0000429847 - ROSARIO BEER SRL Tipo de cliente: 80 - Chopp/VIP (C) Endereço: BRO…" at bounding box center [580, 250] width 1161 height 500
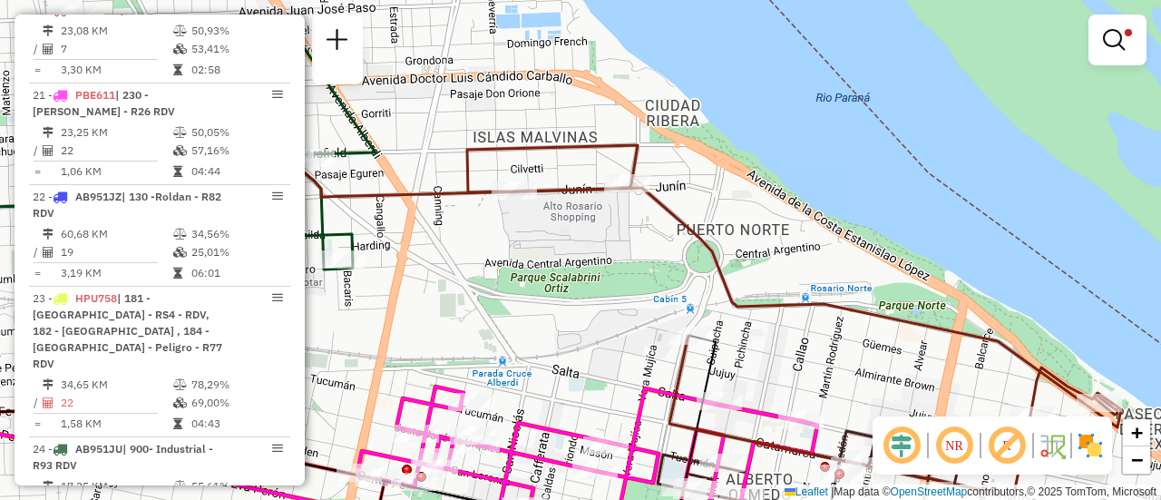
drag, startPoint x: 642, startPoint y: 275, endPoint x: 772, endPoint y: 365, distance: 157.8
click at [768, 369] on div "Limpar filtros Janela de atendimento Grade de atendimento Capacidade Transporta…" at bounding box center [580, 250] width 1161 height 500
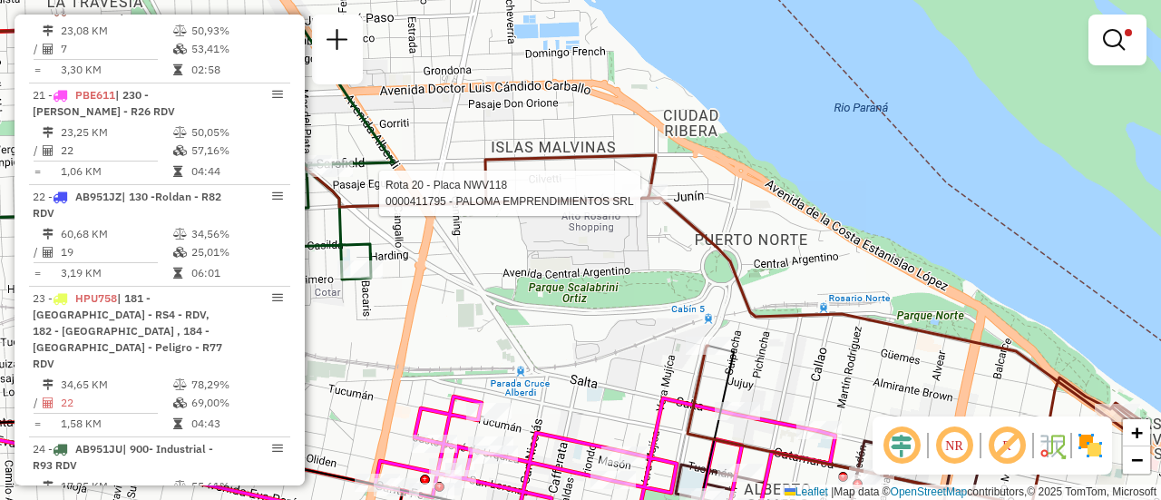
select select "**********"
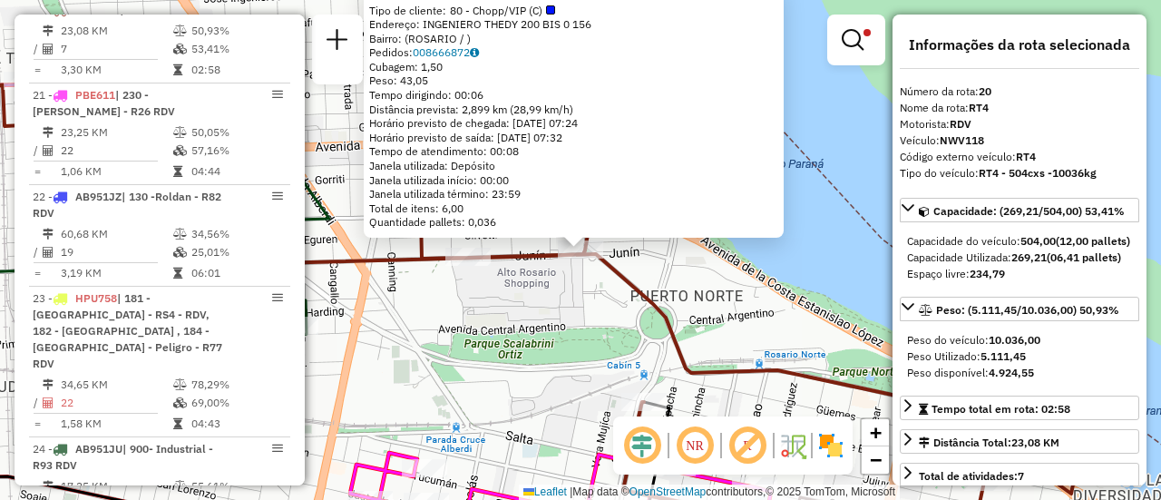
click at [526, 290] on div "0000411795 - PALOMA EMPRENDIMIENTOS SRL Tipo de cliente: 80 - Chopp/VIP (C) End…" at bounding box center [580, 250] width 1161 height 500
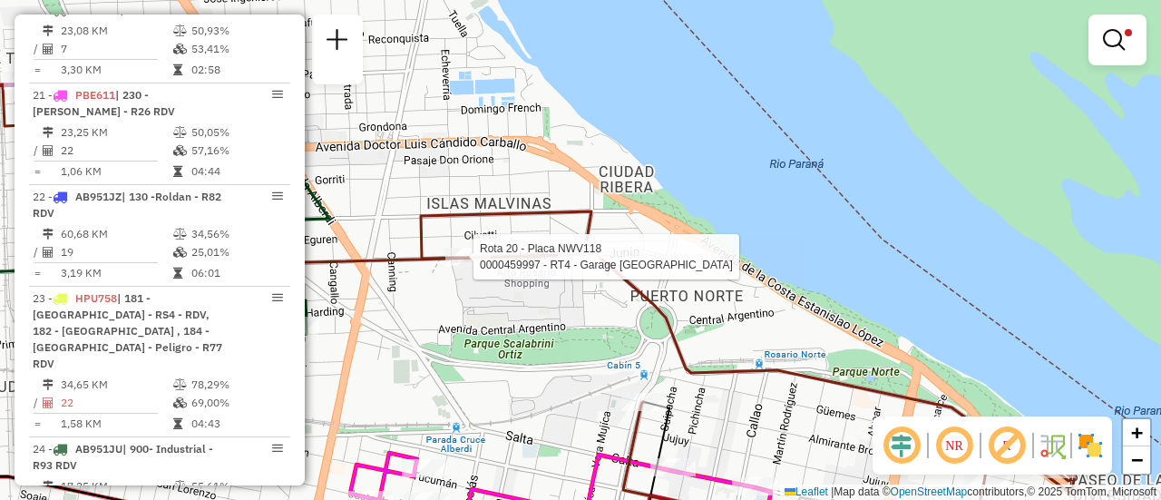
select select "**********"
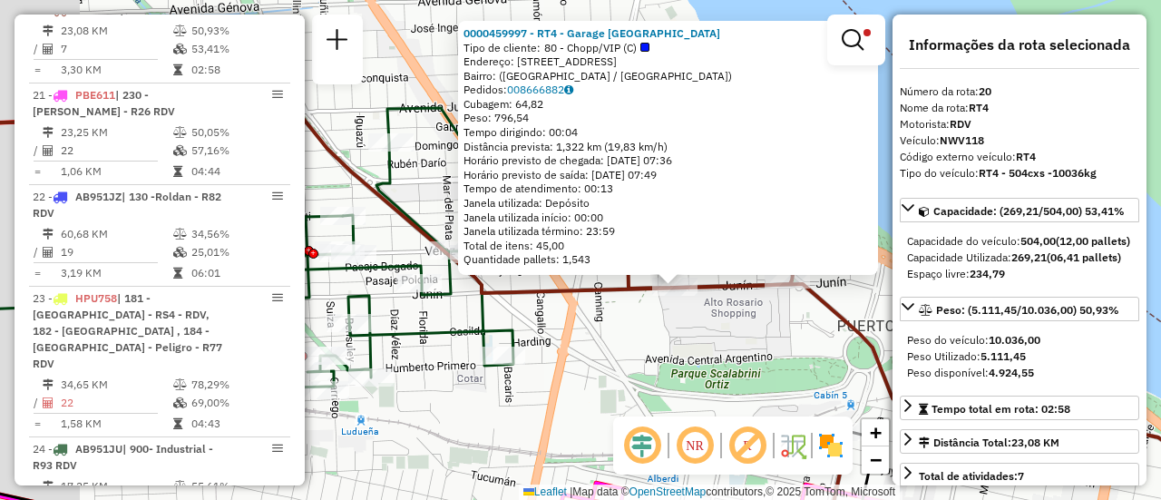
drag, startPoint x: 503, startPoint y: 293, endPoint x: 623, endPoint y: 337, distance: 127.4
click at [623, 337] on div "0000459997 - RT4 - Garage Italia Tipo de cliente: 80 - Chopp/VIP (C) Endereço: …" at bounding box center [580, 250] width 1161 height 500
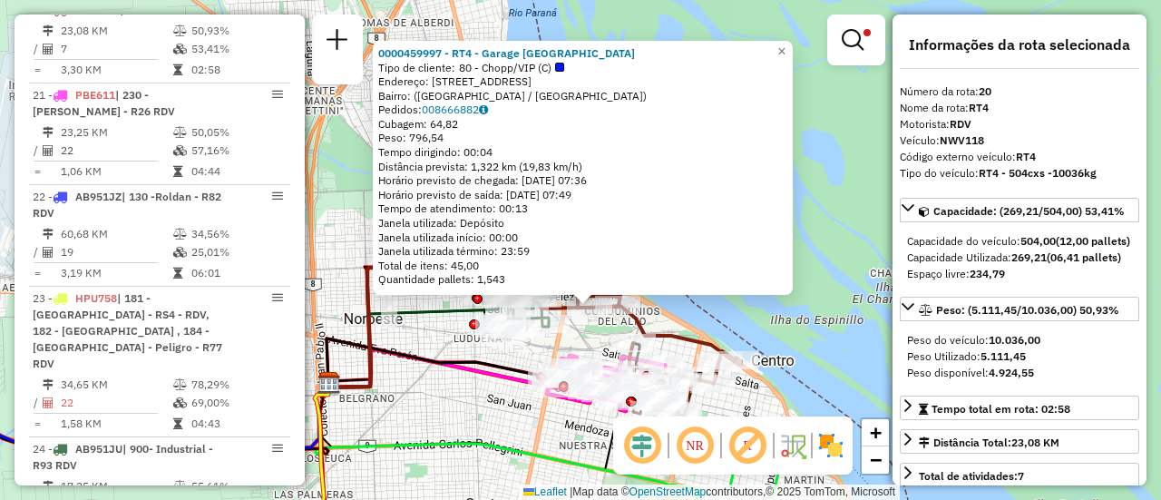
click at [422, 327] on div "0000459997 - RT4 - Garage Italia Tipo de cliente: 80 - Chopp/VIP (C) Endereço: …" at bounding box center [580, 250] width 1161 height 500
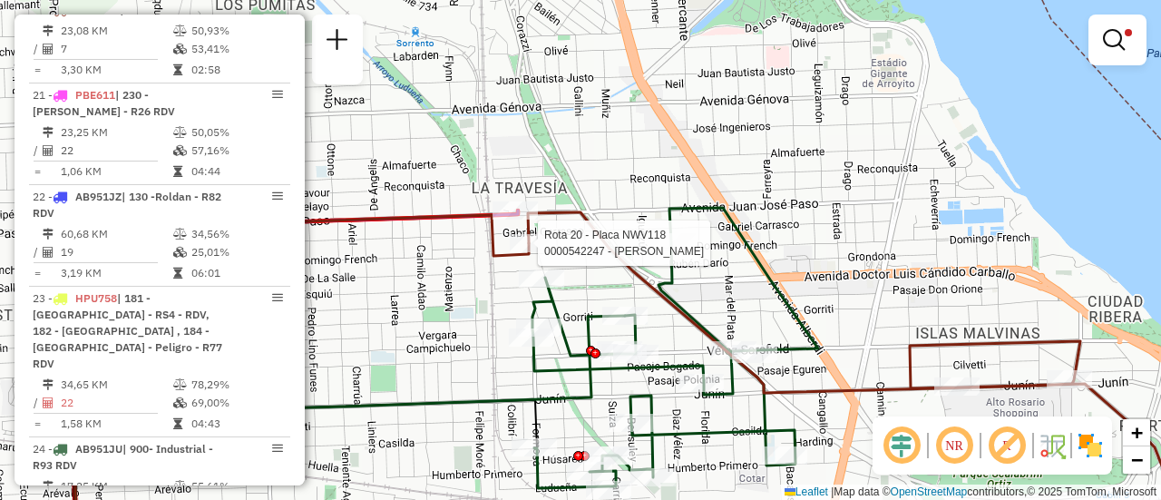
select select "**********"
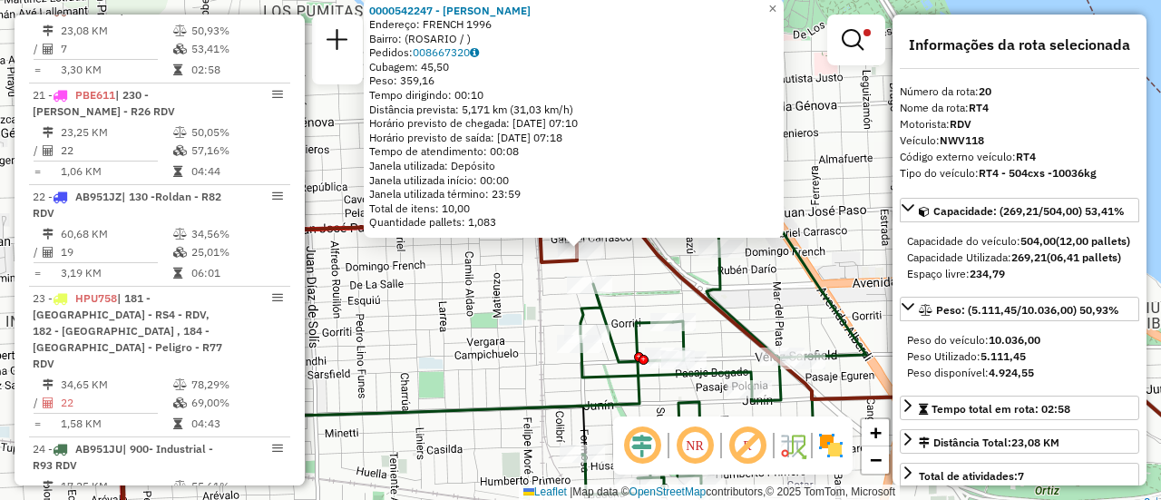
click at [794, 313] on div "0000542247 - Gonzales Maximiliano Jose Endereço: FRENCH 1996 Bairro: (ROSARIO /…" at bounding box center [580, 250] width 1161 height 500
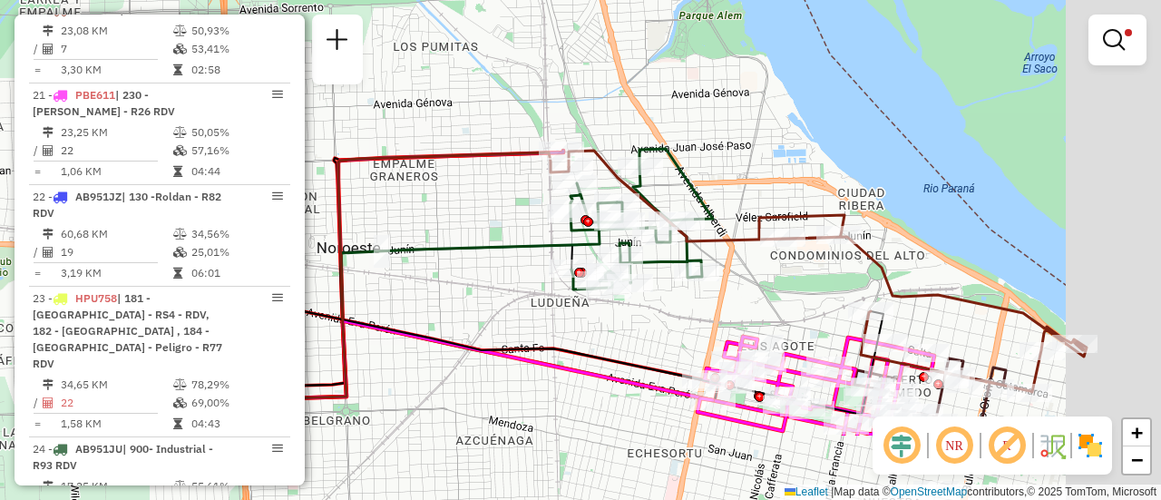
drag, startPoint x: 869, startPoint y: 321, endPoint x: 663, endPoint y: 153, distance: 265.6
click at [669, 159] on div "Limpar filtros Janela de atendimento Grade de atendimento Capacidade Transporta…" at bounding box center [580, 250] width 1161 height 500
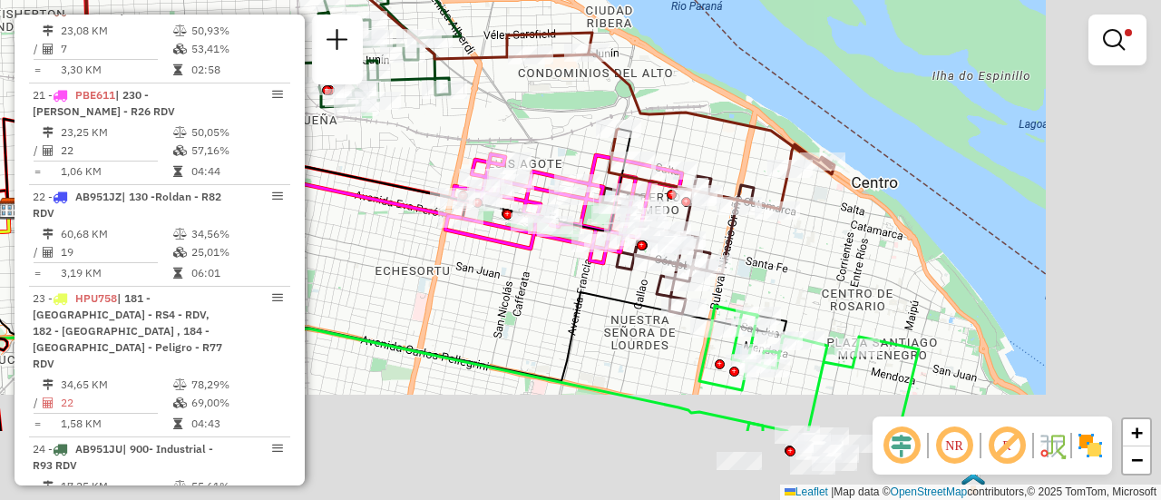
drag, startPoint x: 704, startPoint y: 226, endPoint x: 539, endPoint y: 99, distance: 208.3
click at [540, 100] on div "Limpar filtros Janela de atendimento Grade de atendimento Capacidade Transporta…" at bounding box center [580, 250] width 1161 height 500
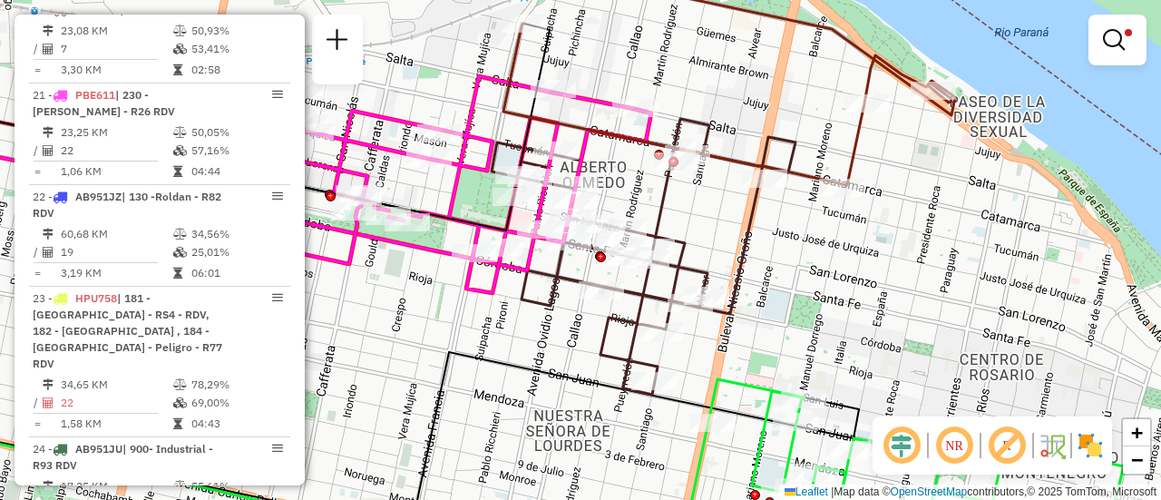
drag, startPoint x: 652, startPoint y: 221, endPoint x: 757, endPoint y: 244, distance: 107.6
click at [757, 244] on div "Rota 20 - Placa NWV118 0000459997 - RT4 - Garage Italia Limpar filtros Janela d…" at bounding box center [580, 250] width 1161 height 500
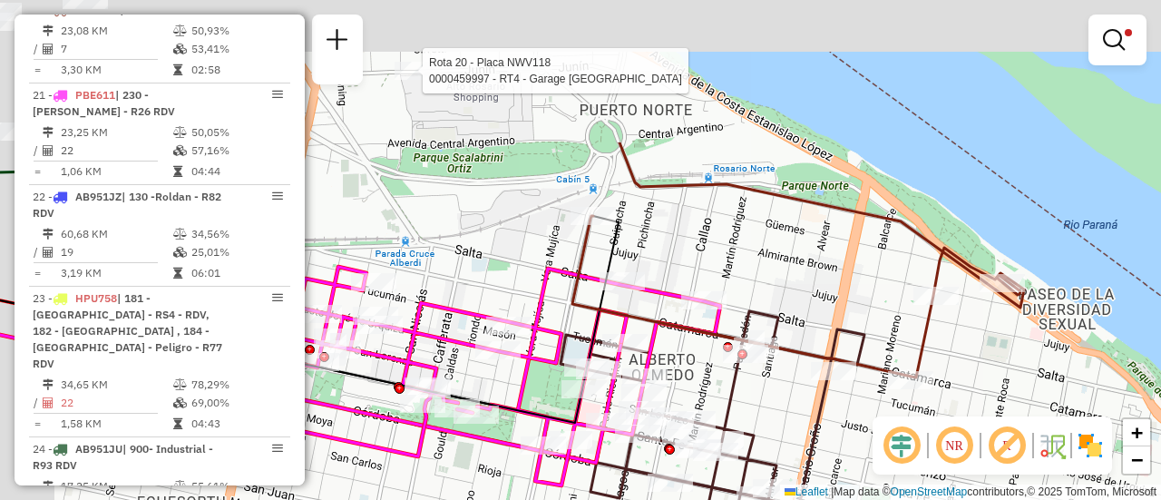
drag, startPoint x: 689, startPoint y: 82, endPoint x: 767, endPoint y: 288, distance: 220.2
click at [767, 288] on div "Rota 20 - Placa NWV118 0000459997 - RT4 - Garage Italia Limpar filtros Janela d…" at bounding box center [580, 250] width 1161 height 500
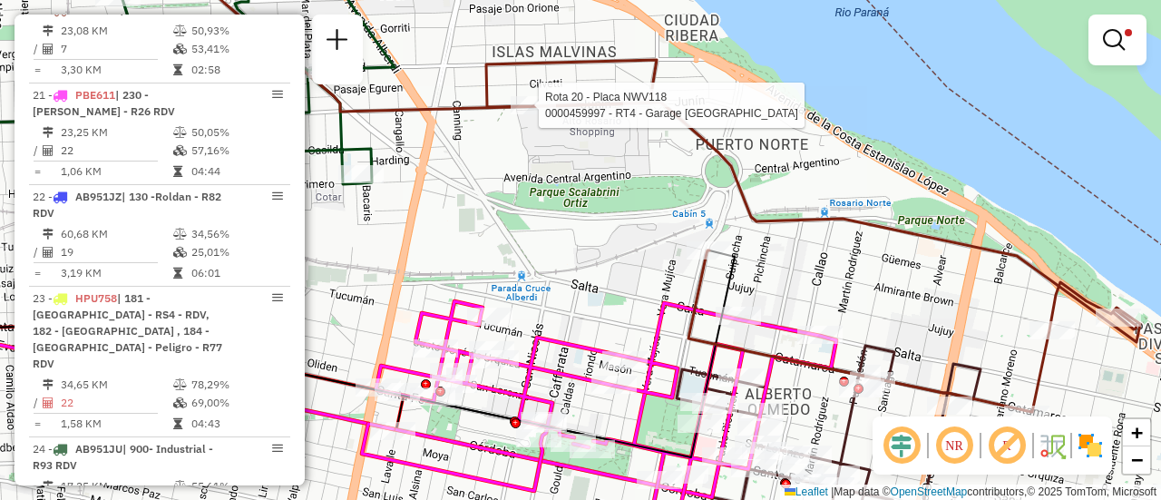
drag, startPoint x: 700, startPoint y: 261, endPoint x: 807, endPoint y: 282, distance: 109.0
click at [807, 282] on div "Rota 20 - Placa NWV118 0000459997 - RT4 - Garage Italia Limpar filtros Janela d…" at bounding box center [580, 250] width 1161 height 500
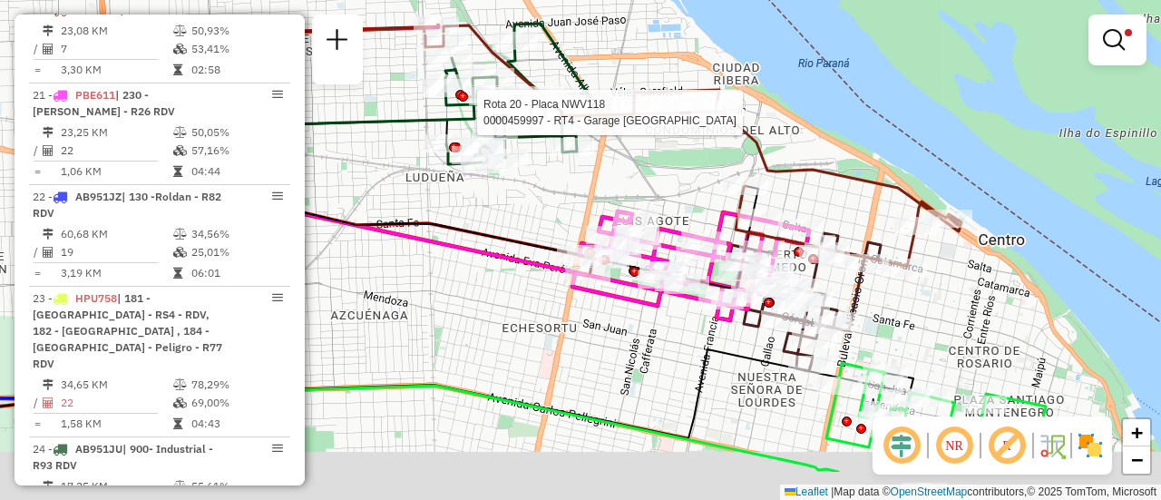
drag, startPoint x: 863, startPoint y: 282, endPoint x: 817, endPoint y: 173, distance: 117.9
click at [817, 173] on div "Rota 20 - Placa NWV118 0000459997 - RT4 - Garage Italia Limpar filtros Janela d…" at bounding box center [580, 250] width 1161 height 500
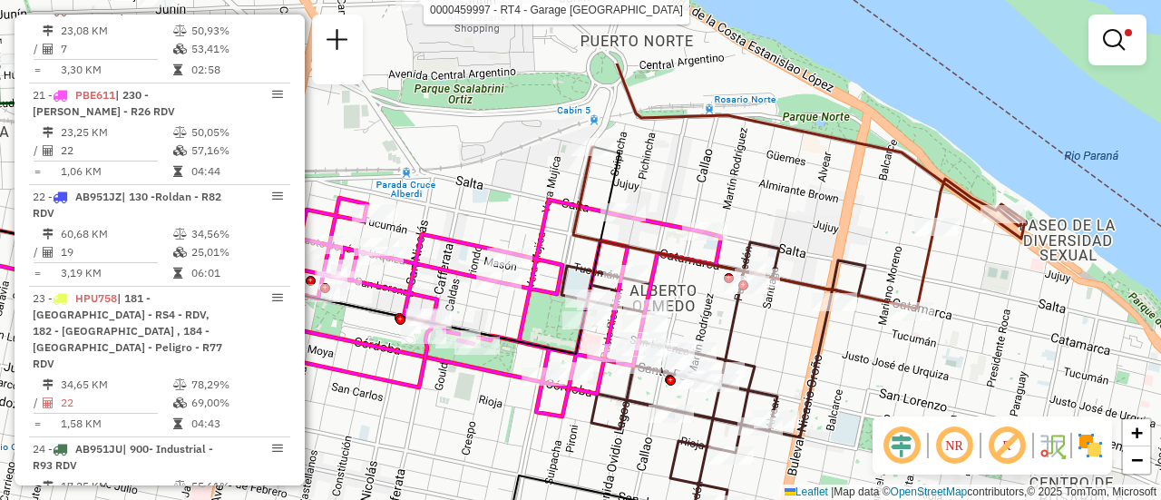
drag, startPoint x: 802, startPoint y: 111, endPoint x: 798, endPoint y: 224, distance: 113.4
click at [798, 224] on div "Rota 20 - Placa NWV118 0000459997 - RT4 - Garage Italia Limpar filtros Janela d…" at bounding box center [580, 250] width 1161 height 500
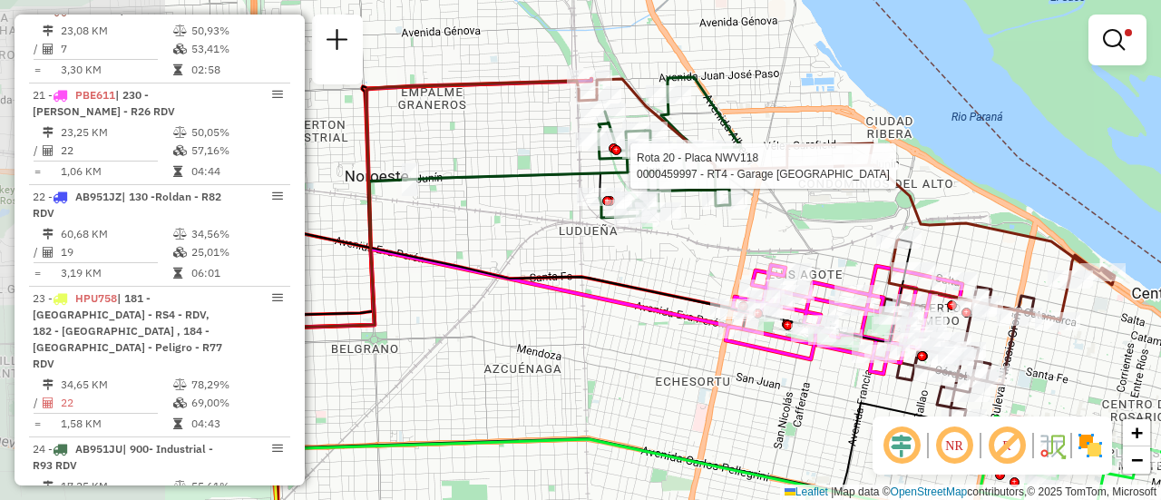
drag, startPoint x: 561, startPoint y: 278, endPoint x: 734, endPoint y: 259, distance: 174.3
click at [734, 259] on div "Rota 20 - Placa NWV118 0000459997 - RT4 - Garage Italia Limpar filtros Janela d…" at bounding box center [580, 250] width 1161 height 500
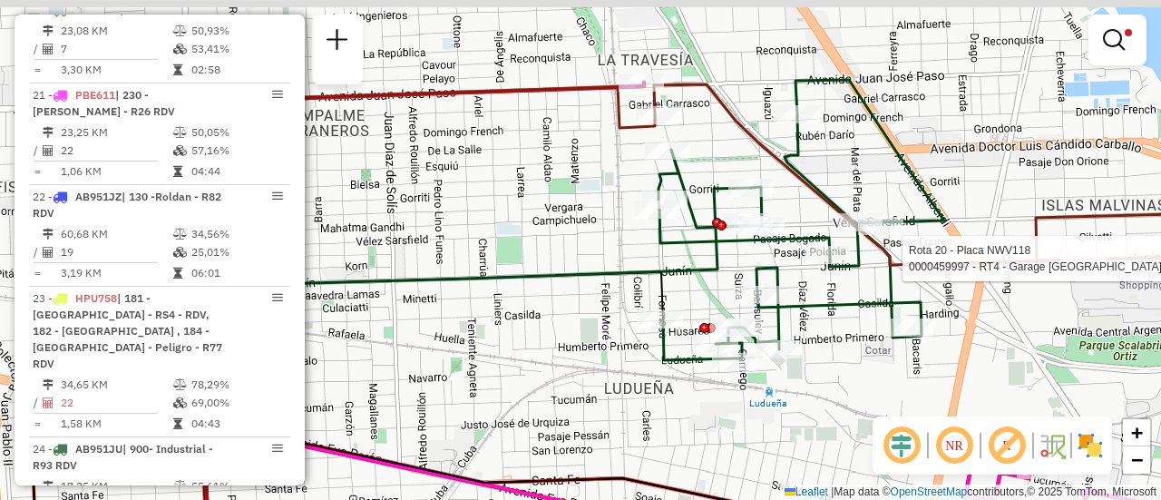
drag, startPoint x: 557, startPoint y: 206, endPoint x: 540, endPoint y: 282, distance: 78.1
click at [540, 282] on div "Rota 20 - Placa NWV118 0000459997 - RT4 - Garage Italia Limpar filtros Janela d…" at bounding box center [580, 250] width 1161 height 500
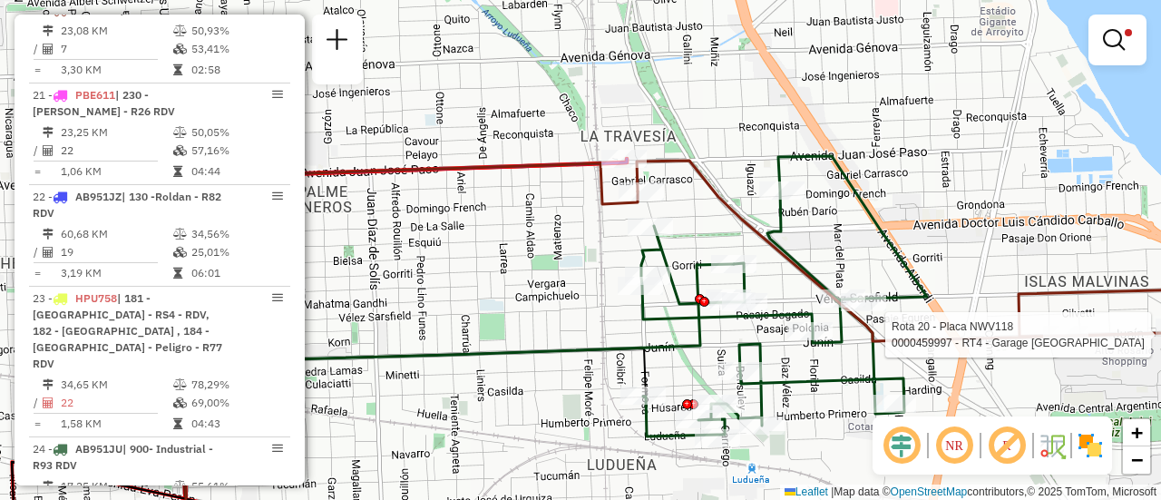
click at [951, 262] on div "Rota 20 - Placa NWV118 0000459997 - RT4 - Garage Italia Limpar filtros Janela d…" at bounding box center [580, 250] width 1161 height 500
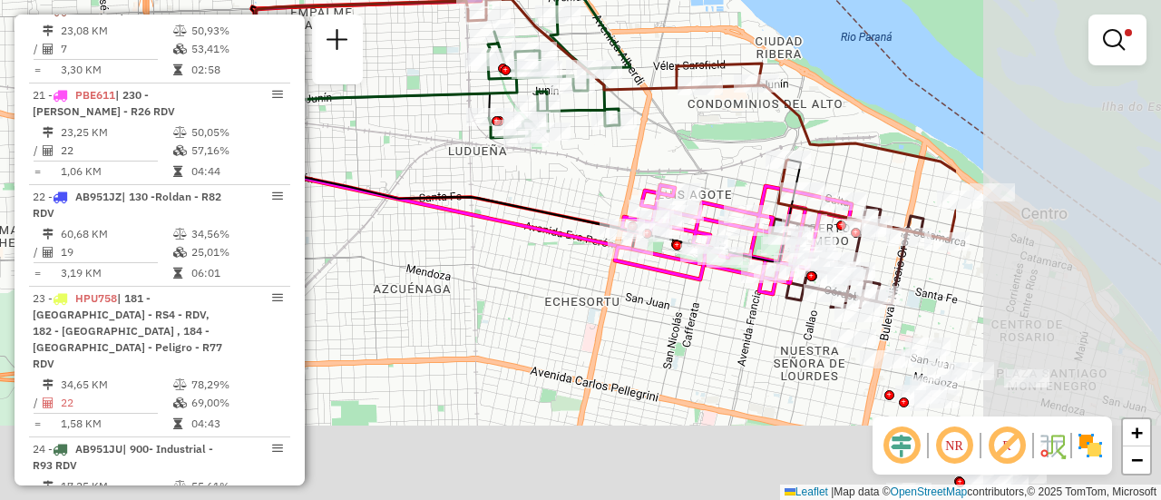
drag, startPoint x: 1023, startPoint y: 405, endPoint x: 671, endPoint y: 143, distance: 438.8
click at [680, 153] on div "Limpar filtros Janela de atendimento Grade de atendimento Capacidade Transporta…" at bounding box center [580, 250] width 1161 height 500
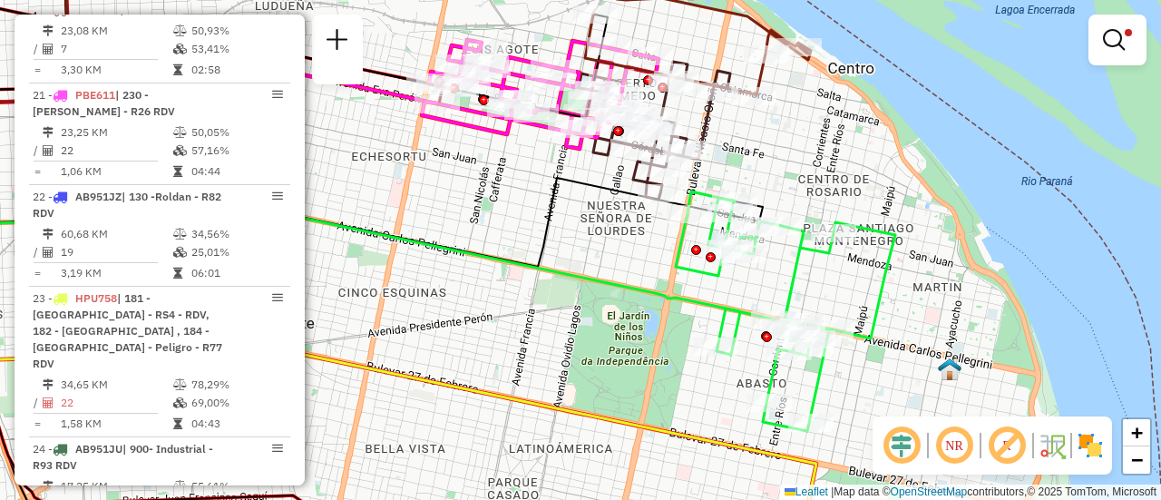
drag, startPoint x: 809, startPoint y: 303, endPoint x: 819, endPoint y: 275, distance: 29.8
click at [819, 275] on div "Limpar filtros Janela de atendimento Grade de atendimento Capacidade Transporta…" at bounding box center [580, 250] width 1161 height 500
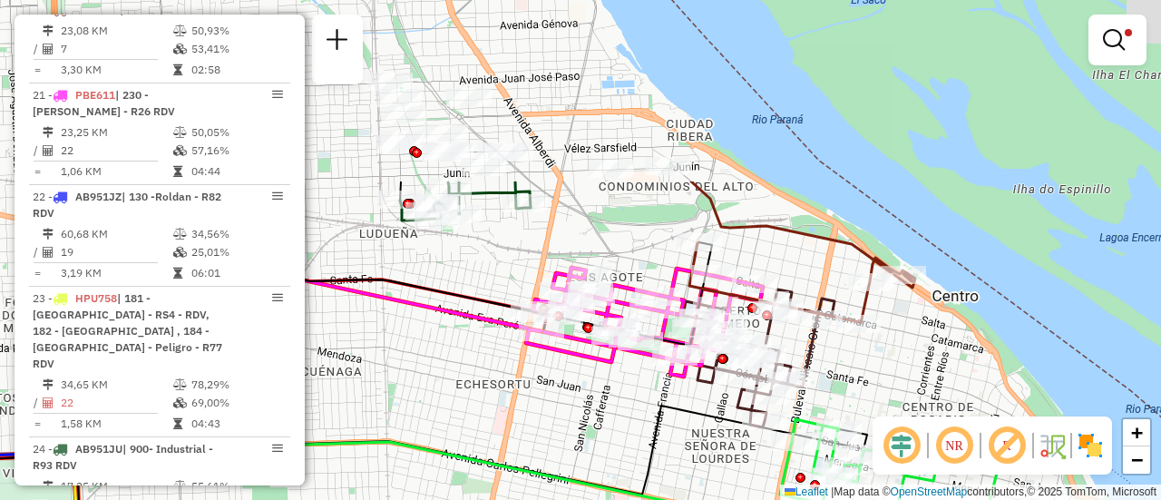
drag, startPoint x: 413, startPoint y: 41, endPoint x: 650, endPoint y: 426, distance: 452.9
click at [644, 425] on div "Limpar filtros Janela de atendimento Grade de atendimento Capacidade Transporta…" at bounding box center [580, 250] width 1161 height 500
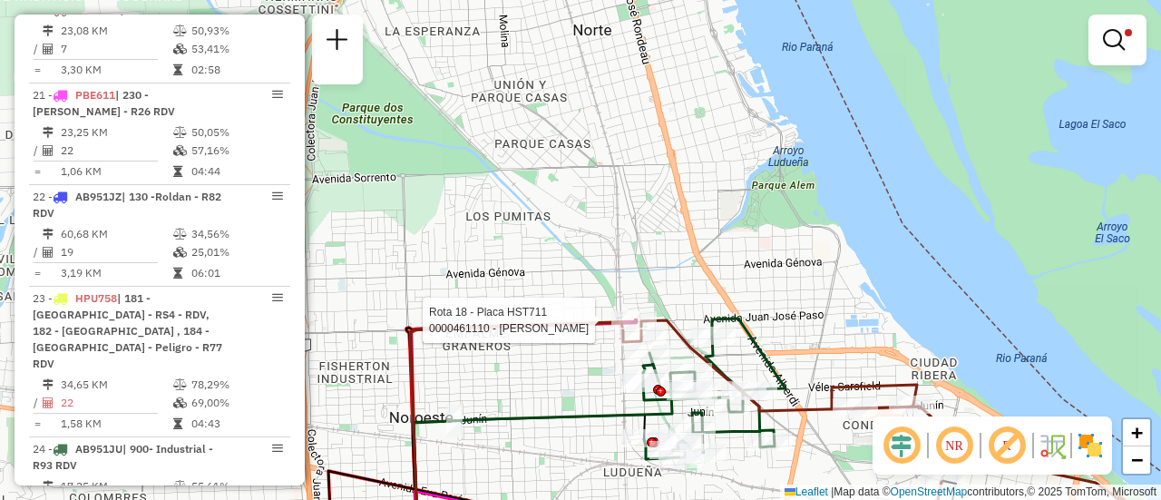
select select "**********"
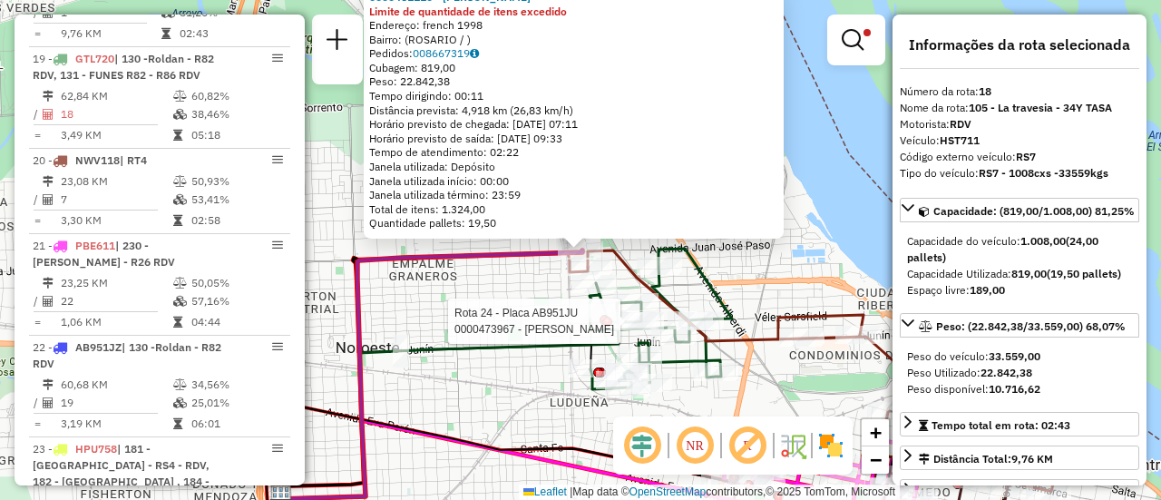
scroll to position [849, 0]
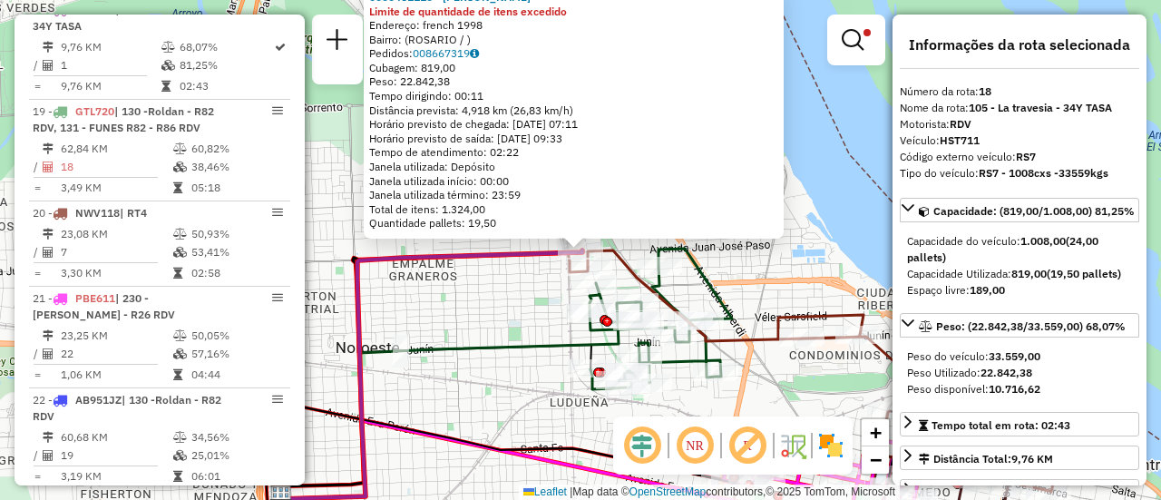
click at [512, 325] on div "0000461110 - Gonzales Emanuel - RDV Limite de quantidade de itens excedido Ende…" at bounding box center [580, 250] width 1161 height 500
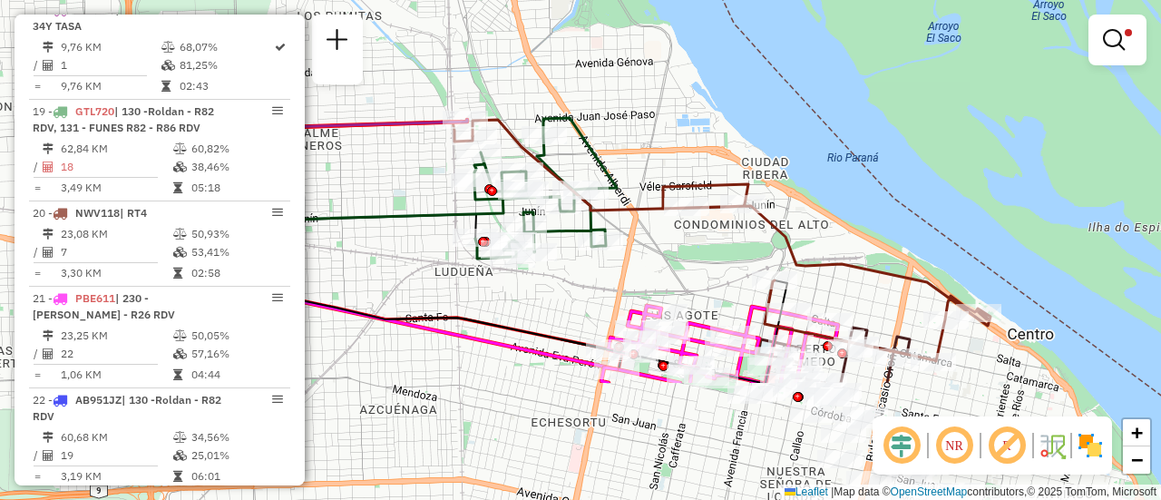
drag, startPoint x: 630, startPoint y: 352, endPoint x: 380, endPoint y: 183, distance: 301.1
click at [380, 183] on div "Limpar filtros Janela de atendimento Grade de atendimento Capacidade Transporta…" at bounding box center [580, 250] width 1161 height 500
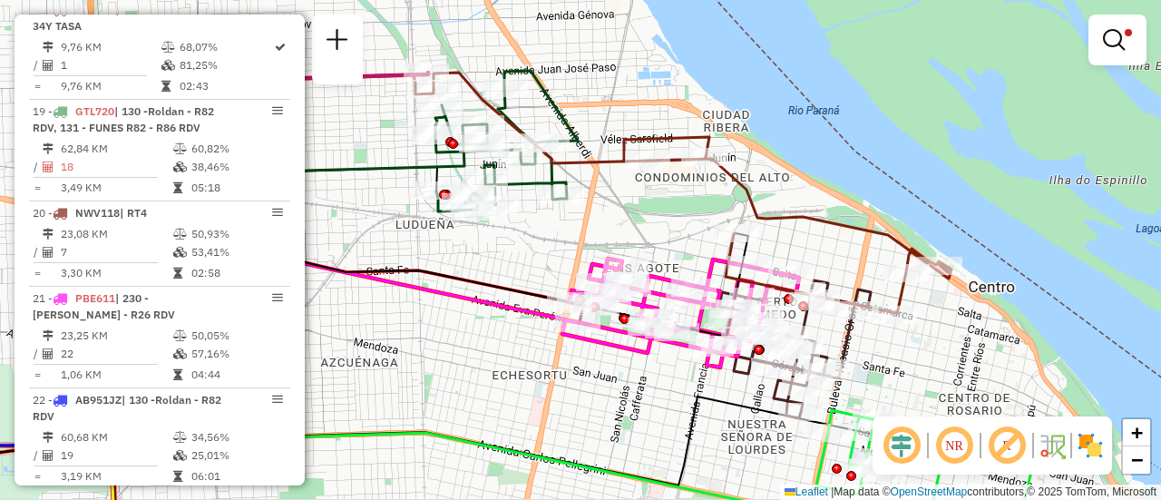
drag, startPoint x: 666, startPoint y: 265, endPoint x: 567, endPoint y: 177, distance: 132.4
click at [569, 178] on div "Limpar filtros Janela de atendimento Grade de atendimento Capacidade Transporta…" at bounding box center [580, 250] width 1161 height 500
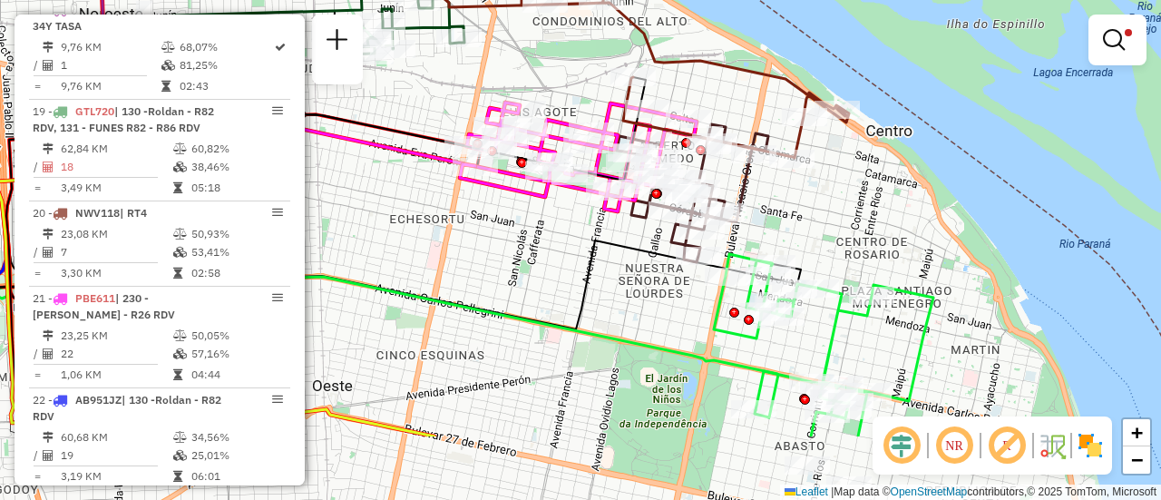
drag, startPoint x: 854, startPoint y: 325, endPoint x: 787, endPoint y: 166, distance: 172.0
click at [790, 173] on div "Limpar filtros Janela de atendimento Grade de atendimento Capacidade Transporta…" at bounding box center [580, 250] width 1161 height 500
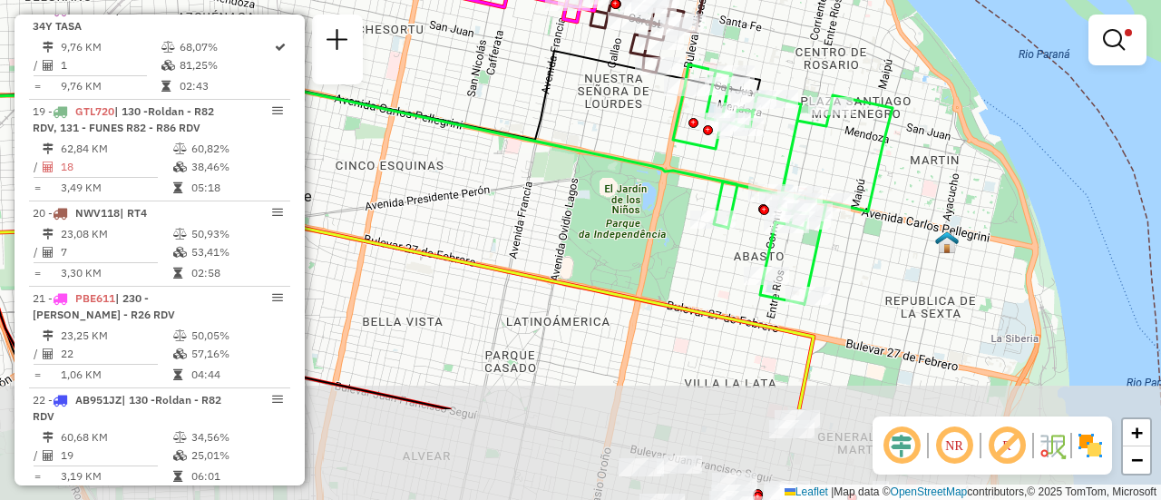
drag, startPoint x: 825, startPoint y: 313, endPoint x: 808, endPoint y: 166, distance: 148.0
click at [808, 166] on div "Limpar filtros Janela de atendimento Grade de atendimento Capacidade Transporta…" at bounding box center [580, 250] width 1161 height 500
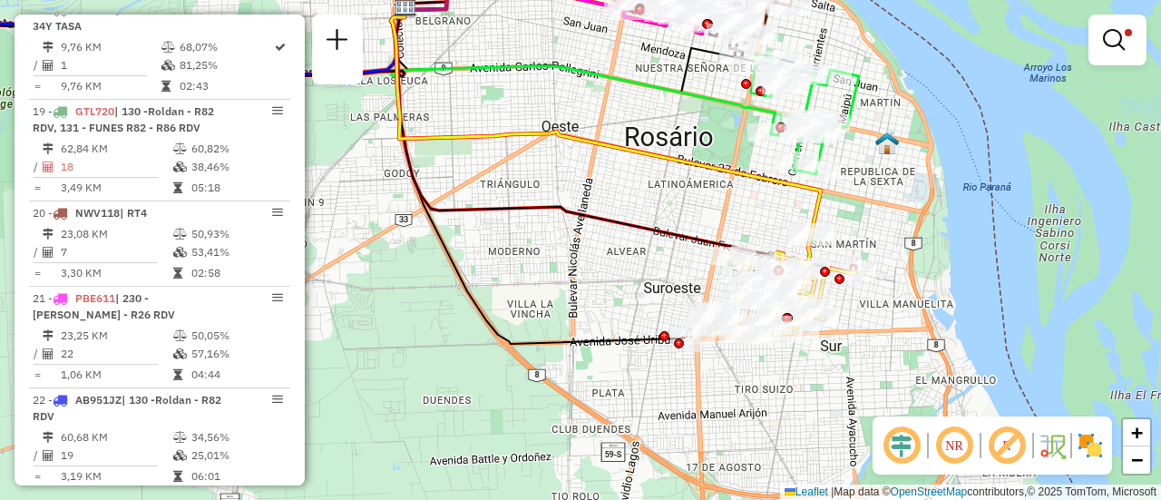
drag, startPoint x: 880, startPoint y: 351, endPoint x: 857, endPoint y: 204, distance: 148.7
click at [858, 208] on div "Limpar filtros Janela de atendimento Grade de atendimento Capacidade Transporta…" at bounding box center [580, 250] width 1161 height 500
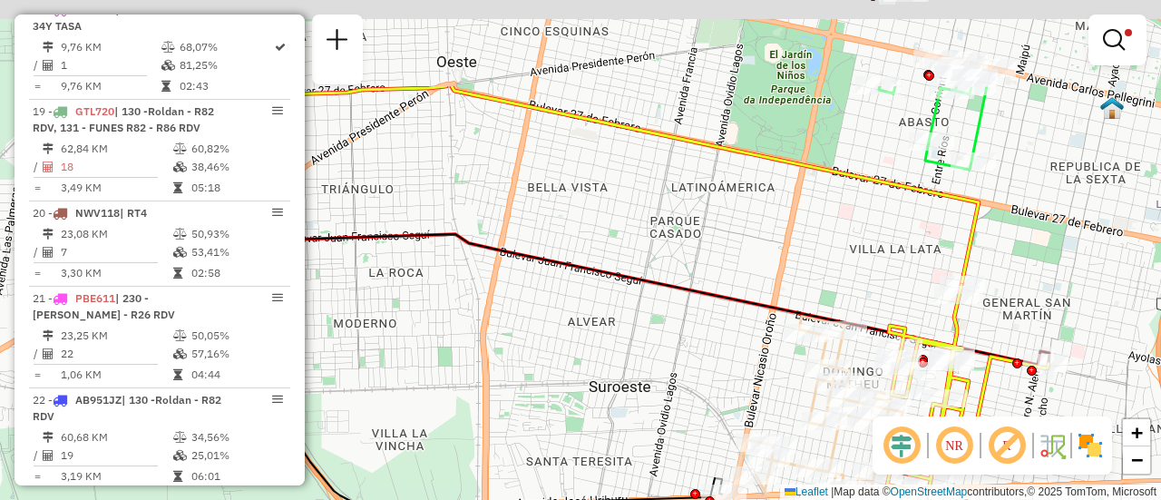
drag, startPoint x: 688, startPoint y: 155, endPoint x: 712, endPoint y: 340, distance: 186.7
click at [708, 344] on icon at bounding box center [596, 225] width 905 height 278
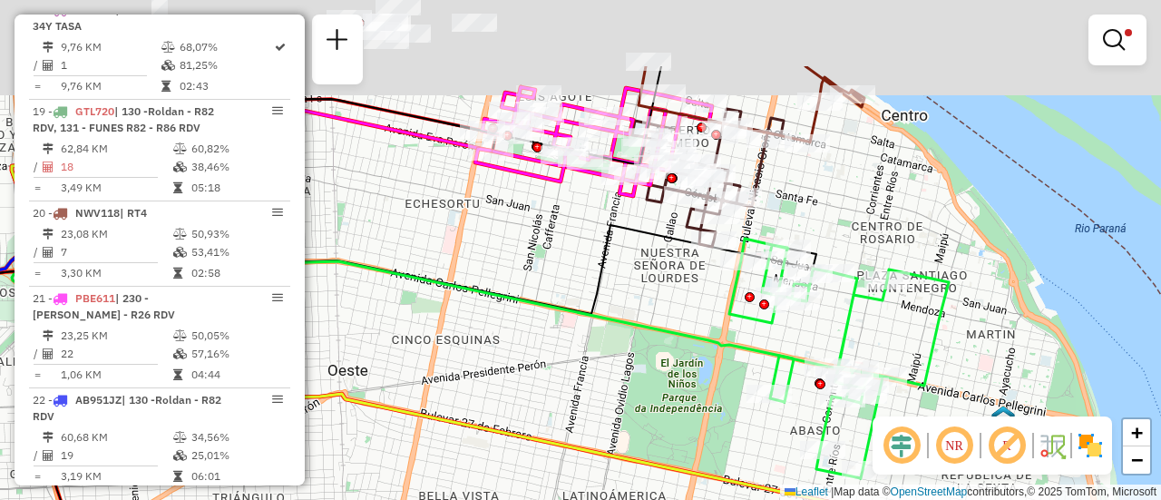
drag, startPoint x: 826, startPoint y: 57, endPoint x: 836, endPoint y: 366, distance: 309.5
click at [835, 362] on div "Limpar filtros Janela de atendimento Grade de atendimento Capacidade Transporta…" at bounding box center [580, 250] width 1161 height 500
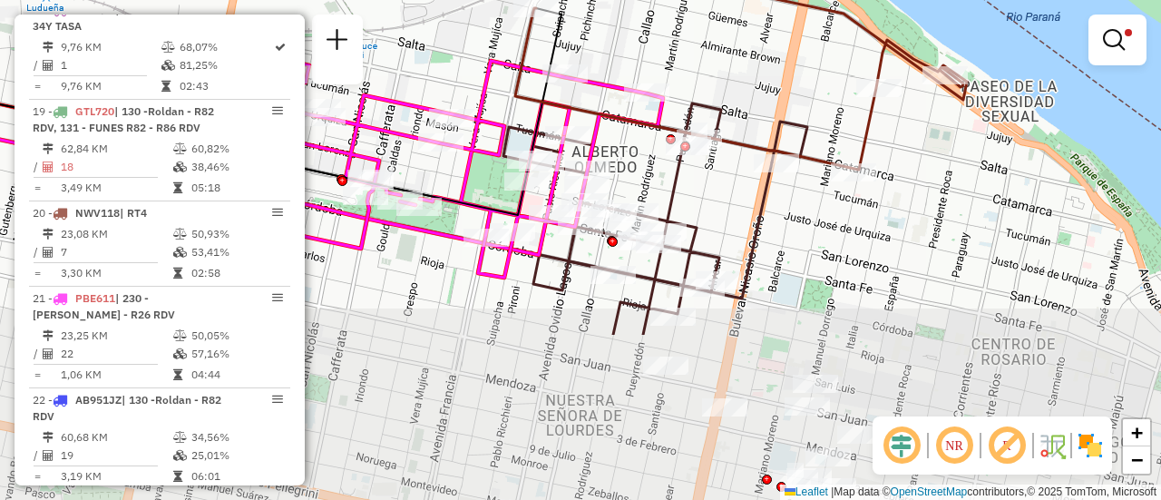
drag, startPoint x: 639, startPoint y: 416, endPoint x: 661, endPoint y: 195, distance: 222.4
click at [661, 199] on icon at bounding box center [655, 218] width 304 height 231
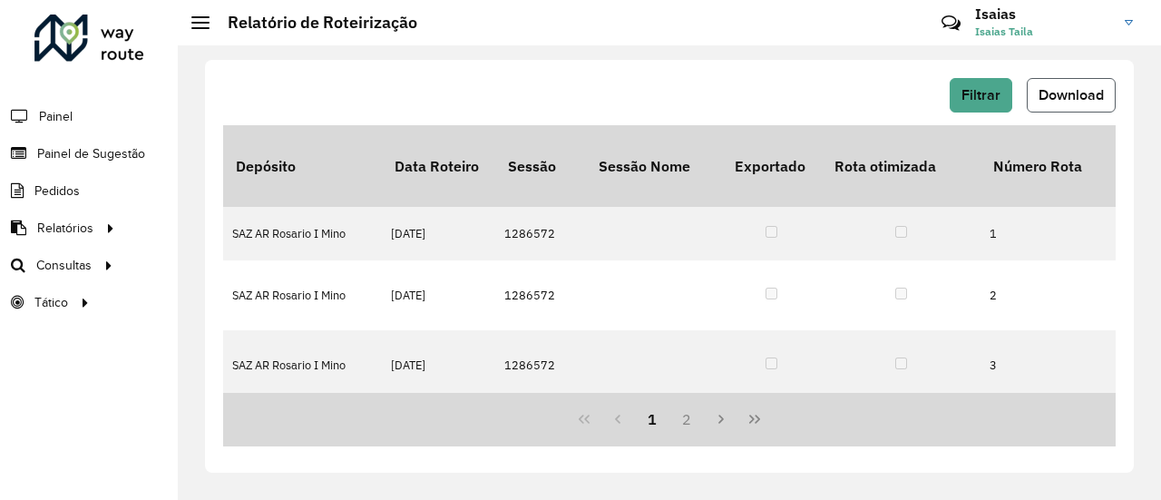
click at [1073, 94] on span "Download" at bounding box center [1071, 94] width 65 height 15
